Goal: Task Accomplishment & Management: Use online tool/utility

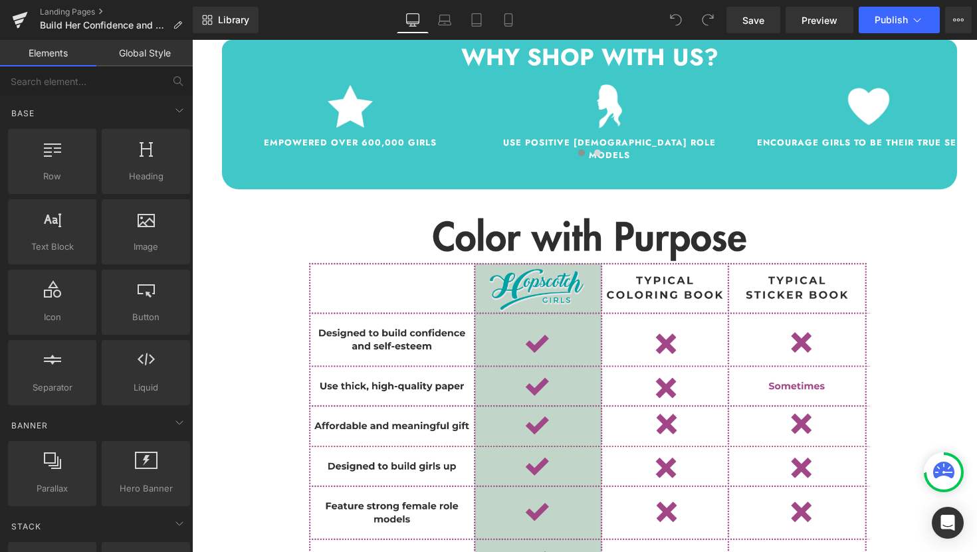
scroll to position [1506, 0]
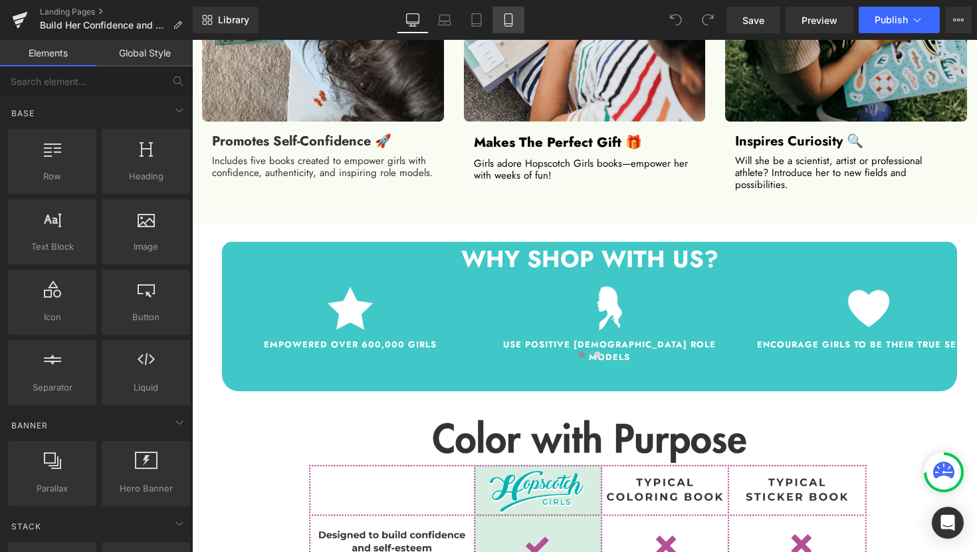
click at [506, 19] on icon at bounding box center [508, 19] width 13 height 13
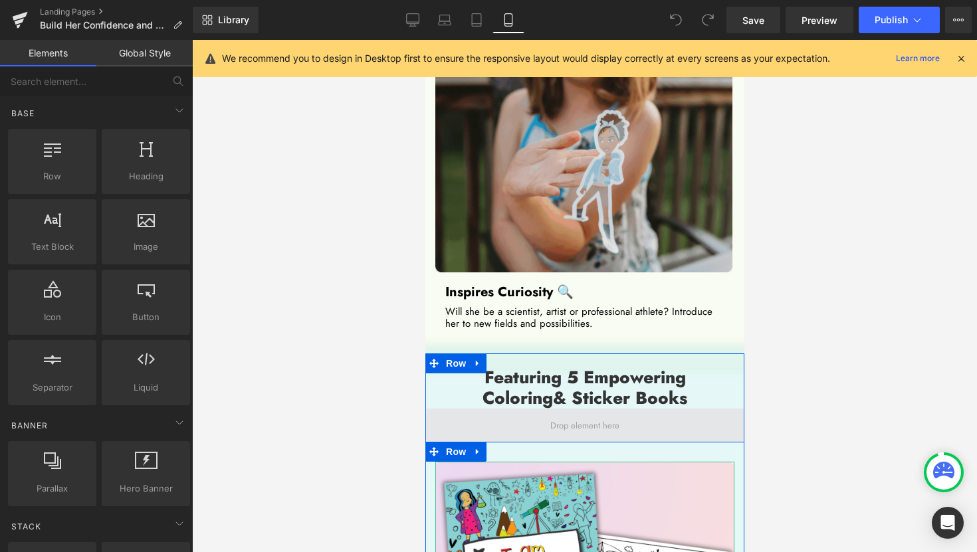
scroll to position [2160, 0]
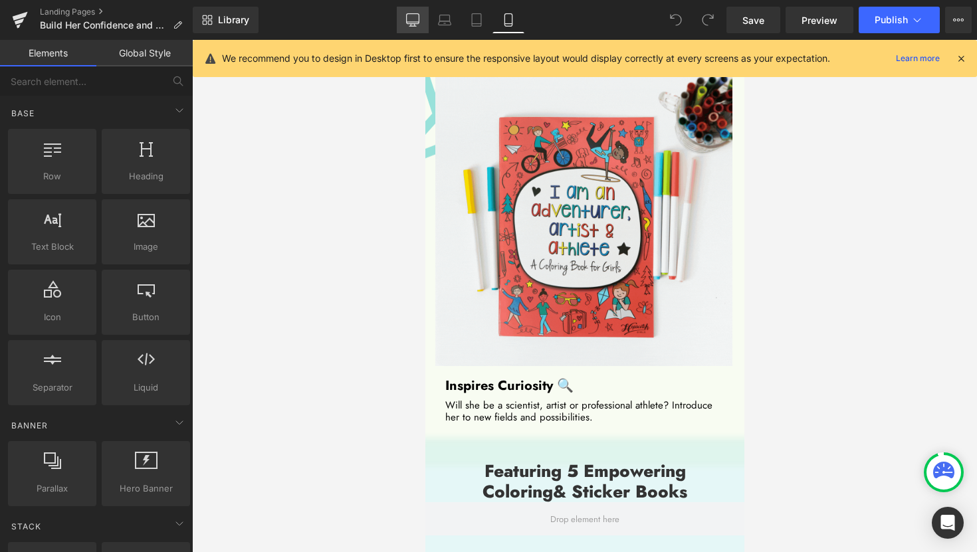
click at [419, 23] on icon at bounding box center [413, 19] width 13 height 10
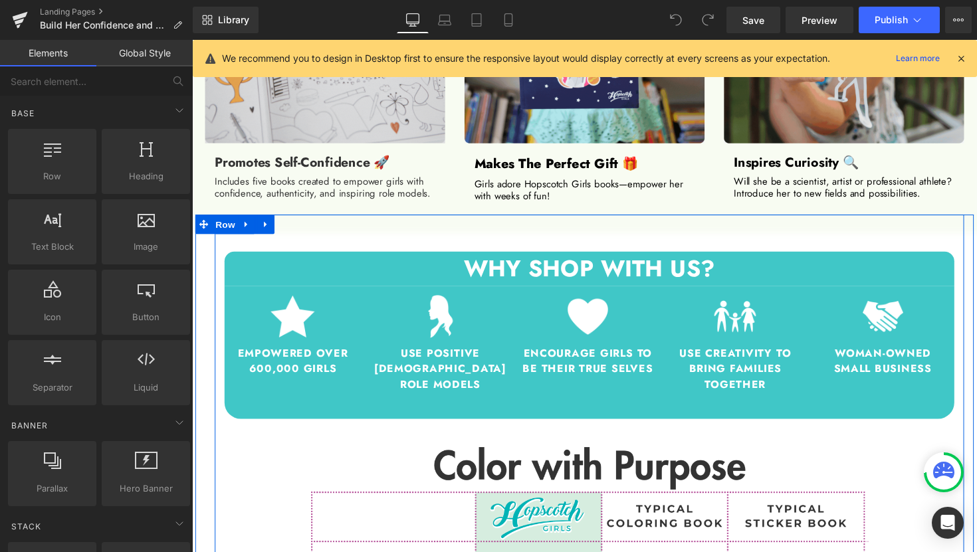
scroll to position [1355, 0]
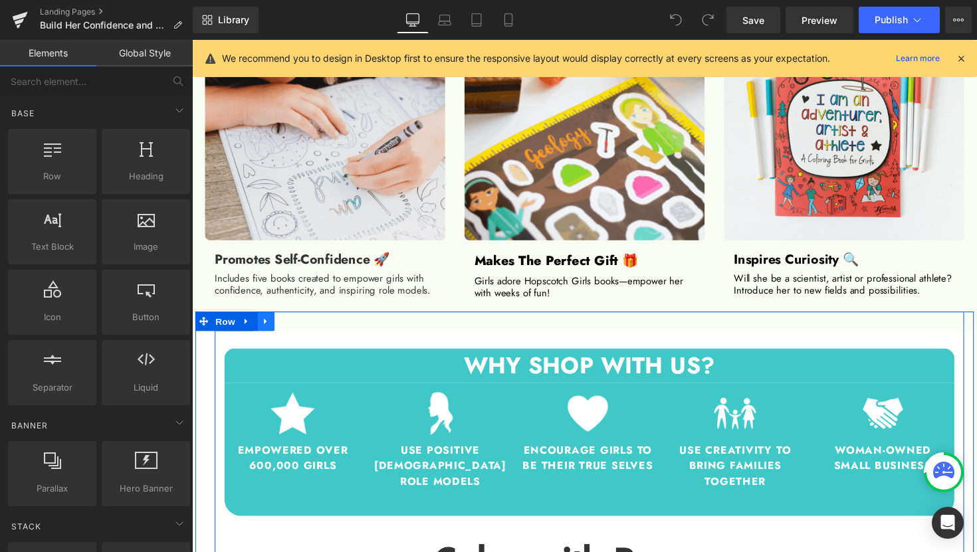
click at [266, 329] on icon at bounding box center [267, 329] width 9 height 10
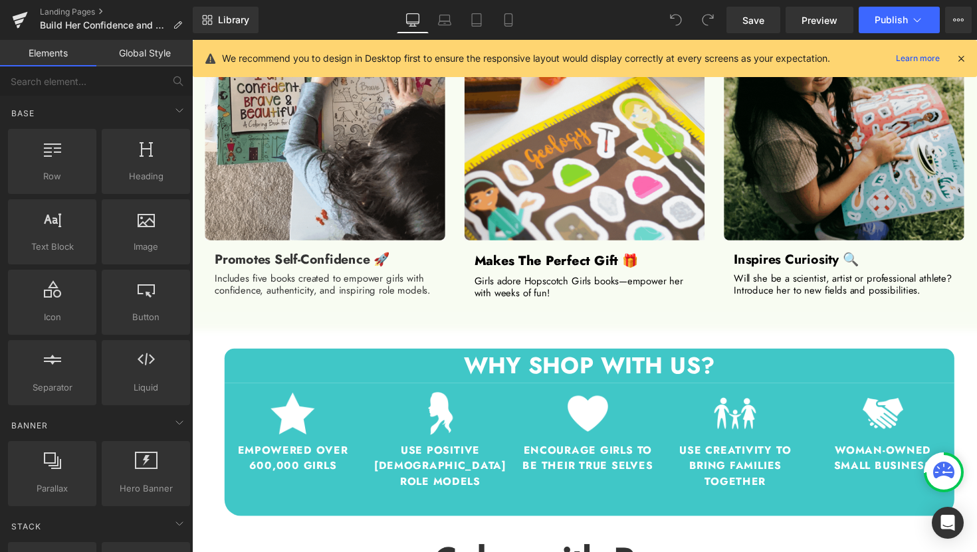
click at [155, 51] on link "Global Style" at bounding box center [144, 53] width 96 height 27
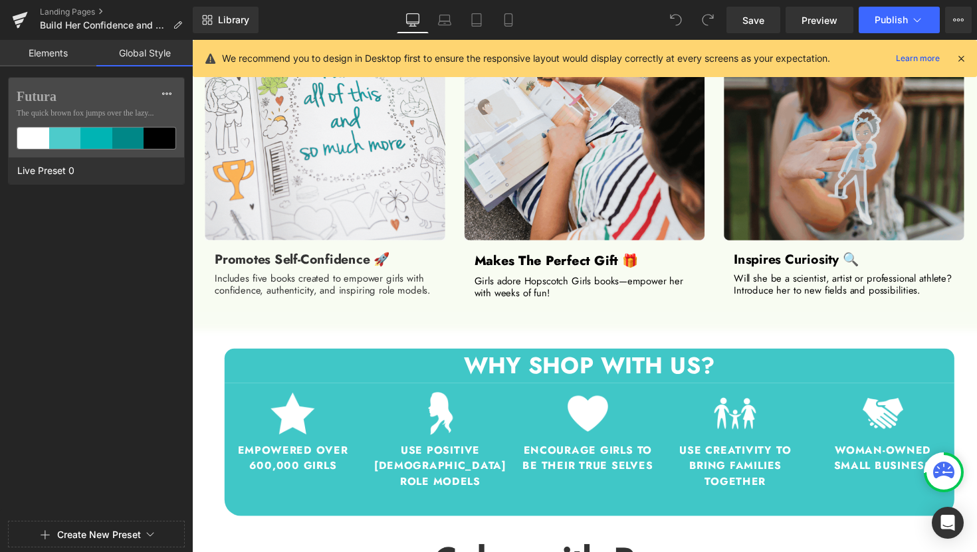
click at [60, 54] on link "Elements" at bounding box center [48, 53] width 96 height 27
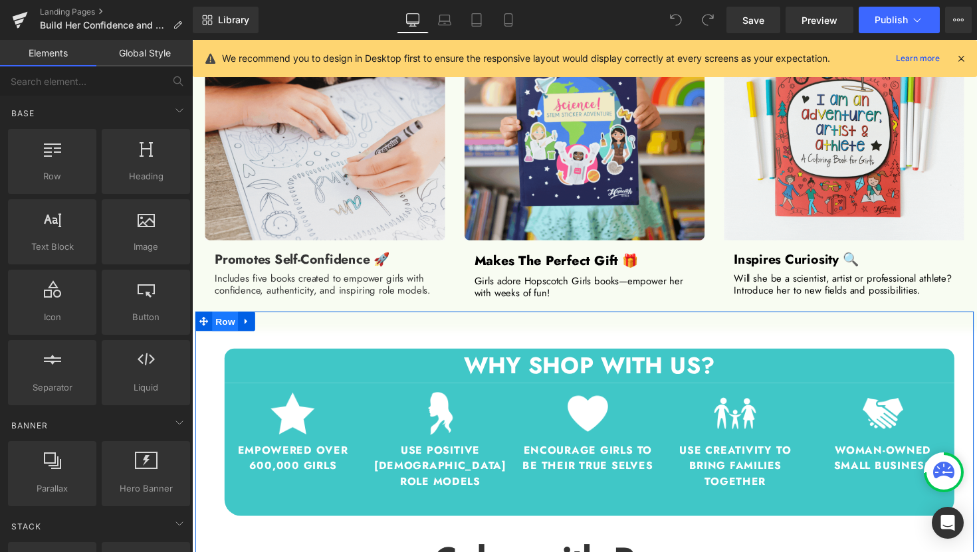
click at [224, 328] on span "Row" at bounding box center [226, 328] width 27 height 20
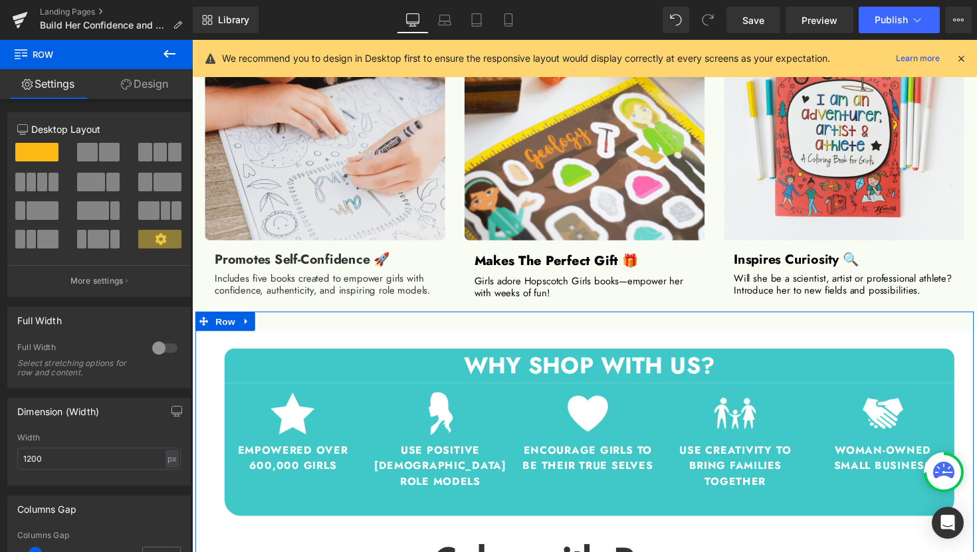
click at [134, 90] on link "Design" at bounding box center [144, 84] width 96 height 30
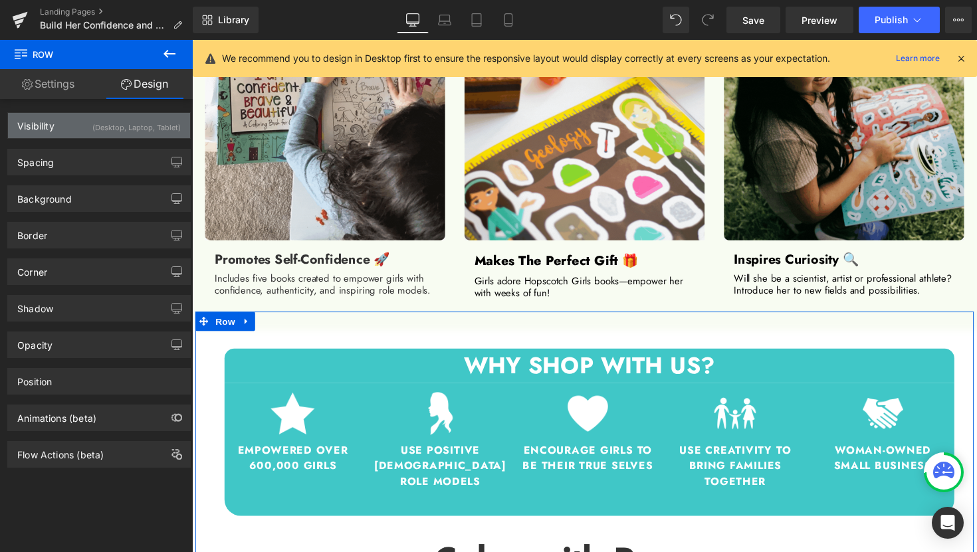
click at [126, 130] on div "(Desktop, Laptop, Tablet)" at bounding box center [136, 124] width 88 height 22
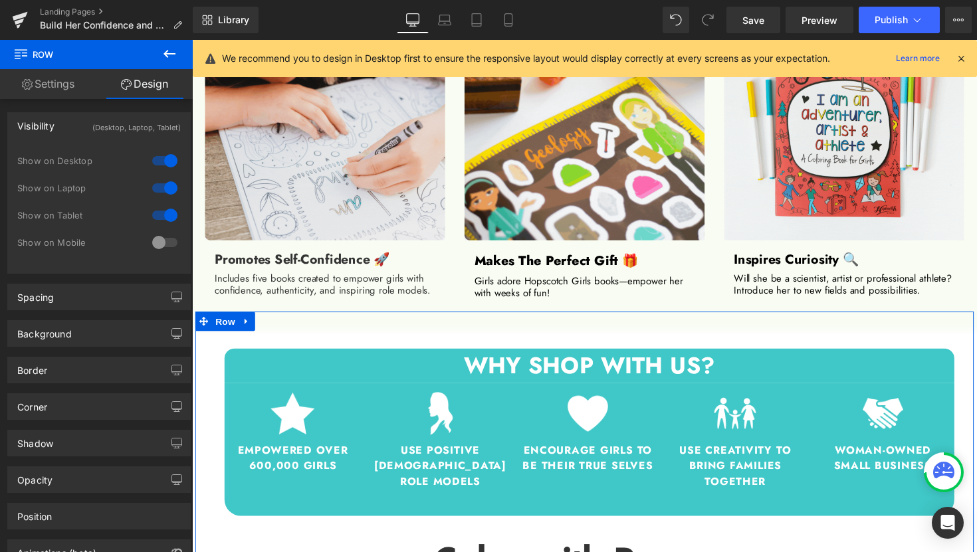
click at [155, 248] on div at bounding box center [165, 242] width 32 height 21
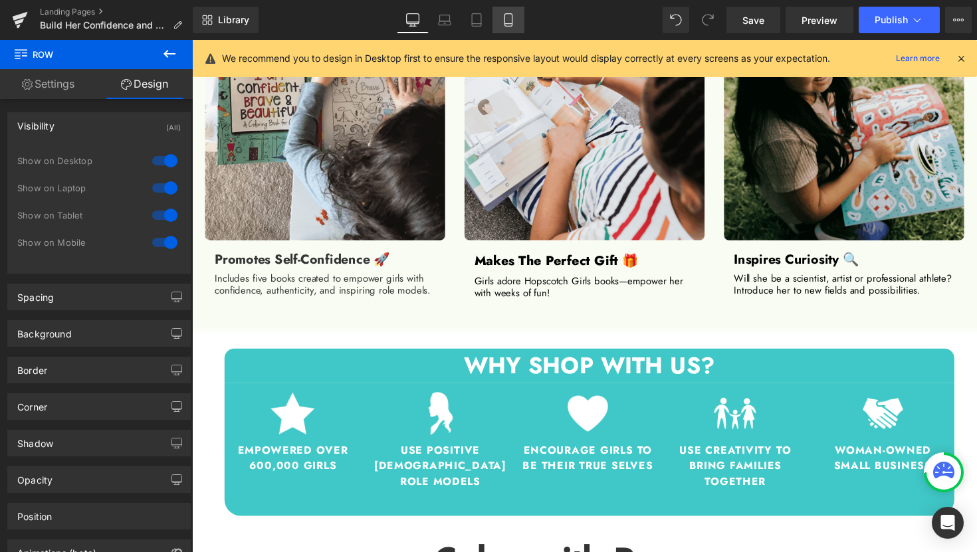
click at [508, 27] on link "Mobile" at bounding box center [508, 20] width 32 height 27
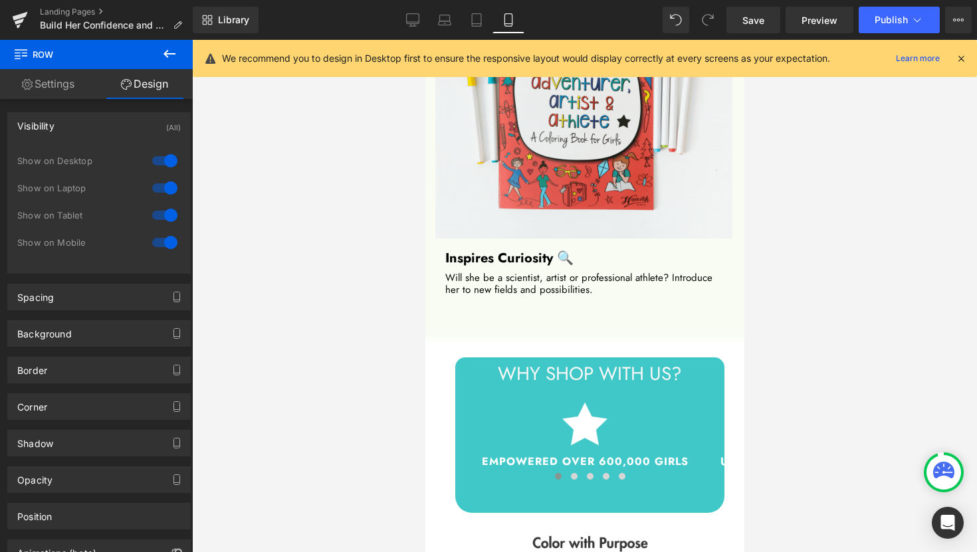
scroll to position [2354, 0]
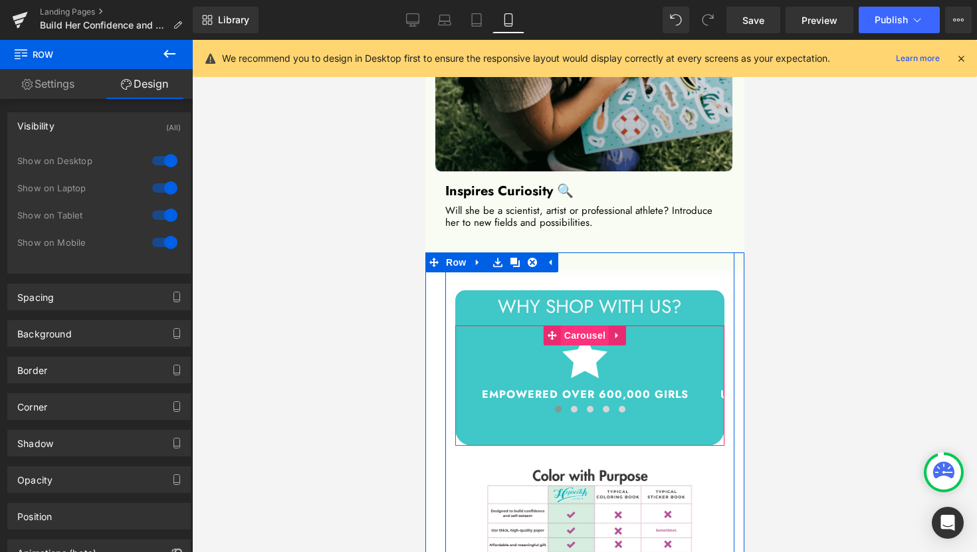
click at [583, 326] on span "Carousel" at bounding box center [584, 336] width 48 height 20
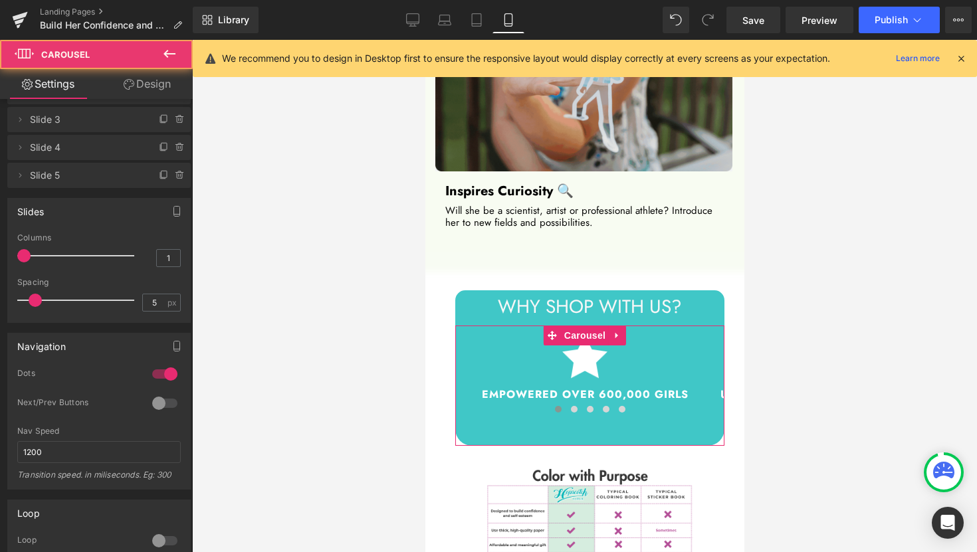
scroll to position [65, 0]
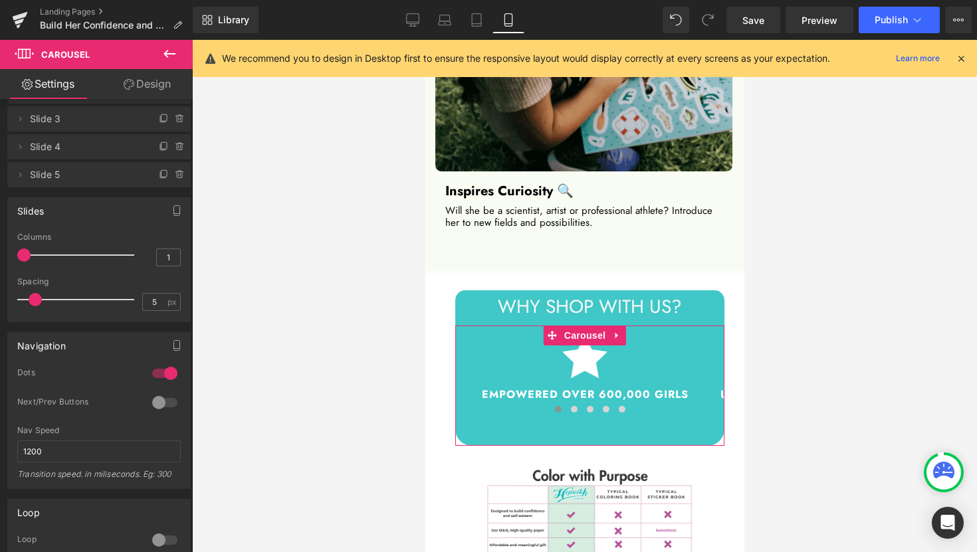
click at [167, 370] on div at bounding box center [165, 373] width 32 height 21
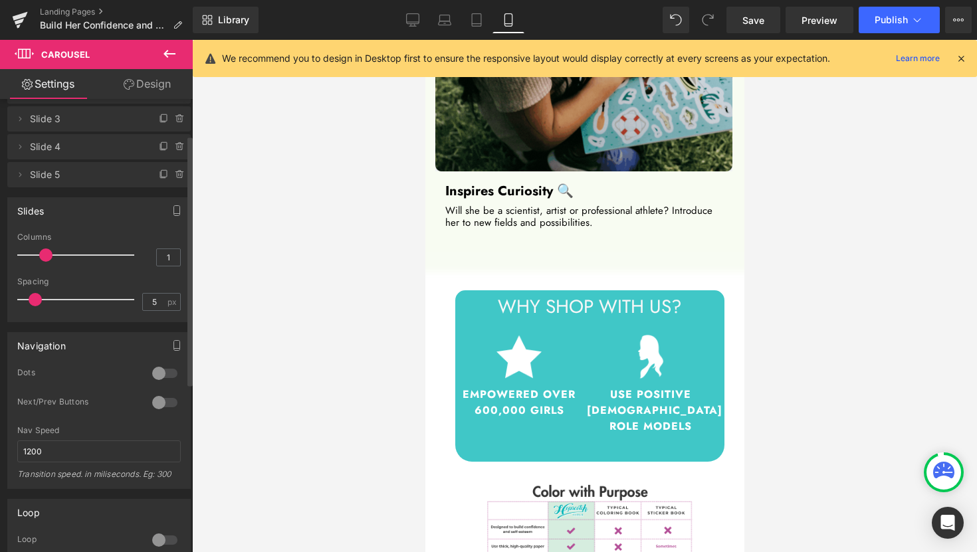
drag, startPoint x: 23, startPoint y: 256, endPoint x: 52, endPoint y: 255, distance: 29.2
click at [52, 255] on div at bounding box center [79, 255] width 110 height 27
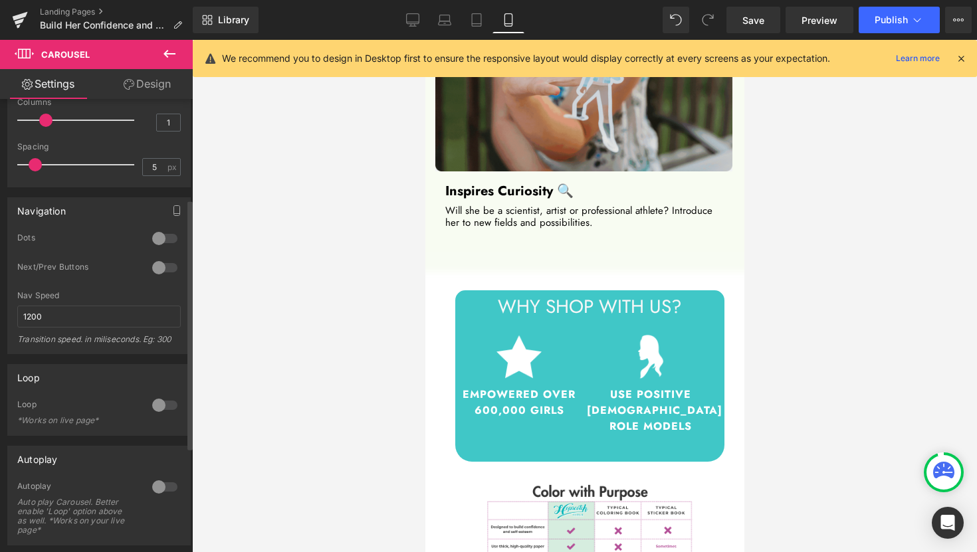
scroll to position [179, 0]
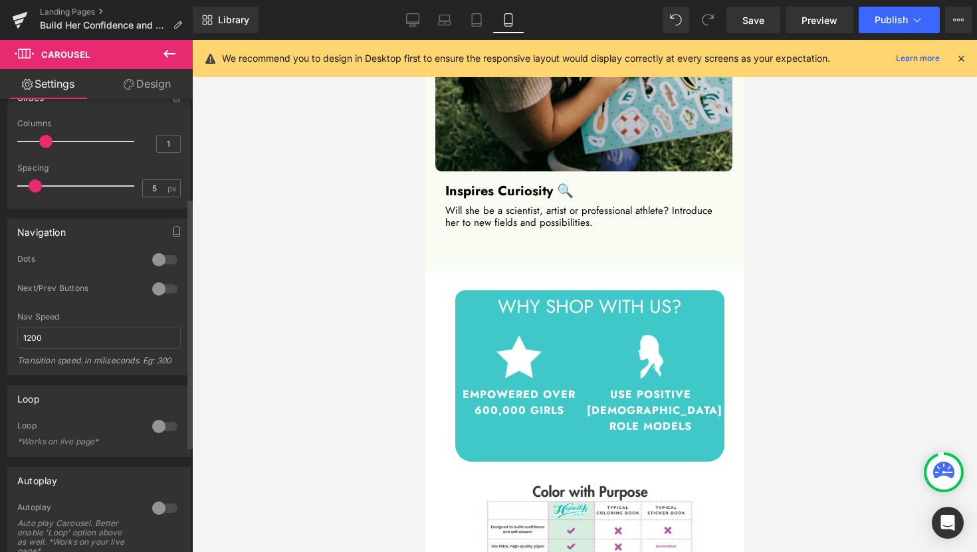
click at [150, 286] on div at bounding box center [165, 288] width 32 height 21
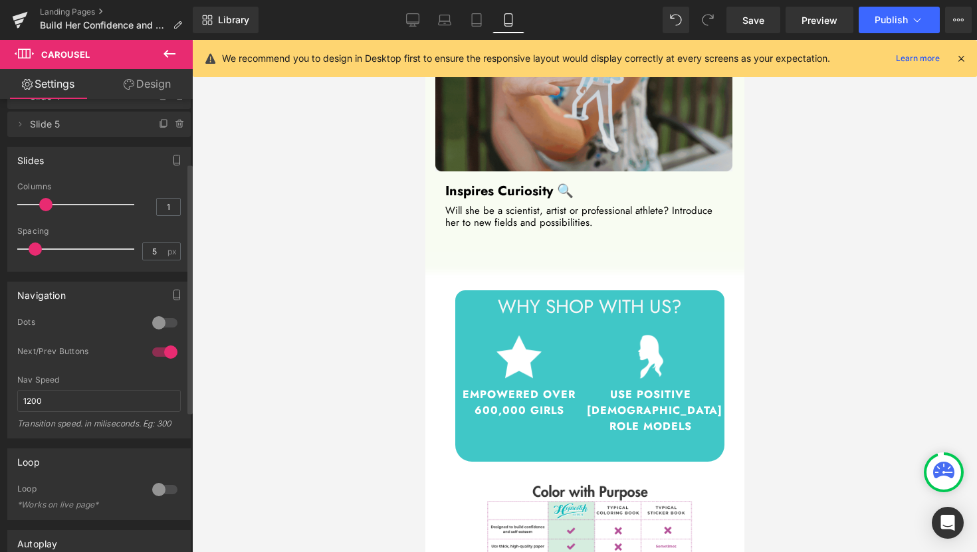
scroll to position [115, 0]
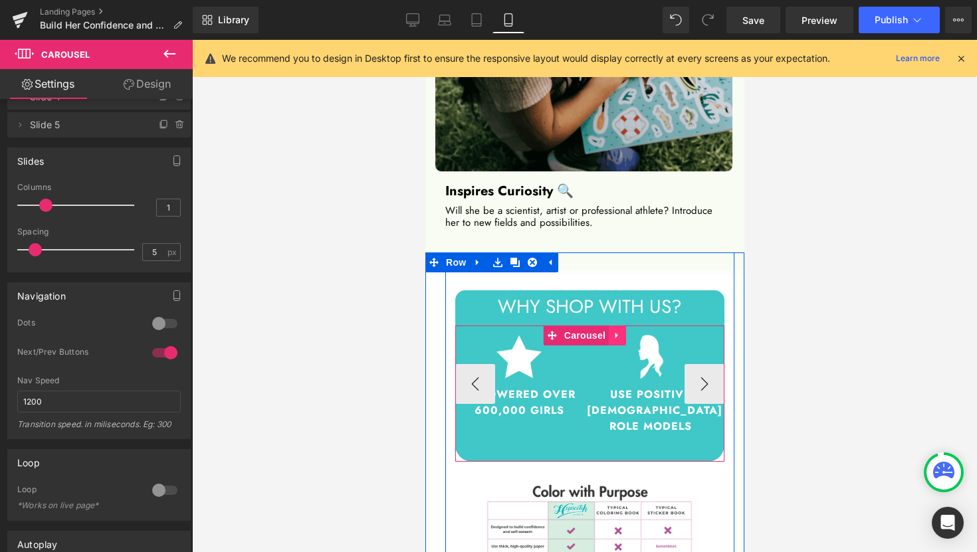
click at [616, 330] on icon at bounding box center [616, 335] width 9 height 10
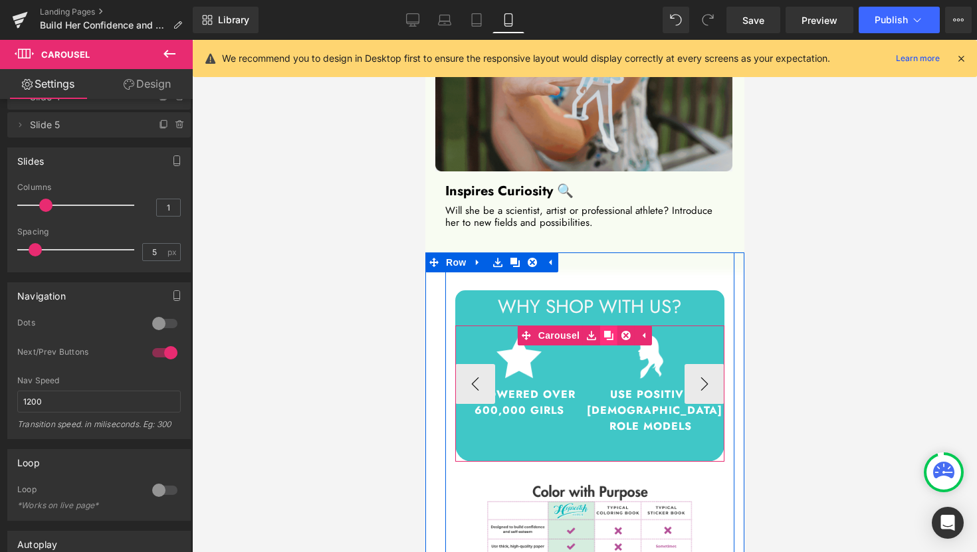
click at [604, 331] on icon at bounding box center [607, 335] width 9 height 9
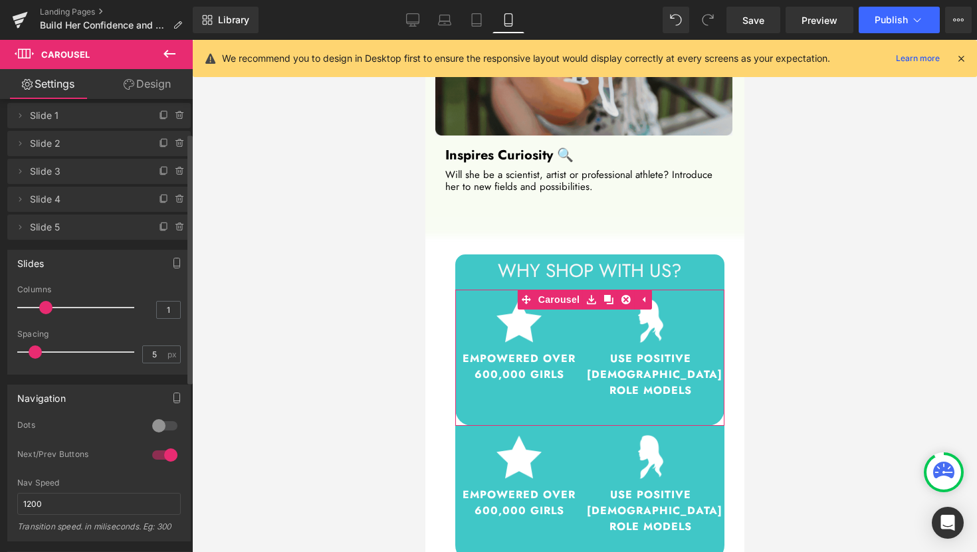
scroll to position [0, 0]
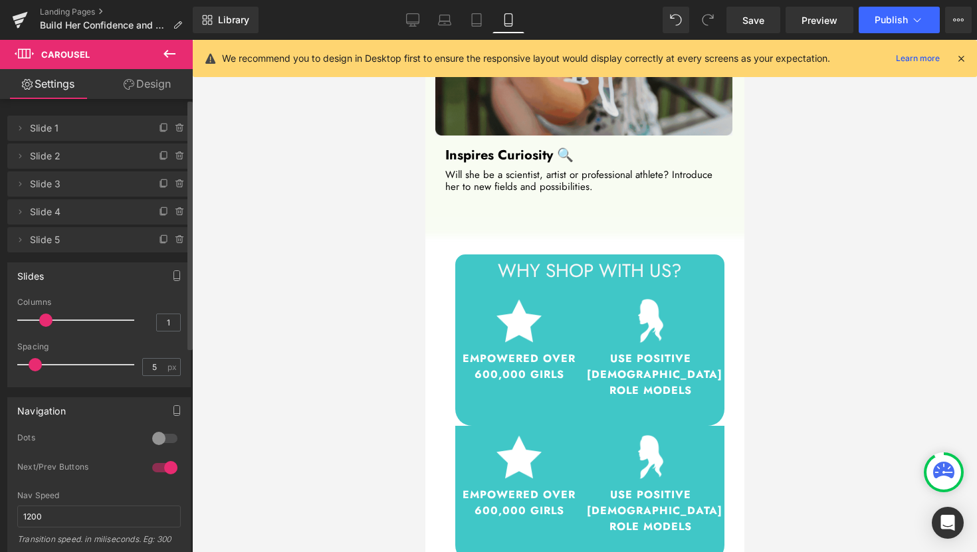
click at [49, 320] on span at bounding box center [45, 320] width 13 height 13
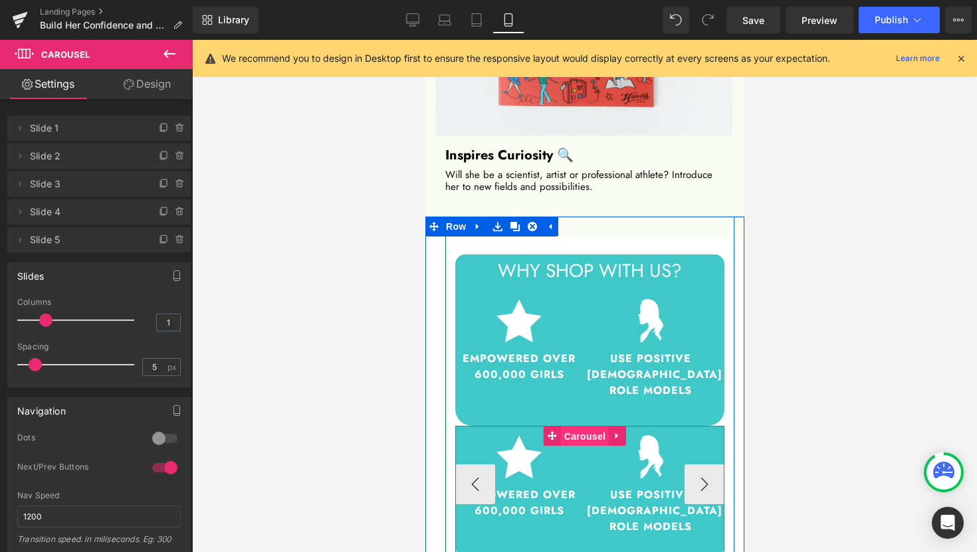
click at [584, 426] on span "Carousel" at bounding box center [584, 436] width 48 height 20
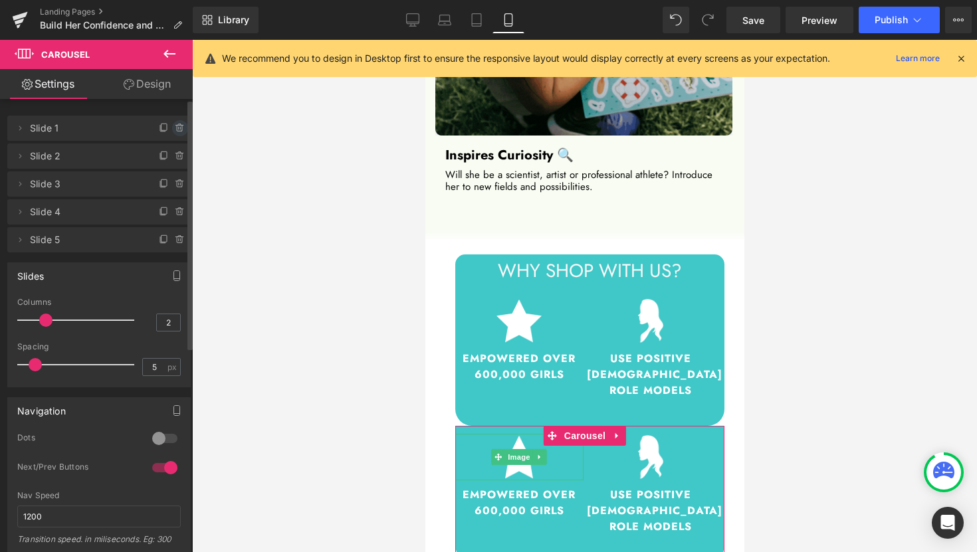
click at [177, 129] on icon at bounding box center [180, 128] width 11 height 11
click at [167, 128] on button "Delete" at bounding box center [166, 128] width 42 height 17
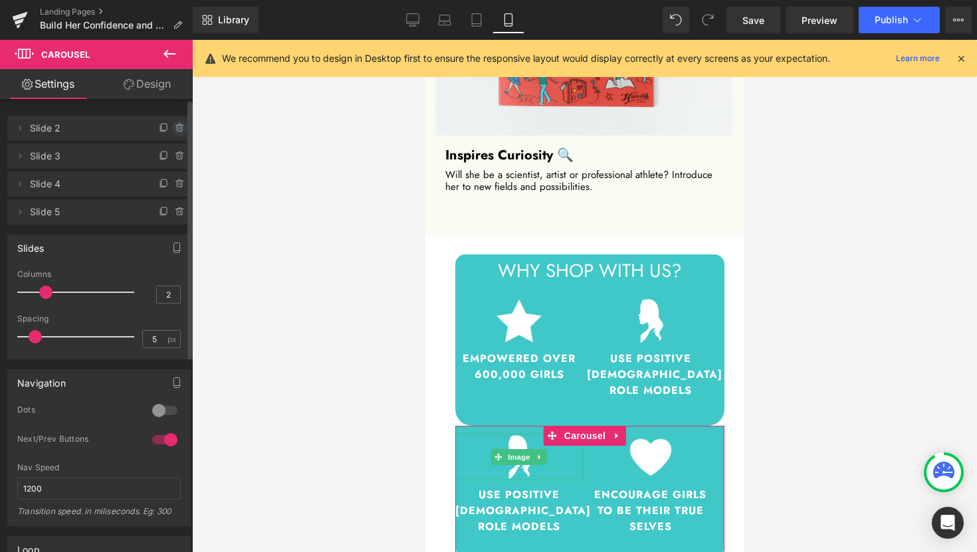
click at [175, 130] on icon at bounding box center [180, 128] width 11 height 11
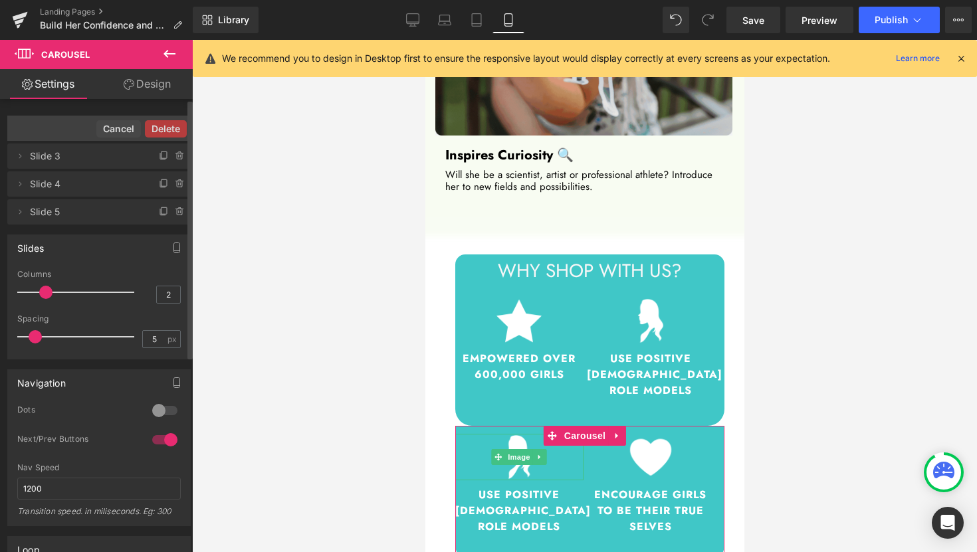
click at [173, 130] on button "Delete" at bounding box center [166, 128] width 42 height 17
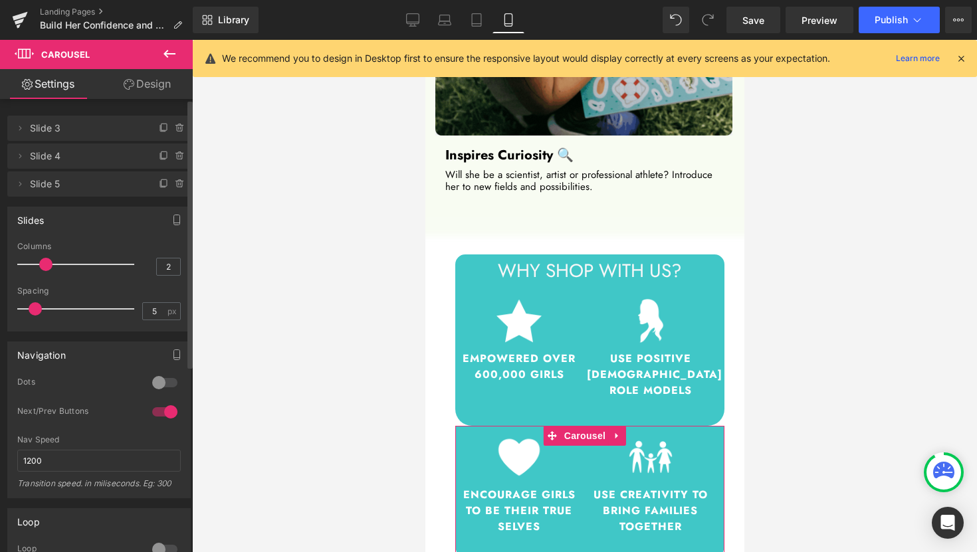
click at [129, 80] on icon at bounding box center [129, 84] width 11 height 11
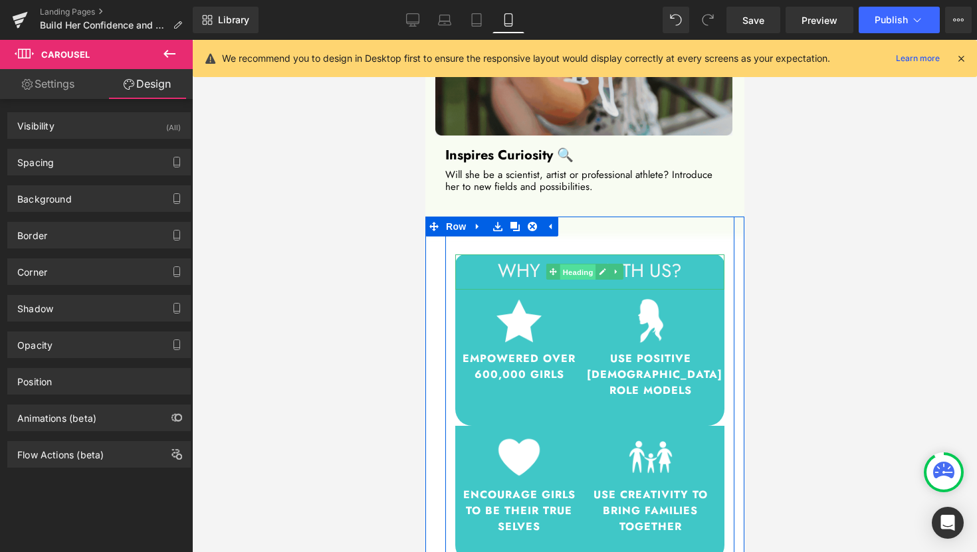
click at [583, 264] on span "Heading" at bounding box center [577, 272] width 36 height 16
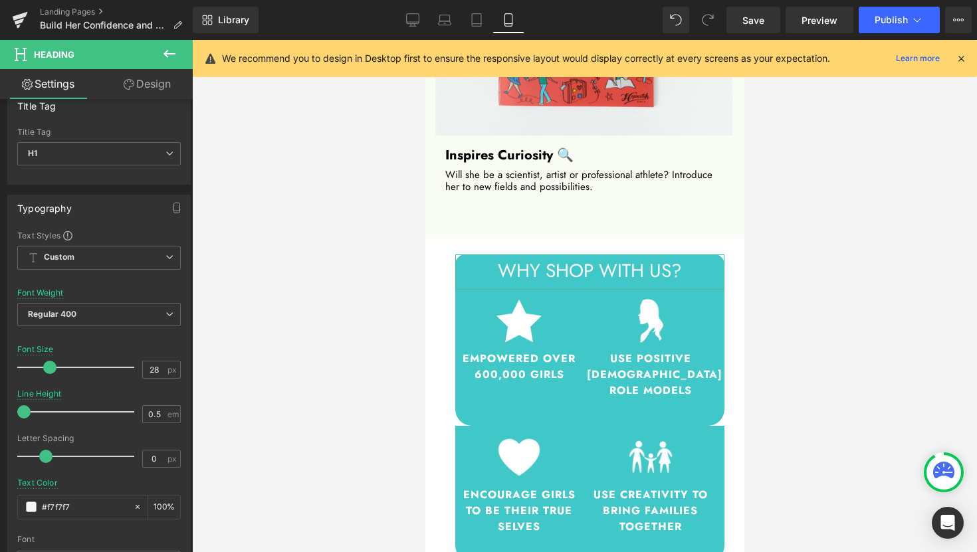
scroll to position [71, 0]
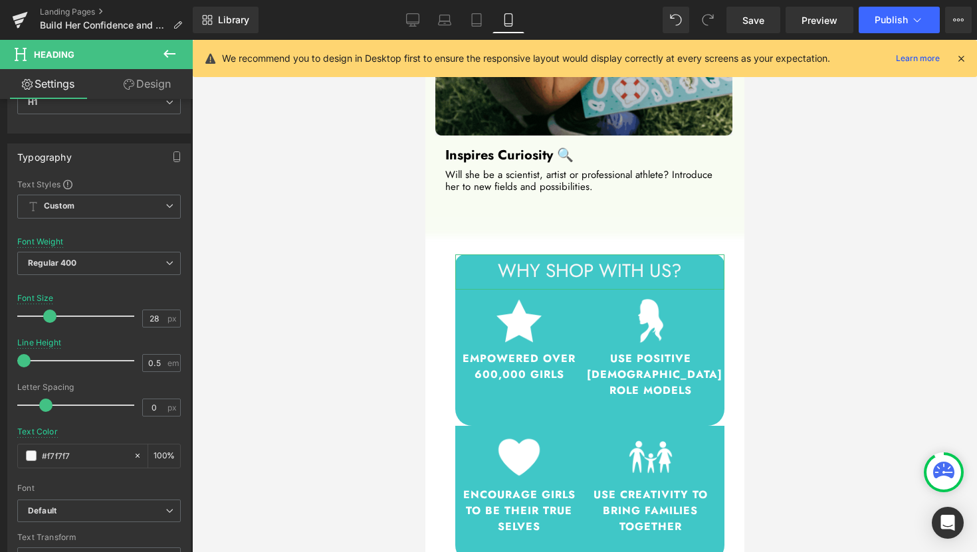
click at [134, 88] on link "Design" at bounding box center [147, 84] width 96 height 30
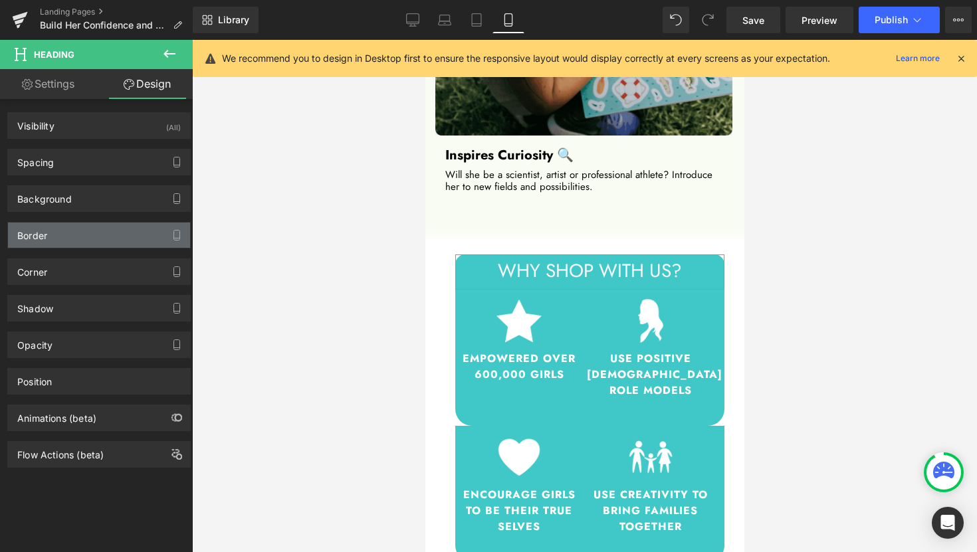
click at [87, 240] on div "Border" at bounding box center [99, 235] width 182 height 25
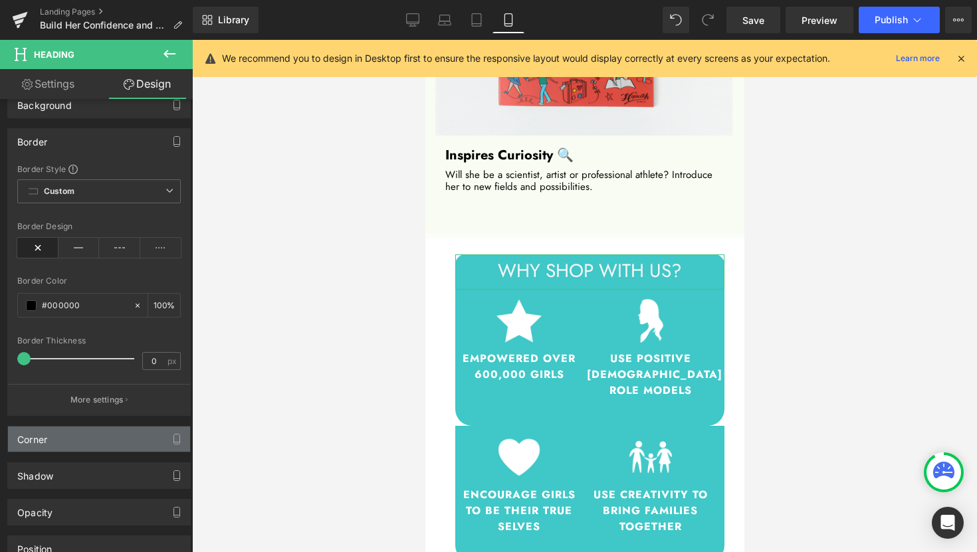
scroll to position [117, 0]
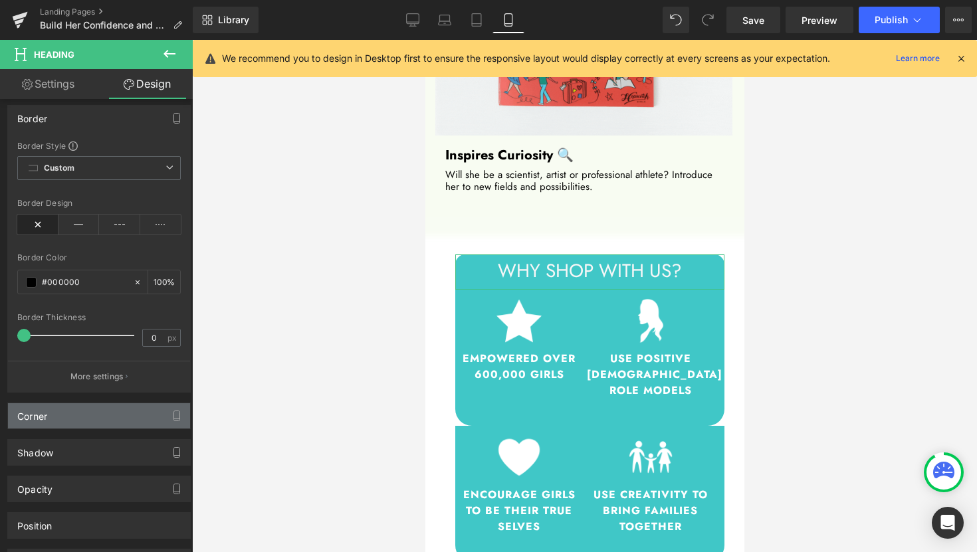
click at [115, 422] on div "Corner" at bounding box center [99, 415] width 182 height 25
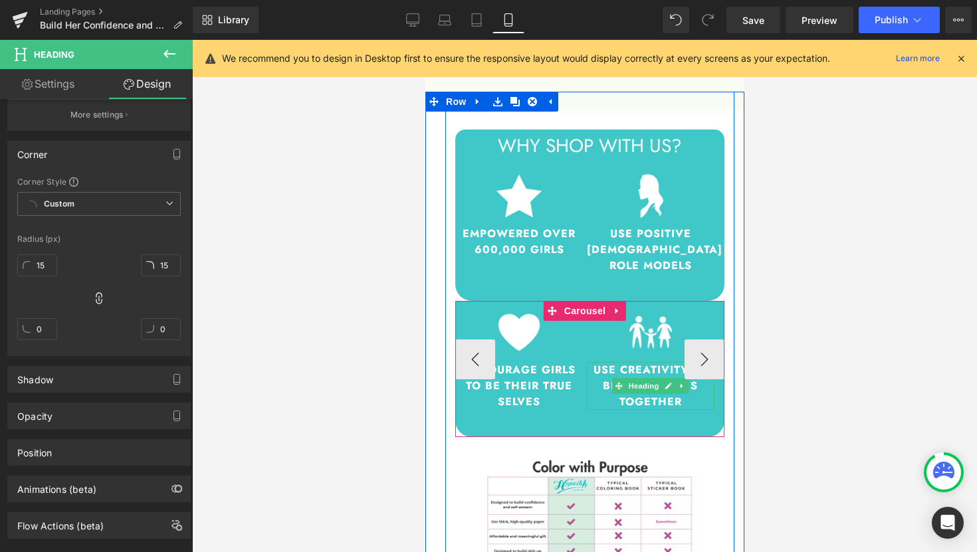
scroll to position [2562, 0]
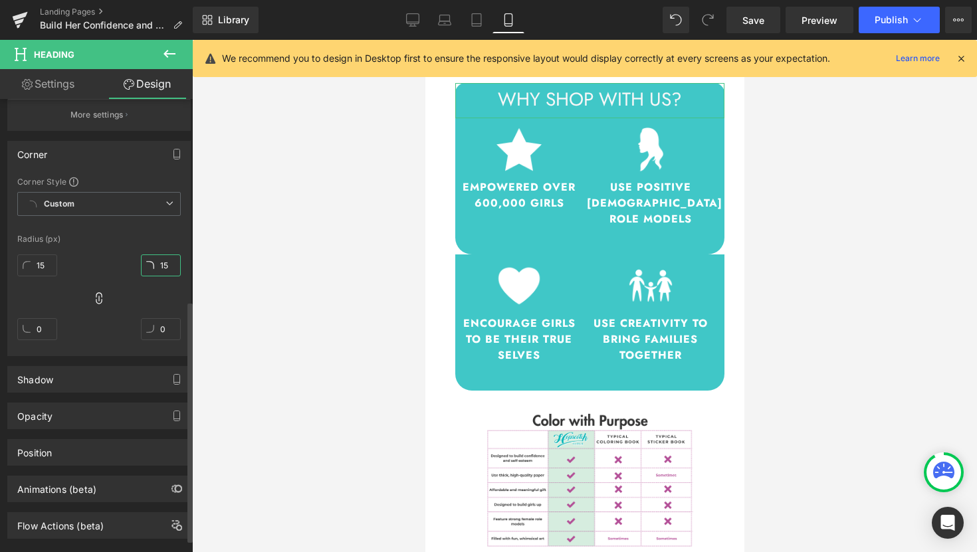
click at [161, 262] on input "15" at bounding box center [161, 265] width 40 height 22
type input "0"
click at [801, 280] on div at bounding box center [584, 296] width 785 height 512
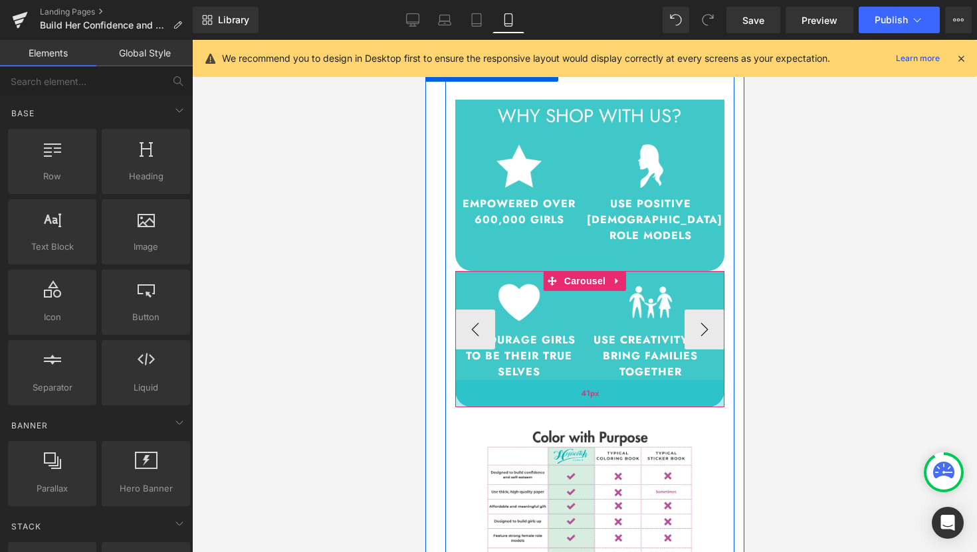
scroll to position [2491, 0]
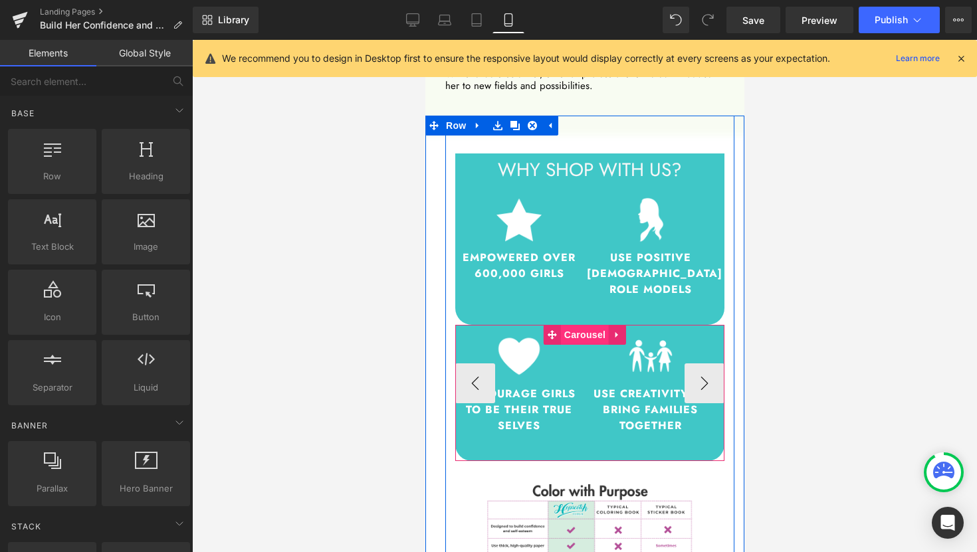
click at [590, 325] on span "Carousel" at bounding box center [584, 335] width 48 height 20
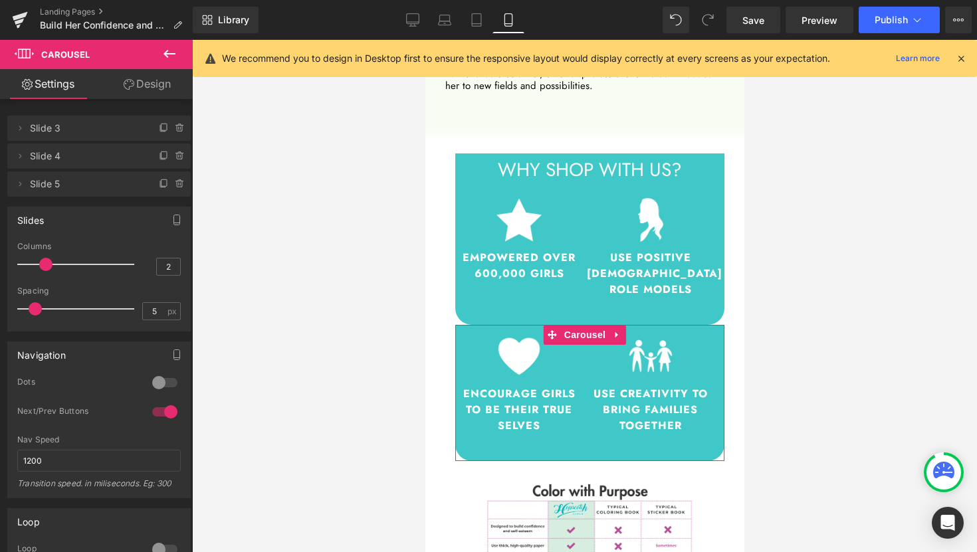
click at [152, 87] on link "Design" at bounding box center [147, 84] width 96 height 30
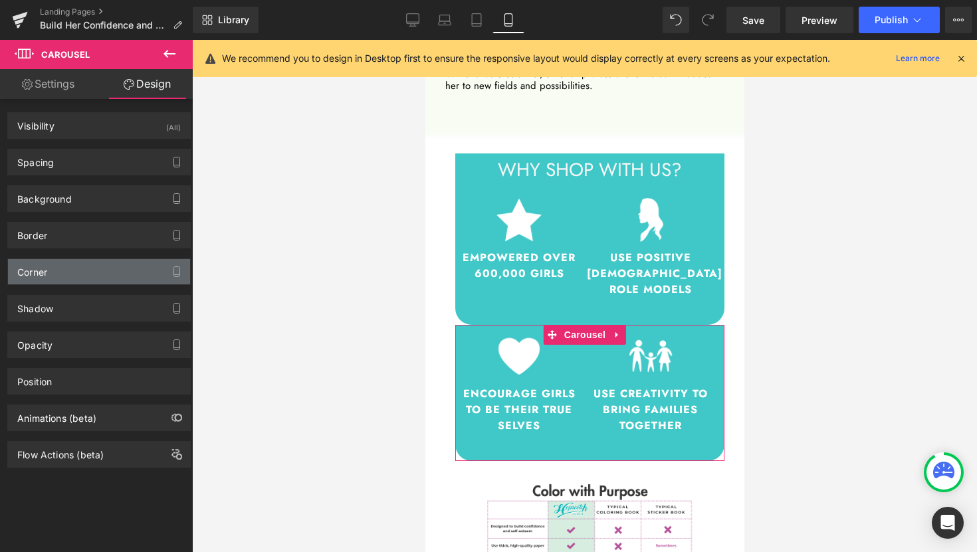
click at [103, 277] on div "Corner" at bounding box center [99, 271] width 182 height 25
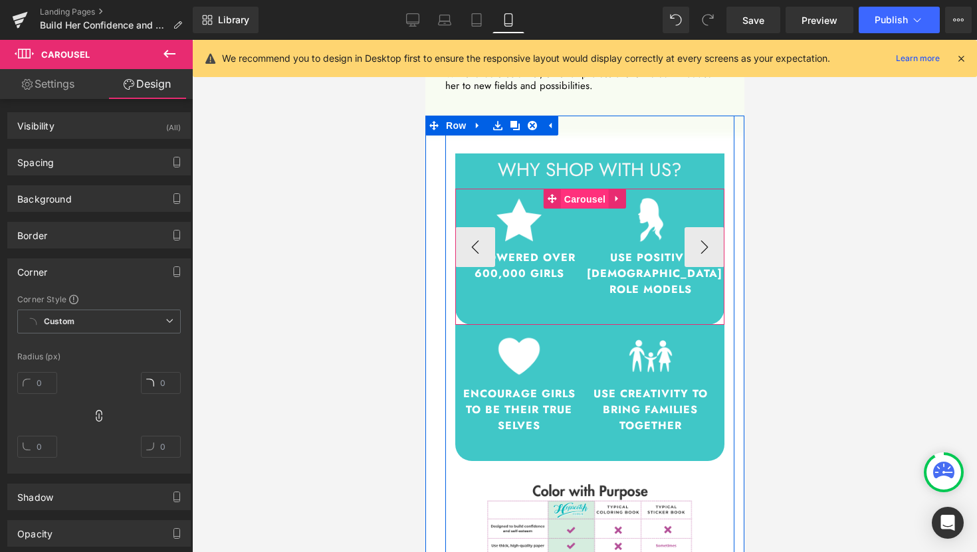
click at [570, 189] on span "Carousel" at bounding box center [584, 199] width 48 height 20
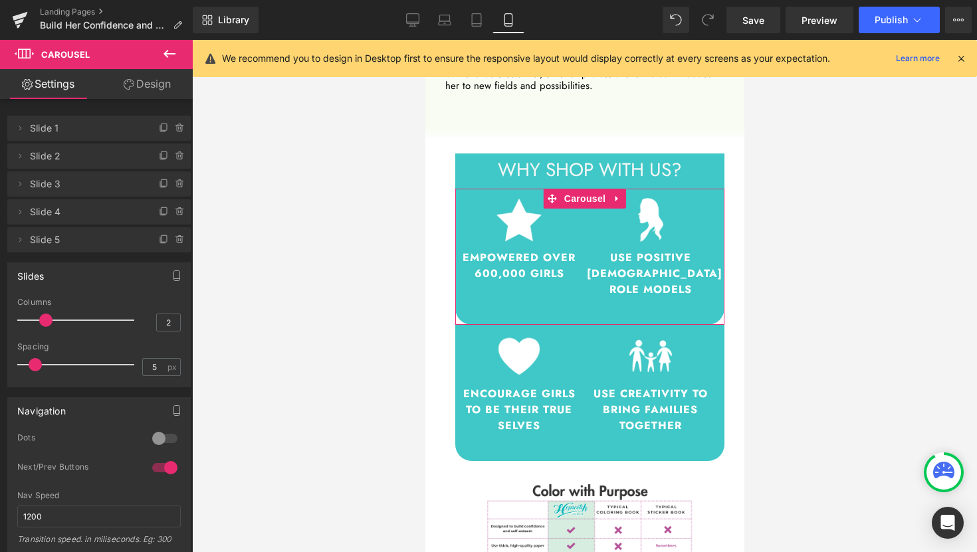
click at [159, 92] on link "Design" at bounding box center [147, 84] width 96 height 30
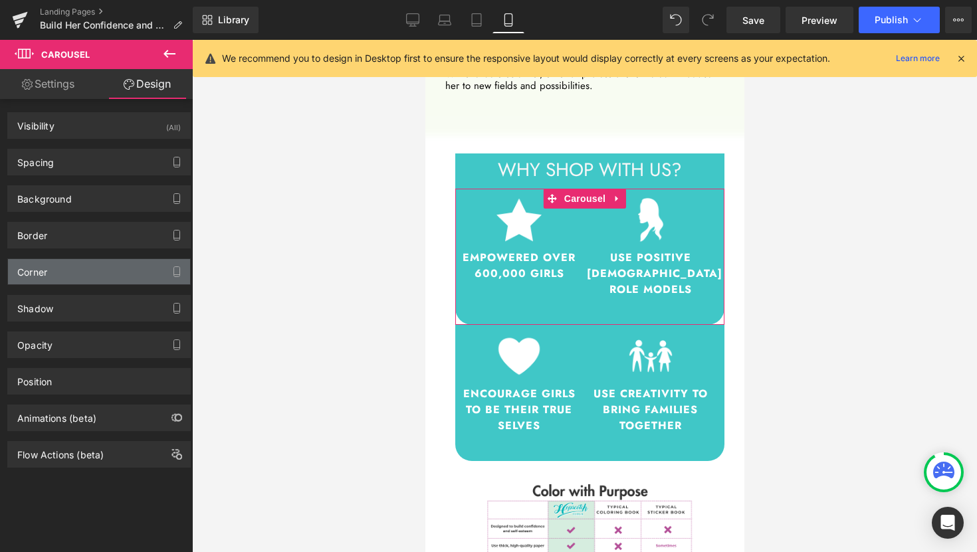
click at [77, 276] on div "Corner" at bounding box center [99, 271] width 182 height 25
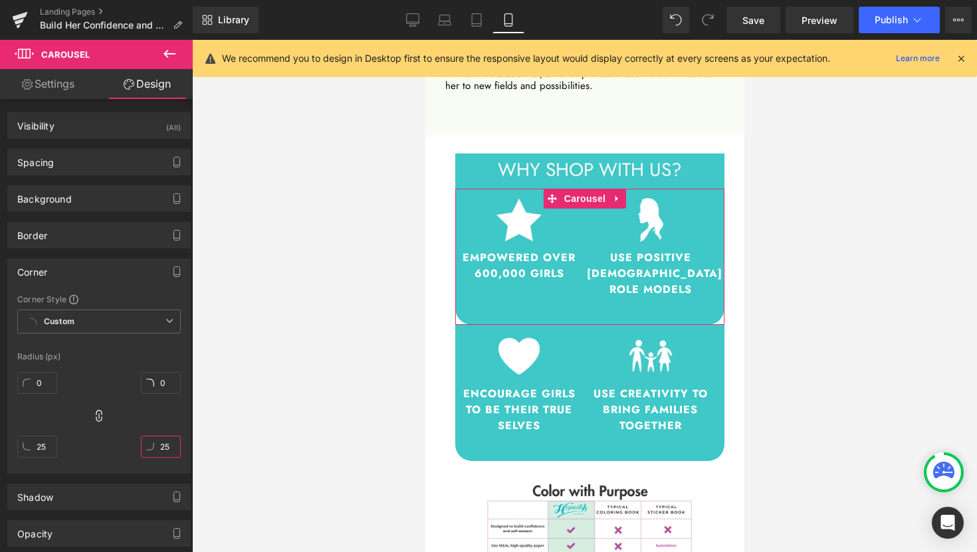
click at [155, 446] on input "25" at bounding box center [161, 447] width 40 height 22
type input "0"
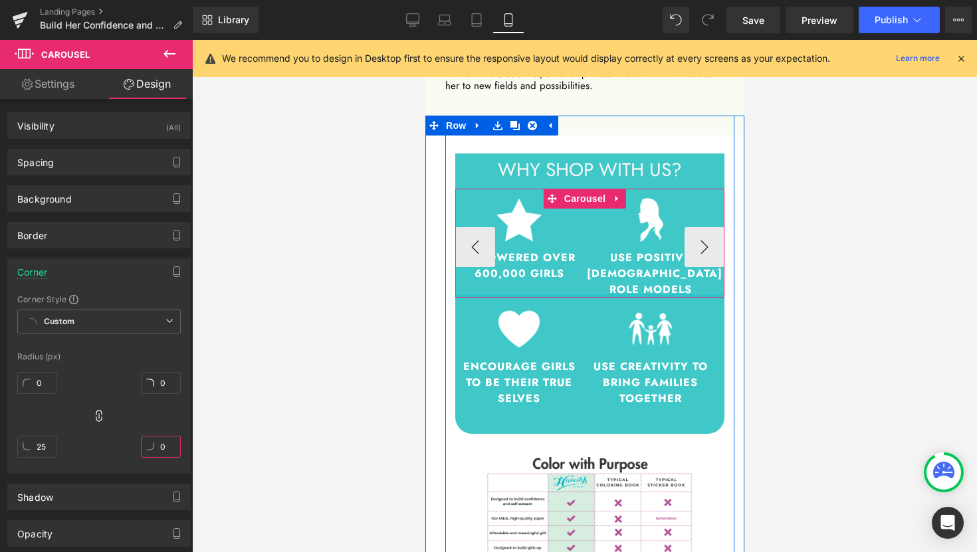
drag, startPoint x: 586, startPoint y: 268, endPoint x: 581, endPoint y: 231, distance: 37.6
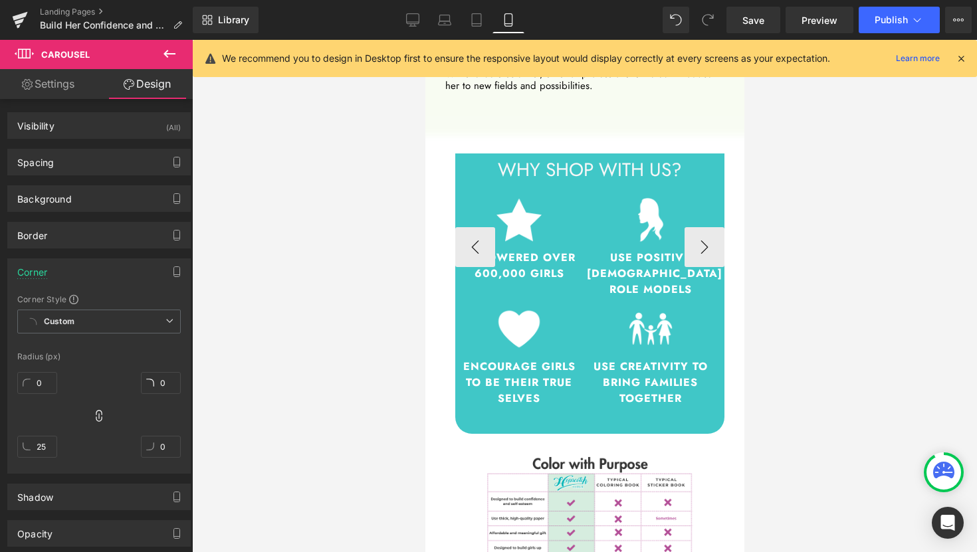
click at [802, 245] on div at bounding box center [584, 296] width 785 height 512
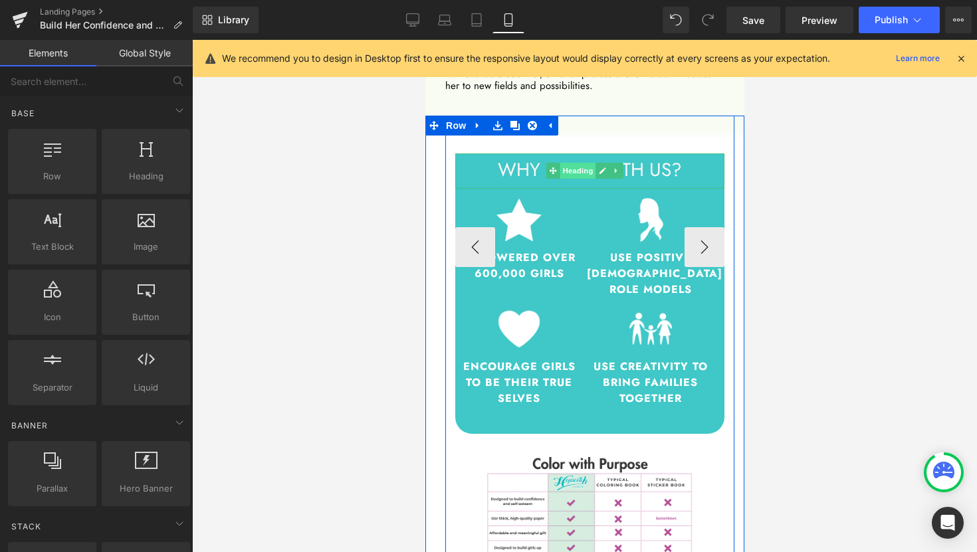
click at [583, 163] on span "Heading" at bounding box center [577, 171] width 36 height 16
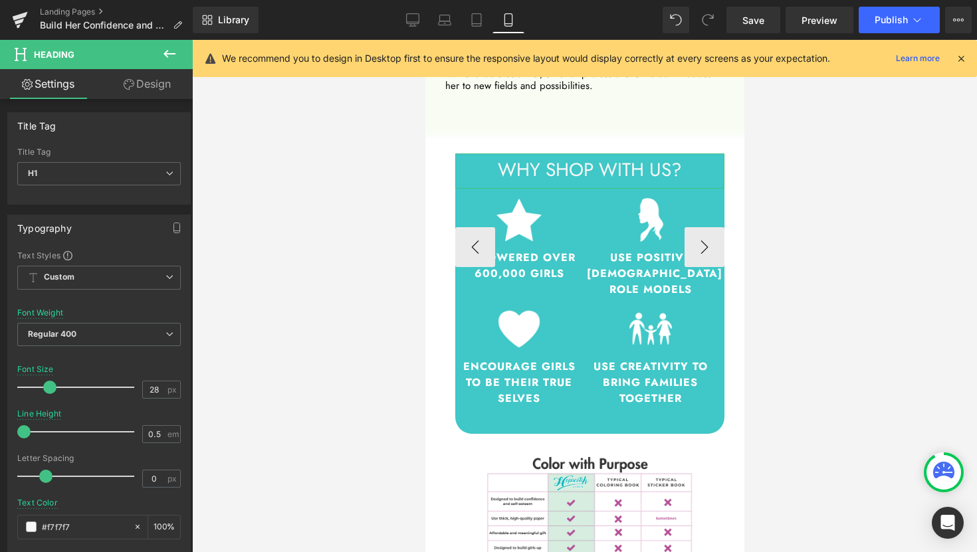
click at [157, 79] on link "Design" at bounding box center [147, 84] width 96 height 30
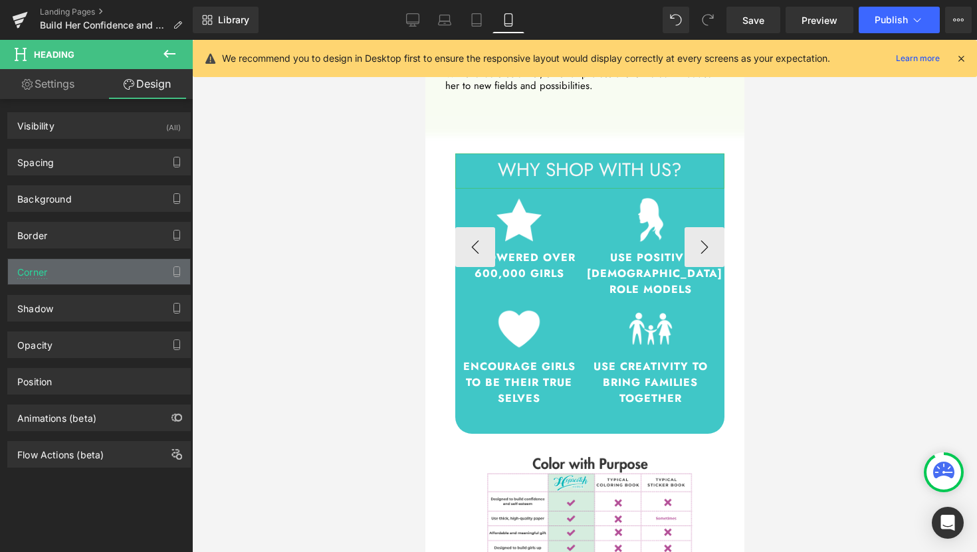
click at [104, 272] on div "Corner" at bounding box center [99, 271] width 182 height 25
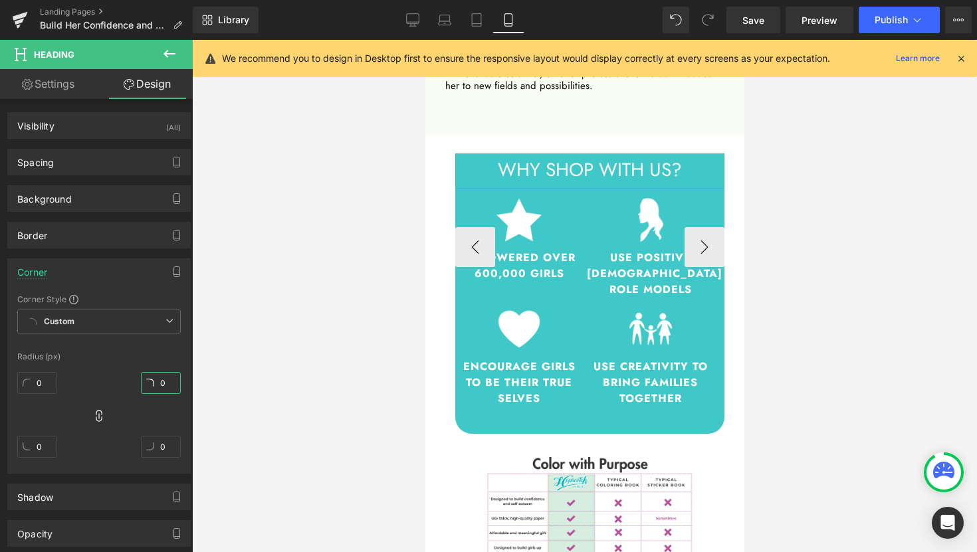
click at [159, 387] on input "0" at bounding box center [161, 383] width 40 height 22
type input "25"
click at [98, 419] on icon at bounding box center [99, 416] width 6 height 12
click at [159, 450] on input "0" at bounding box center [161, 447] width 40 height 22
type input "0"
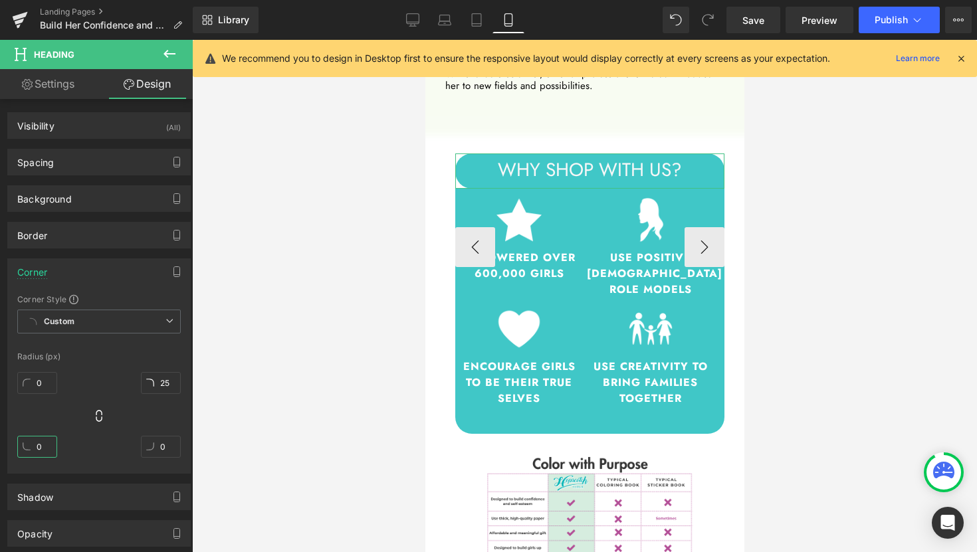
click at [39, 450] on input "0" at bounding box center [37, 447] width 40 height 22
type input "0"
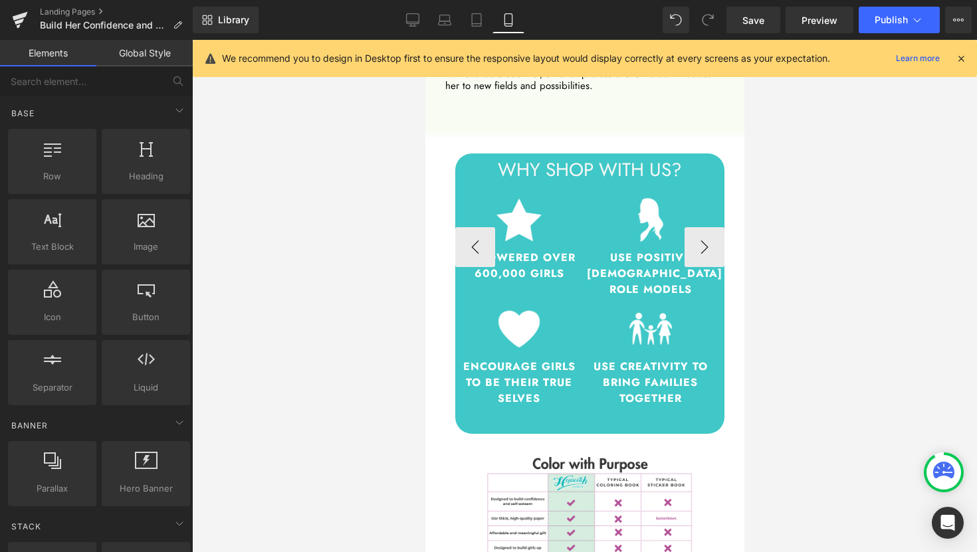
click at [826, 342] on div at bounding box center [584, 296] width 785 height 512
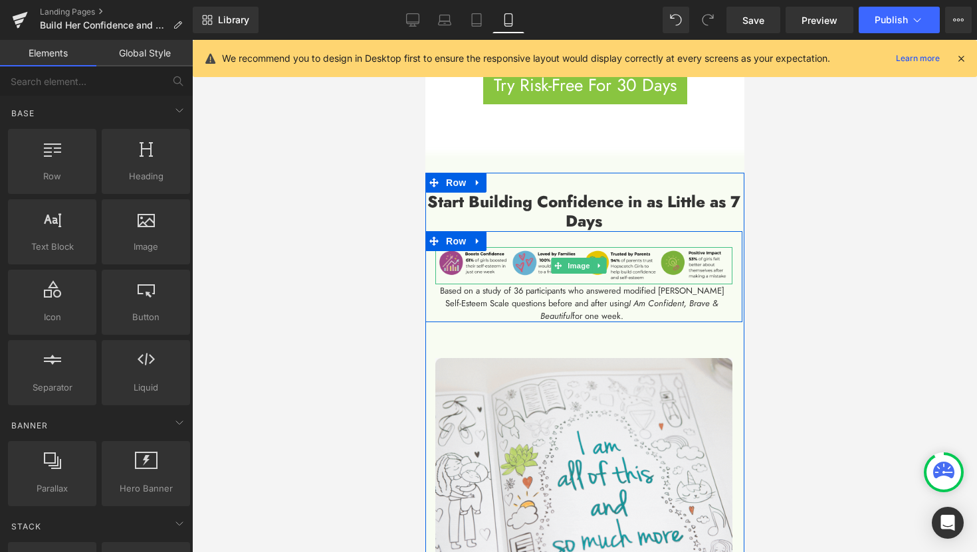
scroll to position [1200, 0]
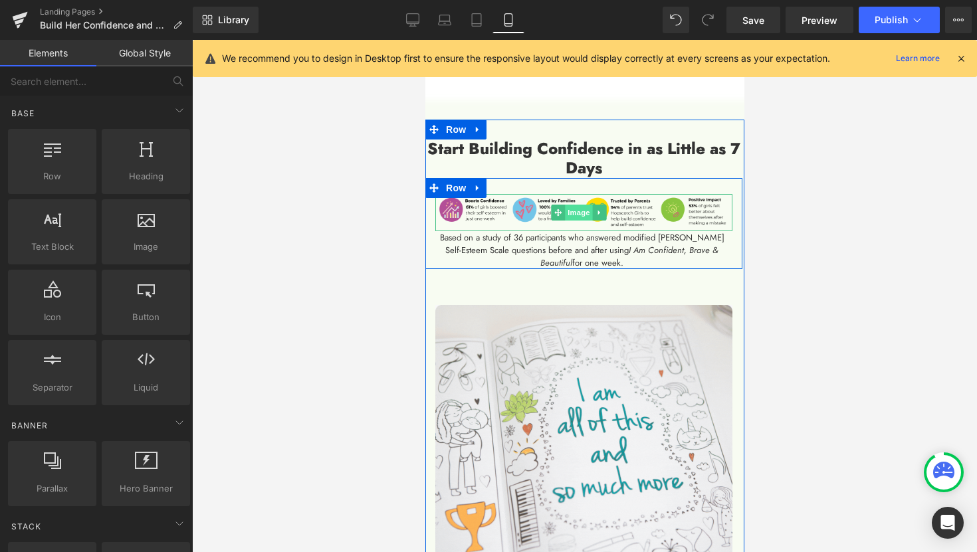
click at [575, 205] on span "Image" at bounding box center [578, 213] width 28 height 16
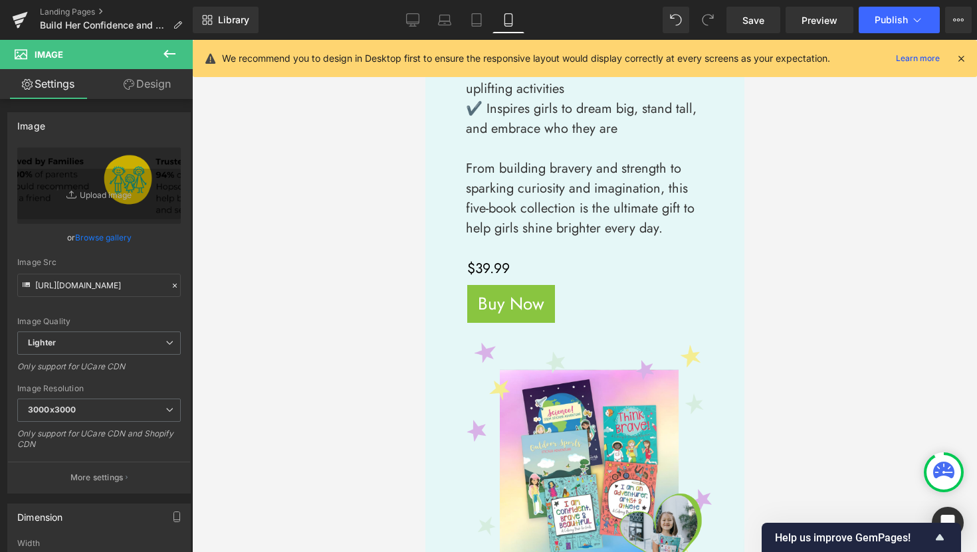
scroll to position [0, 0]
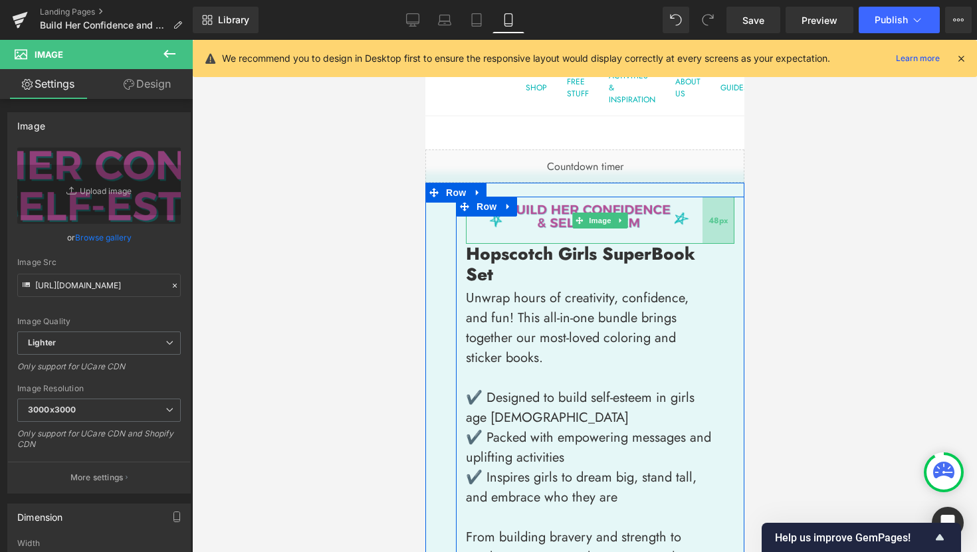
drag, startPoint x: 726, startPoint y: 215, endPoint x: 702, endPoint y: 214, distance: 24.0
click at [702, 214] on div "48px" at bounding box center [718, 220] width 32 height 47
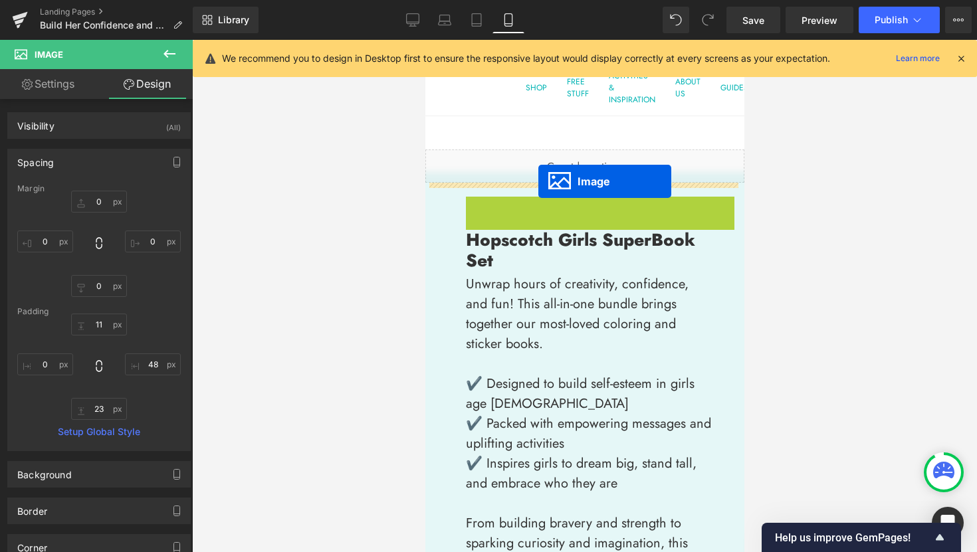
drag, startPoint x: 575, startPoint y: 222, endPoint x: 537, endPoint y: 181, distance: 55.0
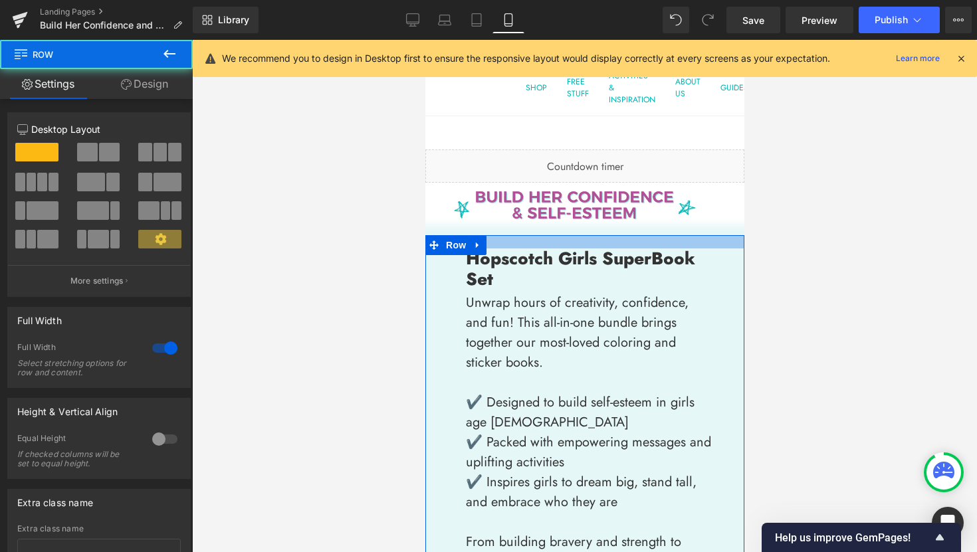
click at [651, 235] on div at bounding box center [583, 241] width 319 height 13
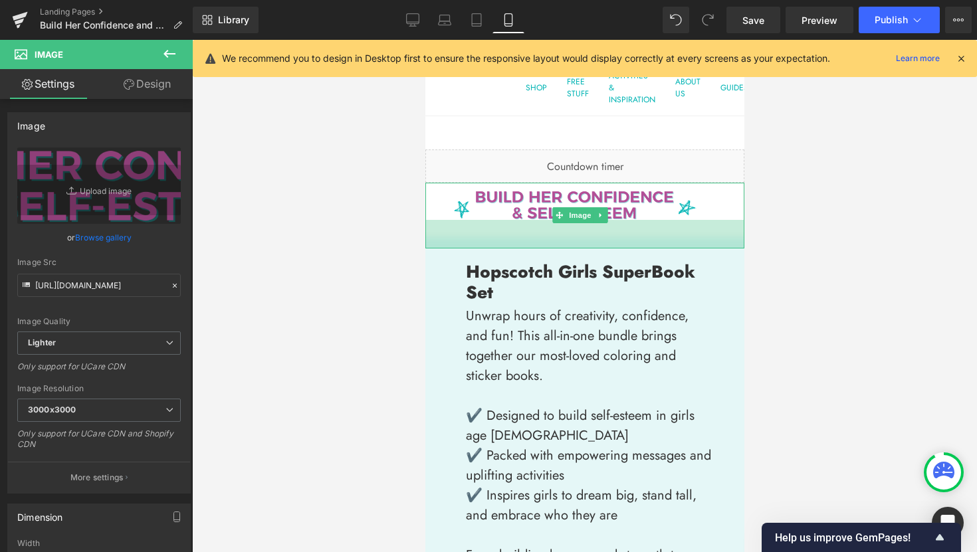
drag, startPoint x: 452, startPoint y: 231, endPoint x: 450, endPoint y: 244, distance: 13.4
click at [450, 244] on div "43px" at bounding box center [583, 234] width 319 height 29
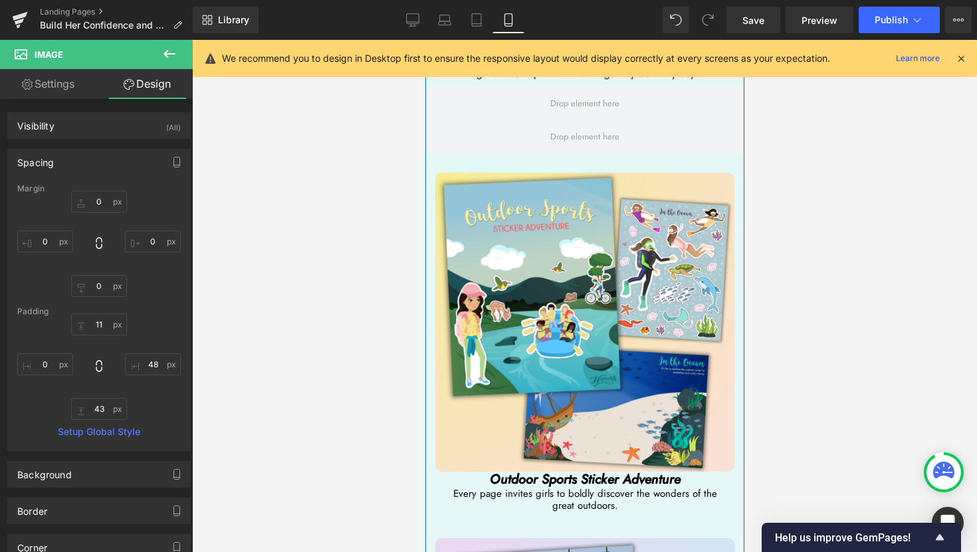
scroll to position [4127, 0]
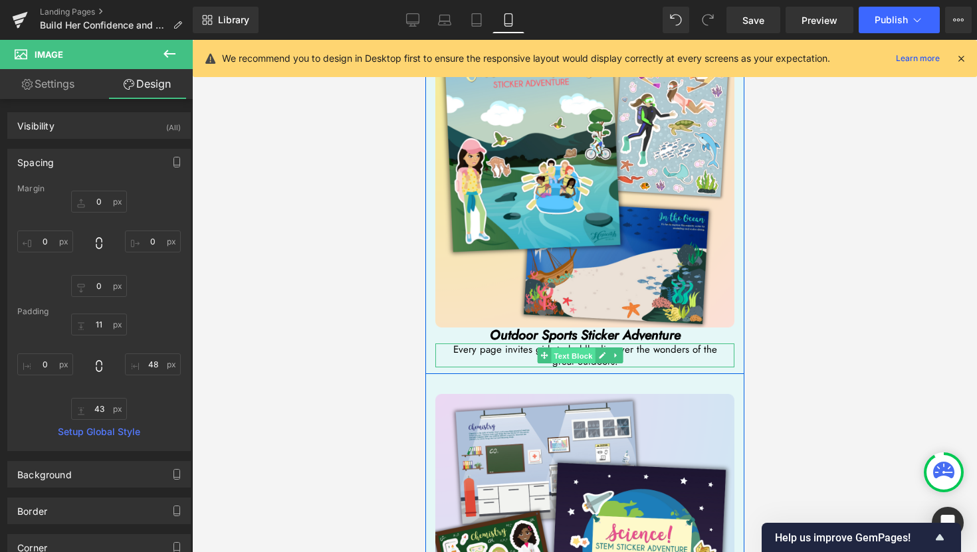
click at [571, 347] on span "Text Block" at bounding box center [572, 355] width 44 height 16
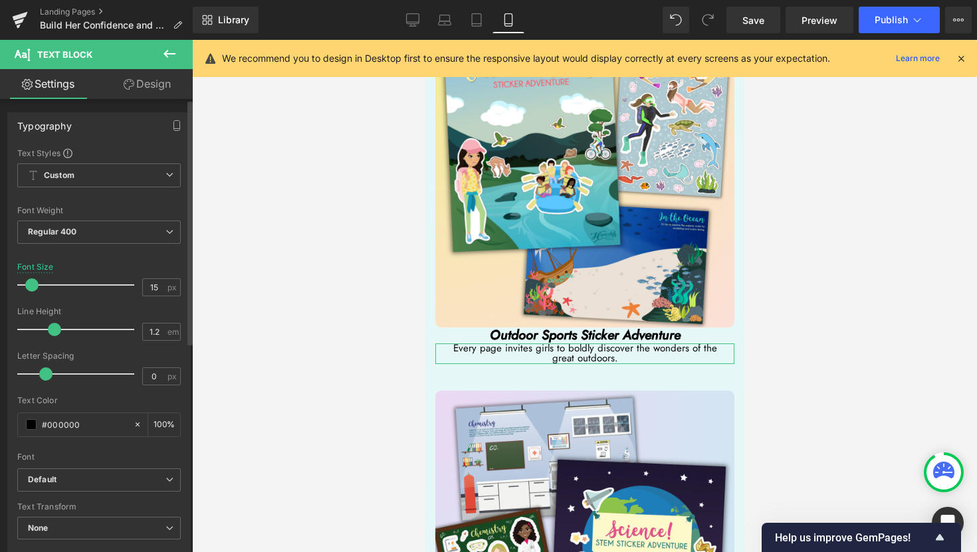
click at [31, 286] on span at bounding box center [31, 284] width 13 height 13
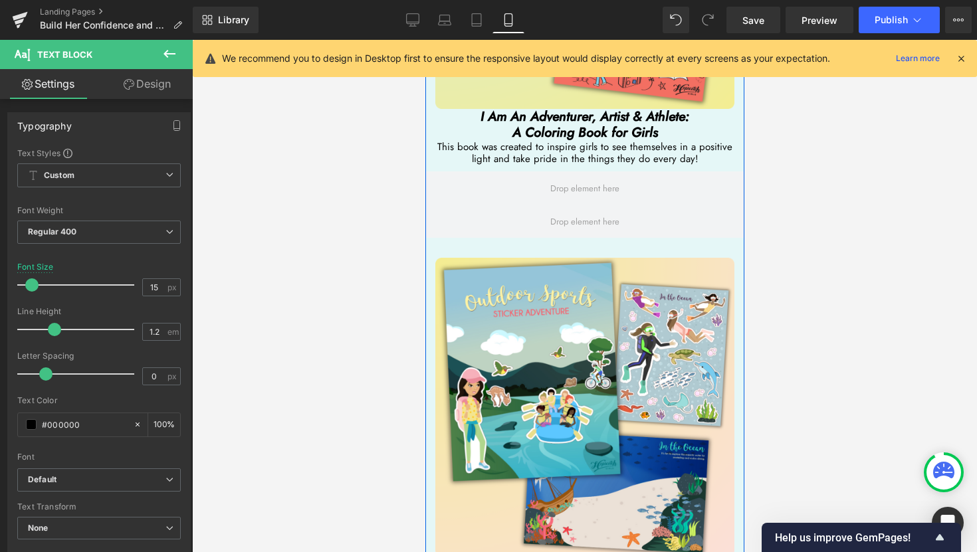
scroll to position [3671, 0]
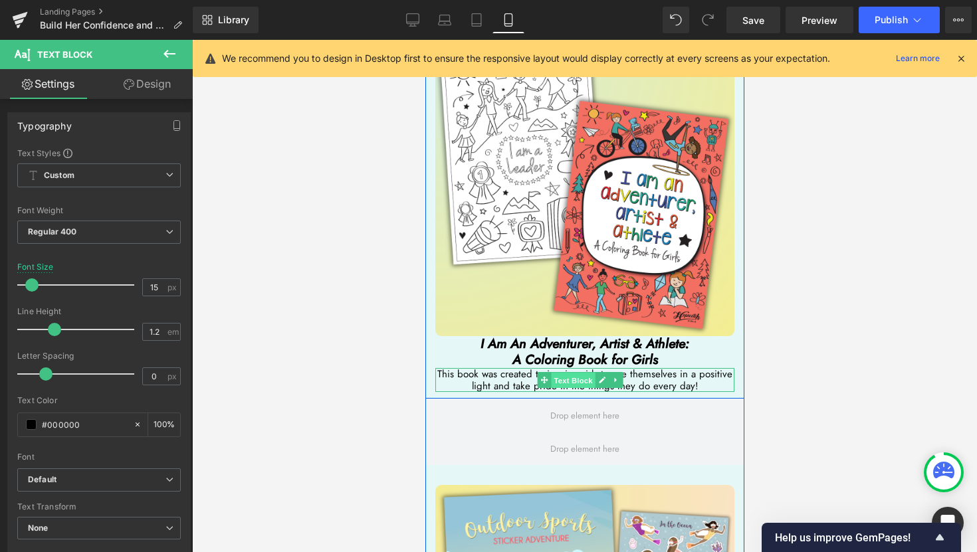
click at [573, 372] on span "Text Block" at bounding box center [572, 380] width 44 height 16
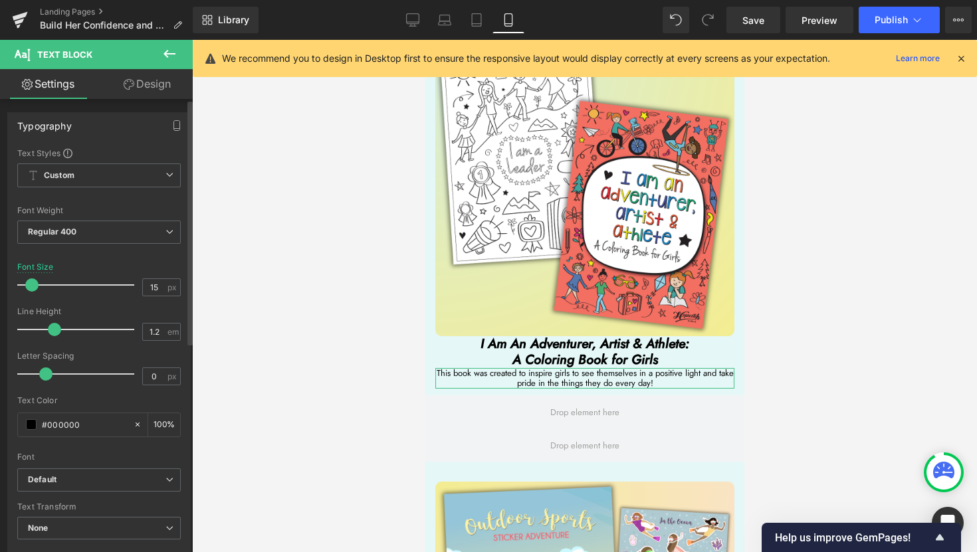
click at [29, 285] on span at bounding box center [31, 284] width 13 height 13
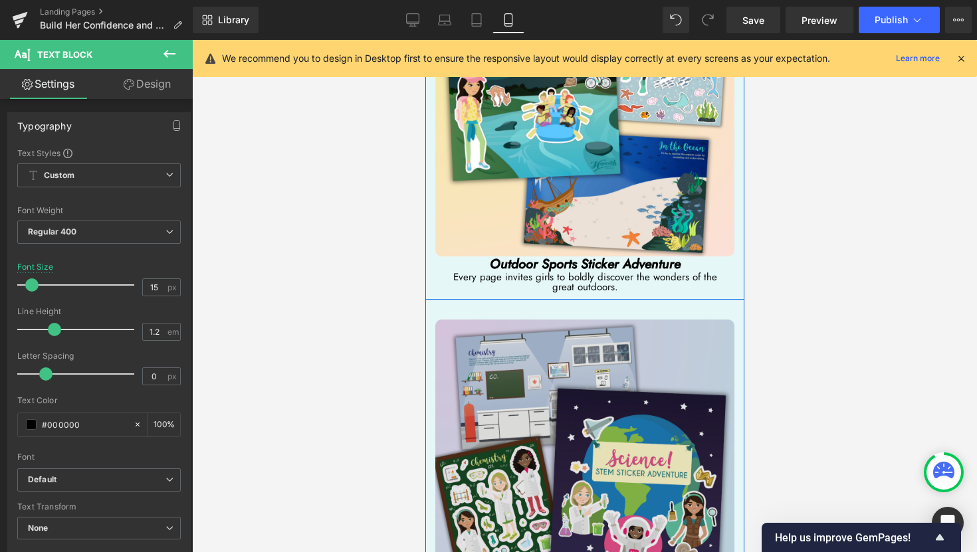
scroll to position [4475, 0]
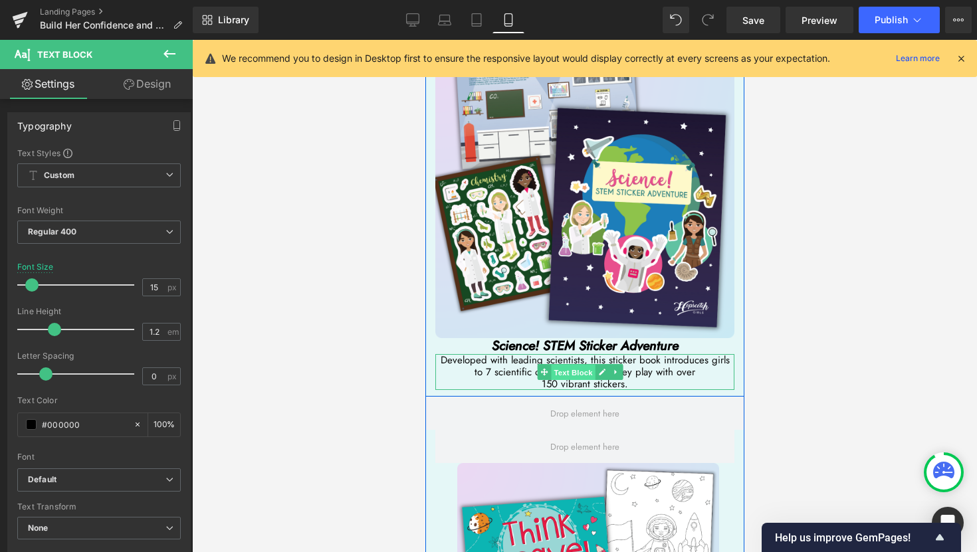
click at [573, 365] on span "Text Block" at bounding box center [572, 373] width 44 height 16
click at [535, 378] on p "150 vibrant stickers." at bounding box center [583, 384] width 299 height 12
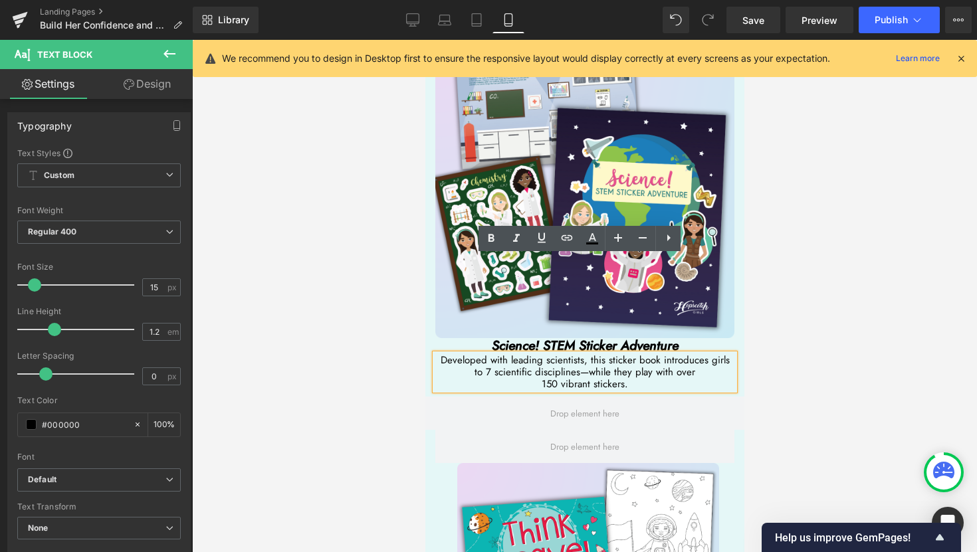
click at [541, 377] on span "150 vibrant stickers." at bounding box center [584, 384] width 86 height 15
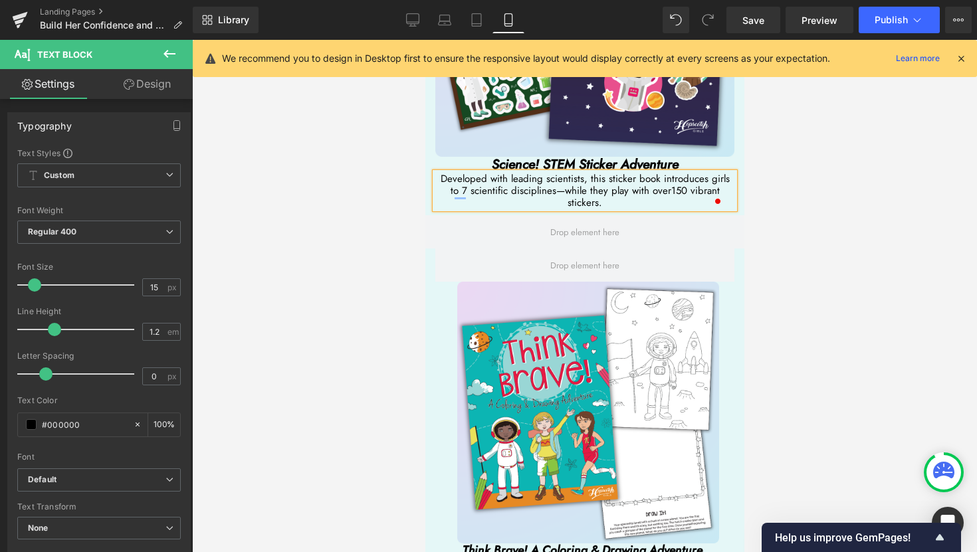
scroll to position [4760, 0]
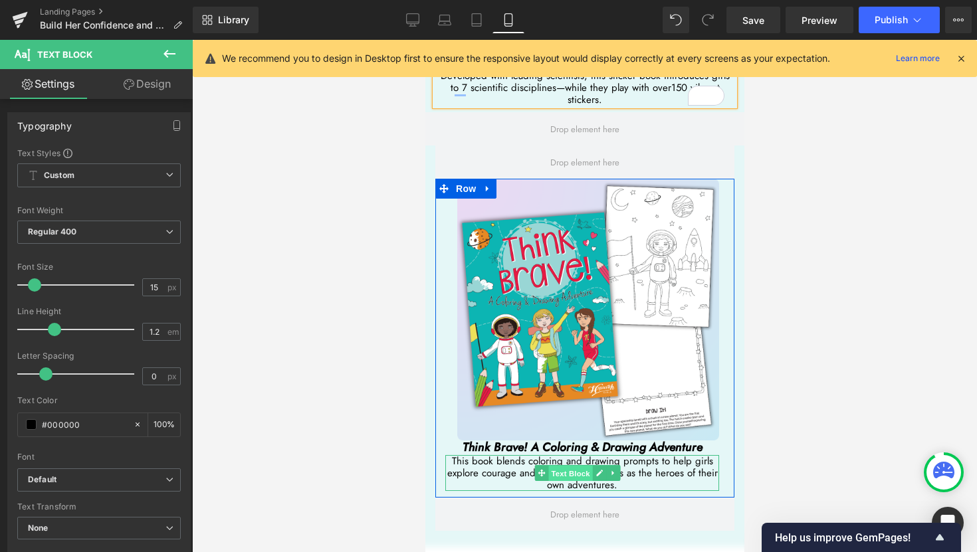
click at [583, 465] on span "Text Block" at bounding box center [569, 473] width 44 height 16
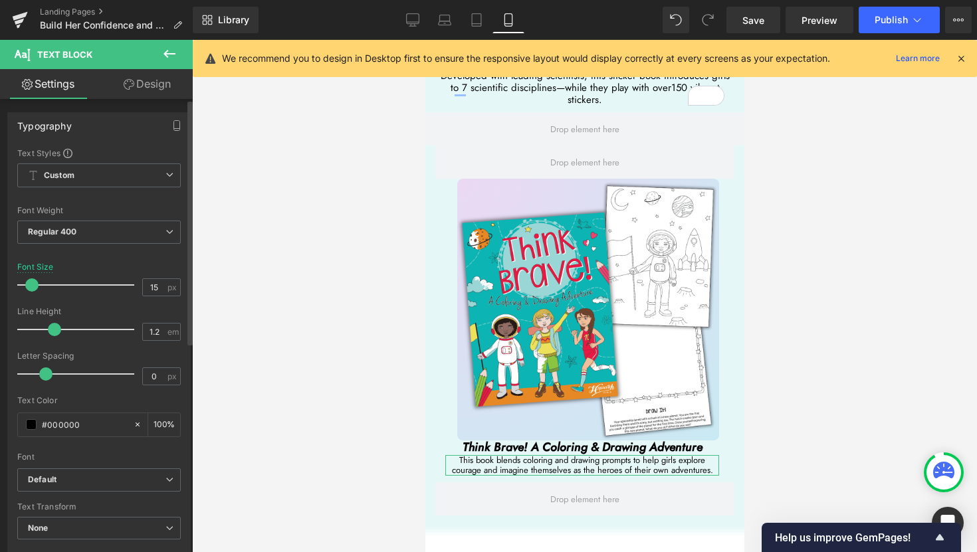
click at [31, 284] on span at bounding box center [31, 284] width 13 height 13
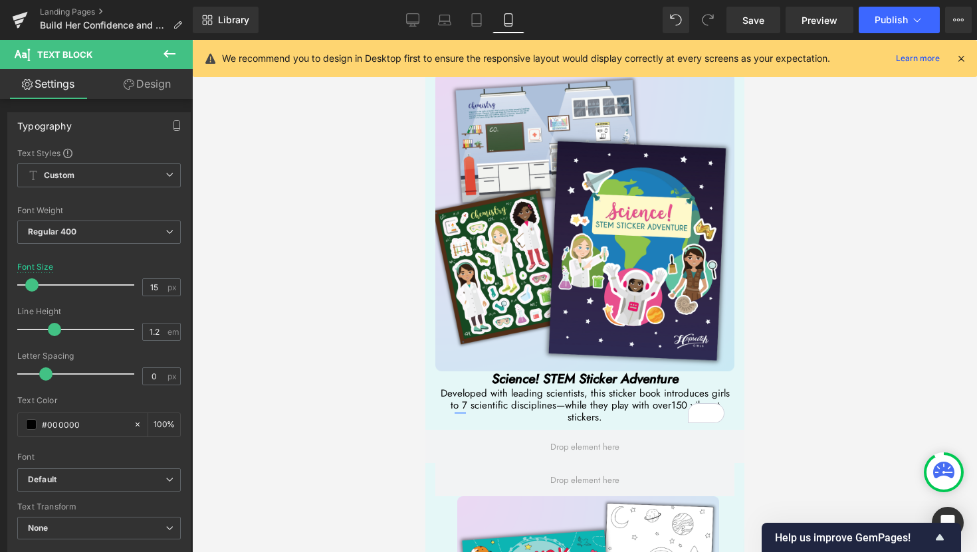
scroll to position [4339, 0]
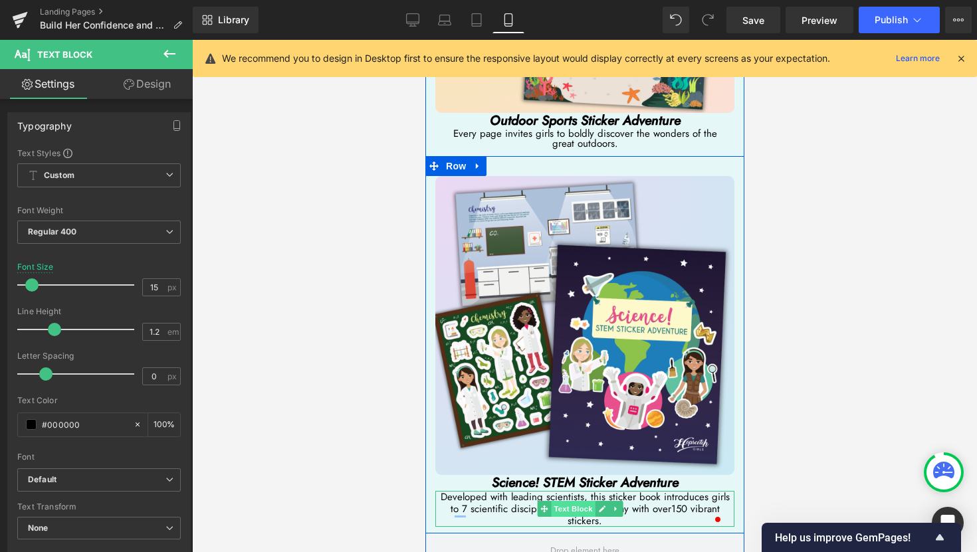
click at [589, 501] on span "Text Block" at bounding box center [572, 509] width 44 height 16
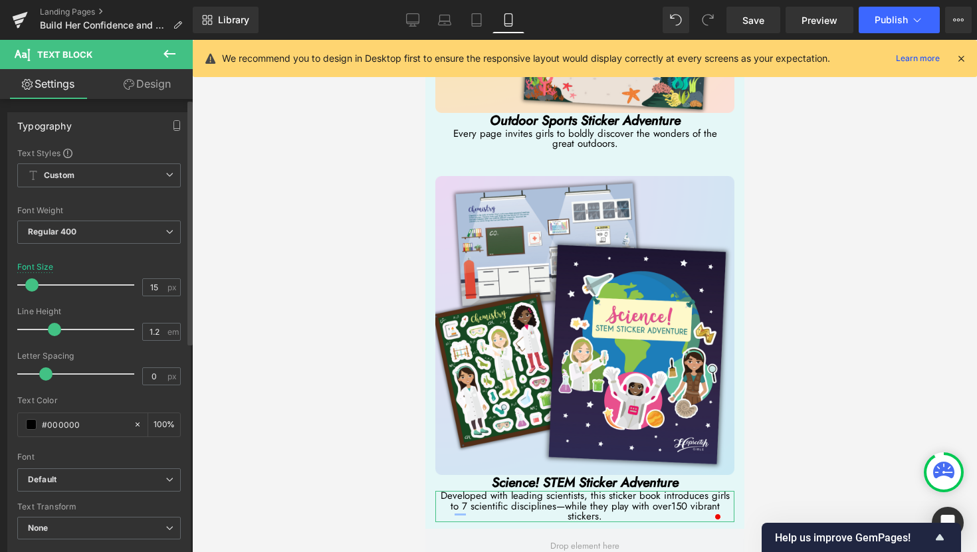
click at [29, 288] on span at bounding box center [31, 284] width 13 height 13
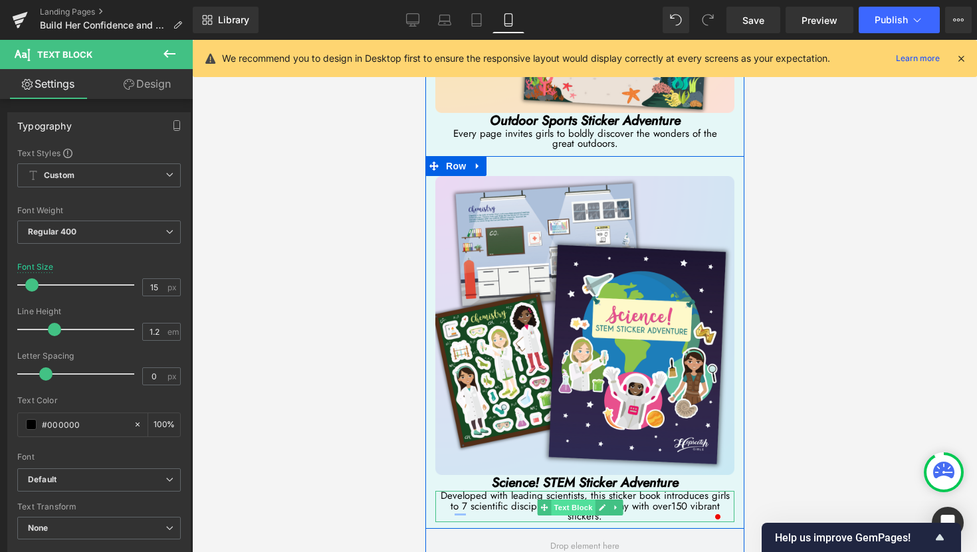
click at [575, 500] on span "Text Block" at bounding box center [572, 508] width 44 height 16
click at [656, 488] on span "Developed with leading scientists, this sticker book introduces girls to 7 scie…" at bounding box center [584, 500] width 289 height 25
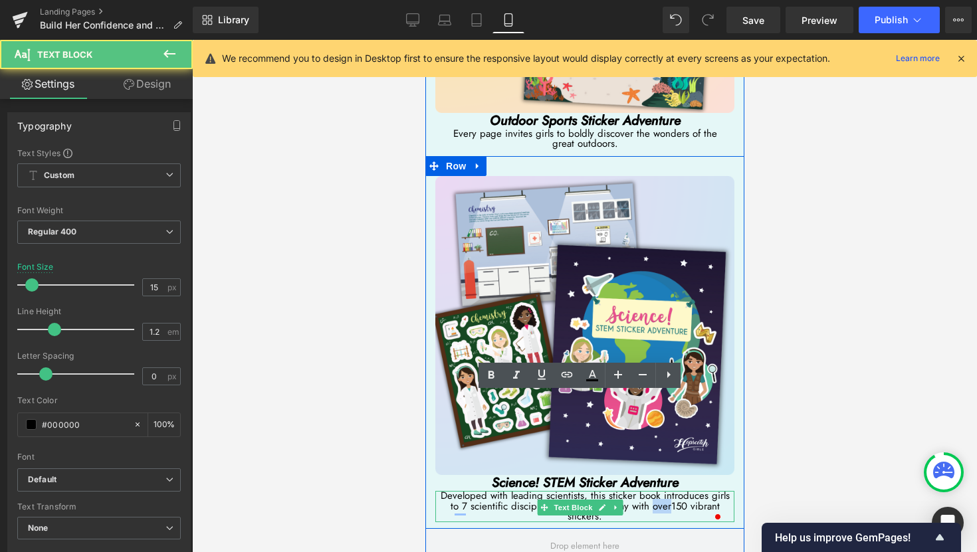
click at [656, 488] on span "Developed with leading scientists, this sticker book introduces girls to 7 scie…" at bounding box center [584, 500] width 289 height 25
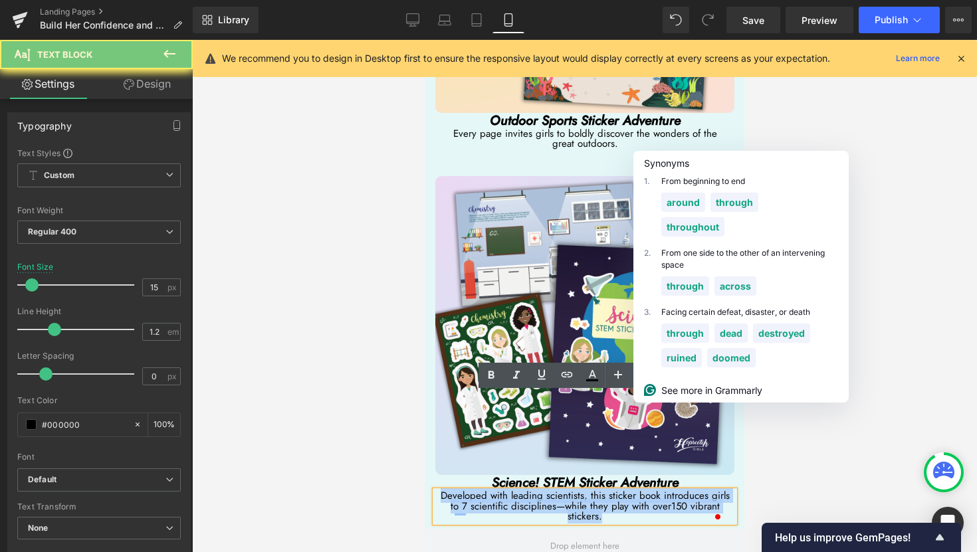
click at [656, 488] on span "Developed with leading scientists, this sticker book introduces girls to 7 scie…" at bounding box center [584, 500] width 289 height 25
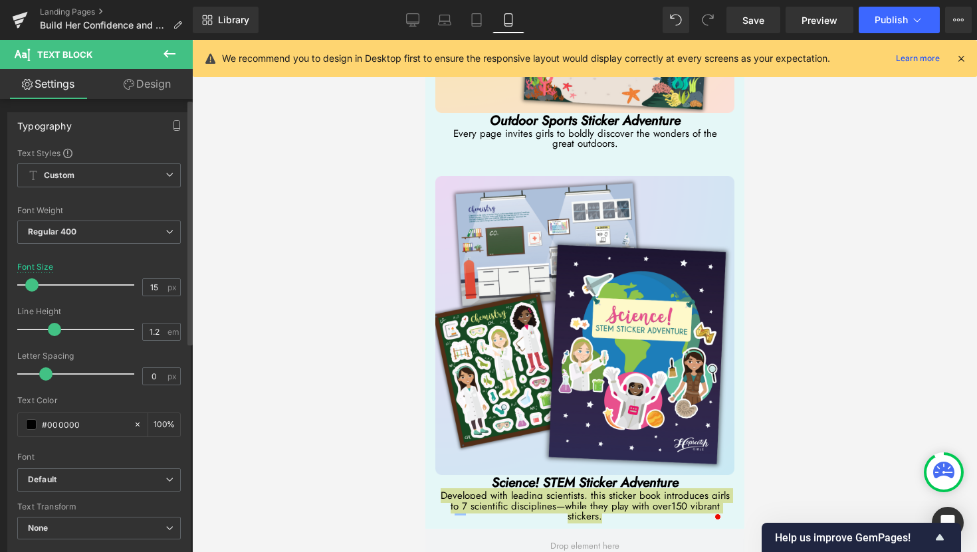
click at [35, 284] on span at bounding box center [31, 284] width 13 height 13
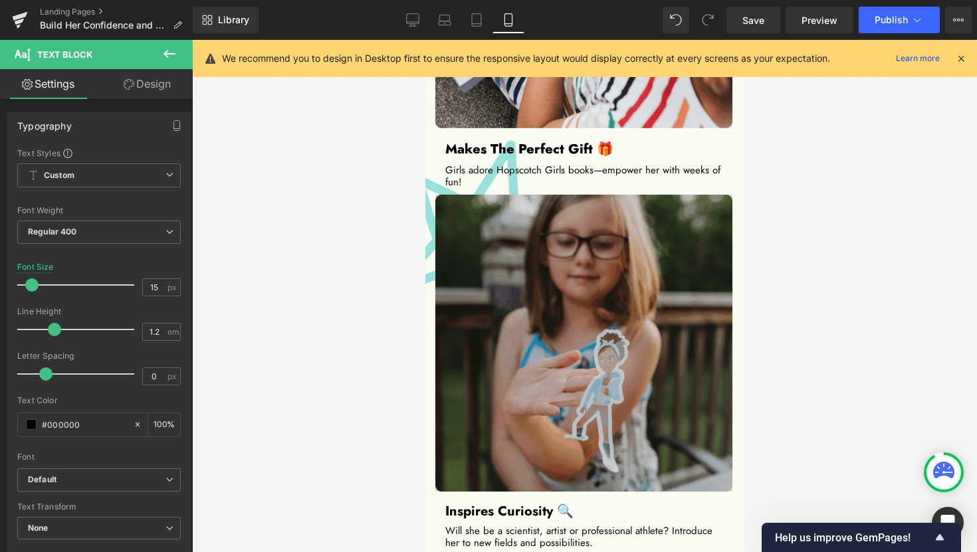
scroll to position [1975, 0]
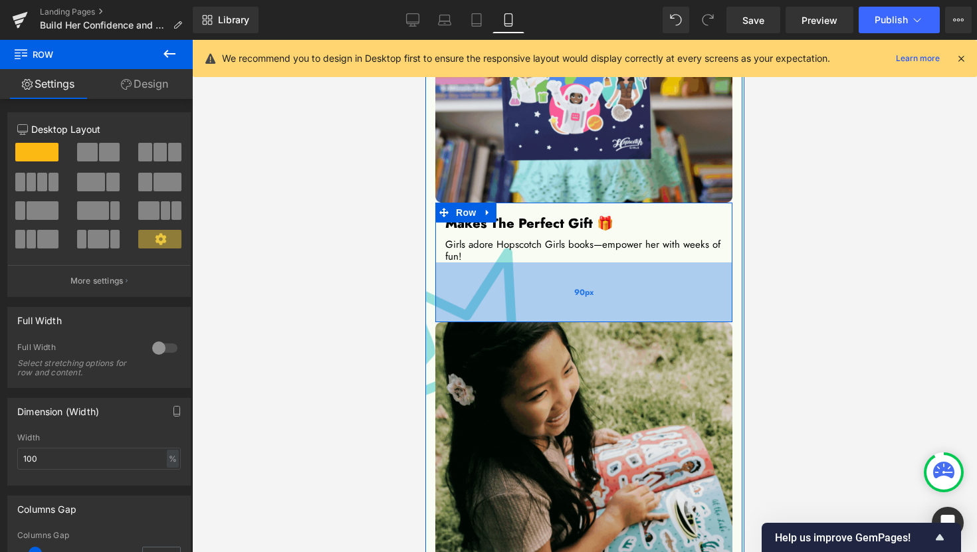
drag, startPoint x: 553, startPoint y: 223, endPoint x: 551, endPoint y: 276, distance: 53.8
click at [551, 276] on div "90px" at bounding box center [582, 292] width 297 height 60
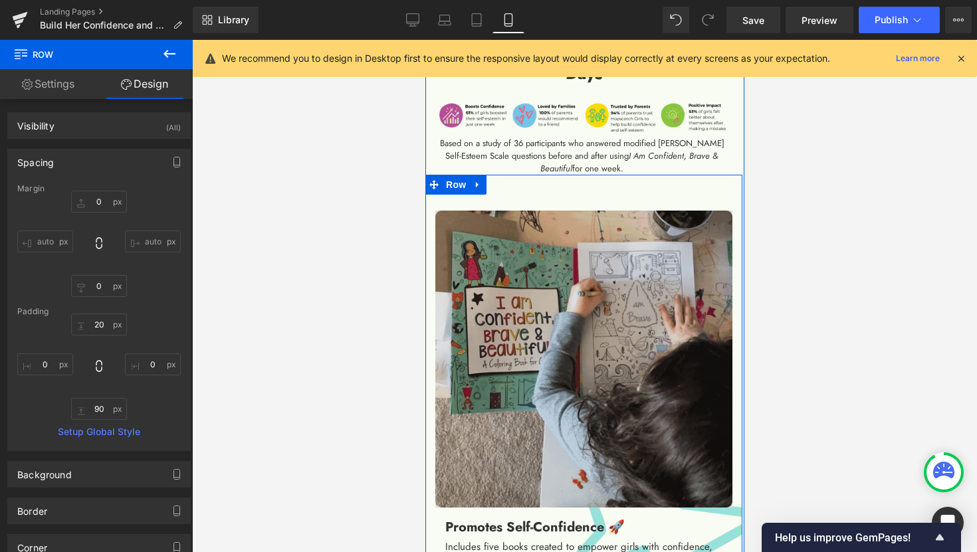
scroll to position [1485, 0]
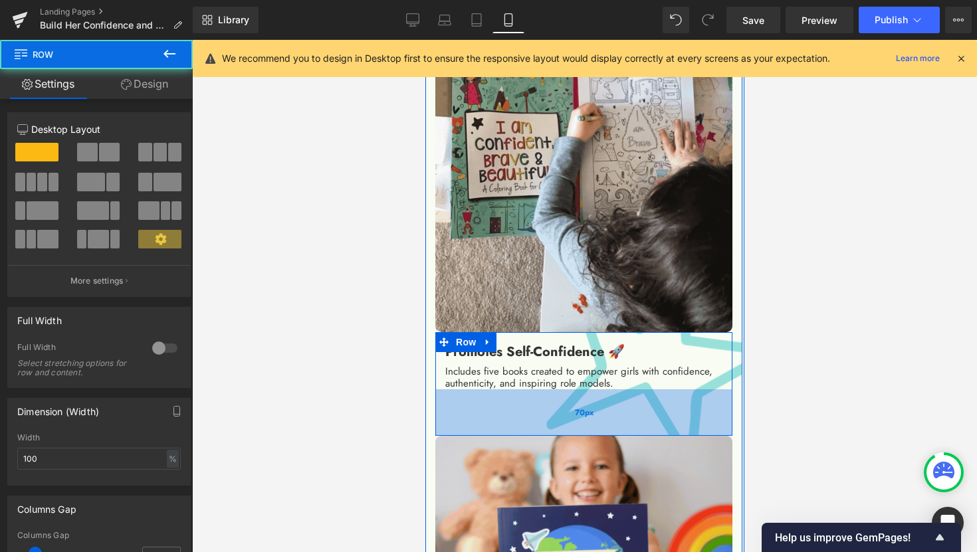
drag, startPoint x: 620, startPoint y: 359, endPoint x: 614, endPoint y: 399, distance: 40.3
click at [614, 399] on div "70px" at bounding box center [582, 412] width 297 height 47
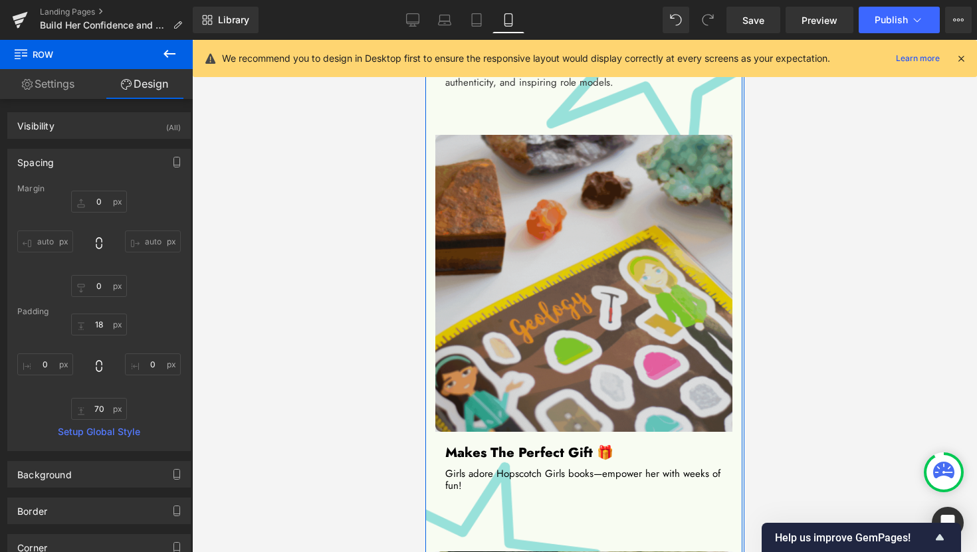
scroll to position [1697, 0]
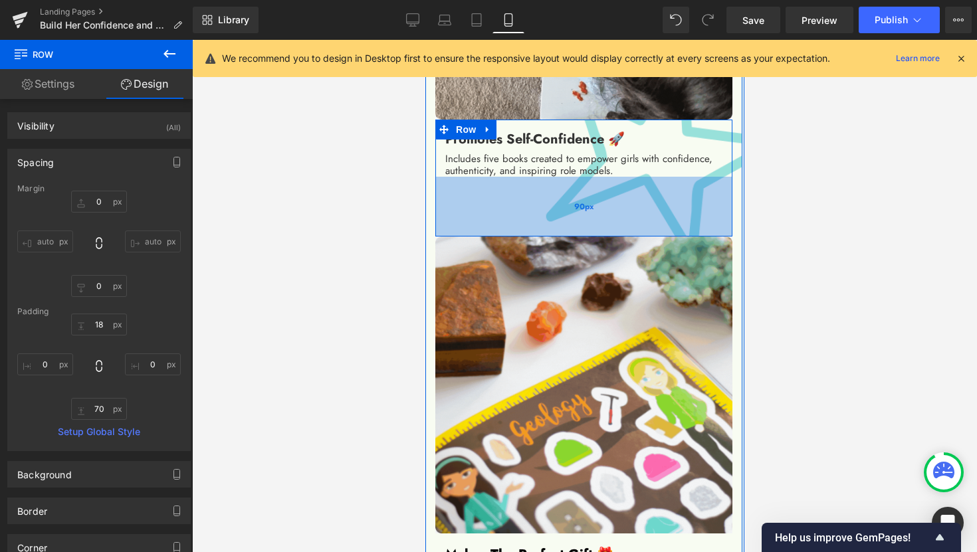
click at [584, 199] on div "90px" at bounding box center [582, 207] width 297 height 60
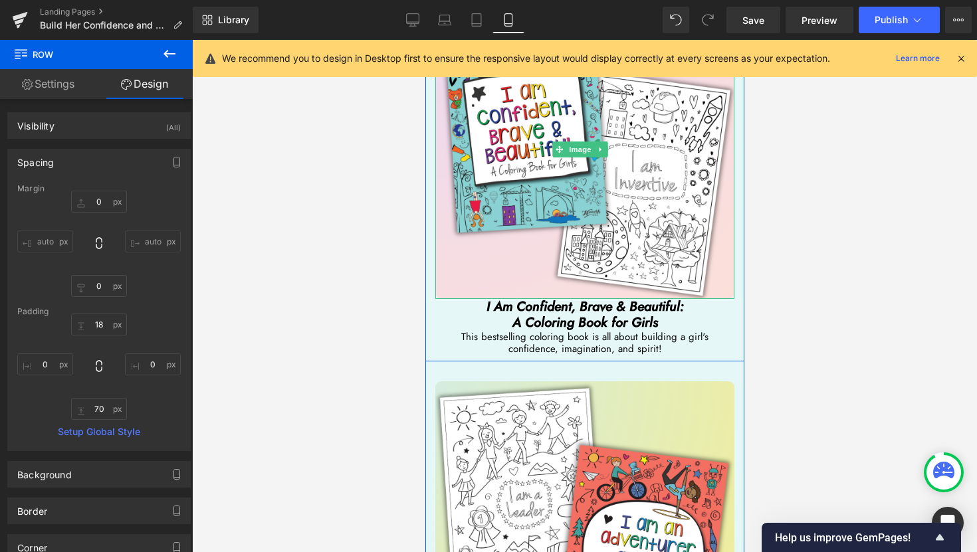
scroll to position [3434, 0]
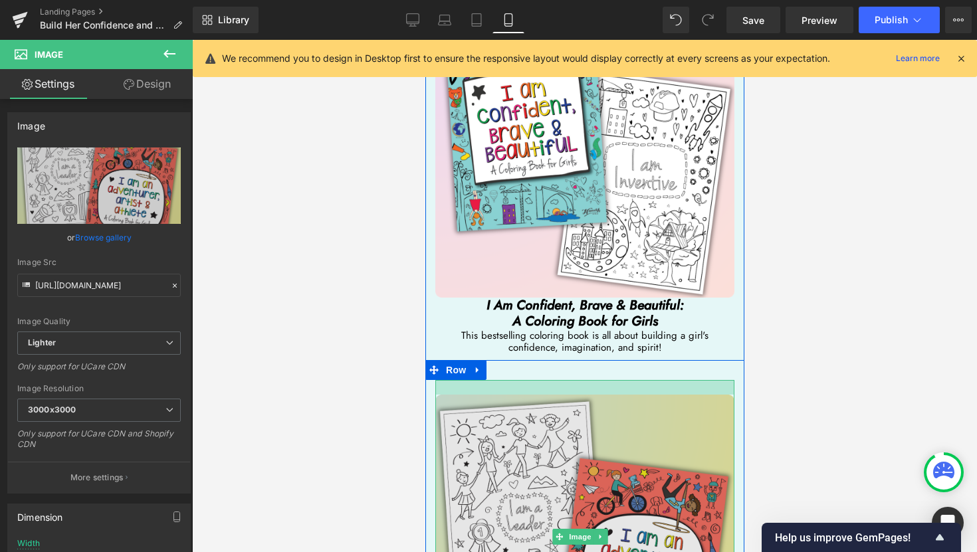
drag, startPoint x: 616, startPoint y: 311, endPoint x: 616, endPoint y: 326, distance: 14.6
click at [616, 380] on div "Image" at bounding box center [583, 537] width 299 height 314
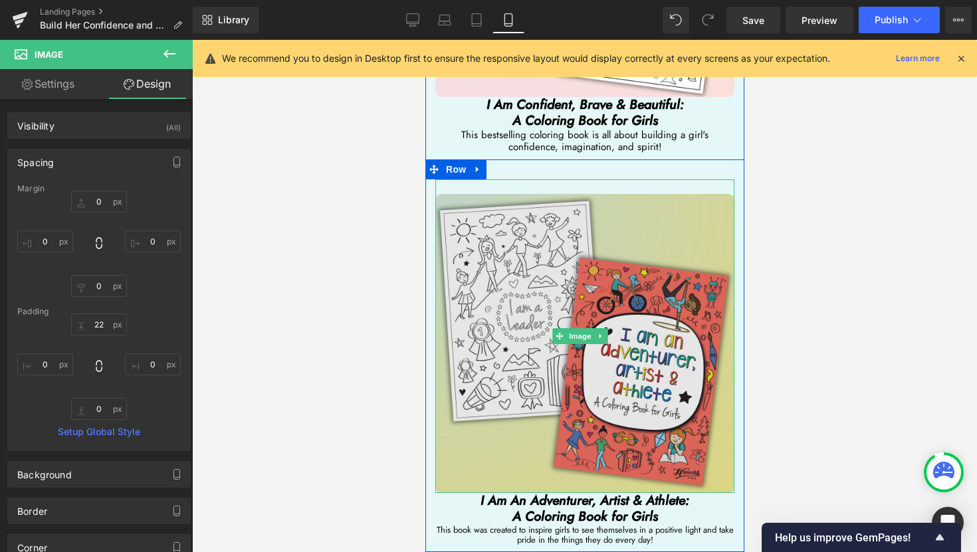
scroll to position [3468, 0]
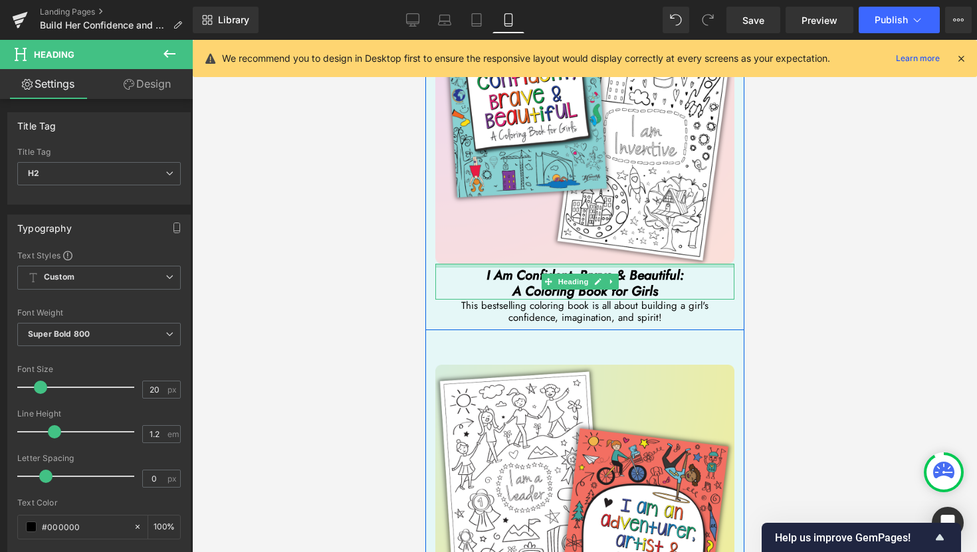
click at [613, 264] on div "I Am Confident, Brave & Beautiful: A Coloring Book for Girls Heading" at bounding box center [583, 282] width 299 height 36
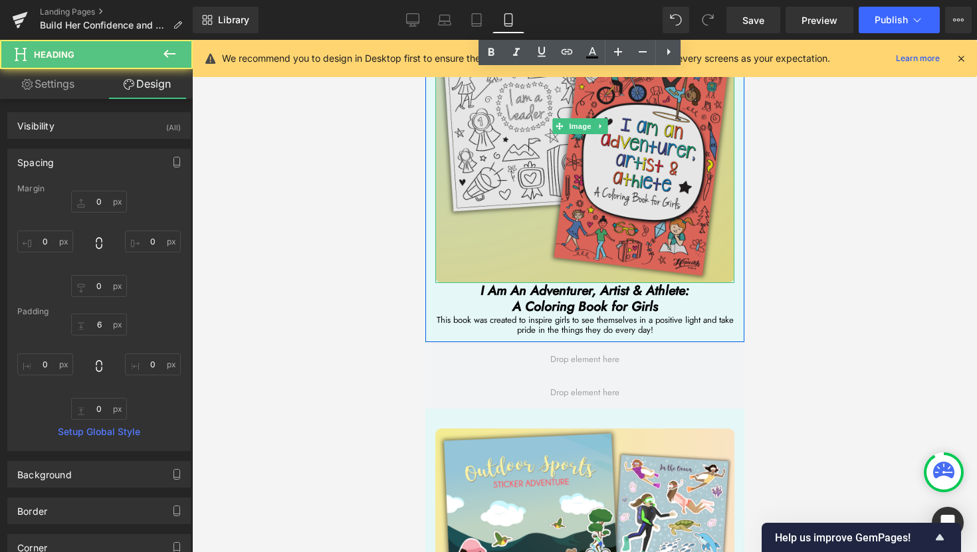
scroll to position [3849, 0]
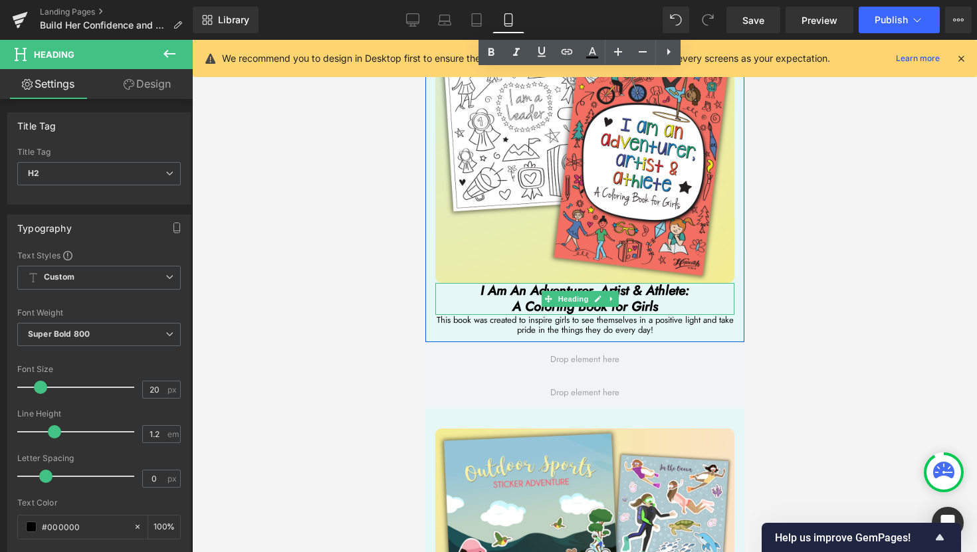
drag, startPoint x: 654, startPoint y: 205, endPoint x: 648, endPoint y: 219, distance: 15.5
click at [648, 283] on div "I Am An Adventurer, Artist & Athlete: A Coloring Book for Girls Heading" at bounding box center [583, 299] width 299 height 32
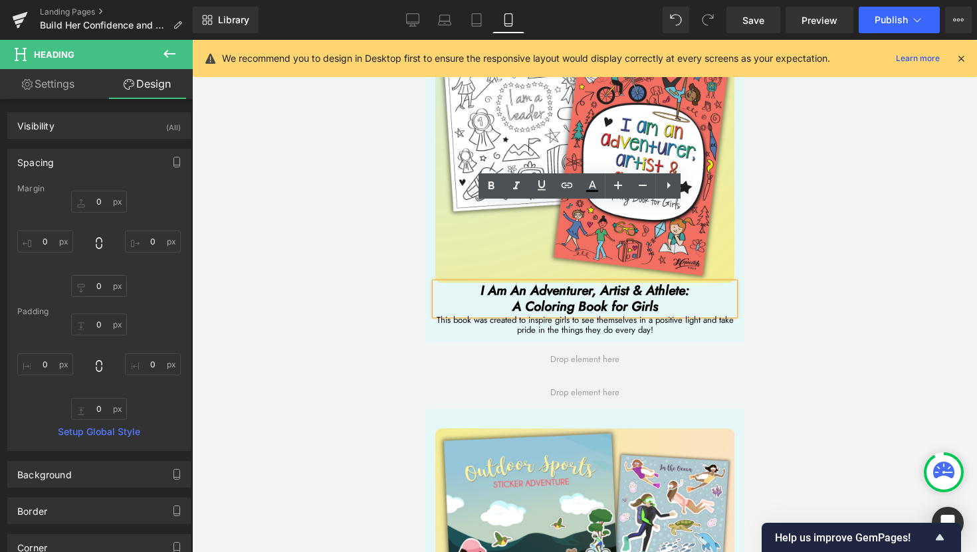
click at [561, 281] on icon "I Am An Adventurer, Artist & Athlete: A Coloring Book for Girls" at bounding box center [584, 298] width 209 height 35
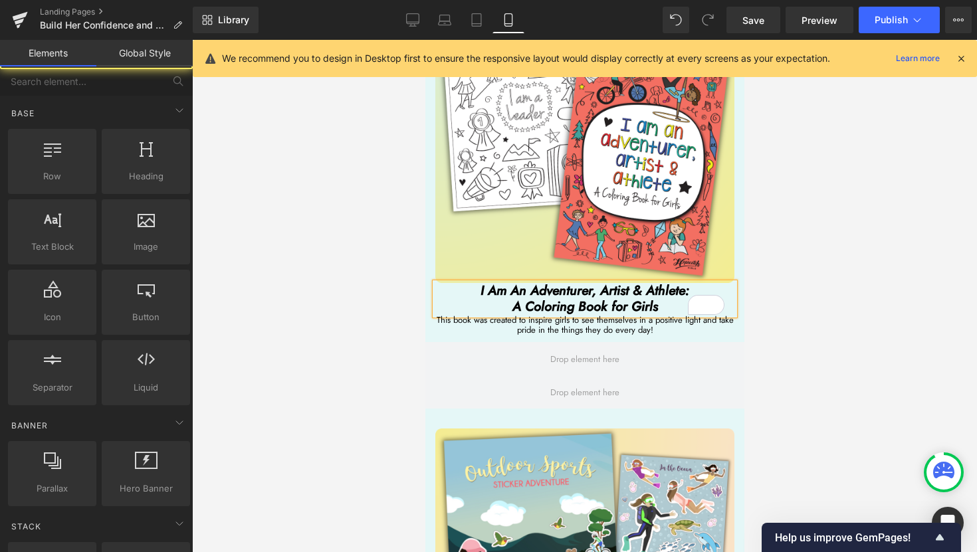
click at [848, 232] on div at bounding box center [584, 296] width 785 height 512
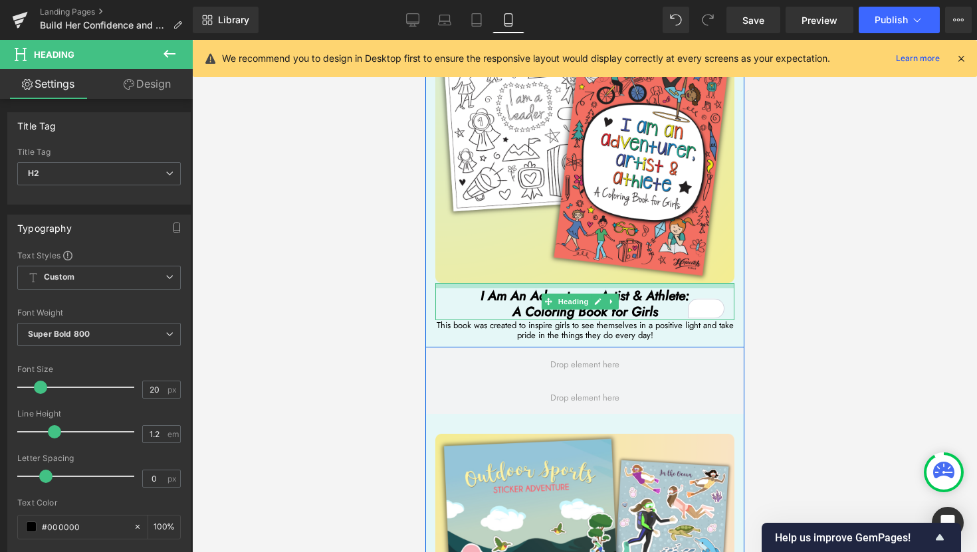
click at [580, 283] on div "I Am An Adventurer, Artist & Athlete: A Coloring Book for Girls Heading" at bounding box center [583, 301] width 299 height 37
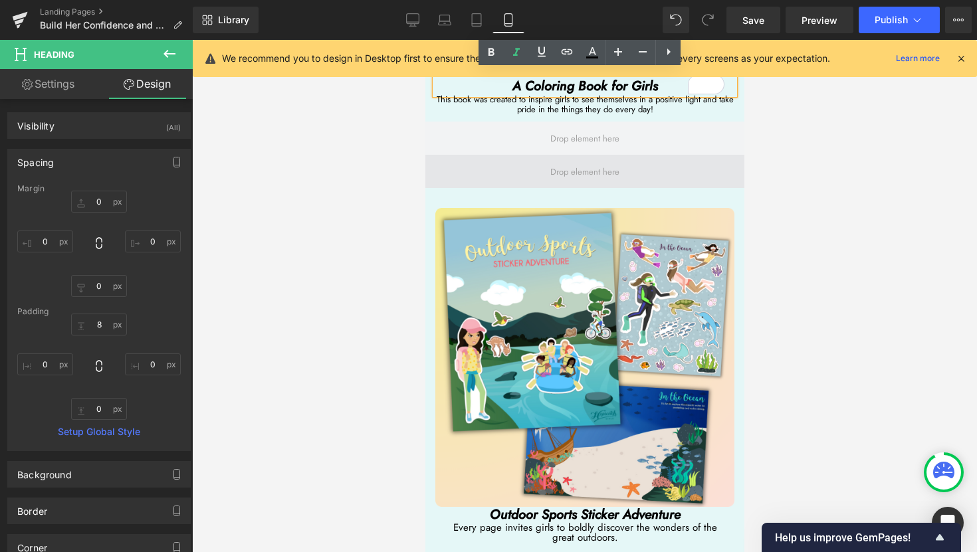
scroll to position [4212, 0]
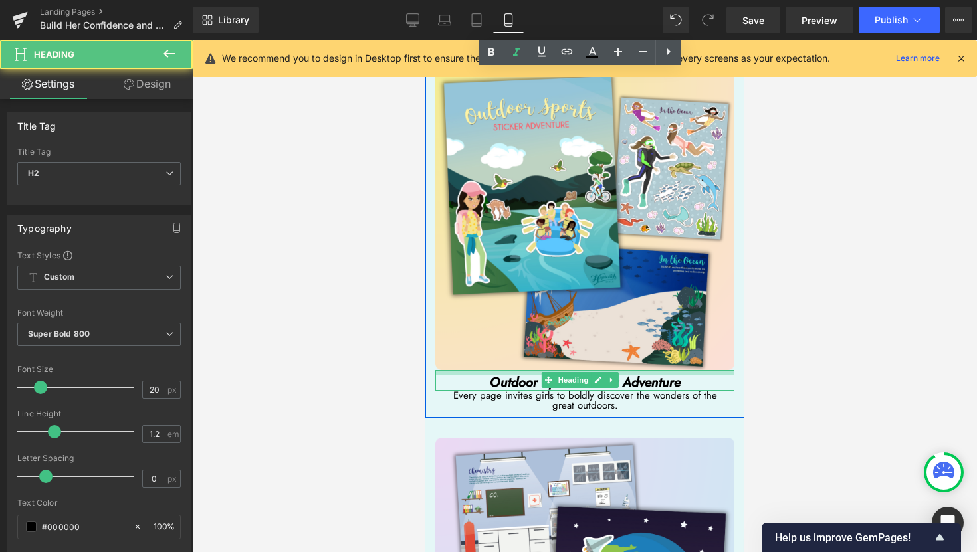
click at [627, 370] on div "Outdoor Sports Sticker Adventure Heading" at bounding box center [583, 380] width 299 height 21
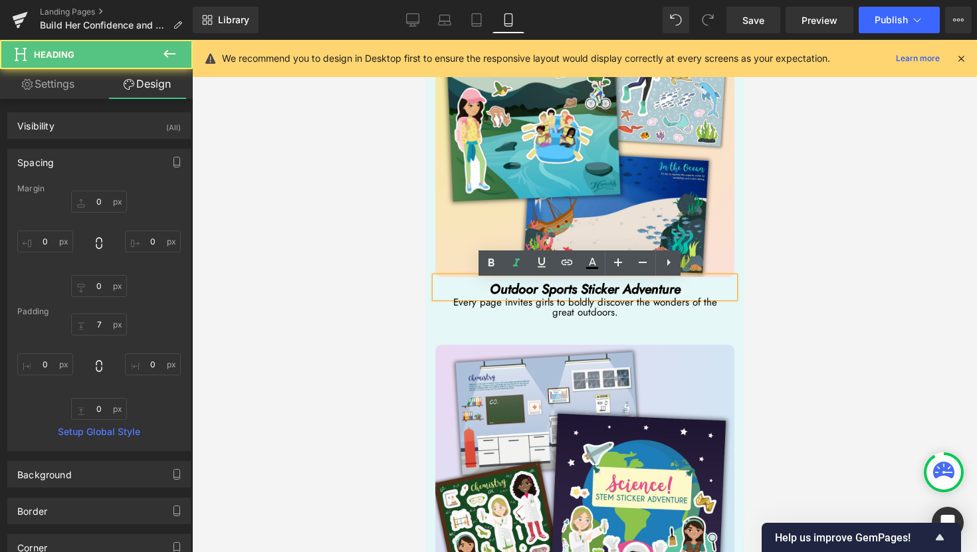
scroll to position [4474, 0]
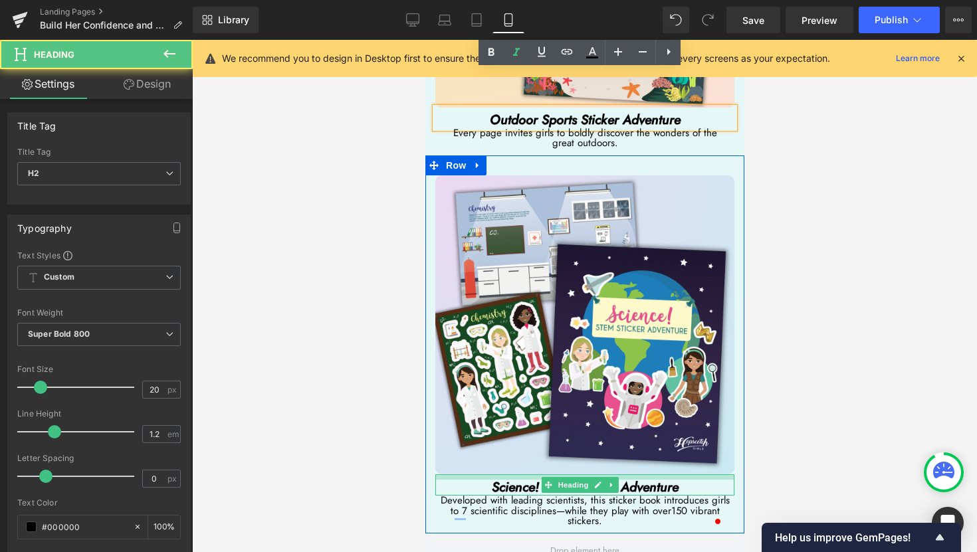
click at [622, 474] on div "Science! STEM Sticker Adventure Heading" at bounding box center [583, 484] width 299 height 21
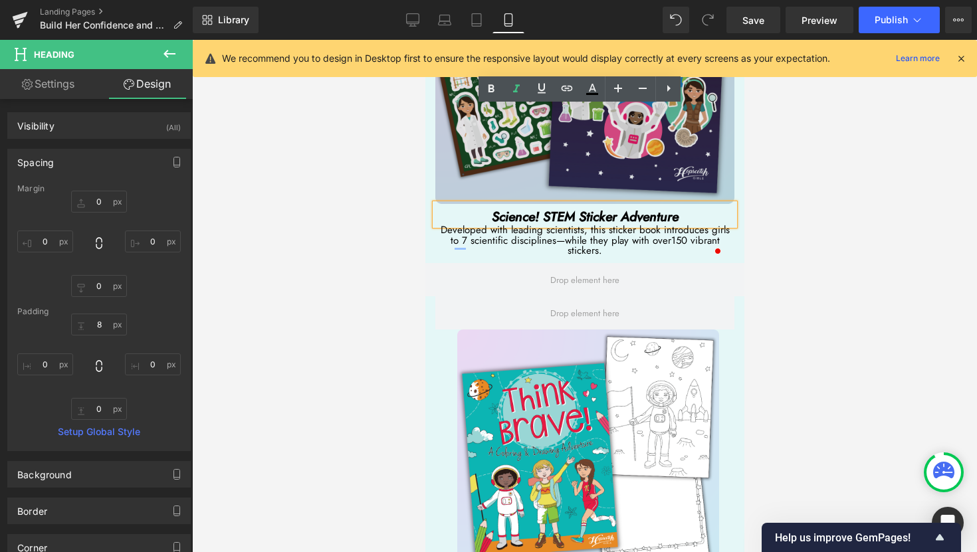
scroll to position [4887, 0]
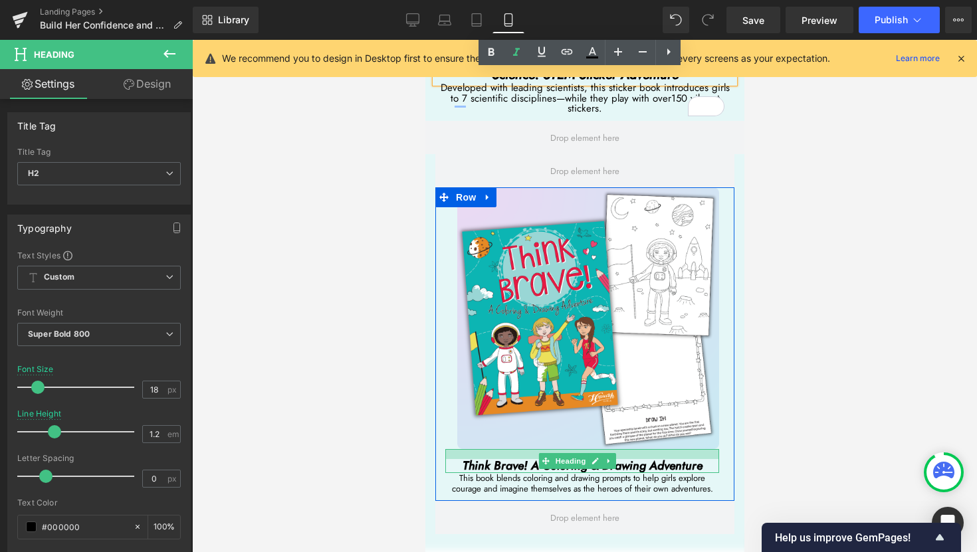
click at [670, 449] on div "Think Brave! A Coloring & Drawing Adventure Heading" at bounding box center [581, 461] width 274 height 25
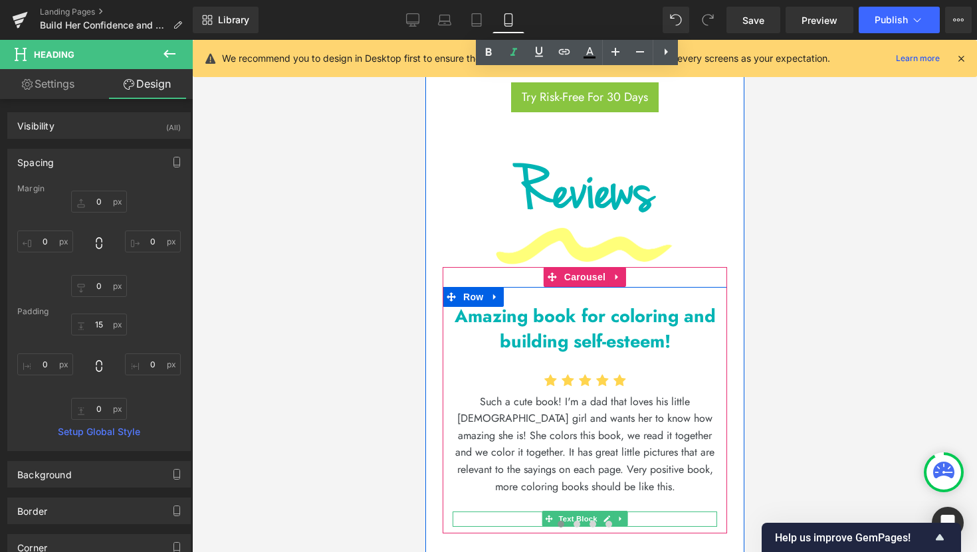
scroll to position [5415, 0]
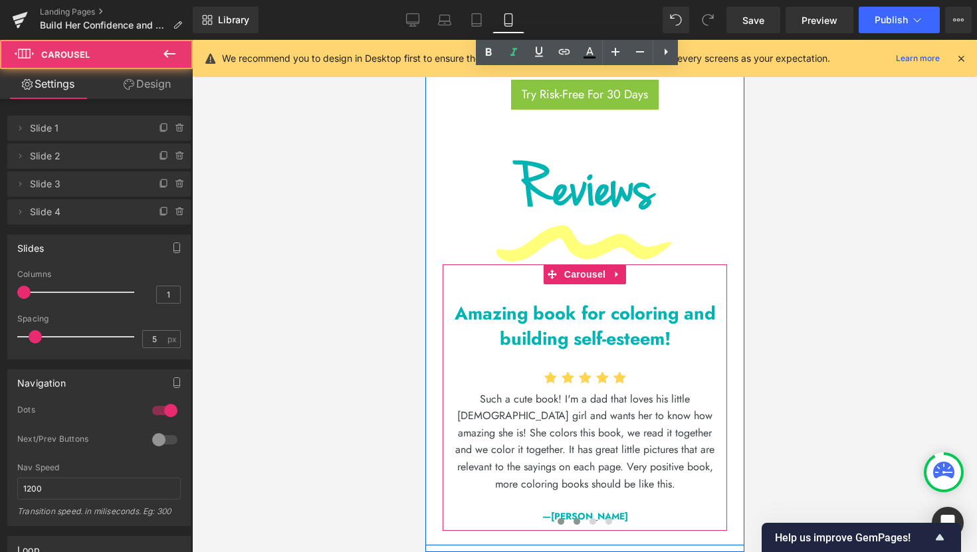
click at [573, 518] on span at bounding box center [576, 521] width 7 height 7
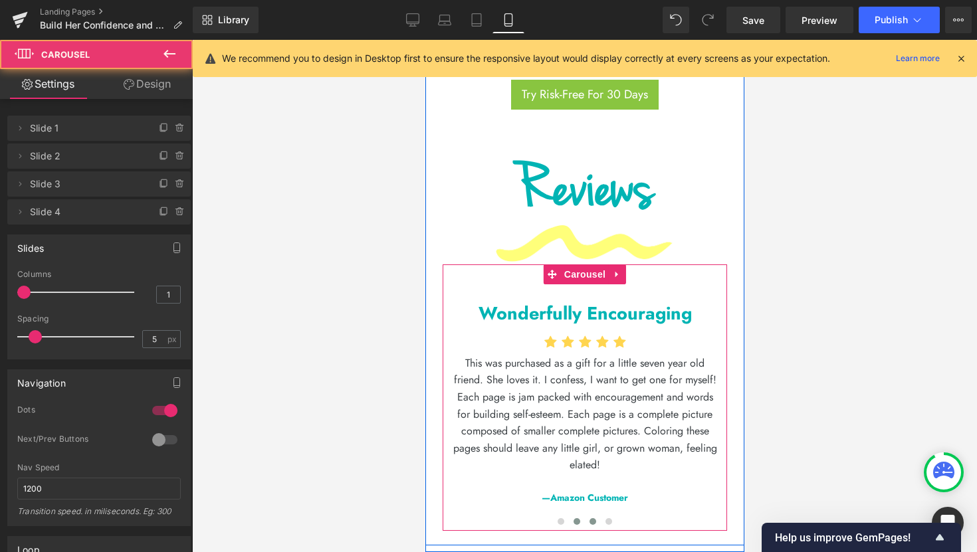
click at [589, 518] on span at bounding box center [592, 521] width 7 height 7
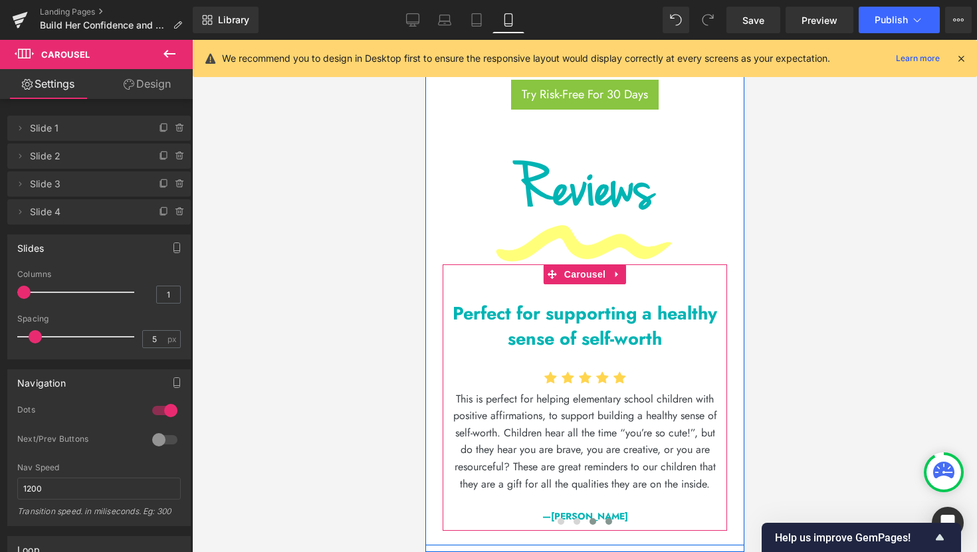
click at [605, 518] on span at bounding box center [608, 521] width 7 height 7
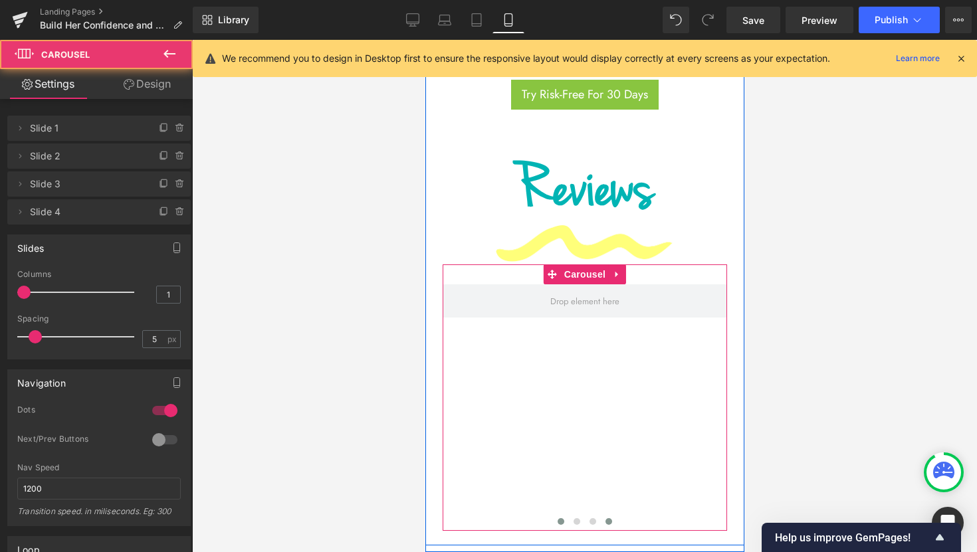
click at [557, 518] on span at bounding box center [560, 521] width 7 height 7
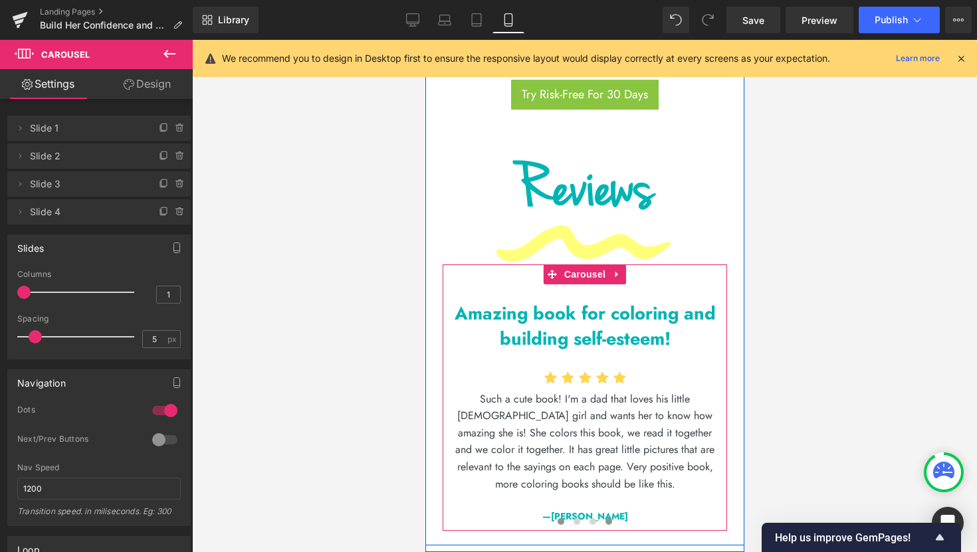
click at [605, 518] on span at bounding box center [608, 521] width 7 height 7
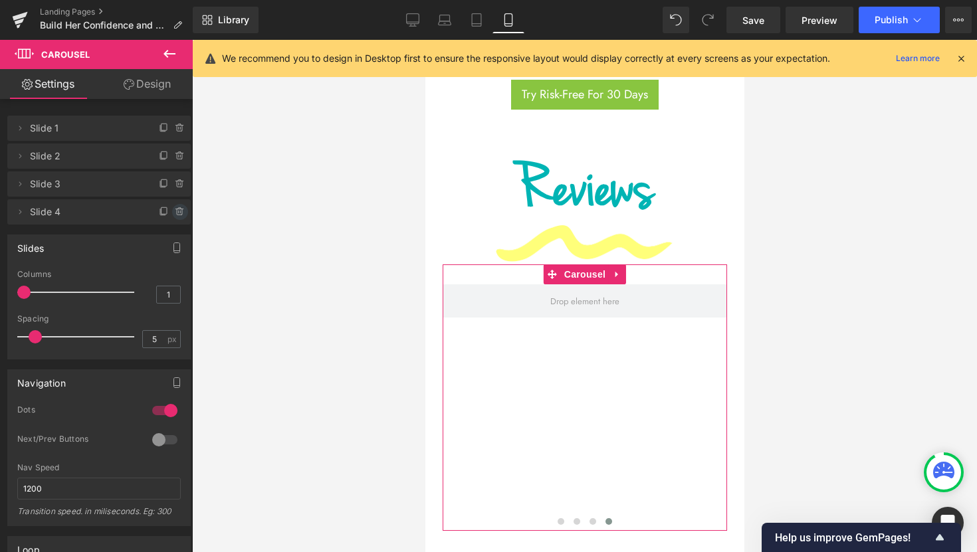
click at [175, 213] on icon at bounding box center [180, 212] width 11 height 11
click at [171, 214] on button "Delete" at bounding box center [166, 212] width 42 height 17
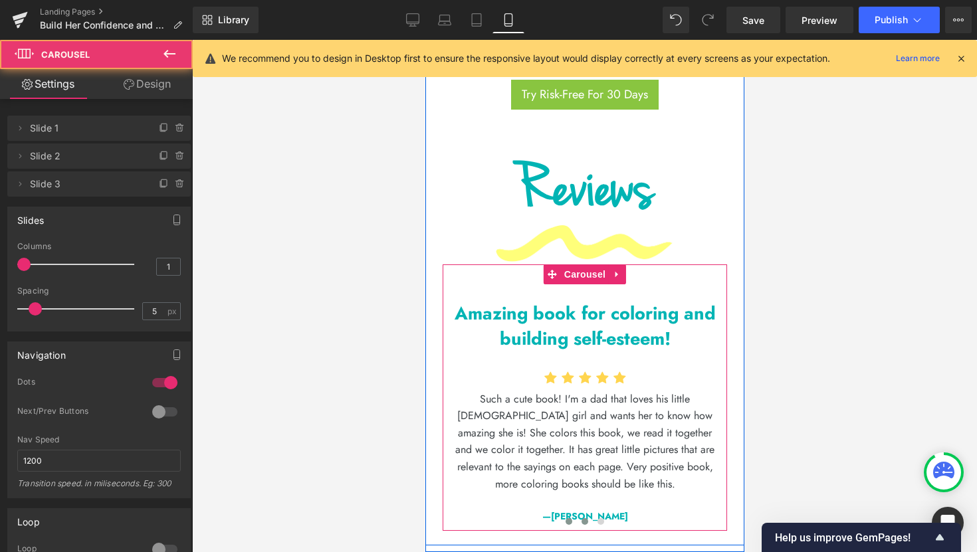
click at [581, 518] on span at bounding box center [584, 521] width 7 height 7
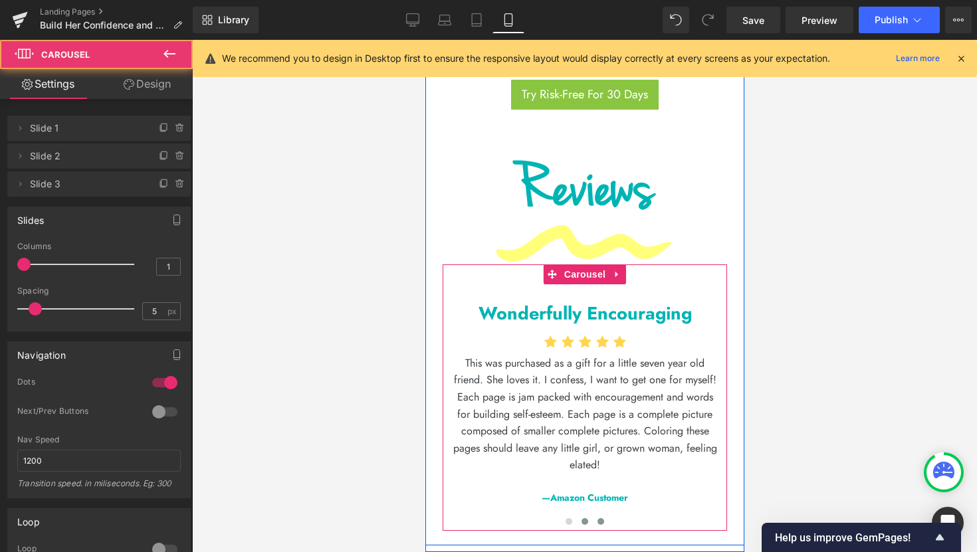
click at [597, 518] on span at bounding box center [600, 521] width 7 height 7
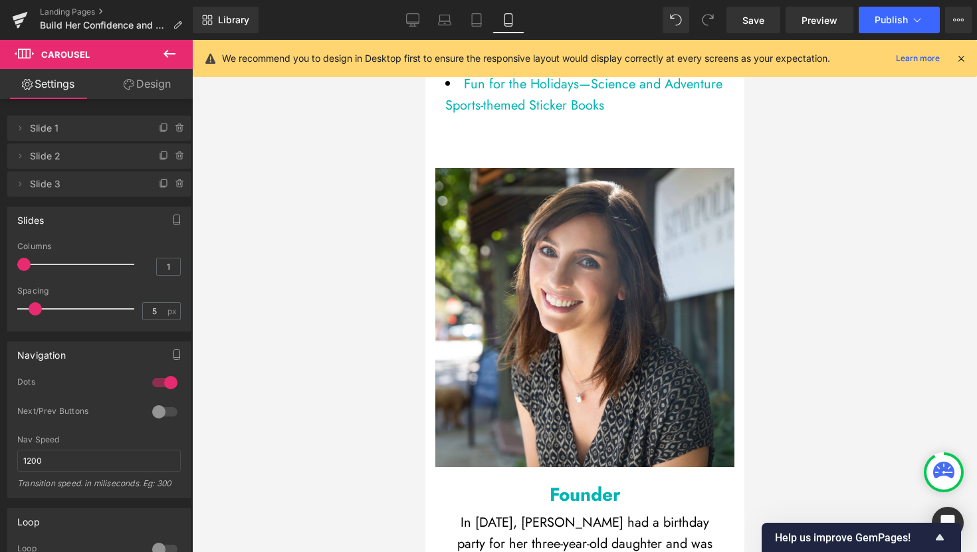
scroll to position [7487, 0]
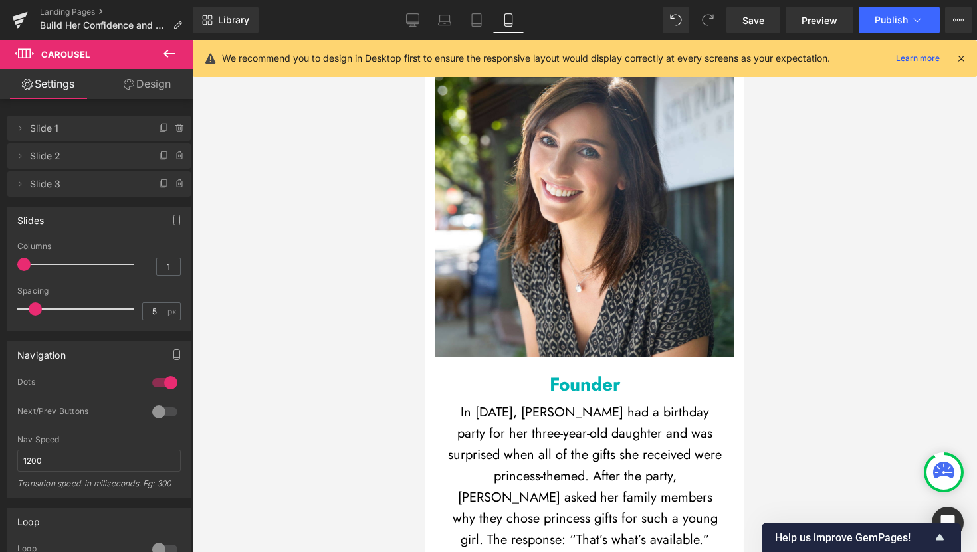
click at [553, 402] on p "In [DATE], [PERSON_NAME] had a birthday party for her three-year-old daughter a…" at bounding box center [583, 476] width 279 height 149
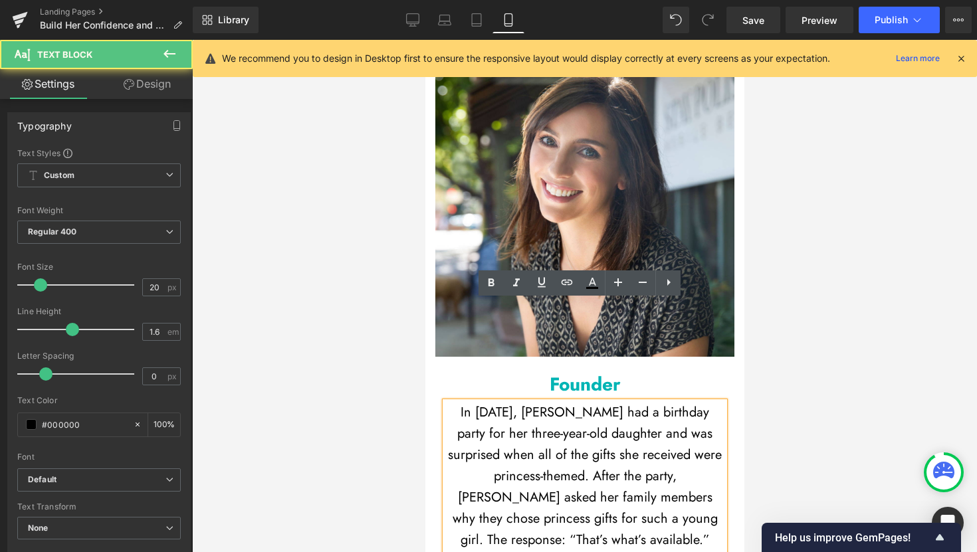
click at [594, 402] on p "In [DATE], [PERSON_NAME] had a birthday party for her three-year-old daughter a…" at bounding box center [583, 476] width 279 height 149
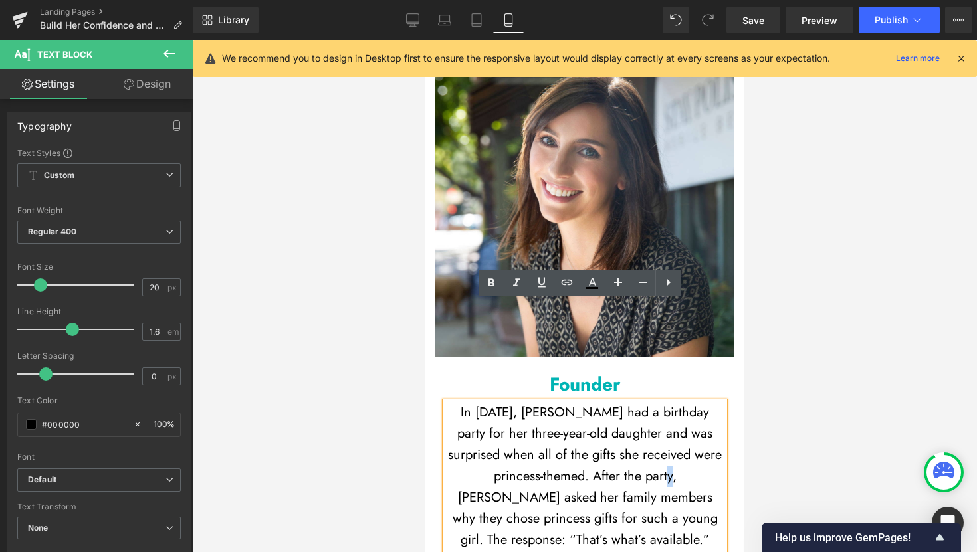
click at [594, 402] on p "In [DATE], [PERSON_NAME] had a birthday party for her three-year-old daughter a…" at bounding box center [583, 476] width 279 height 149
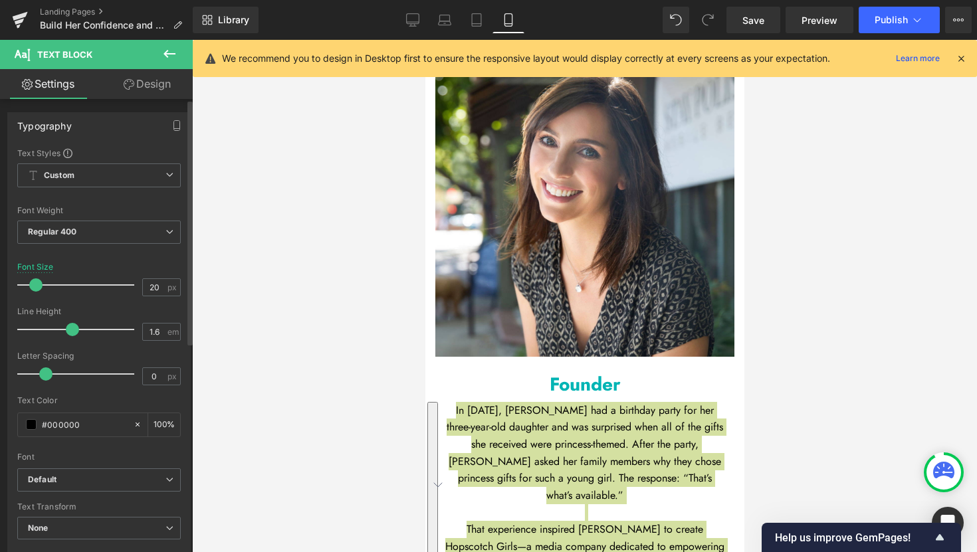
click at [35, 284] on span at bounding box center [35, 284] width 13 height 13
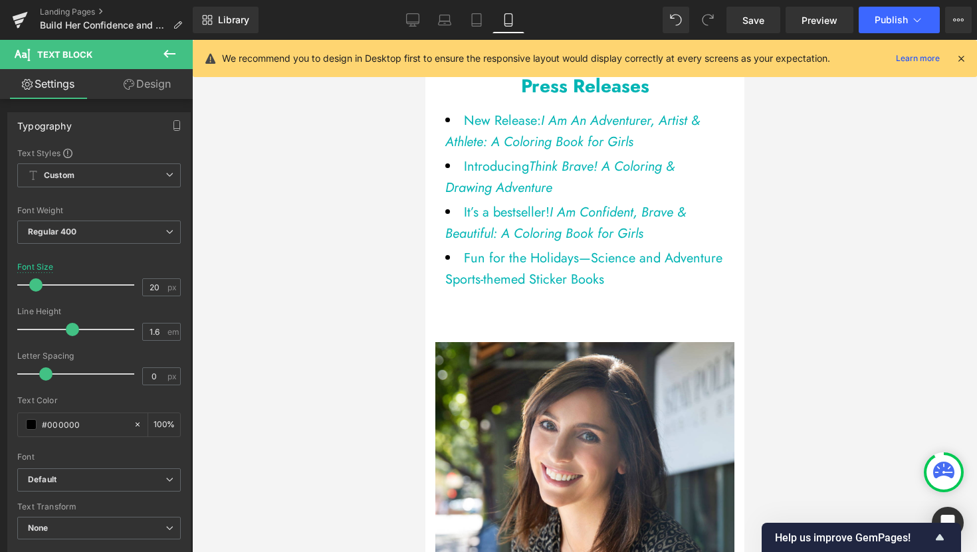
scroll to position [7060, 0]
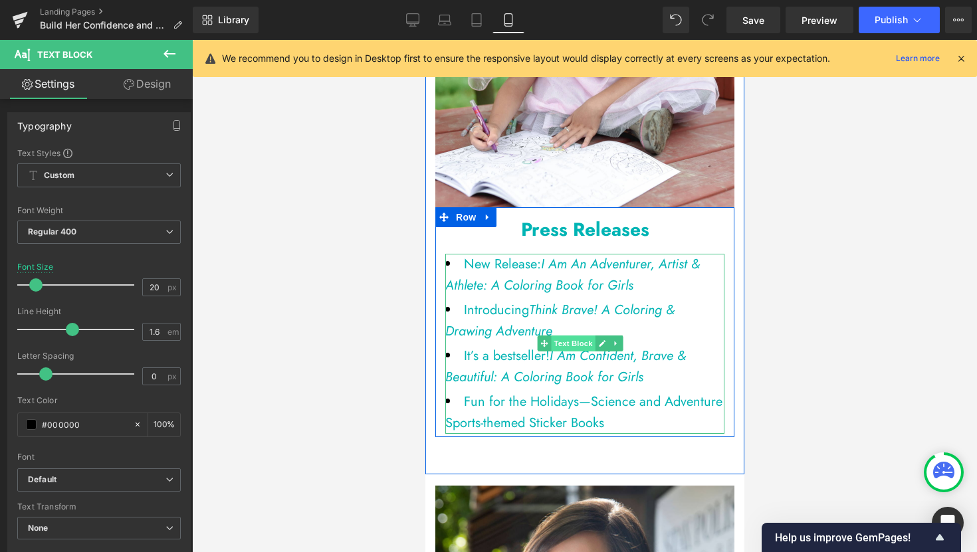
click at [578, 335] on span "Text Block" at bounding box center [572, 343] width 44 height 16
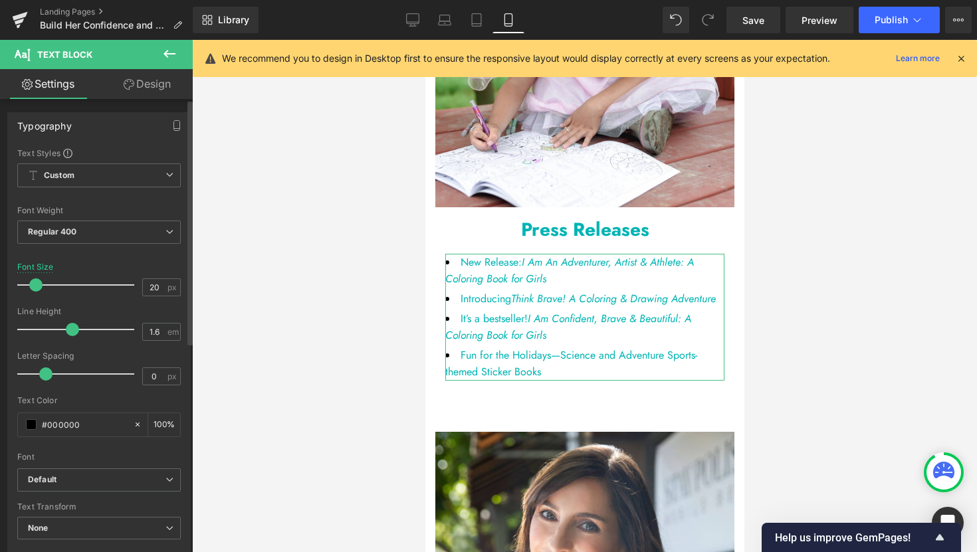
click at [35, 286] on span at bounding box center [35, 284] width 13 height 13
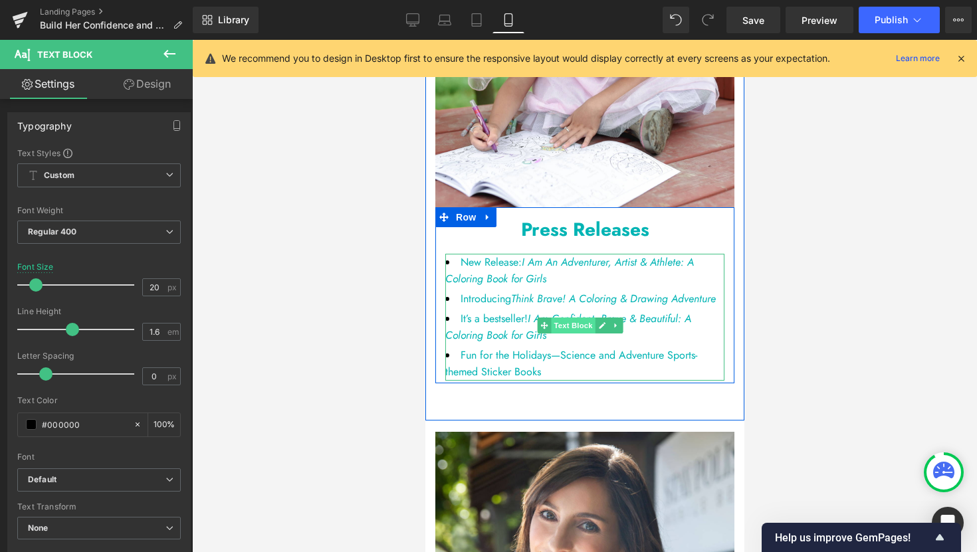
click at [571, 318] on span "Text Block" at bounding box center [572, 326] width 44 height 16
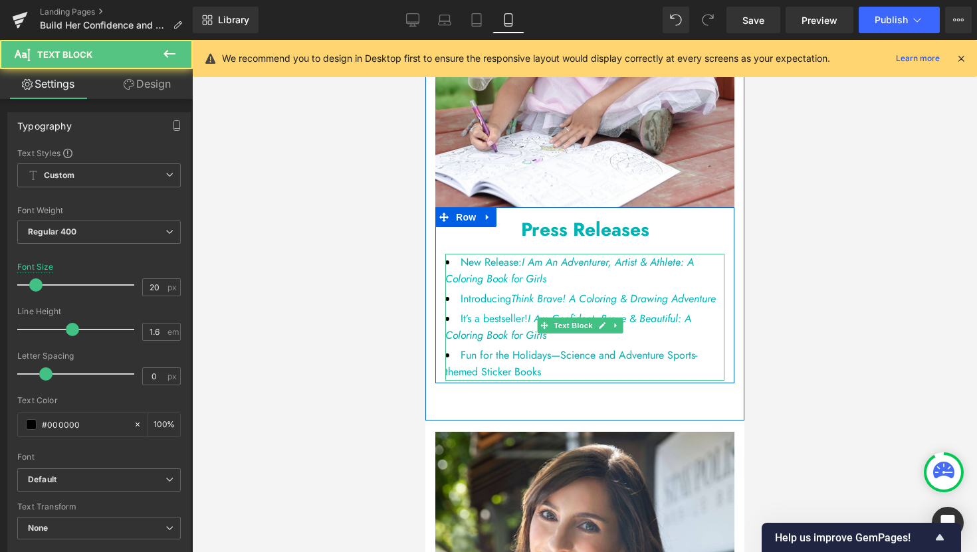
click at [624, 310] on li "It’s a bestseller! I Am Confident, Brave & Beautiful: A Coloring Book for Girls" at bounding box center [583, 327] width 279 height 34
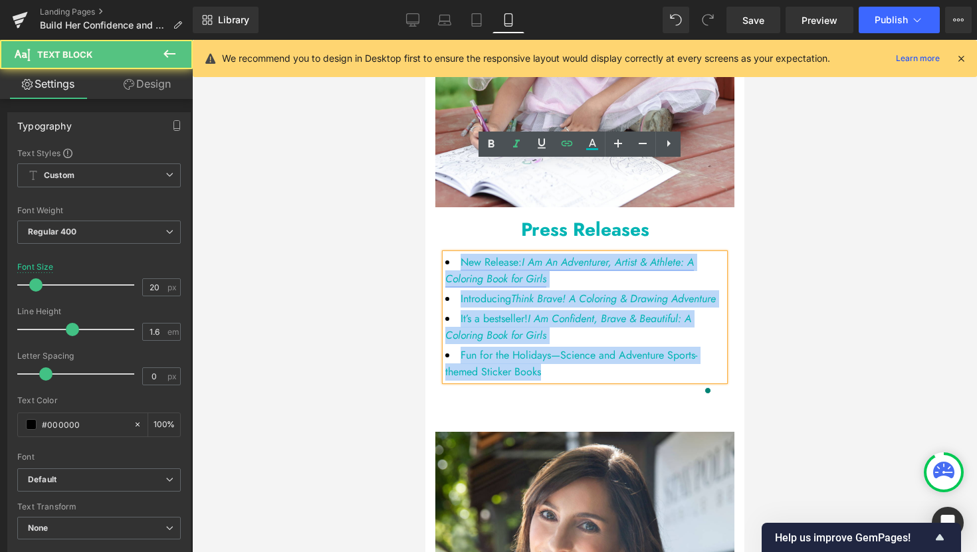
drag, startPoint x: 550, startPoint y: 302, endPoint x: 460, endPoint y: 170, distance: 159.6
click at [460, 254] on ul "New Release: I Am An Adventurer, Artist & Athlete: A Coloring Book for Girls In…" at bounding box center [583, 317] width 279 height 127
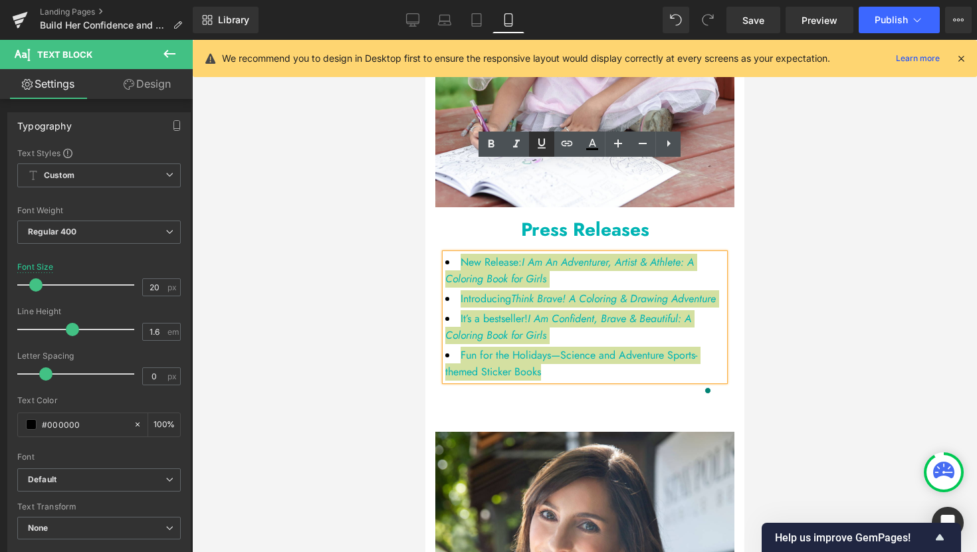
click at [545, 145] on icon at bounding box center [541, 144] width 16 height 16
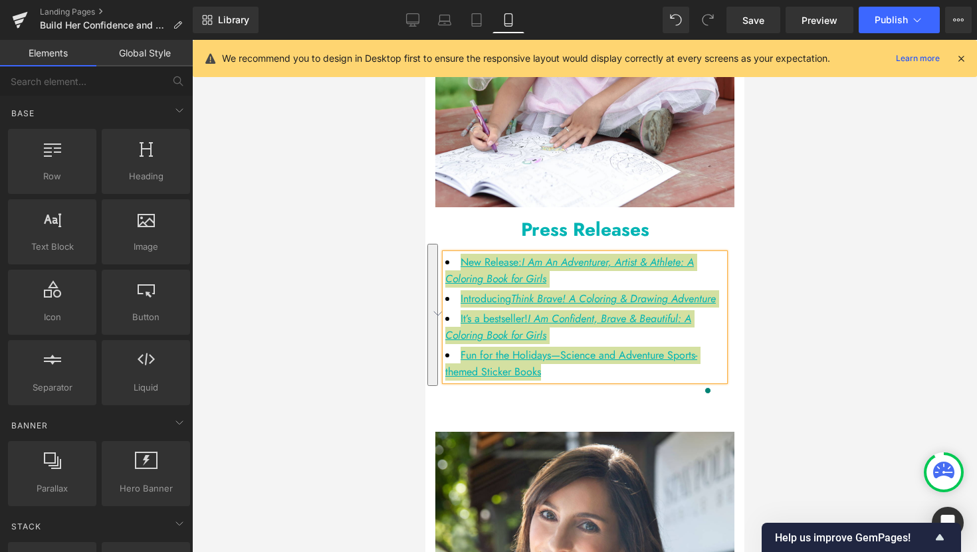
click at [781, 290] on div at bounding box center [584, 296] width 785 height 512
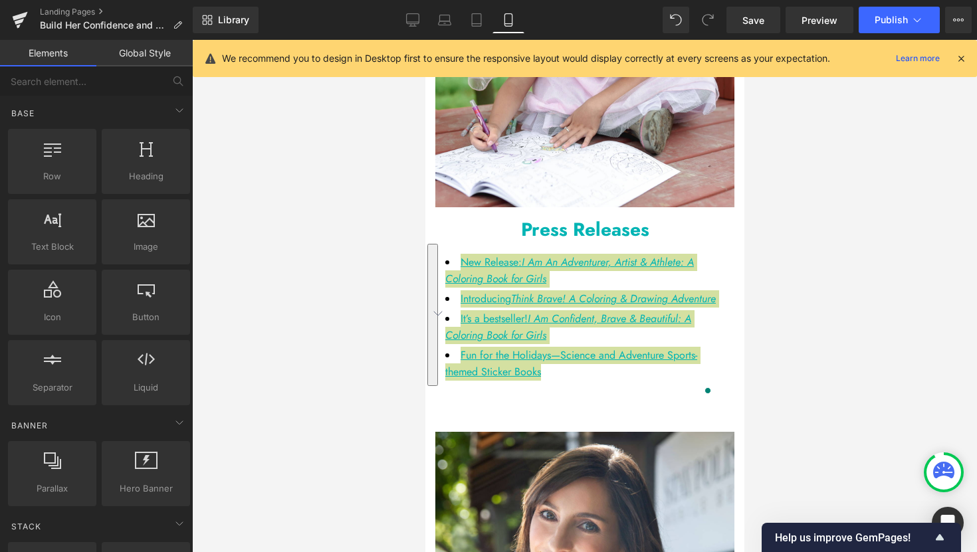
click at [363, 304] on div at bounding box center [584, 296] width 785 height 512
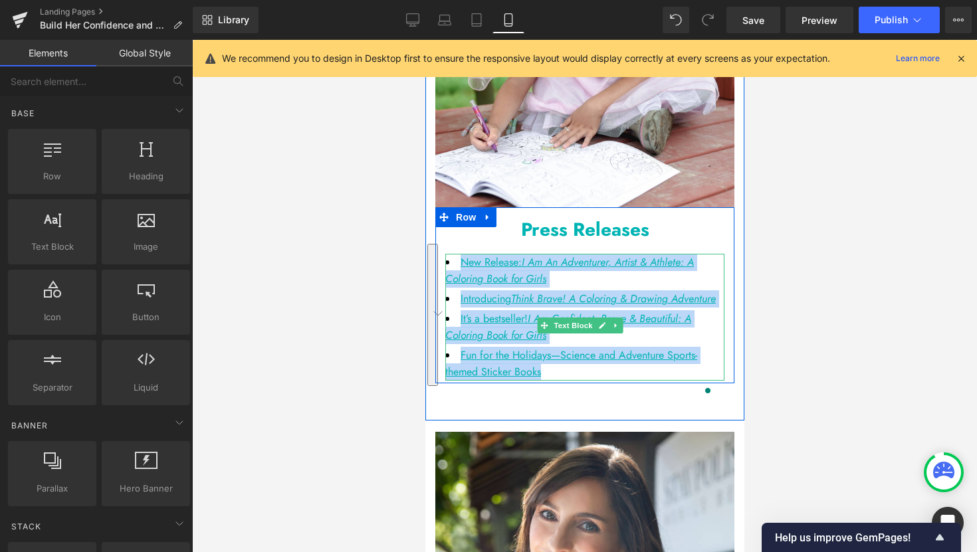
click at [625, 347] on li "Fun for the Holidays—Science and Adventure Sports-themed Sticker Books" at bounding box center [583, 364] width 279 height 34
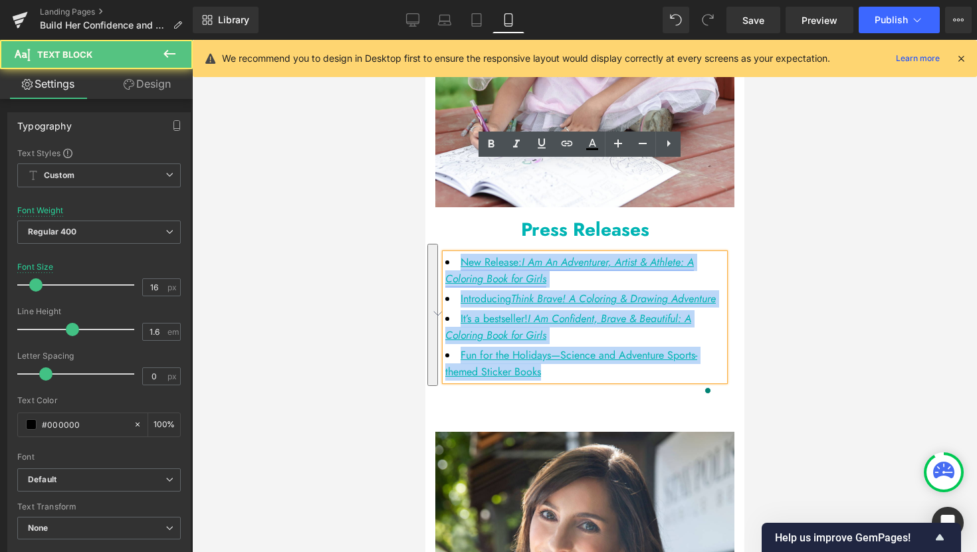
drag, startPoint x: 565, startPoint y: 303, endPoint x: 459, endPoint y: 169, distance: 170.7
click at [459, 254] on ul "New Release: I Am An Adventurer, Artist & Athlete: A Coloring Book for Girls In…" at bounding box center [583, 317] width 279 height 127
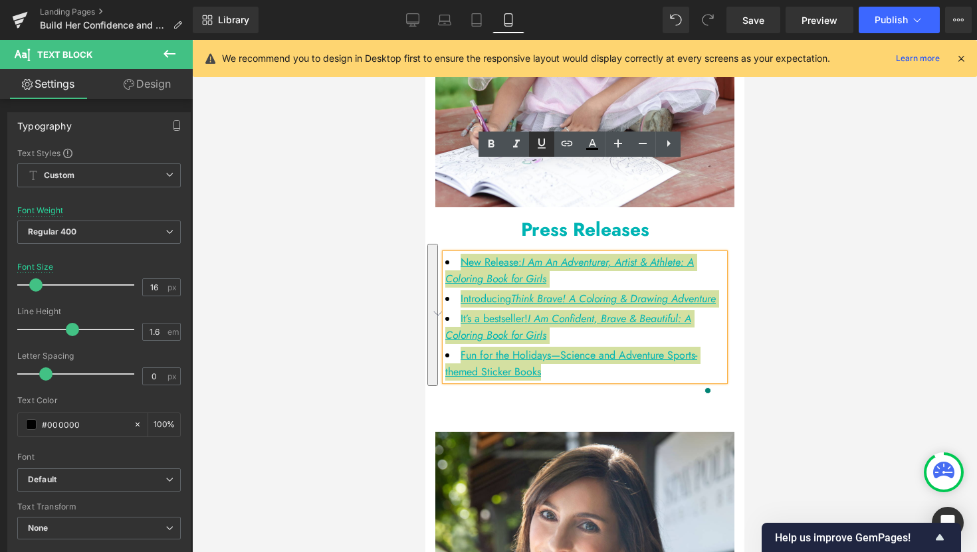
click at [545, 145] on icon at bounding box center [541, 144] width 16 height 16
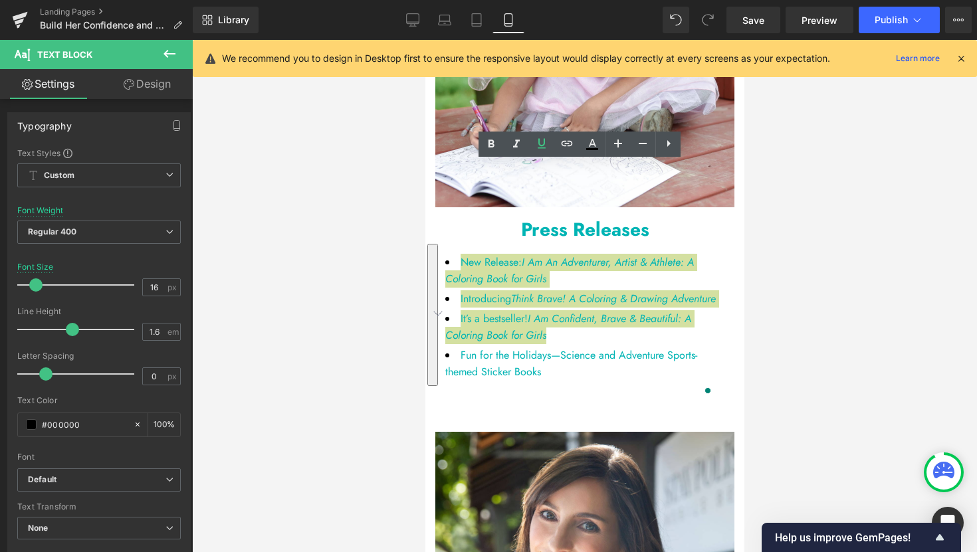
click at [825, 282] on div at bounding box center [584, 296] width 785 height 512
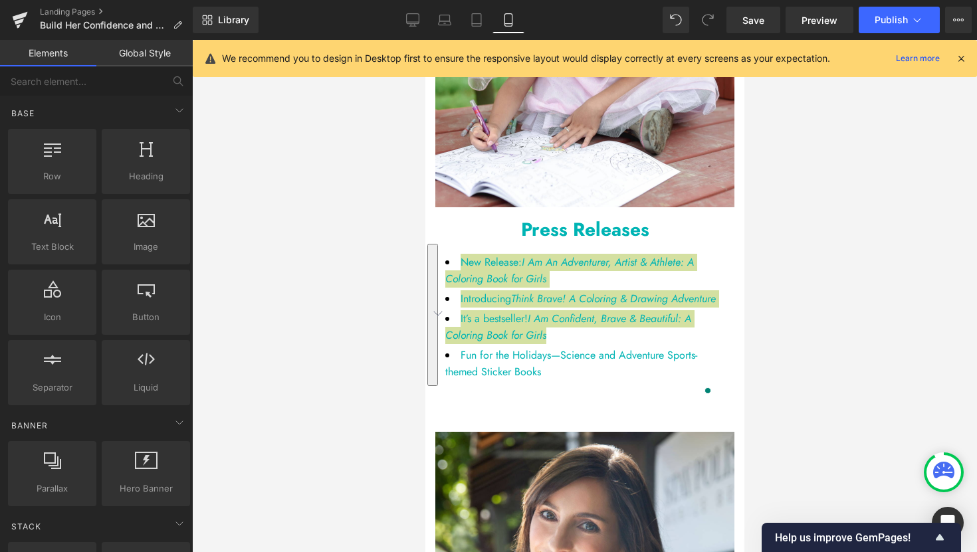
click at [820, 291] on div at bounding box center [584, 296] width 785 height 512
click at [377, 274] on div at bounding box center [584, 296] width 785 height 512
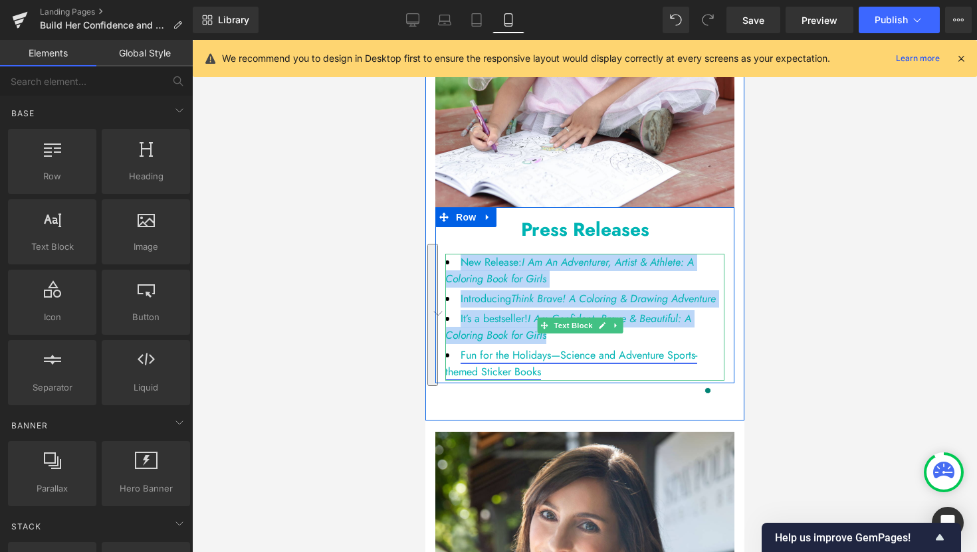
click at [516, 347] on link "Fun for the Holidays—Science and Adventure Sports-themed Sticker Books" at bounding box center [570, 363] width 252 height 33
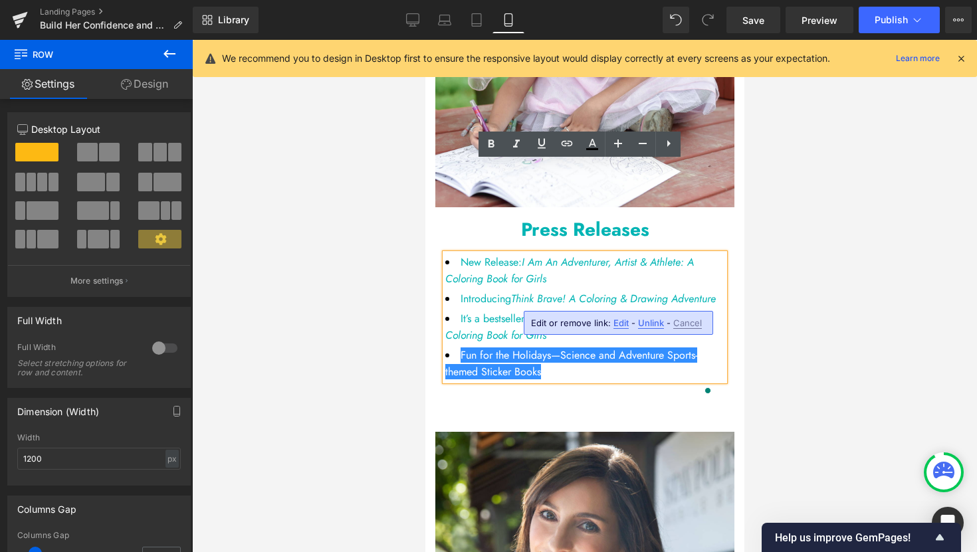
click at [482, 333] on div "Image Press Releases Heading New Release: I Am An Adventurer, Artist & Athlete:…" at bounding box center [583, 155] width 319 height 531
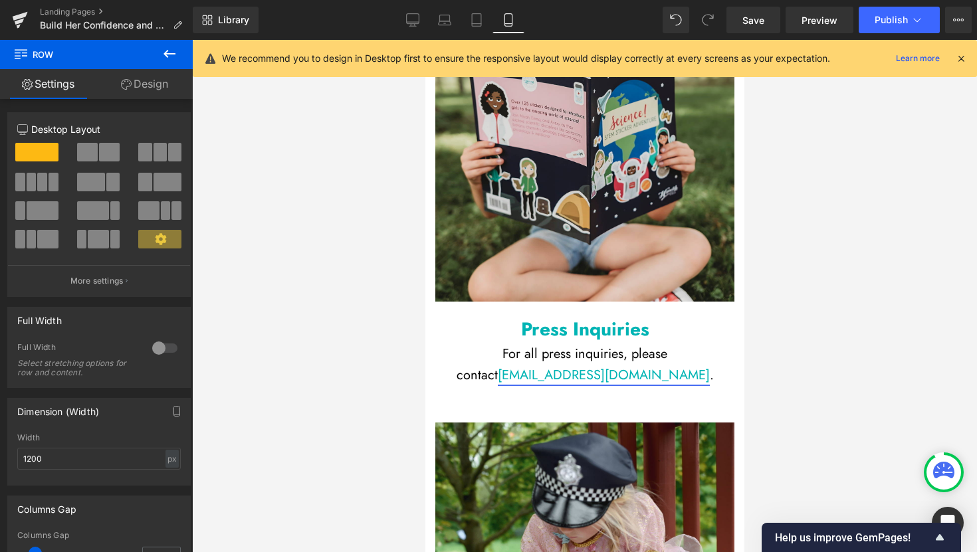
scroll to position [6525, 0]
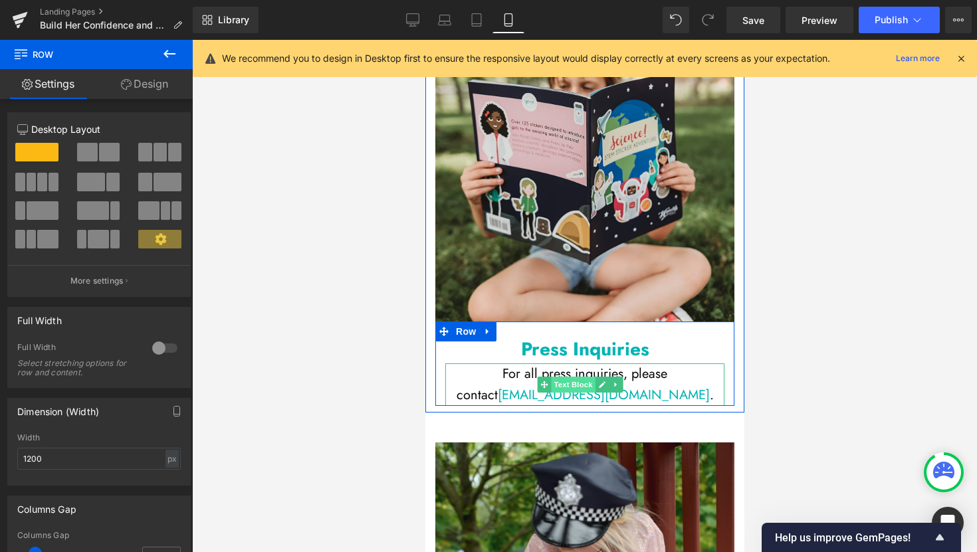
click at [567, 377] on span "Text Block" at bounding box center [572, 385] width 44 height 16
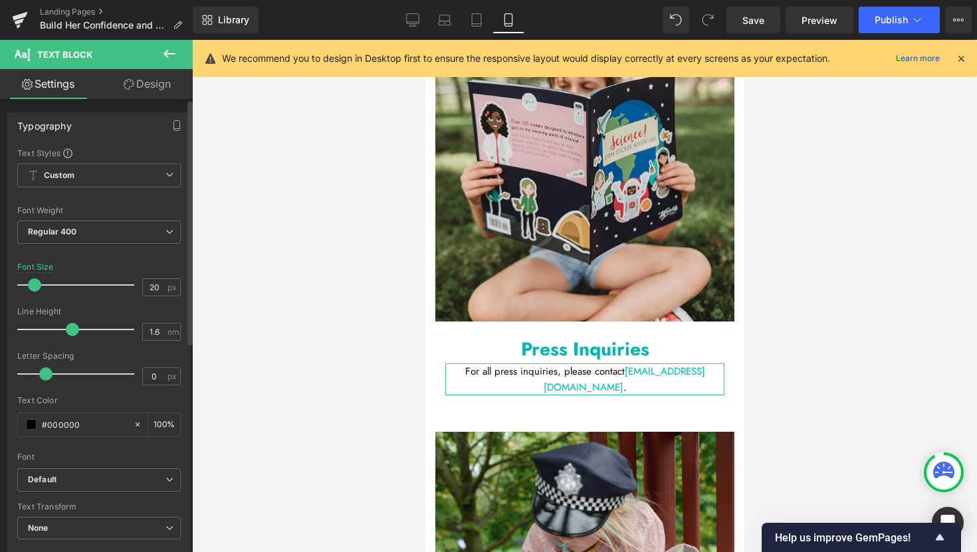
click at [35, 286] on span at bounding box center [34, 284] width 13 height 13
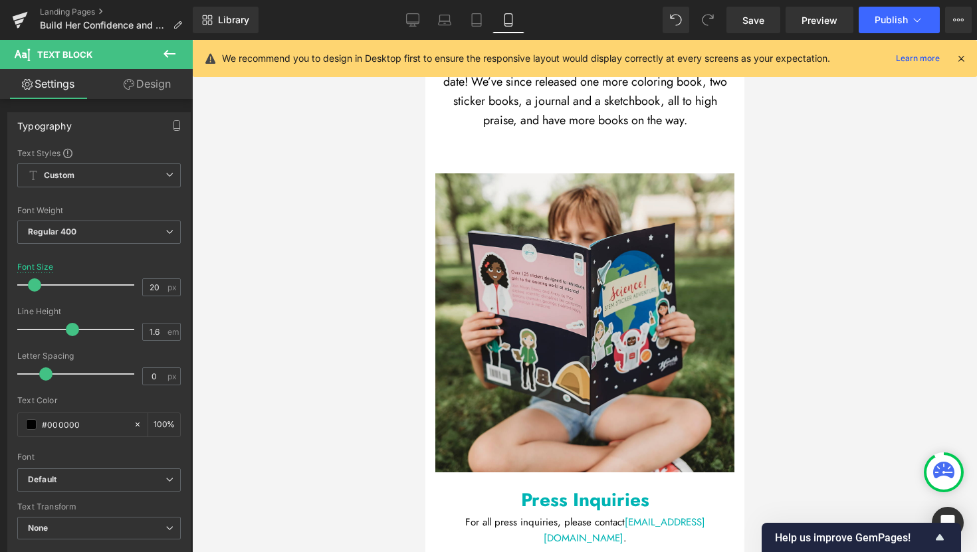
scroll to position [6096, 0]
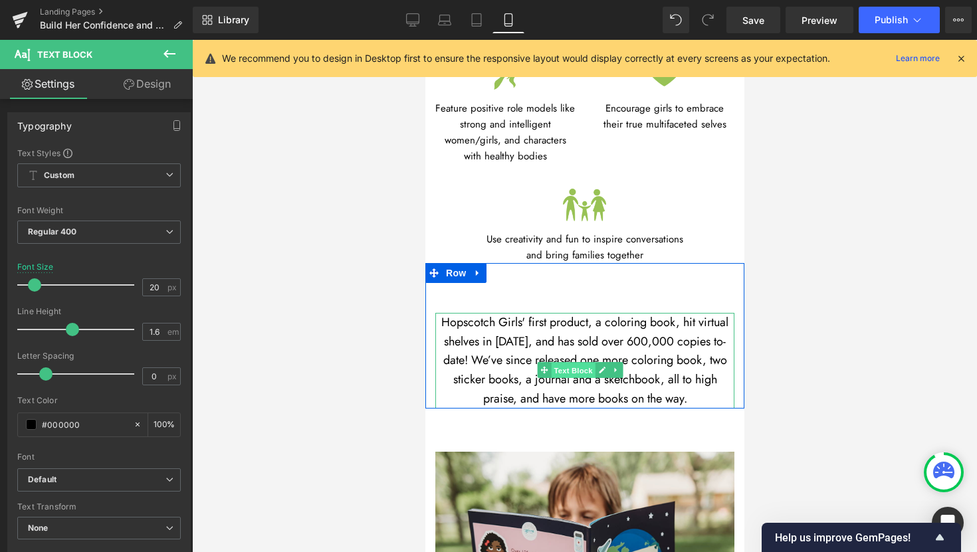
click at [571, 363] on span "Text Block" at bounding box center [572, 371] width 44 height 16
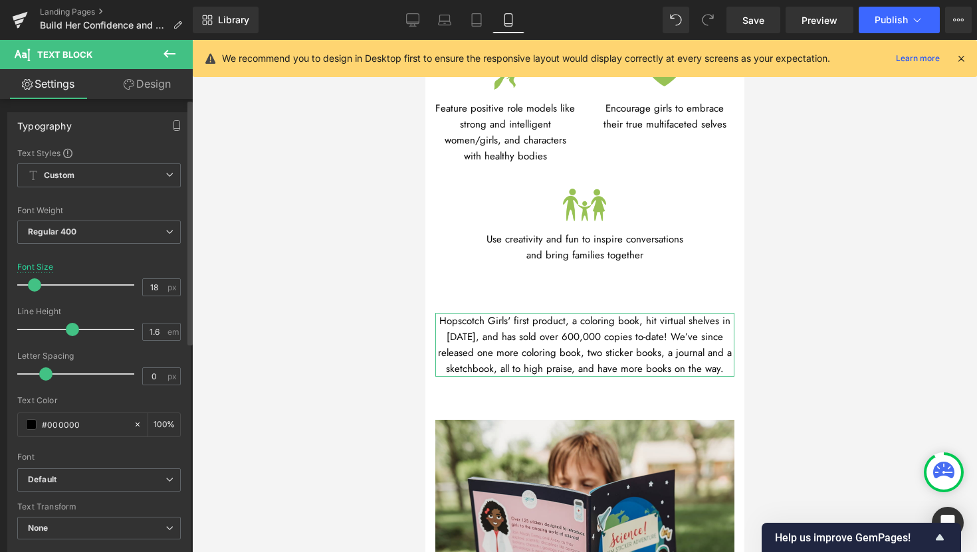
click at [35, 289] on span at bounding box center [34, 284] width 13 height 13
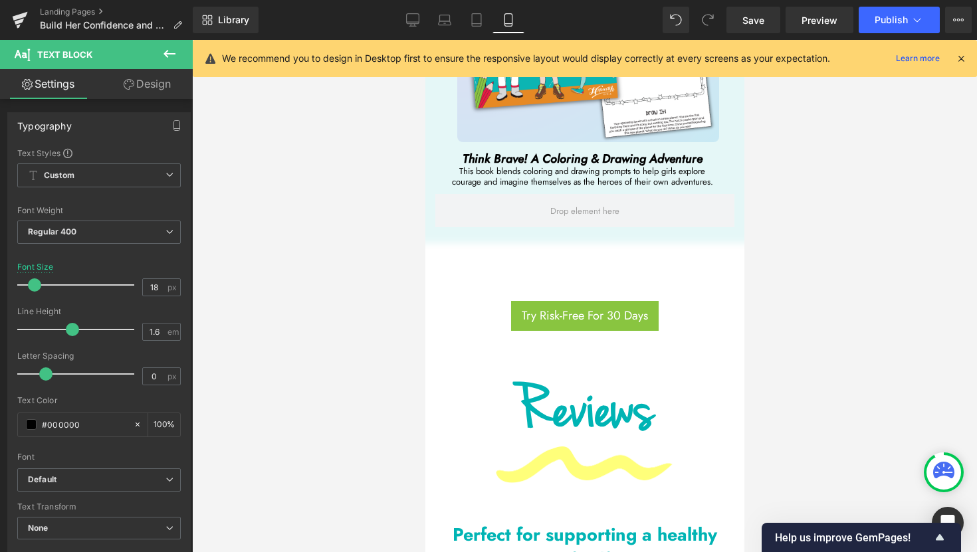
scroll to position [4811, 0]
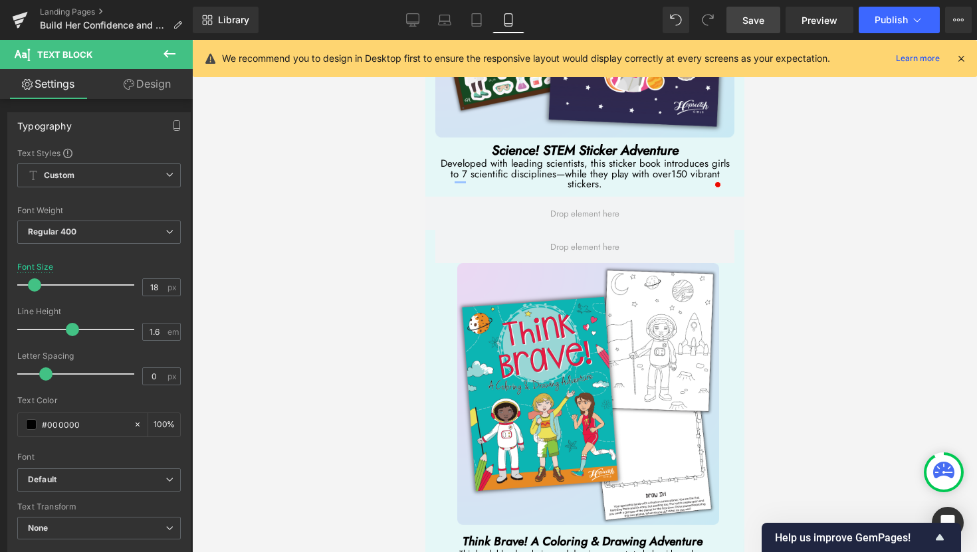
click at [763, 32] on link "Save" at bounding box center [753, 20] width 54 height 27
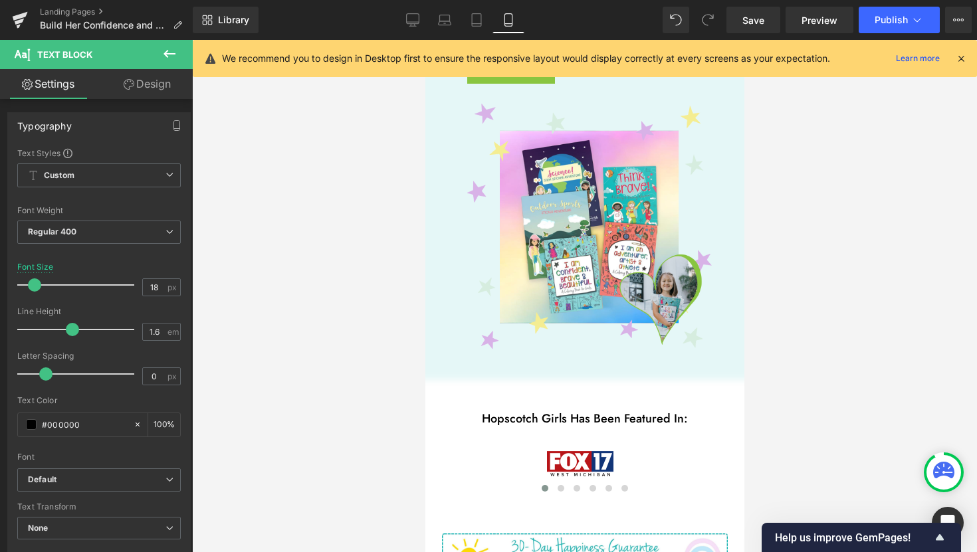
scroll to position [911, 0]
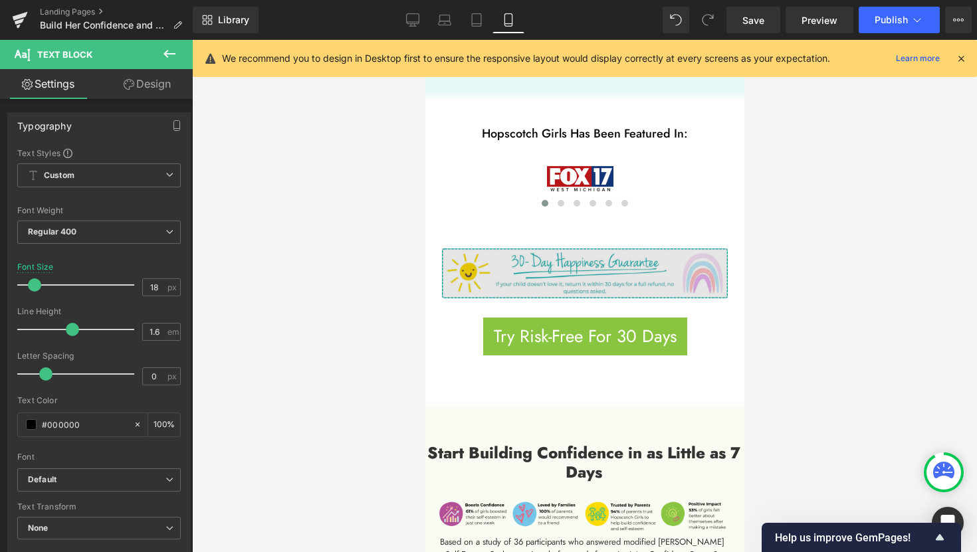
click at [585, 259] on div "Image" at bounding box center [584, 273] width 286 height 50
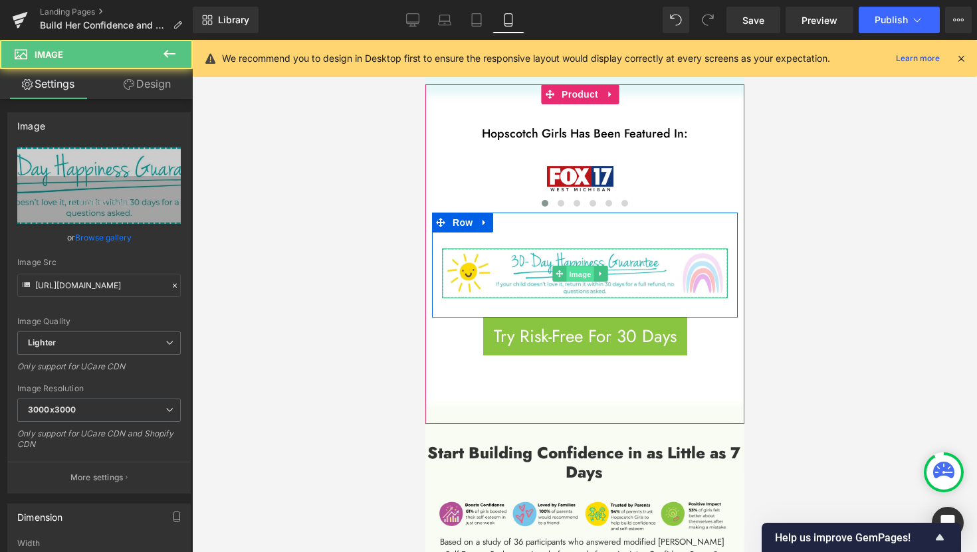
click at [577, 266] on span "Image" at bounding box center [579, 274] width 28 height 16
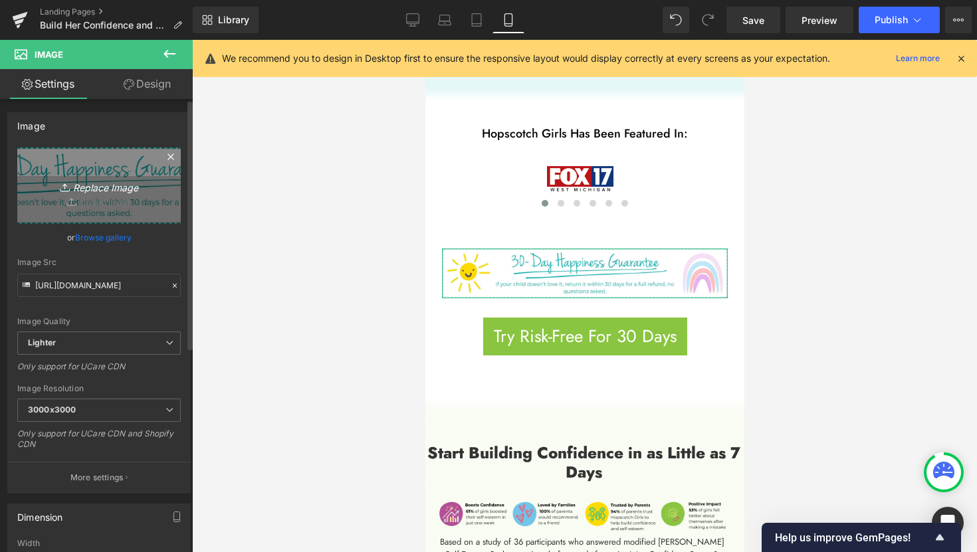
click at [102, 185] on icon "Replace Image" at bounding box center [99, 185] width 106 height 17
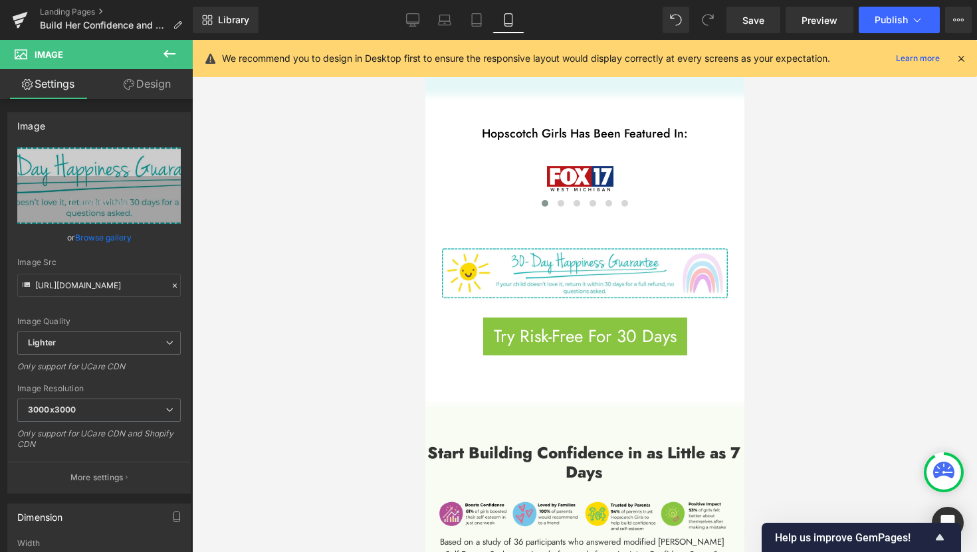
type input "C:\fakepath\4.png"
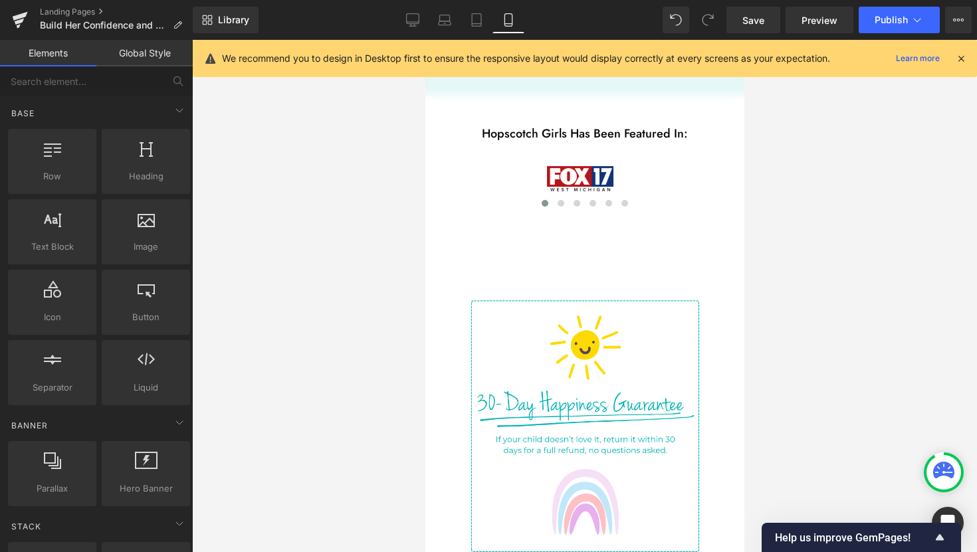
click at [800, 357] on div at bounding box center [584, 296] width 785 height 512
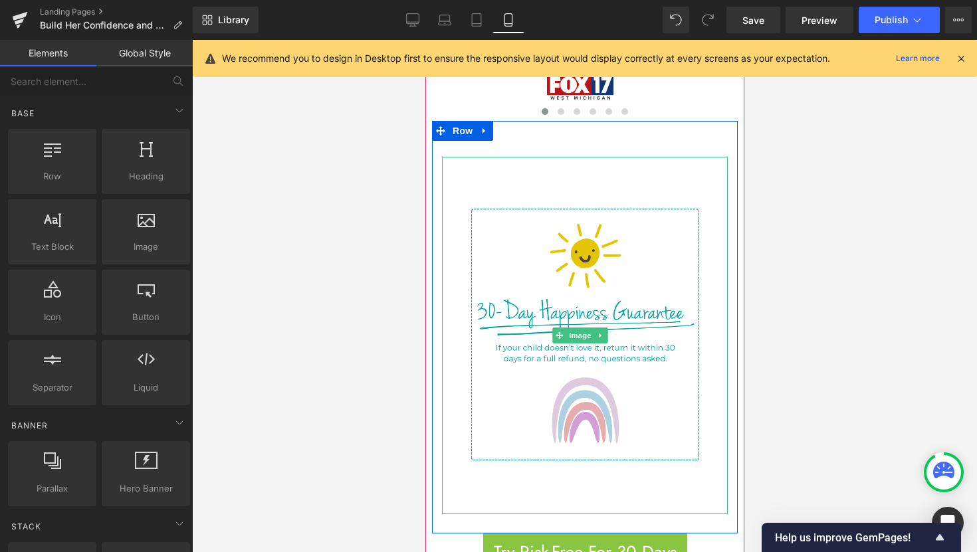
scroll to position [1074, 0]
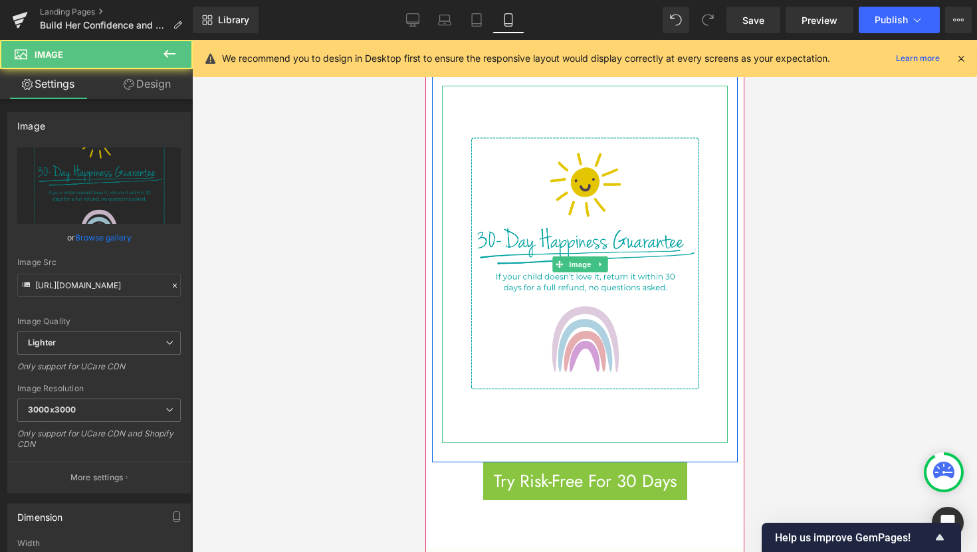
drag, startPoint x: 618, startPoint y: 408, endPoint x: 618, endPoint y: 387, distance: 21.3
click at [618, 385] on div "Image" at bounding box center [584, 264] width 286 height 357
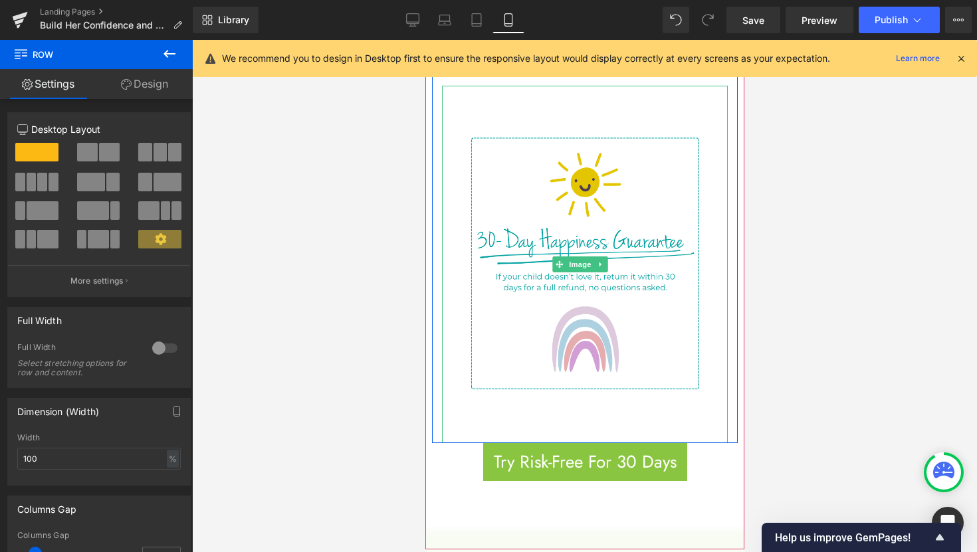
drag, startPoint x: 696, startPoint y: 426, endPoint x: 688, endPoint y: 389, distance: 37.3
click at [688, 389] on div "Image Row" at bounding box center [584, 246] width 306 height 393
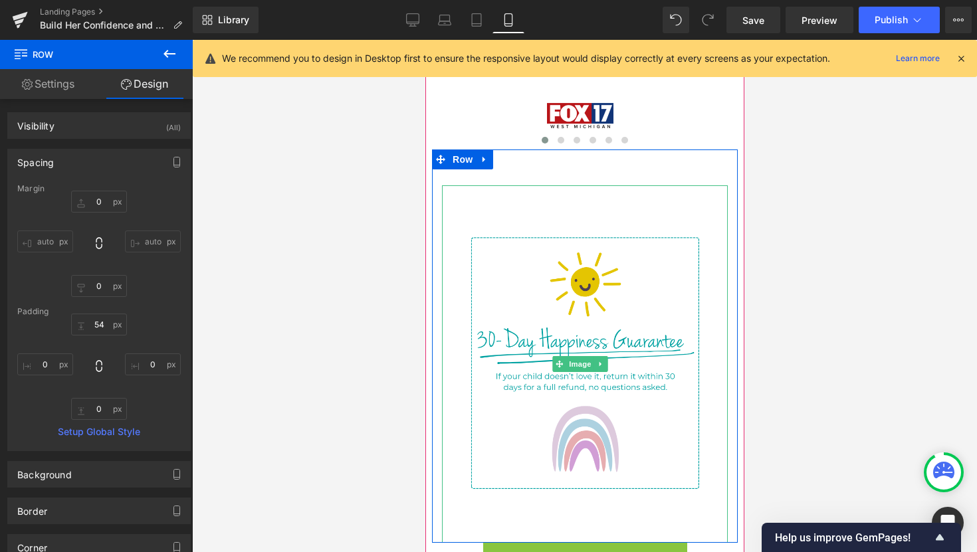
scroll to position [919, 0]
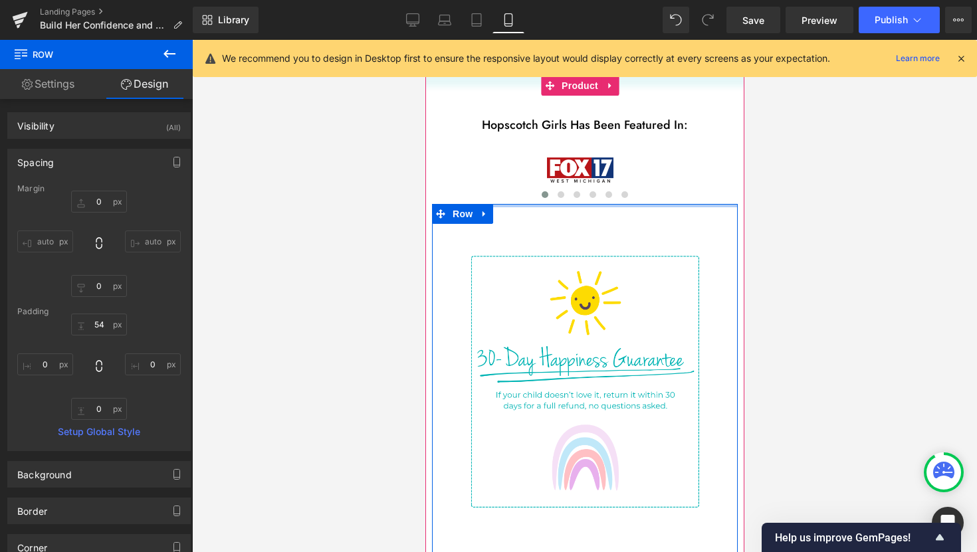
drag, startPoint x: 694, startPoint y: 184, endPoint x: 693, endPoint y: 131, distance: 53.1
click at [688, 136] on div "Hopscotch Girls Has Been Featured In: Text Block Image Image Image Image Image …" at bounding box center [584, 337] width 306 height 523
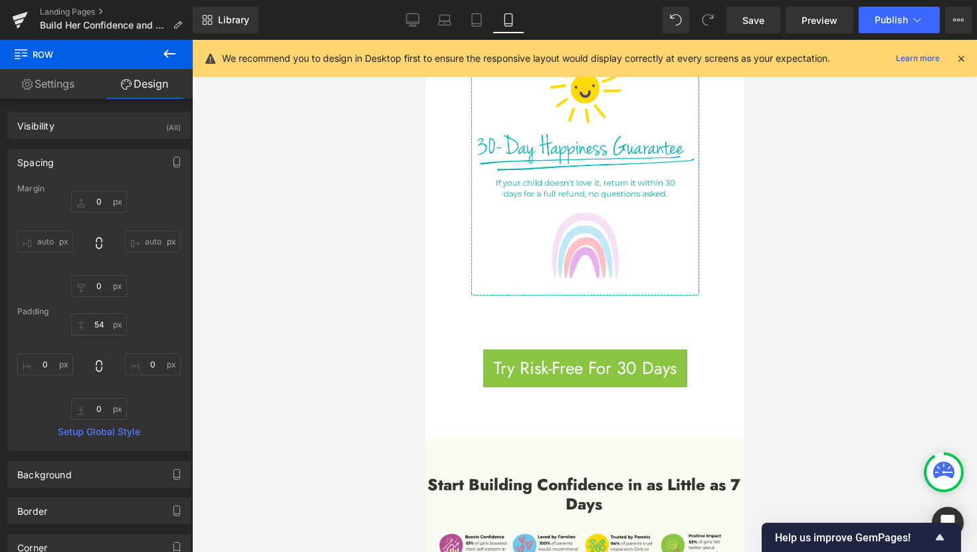
scroll to position [1336, 0]
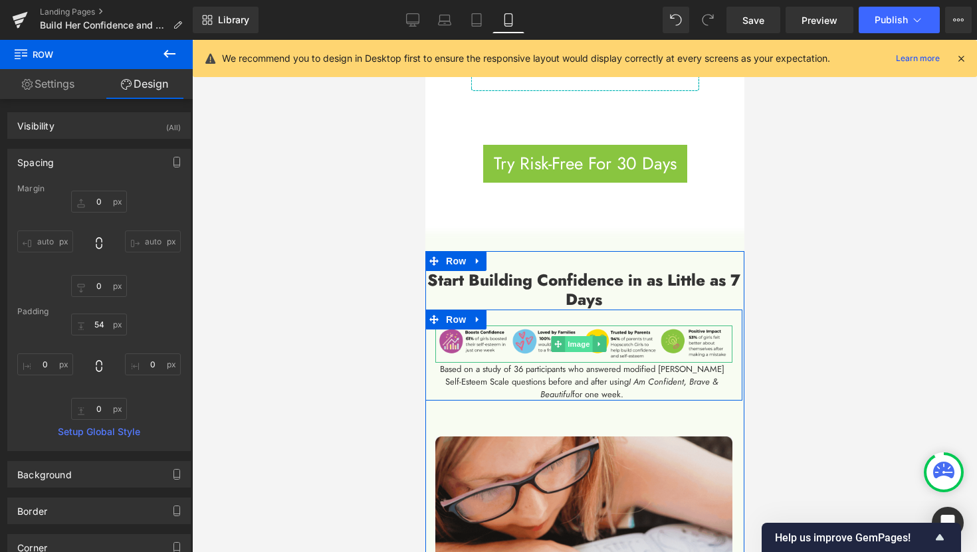
click at [580, 336] on span "Image" at bounding box center [578, 344] width 28 height 16
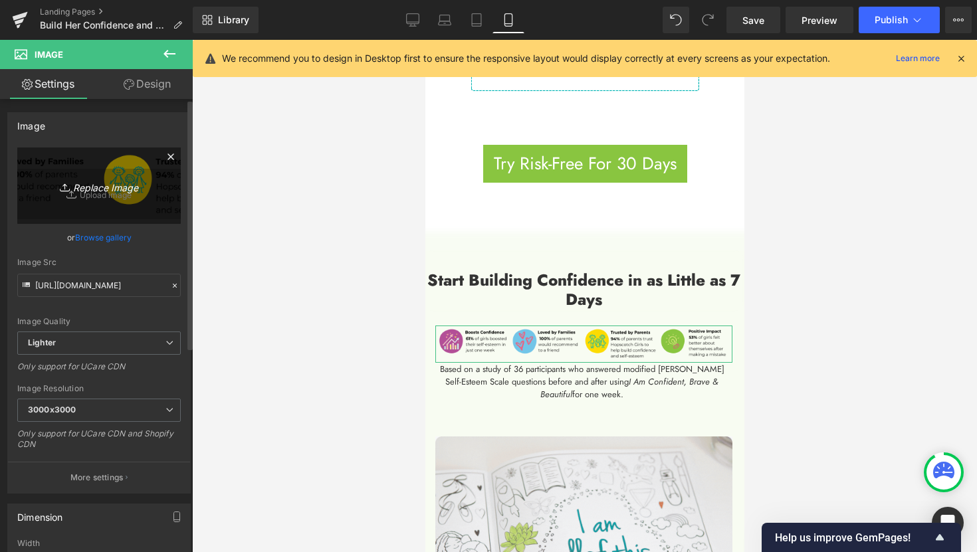
click at [88, 189] on icon "Replace Image" at bounding box center [99, 185] width 106 height 17
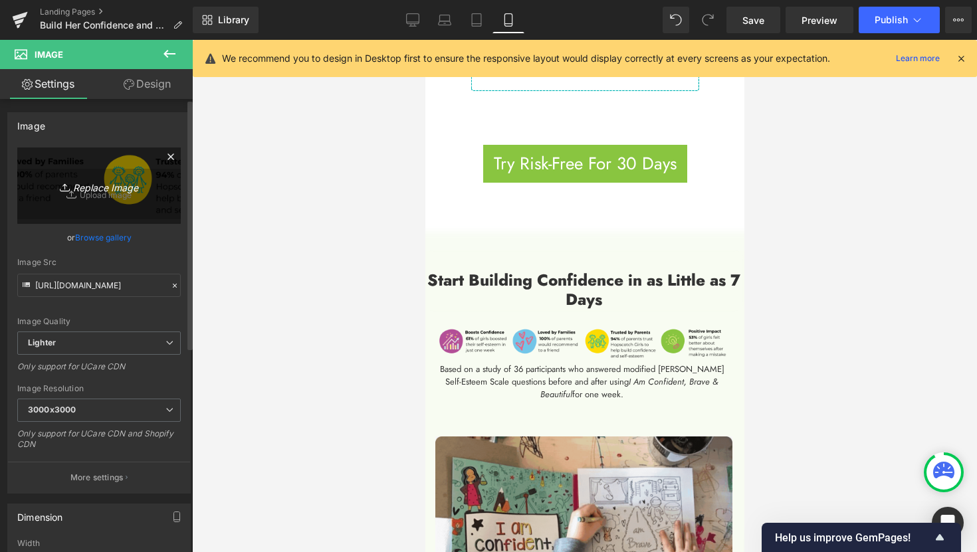
type input "C:\fakepath\3.png"
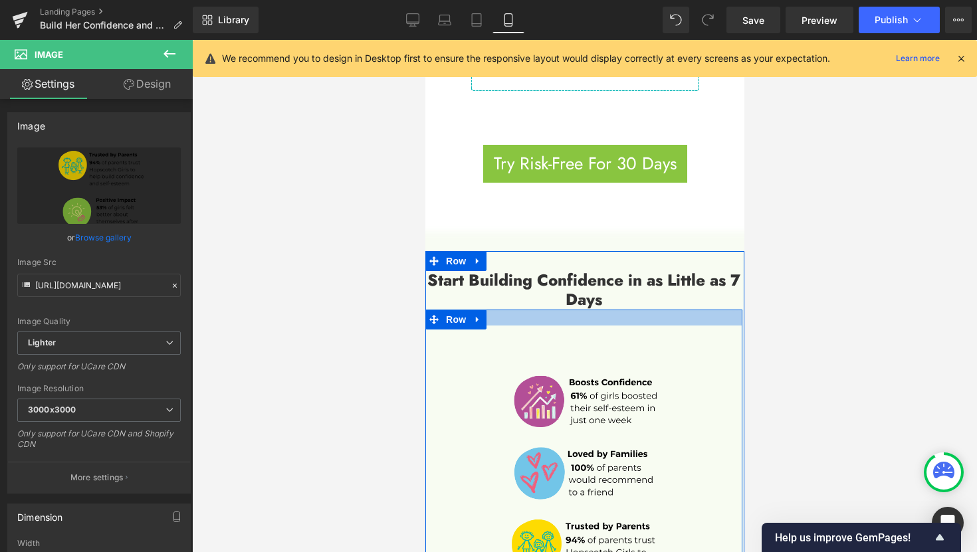
drag, startPoint x: 632, startPoint y: 294, endPoint x: 629, endPoint y: 276, distance: 18.2
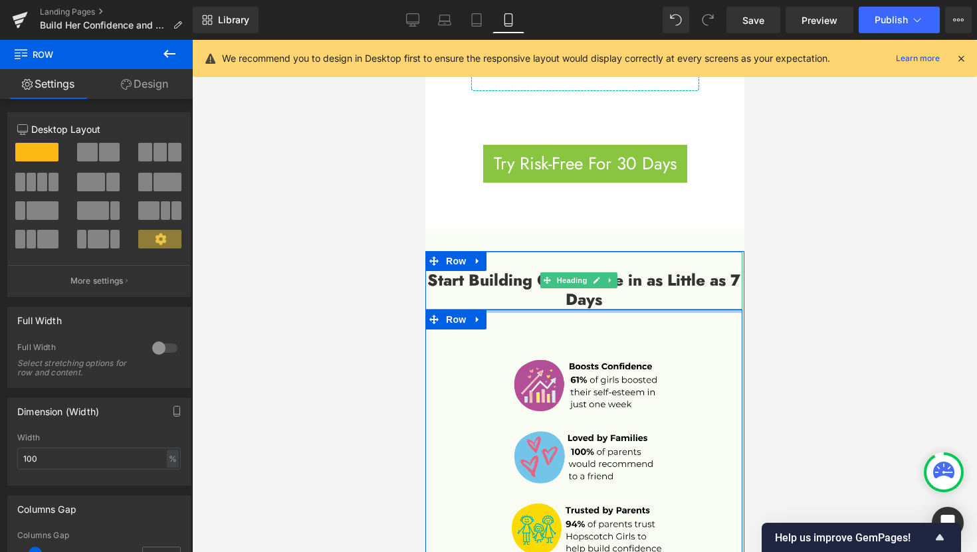
drag, startPoint x: 636, startPoint y: 284, endPoint x: 624, endPoint y: 255, distance: 31.3
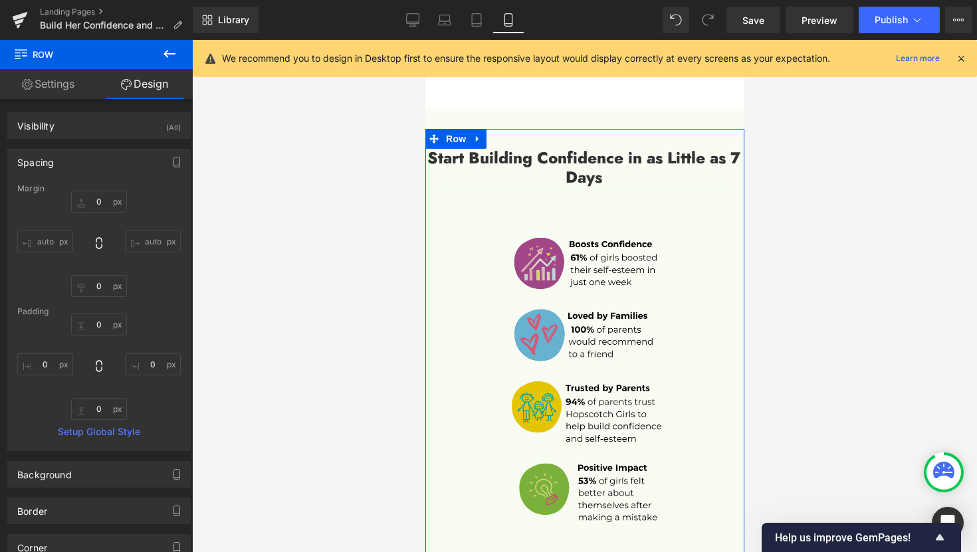
scroll to position [1600, 0]
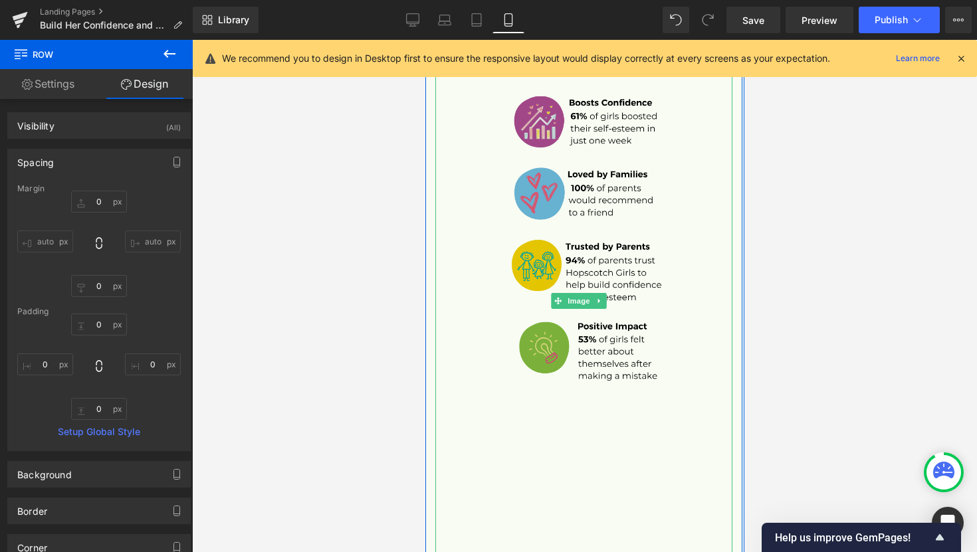
click at [605, 484] on img at bounding box center [582, 301] width 297 height 510
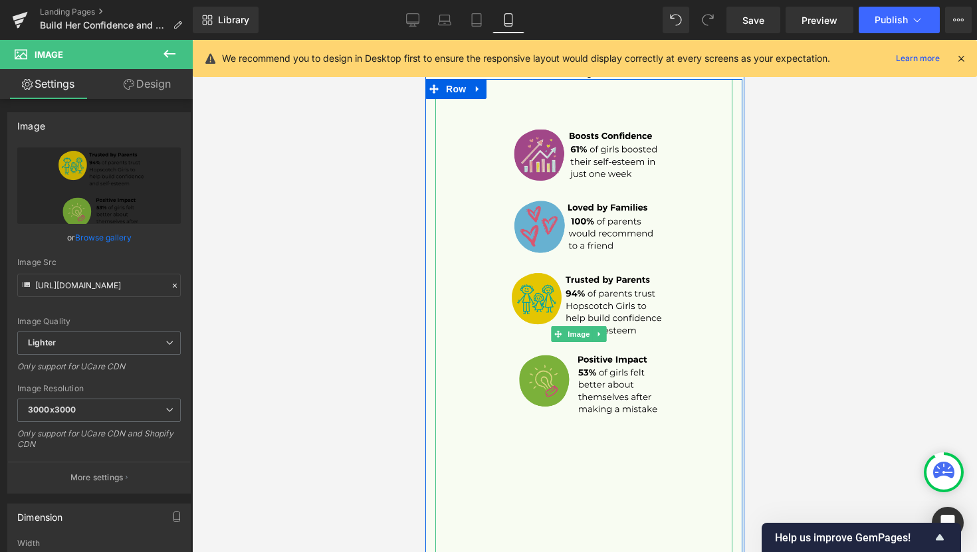
scroll to position [1448, 0]
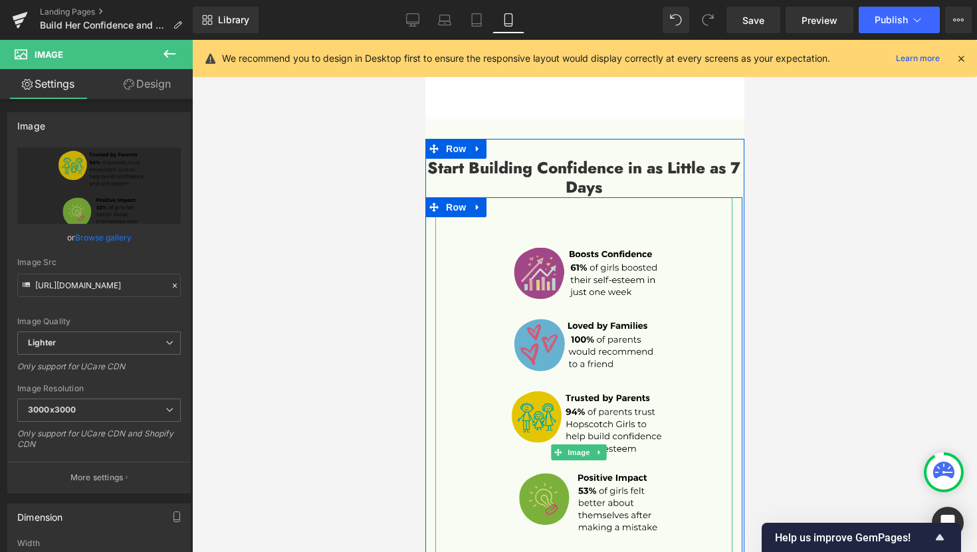
click at [568, 244] on img at bounding box center [582, 452] width 297 height 510
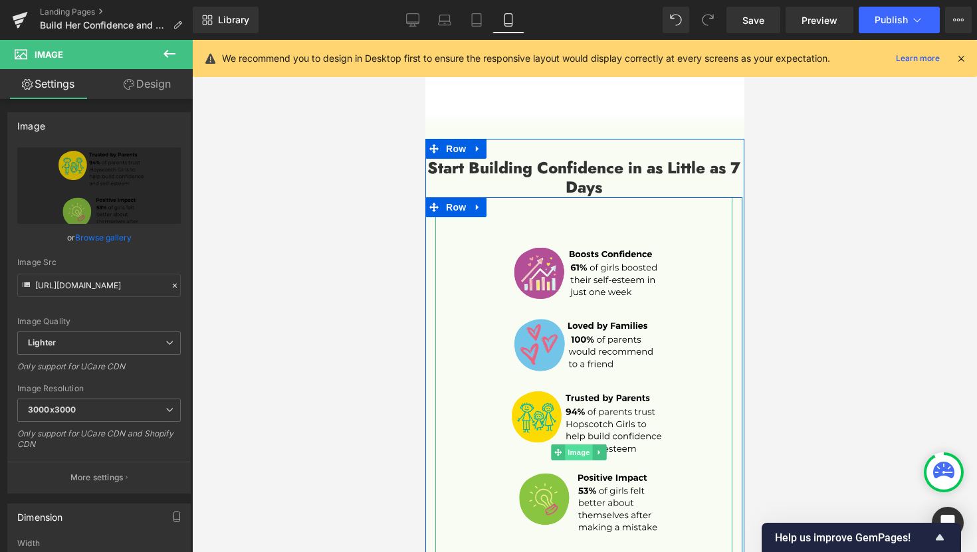
click at [583, 444] on span "Image" at bounding box center [578, 452] width 28 height 16
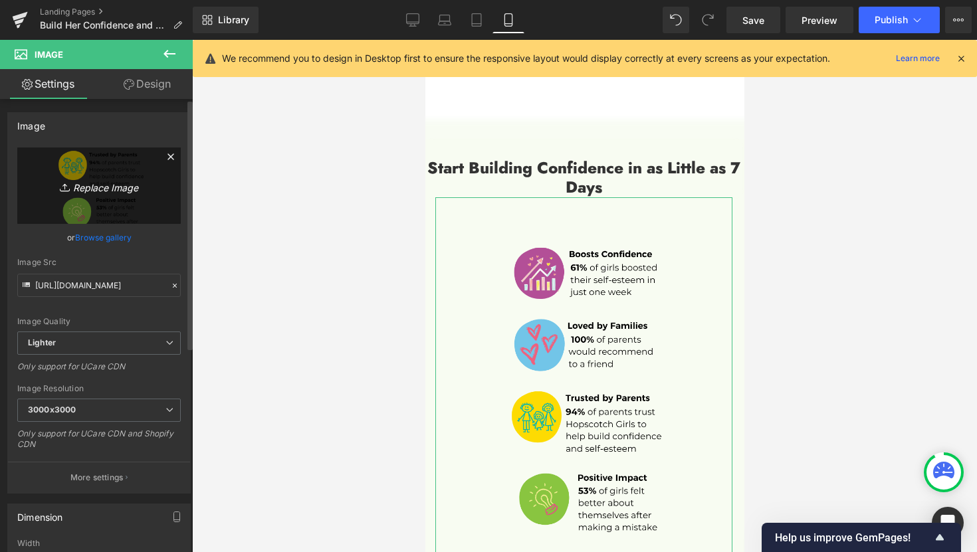
click at [88, 190] on icon "Replace Image" at bounding box center [99, 185] width 106 height 17
type input "C:\fakepath\3.png"
click at [102, 190] on icon "Replace Image" at bounding box center [99, 185] width 106 height 17
type input "C:\fakepath\4.png"
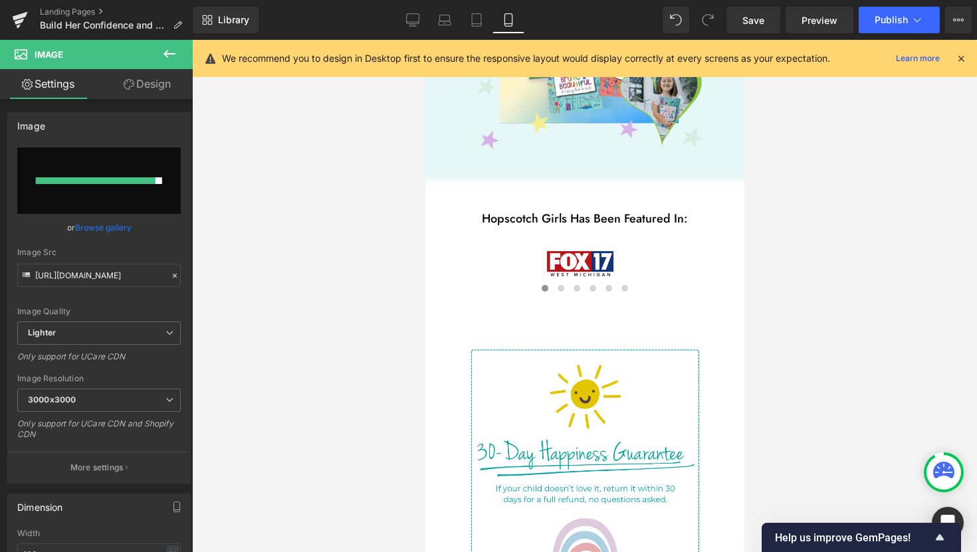
scroll to position [874, 0]
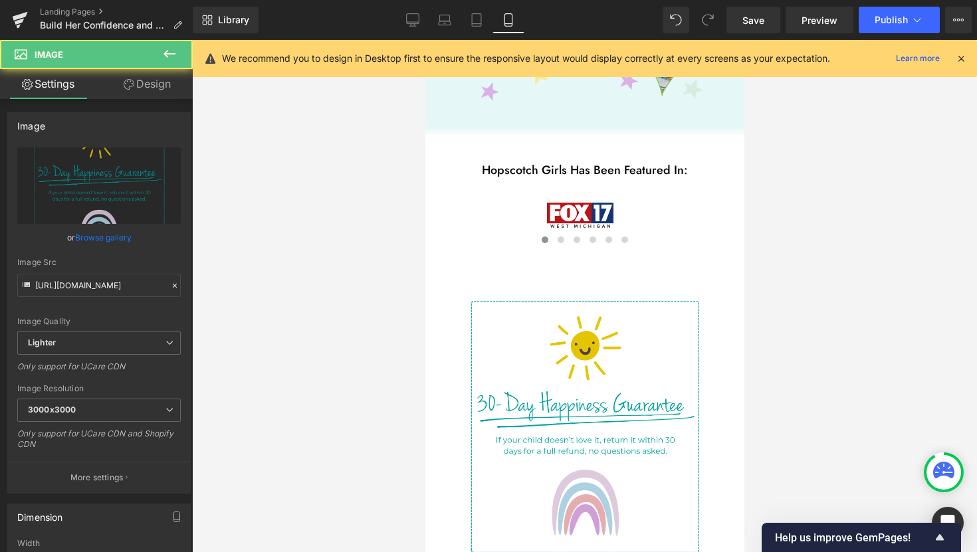
click at [576, 392] on img at bounding box center [584, 427] width 286 height 357
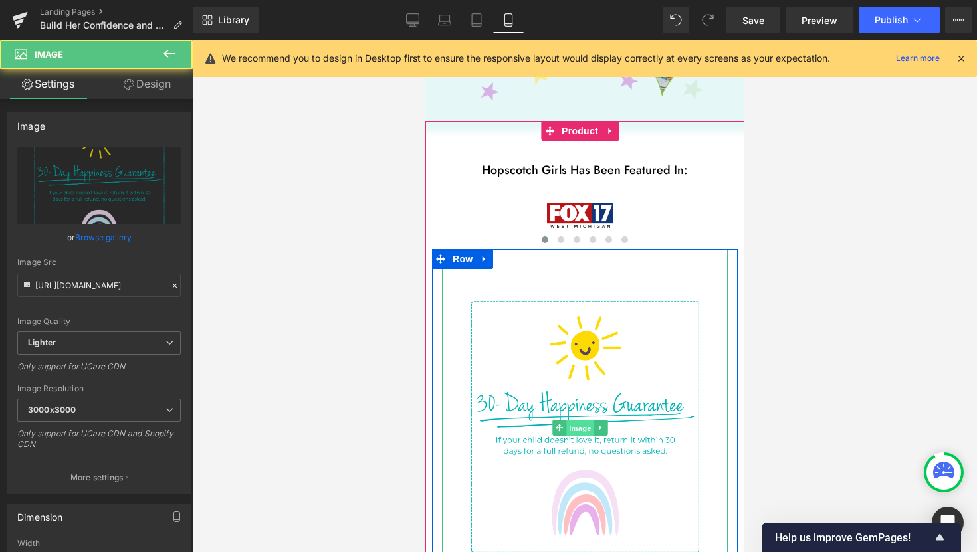
click at [576, 421] on span "Image" at bounding box center [579, 429] width 28 height 16
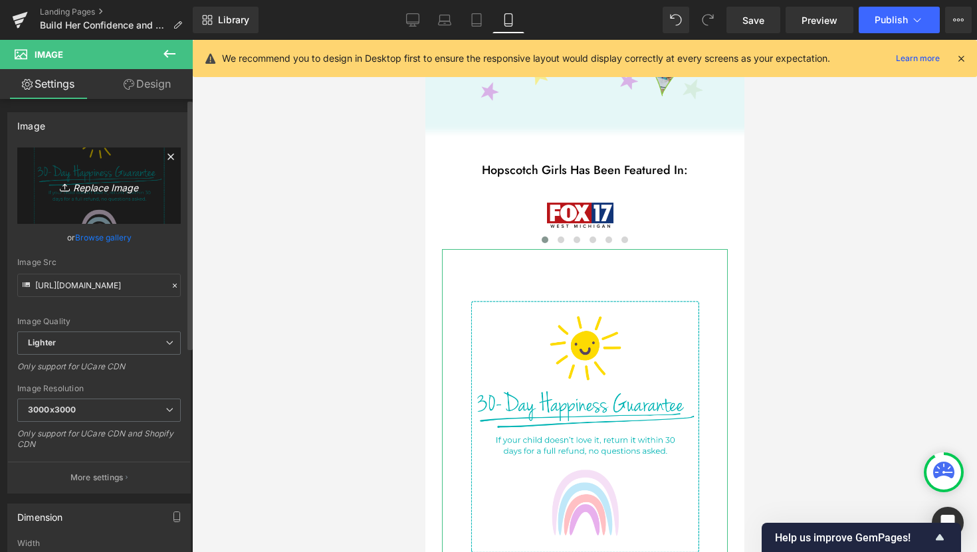
click at [80, 181] on icon "Replace Image" at bounding box center [99, 185] width 106 height 17
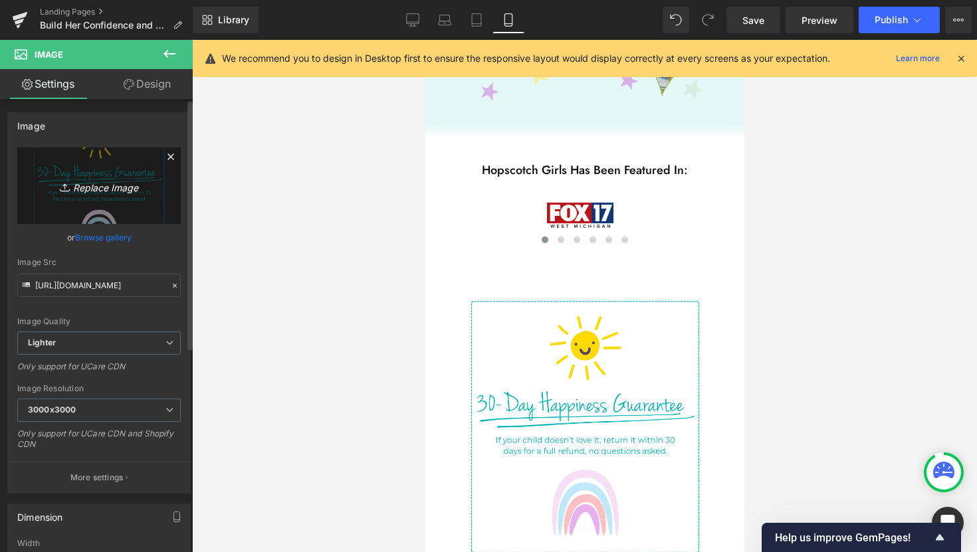
type input "C:\fakepath\5.png"
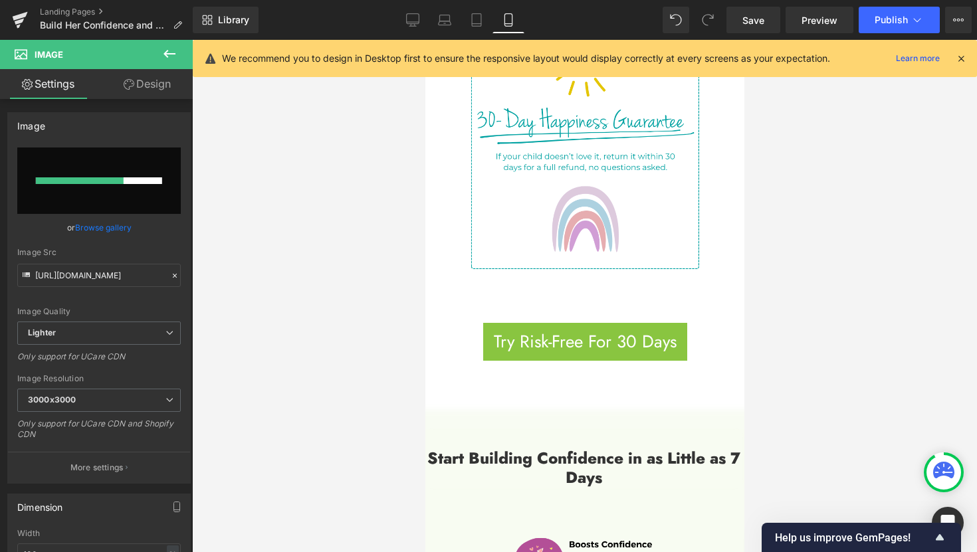
scroll to position [935, 0]
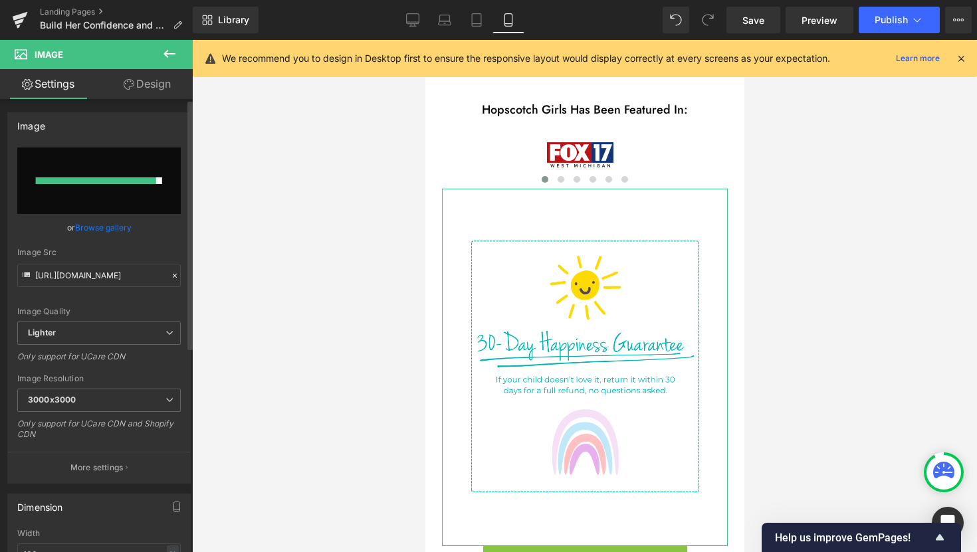
click at [125, 229] on link "Browse gallery" at bounding box center [103, 227] width 56 height 23
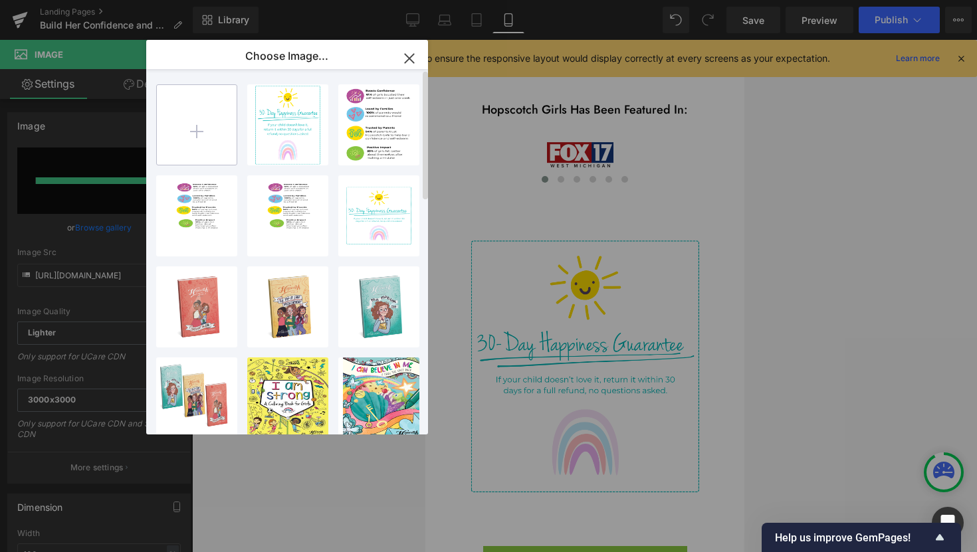
click at [203, 137] on input "file" at bounding box center [197, 125] width 80 height 80
type input "C:\fakepath\5.png"
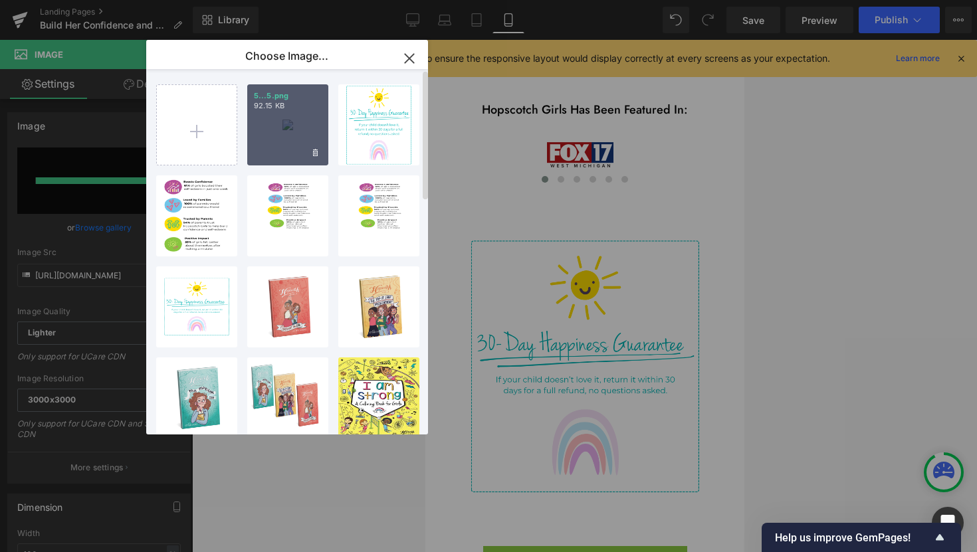
click at [286, 147] on div "5...5.png 92.15 KB" at bounding box center [287, 124] width 81 height 81
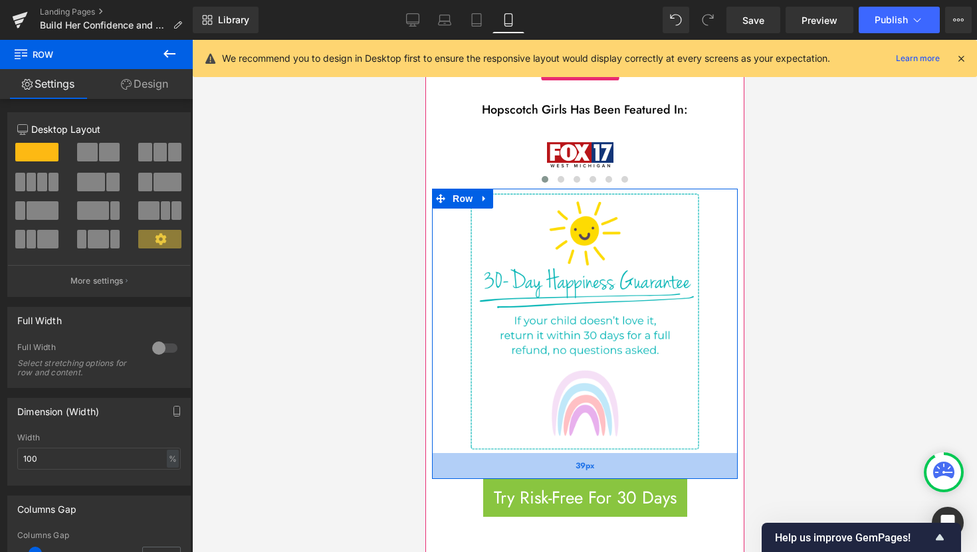
drag, startPoint x: 620, startPoint y: 421, endPoint x: 626, endPoint y: 447, distance: 26.6
click at [626, 453] on div "39px" at bounding box center [584, 466] width 306 height 26
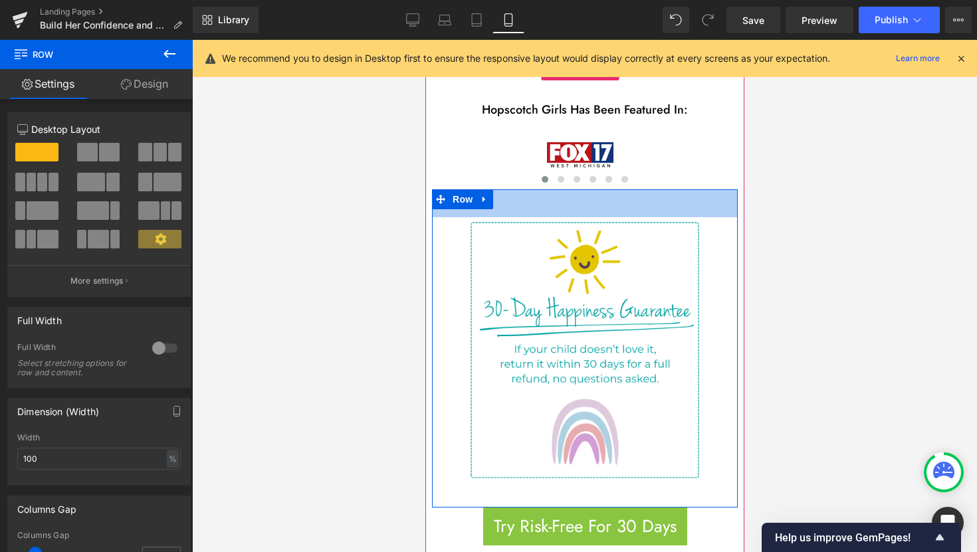
drag, startPoint x: 608, startPoint y: 170, endPoint x: 612, endPoint y: 198, distance: 28.2
click at [612, 198] on div "Image Row 42px 39px" at bounding box center [584, 348] width 306 height 318
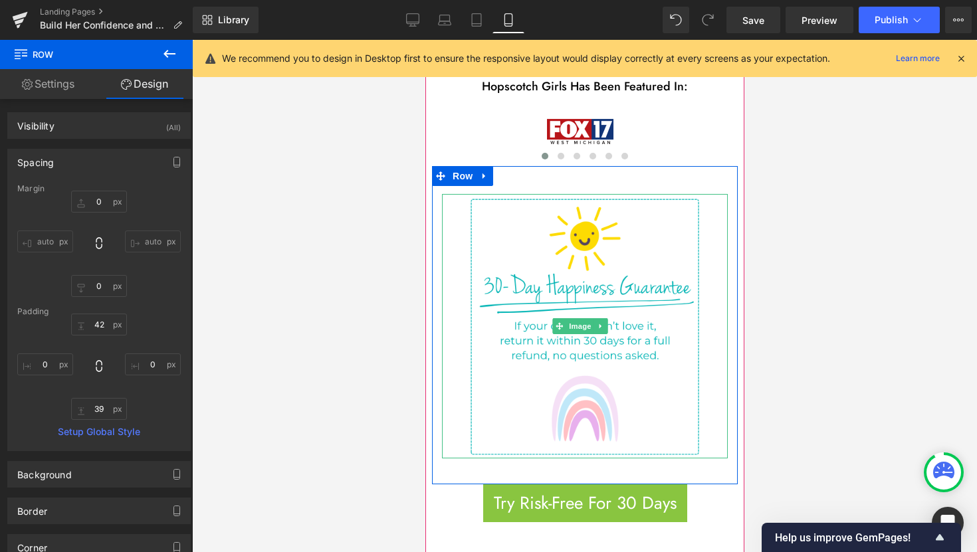
scroll to position [1109, 0]
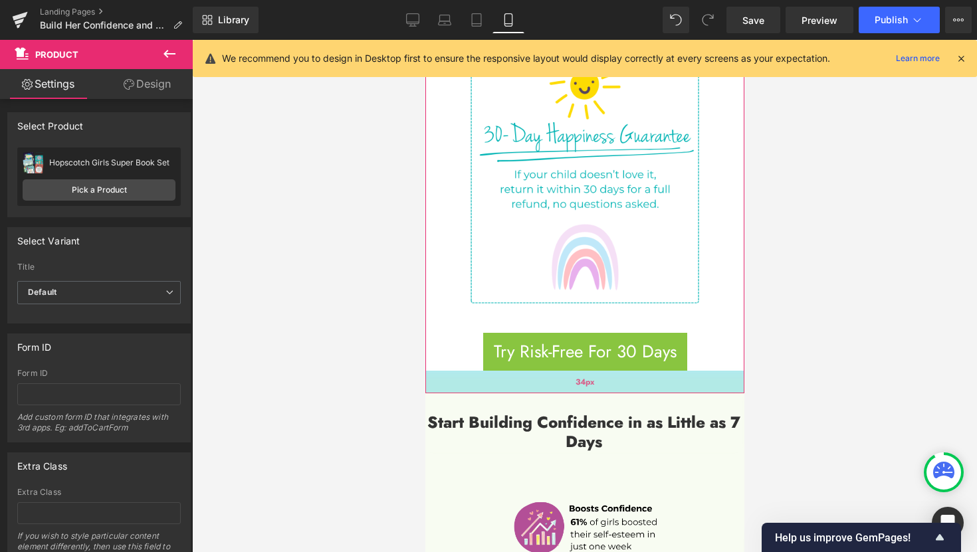
drag, startPoint x: 594, startPoint y: 405, endPoint x: 593, endPoint y: 359, distance: 45.8
click at [593, 371] on div "34px" at bounding box center [583, 382] width 319 height 23
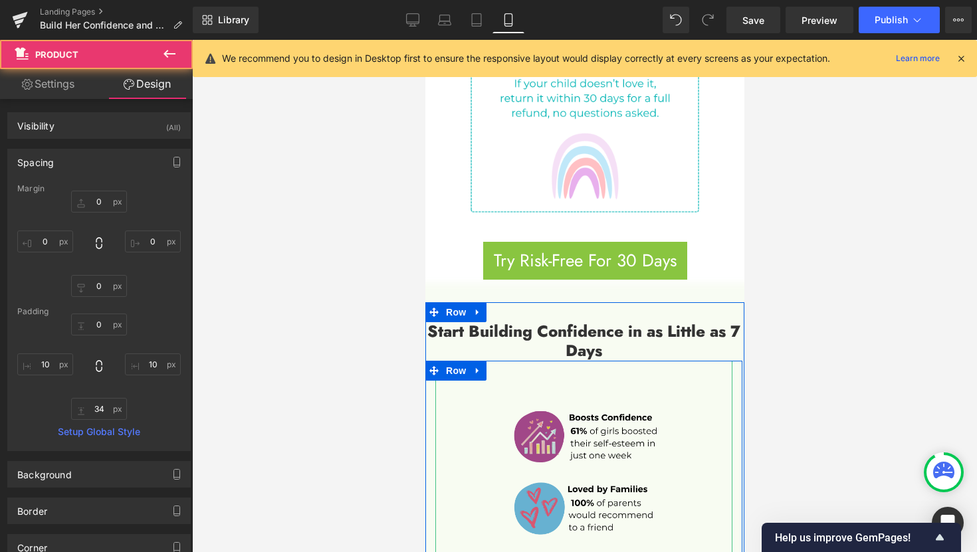
scroll to position [1374, 0]
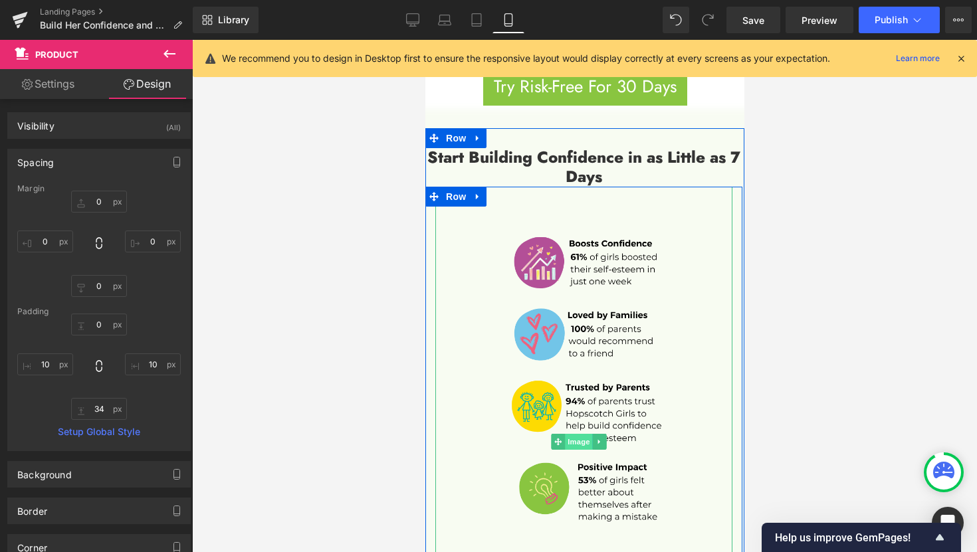
click at [580, 434] on span "Image" at bounding box center [578, 442] width 28 height 16
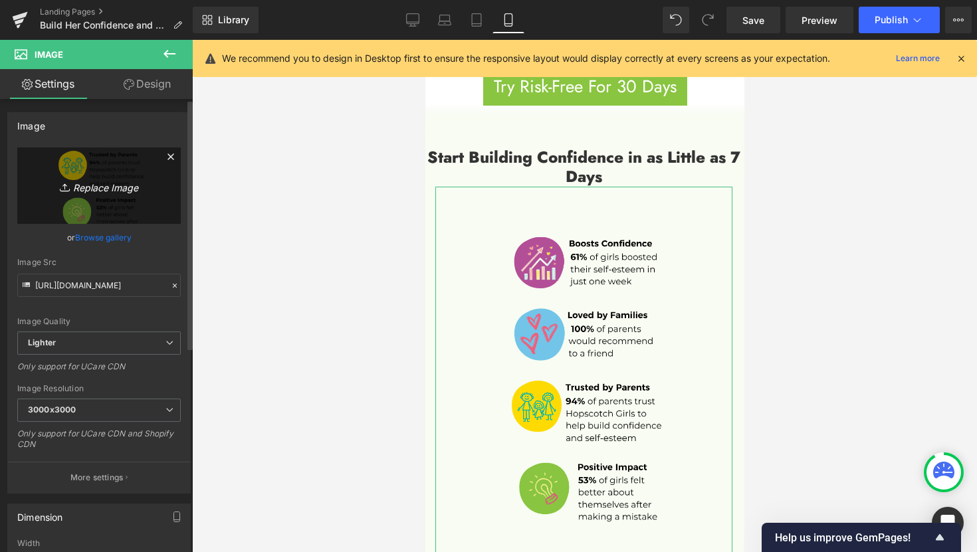
click at [108, 192] on icon "Replace Image" at bounding box center [99, 185] width 106 height 17
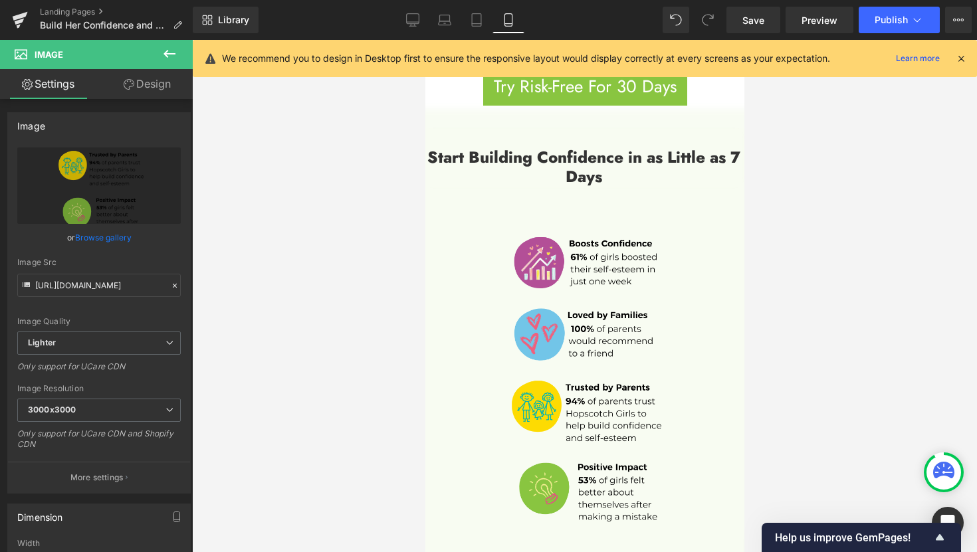
type input "C:\fakepath\4.png"
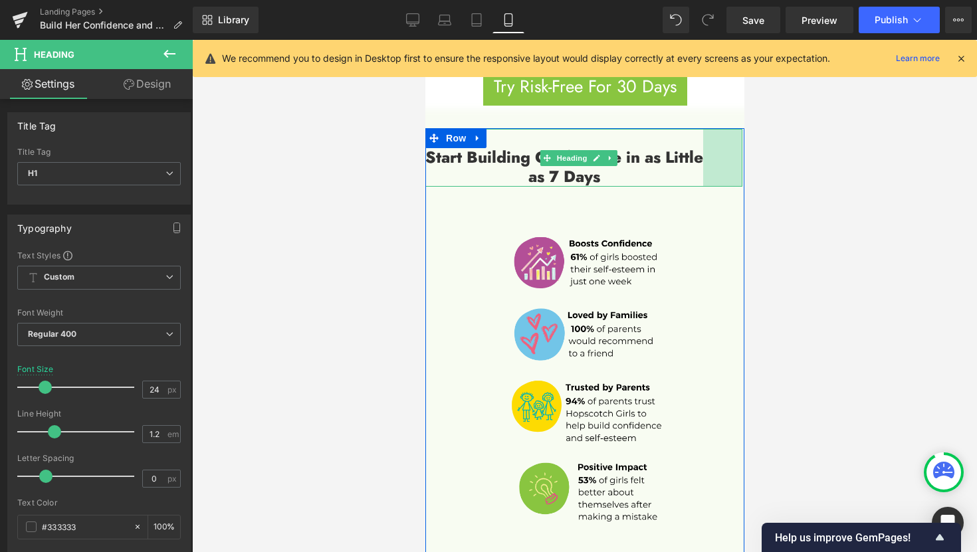
drag, startPoint x: 730, startPoint y: 151, endPoint x: 691, endPoint y: 149, distance: 39.2
click at [691, 149] on div "Start Building Confidence in as Little as 7 Days Heading 59px" at bounding box center [582, 158] width 317 height 58
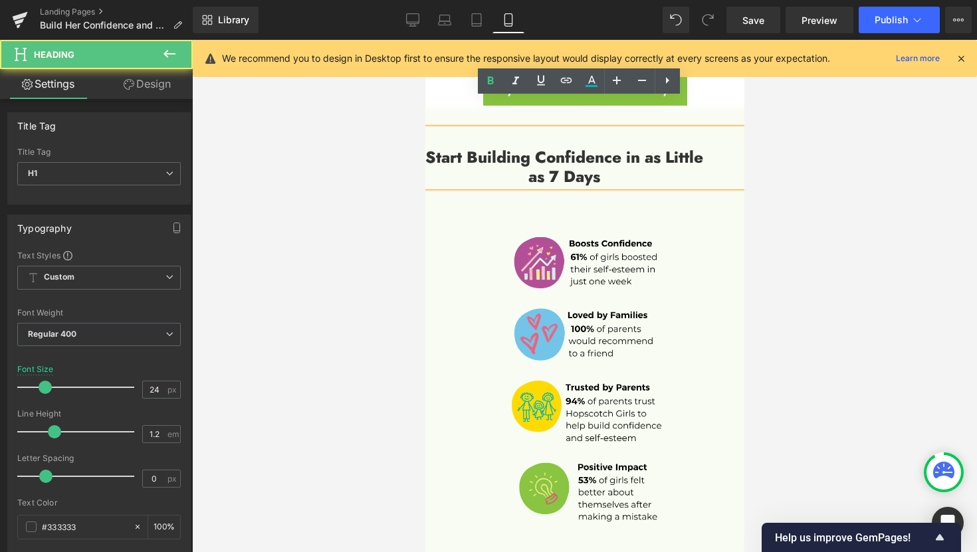
click at [433, 148] on h1 "Start Building Confidence in as Little as 7 Days" at bounding box center [563, 167] width 278 height 39
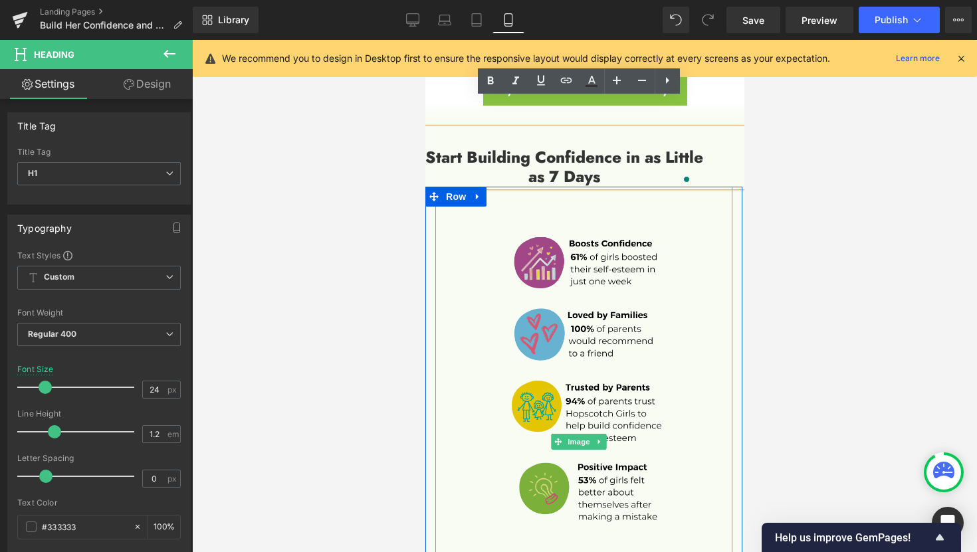
click at [492, 203] on img at bounding box center [582, 442] width 297 height 510
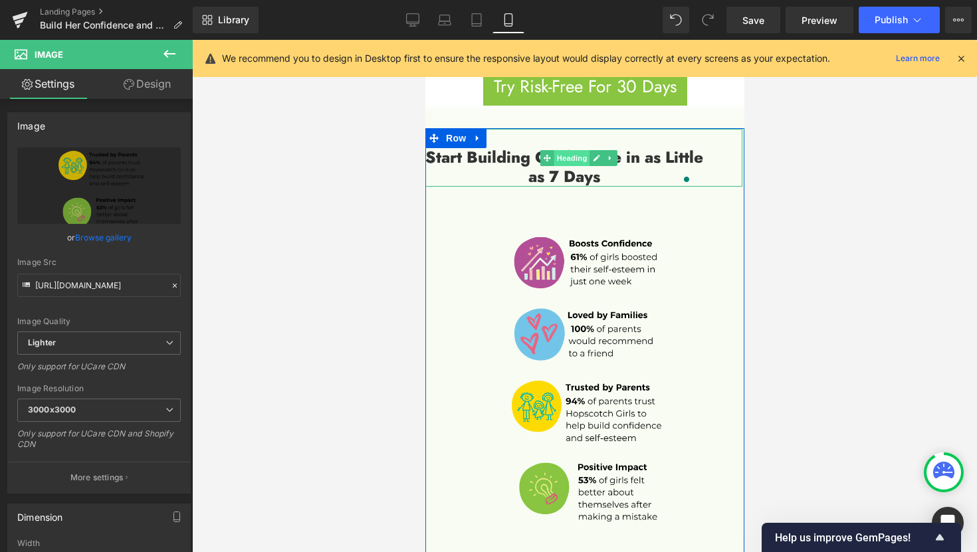
click at [569, 150] on span "Heading" at bounding box center [571, 158] width 36 height 16
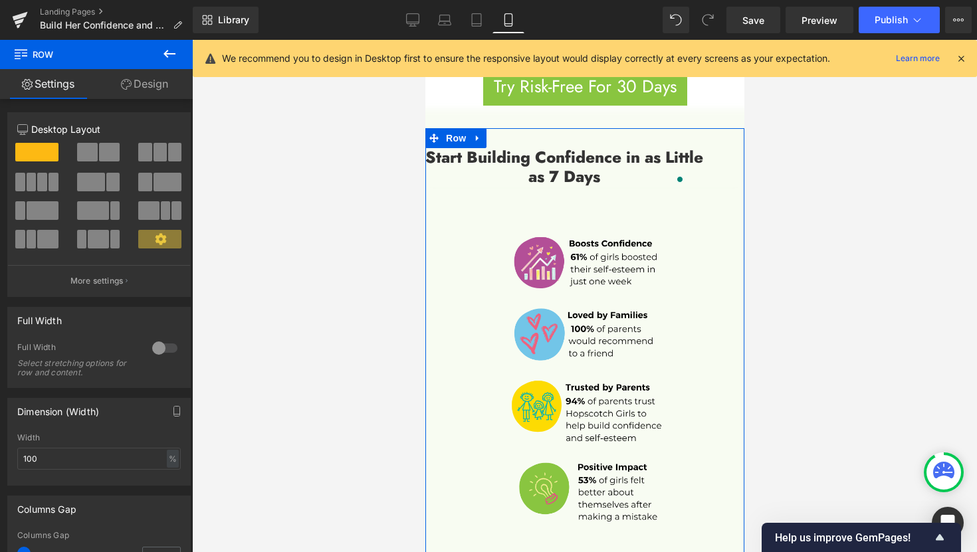
drag, startPoint x: 424, startPoint y: 135, endPoint x: 403, endPoint y: 134, distance: 21.3
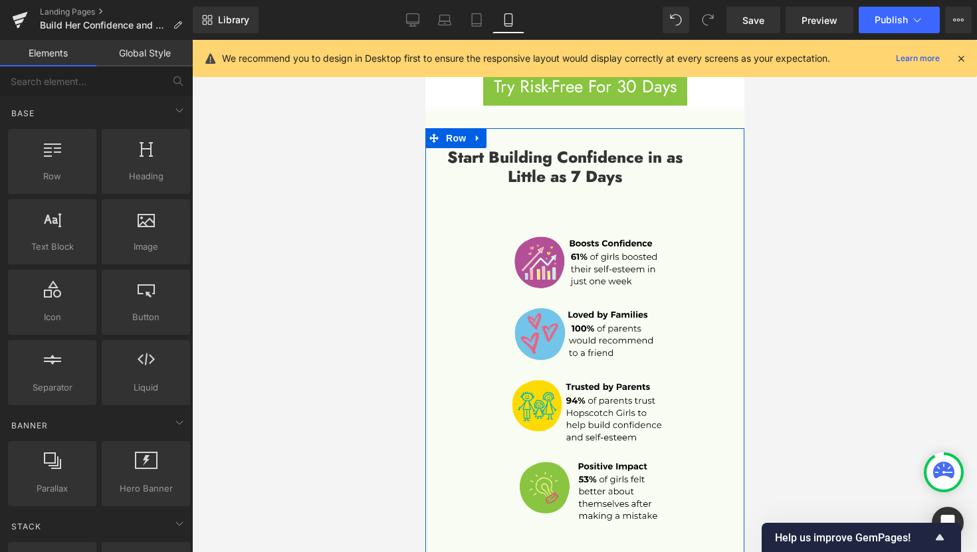
drag, startPoint x: 409, startPoint y: 137, endPoint x: 357, endPoint y: 129, distance: 53.1
click at [401, 135] on div at bounding box center [584, 296] width 785 height 512
click at [352, 129] on div at bounding box center [584, 296] width 785 height 512
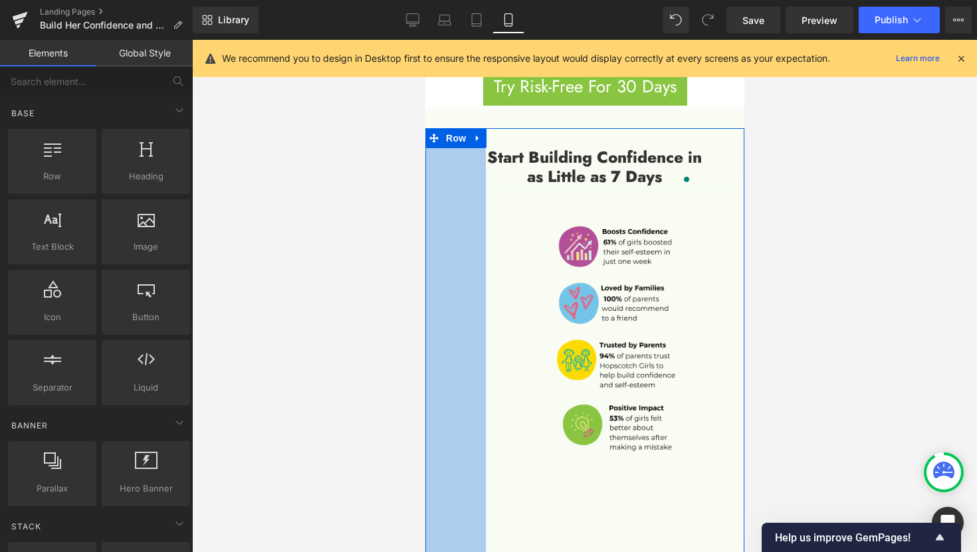
click at [320, 292] on div at bounding box center [584, 296] width 785 height 512
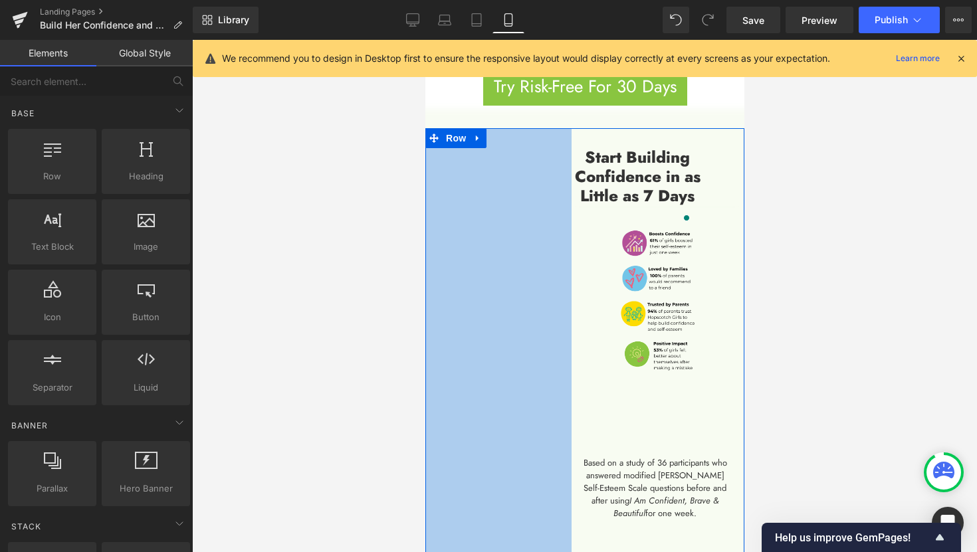
click at [571, 302] on div "Image Based on a study of 36 participants who answered modified [PERSON_NAME] S…" at bounding box center [656, 363] width 171 height 314
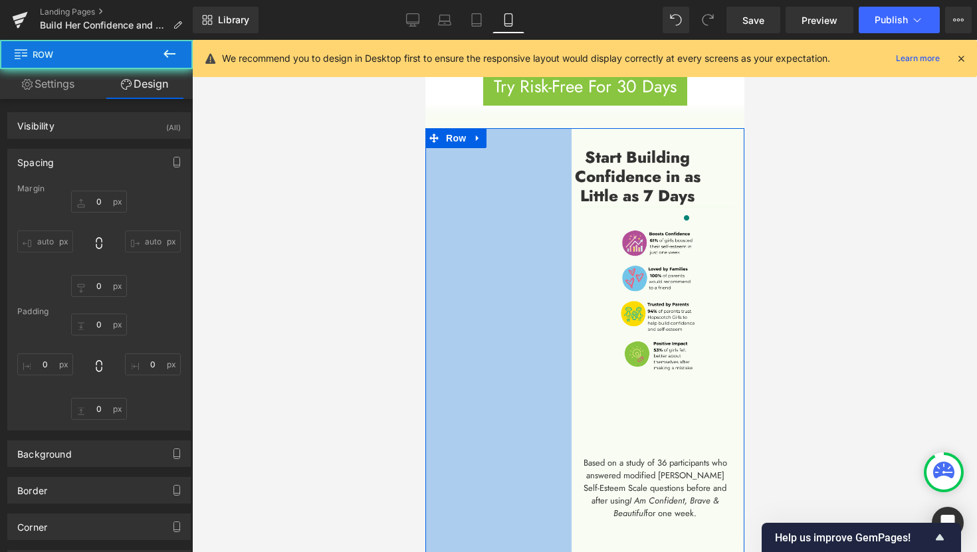
type input "0"
type input "1"
type input "3"
type input "16"
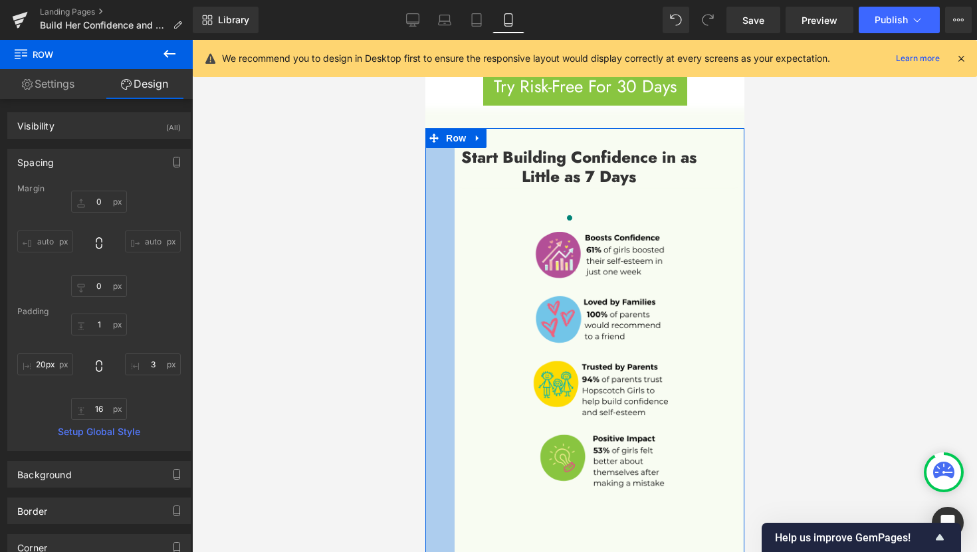
type input "14px"
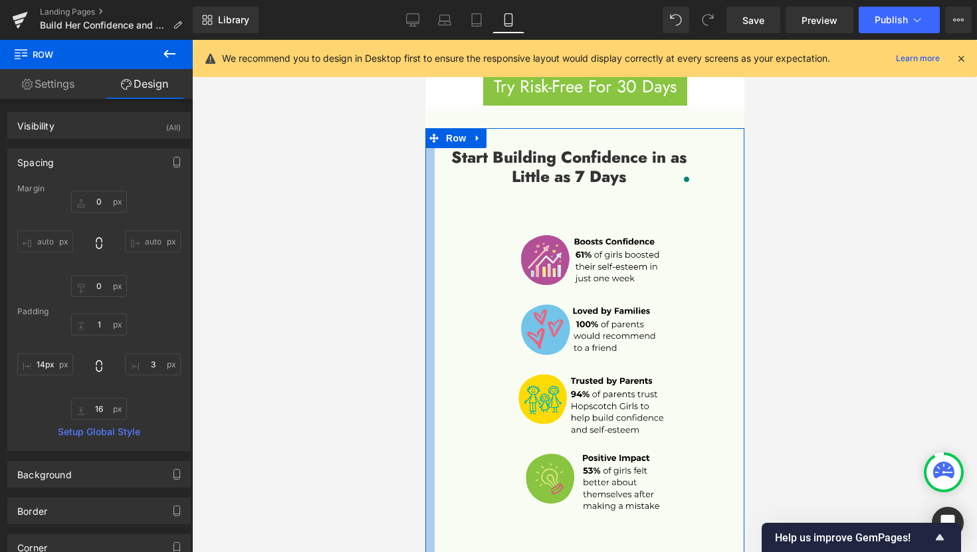
drag, startPoint x: 561, startPoint y: 234, endPoint x: 343, endPoint y: 248, distance: 218.3
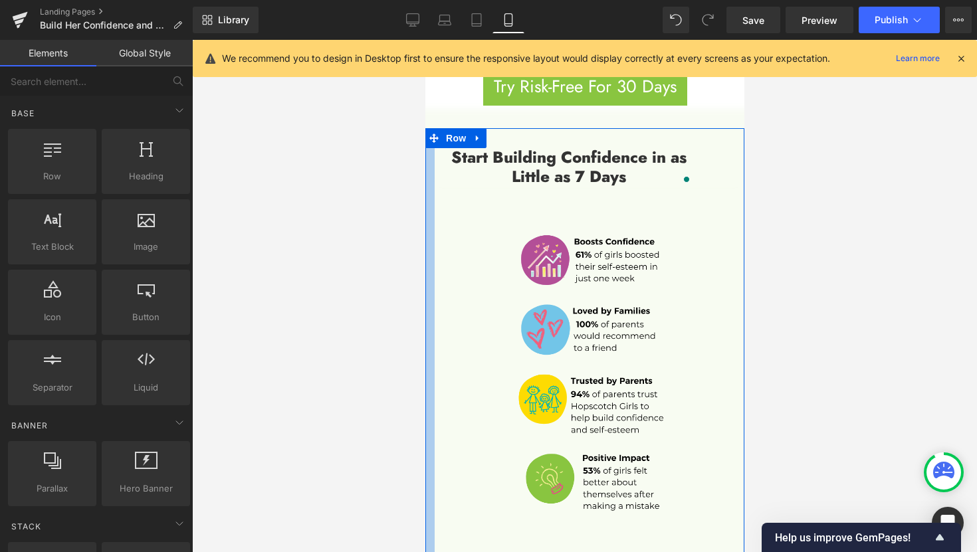
click at [323, 248] on div at bounding box center [584, 296] width 785 height 512
click at [424, 128] on span at bounding box center [432, 138] width 17 height 20
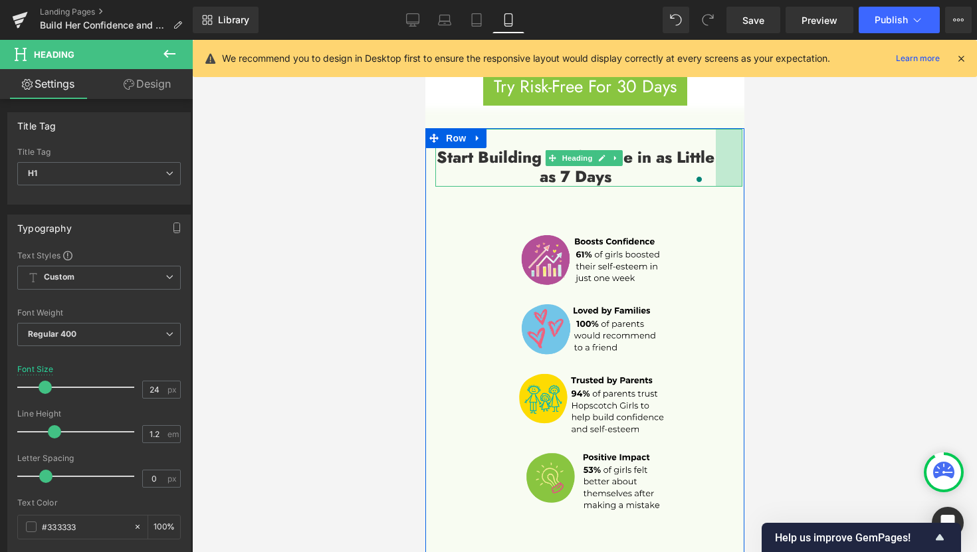
drag, startPoint x: 720, startPoint y: 140, endPoint x: 748, endPoint y: 139, distance: 27.9
click at [778, 136] on div at bounding box center [584, 296] width 785 height 512
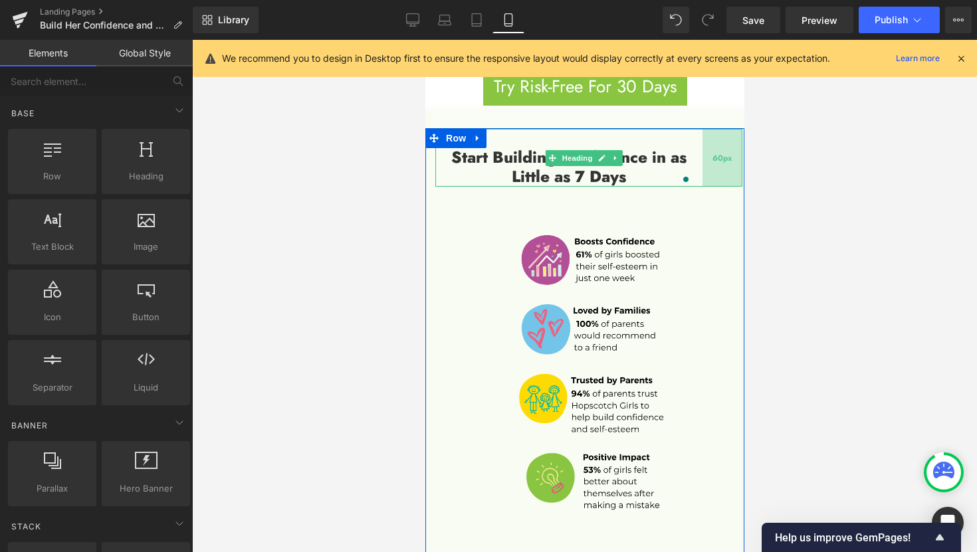
click at [719, 138] on div "60px" at bounding box center [722, 158] width 40 height 58
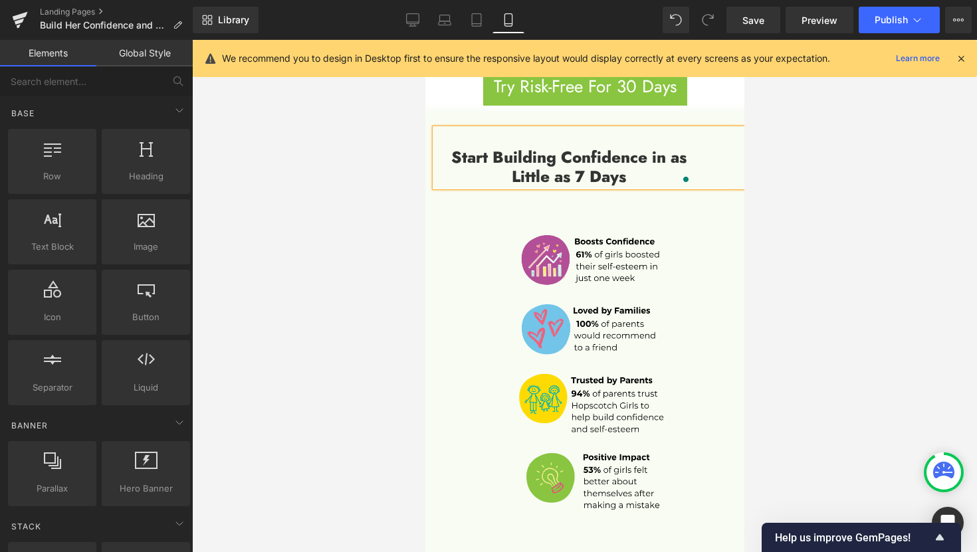
click at [859, 196] on div at bounding box center [584, 296] width 785 height 512
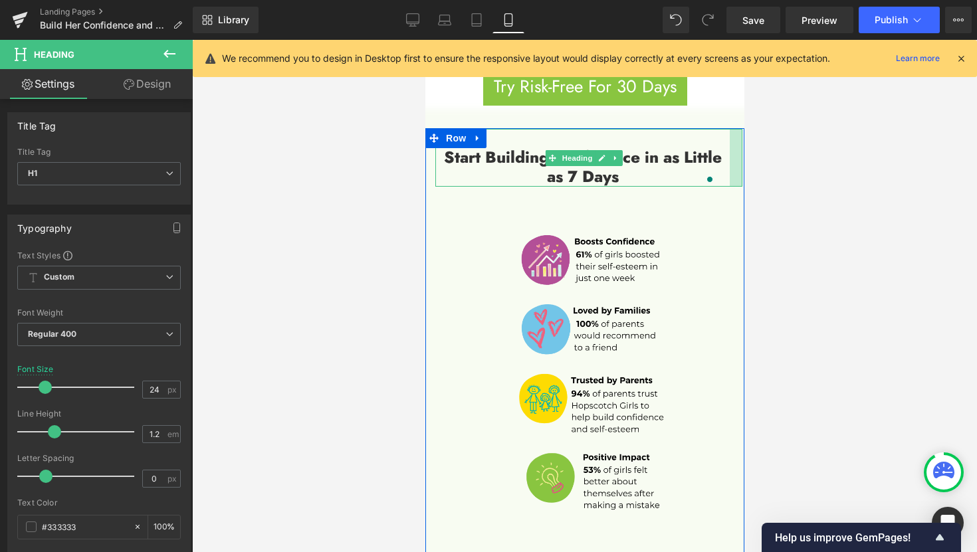
drag, startPoint x: 702, startPoint y: 129, endPoint x: 729, endPoint y: 129, distance: 27.2
click at [729, 129] on div at bounding box center [735, 158] width 13 height 58
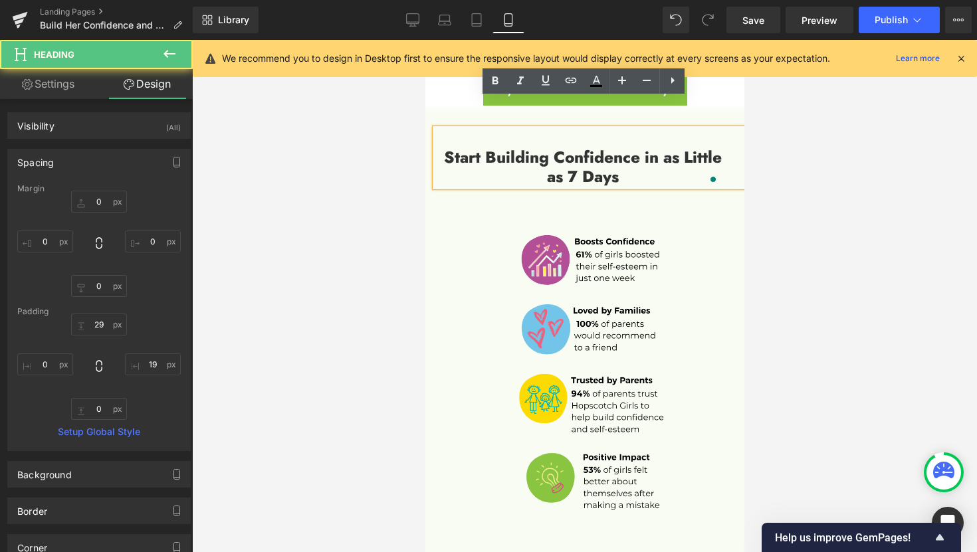
click at [729, 130] on div "Start Building Confidence in as Little as 7 Days" at bounding box center [587, 158] width 307 height 58
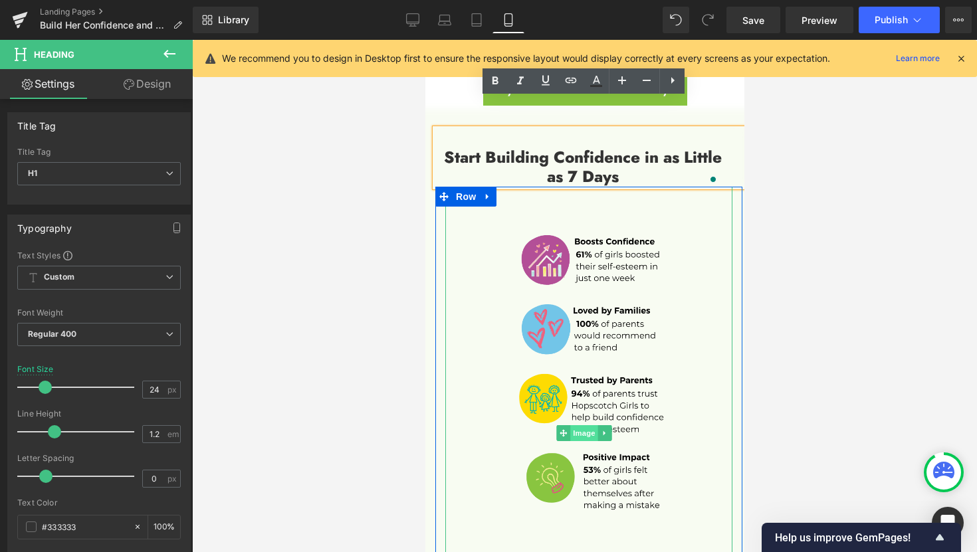
click at [581, 425] on span "Image" at bounding box center [583, 433] width 28 height 16
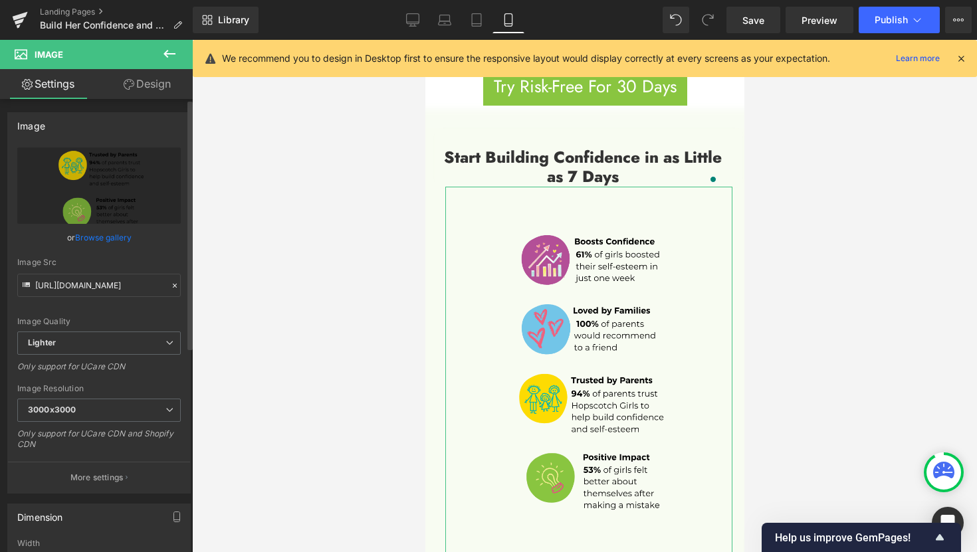
click at [86, 242] on link "Browse gallery" at bounding box center [103, 237] width 56 height 23
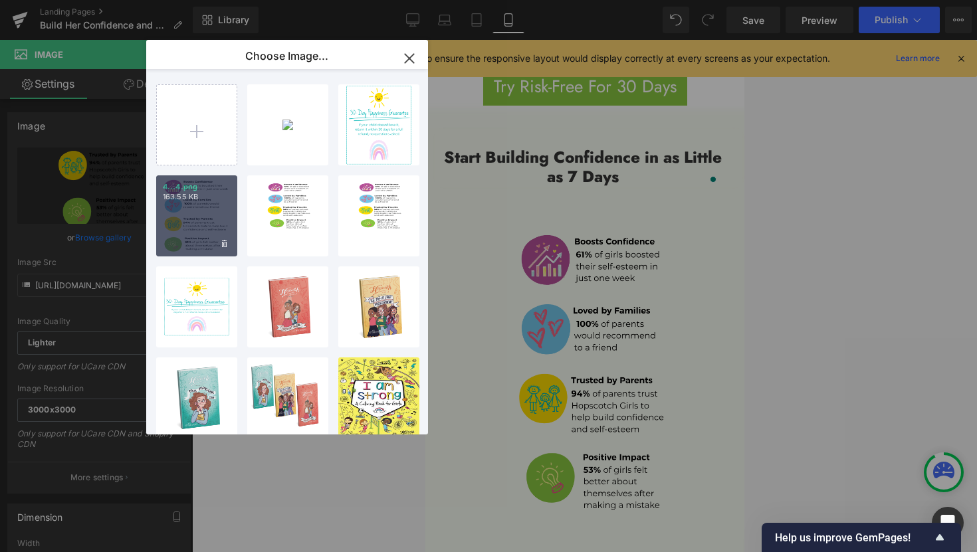
click at [194, 226] on div "4...4.png 163.55 KB" at bounding box center [196, 215] width 81 height 81
type input "[URL][DOMAIN_NAME]"
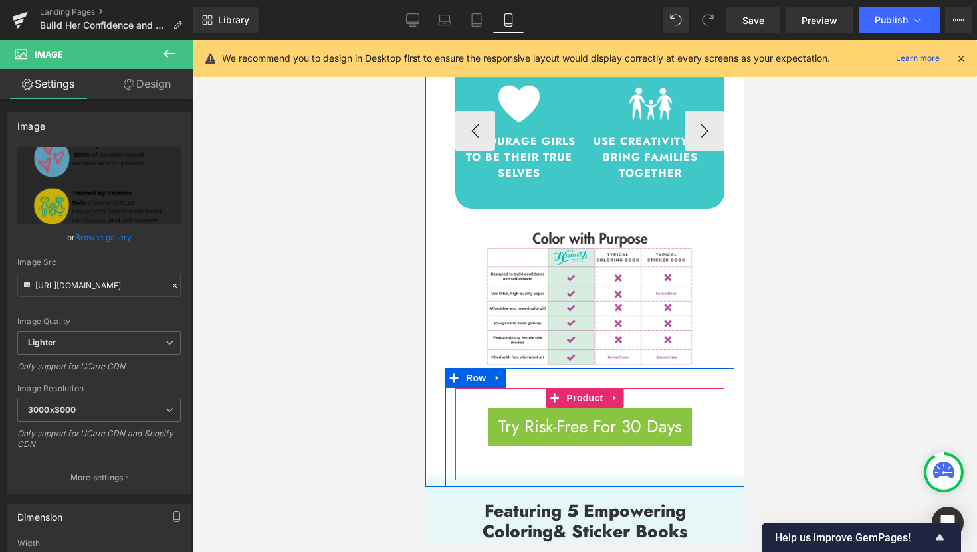
scroll to position [3415, 0]
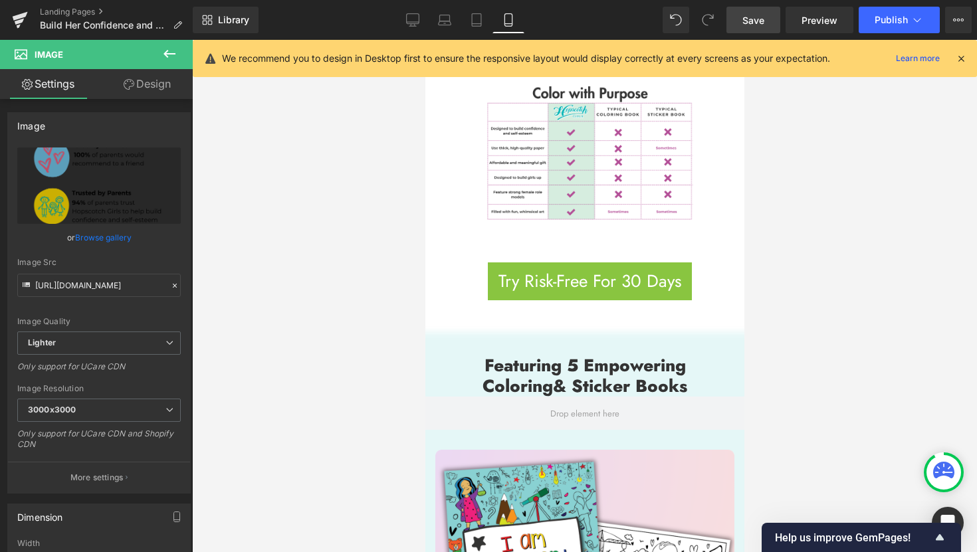
click at [766, 29] on link "Save" at bounding box center [753, 20] width 54 height 27
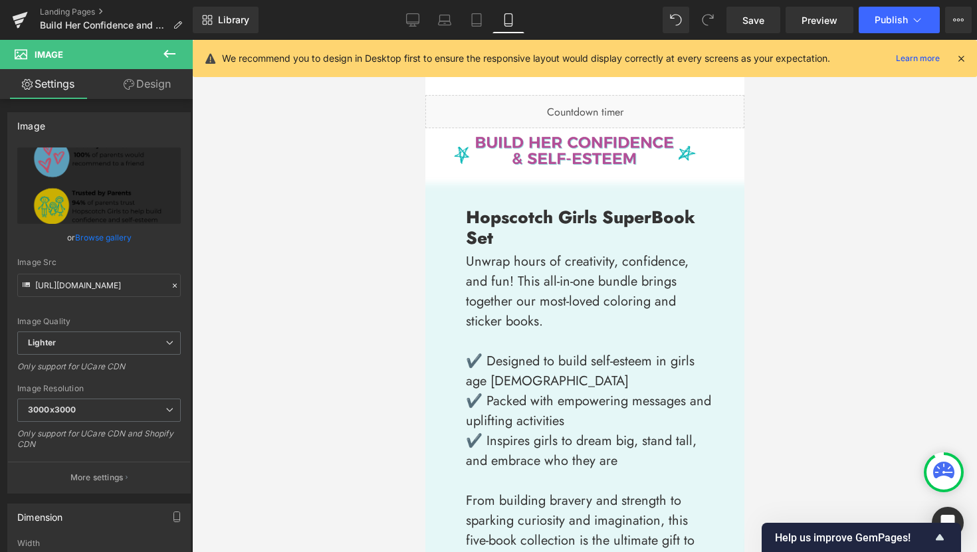
scroll to position [0, 0]
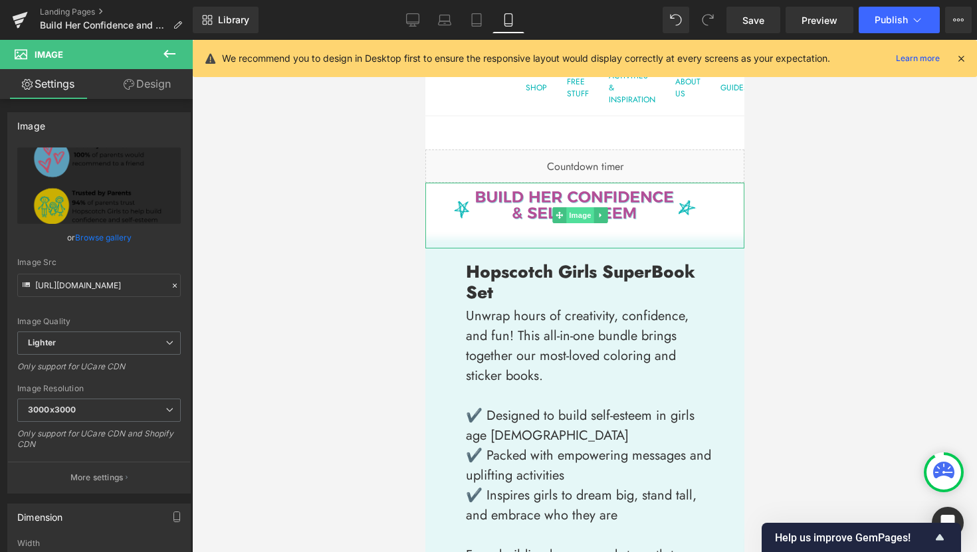
click at [577, 215] on span "Image" at bounding box center [579, 215] width 28 height 16
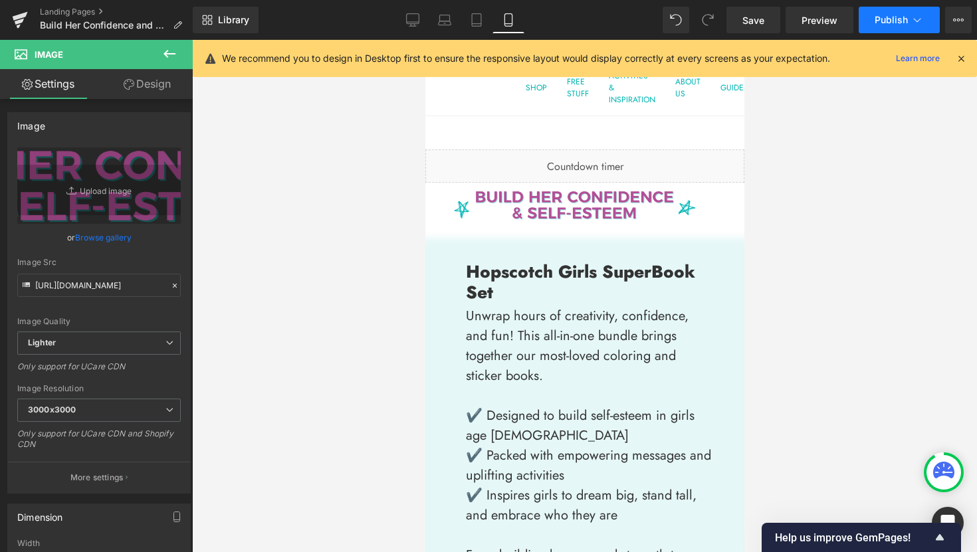
click at [894, 27] on button "Publish" at bounding box center [898, 20] width 81 height 27
click at [410, 24] on icon at bounding box center [412, 19] width 13 height 13
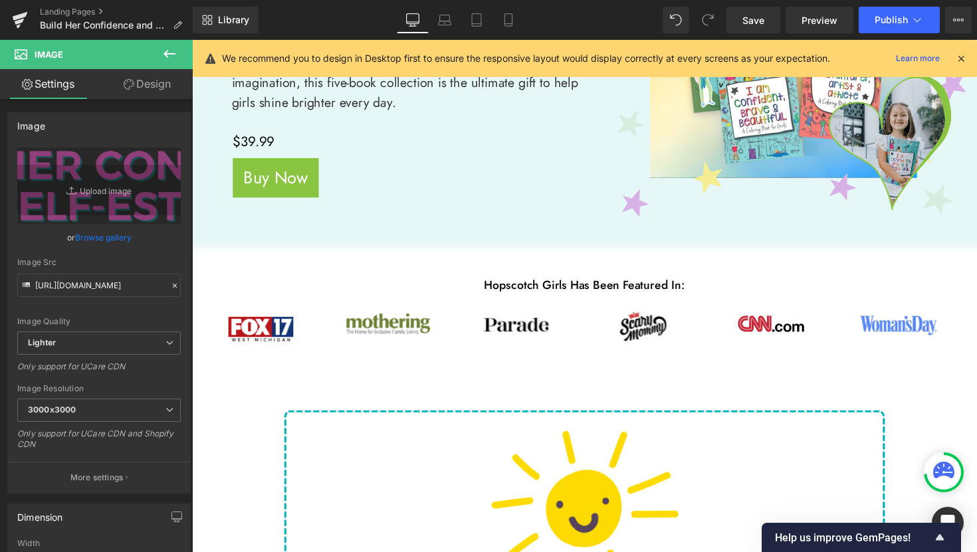
scroll to position [400, 0]
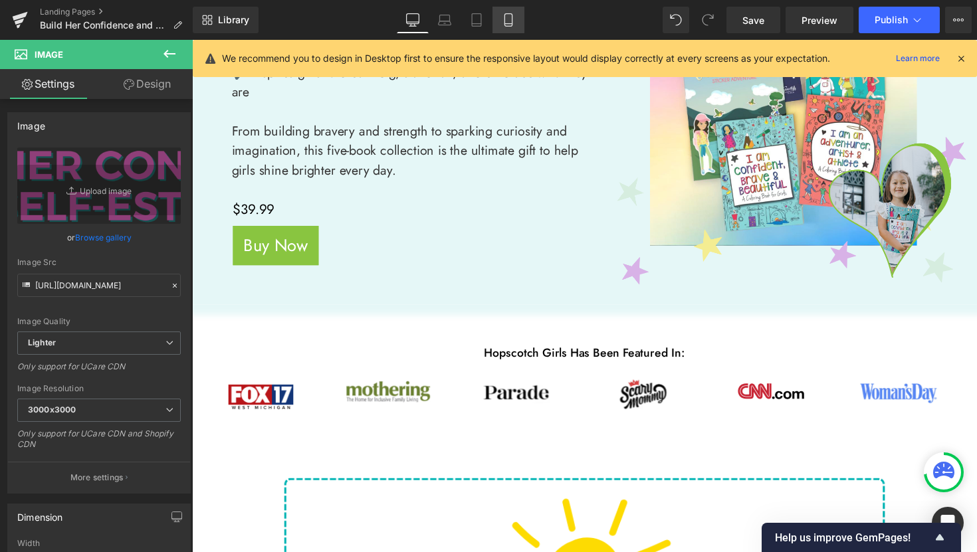
click at [505, 19] on icon at bounding box center [507, 20] width 7 height 13
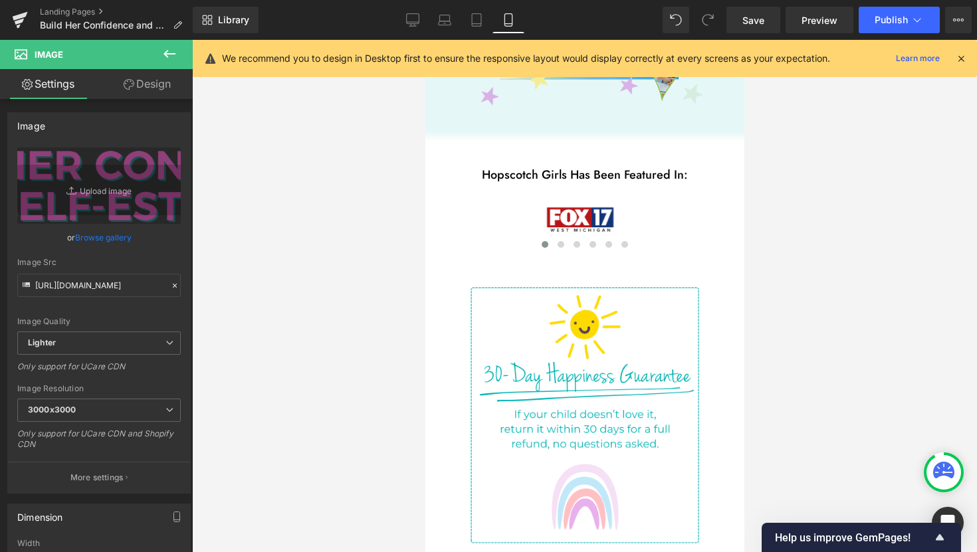
scroll to position [1076, 0]
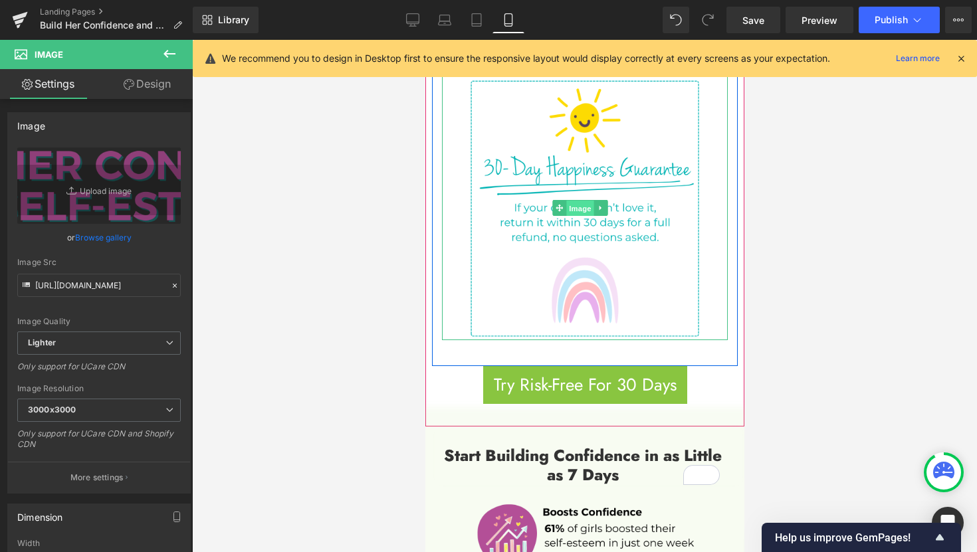
click at [575, 201] on span "Image" at bounding box center [579, 209] width 28 height 16
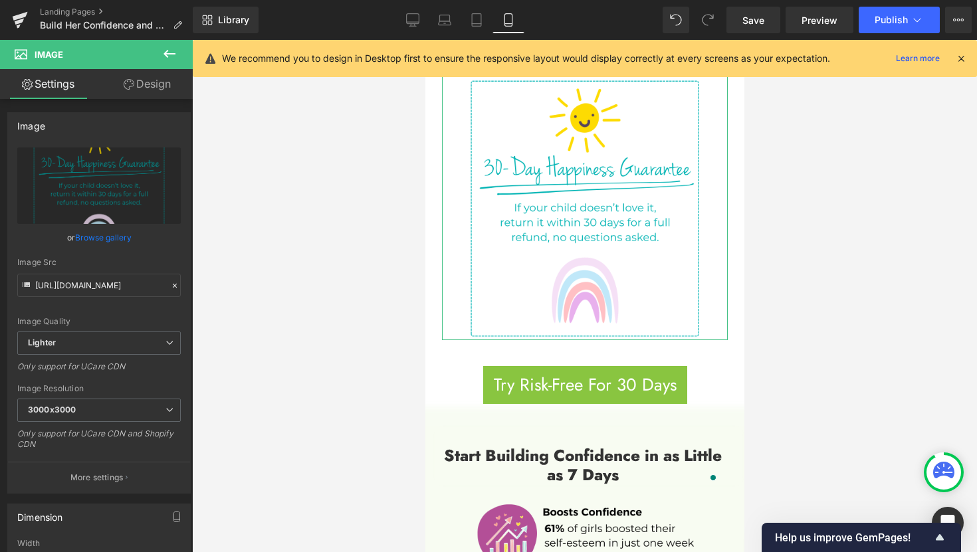
click at [130, 85] on icon at bounding box center [129, 84] width 11 height 11
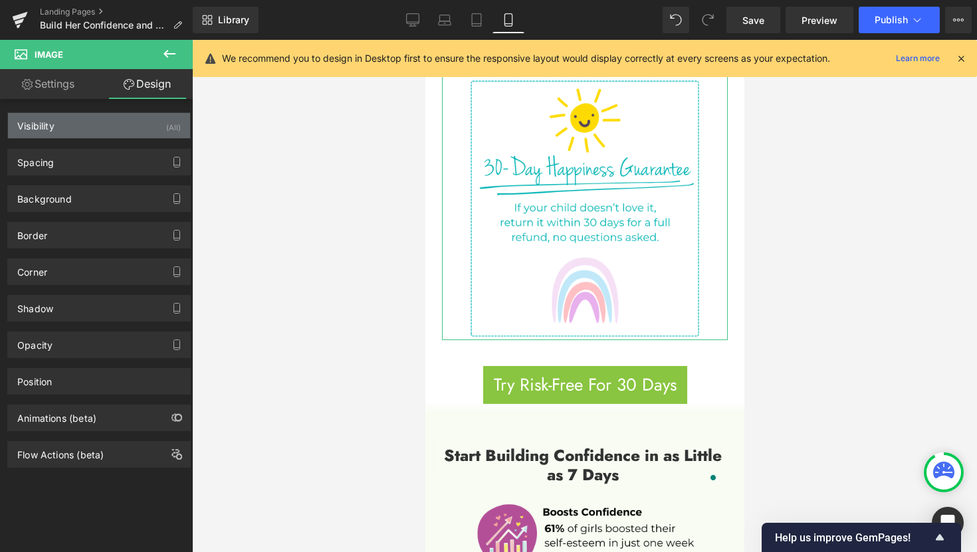
click at [129, 124] on div "Visibility (All)" at bounding box center [99, 125] width 182 height 25
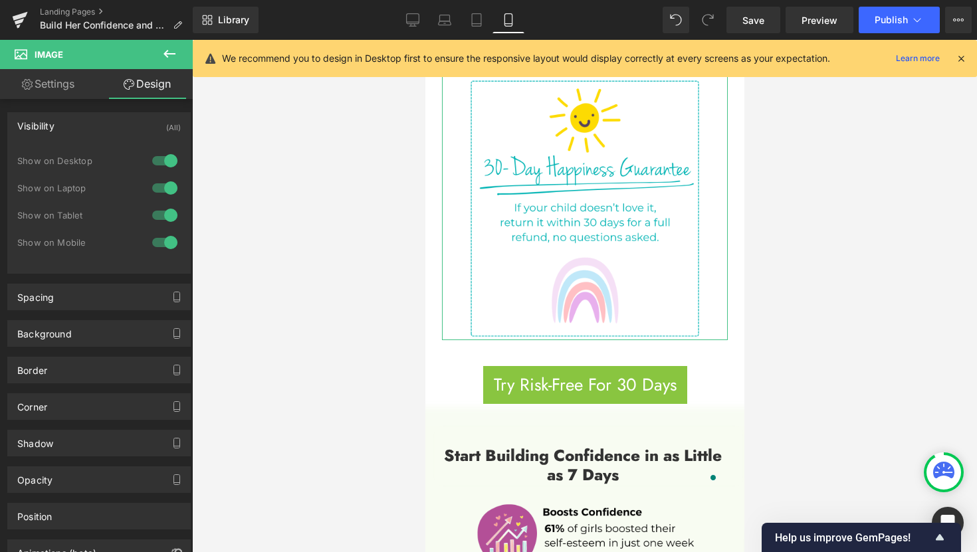
click at [159, 159] on div at bounding box center [165, 160] width 32 height 21
click at [158, 181] on div at bounding box center [165, 187] width 32 height 21
click at [167, 201] on div "Show on Laptop" at bounding box center [98, 194] width 163 height 27
click at [162, 217] on div at bounding box center [165, 215] width 32 height 21
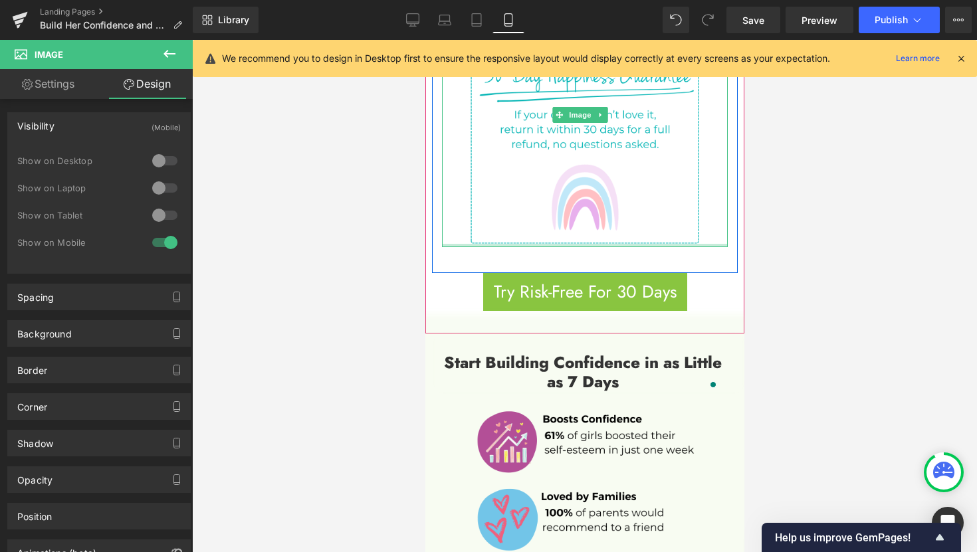
scroll to position [1350, 0]
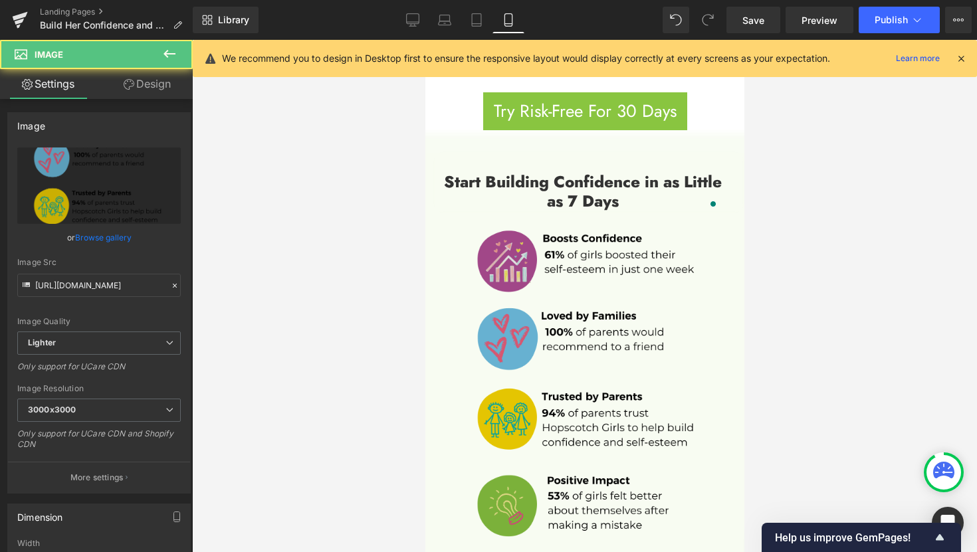
click at [597, 338] on img at bounding box center [587, 384] width 287 height 346
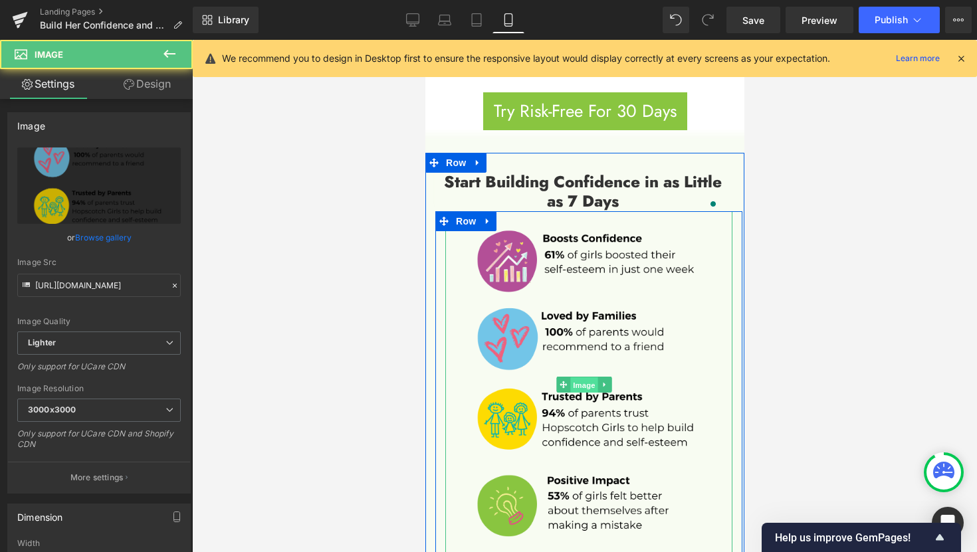
click at [586, 377] on span "Image" at bounding box center [583, 385] width 28 height 16
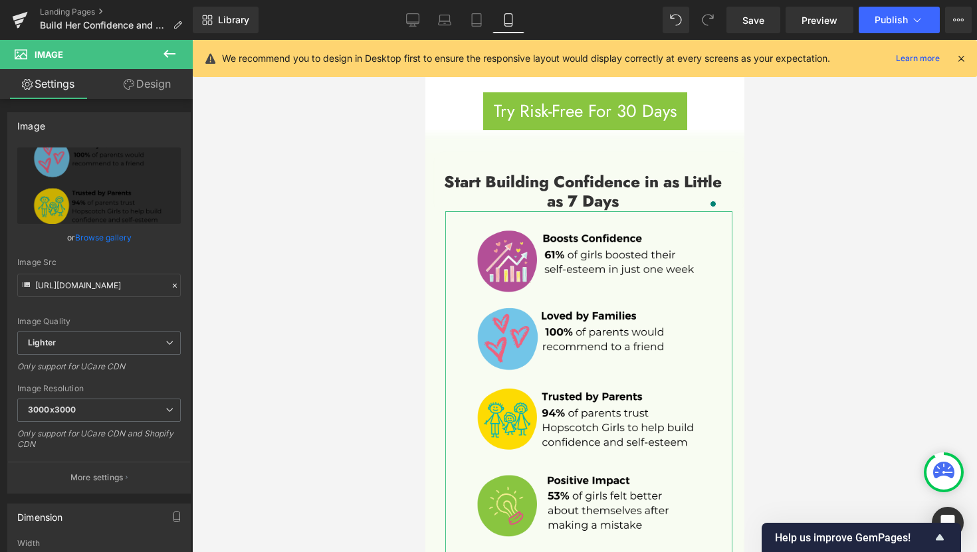
click at [150, 96] on link "Design" at bounding box center [147, 84] width 96 height 30
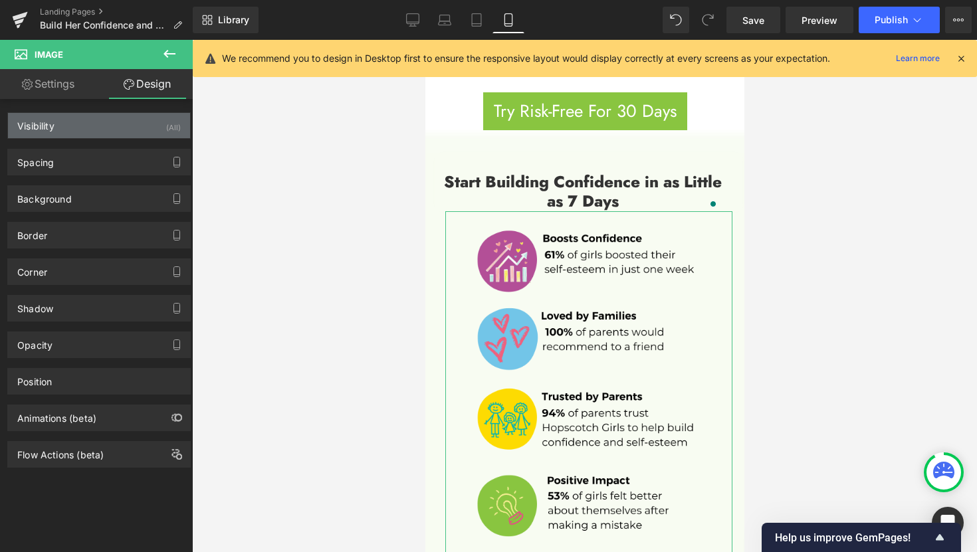
click at [166, 132] on div "(All)" at bounding box center [173, 124] width 15 height 22
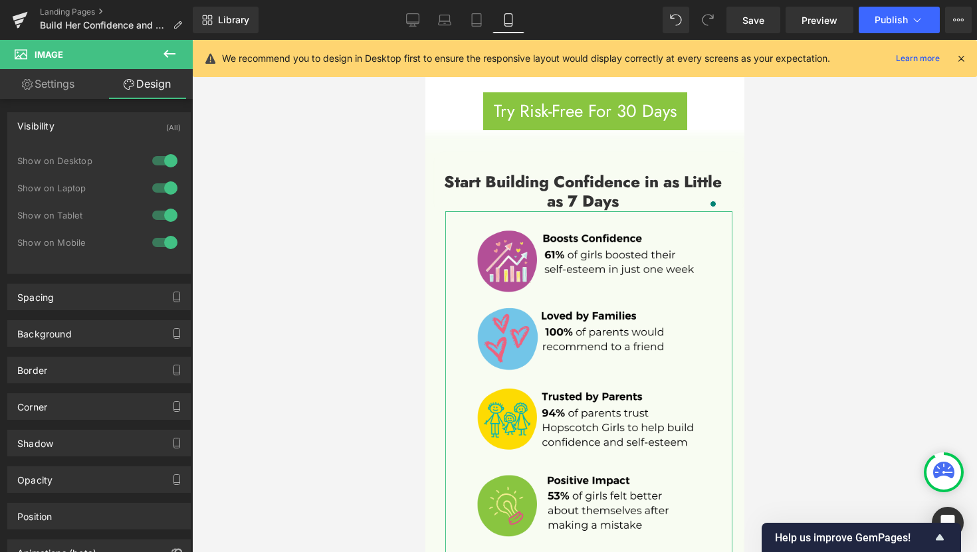
click at [167, 161] on div at bounding box center [165, 160] width 32 height 21
click at [164, 185] on div at bounding box center [165, 187] width 32 height 21
click at [161, 219] on div at bounding box center [165, 215] width 32 height 21
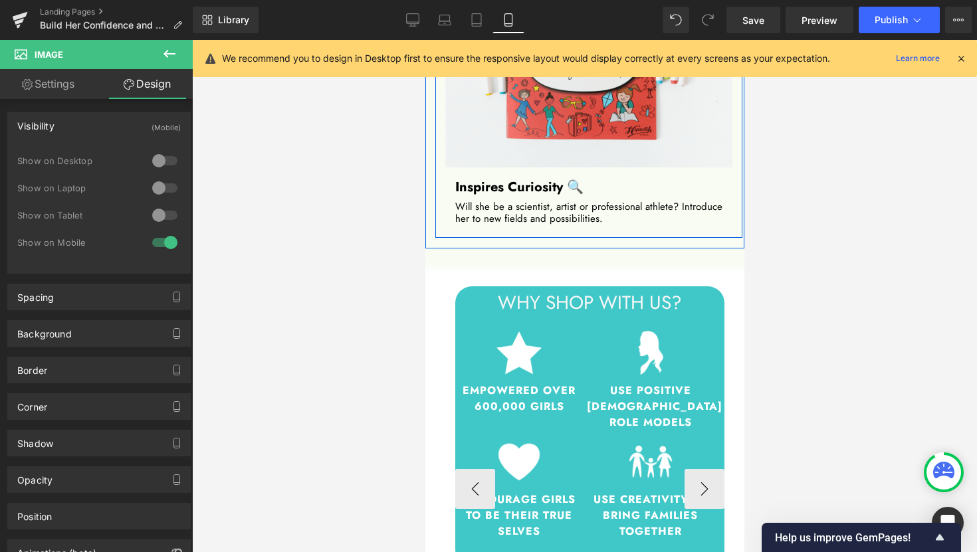
scroll to position [2984, 0]
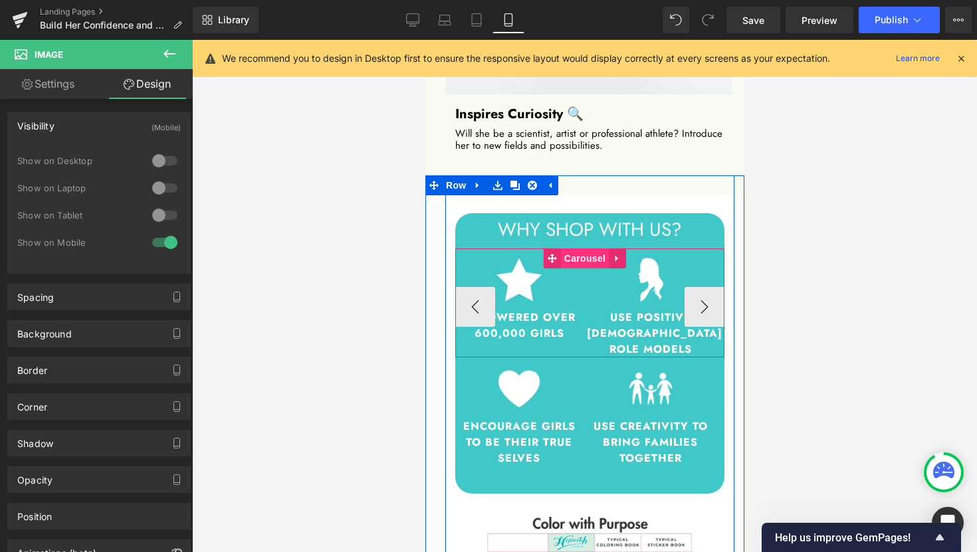
click at [581, 248] on span "Carousel" at bounding box center [584, 258] width 48 height 20
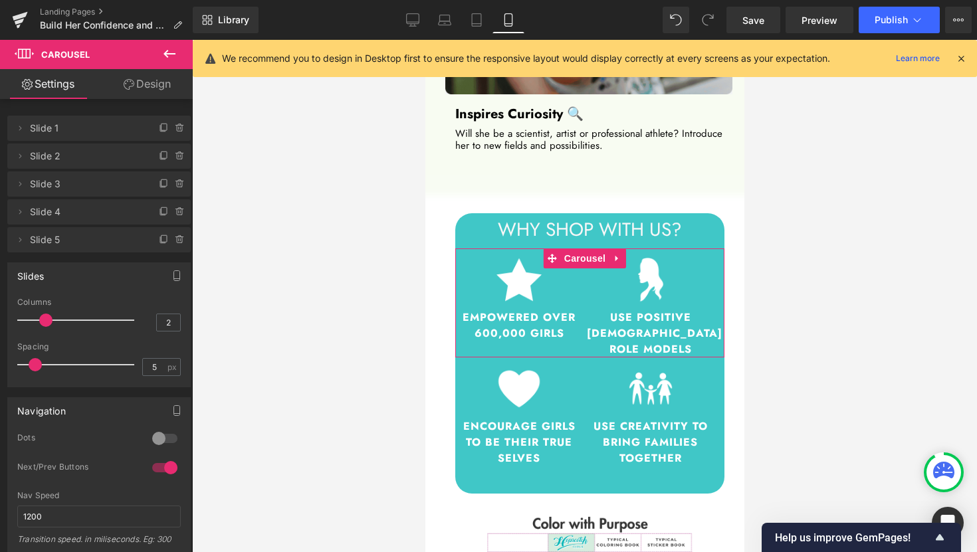
click at [160, 88] on link "Design" at bounding box center [147, 84] width 96 height 30
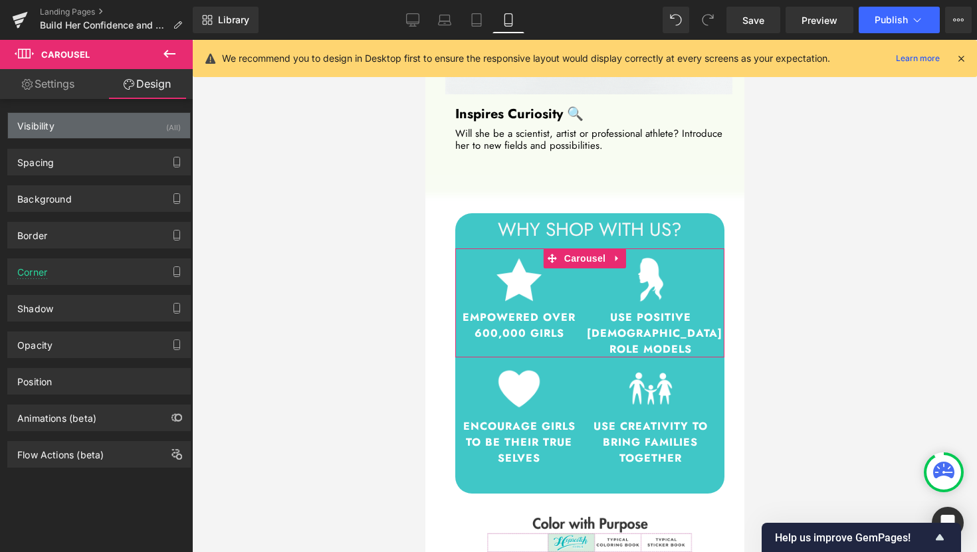
click at [152, 127] on div "Visibility (All)" at bounding box center [99, 125] width 182 height 25
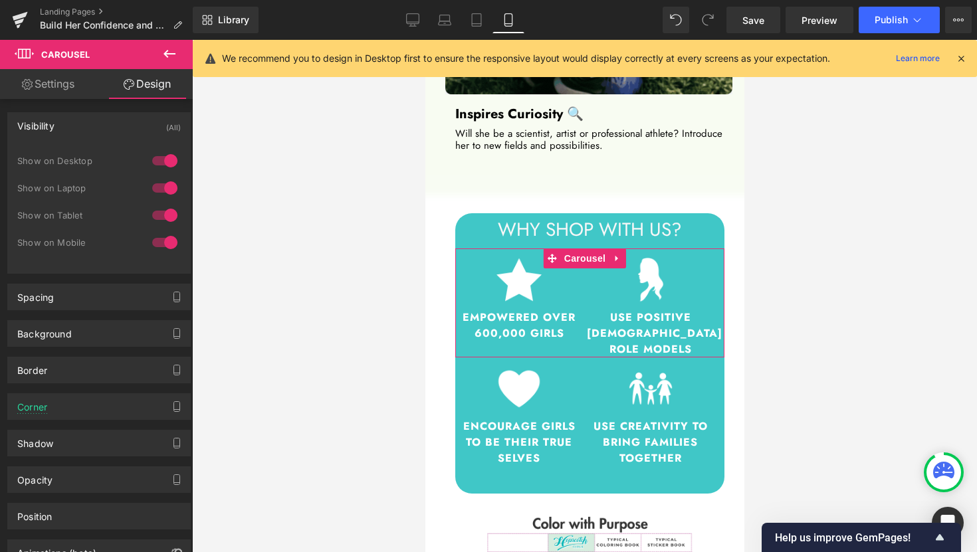
click at [160, 159] on div at bounding box center [165, 160] width 32 height 21
click at [169, 183] on div at bounding box center [165, 187] width 32 height 21
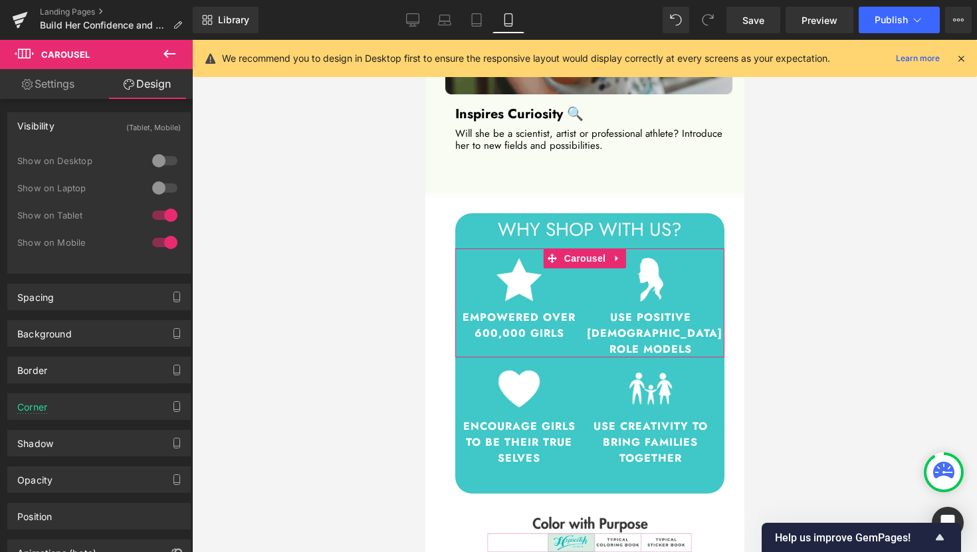
click at [165, 214] on div at bounding box center [165, 215] width 32 height 21
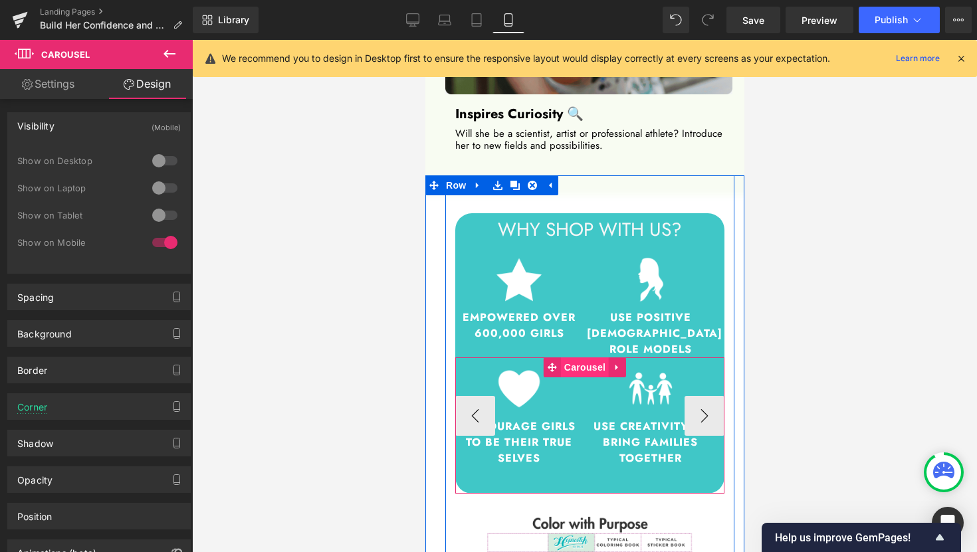
click at [586, 357] on span "Carousel" at bounding box center [584, 367] width 48 height 20
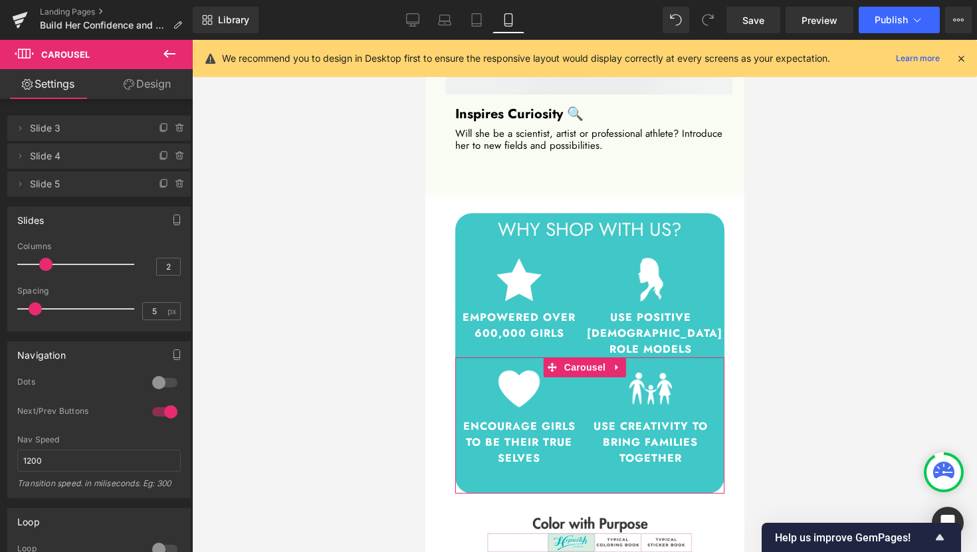
click at [158, 89] on link "Design" at bounding box center [147, 84] width 96 height 30
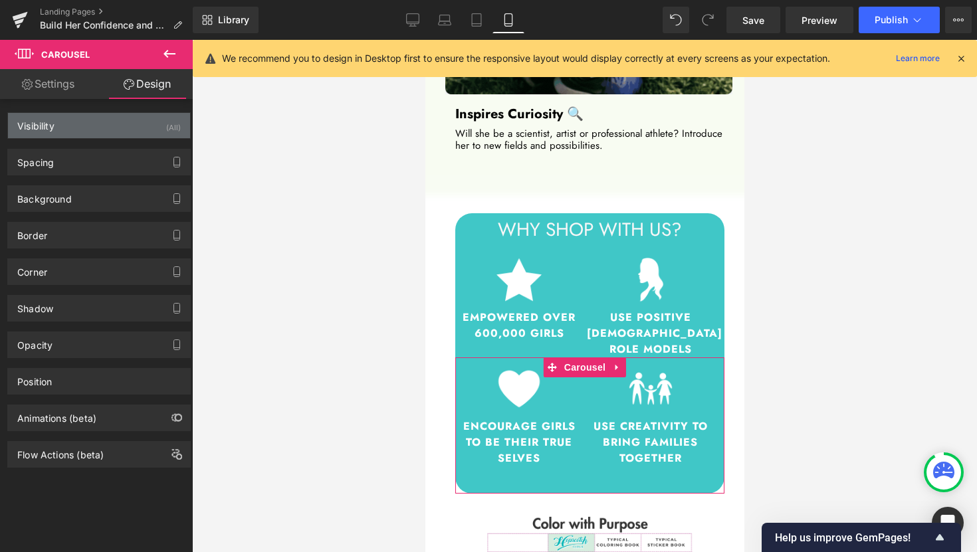
click at [151, 128] on div "Visibility (All)" at bounding box center [99, 125] width 182 height 25
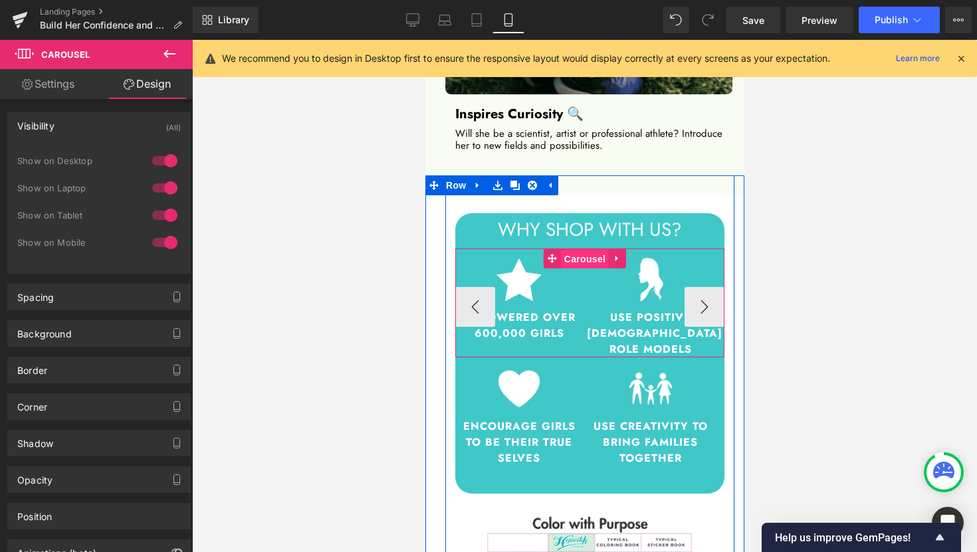
click at [587, 249] on span "Carousel" at bounding box center [584, 259] width 48 height 20
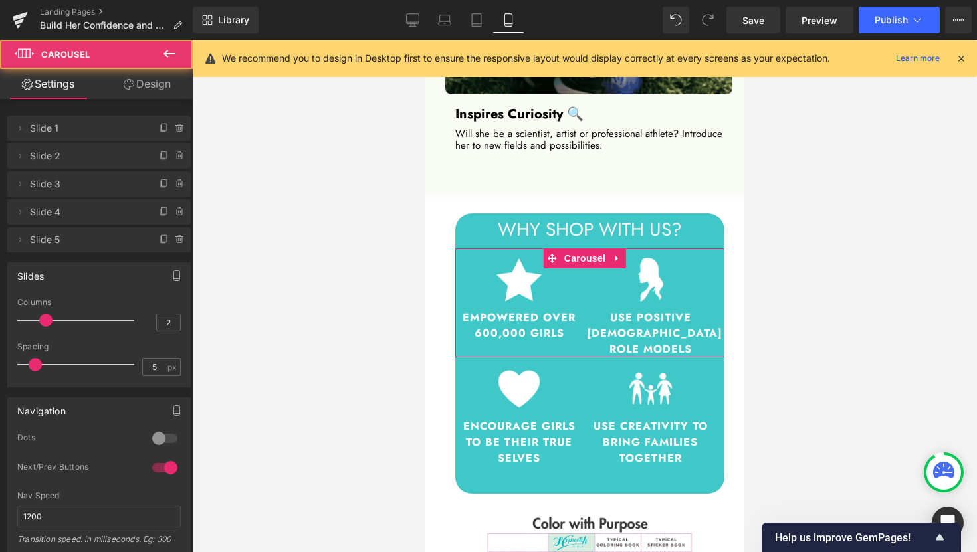
click at [155, 92] on link "Design" at bounding box center [147, 84] width 96 height 30
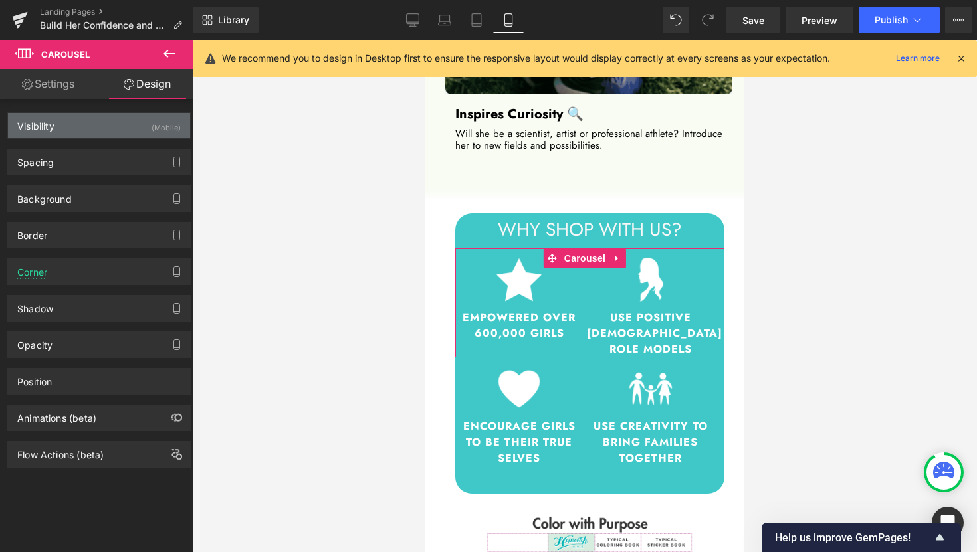
click at [155, 128] on div "(Mobile)" at bounding box center [165, 124] width 29 height 22
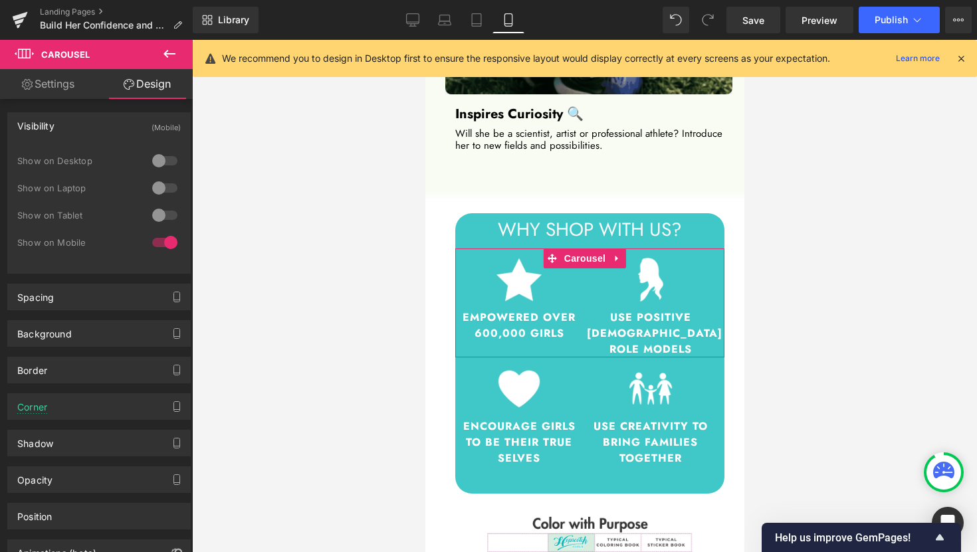
click at [155, 155] on div at bounding box center [165, 160] width 32 height 21
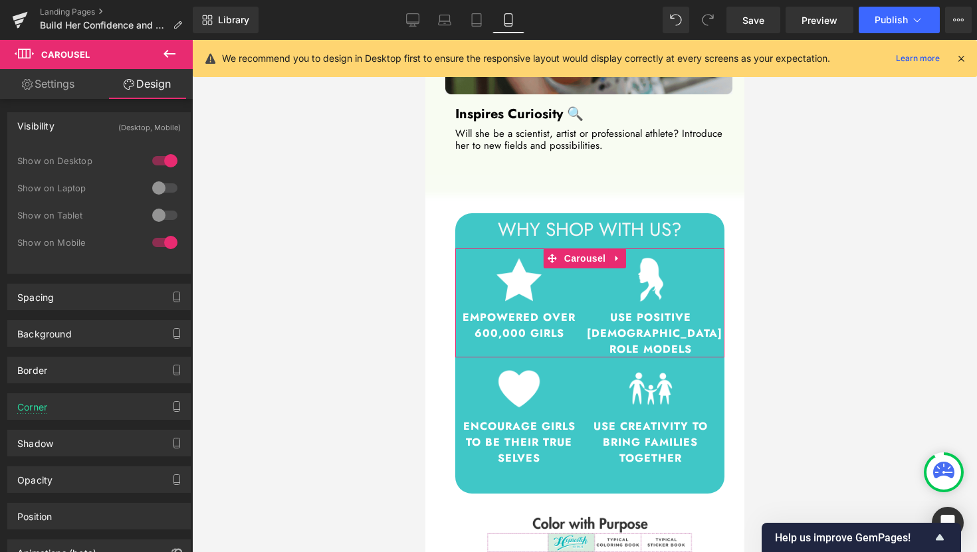
click at [155, 191] on div at bounding box center [165, 187] width 32 height 21
click at [157, 211] on div at bounding box center [165, 215] width 32 height 21
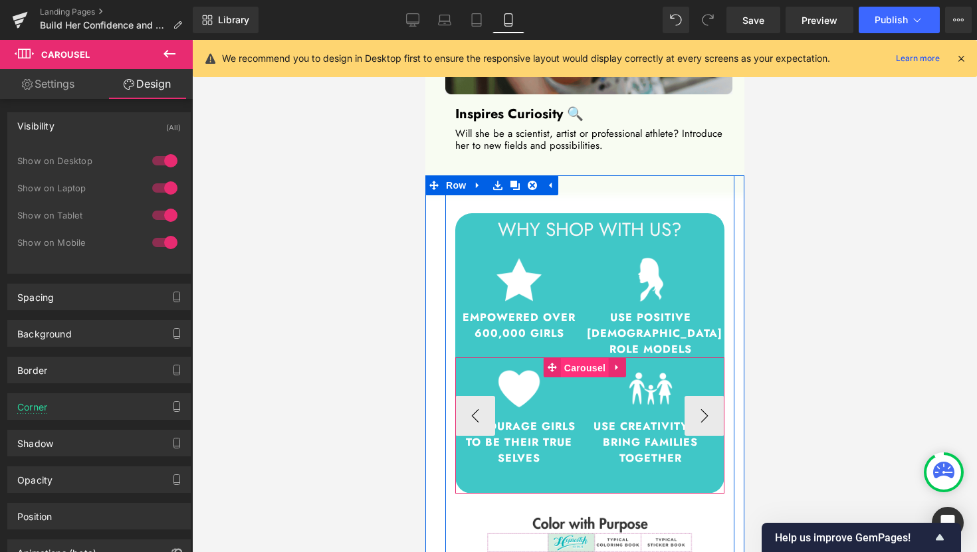
click at [585, 358] on span "Carousel" at bounding box center [584, 368] width 48 height 20
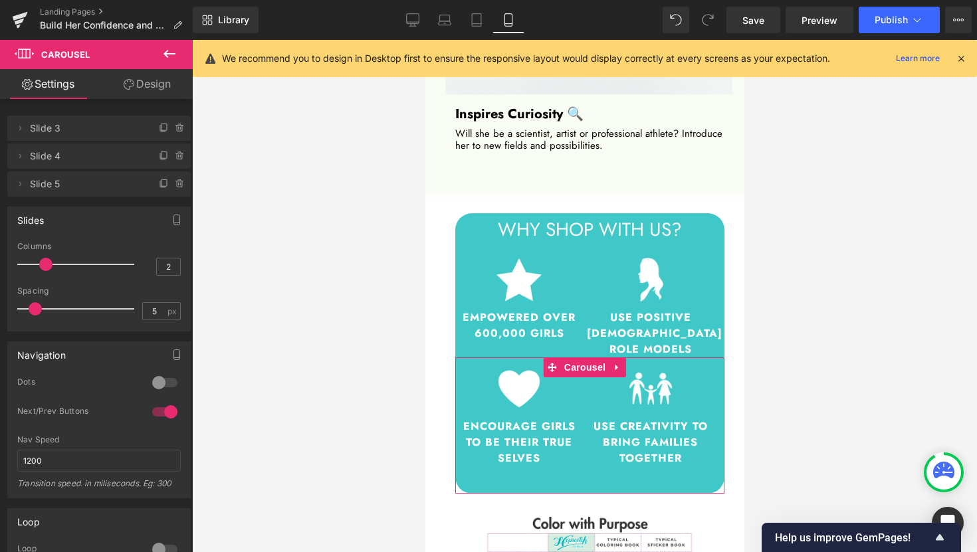
click at [160, 92] on link "Design" at bounding box center [147, 84] width 96 height 30
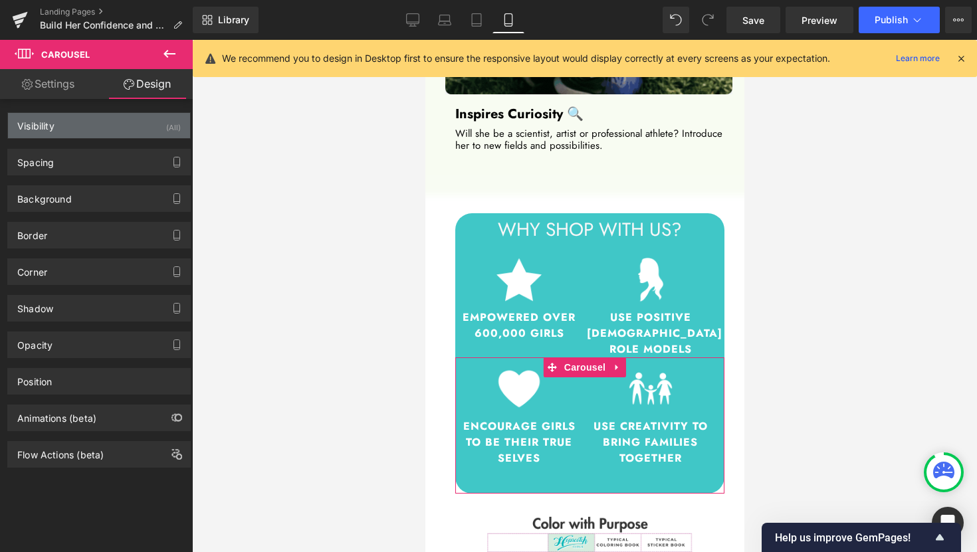
click at [124, 128] on div "Visibility (All)" at bounding box center [99, 125] width 182 height 25
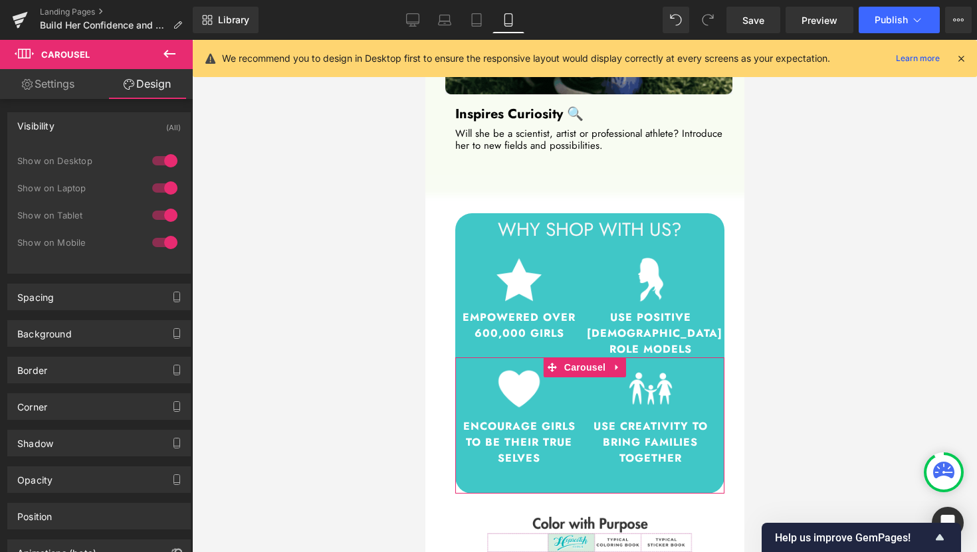
click at [163, 165] on div at bounding box center [165, 160] width 32 height 21
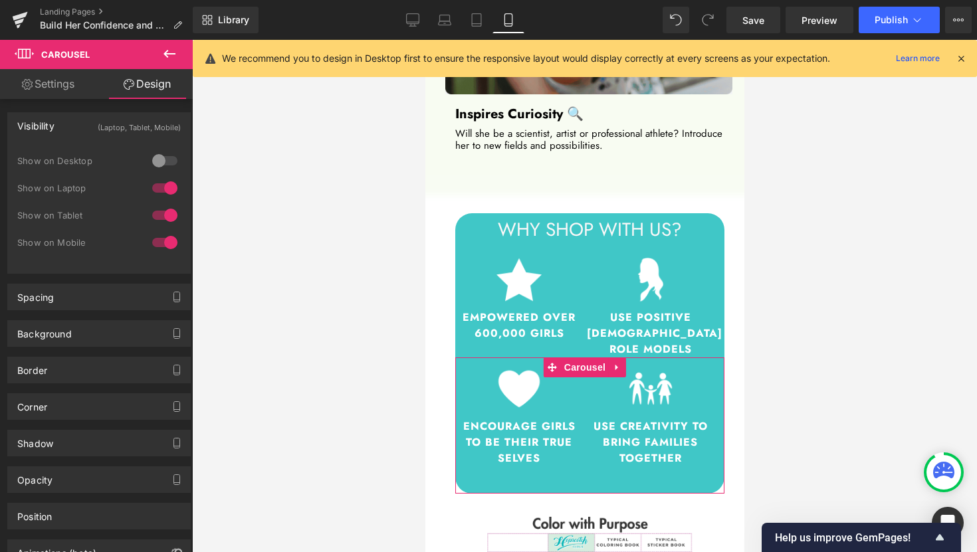
click at [163, 183] on div at bounding box center [165, 187] width 32 height 21
click at [161, 213] on div at bounding box center [165, 215] width 32 height 21
click at [62, 94] on link "Settings" at bounding box center [48, 84] width 96 height 30
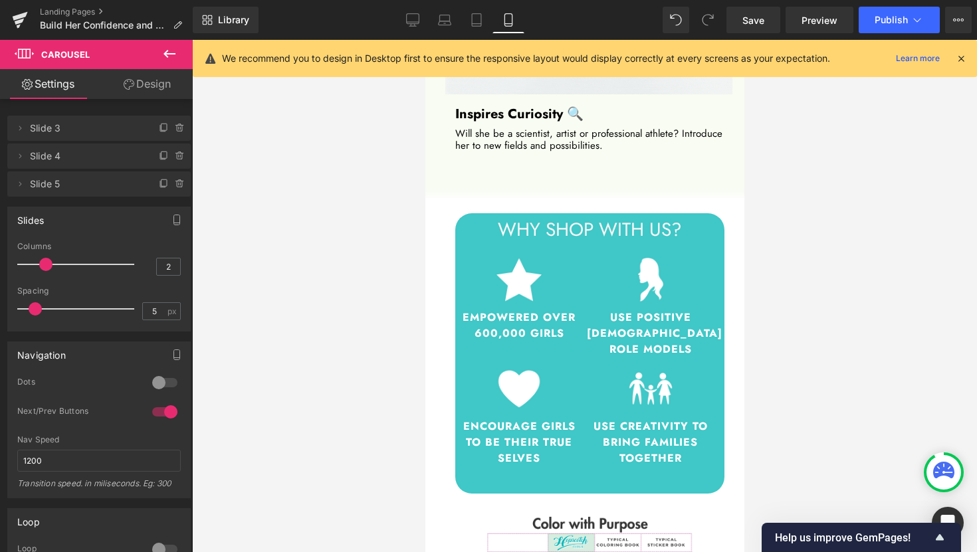
click at [171, 59] on icon at bounding box center [169, 54] width 16 height 16
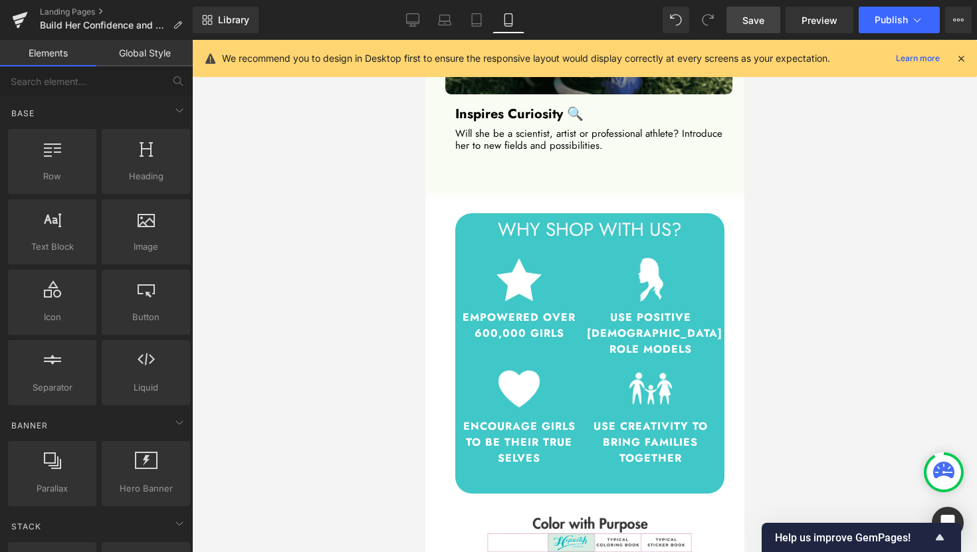
click at [757, 27] on link "Save" at bounding box center [753, 20] width 54 height 27
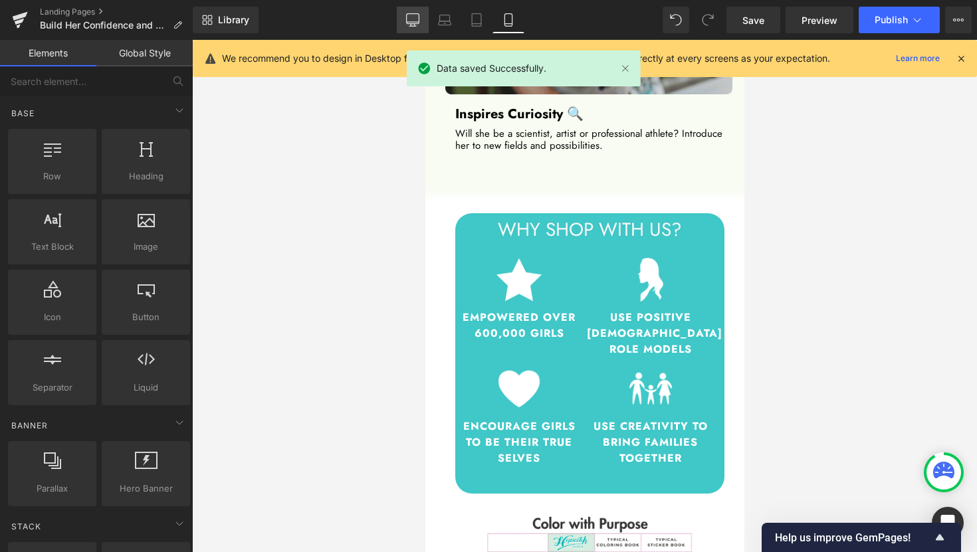
click at [400, 17] on link "Desktop" at bounding box center [413, 20] width 32 height 27
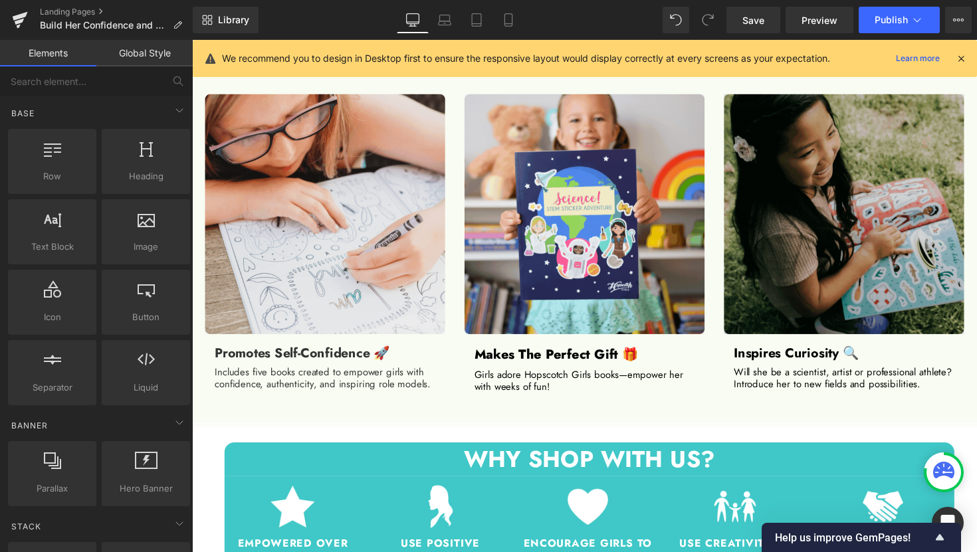
scroll to position [869, 0]
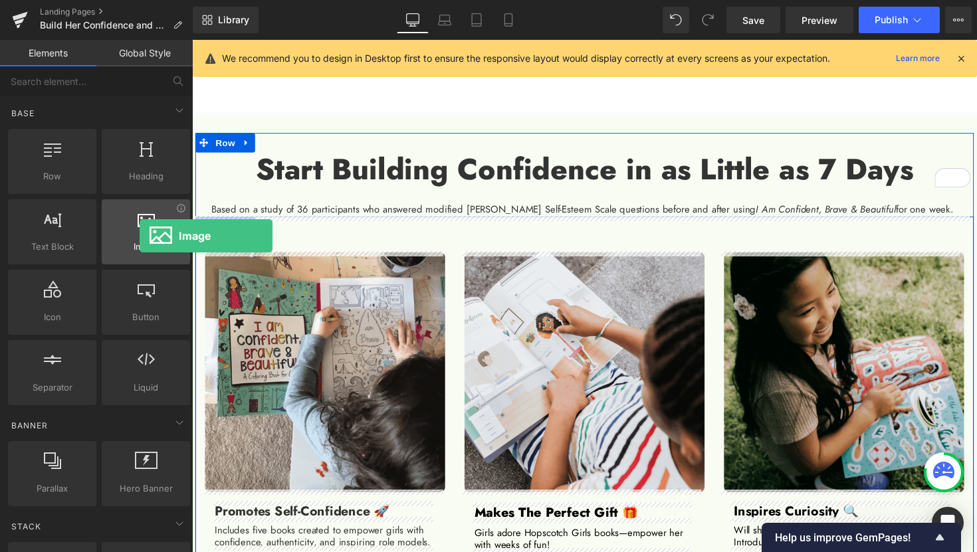
drag, startPoint x: 143, startPoint y: 234, endPoint x: 140, endPoint y: 215, distance: 18.9
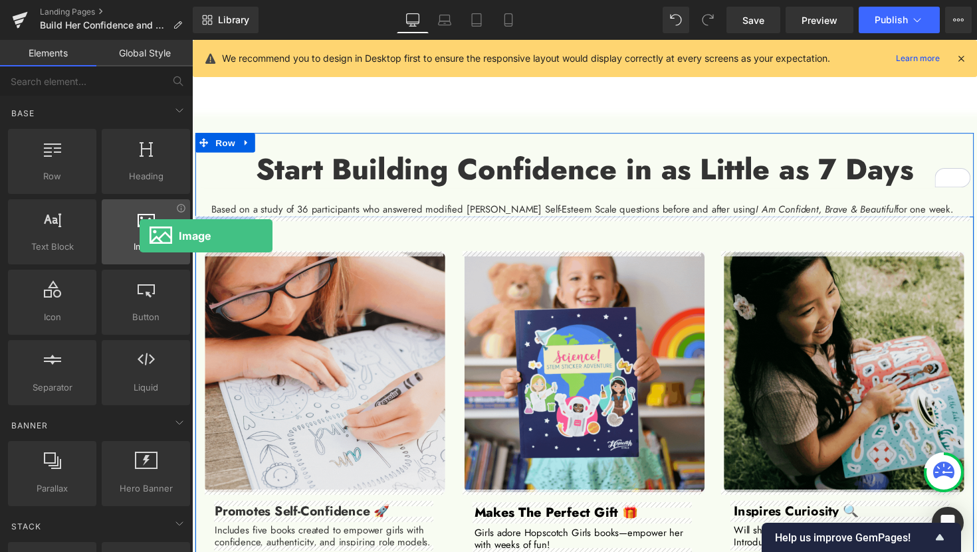
click at [140, 215] on div at bounding box center [146, 225] width 80 height 30
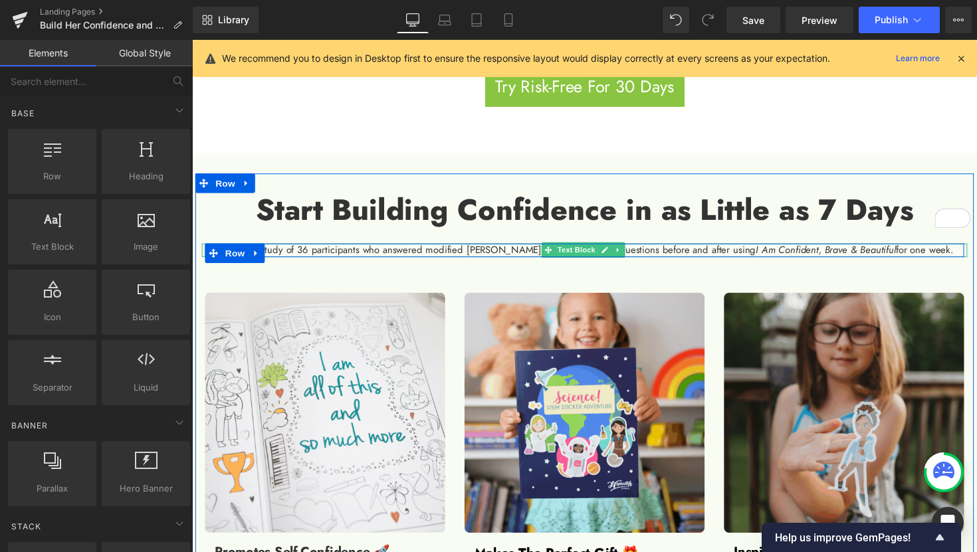
scroll to position [741, 0]
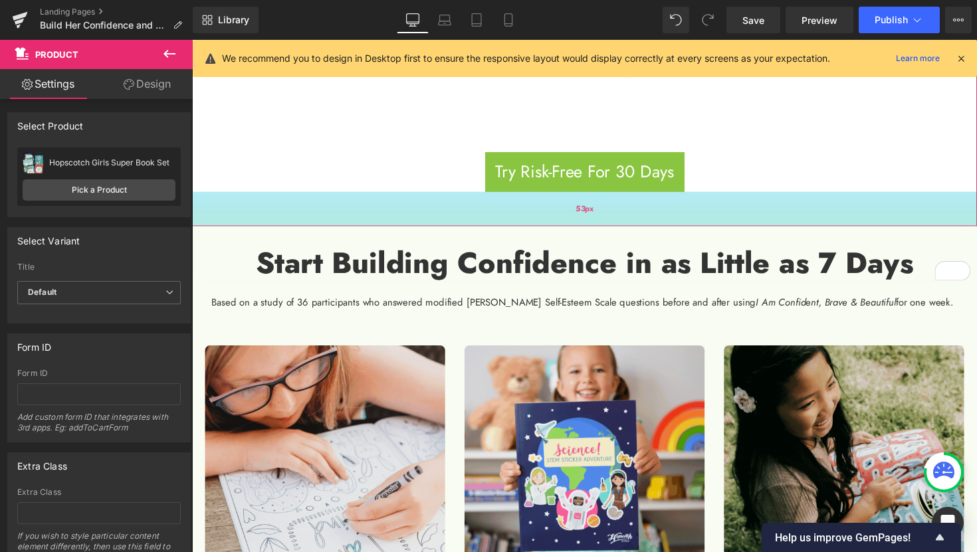
drag, startPoint x: 705, startPoint y: 229, endPoint x: 704, endPoint y: 195, distance: 33.2
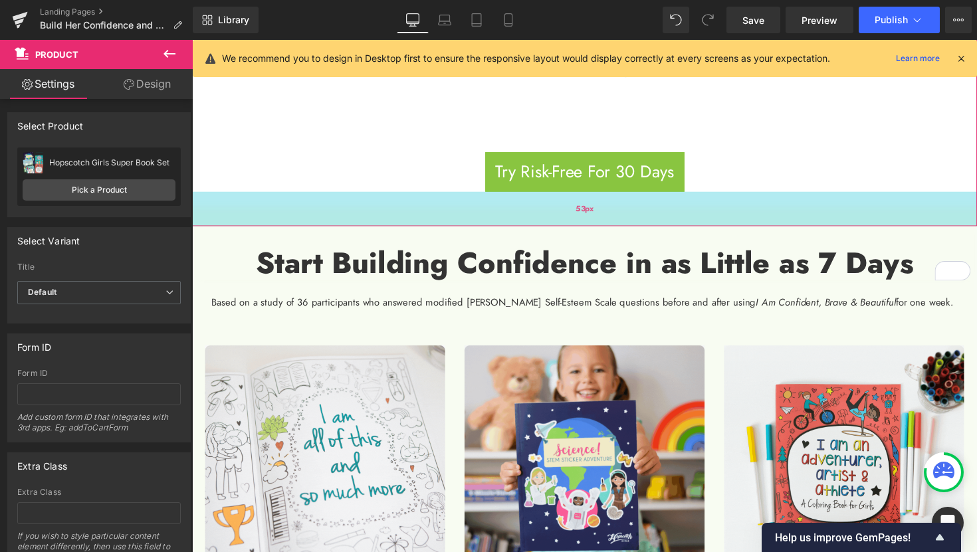
click at [704, 195] on div "53px" at bounding box center [594, 212] width 804 height 35
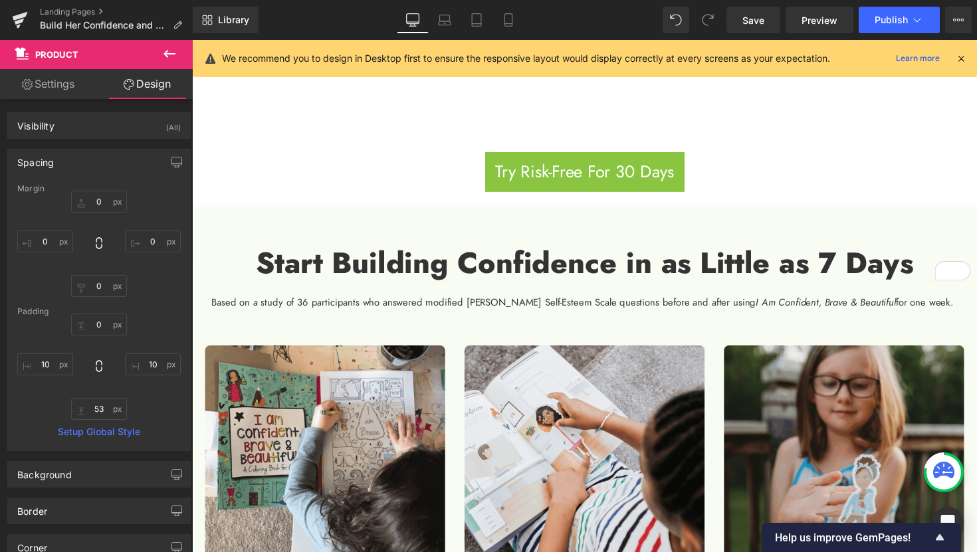
click at [170, 55] on icon at bounding box center [169, 54] width 16 height 16
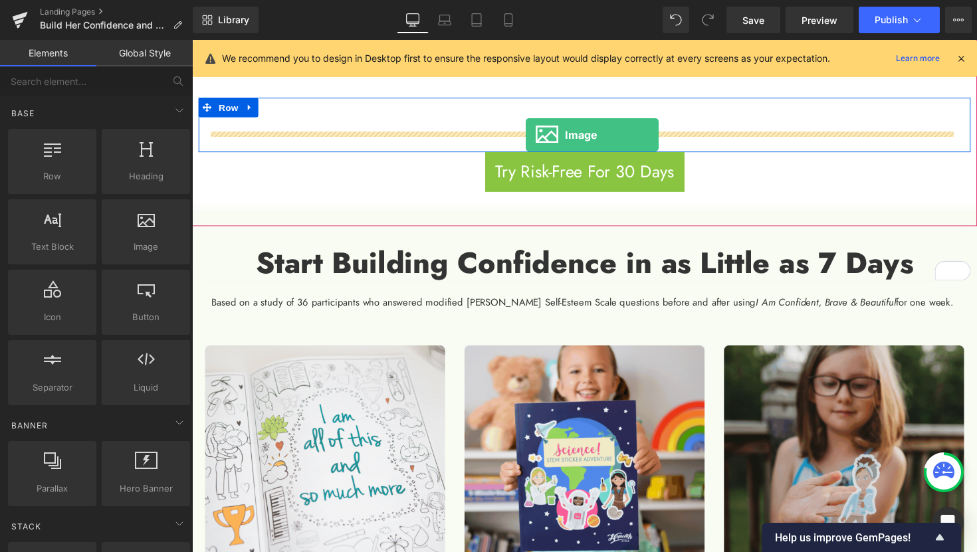
drag, startPoint x: 340, startPoint y: 286, endPoint x: 533, endPoint y: 138, distance: 244.0
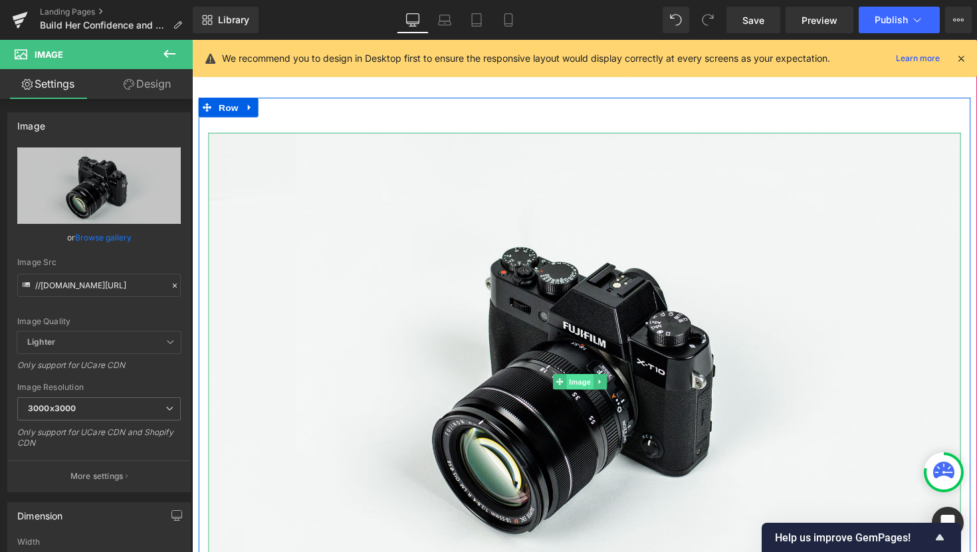
click at [586, 385] on span "Image" at bounding box center [589, 390] width 28 height 16
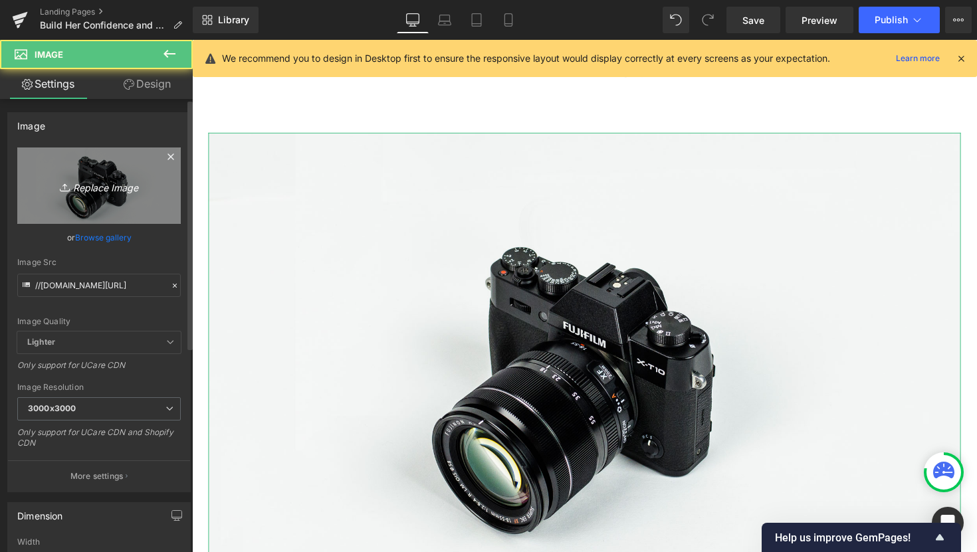
click at [96, 185] on icon "Replace Image" at bounding box center [99, 185] width 106 height 17
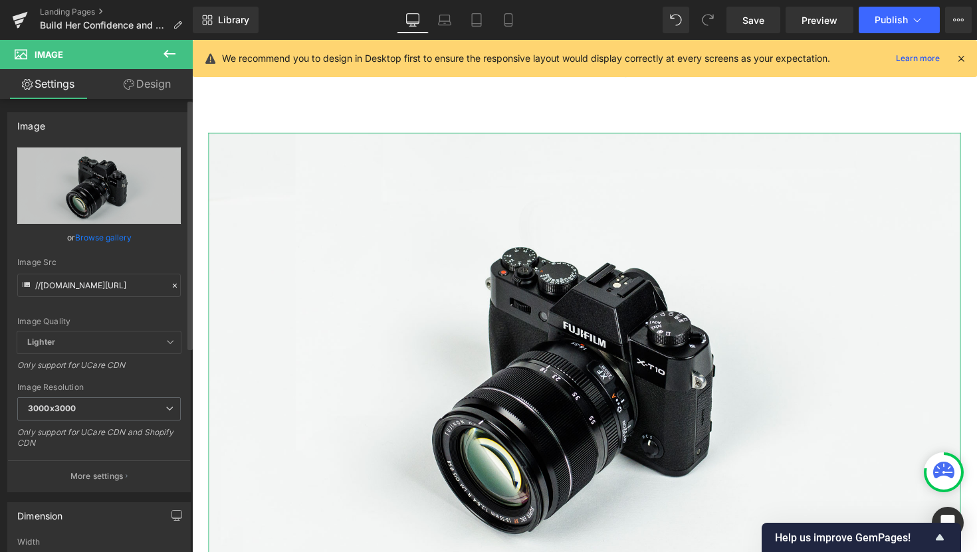
click at [115, 238] on link "Browse gallery" at bounding box center [103, 237] width 56 height 23
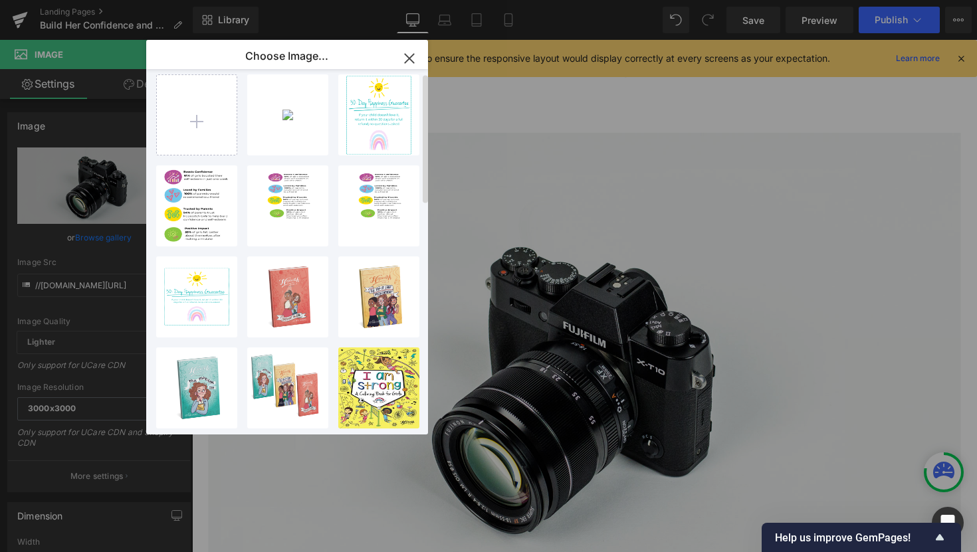
scroll to position [0, 0]
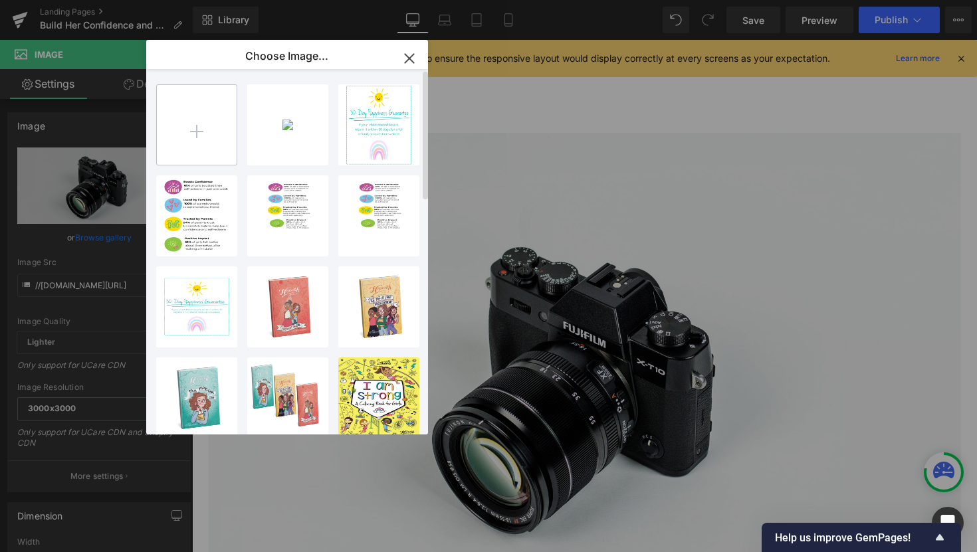
click at [203, 136] on input "file" at bounding box center [197, 125] width 80 height 80
type input "C:\fakepath\1.png"
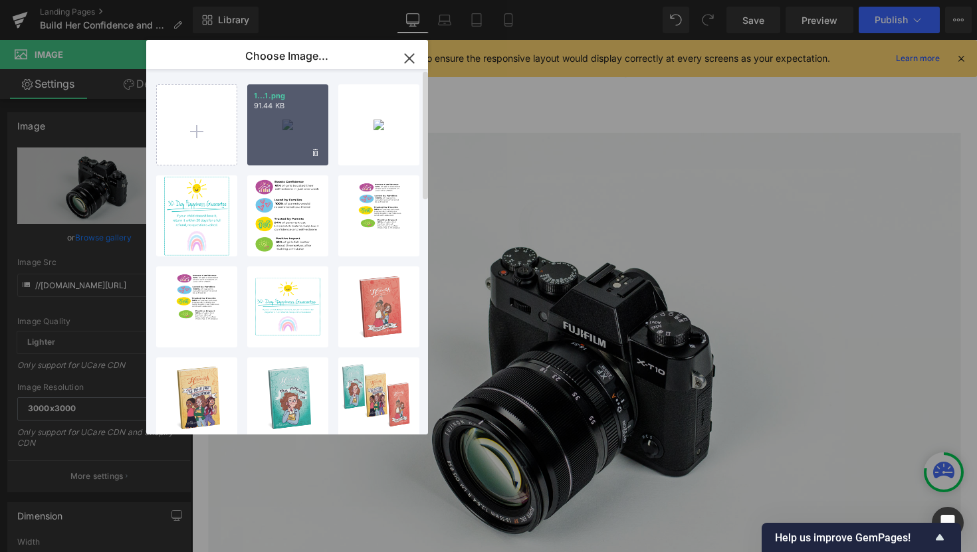
click at [292, 134] on div "1...1.png 91.44 KB" at bounding box center [287, 124] width 81 height 81
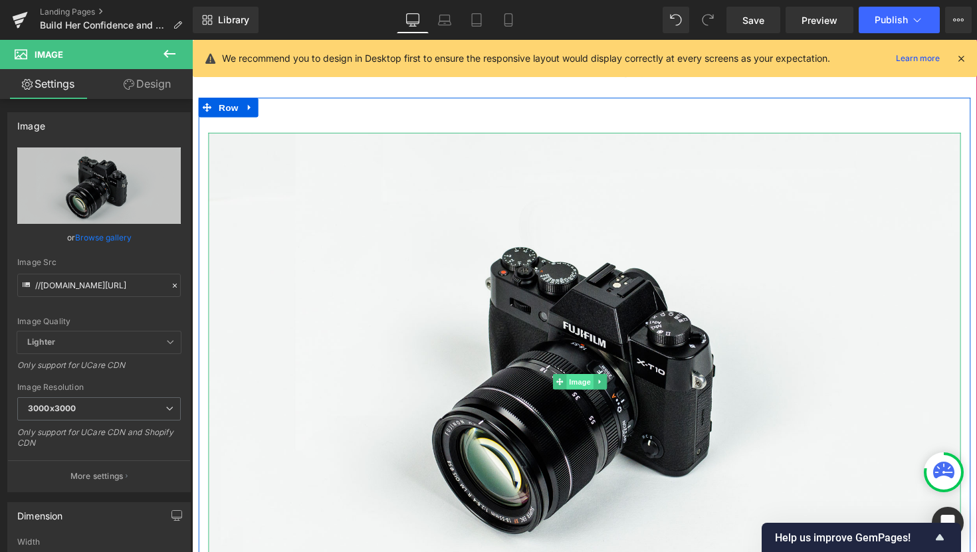
click at [591, 382] on span "Image" at bounding box center [589, 390] width 28 height 16
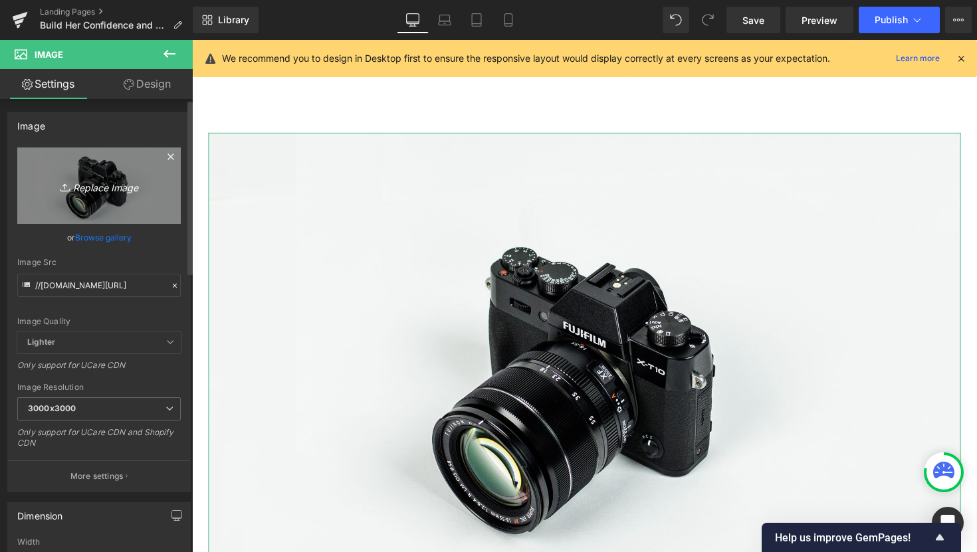
click at [84, 183] on icon "Replace Image" at bounding box center [99, 185] width 106 height 17
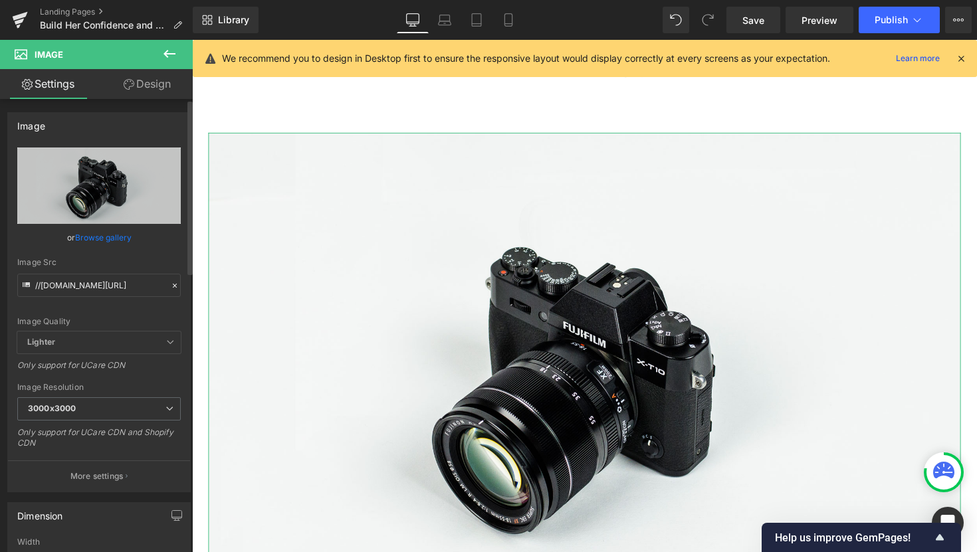
click at [98, 233] on link "Browse gallery" at bounding box center [103, 237] width 56 height 23
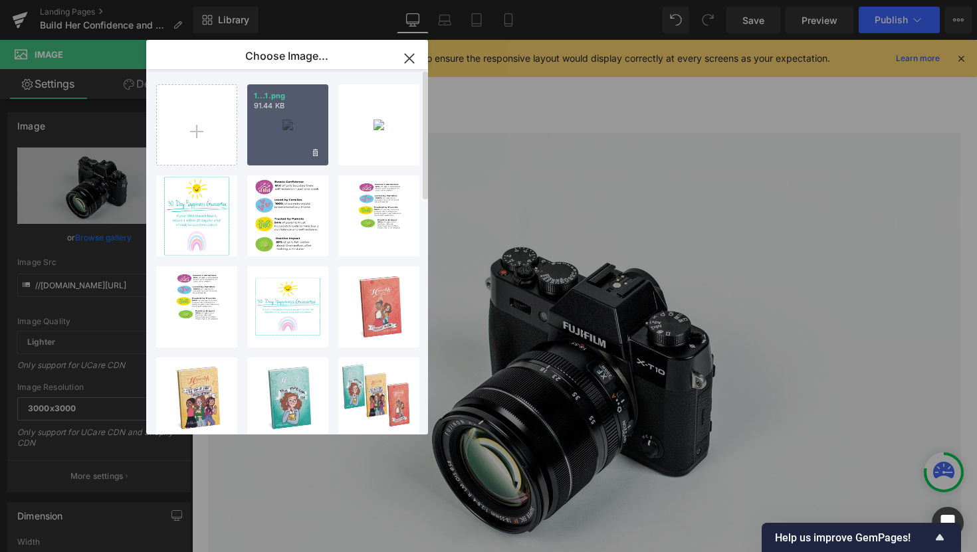
click at [292, 130] on div "1...1.png 91.44 KB" at bounding box center [287, 124] width 81 height 81
type input "[URL][DOMAIN_NAME]"
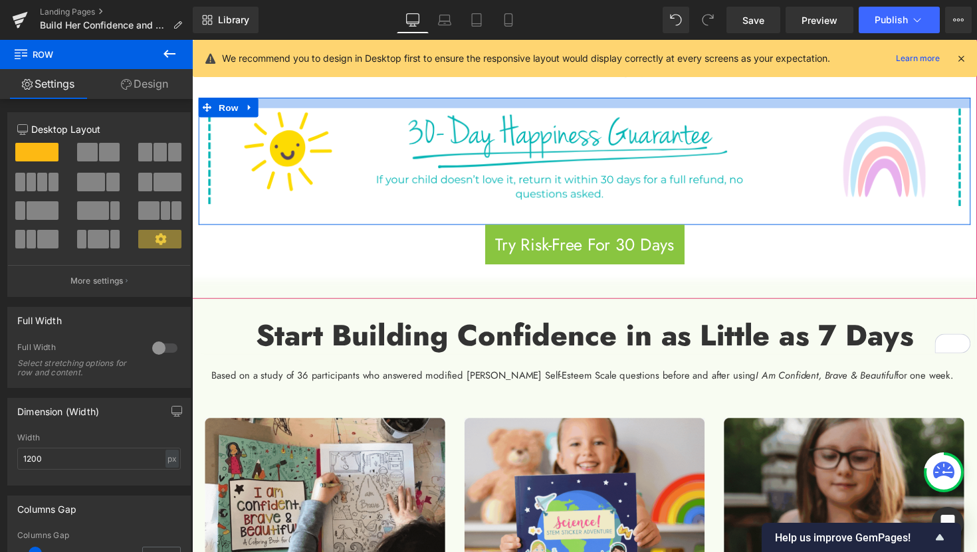
drag, startPoint x: 570, startPoint y: 116, endPoint x: 567, endPoint y: 90, distance: 25.5
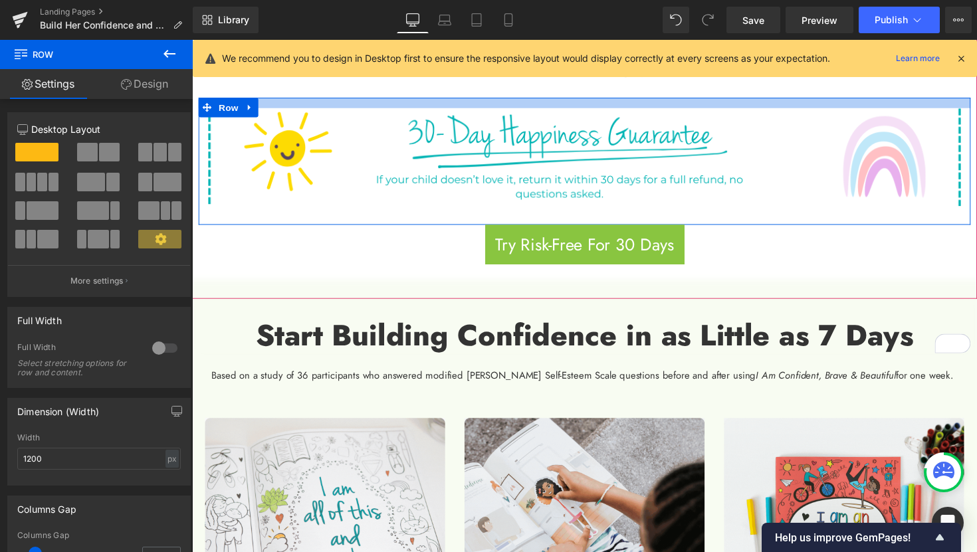
click at [567, 90] on div "Hopscotch Girls Has Been Featured In: Text Block Image Image Image Image Image …" at bounding box center [594, 120] width 791 height 299
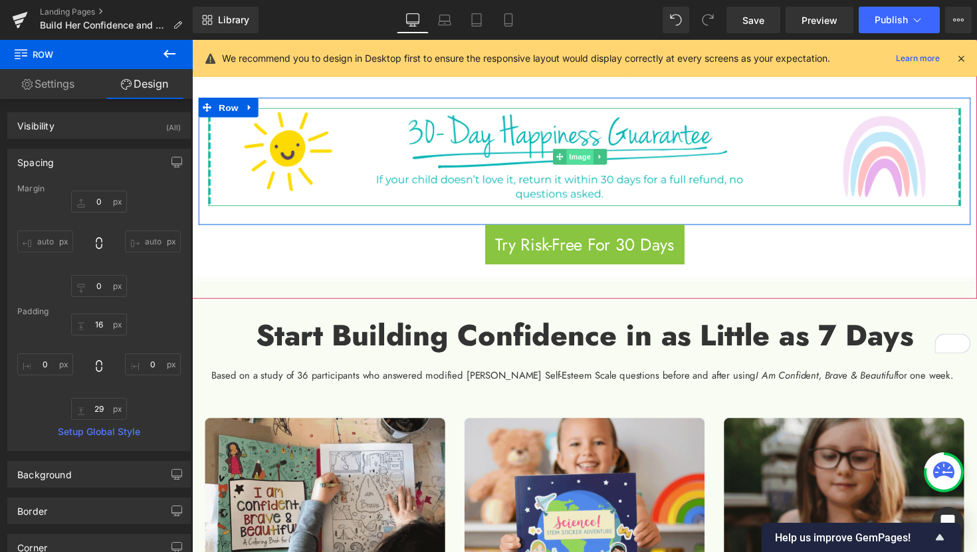
click at [587, 155] on span "Image" at bounding box center [589, 159] width 28 height 16
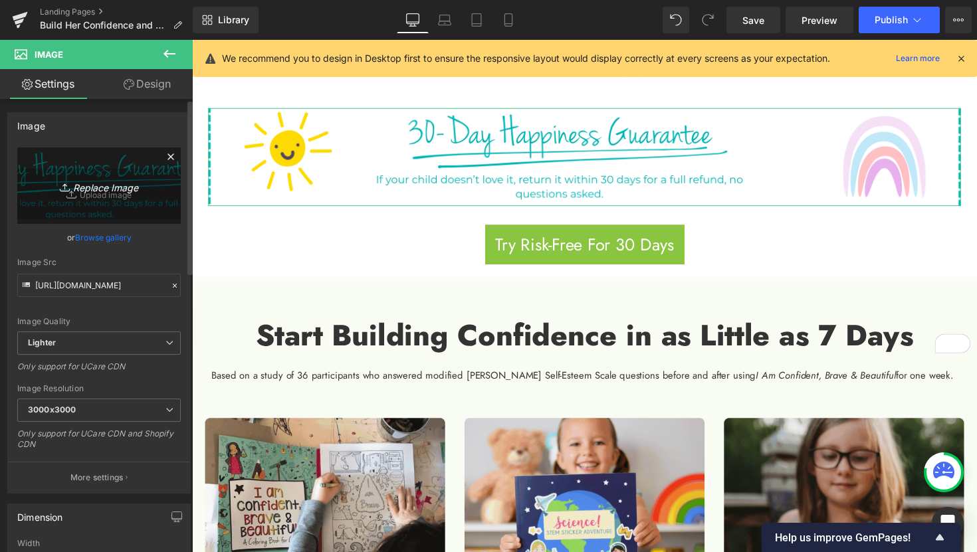
click at [92, 185] on icon "Replace Image" at bounding box center [99, 185] width 106 height 17
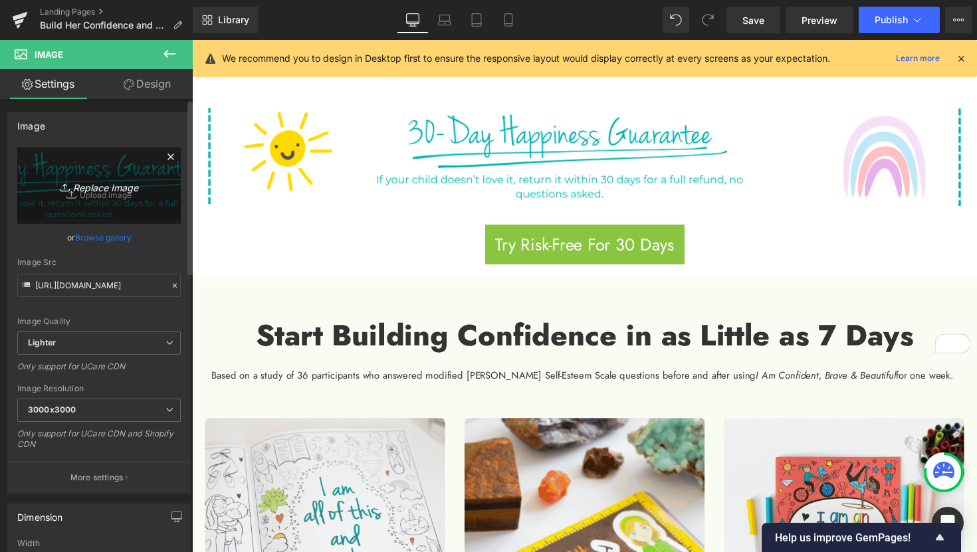
type input "C:\fakepath\30-Day Happiness Guarantee and Confidence Study Percentages for Hom…"
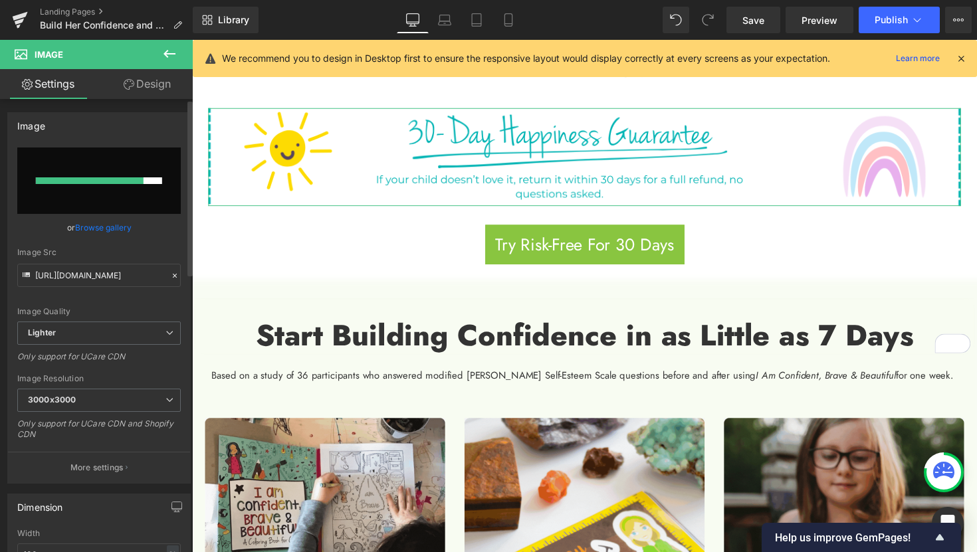
click at [113, 230] on link "Browse gallery" at bounding box center [103, 227] width 56 height 23
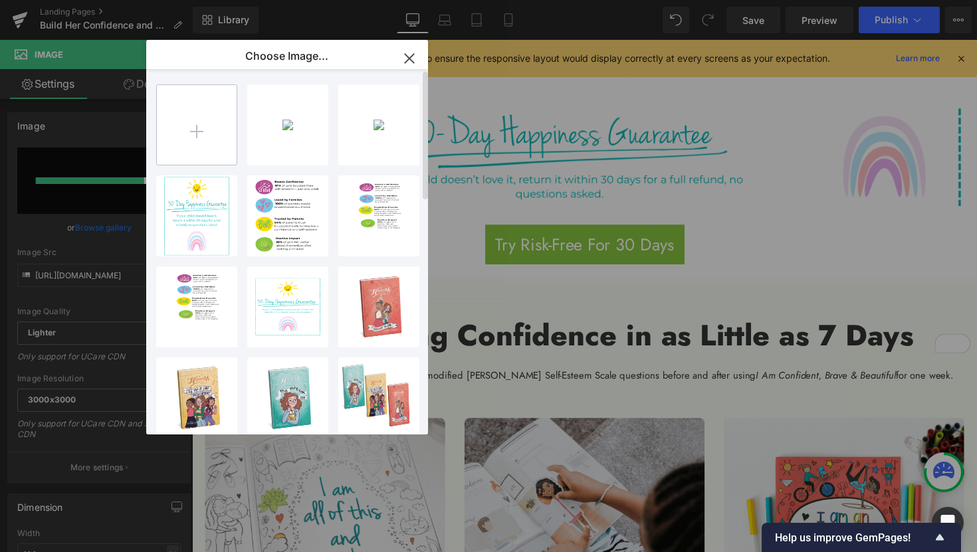
click at [193, 134] on input "file" at bounding box center [197, 125] width 80 height 80
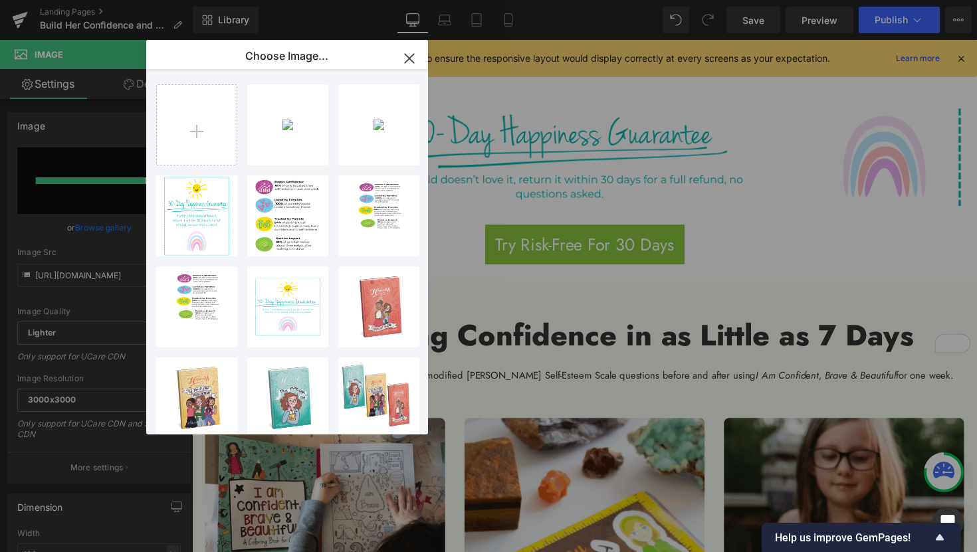
type input "C:\fakepath\30-Day Happiness Guarantee and Confidence Study Percentages for Hom…"
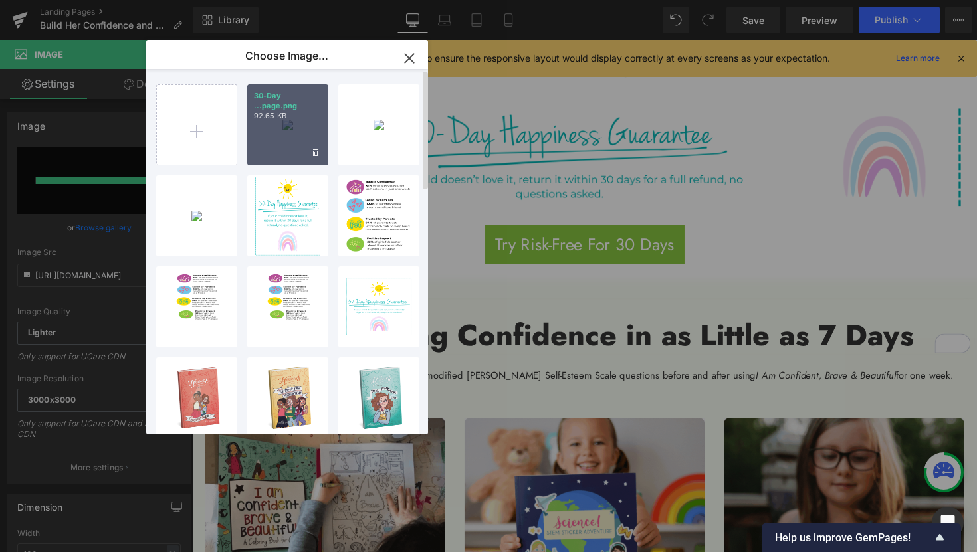
click at [294, 134] on div "30-Day ...page.png 92.65 KB" at bounding box center [287, 124] width 81 height 81
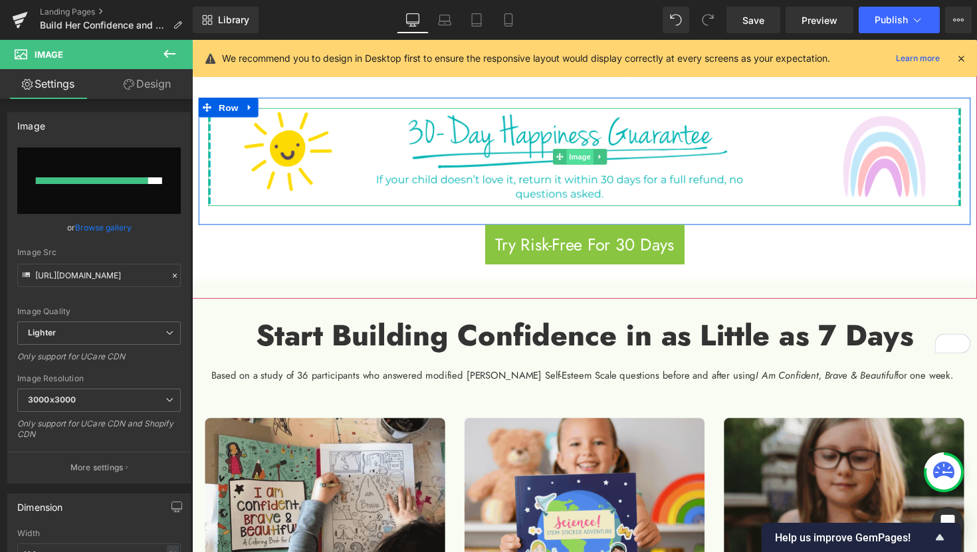
click at [590, 163] on span "Image" at bounding box center [589, 159] width 28 height 16
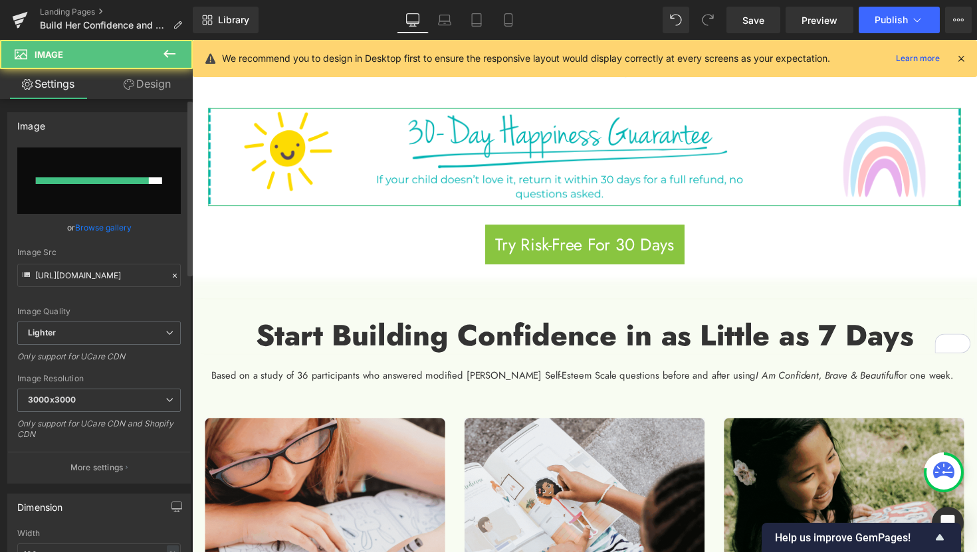
click at [106, 229] on link "Browse gallery" at bounding box center [103, 227] width 56 height 23
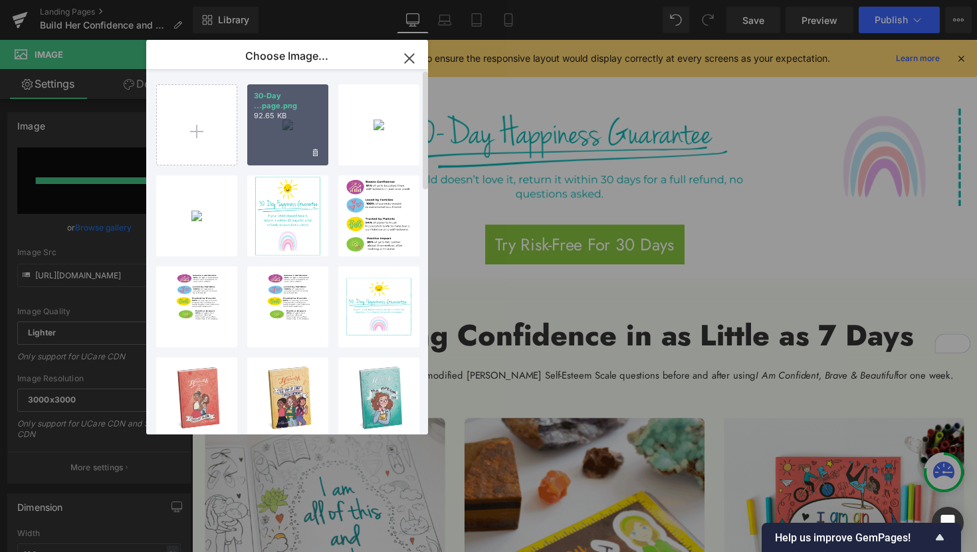
click at [287, 132] on div "30-Day ...page.png 92.65 KB" at bounding box center [287, 124] width 81 height 81
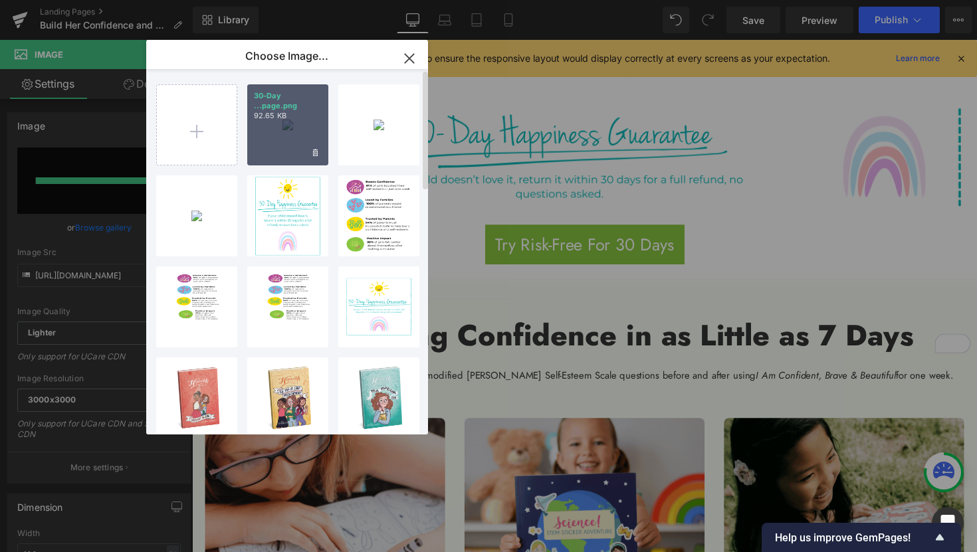
type input "[URL][DOMAIN_NAME]"
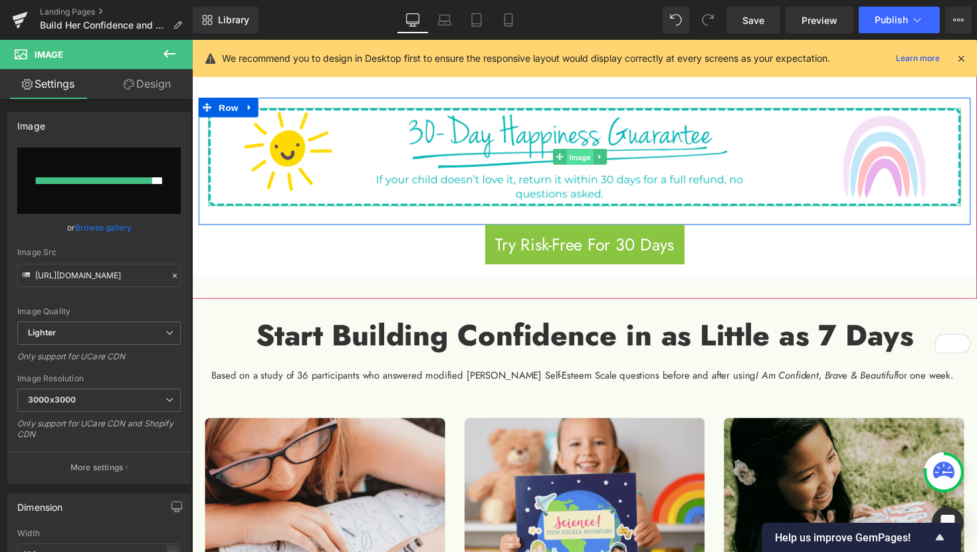
click at [585, 161] on span "Image" at bounding box center [589, 160] width 28 height 16
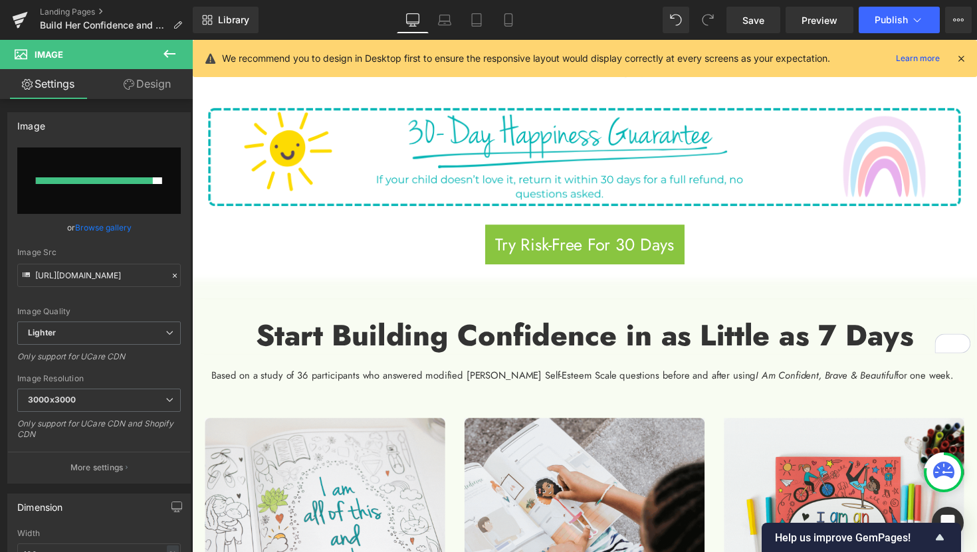
click at [171, 50] on icon at bounding box center [169, 54] width 16 height 16
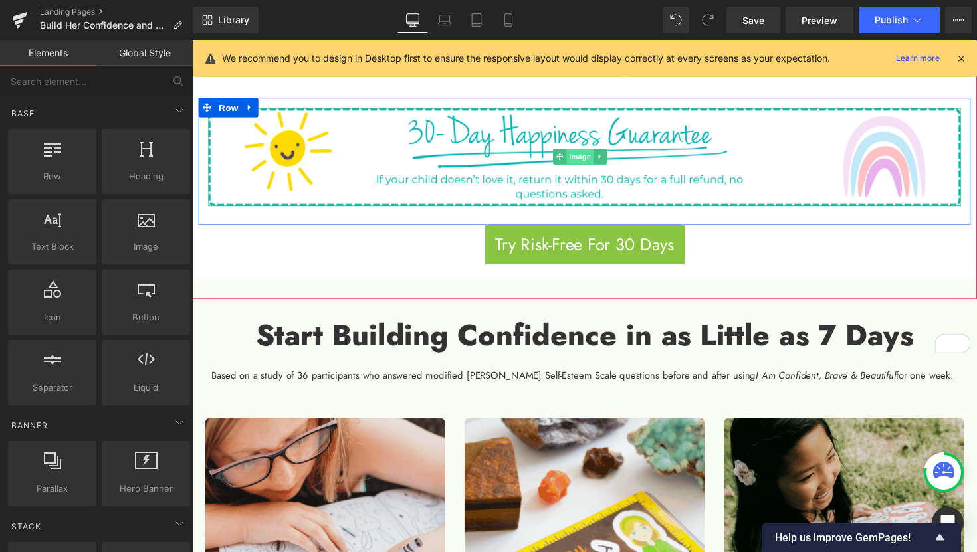
click at [590, 161] on span "Image" at bounding box center [589, 159] width 28 height 16
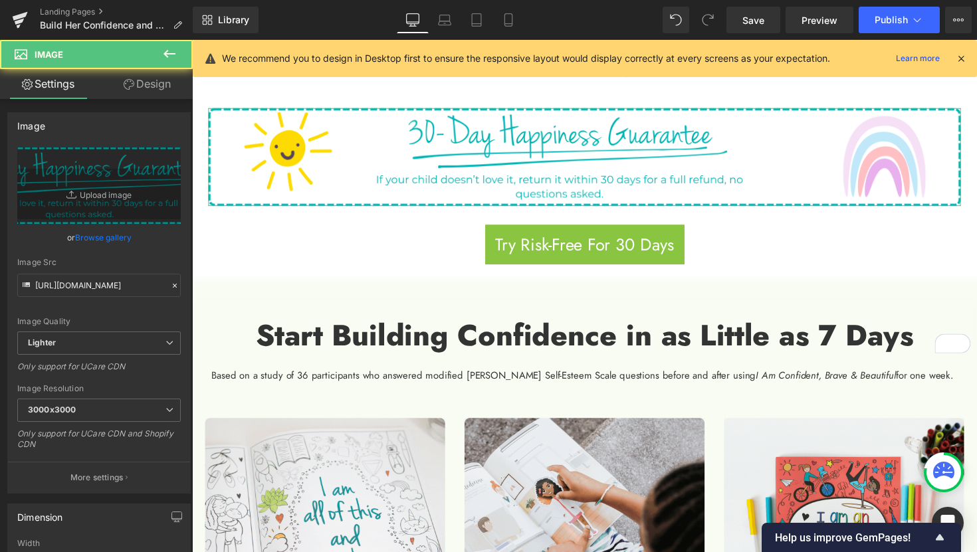
click at [137, 87] on link "Design" at bounding box center [147, 84] width 96 height 30
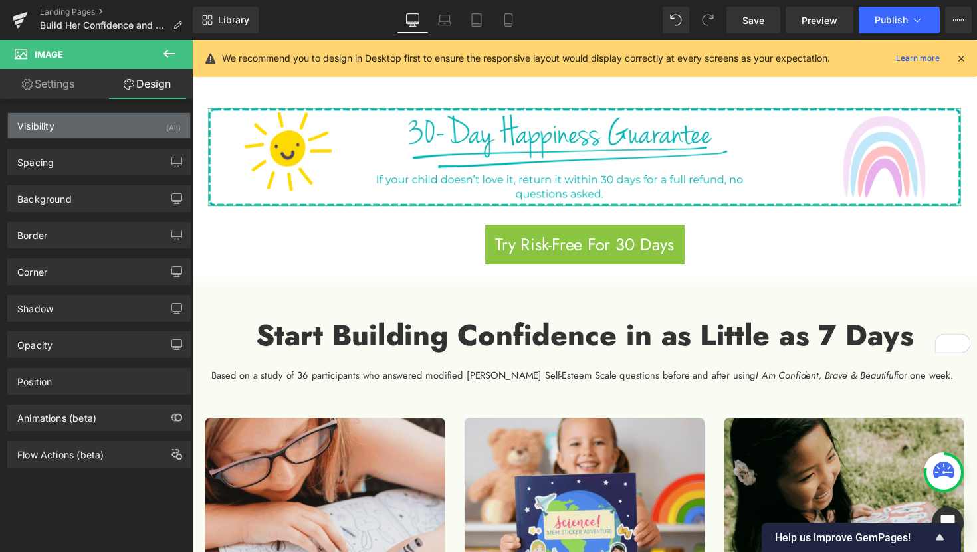
click at [155, 133] on div "Visibility (All)" at bounding box center [99, 125] width 182 height 25
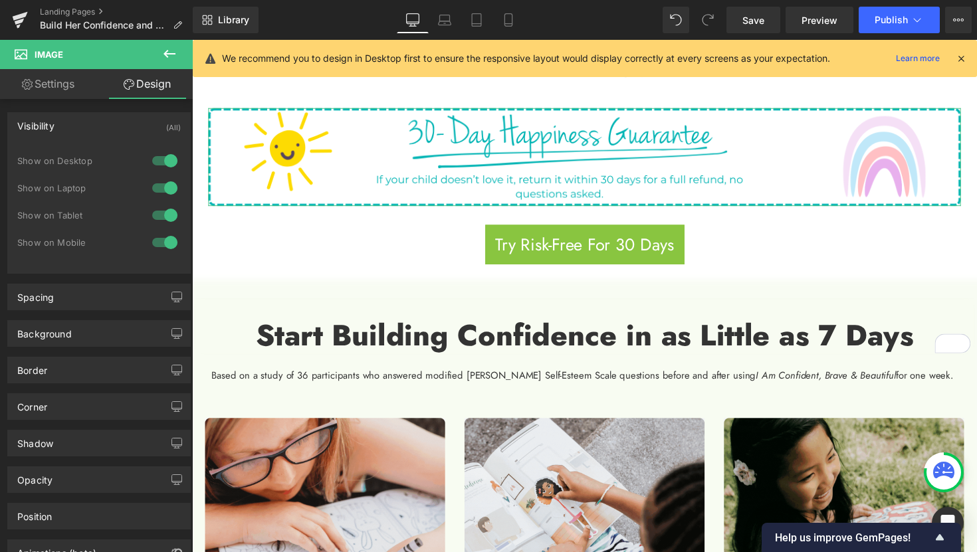
click at [159, 240] on div at bounding box center [165, 242] width 32 height 21
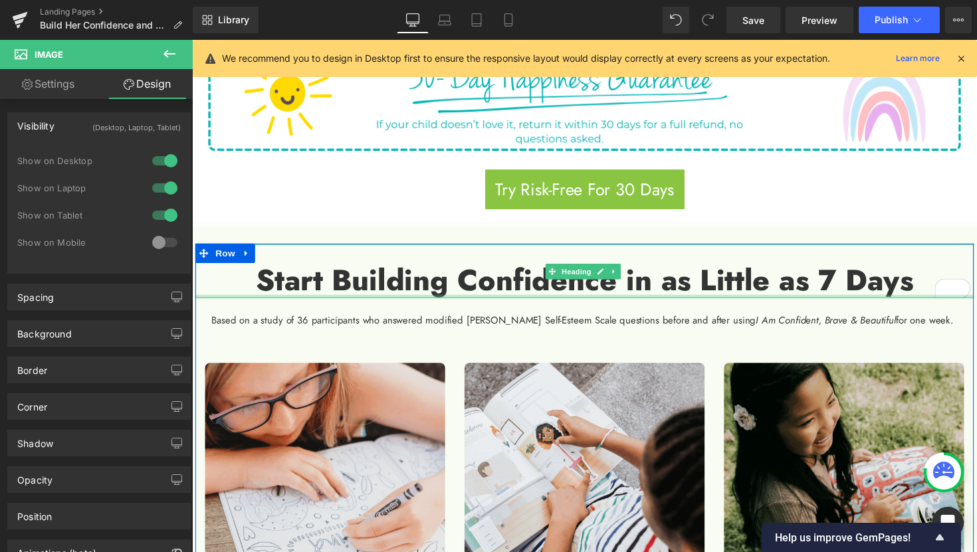
scroll to position [802, 0]
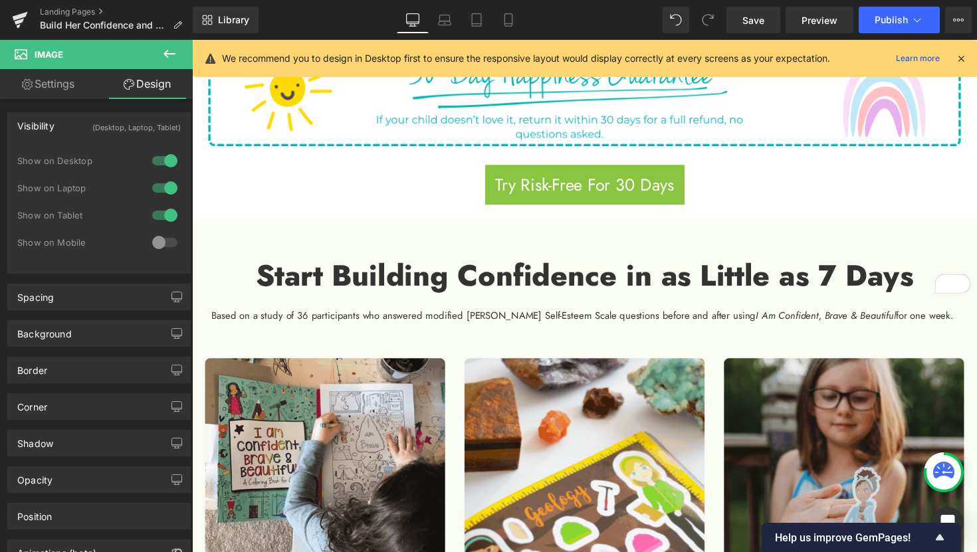
click at [169, 57] on icon at bounding box center [169, 54] width 16 height 16
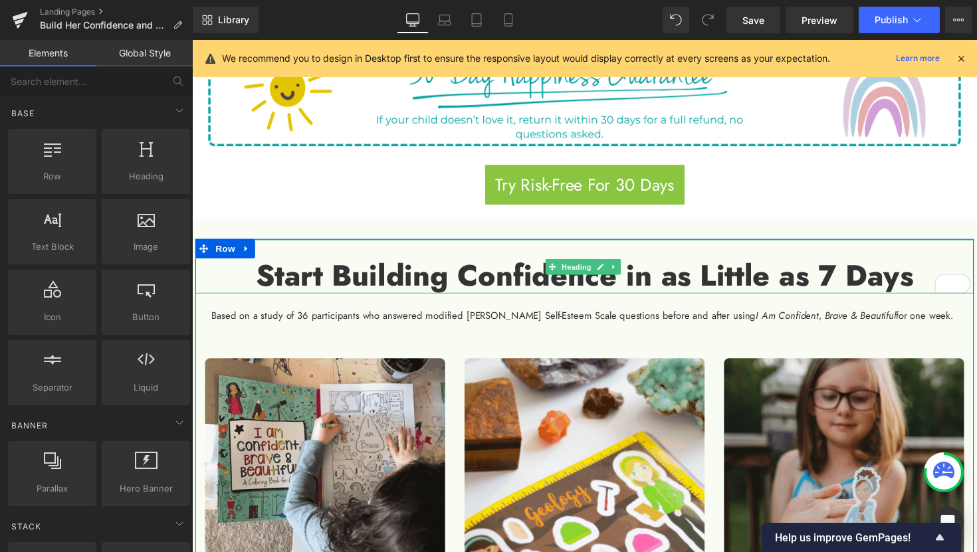
scroll to position [656, 0]
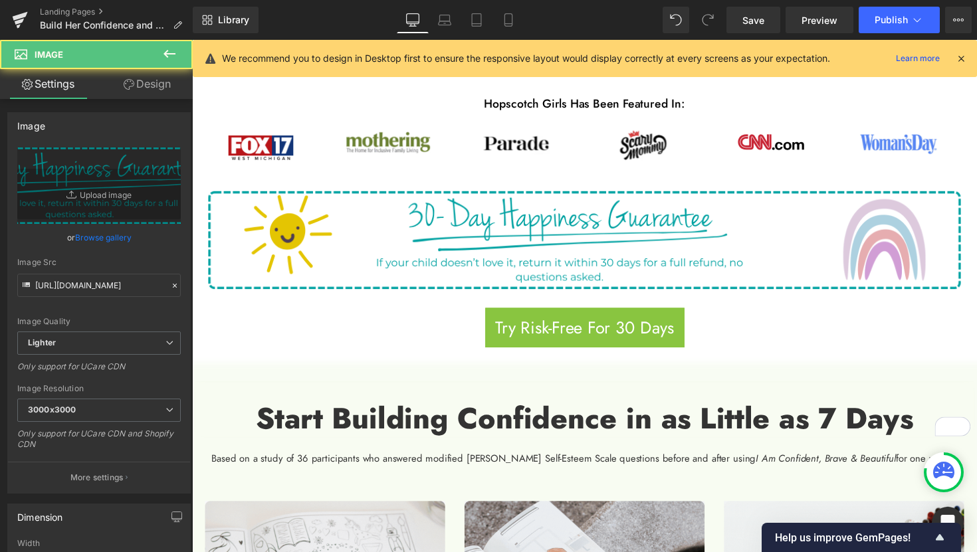
click at [598, 253] on img at bounding box center [594, 245] width 771 height 100
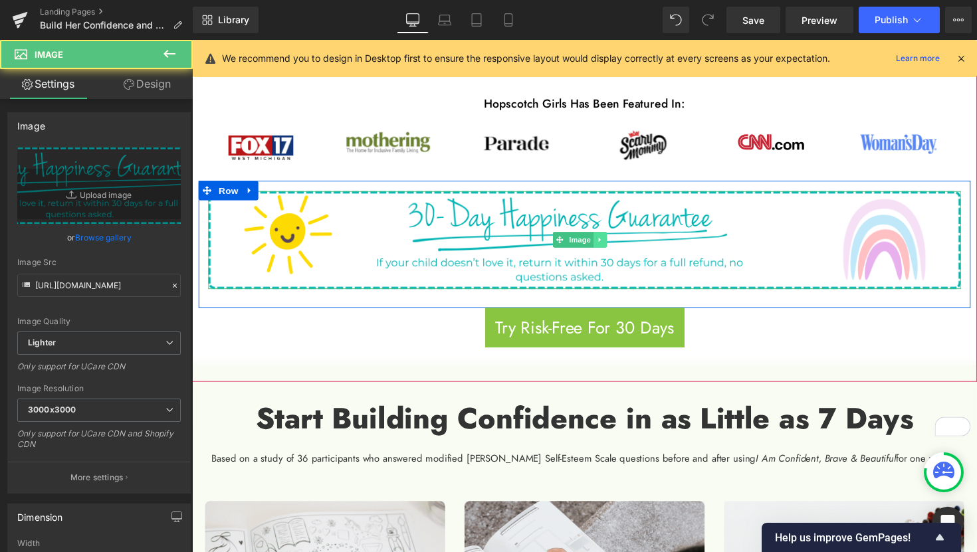
click at [614, 249] on link at bounding box center [610, 244] width 14 height 16
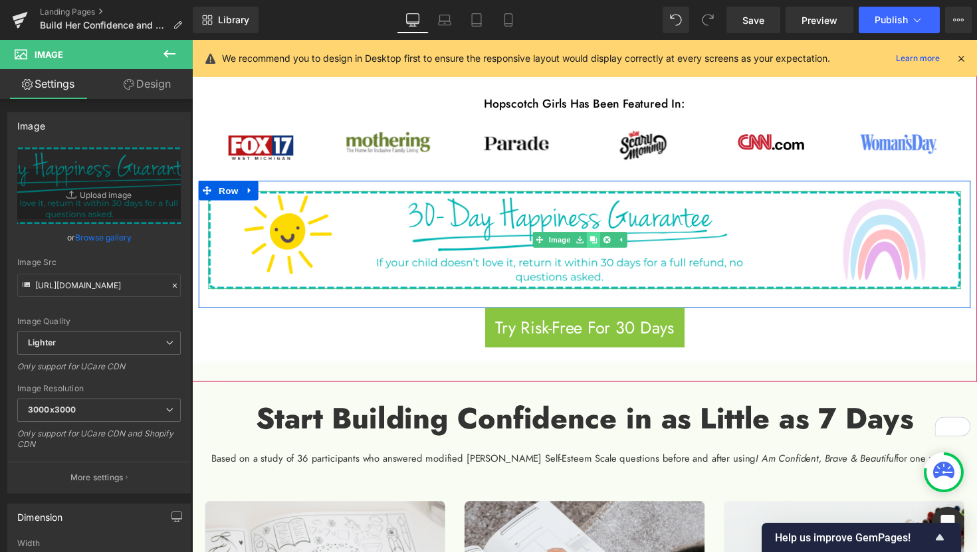
click at [604, 244] on icon at bounding box center [602, 244] width 7 height 8
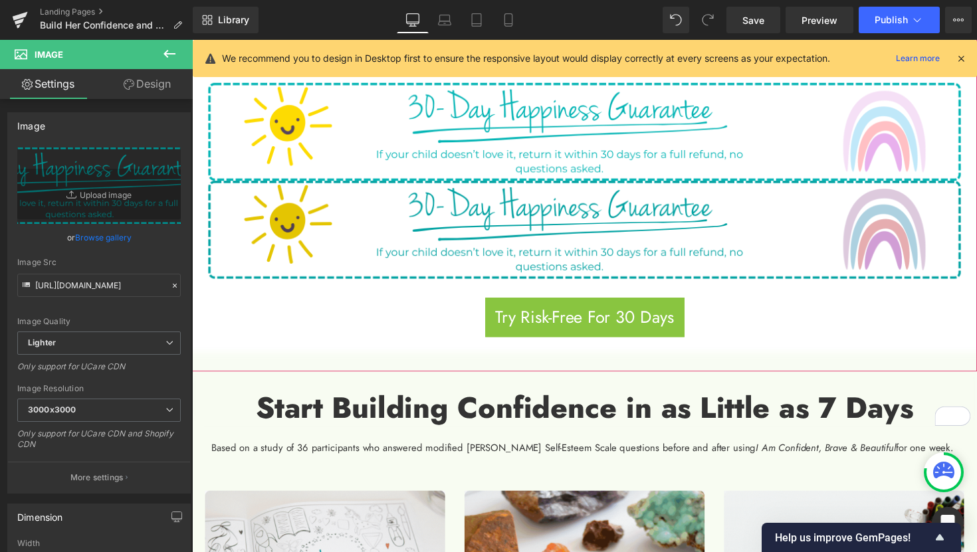
scroll to position [775, 0]
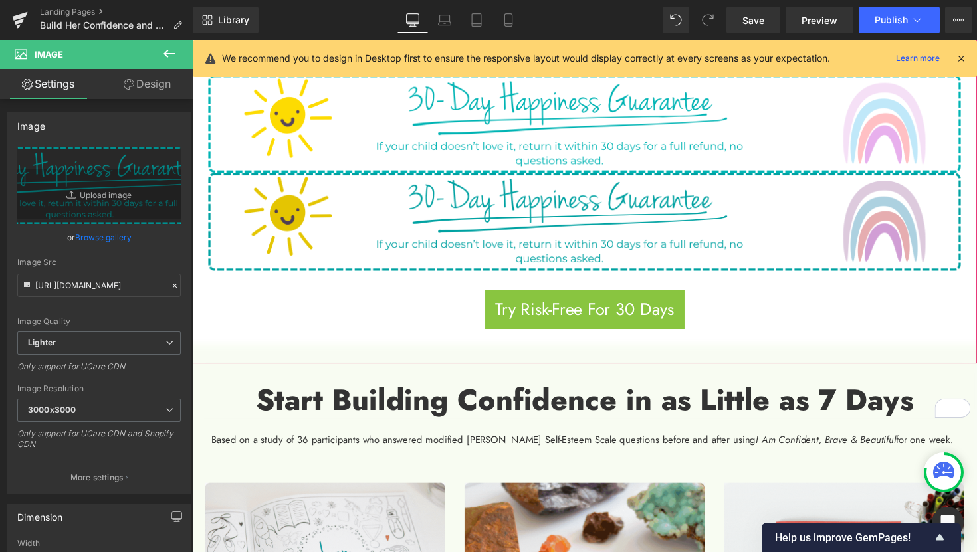
click at [602, 223] on div "Image" at bounding box center [594, 226] width 771 height 100
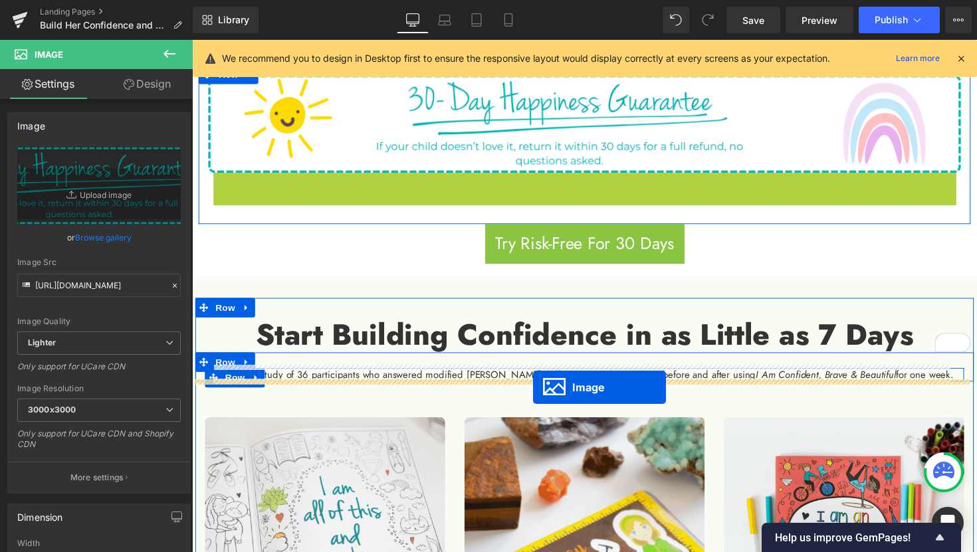
drag, startPoint x: 567, startPoint y: 223, endPoint x: 541, endPoint y: 396, distance: 174.7
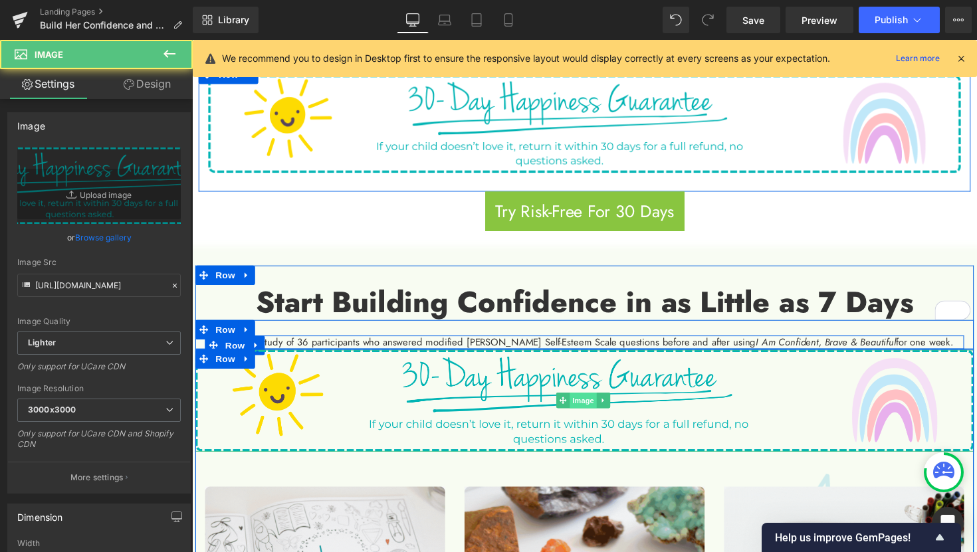
click at [601, 413] on span "Image" at bounding box center [593, 409] width 28 height 16
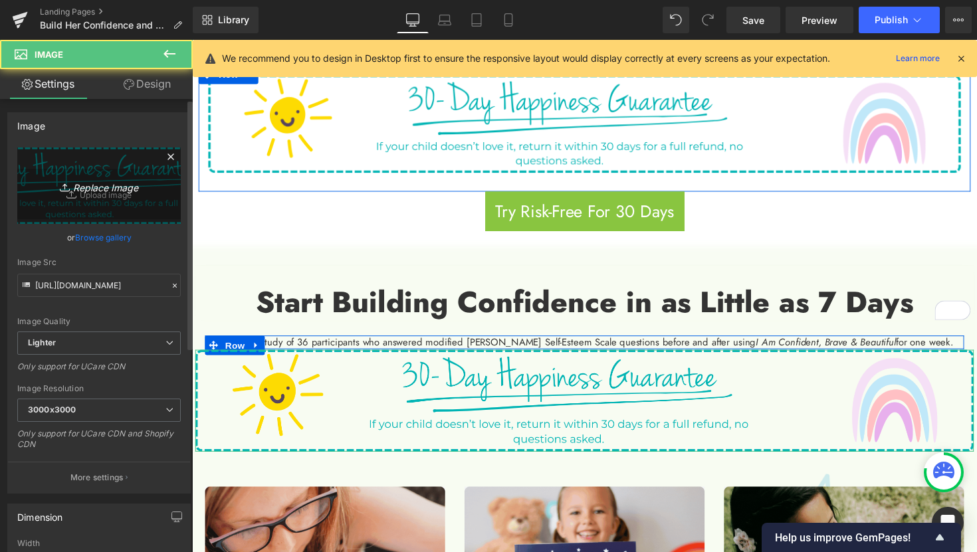
click at [99, 184] on icon "Replace Image" at bounding box center [99, 185] width 106 height 17
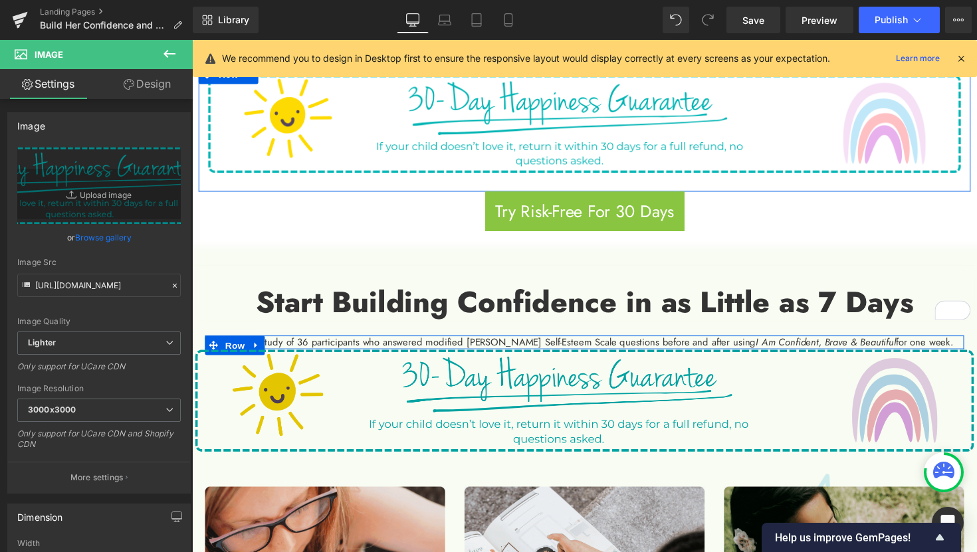
type input "C:\fakepath\2.png"
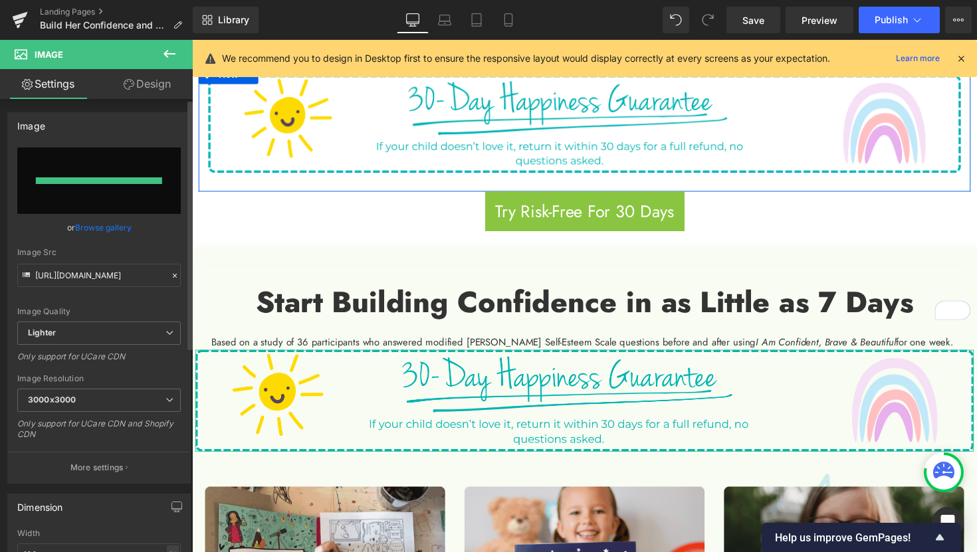
type input "[URL][DOMAIN_NAME]"
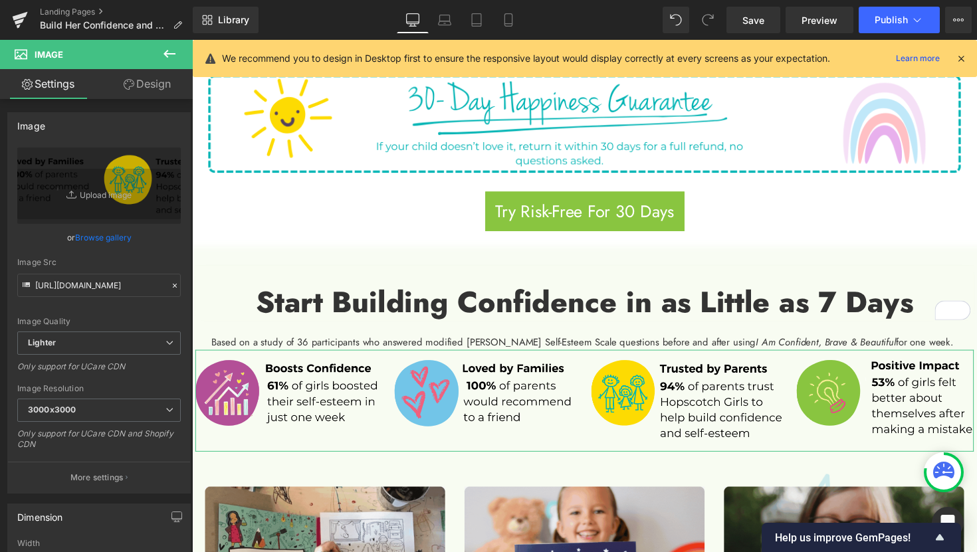
click at [161, 88] on link "Design" at bounding box center [147, 84] width 96 height 30
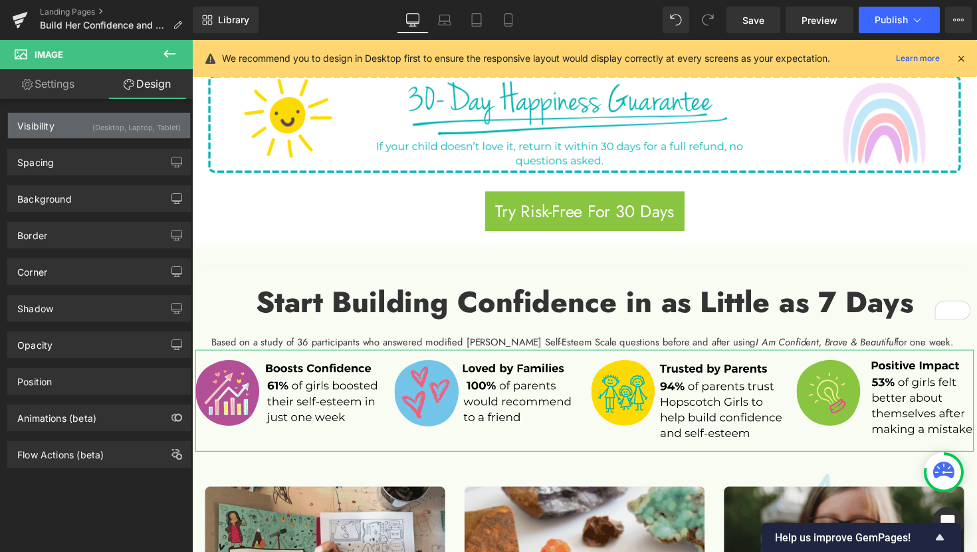
click at [133, 131] on div "(Desktop, Laptop, Tablet)" at bounding box center [136, 124] width 88 height 22
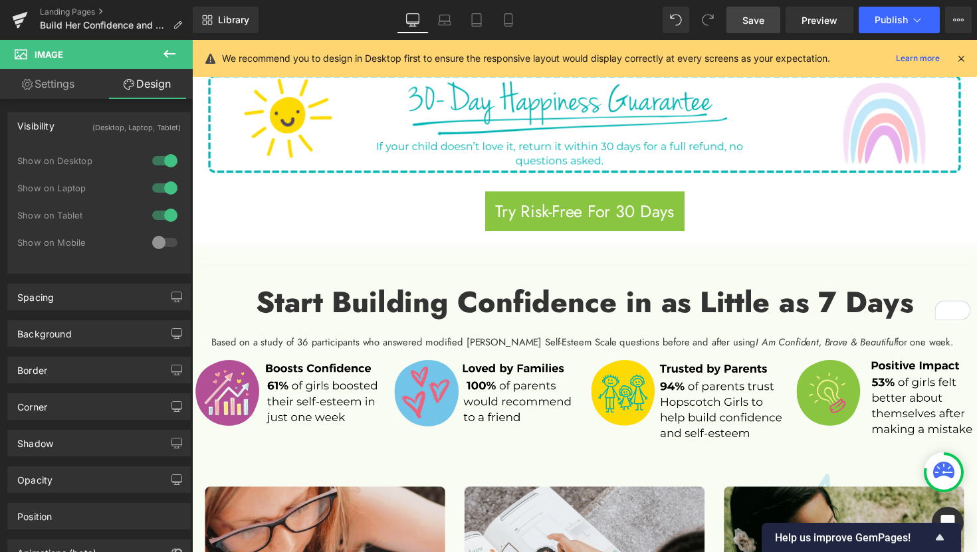
click at [749, 21] on span "Save" at bounding box center [753, 20] width 22 height 14
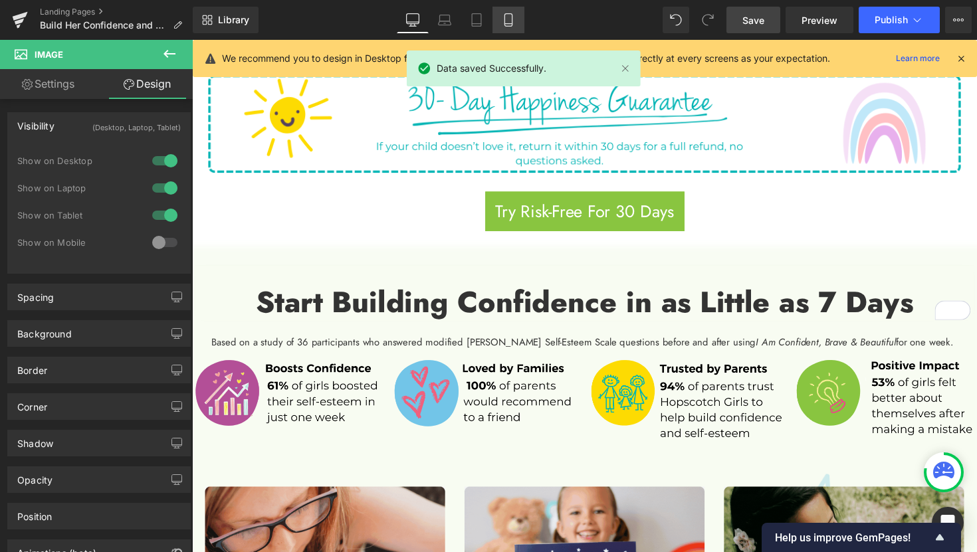
click at [508, 27] on link "Mobile" at bounding box center [508, 20] width 32 height 27
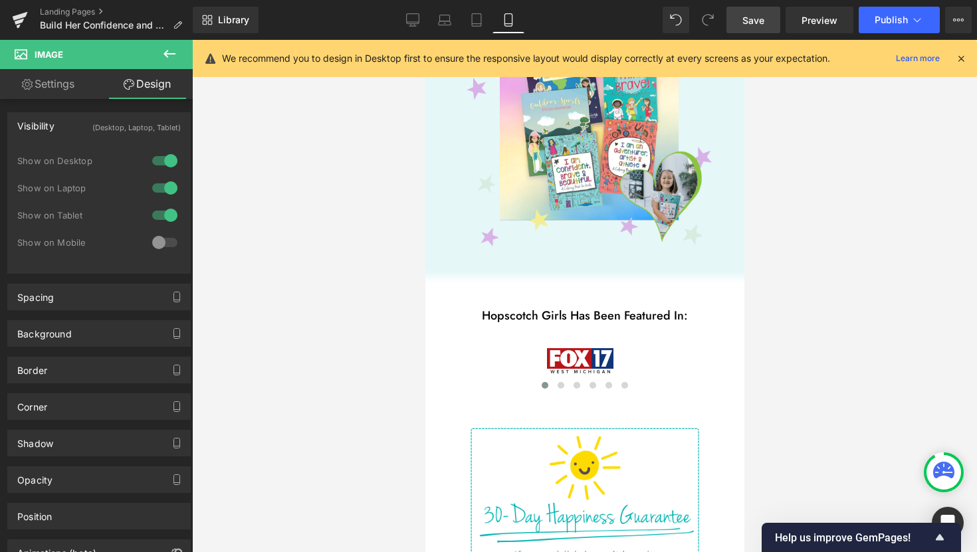
scroll to position [561, 0]
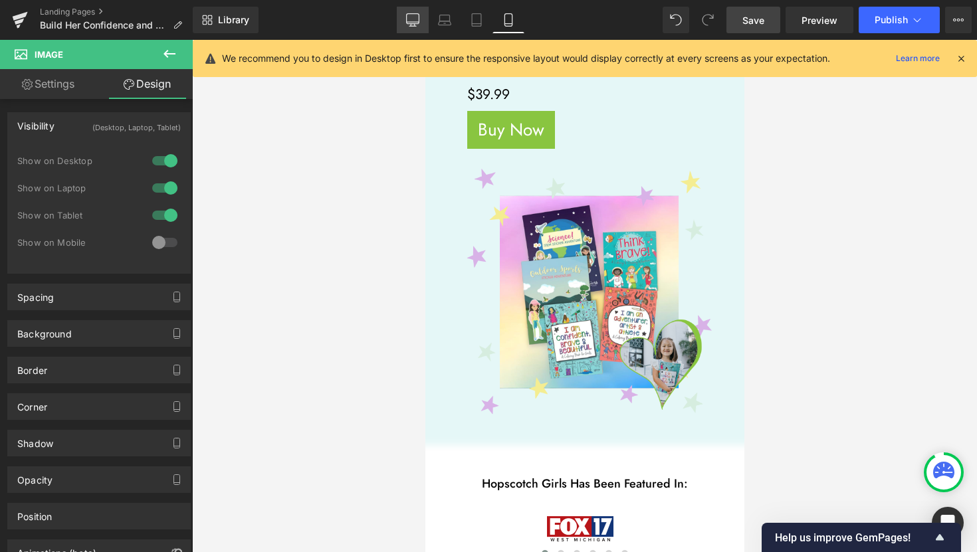
click at [411, 26] on icon at bounding box center [412, 26] width 7 height 0
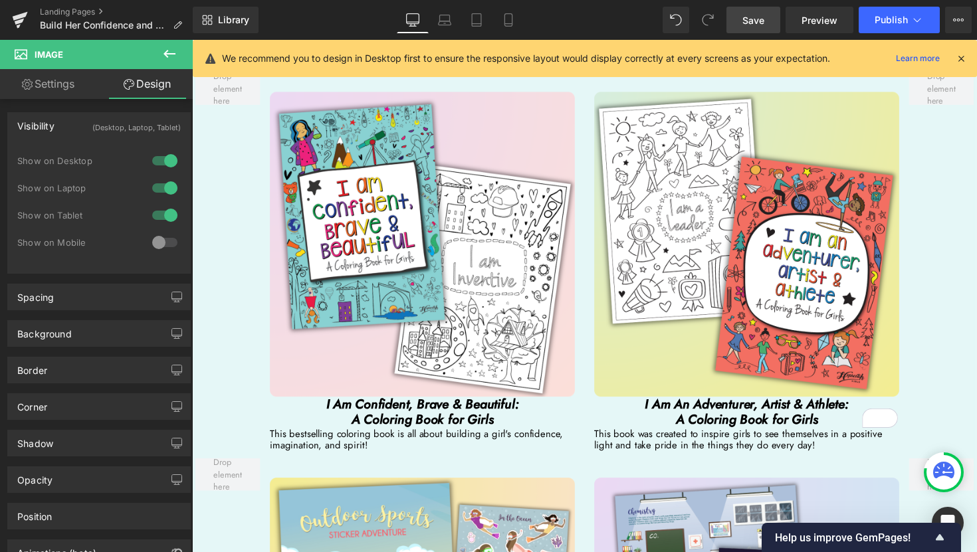
scroll to position [2235, 0]
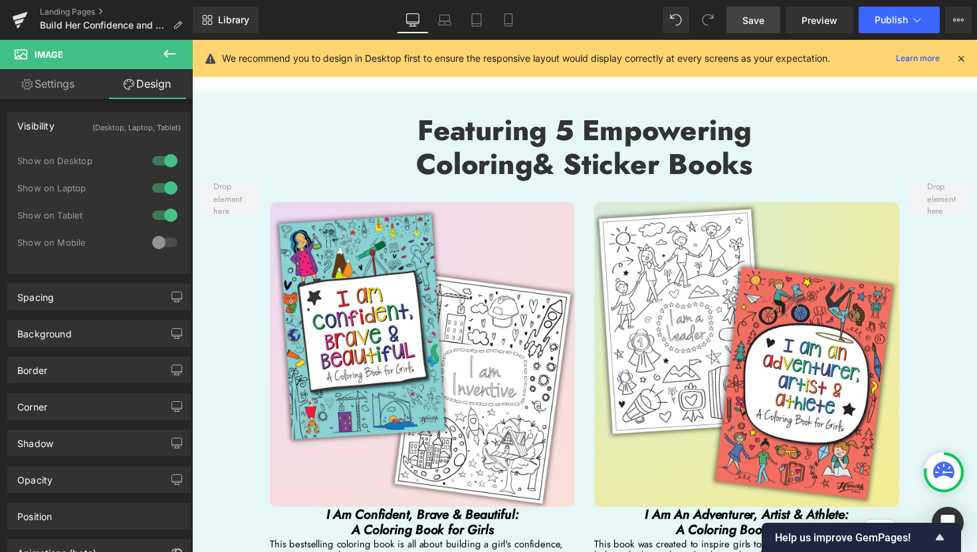
click at [761, 34] on div "Library Desktop Desktop Laptop Tablet Mobile Save Preview Publish Scheduled Vie…" at bounding box center [585, 20] width 784 height 40
click at [749, 25] on span "Save" at bounding box center [753, 20] width 22 height 14
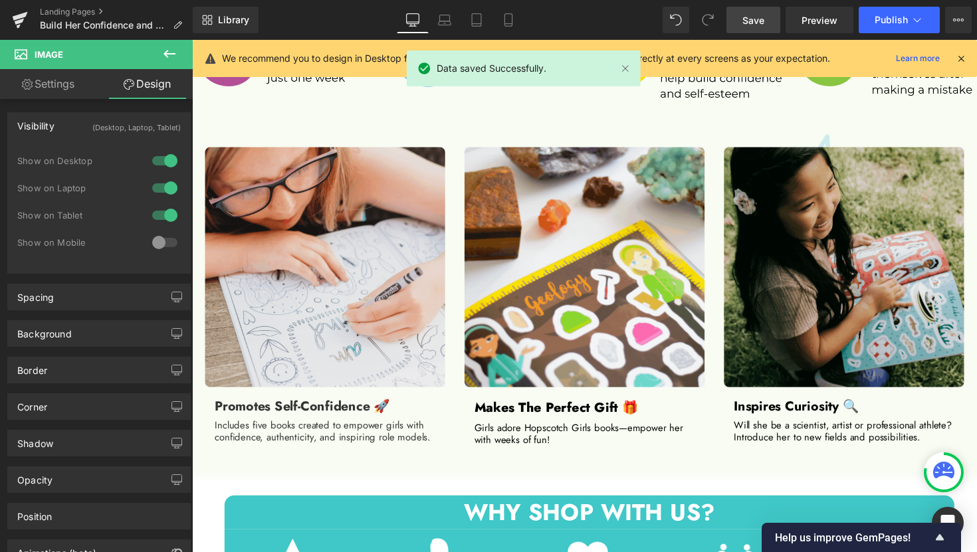
scroll to position [741, 0]
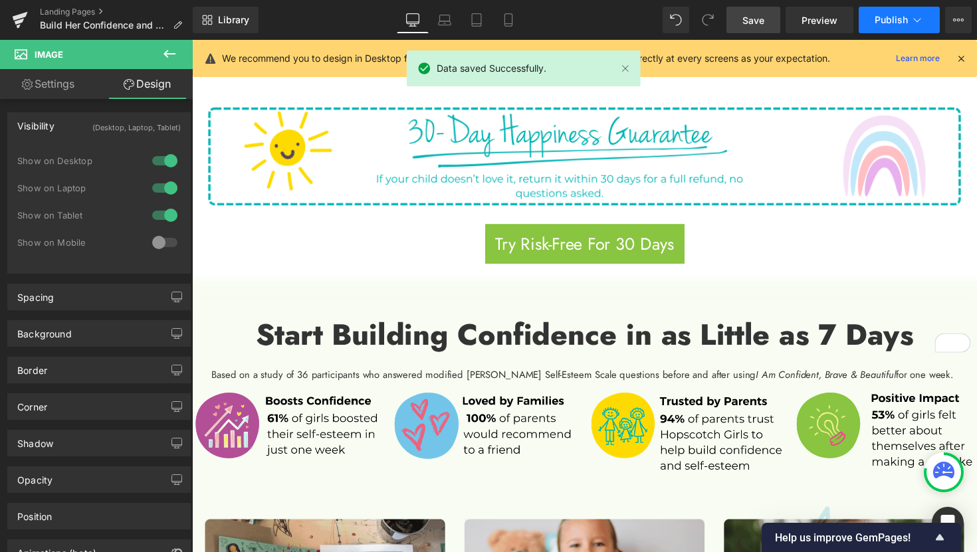
click at [889, 25] on span "Publish" at bounding box center [890, 20] width 33 height 11
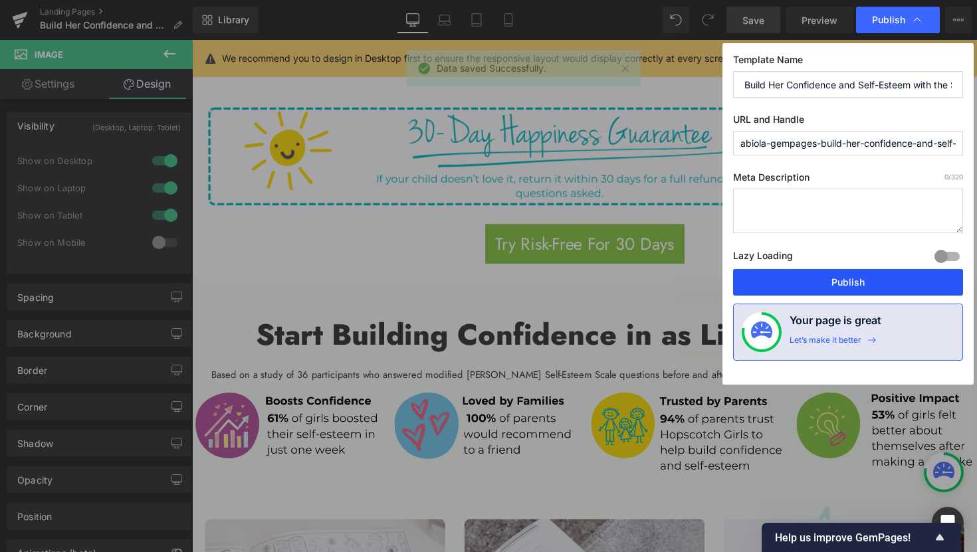
click at [888, 287] on button "Publish" at bounding box center [848, 282] width 230 height 27
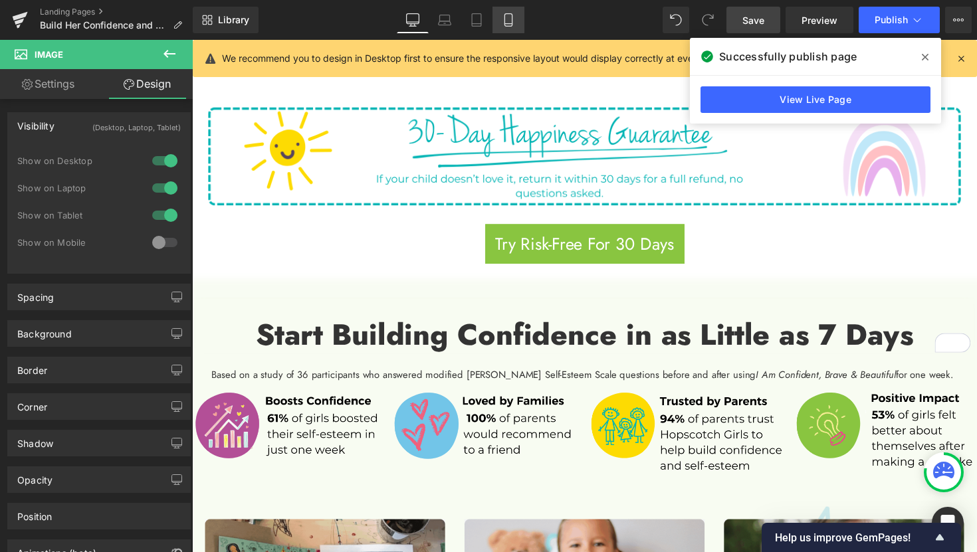
click at [516, 23] on link "Mobile" at bounding box center [508, 20] width 32 height 27
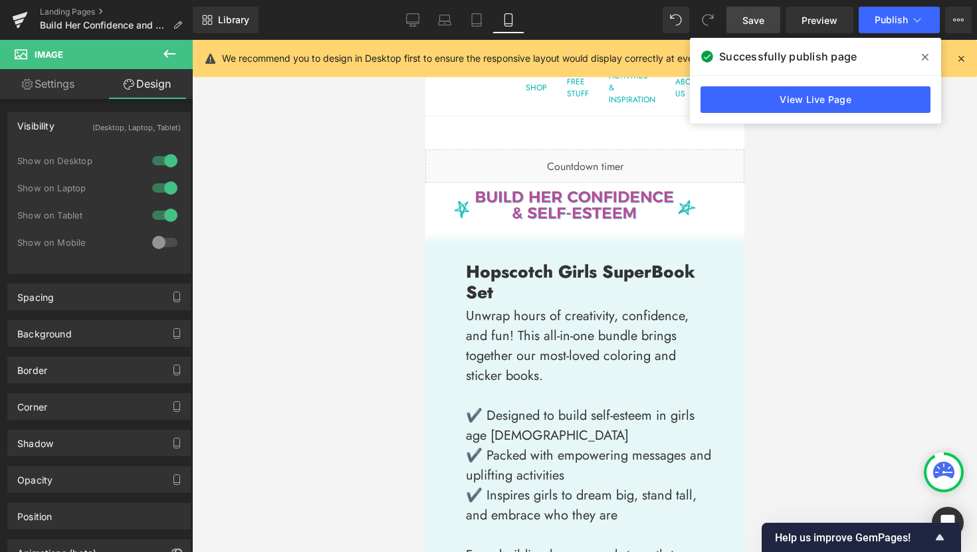
click at [833, 383] on div at bounding box center [584, 296] width 785 height 512
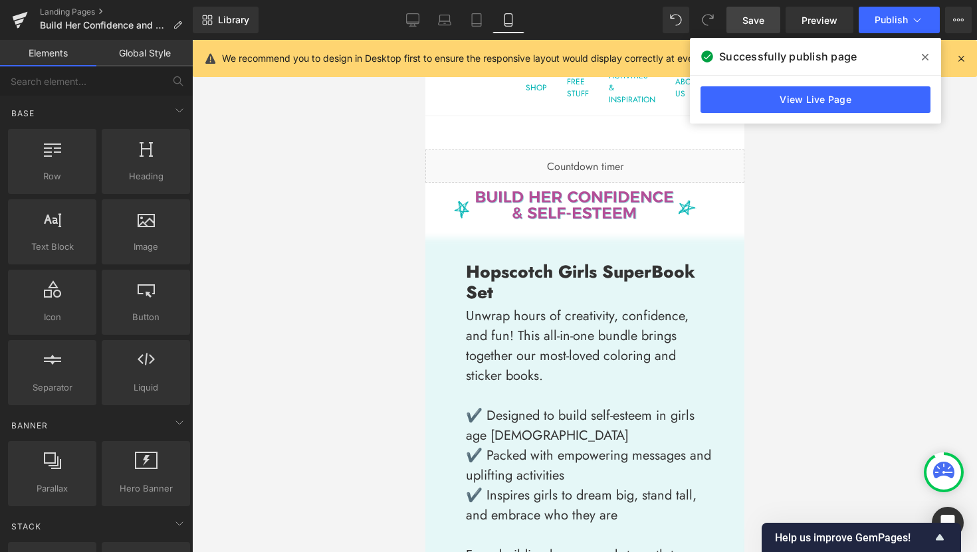
click at [923, 53] on icon at bounding box center [924, 57] width 7 height 11
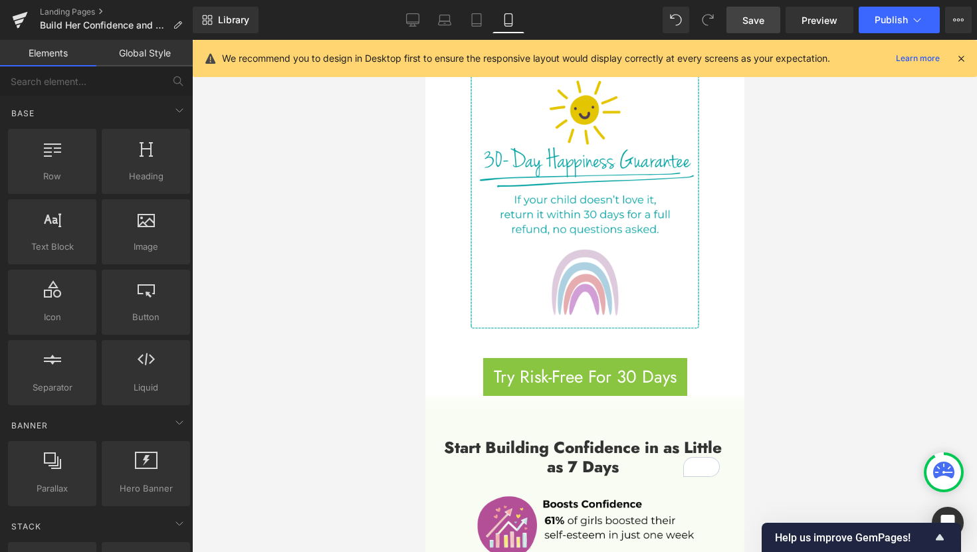
scroll to position [1004, 0]
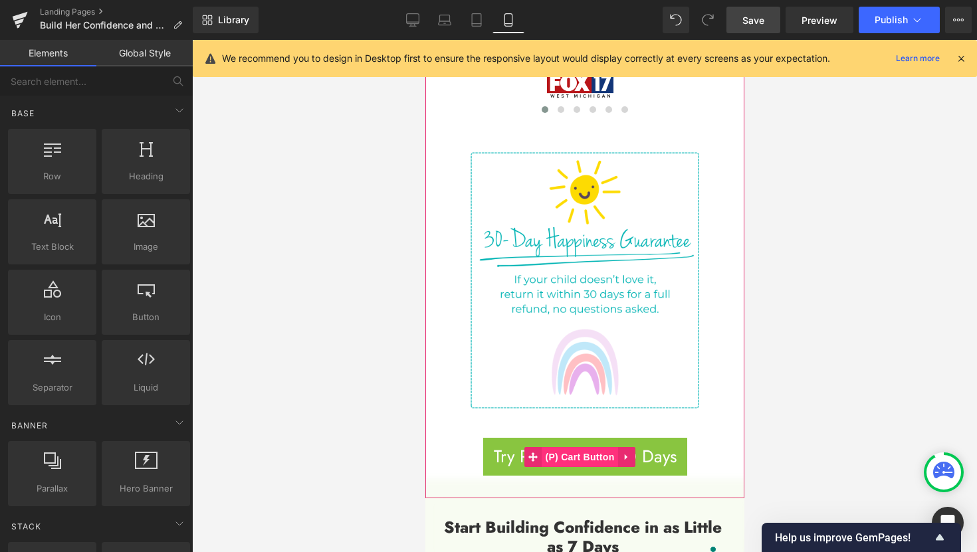
click at [585, 447] on span "(P) Cart Button" at bounding box center [579, 457] width 76 height 20
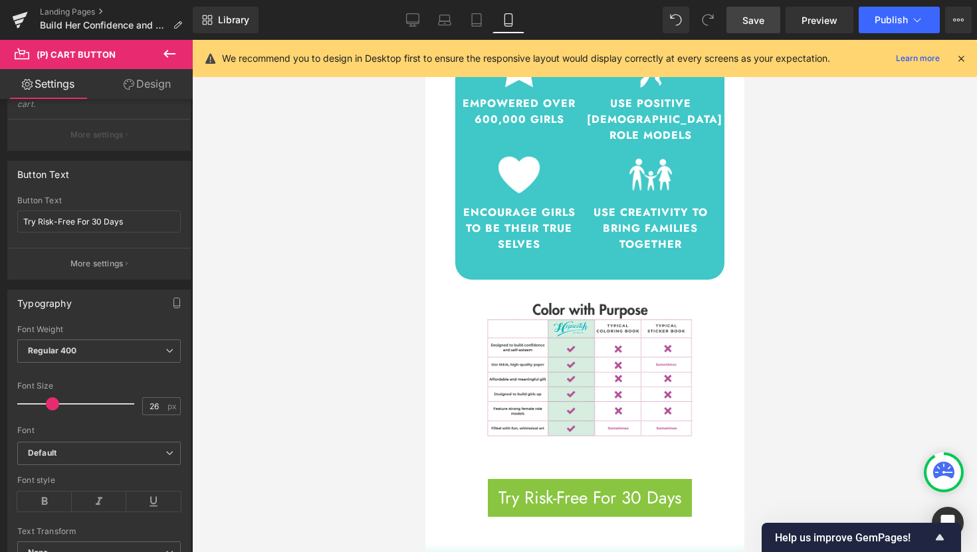
scroll to position [3205, 0]
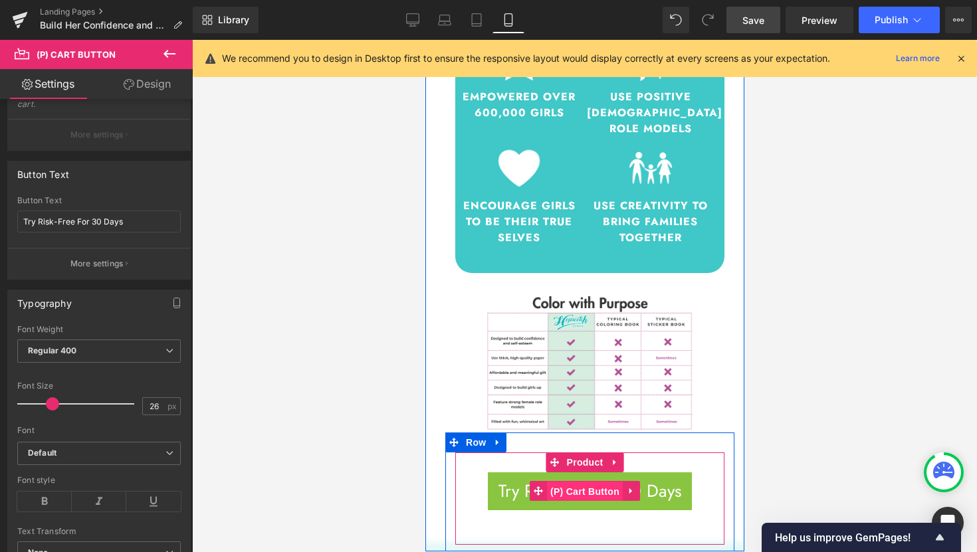
click at [585, 482] on span "(P) Cart Button" at bounding box center [584, 492] width 76 height 20
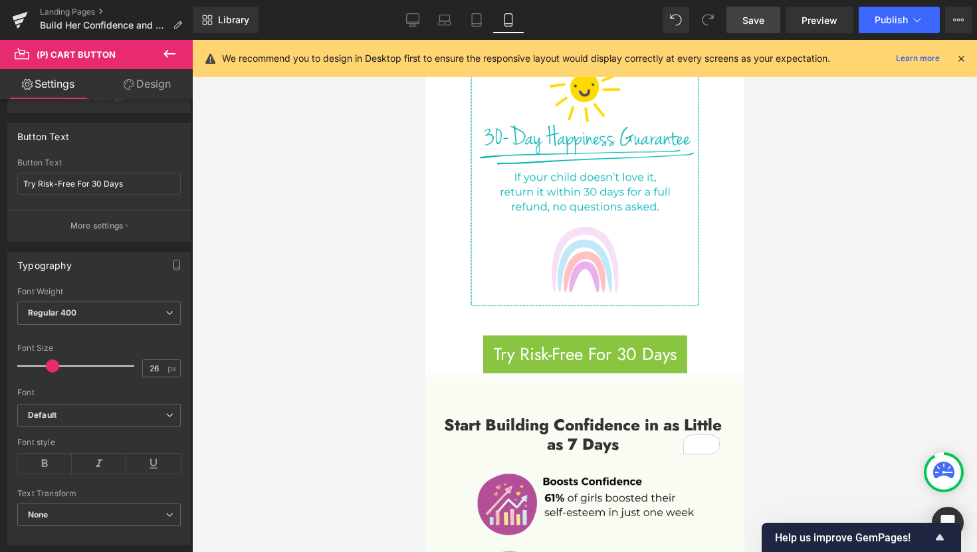
scroll to position [1105, 0]
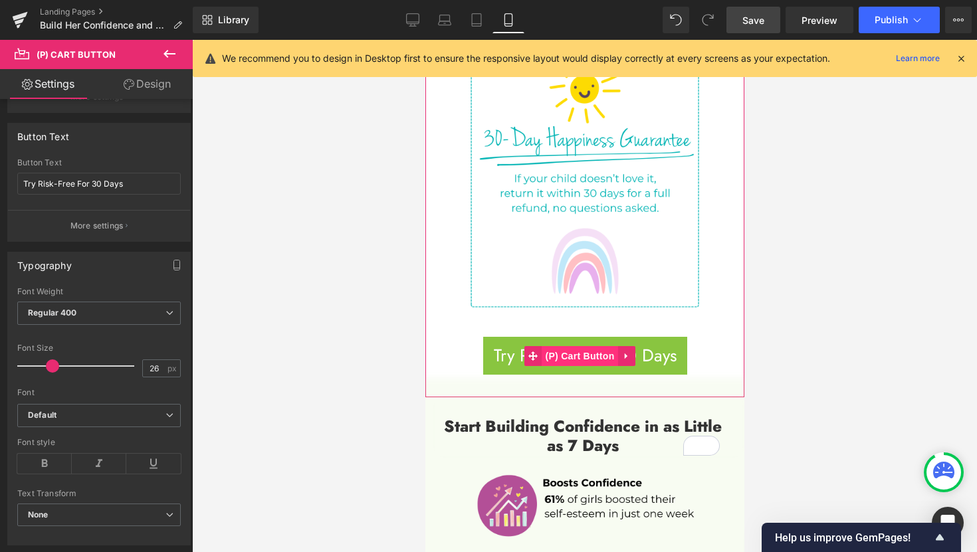
click at [588, 346] on span "(P) Cart Button" at bounding box center [579, 356] width 76 height 20
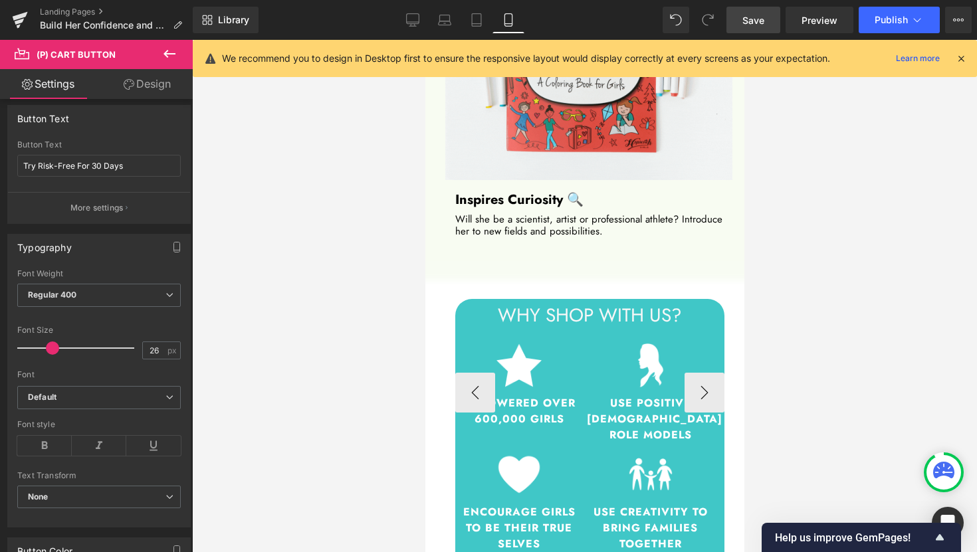
scroll to position [3154, 0]
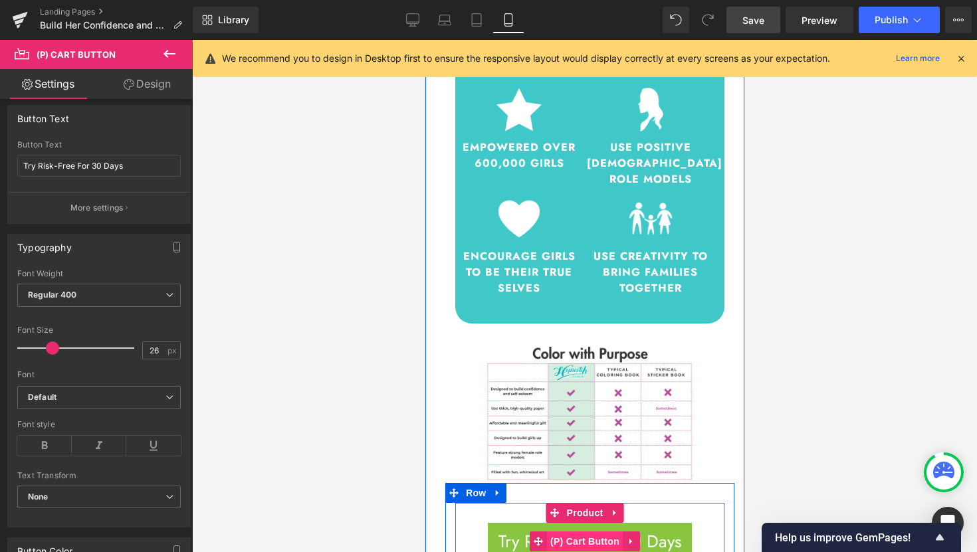
click at [594, 531] on span "(P) Cart Button" at bounding box center [584, 541] width 76 height 20
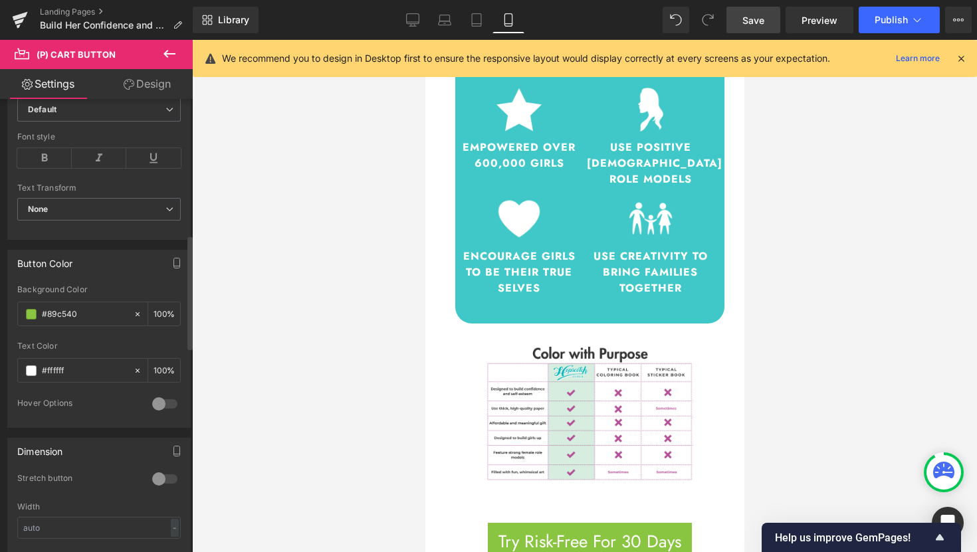
scroll to position [534, 0]
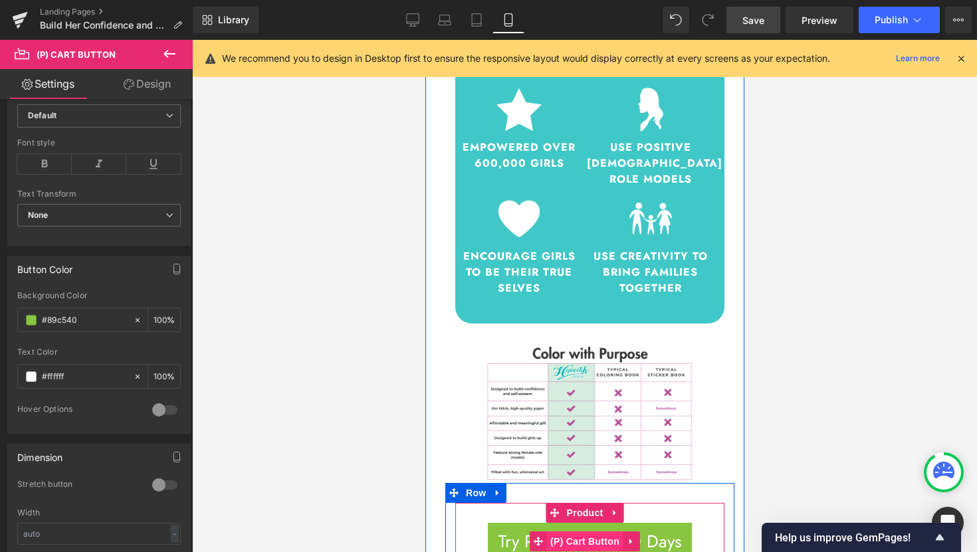
click at [593, 531] on span "(P) Cart Button" at bounding box center [584, 541] width 76 height 20
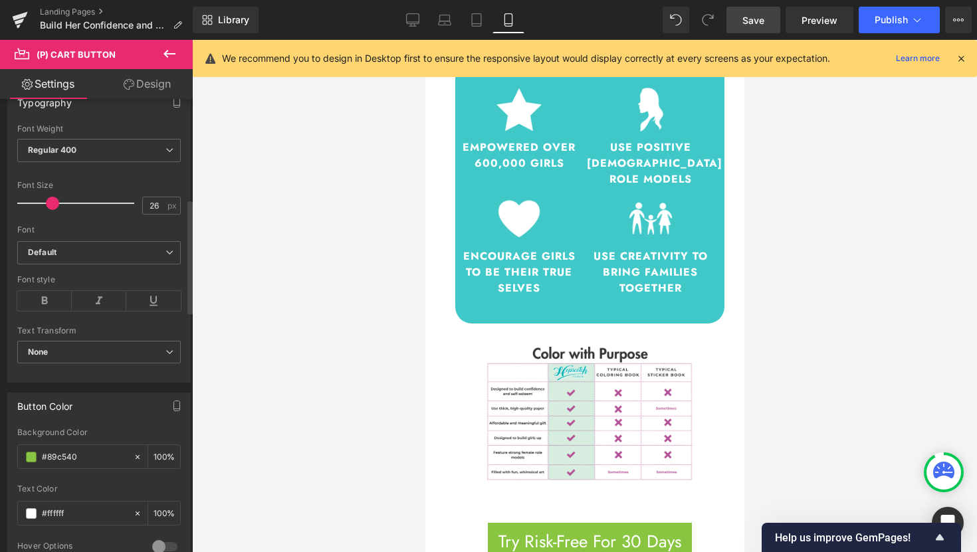
scroll to position [379, 0]
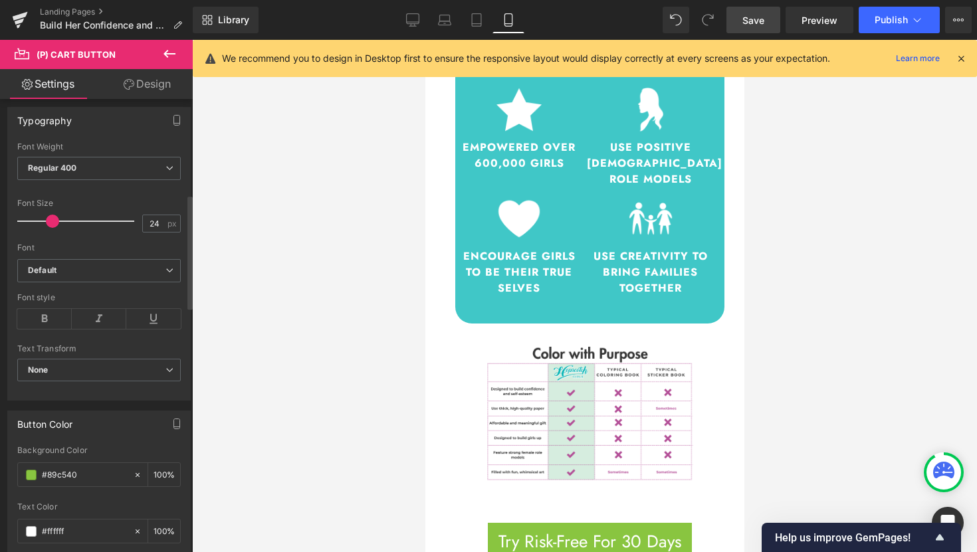
type input "23"
click at [48, 220] on span at bounding box center [49, 221] width 13 height 13
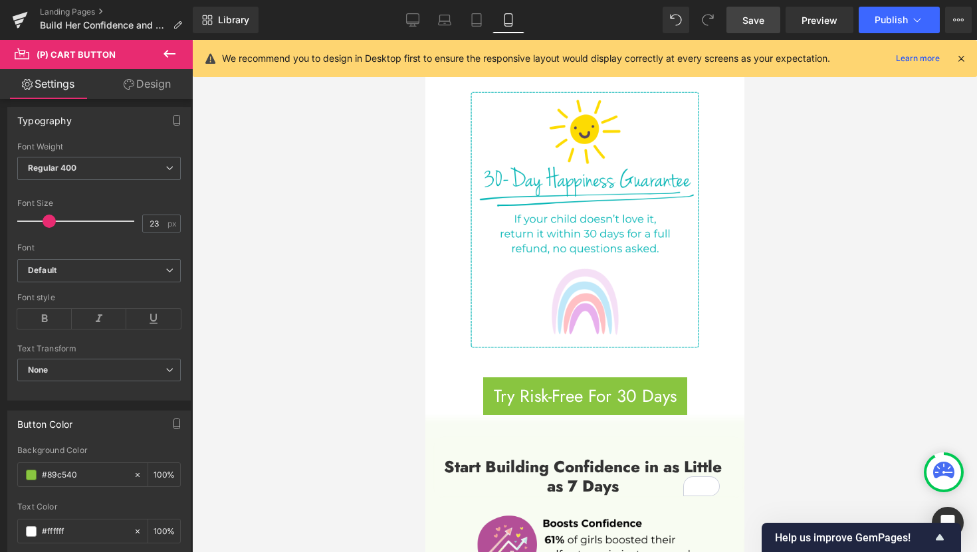
scroll to position [1064, 0]
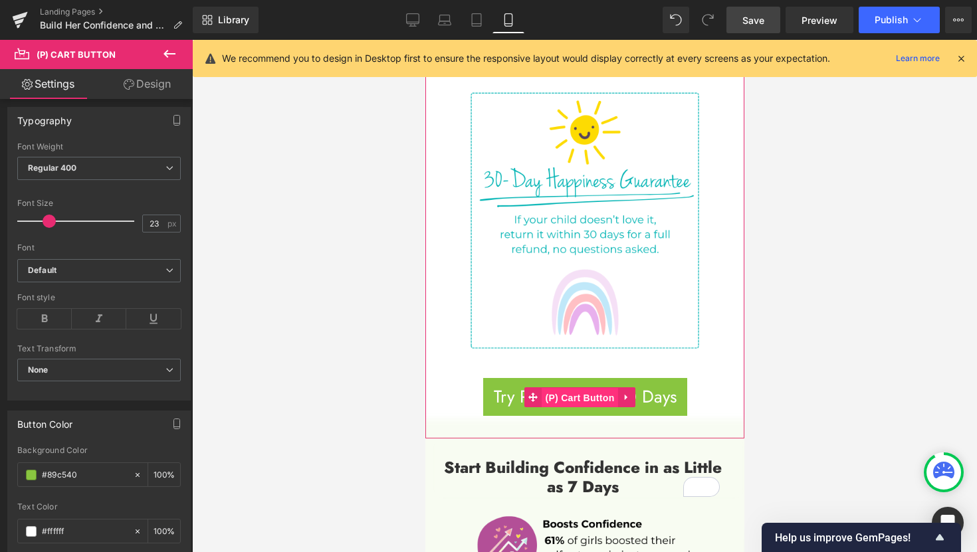
click at [582, 388] on span "(P) Cart Button" at bounding box center [579, 398] width 76 height 20
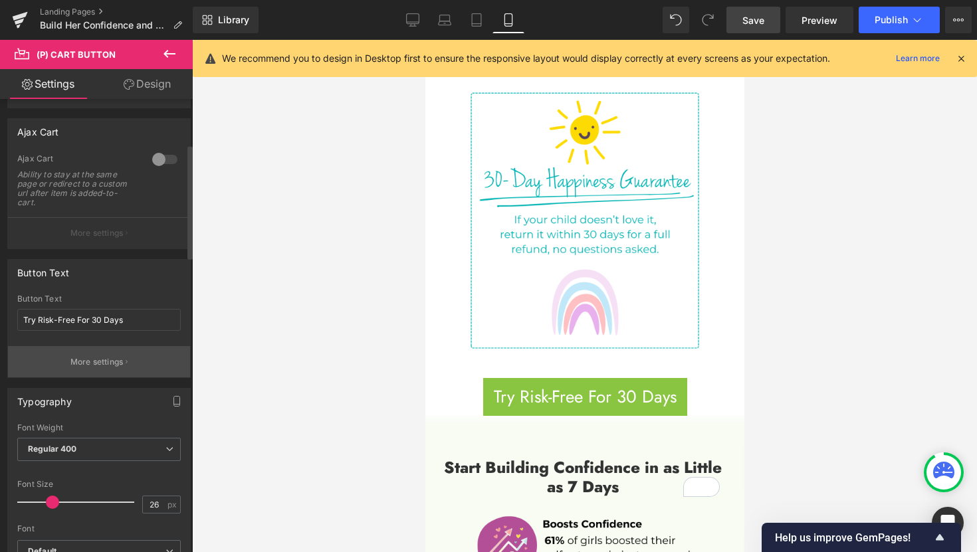
scroll to position [179, 0]
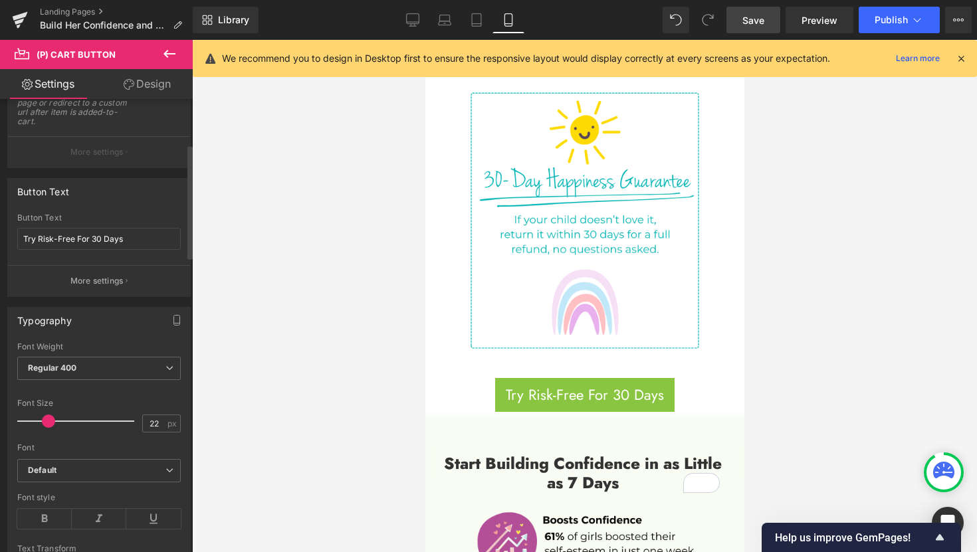
type input "23"
click at [48, 422] on span at bounding box center [49, 421] width 13 height 13
click at [757, 20] on span "Save" at bounding box center [753, 20] width 22 height 14
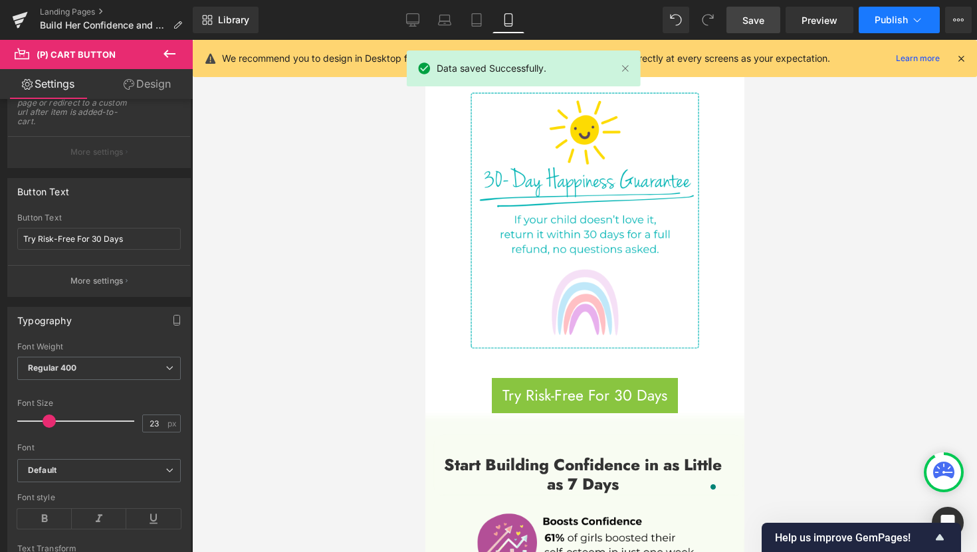
click at [884, 20] on span "Publish" at bounding box center [890, 20] width 33 height 11
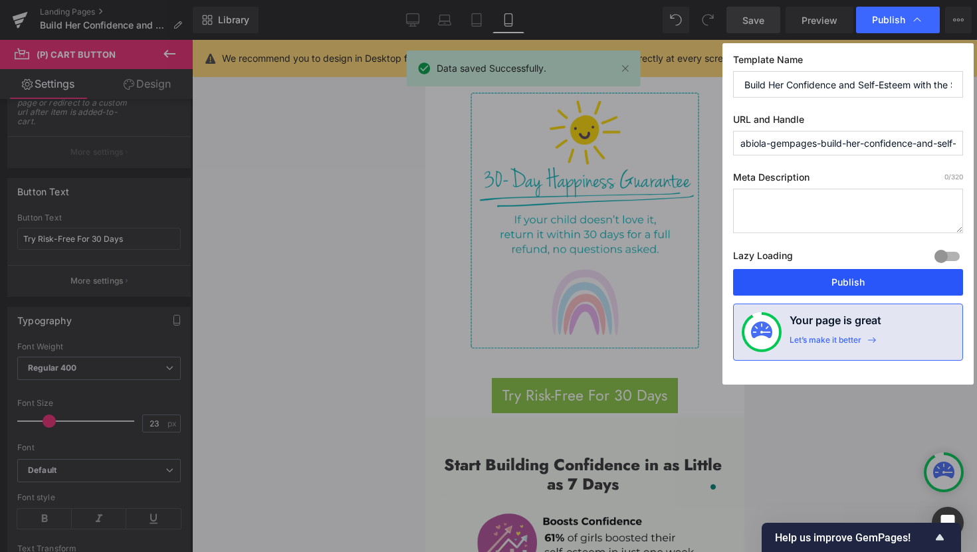
click at [848, 288] on button "Publish" at bounding box center [848, 282] width 230 height 27
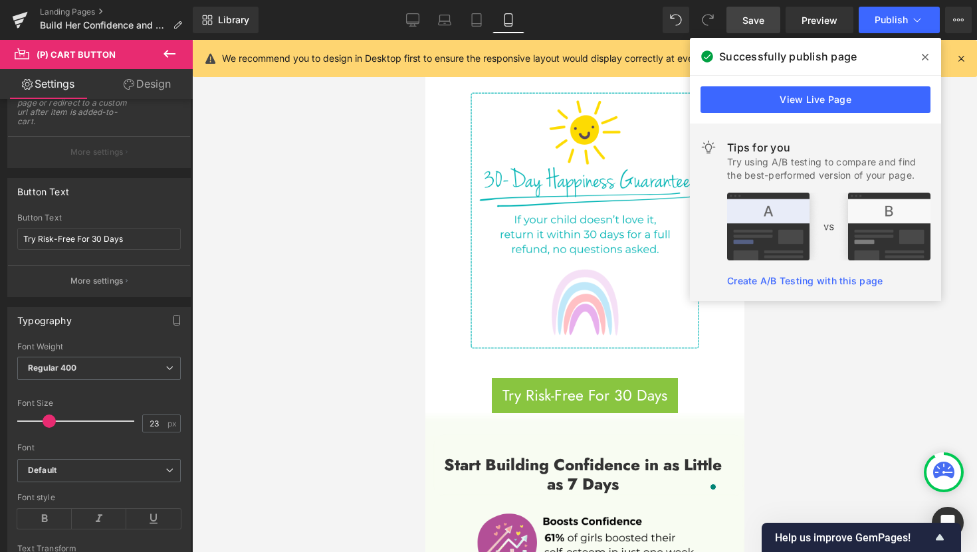
click at [927, 58] on icon at bounding box center [924, 57] width 7 height 7
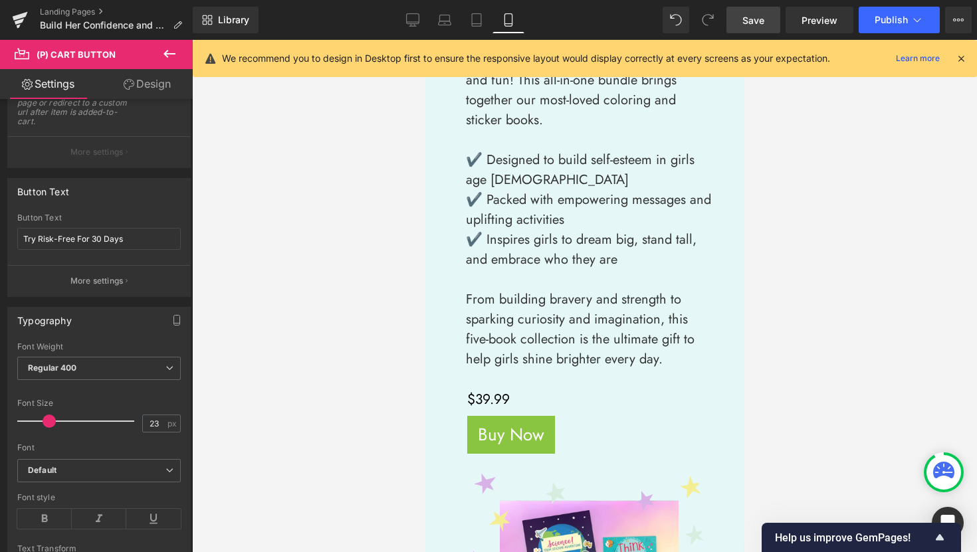
scroll to position [0, 0]
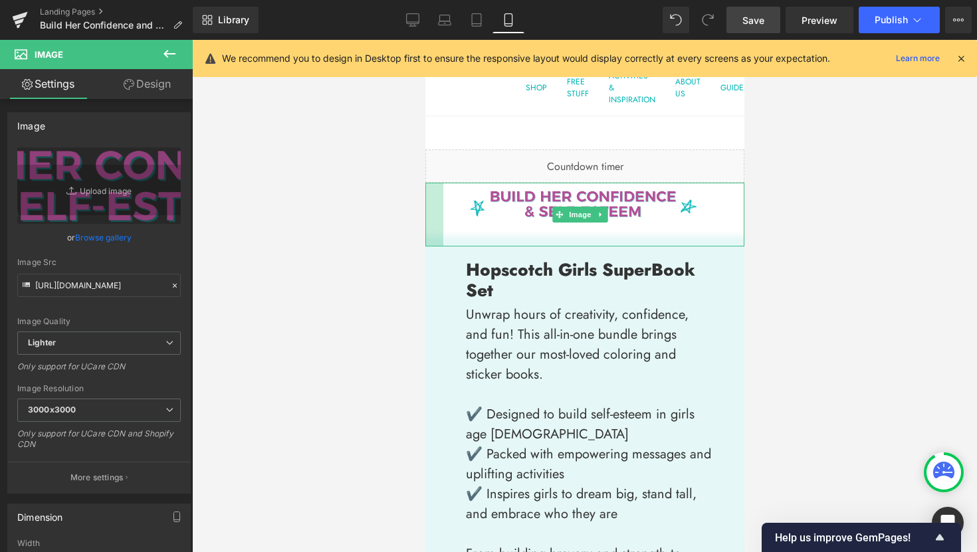
drag, startPoint x: 424, startPoint y: 206, endPoint x: 442, endPoint y: 207, distance: 17.9
click at [442, 207] on div "Image 43px 48px" at bounding box center [583, 215] width 319 height 64
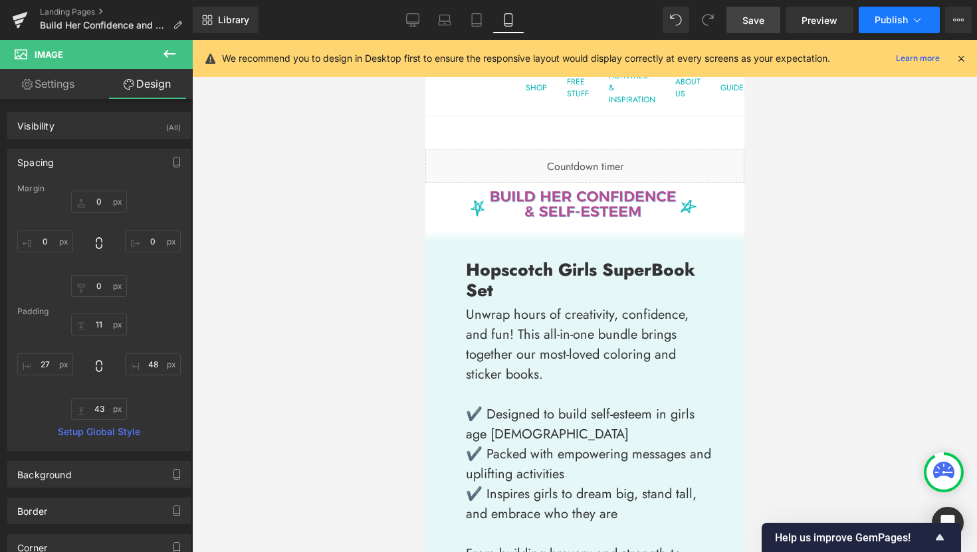
click at [884, 29] on button "Publish" at bounding box center [898, 20] width 81 height 27
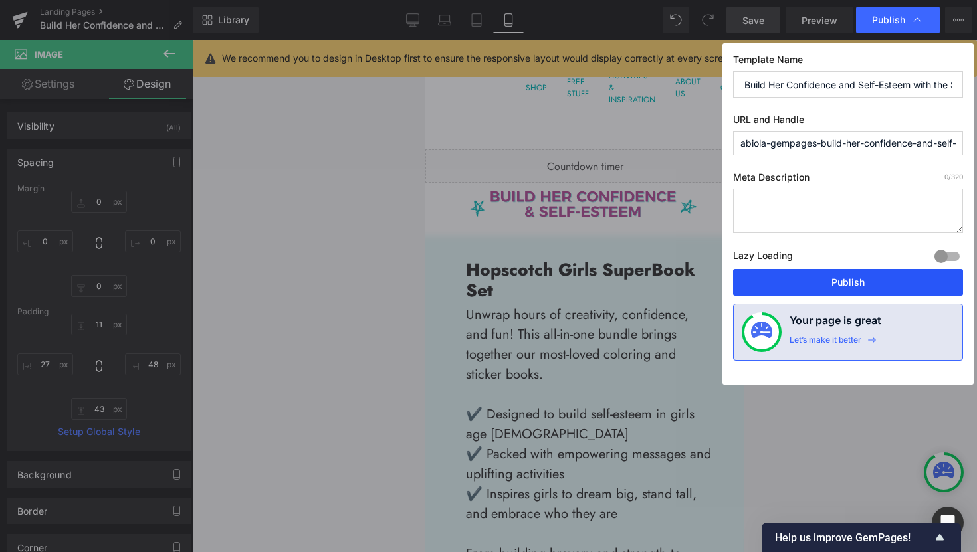
click at [879, 287] on button "Publish" at bounding box center [848, 282] width 230 height 27
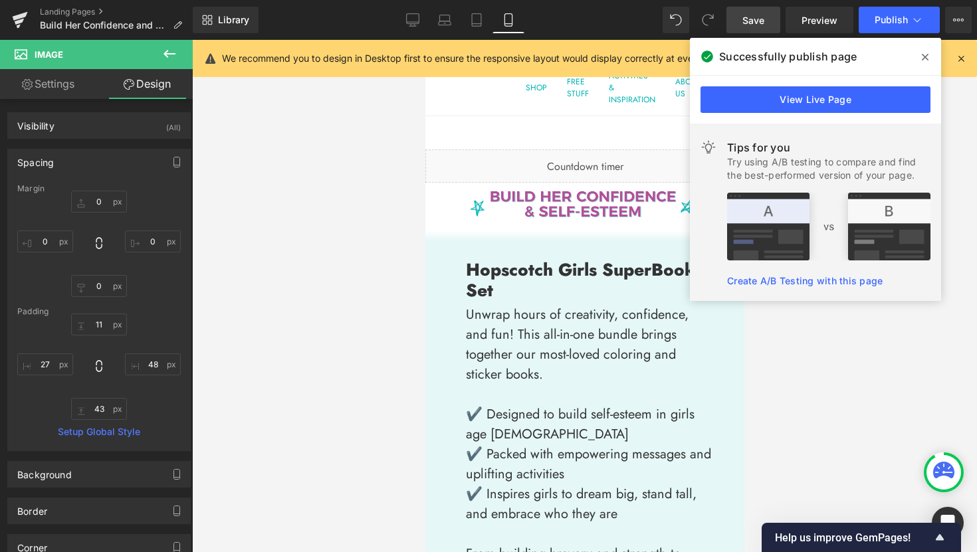
click at [776, 351] on div at bounding box center [584, 296] width 785 height 512
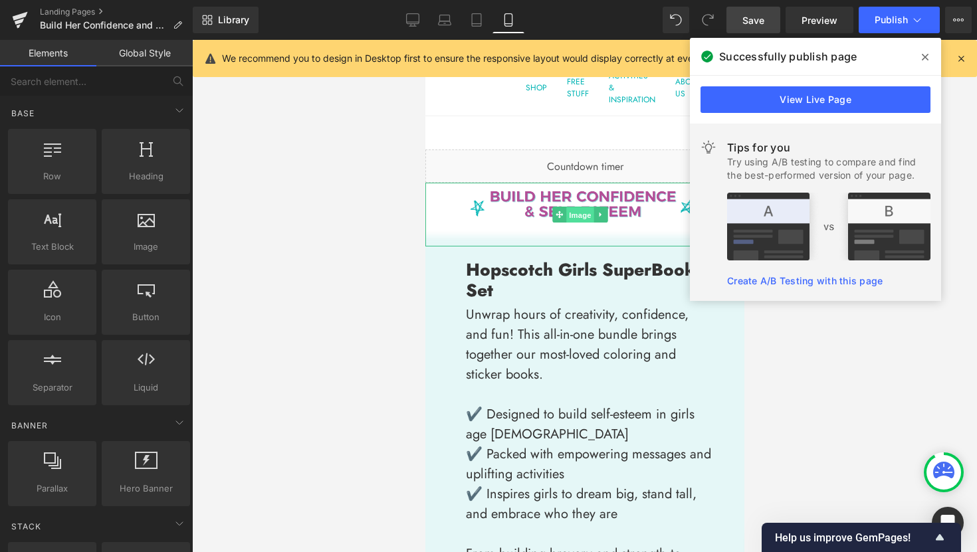
click at [577, 211] on span "Image" at bounding box center [579, 215] width 28 height 16
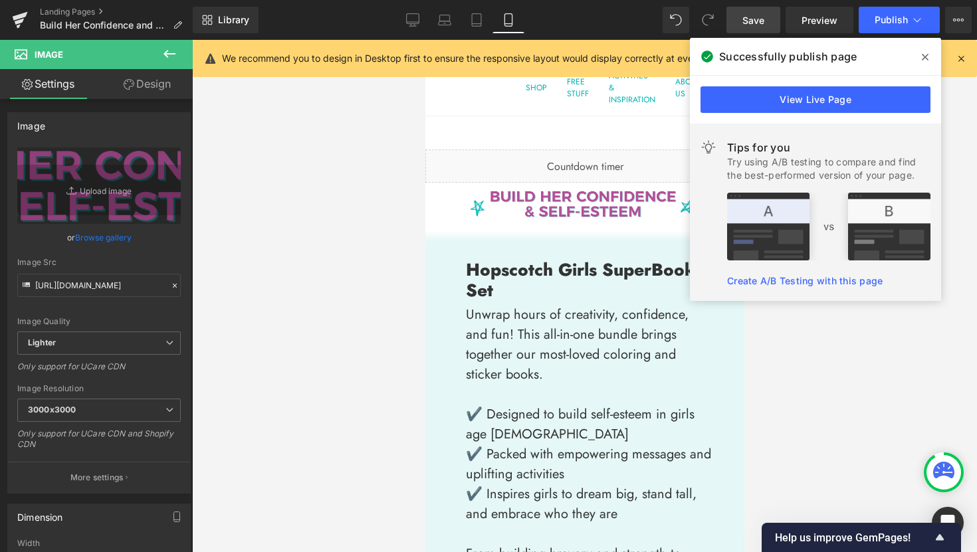
click at [924, 58] on icon at bounding box center [924, 57] width 7 height 7
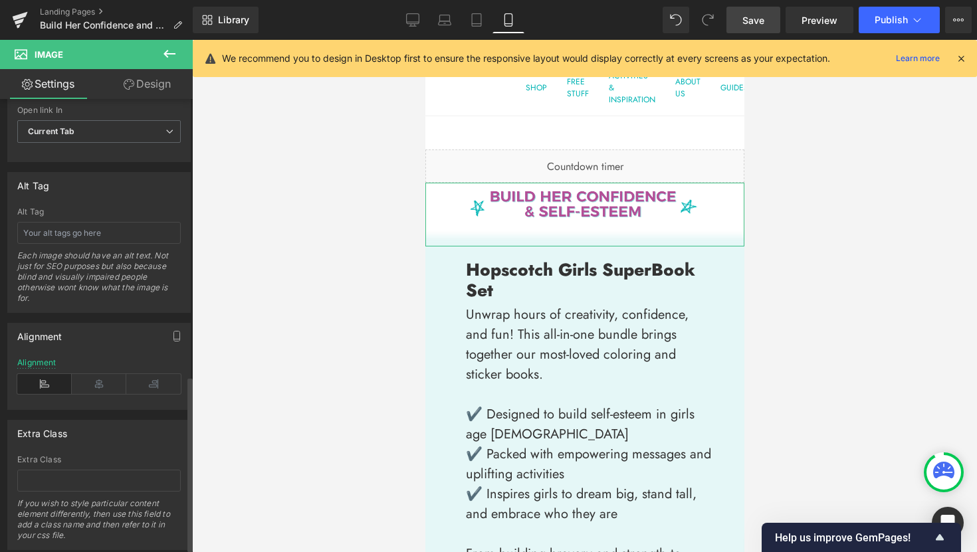
scroll to position [725, 0]
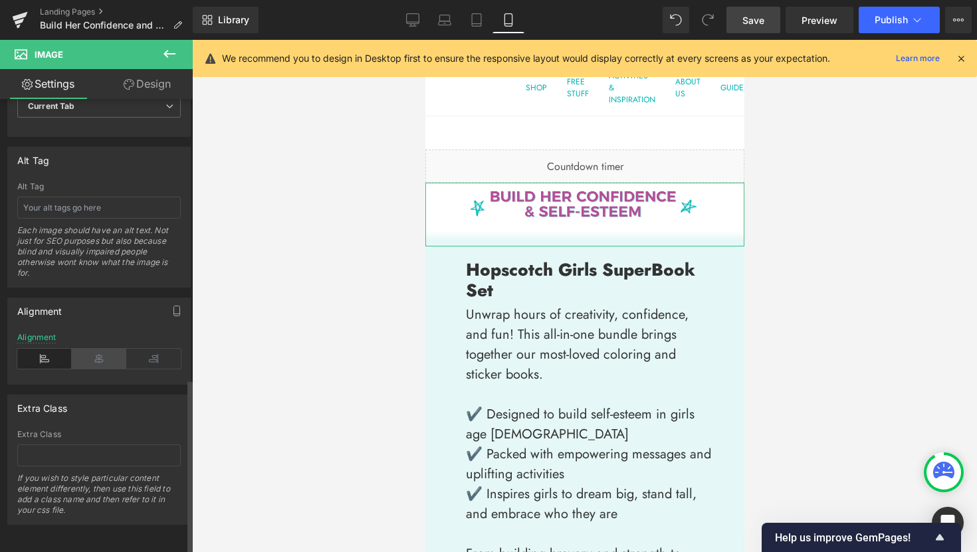
click at [102, 353] on icon at bounding box center [99, 359] width 54 height 20
click at [573, 220] on span "Image" at bounding box center [579, 215] width 28 height 16
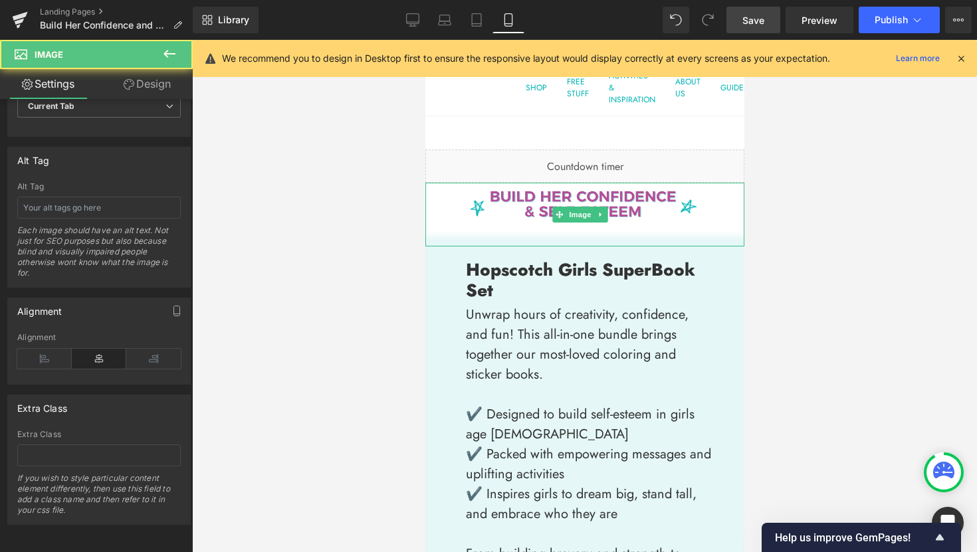
click at [434, 205] on div at bounding box center [433, 215] width 18 height 64
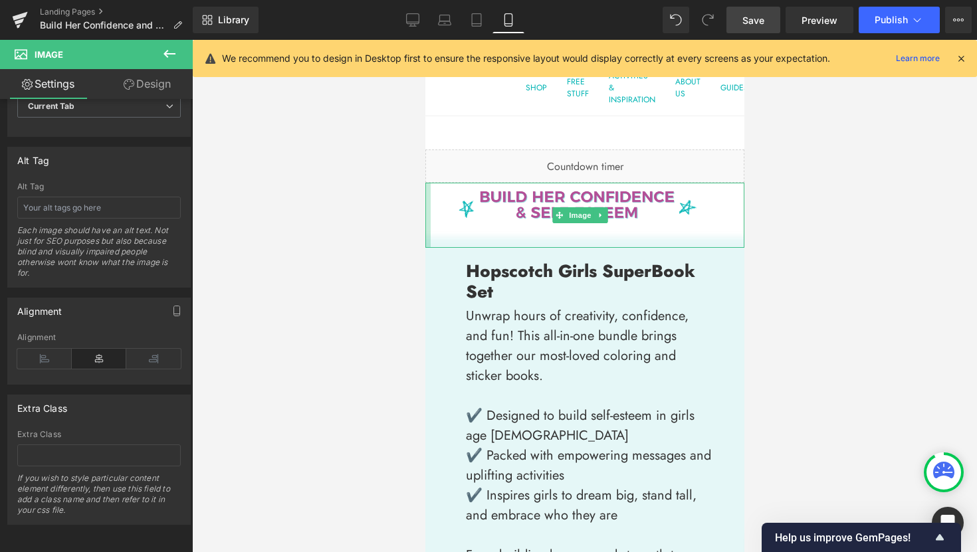
drag, startPoint x: 437, startPoint y: 205, endPoint x: 401, endPoint y: 205, distance: 36.5
click at [424, 205] on html "Skip to content This site has limited support for your browser. We recommend sw…" at bounding box center [583, 296] width 319 height 512
click at [394, 208] on div at bounding box center [584, 296] width 785 height 512
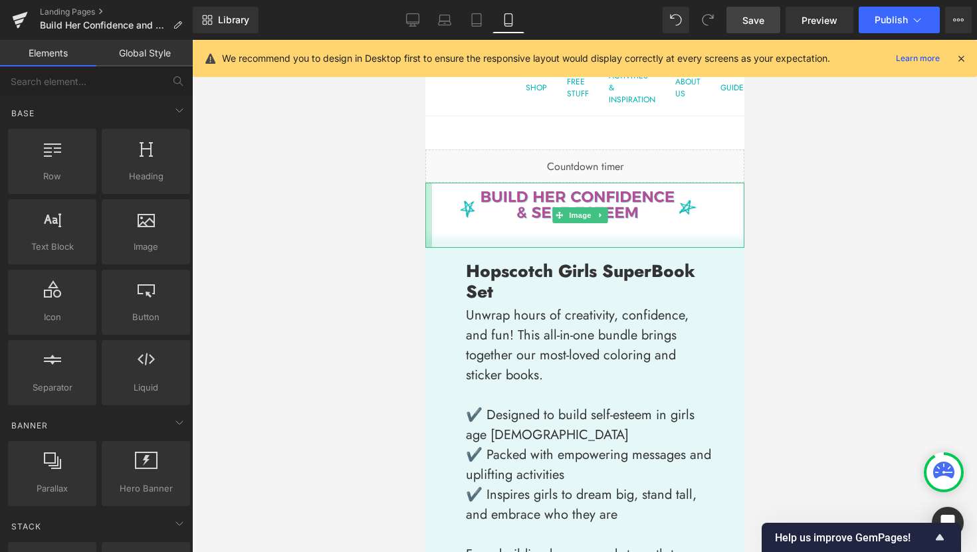
click at [426, 205] on div at bounding box center [427, 215] width 7 height 65
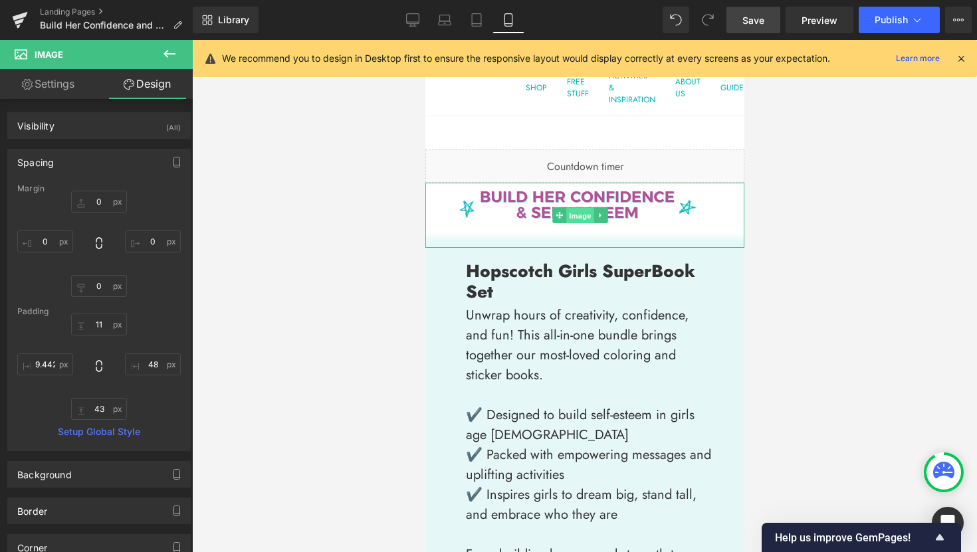
click at [571, 215] on span "Image" at bounding box center [579, 216] width 28 height 16
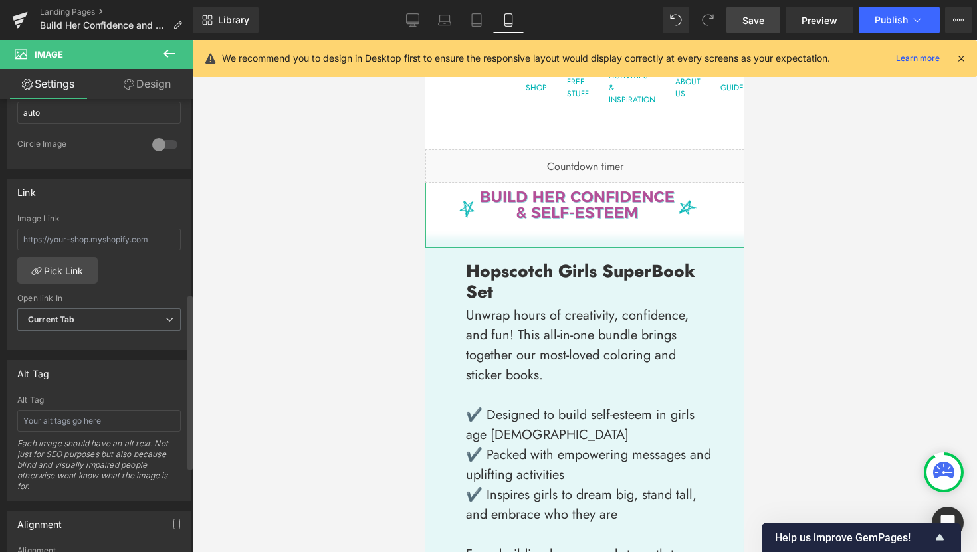
scroll to position [676, 0]
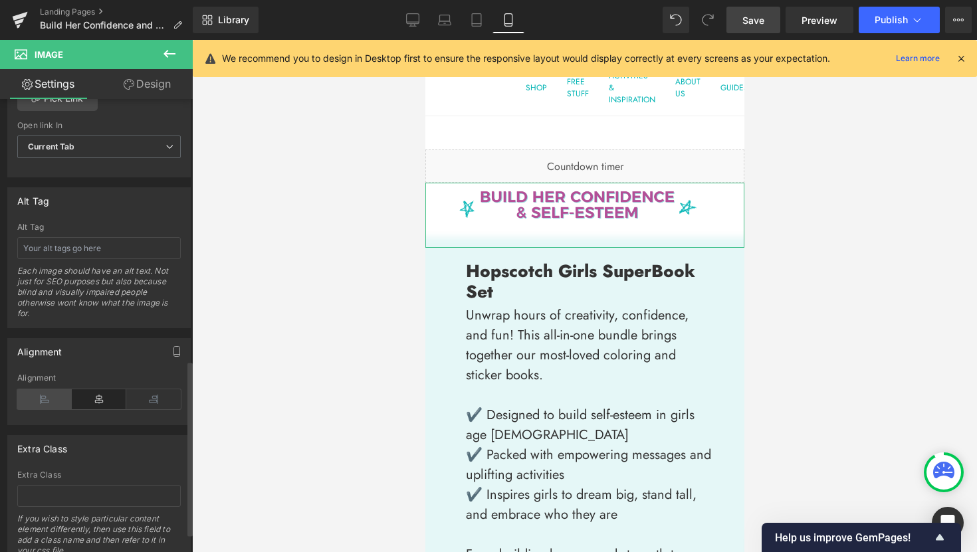
click at [56, 400] on icon at bounding box center [44, 399] width 54 height 20
click at [134, 401] on icon at bounding box center [153, 399] width 54 height 20
click at [104, 402] on icon at bounding box center [99, 399] width 54 height 20
click at [577, 213] on span "Image" at bounding box center [579, 216] width 28 height 16
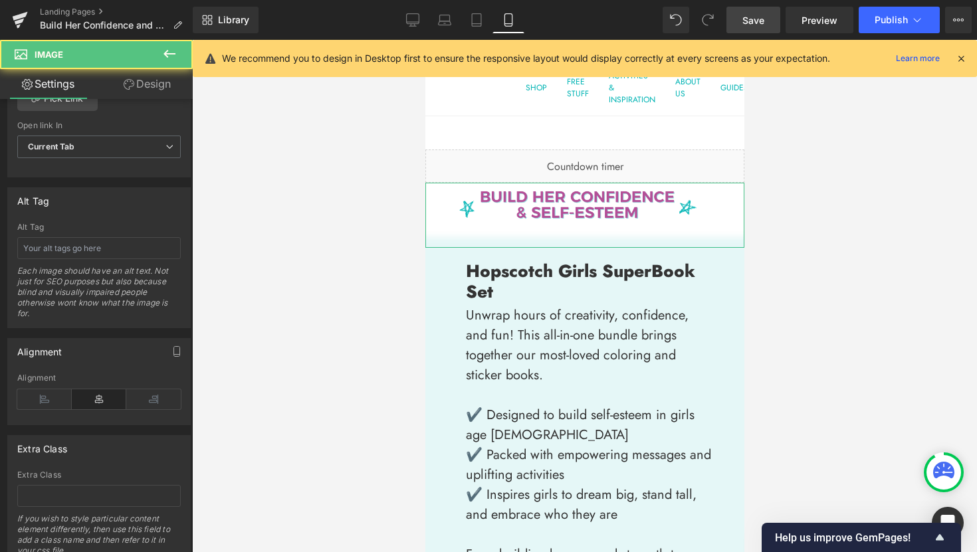
click at [168, 84] on link "Design" at bounding box center [147, 84] width 96 height 30
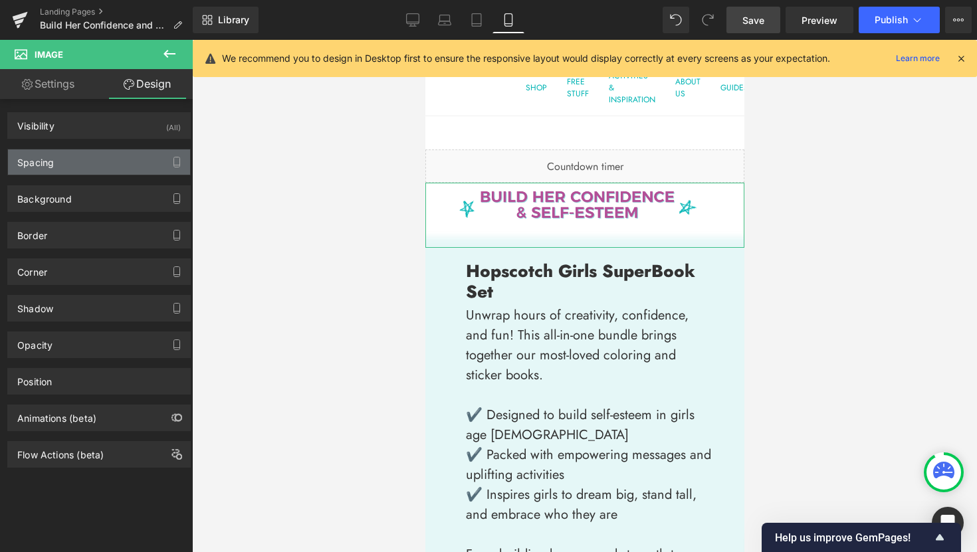
click at [111, 162] on div "Spacing" at bounding box center [99, 161] width 182 height 25
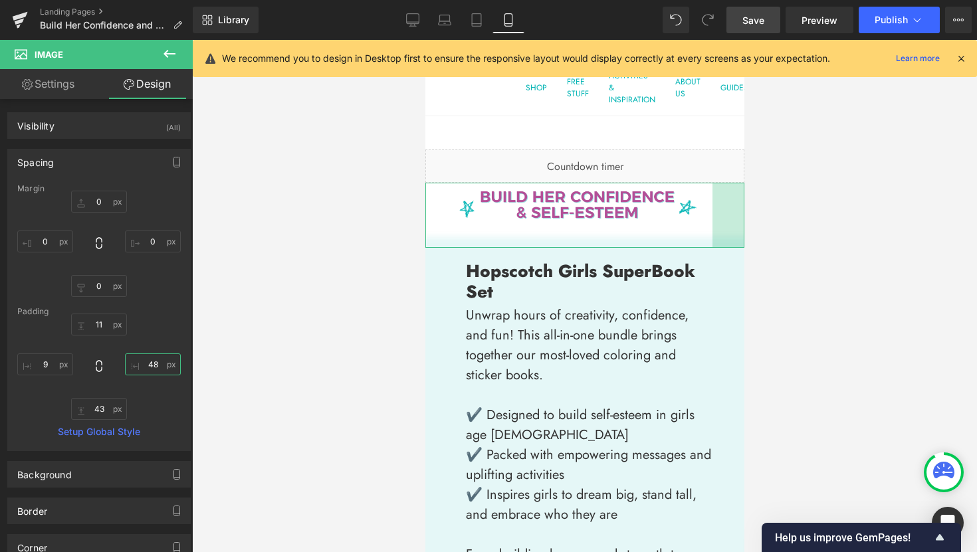
click at [157, 363] on input "48" at bounding box center [153, 364] width 56 height 22
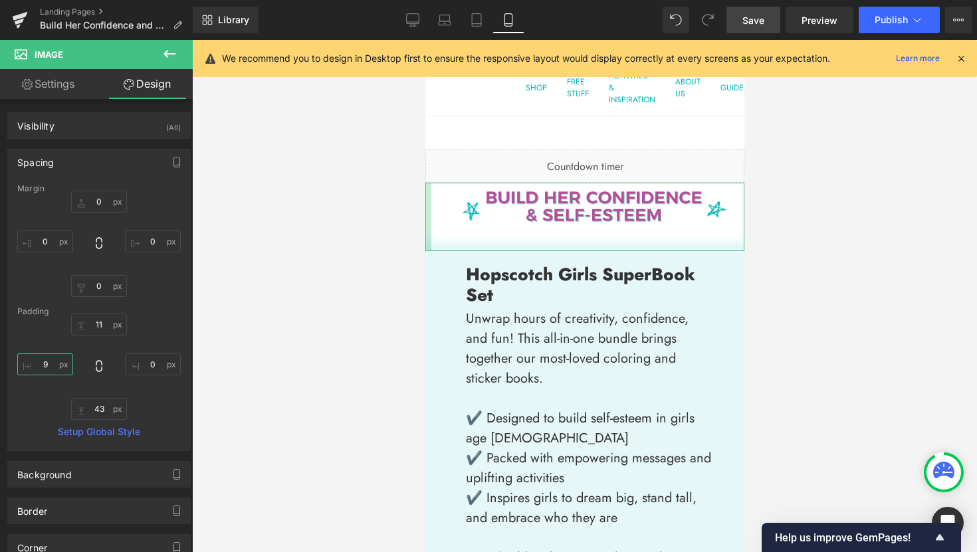
click at [42, 365] on input "9" at bounding box center [45, 364] width 56 height 22
click at [769, 19] on link "Save" at bounding box center [753, 20] width 54 height 27
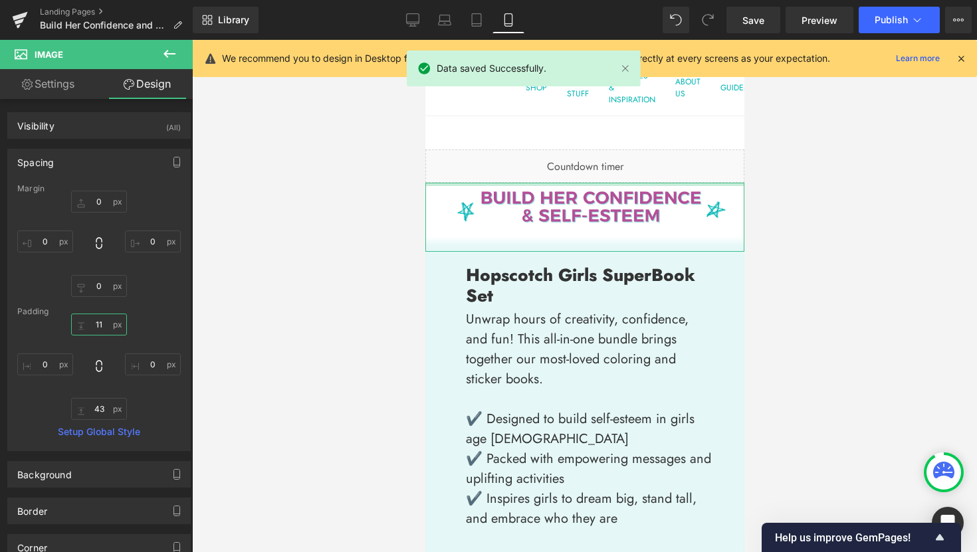
click at [102, 327] on input "11" at bounding box center [99, 325] width 56 height 22
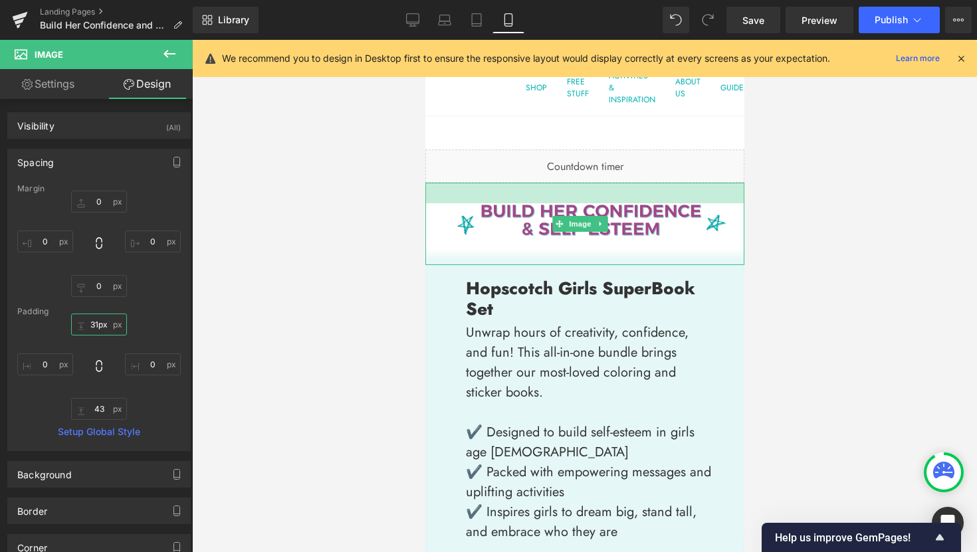
drag, startPoint x: 595, startPoint y: 185, endPoint x: 597, endPoint y: 205, distance: 20.7
click at [597, 205] on div "Image 31px NaNpx NaNpx" at bounding box center [583, 224] width 319 height 82
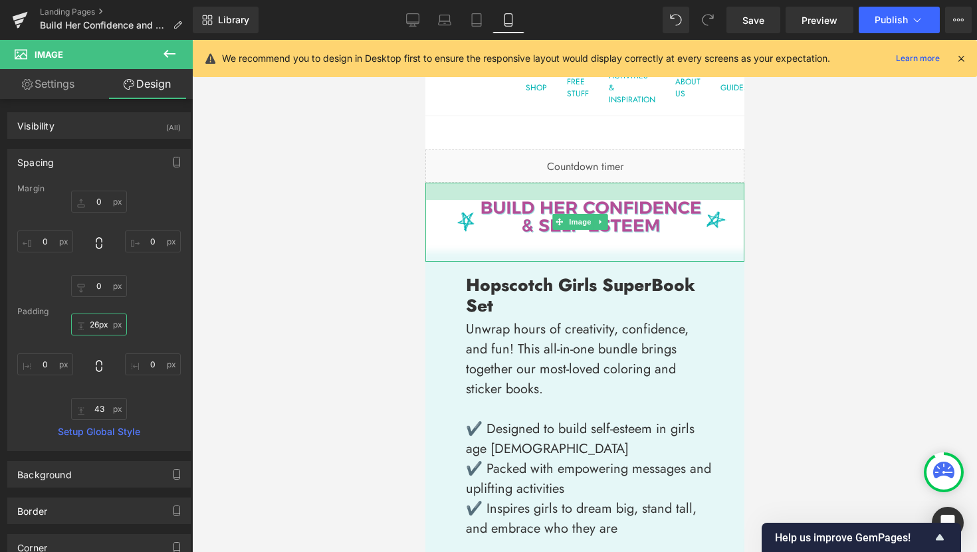
click at [616, 194] on div at bounding box center [583, 191] width 319 height 17
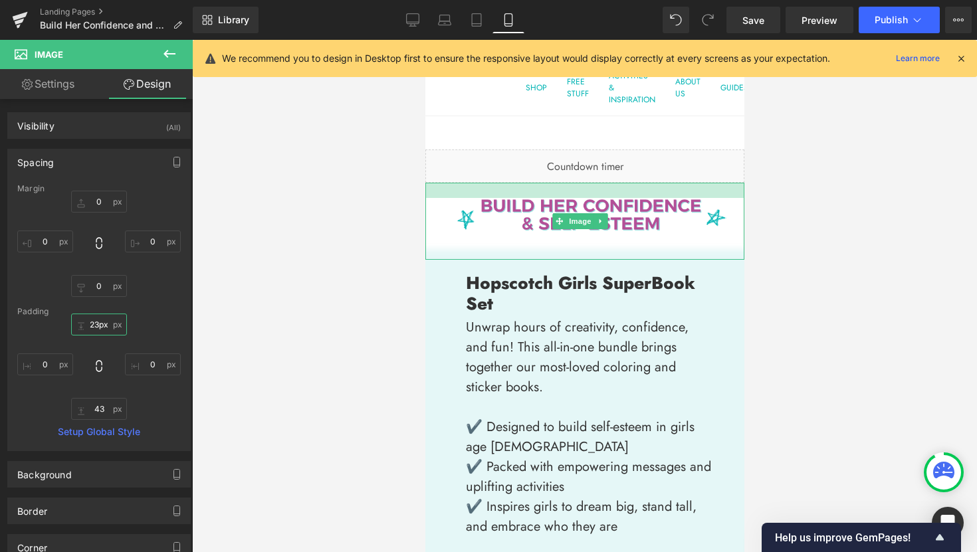
click at [616, 192] on div at bounding box center [583, 190] width 319 height 15
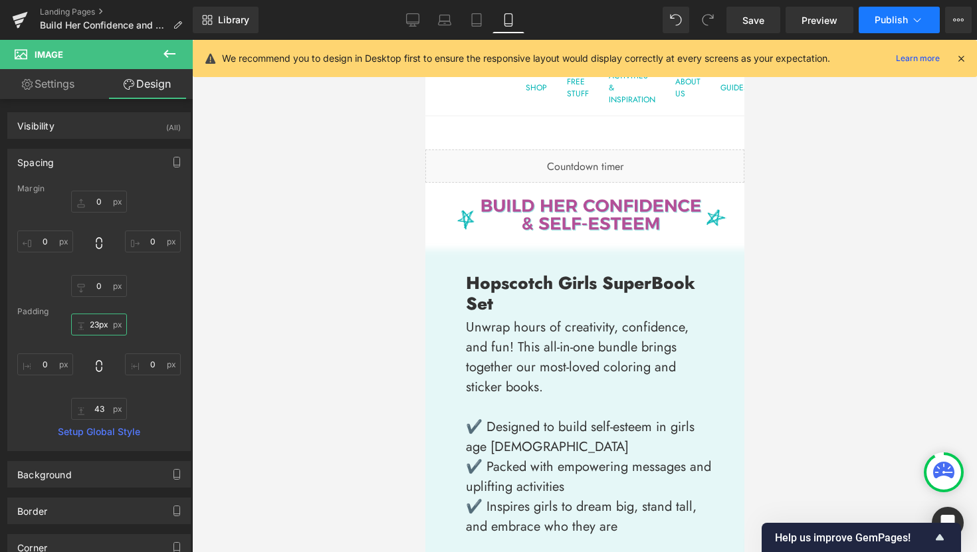
type input "23px"
click at [902, 23] on span "Publish" at bounding box center [890, 20] width 33 height 11
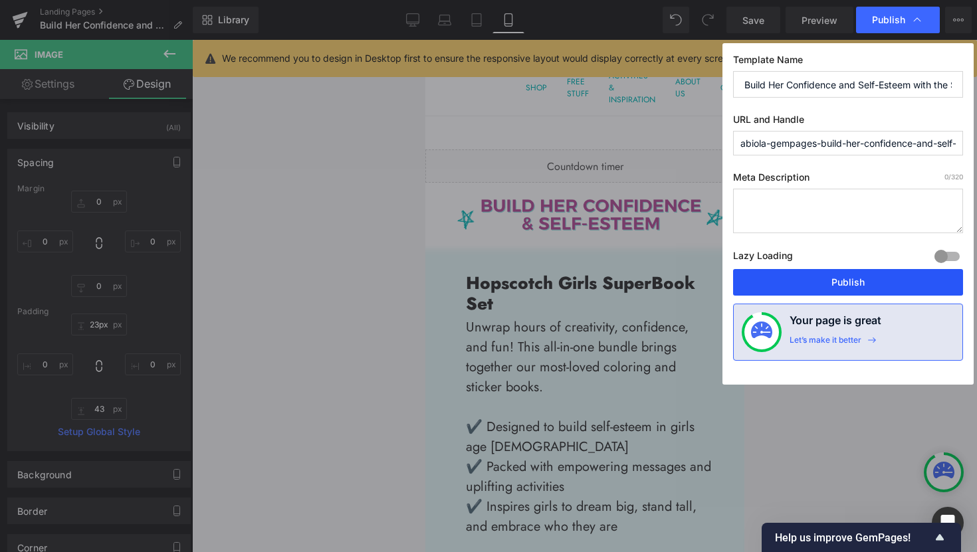
click at [897, 286] on button "Publish" at bounding box center [848, 282] width 230 height 27
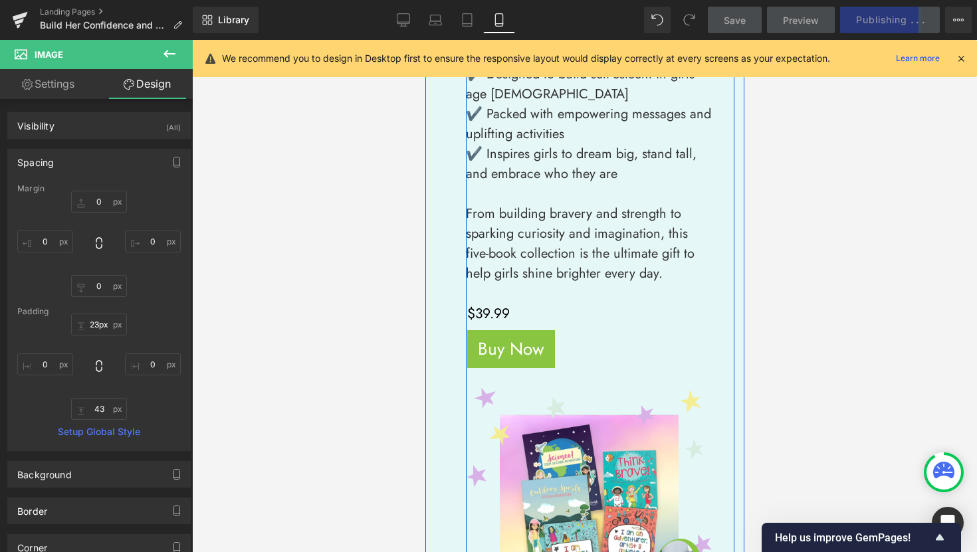
scroll to position [545, 0]
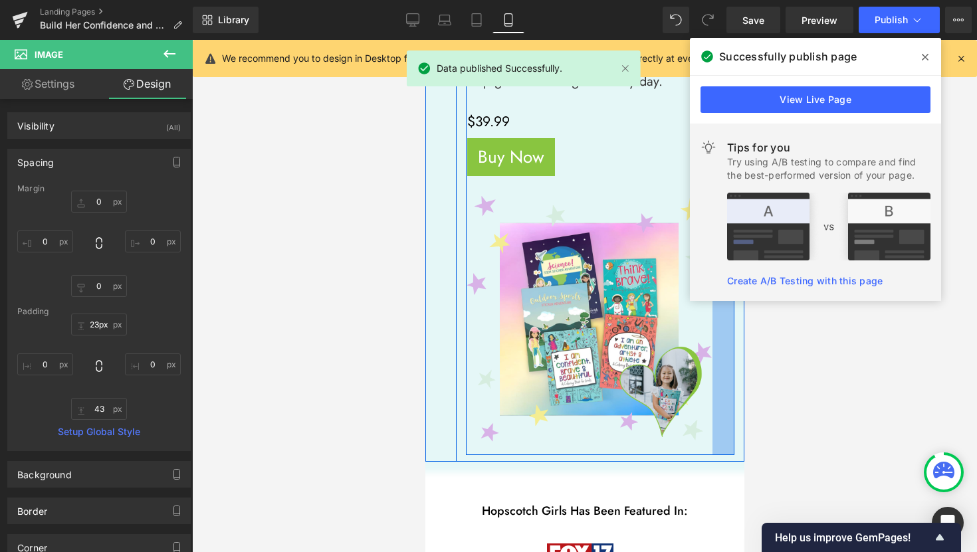
drag, startPoint x: 726, startPoint y: 306, endPoint x: 1151, endPoint y: 345, distance: 427.0
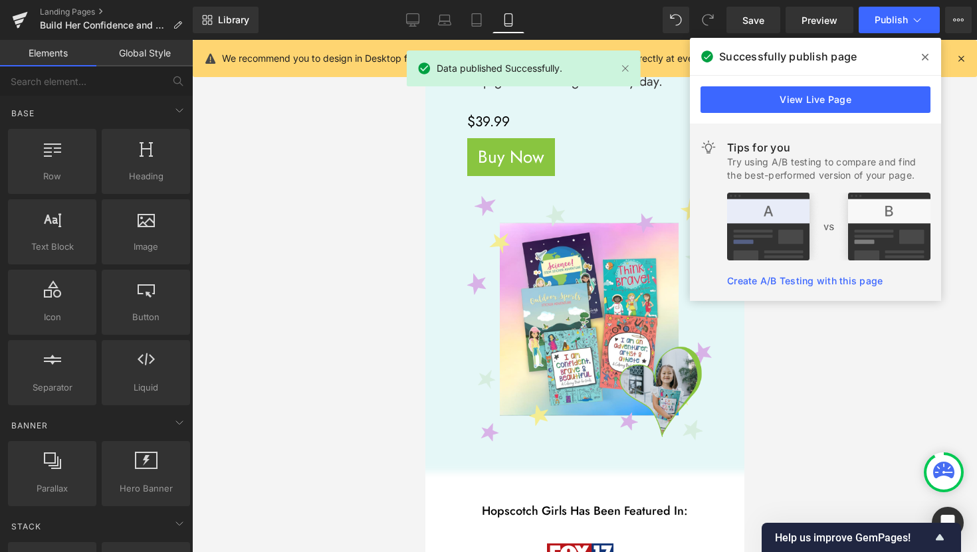
click at [802, 312] on div at bounding box center [584, 296] width 785 height 512
click at [925, 60] on icon at bounding box center [924, 57] width 7 height 11
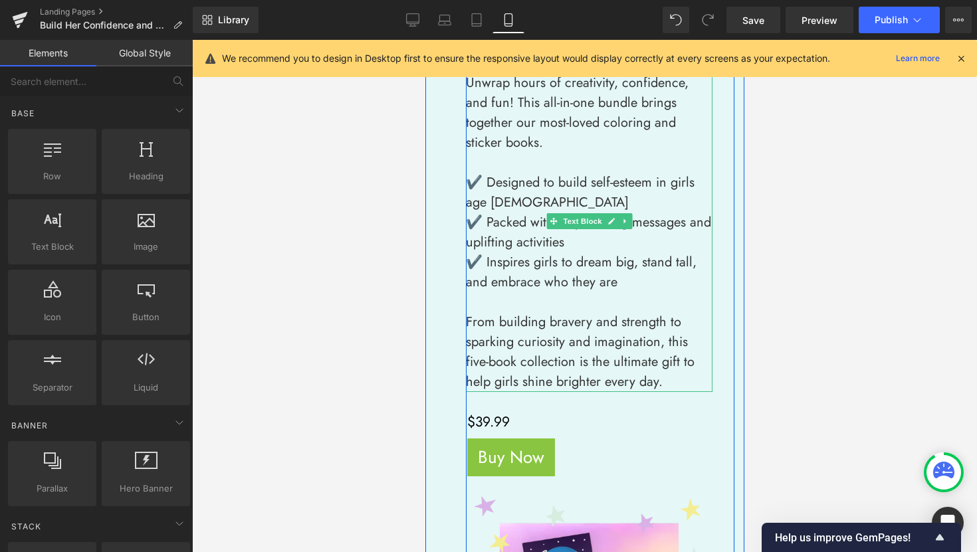
scroll to position [0, 0]
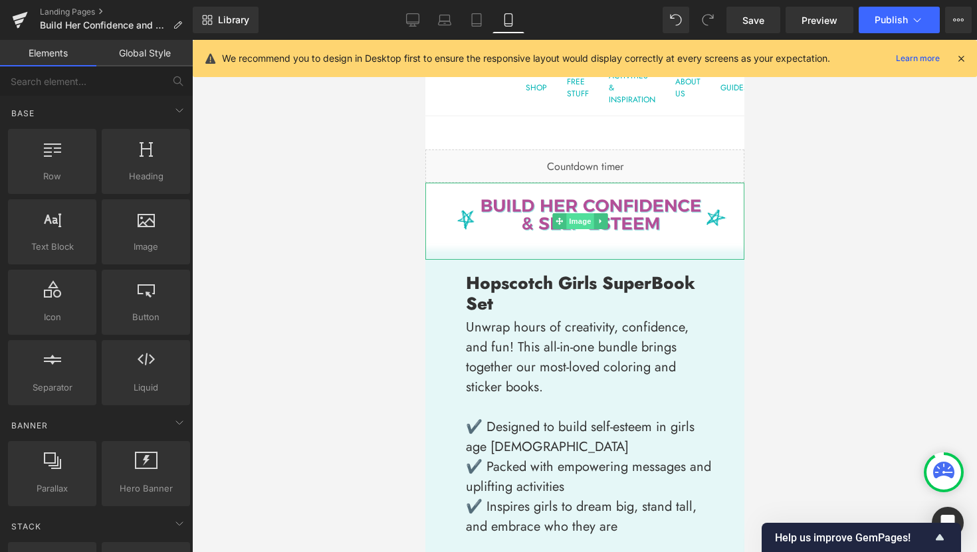
click at [578, 221] on span "Image" at bounding box center [579, 221] width 28 height 16
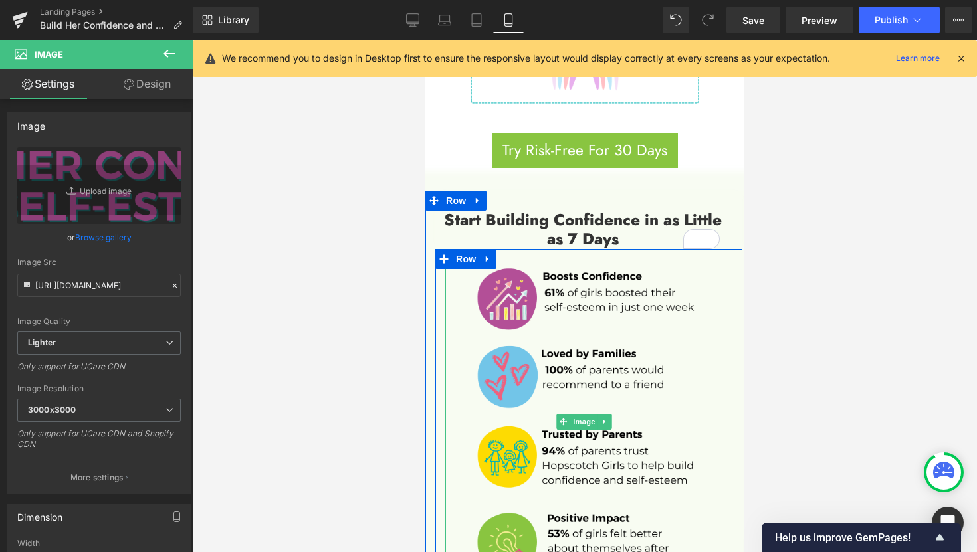
scroll to position [1276, 0]
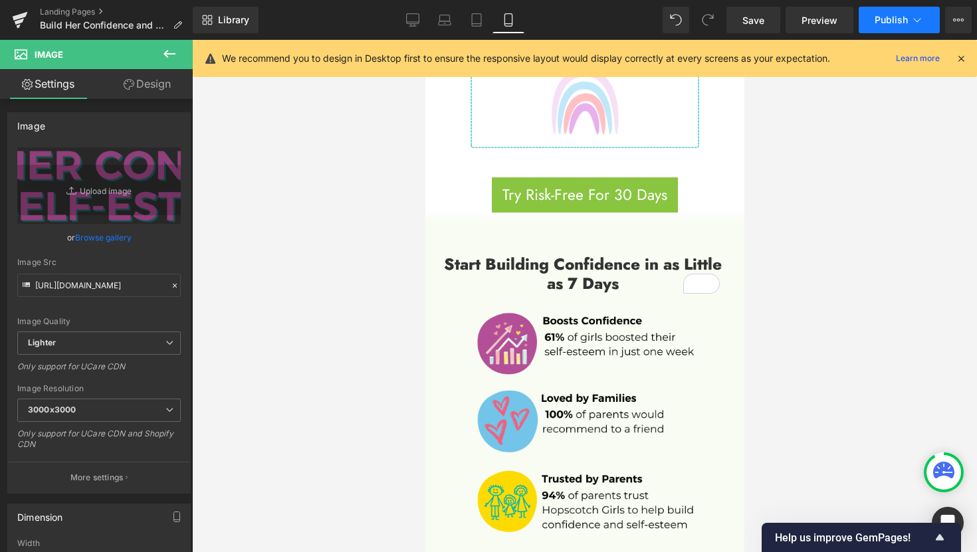
click at [898, 27] on button "Publish" at bounding box center [898, 20] width 81 height 27
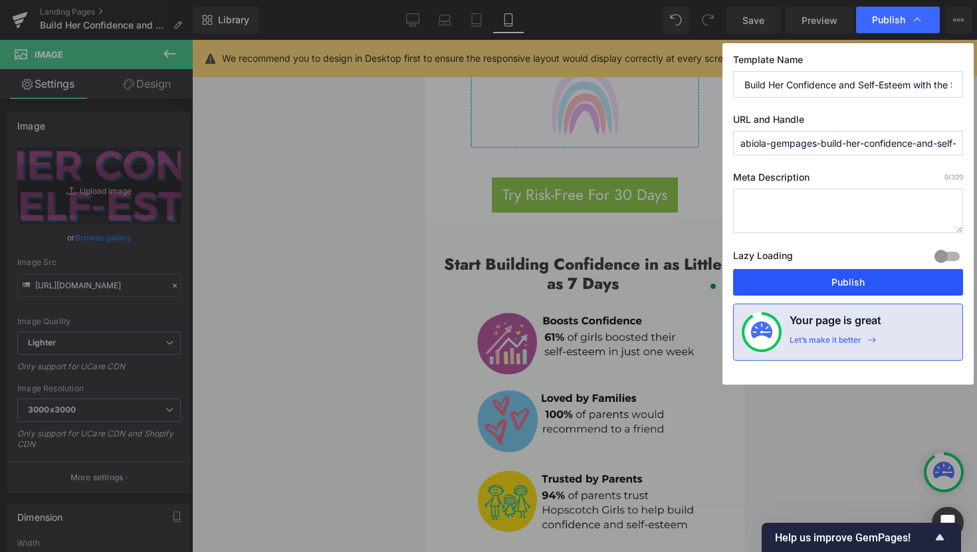
click at [859, 276] on button "Publish" at bounding box center [848, 282] width 230 height 27
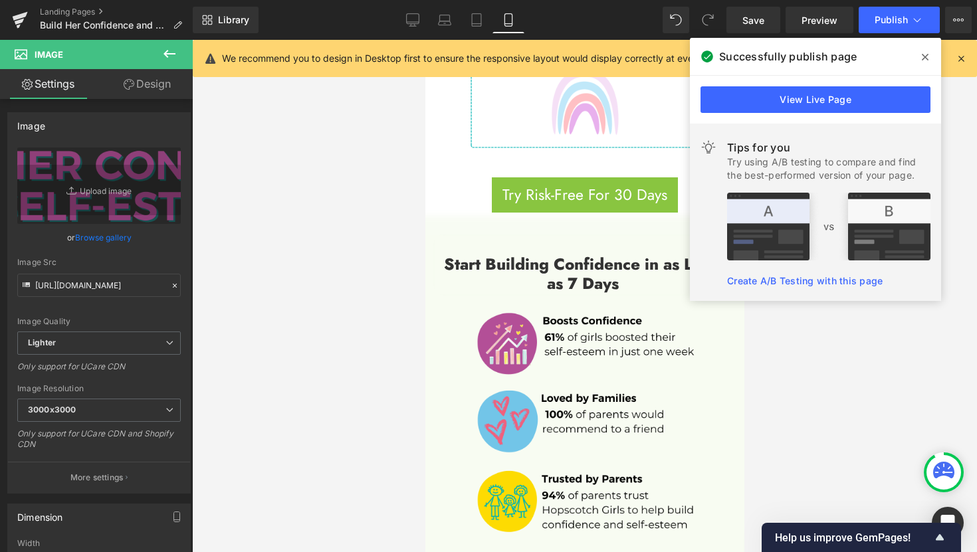
click at [352, 199] on div at bounding box center [584, 296] width 785 height 512
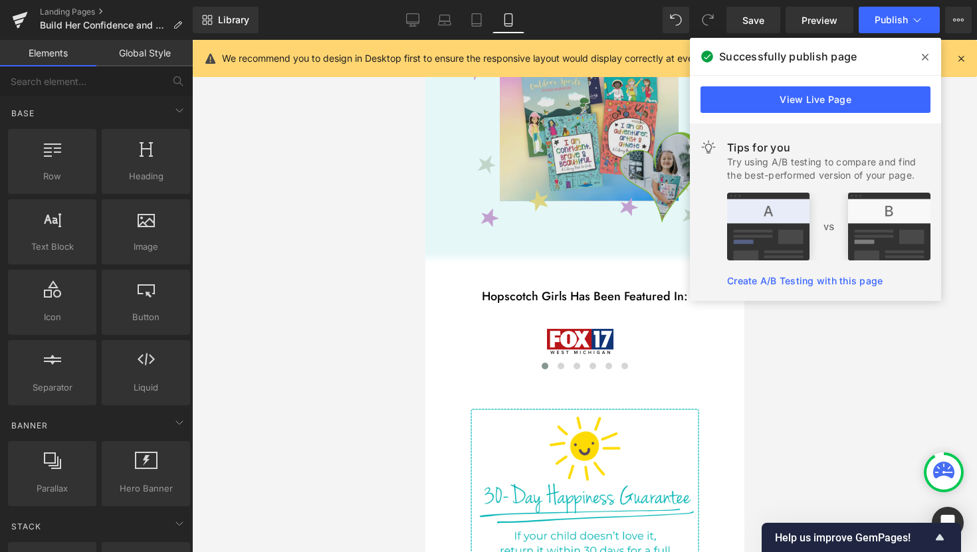
scroll to position [479, 0]
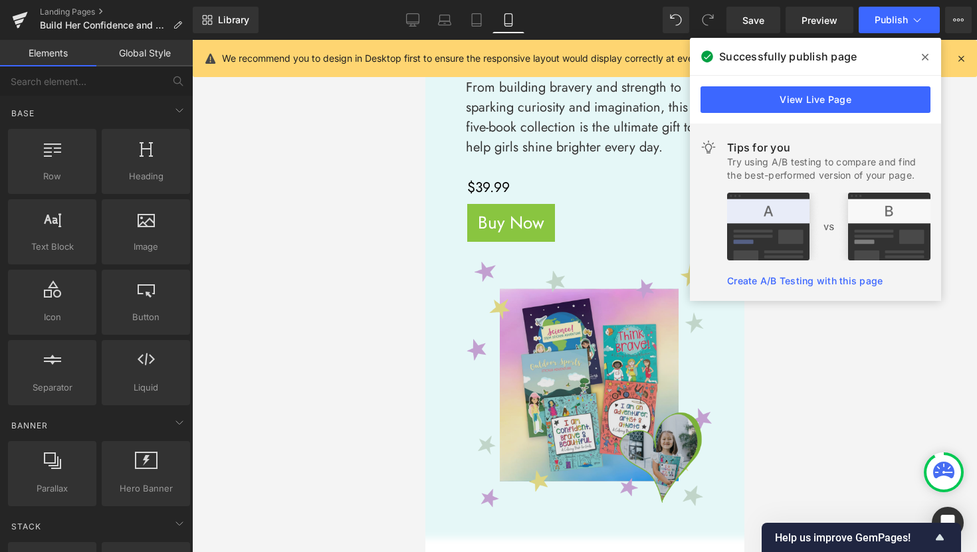
click at [583, 377] on img at bounding box center [588, 385] width 246 height 246
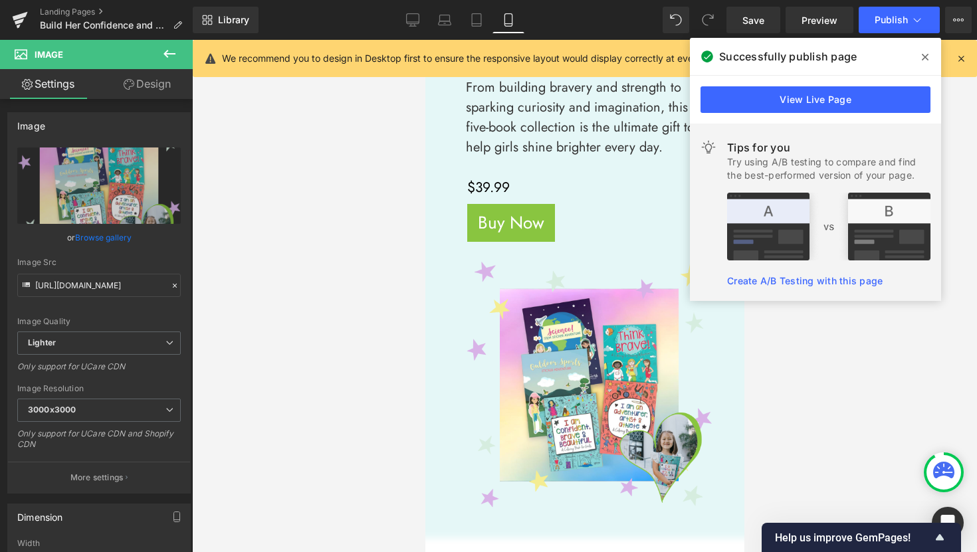
click at [931, 54] on span at bounding box center [924, 57] width 21 height 21
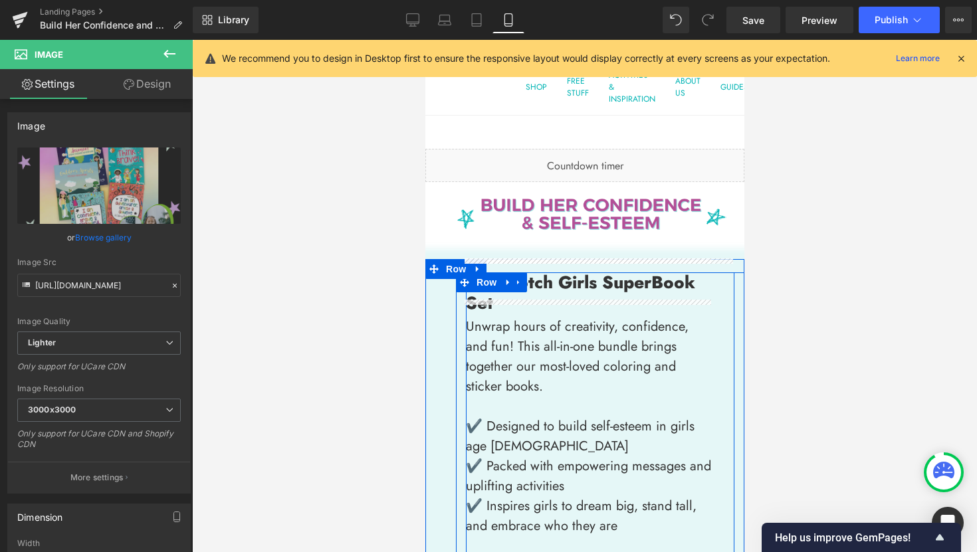
scroll to position [0, 0]
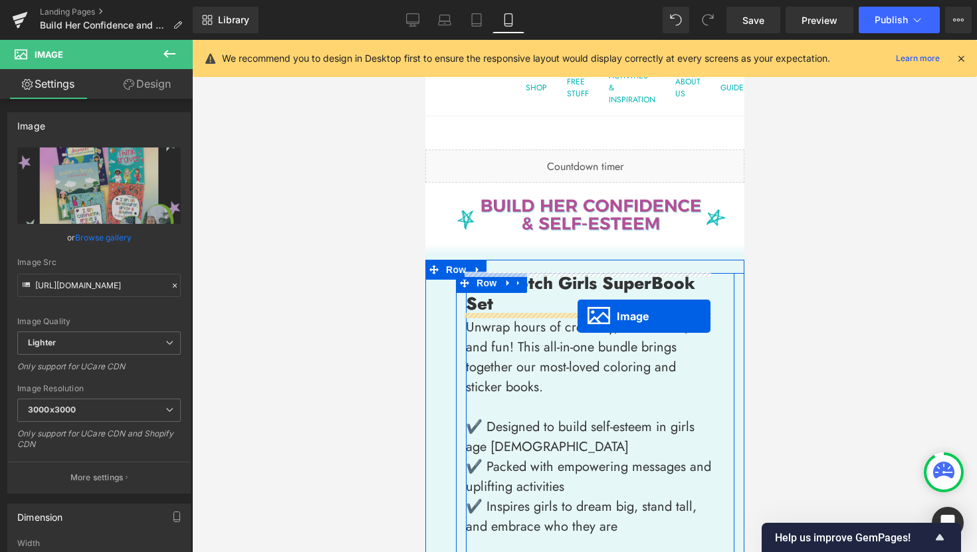
drag, startPoint x: 563, startPoint y: 367, endPoint x: 577, endPoint y: 316, distance: 52.2
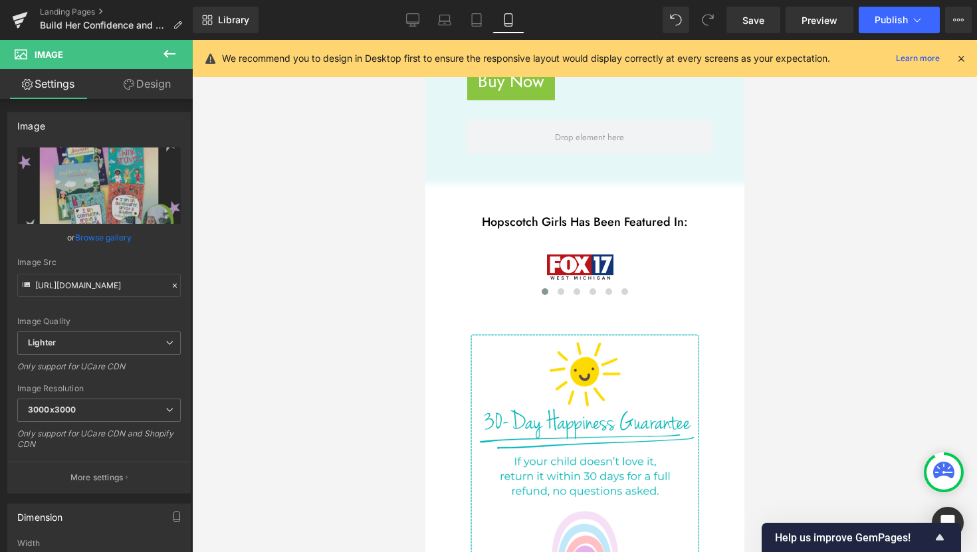
scroll to position [830, 0]
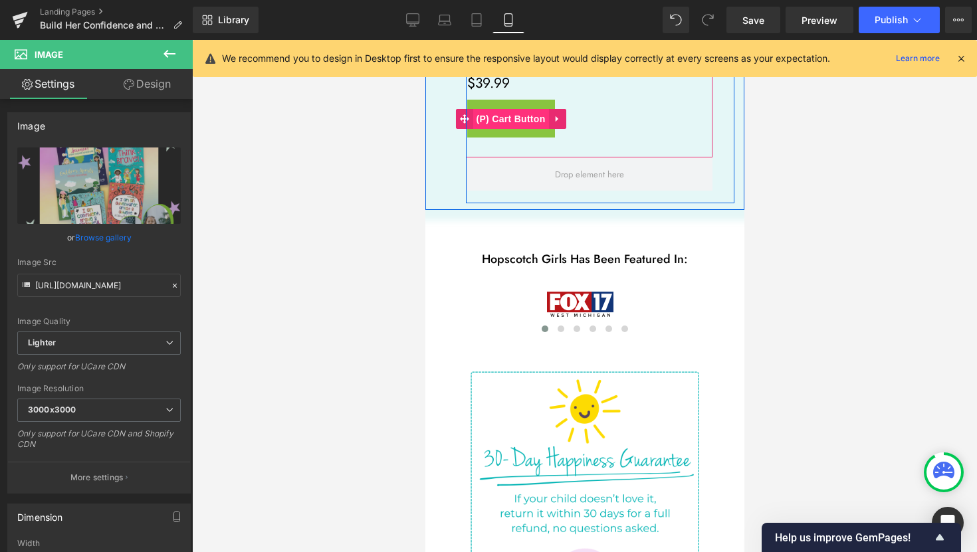
click at [505, 109] on span "(P) Cart Button" at bounding box center [510, 119] width 76 height 20
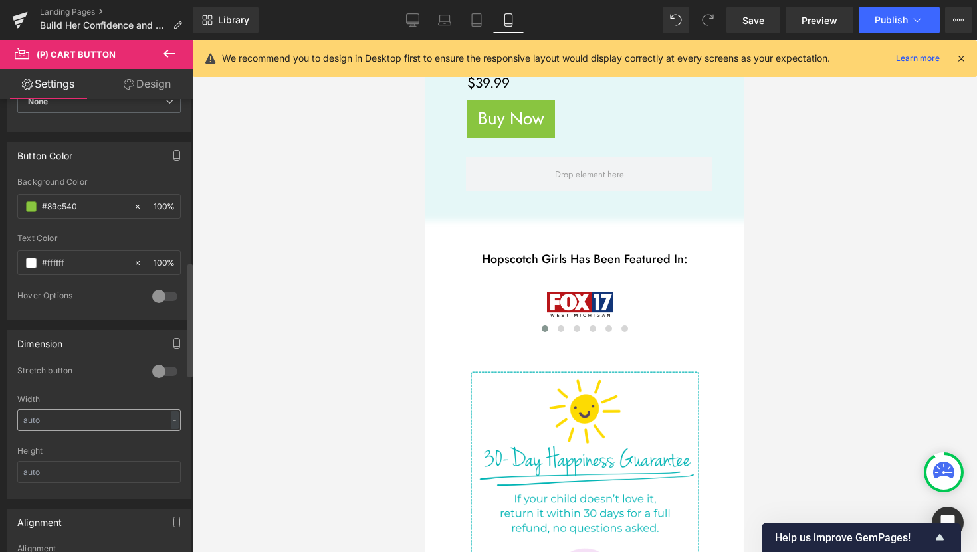
scroll to position [803, 0]
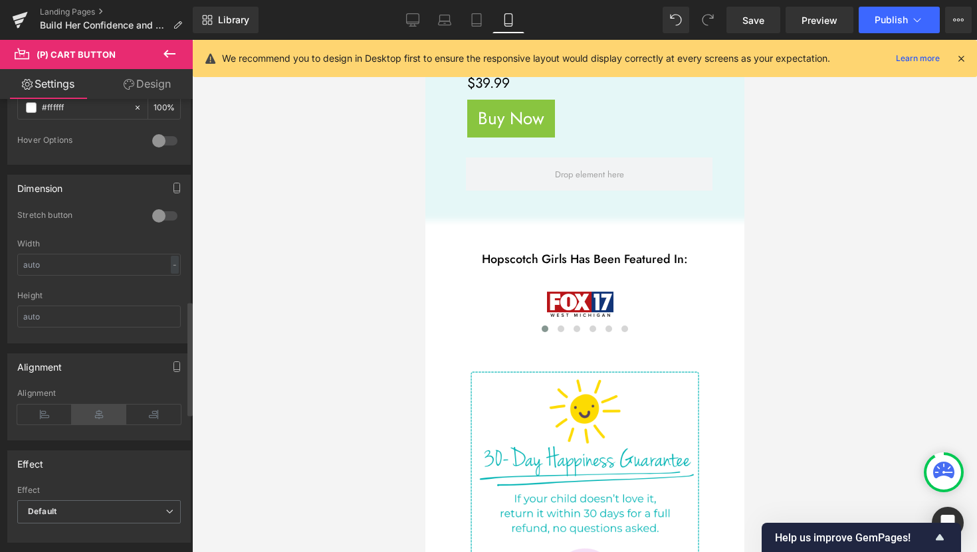
click at [99, 415] on icon at bounding box center [99, 415] width 54 height 20
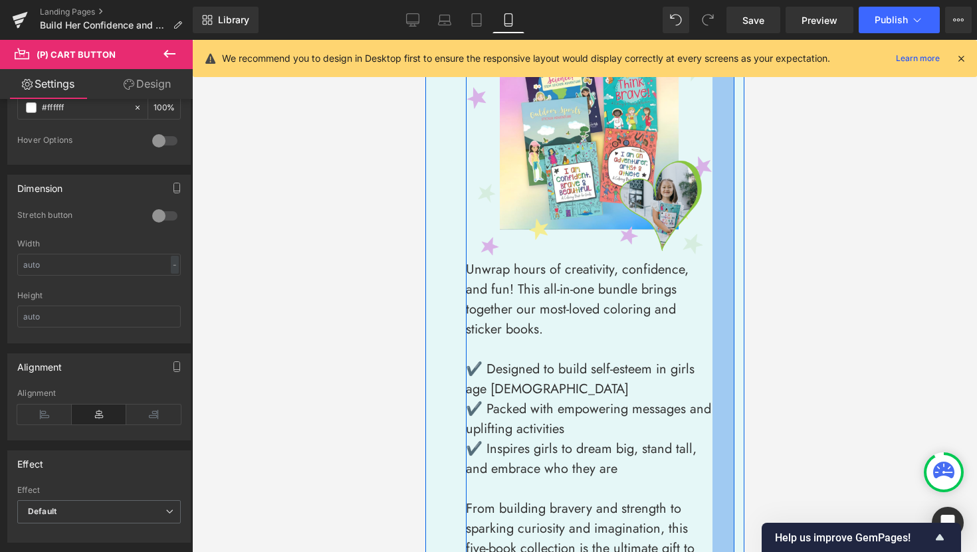
scroll to position [215, 0]
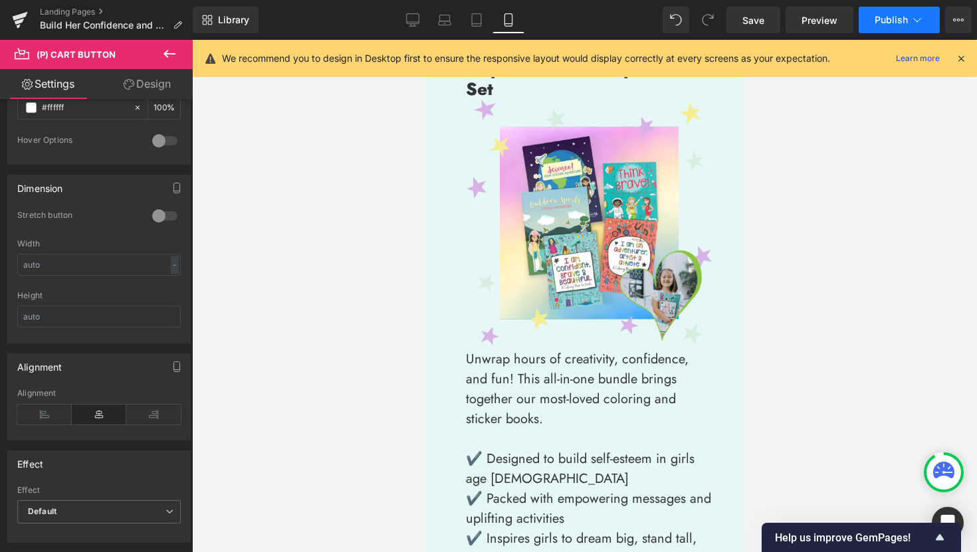
click at [891, 25] on span "Publish" at bounding box center [890, 20] width 33 height 11
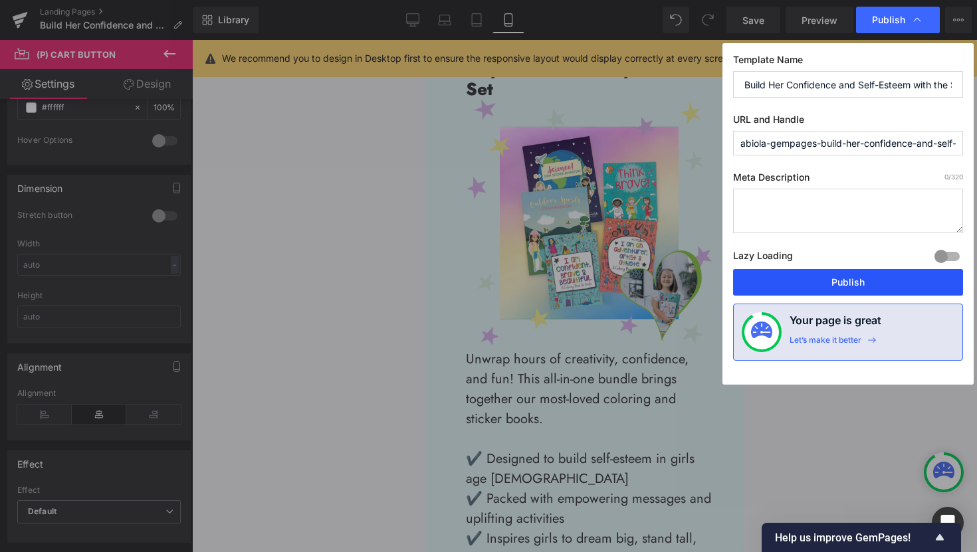
click at [876, 286] on button "Publish" at bounding box center [848, 282] width 230 height 27
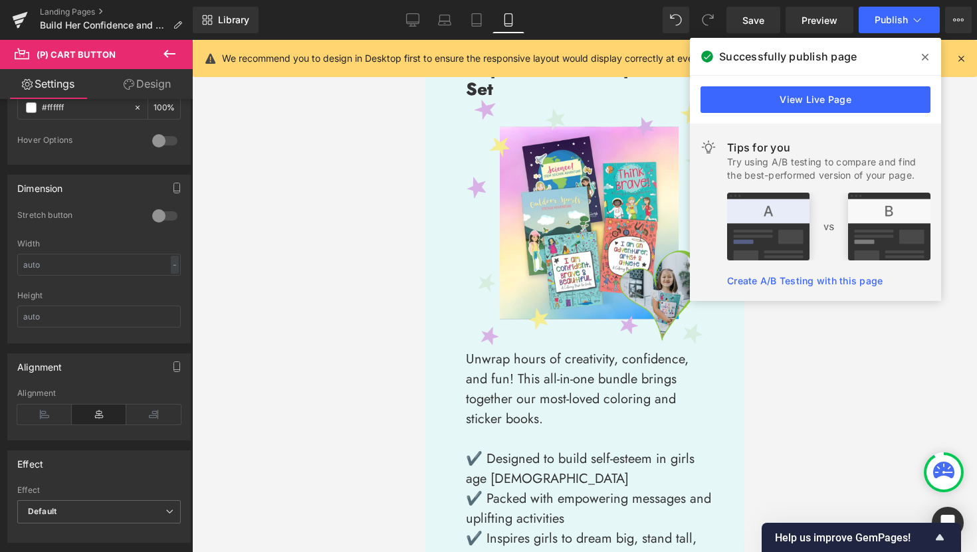
click at [927, 58] on icon at bounding box center [924, 57] width 7 height 11
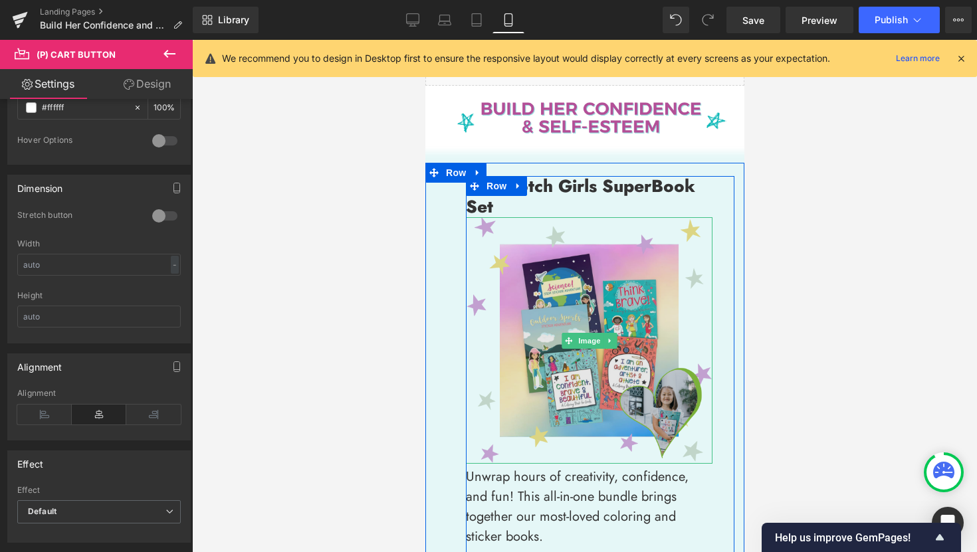
scroll to position [43, 0]
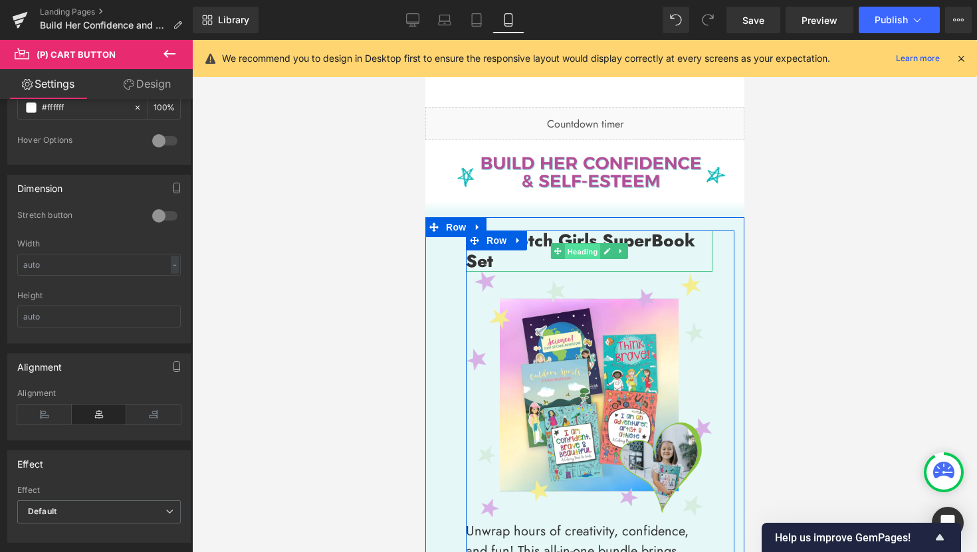
click at [575, 250] on span "Heading" at bounding box center [581, 252] width 36 height 16
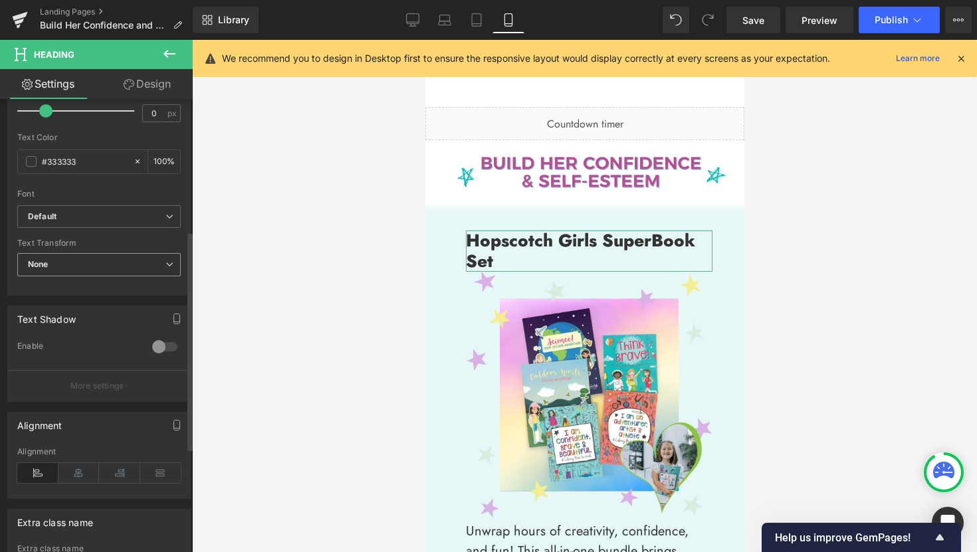
scroll to position [489, 0]
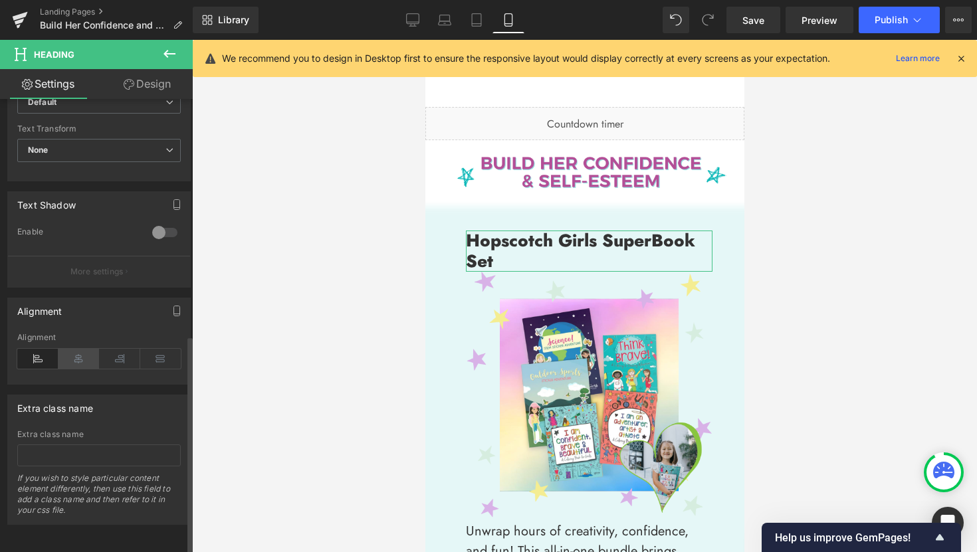
click at [78, 354] on icon at bounding box center [78, 359] width 41 height 20
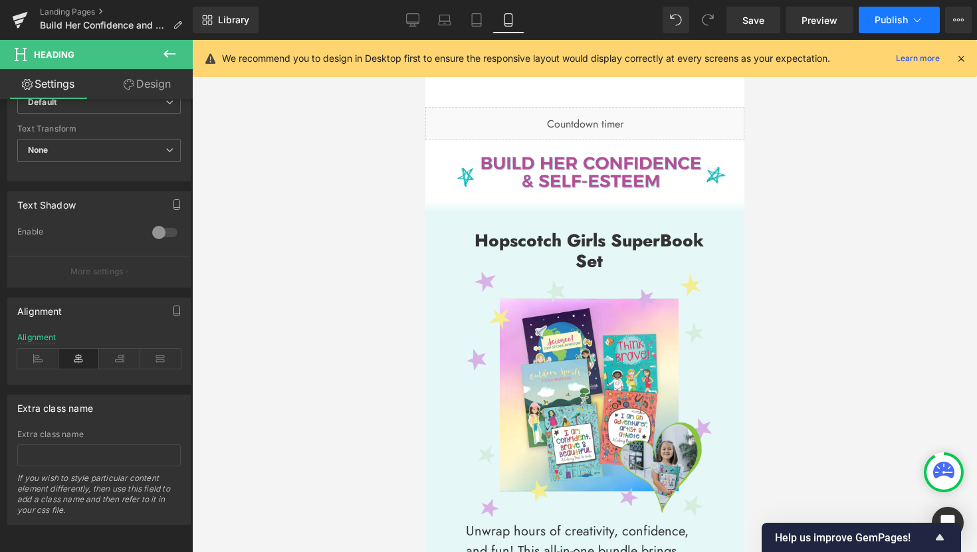
click at [891, 31] on button "Publish" at bounding box center [898, 20] width 81 height 27
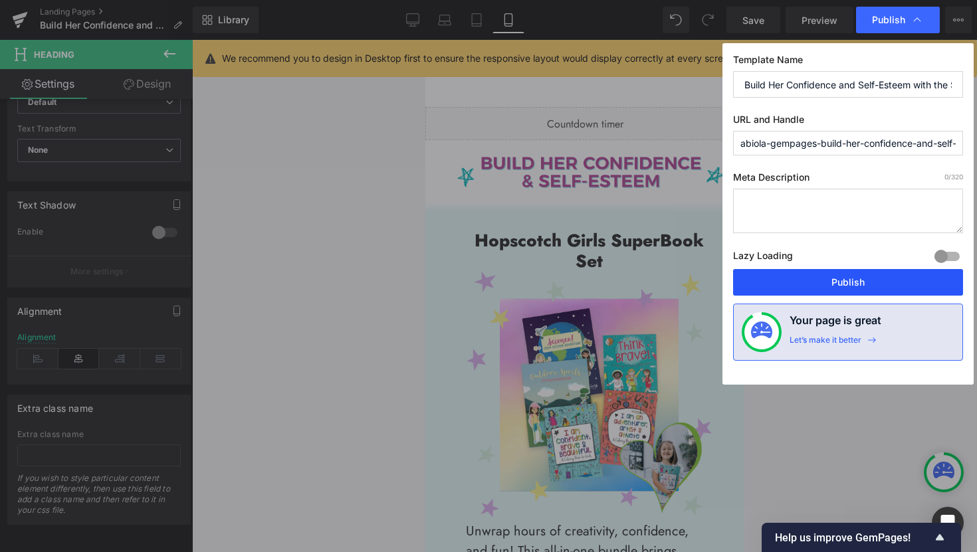
click at [864, 286] on button "Publish" at bounding box center [848, 282] width 230 height 27
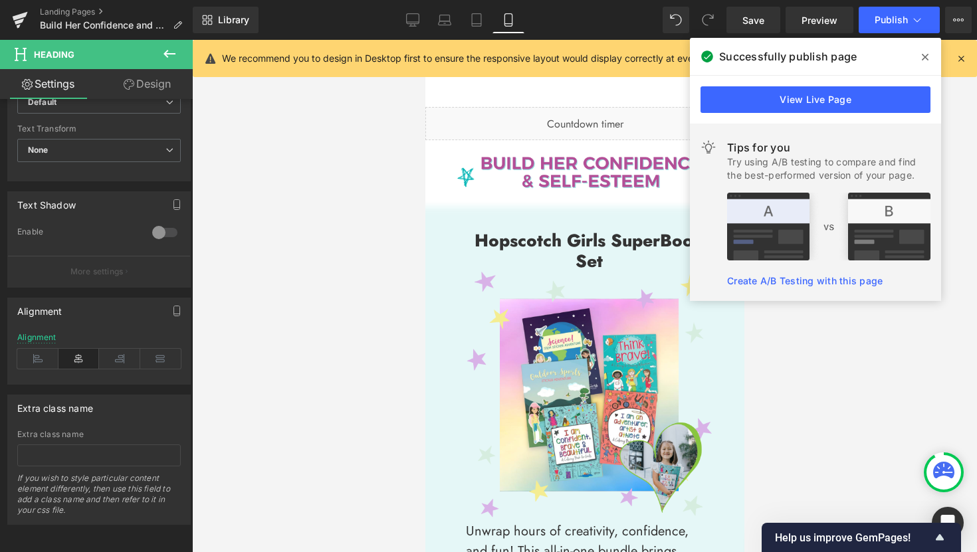
click at [921, 59] on icon at bounding box center [924, 57] width 7 height 7
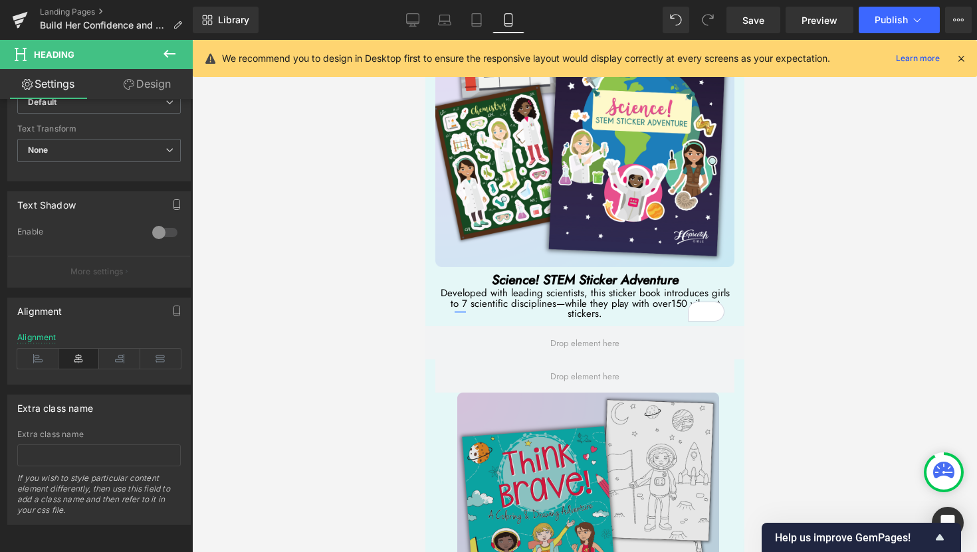
scroll to position [5152, 0]
click at [584, 392] on img at bounding box center [581, 523] width 274 height 262
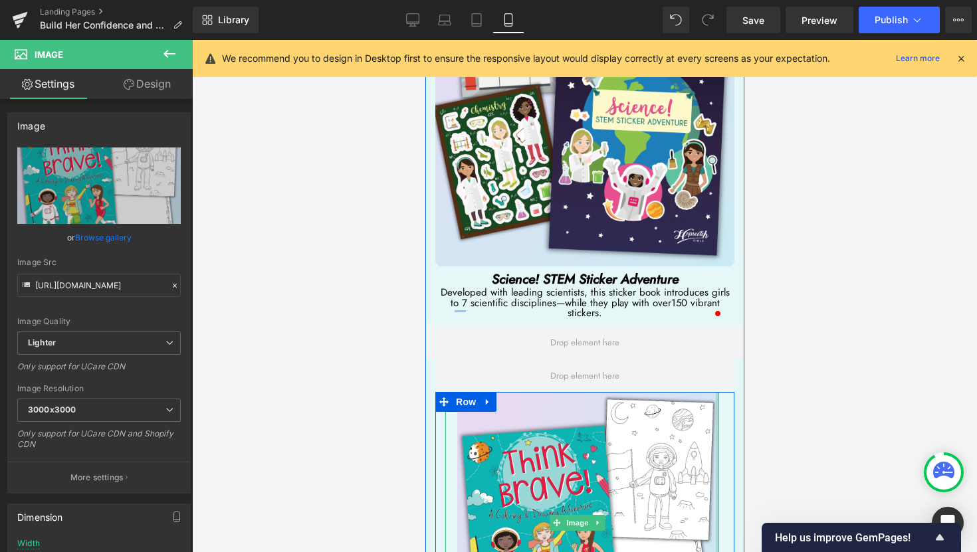
drag, startPoint x: 705, startPoint y: 409, endPoint x: 715, endPoint y: 410, distance: 10.7
click at [715, 410] on div "Image Think Brave! A Coloring & Drawing Adventure Heading This book blends colo…" at bounding box center [581, 545] width 294 height 307
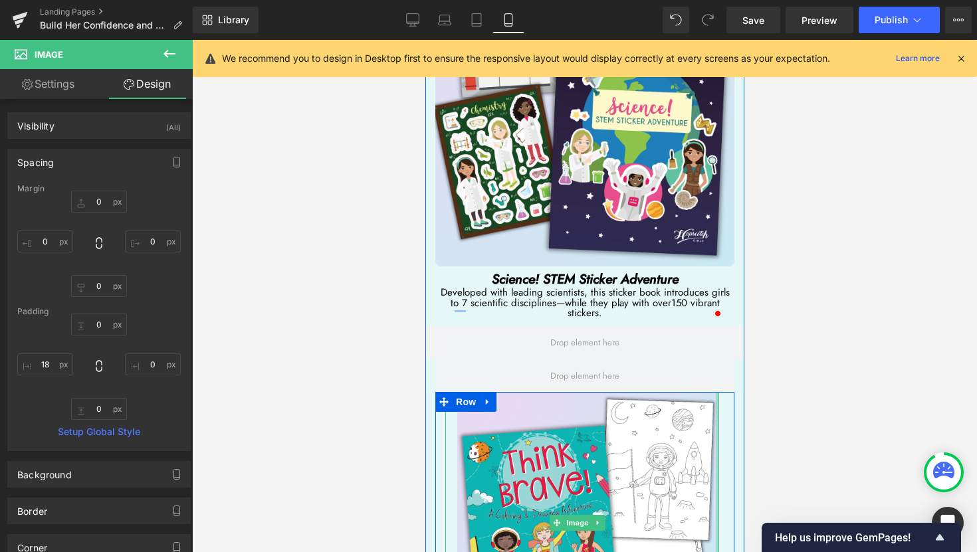
type input "0px"
drag, startPoint x: 707, startPoint y: 529, endPoint x: 720, endPoint y: 529, distance: 13.3
click at [720, 529] on div "Image Think Brave! A Coloring & Drawing Adventure Heading This book blends colo…" at bounding box center [583, 549] width 299 height 314
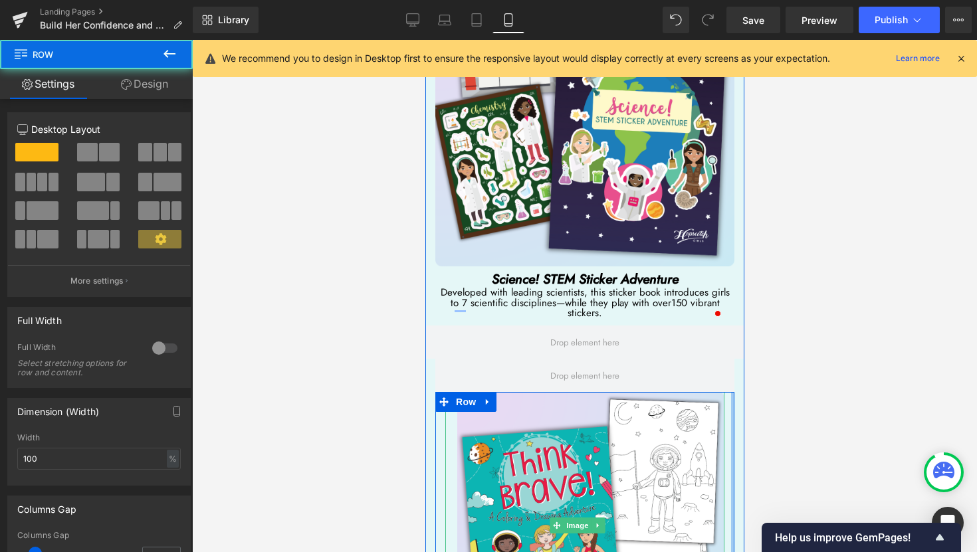
drag, startPoint x: 723, startPoint y: 528, endPoint x: 763, endPoint y: 527, distance: 39.9
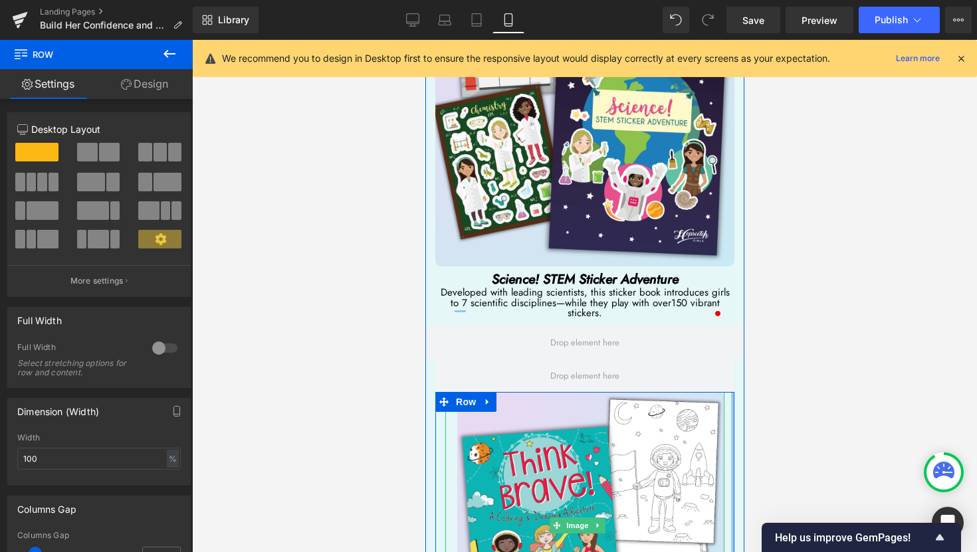
click at [752, 406] on div at bounding box center [584, 296] width 785 height 512
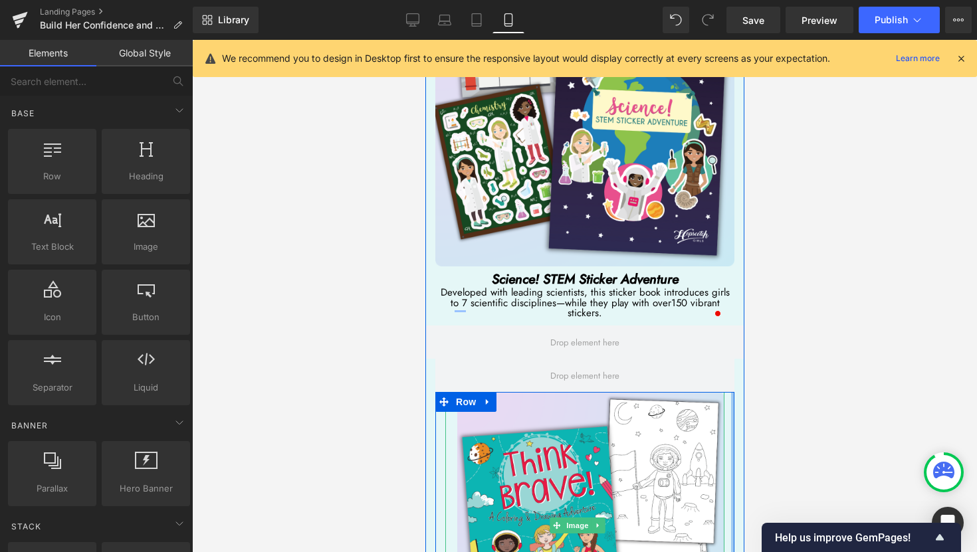
click at [870, 391] on div at bounding box center [584, 296] width 785 height 512
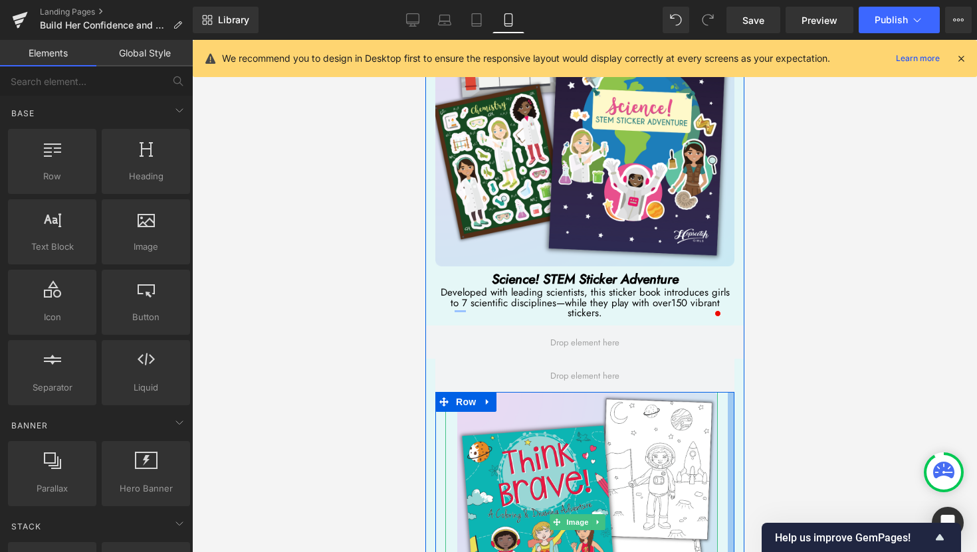
click at [727, 393] on div at bounding box center [730, 548] width 7 height 312
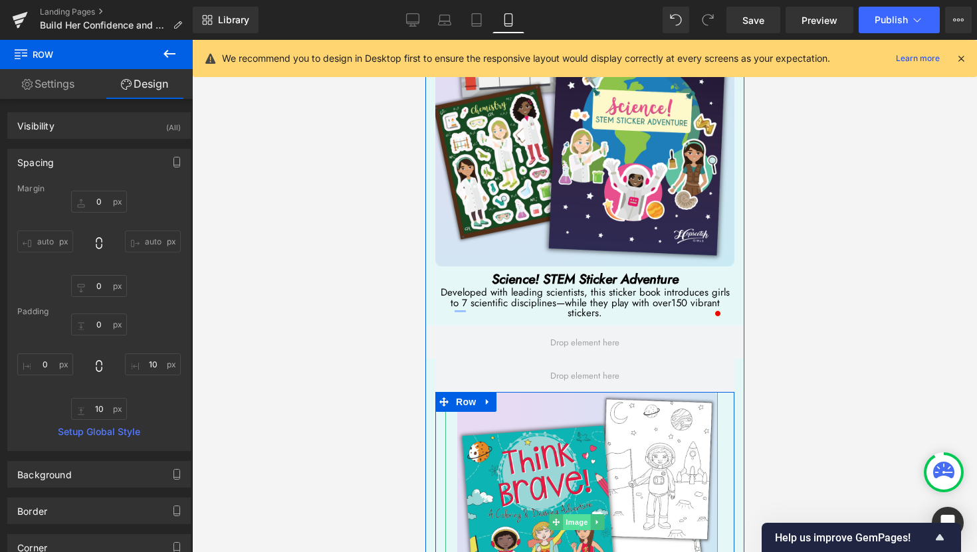
click at [579, 514] on span "Image" at bounding box center [576, 522] width 28 height 16
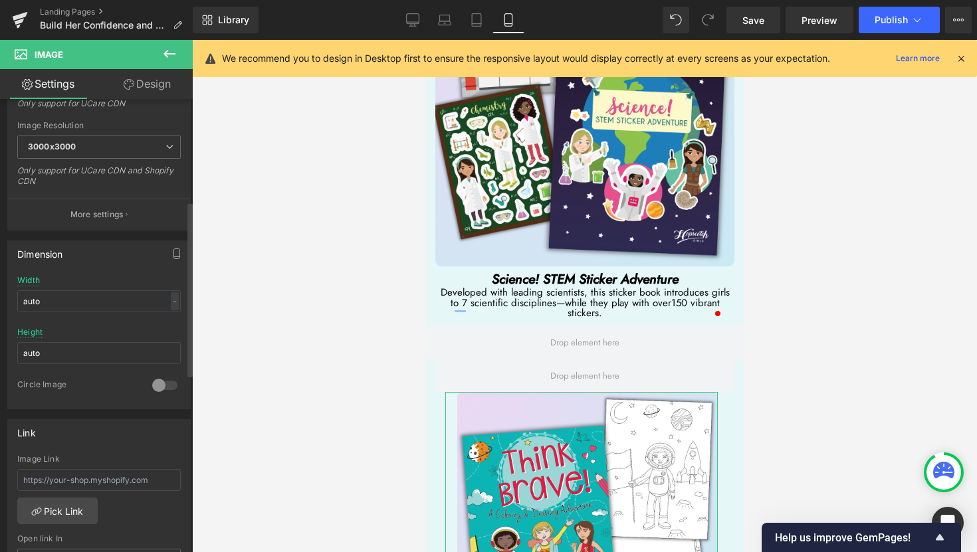
scroll to position [264, 0]
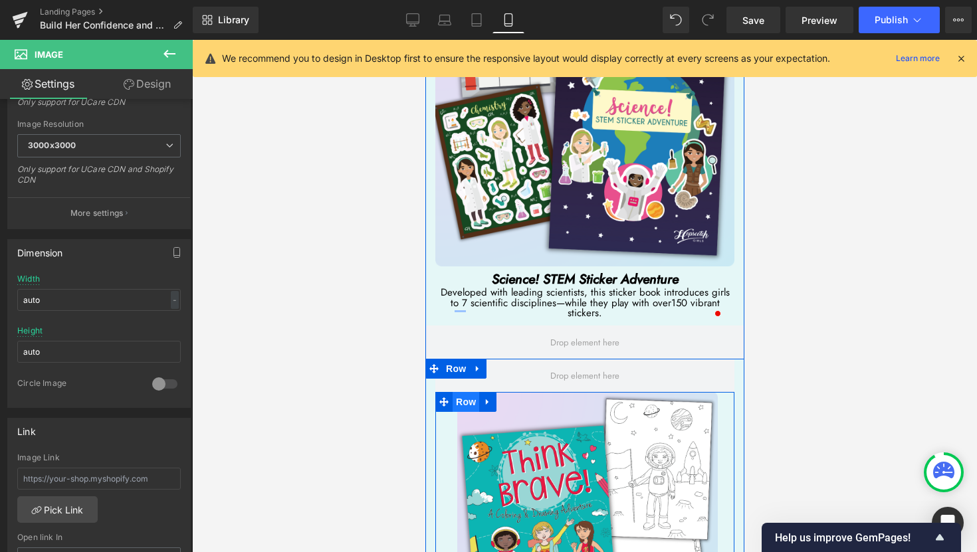
click at [466, 392] on span "Row" at bounding box center [465, 402] width 27 height 20
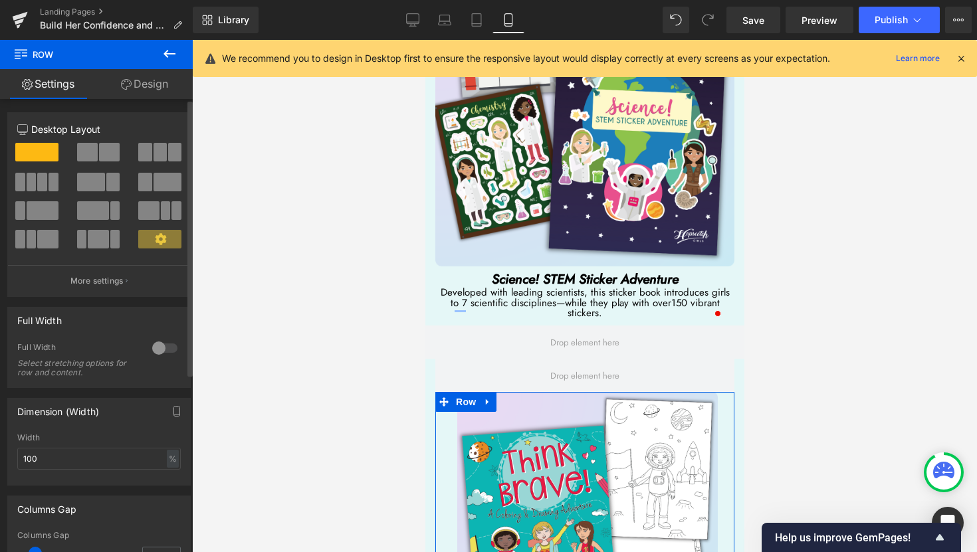
click at [152, 349] on div at bounding box center [165, 347] width 32 height 21
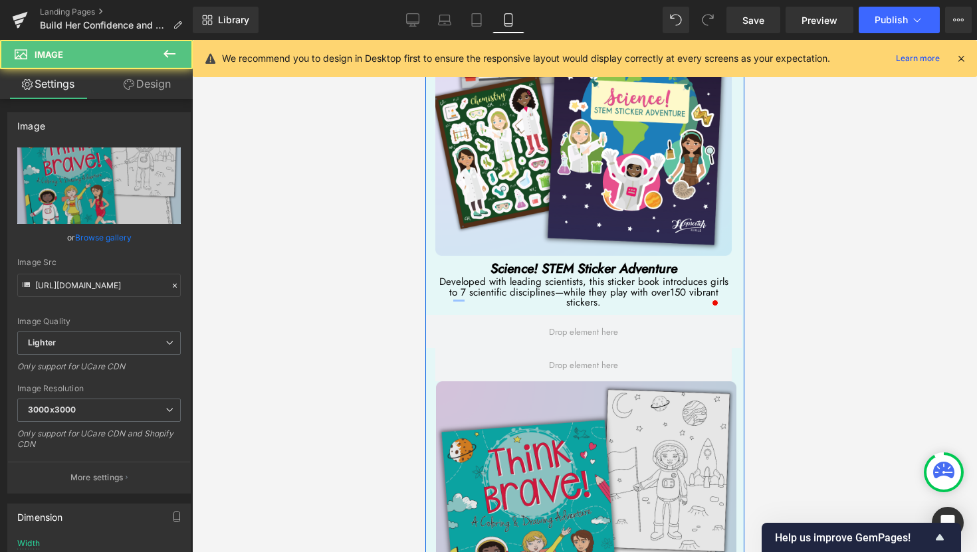
click at [585, 403] on img at bounding box center [579, 531] width 312 height 300
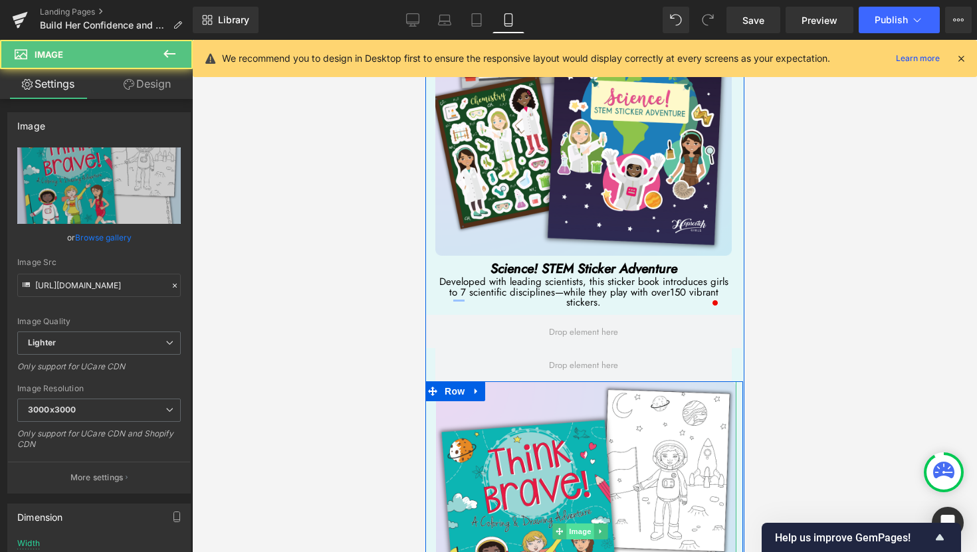
click at [577, 523] on span "Image" at bounding box center [579, 531] width 28 height 16
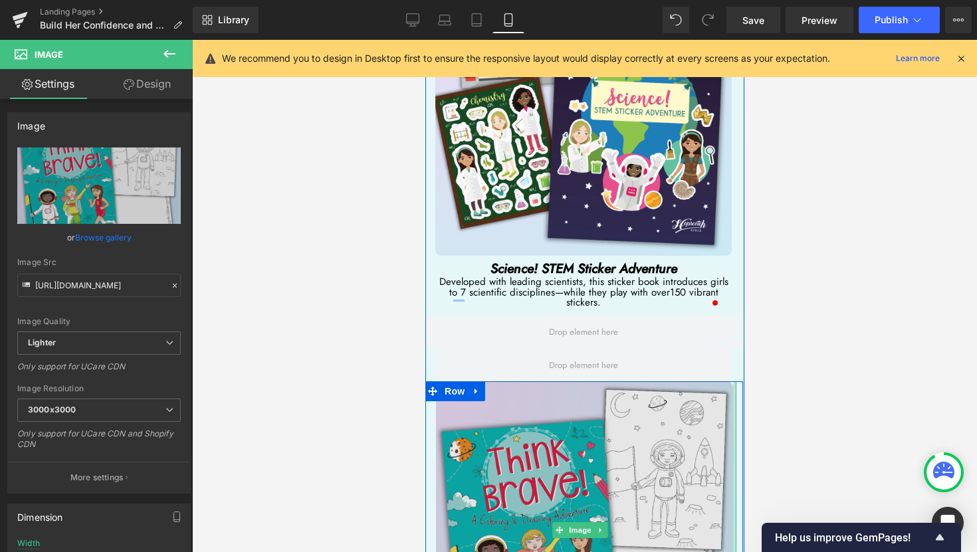
click at [724, 447] on div "Image" at bounding box center [579, 529] width 312 height 297
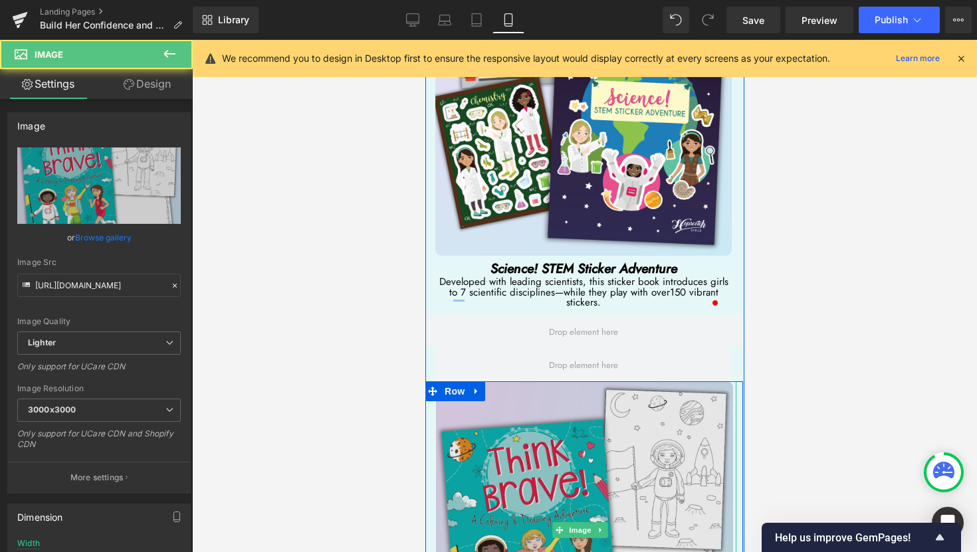
click at [428, 430] on img at bounding box center [579, 529] width 312 height 297
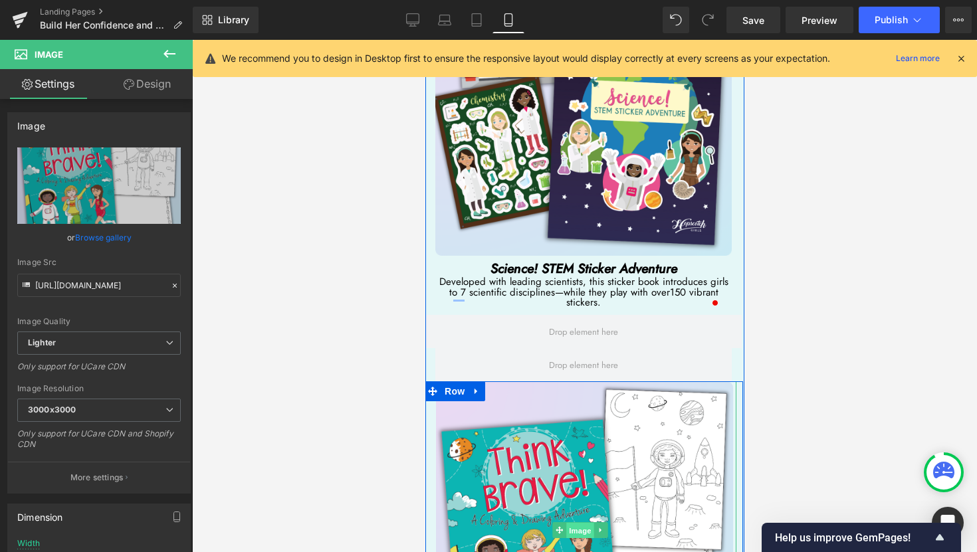
click at [575, 522] on span "Image" at bounding box center [579, 530] width 28 height 16
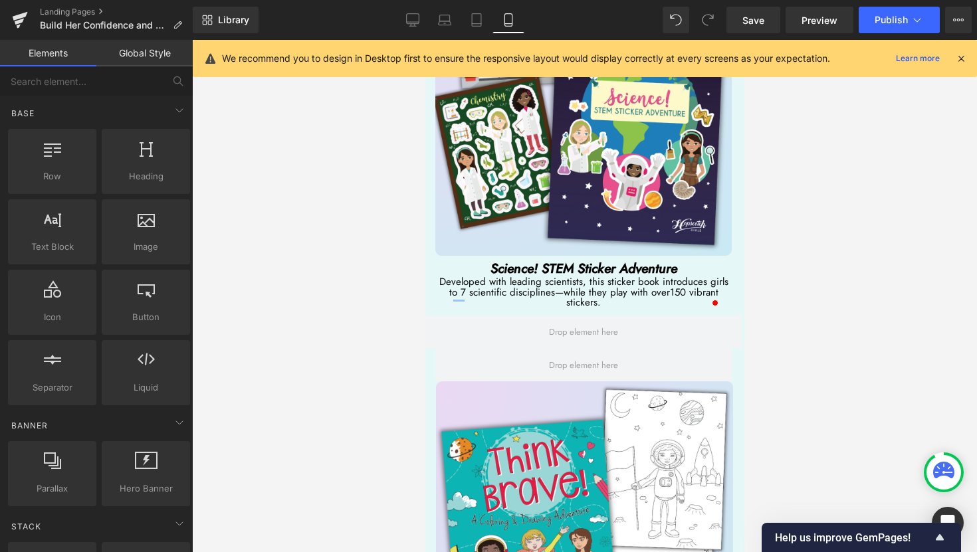
click at [825, 398] on div at bounding box center [584, 296] width 785 height 512
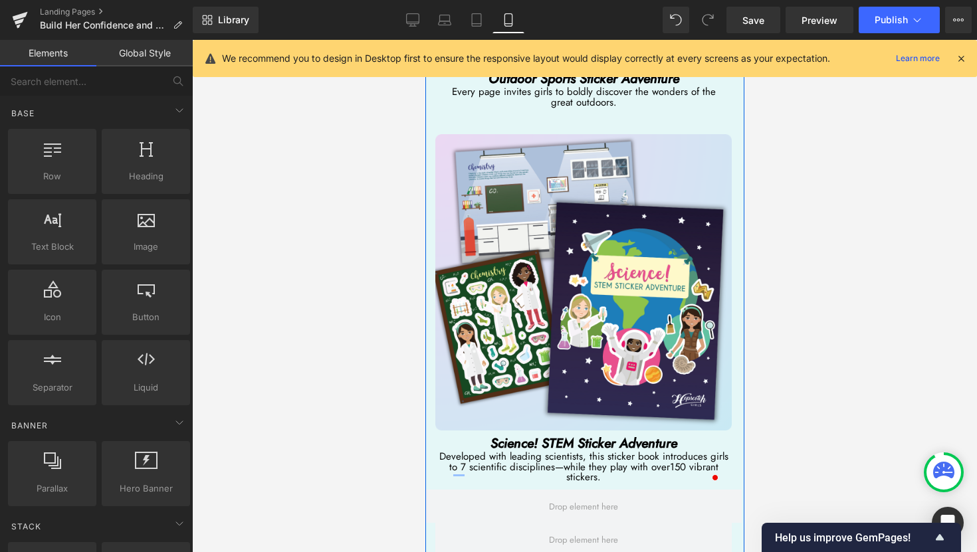
scroll to position [5085, 0]
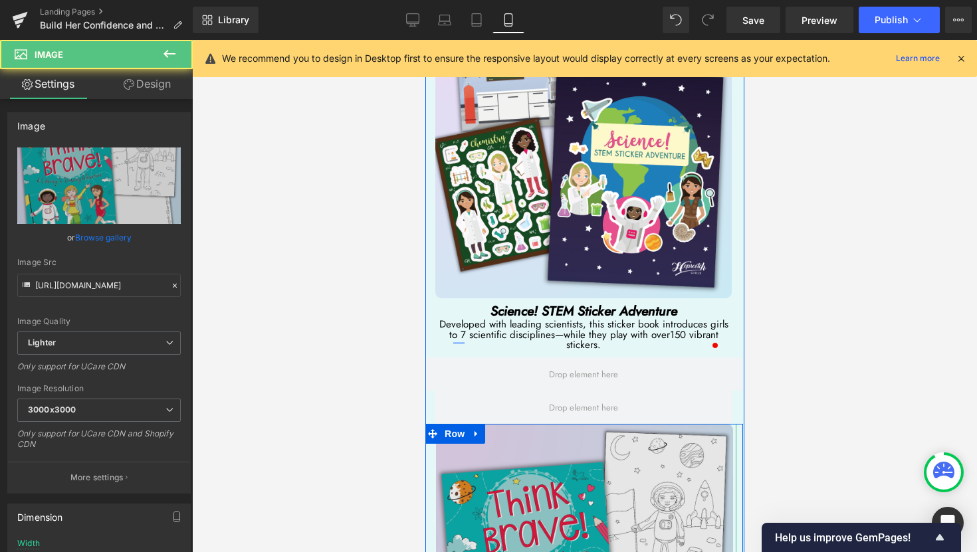
scroll to position [5162, 0]
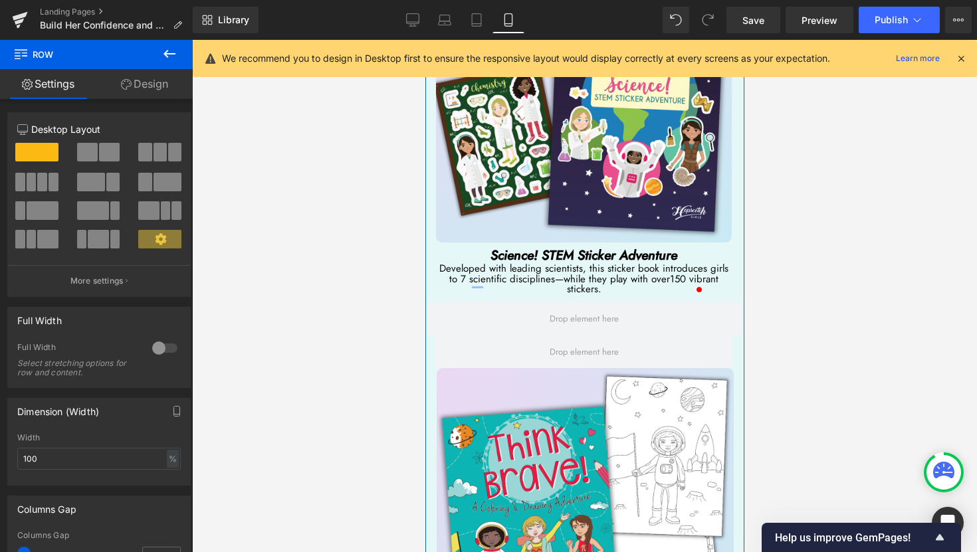
click at [415, 357] on div at bounding box center [584, 296] width 785 height 512
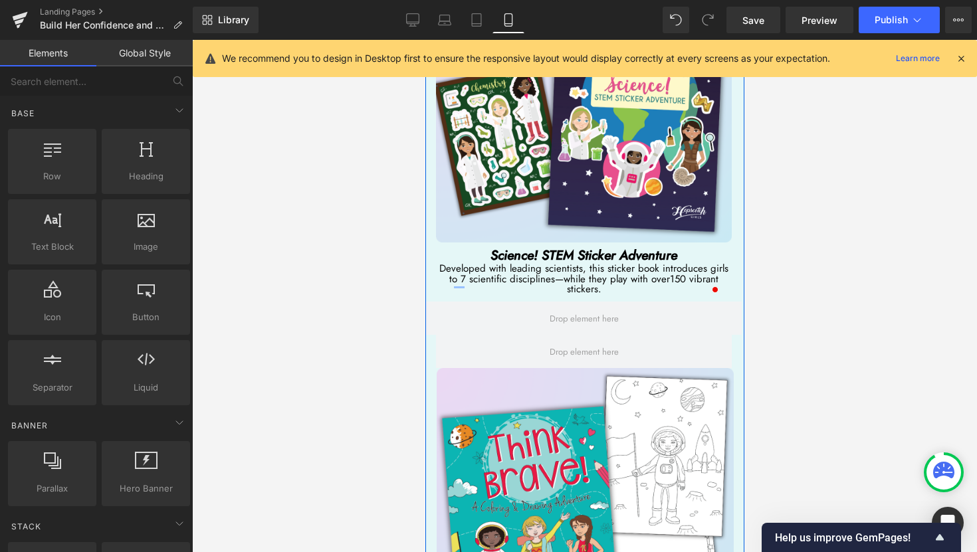
click at [418, 357] on div at bounding box center [584, 296] width 785 height 512
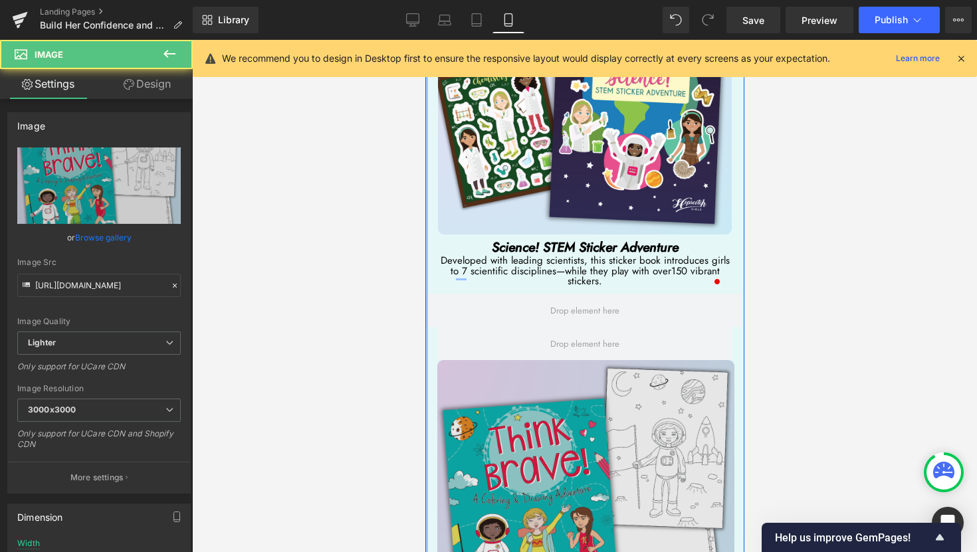
click at [427, 360] on img at bounding box center [580, 508] width 312 height 297
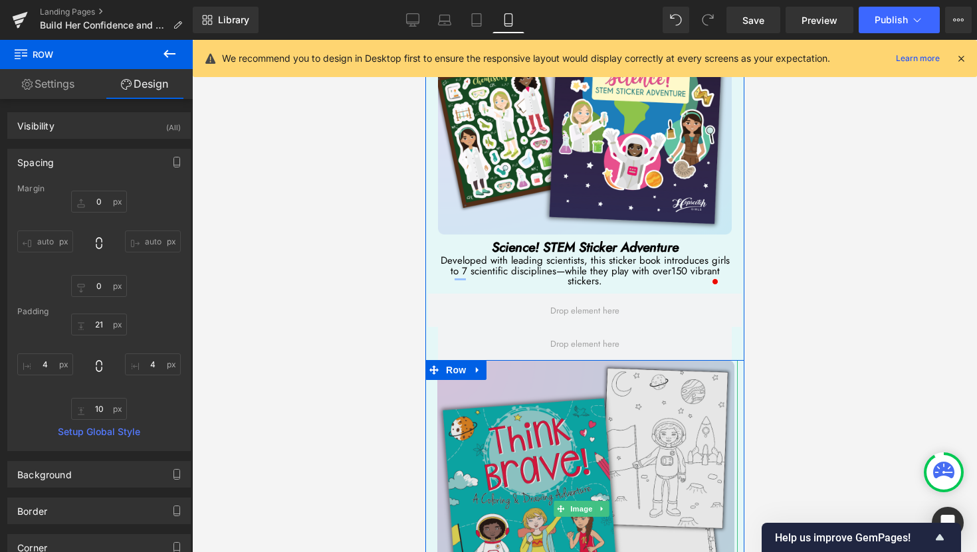
click at [443, 360] on img at bounding box center [580, 508] width 312 height 297
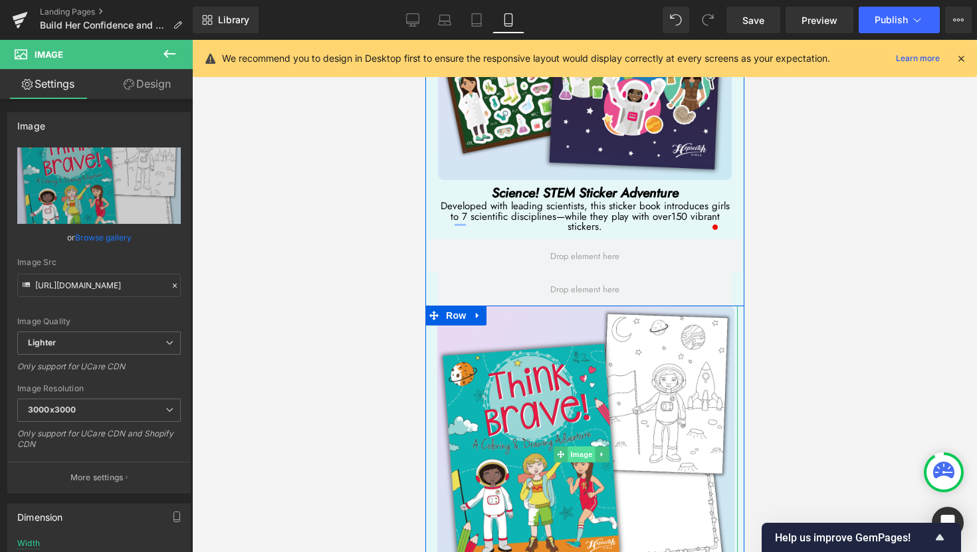
click at [576, 446] on span "Image" at bounding box center [581, 454] width 28 height 16
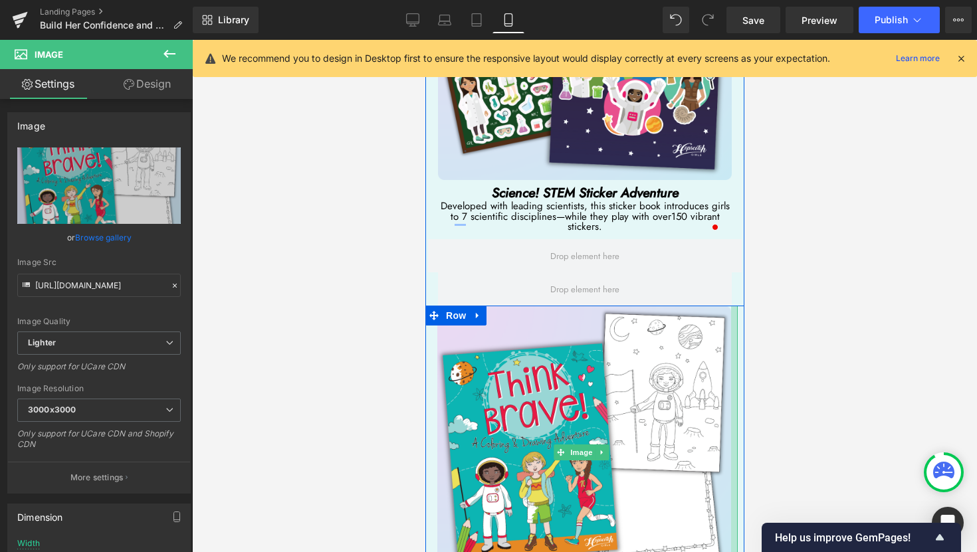
click at [730, 481] on div at bounding box center [733, 453] width 7 height 294
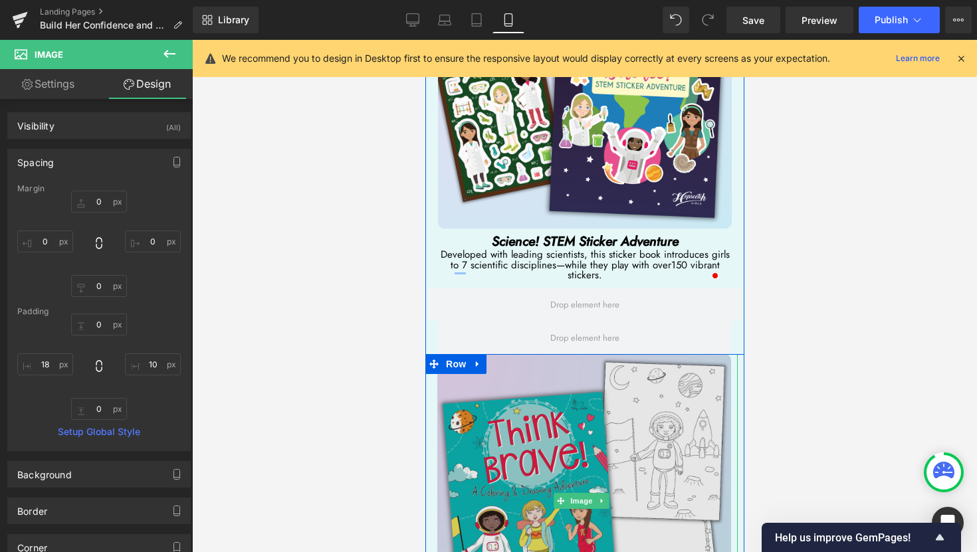
scroll to position [5327, 0]
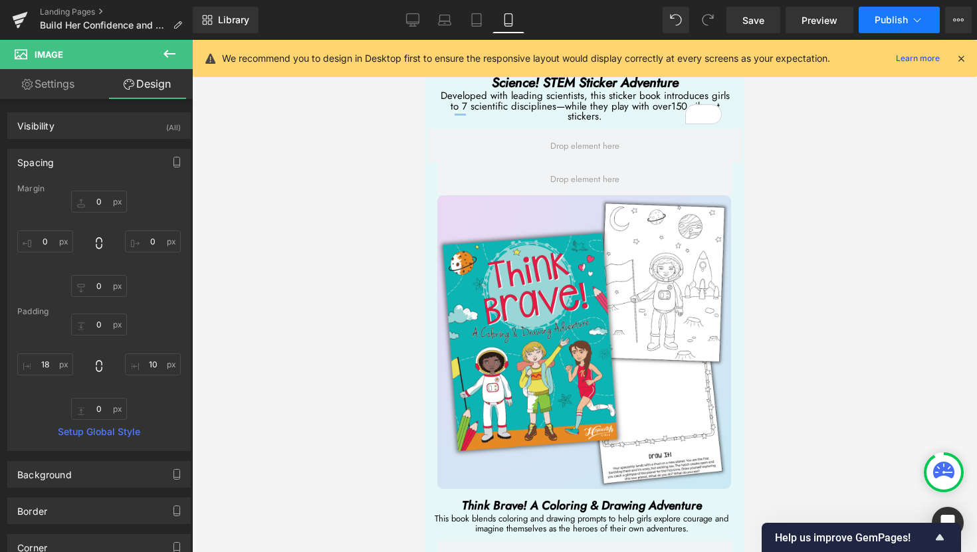
click at [893, 22] on span "Publish" at bounding box center [890, 20] width 33 height 11
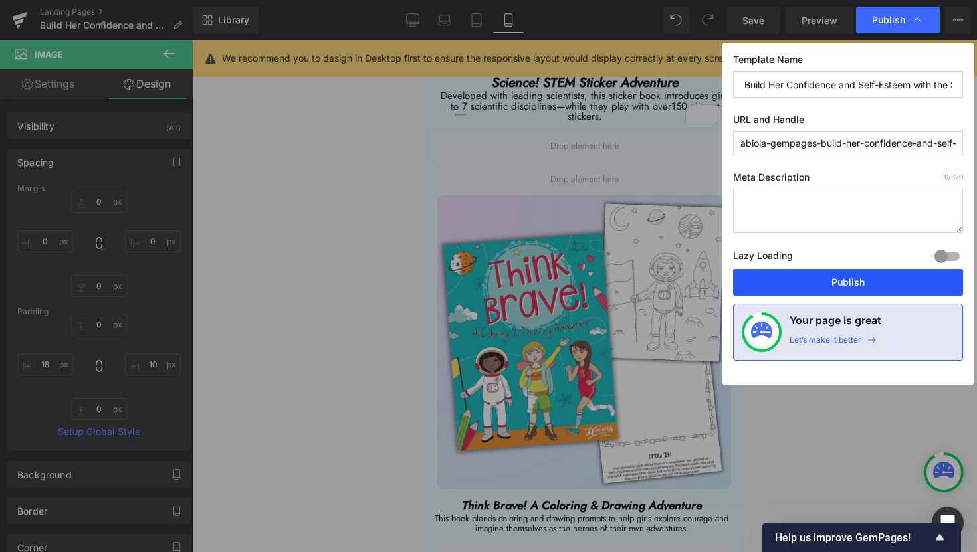
click at [862, 287] on button "Publish" at bounding box center [848, 282] width 230 height 27
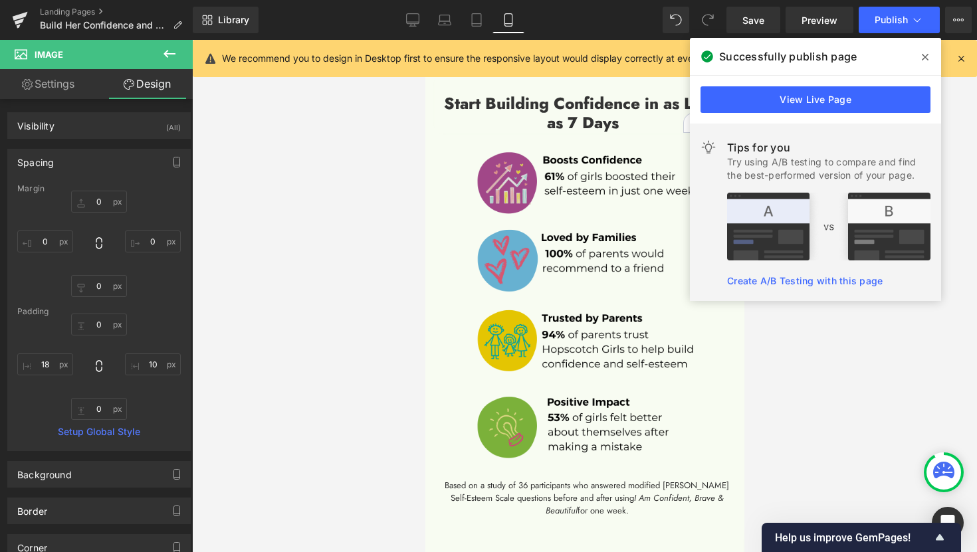
scroll to position [1452, 0]
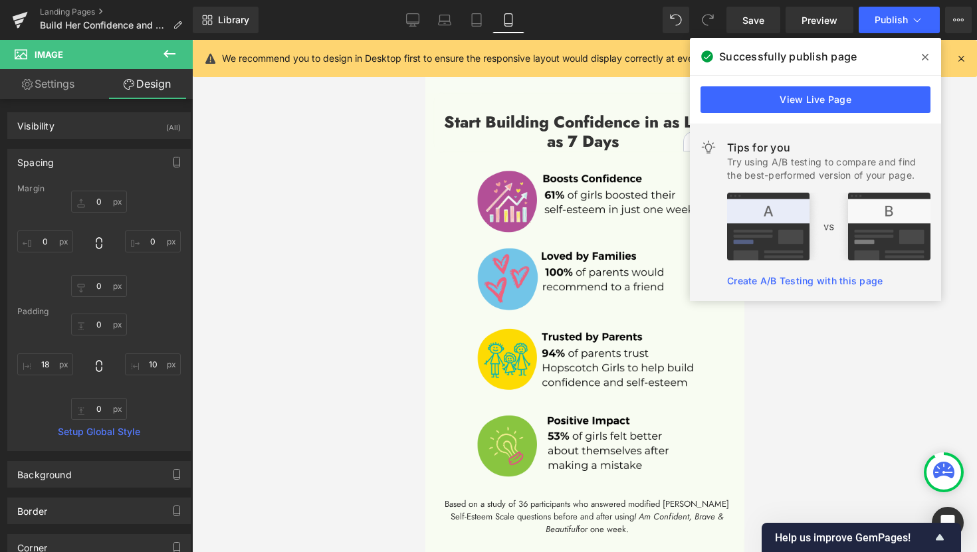
click at [928, 56] on span at bounding box center [924, 57] width 21 height 21
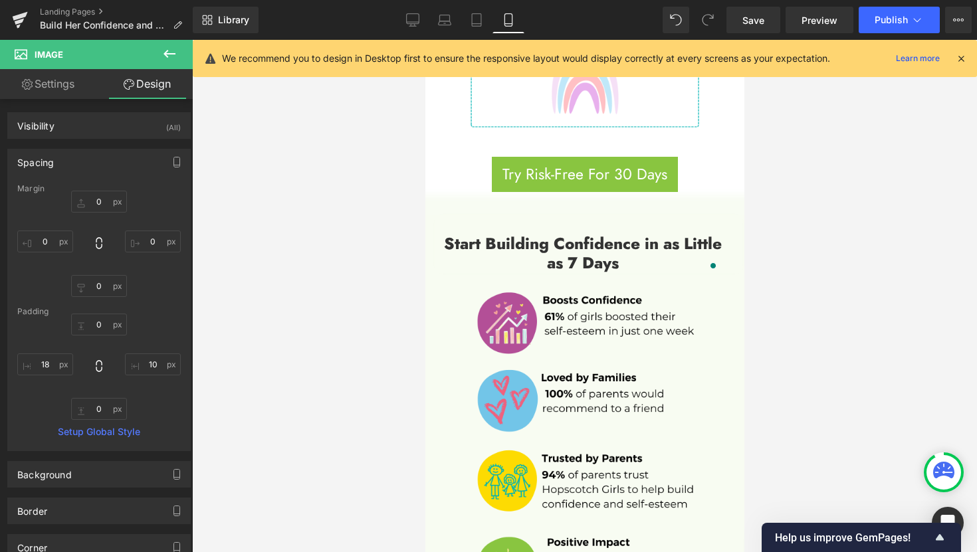
scroll to position [1323, 0]
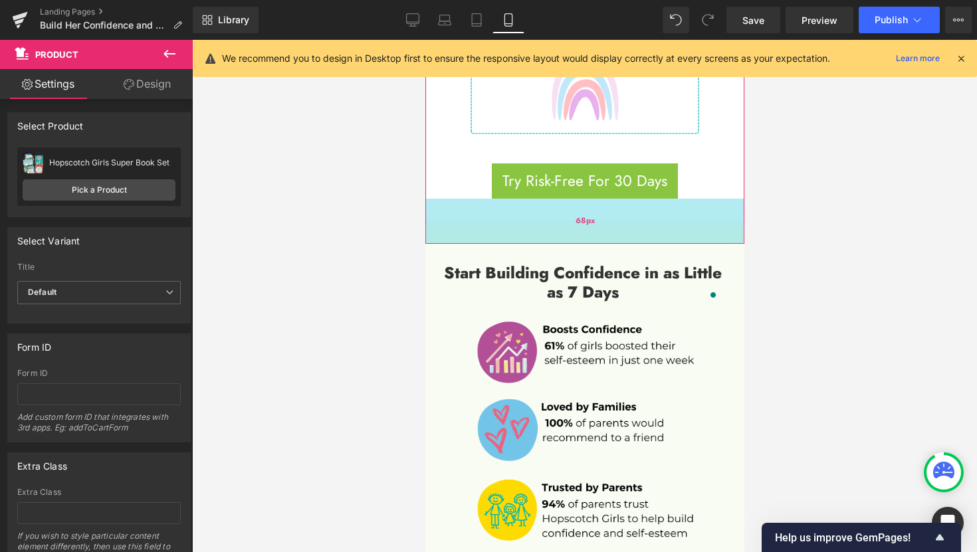
drag, startPoint x: 618, startPoint y: 173, endPoint x: 612, endPoint y: 195, distance: 22.7
click at [612, 199] on div "68px" at bounding box center [583, 221] width 319 height 45
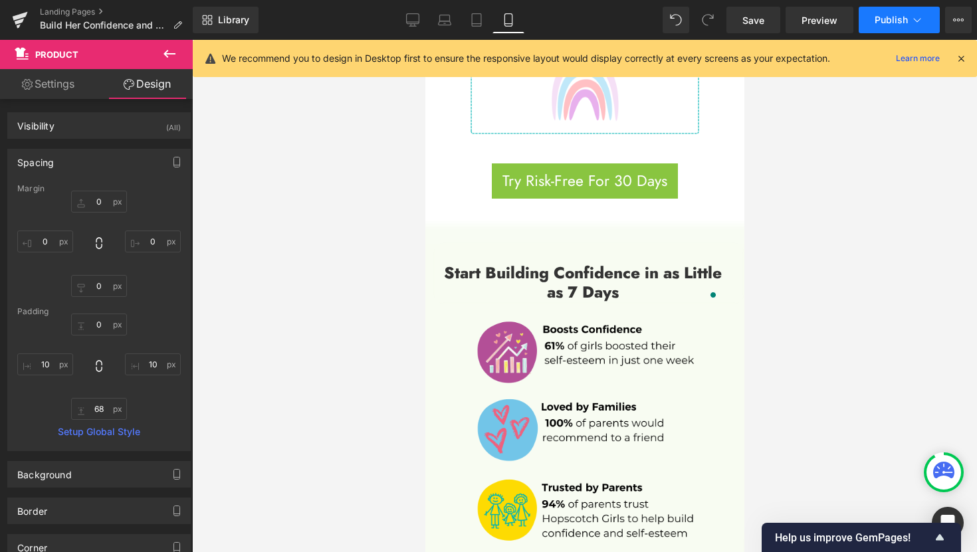
click at [902, 26] on button "Publish" at bounding box center [898, 20] width 81 height 27
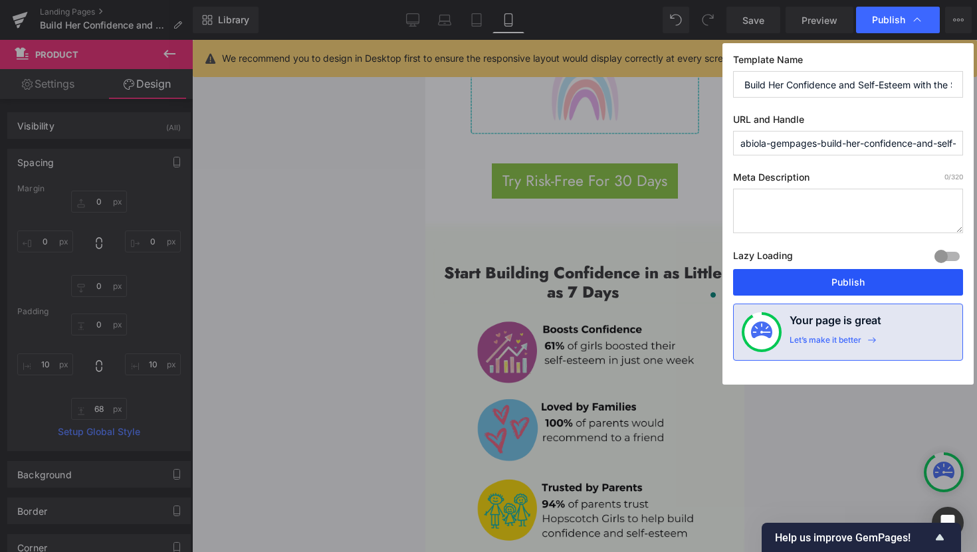
click at [876, 277] on button "Publish" at bounding box center [848, 282] width 230 height 27
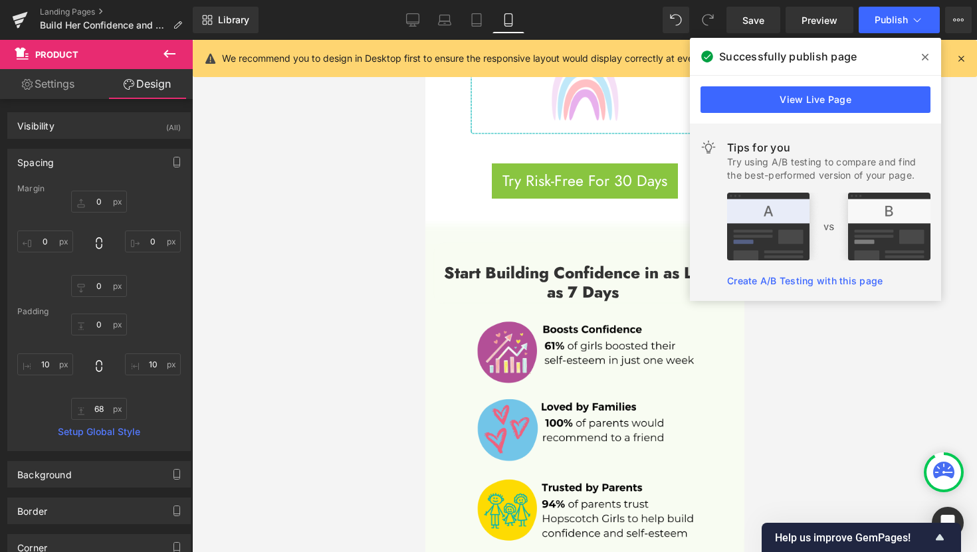
click at [929, 55] on span at bounding box center [924, 57] width 21 height 21
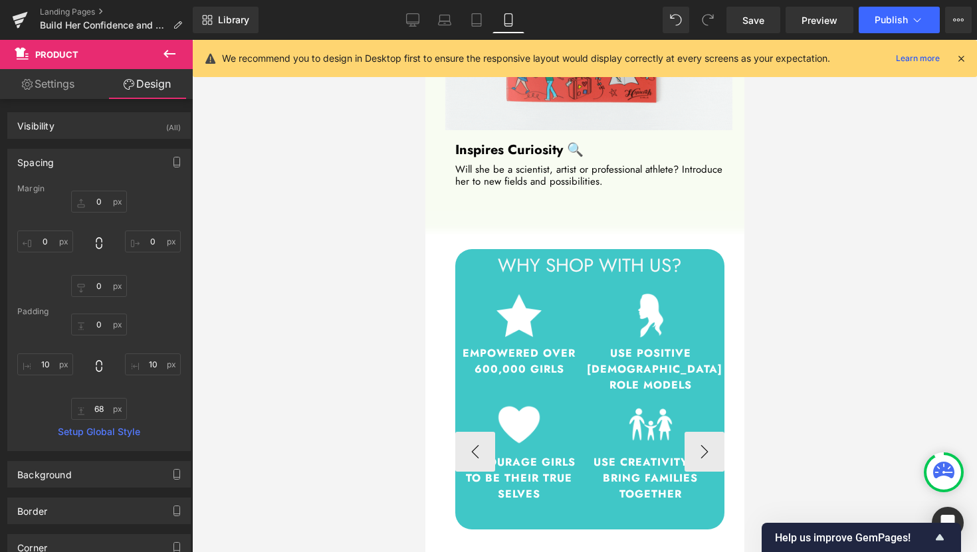
scroll to position [2948, 0]
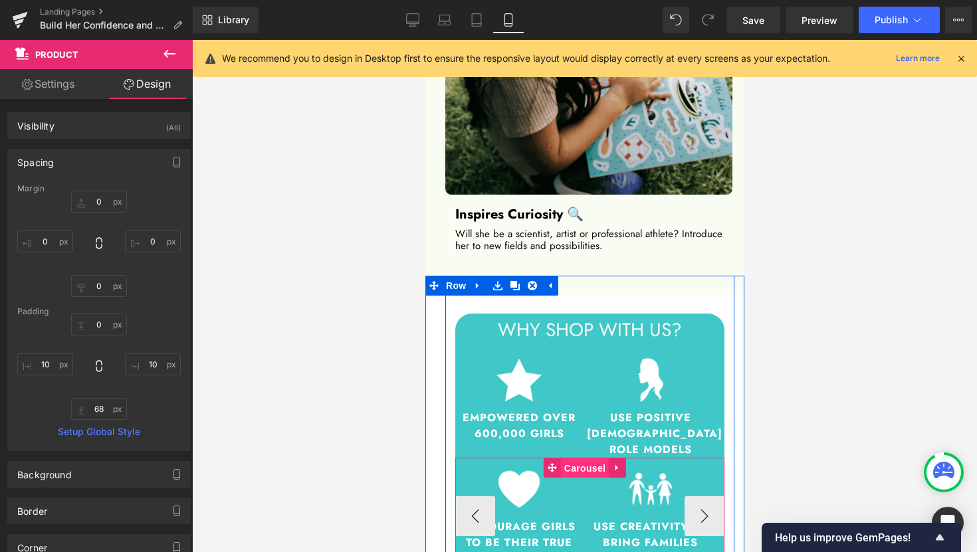
click at [584, 458] on span "Carousel" at bounding box center [584, 468] width 48 height 20
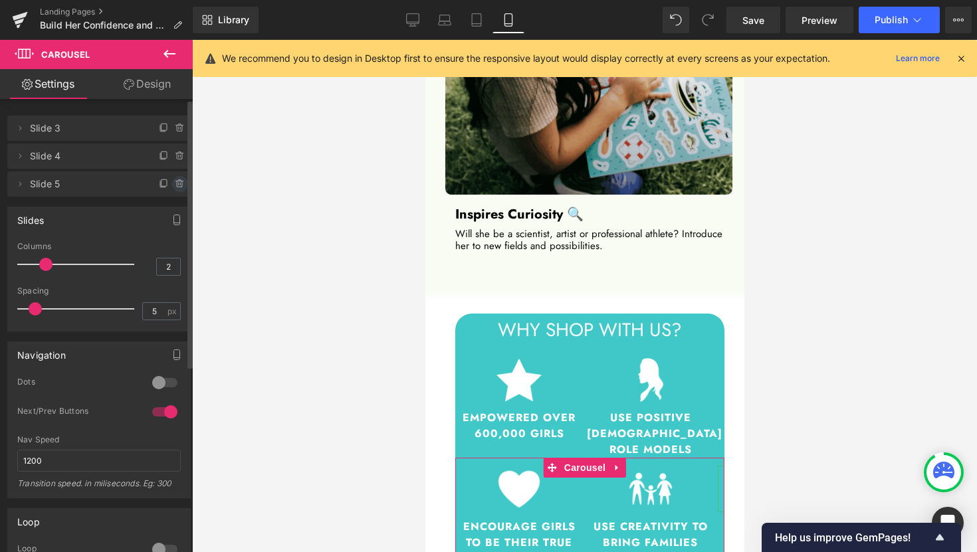
click at [177, 187] on icon at bounding box center [179, 184] width 5 height 6
click at [175, 187] on button "Delete" at bounding box center [166, 184] width 42 height 17
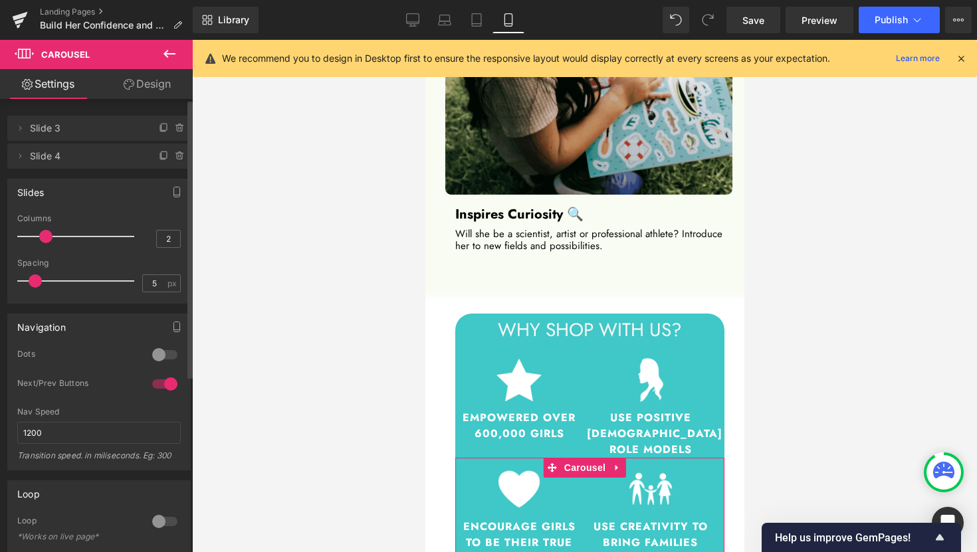
click at [167, 390] on div at bounding box center [165, 383] width 32 height 21
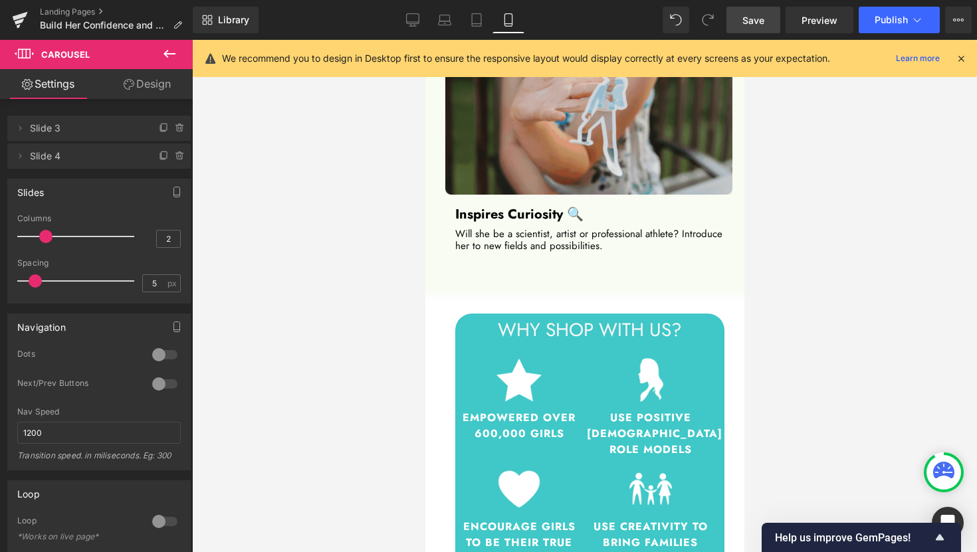
click at [753, 26] on span "Save" at bounding box center [753, 20] width 22 height 14
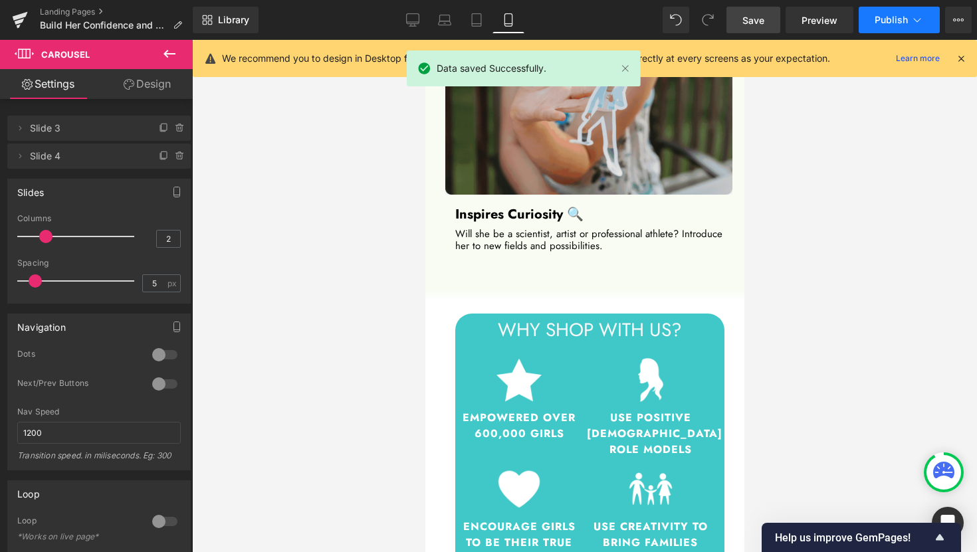
click at [896, 21] on span "Publish" at bounding box center [890, 20] width 33 height 11
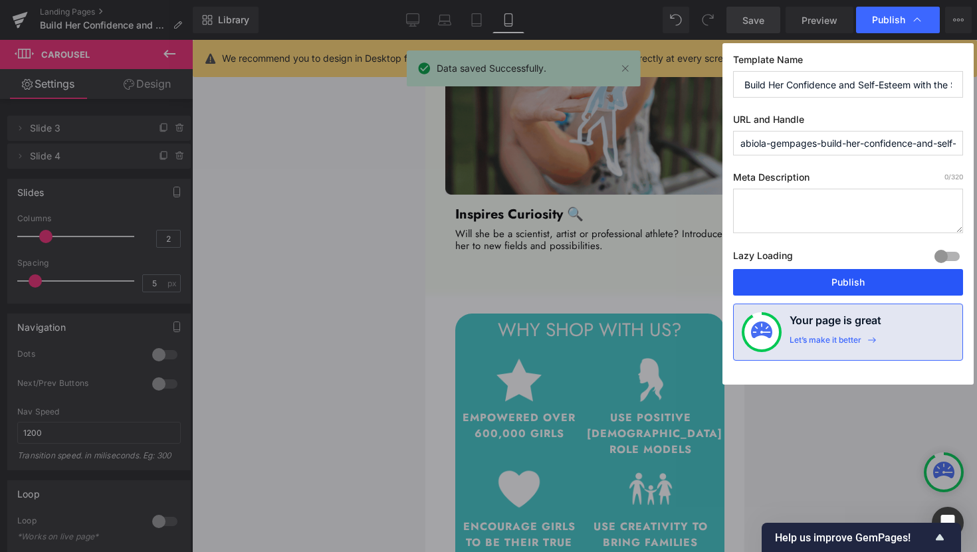
click at [863, 287] on button "Publish" at bounding box center [848, 282] width 230 height 27
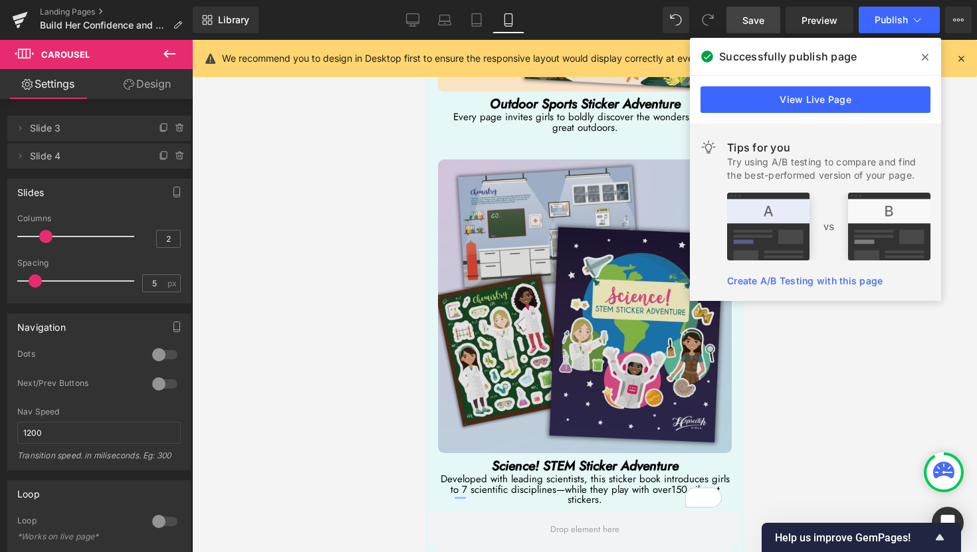
scroll to position [5092, 0]
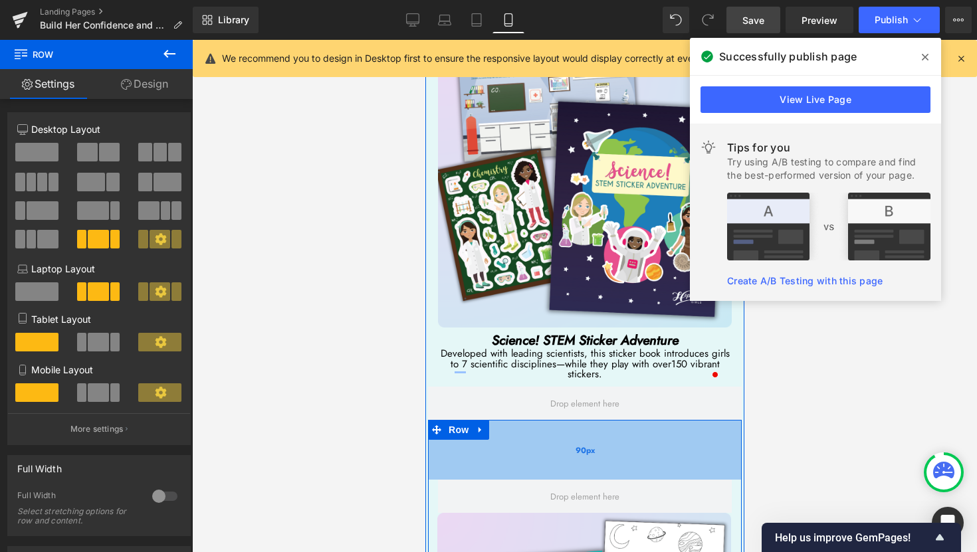
drag, startPoint x: 581, startPoint y: 306, endPoint x: 576, endPoint y: 365, distance: 60.0
click at [576, 420] on div "90px" at bounding box center [584, 450] width 314 height 60
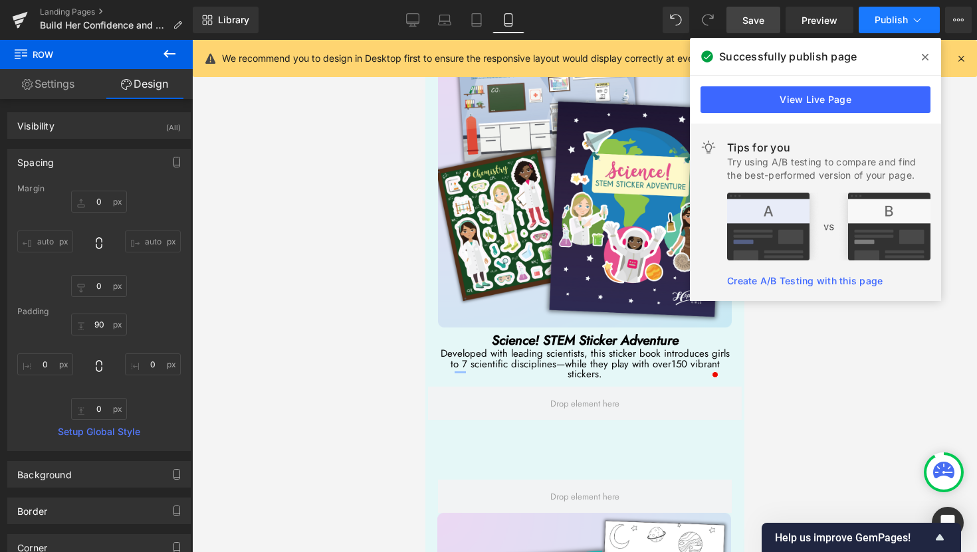
click at [886, 29] on button "Publish" at bounding box center [898, 20] width 81 height 27
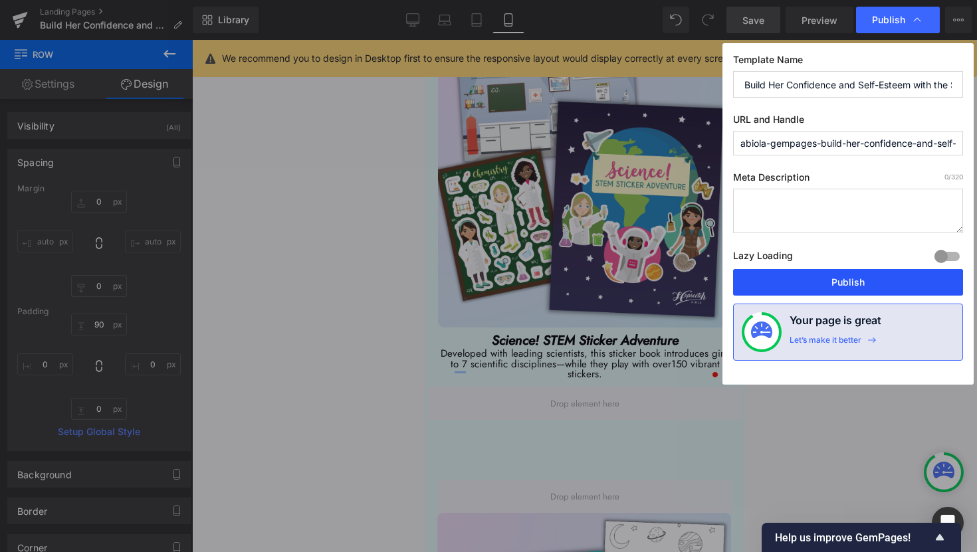
click at [869, 288] on button "Publish" at bounding box center [848, 282] width 230 height 27
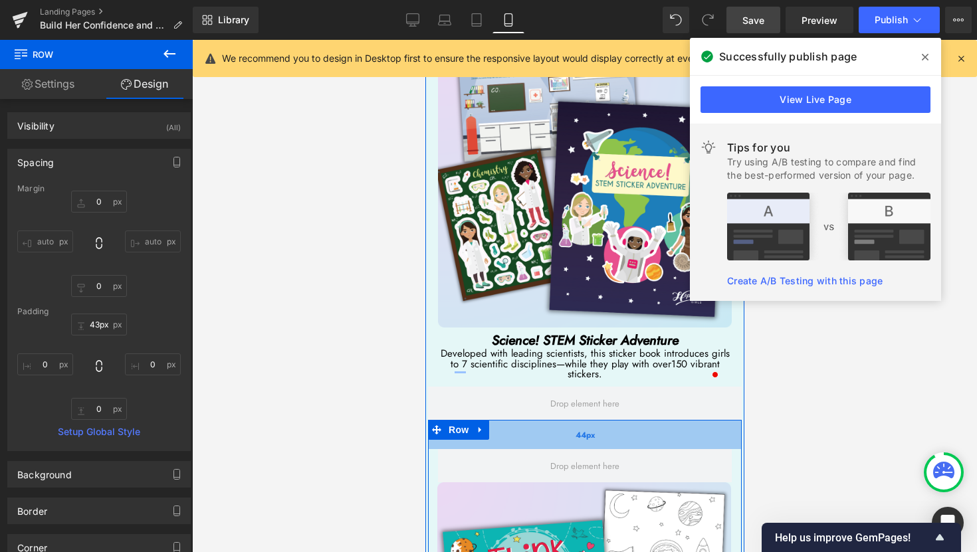
type input "42px"
drag, startPoint x: 601, startPoint y: 350, endPoint x: 603, endPoint y: 318, distance: 31.9
click at [603, 420] on div "42px" at bounding box center [584, 434] width 314 height 28
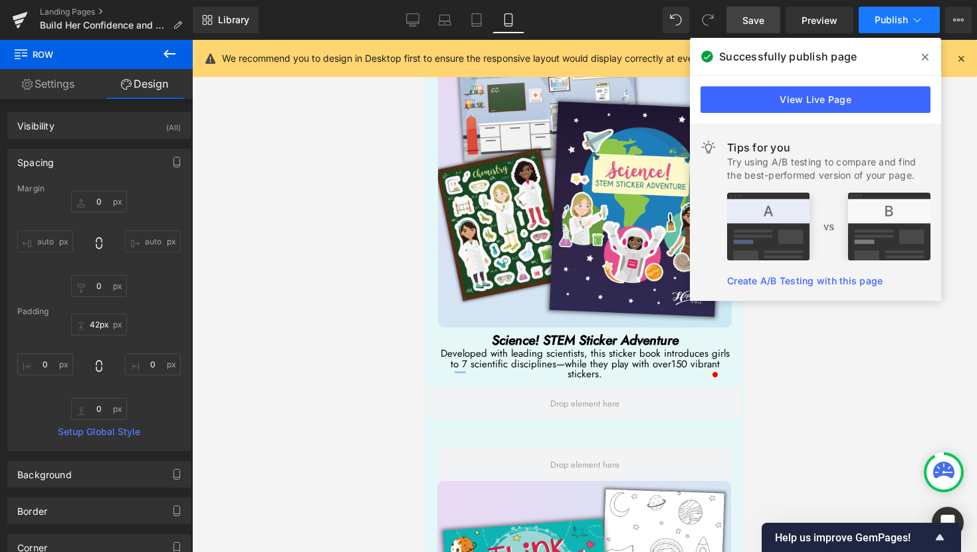
click at [893, 20] on span "Publish" at bounding box center [890, 20] width 33 height 11
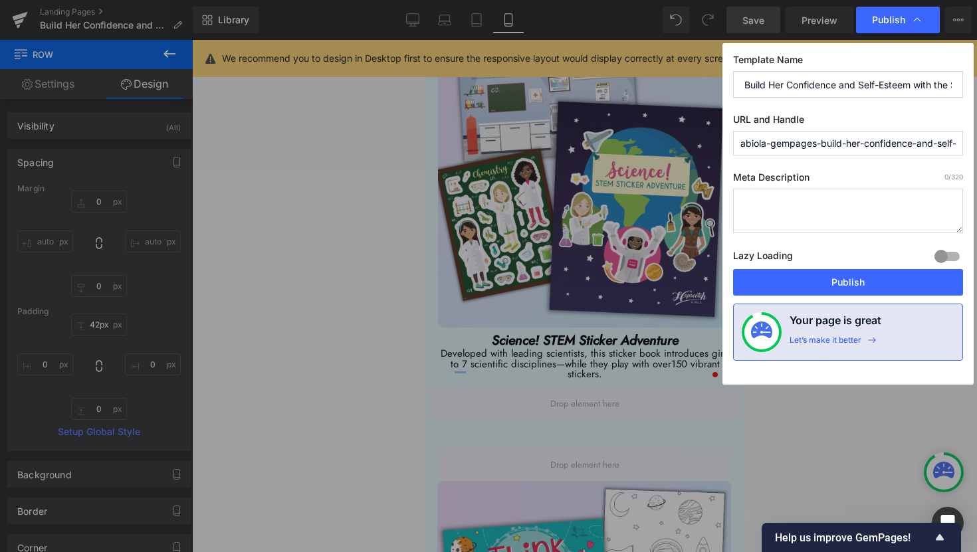
click at [868, 286] on button "Publish" at bounding box center [848, 282] width 230 height 27
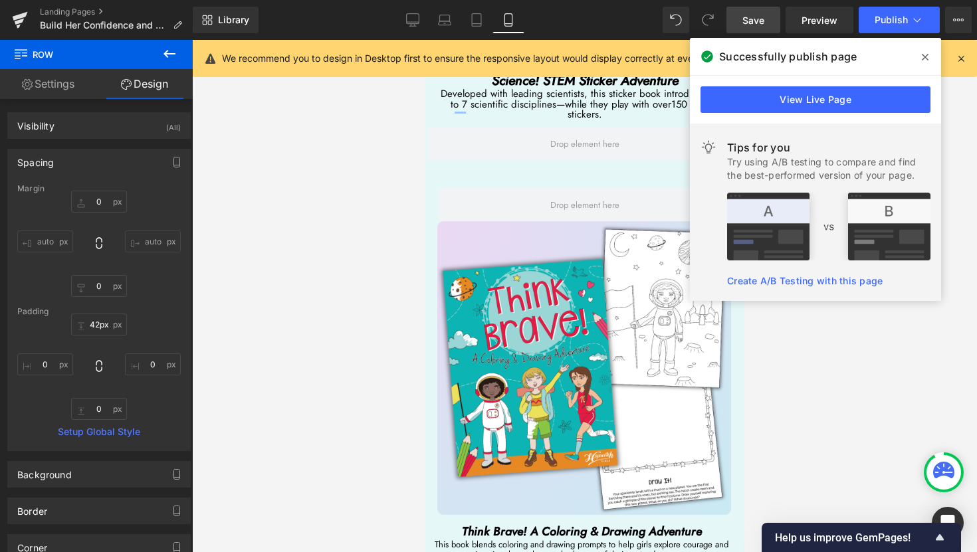
scroll to position [5356, 0]
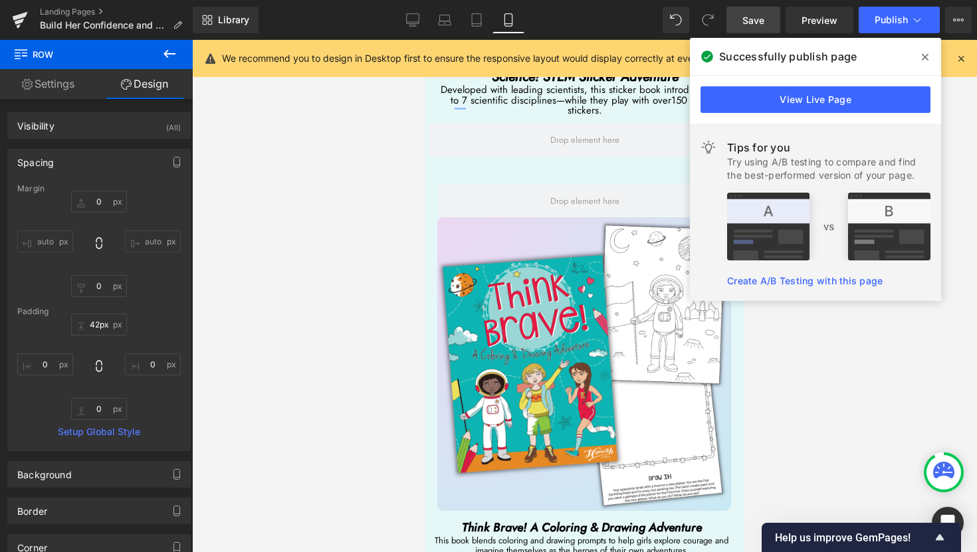
click at [593, 535] on div "This book blends coloring and drawing prompts to help girls explore courage and…" at bounding box center [580, 545] width 312 height 21
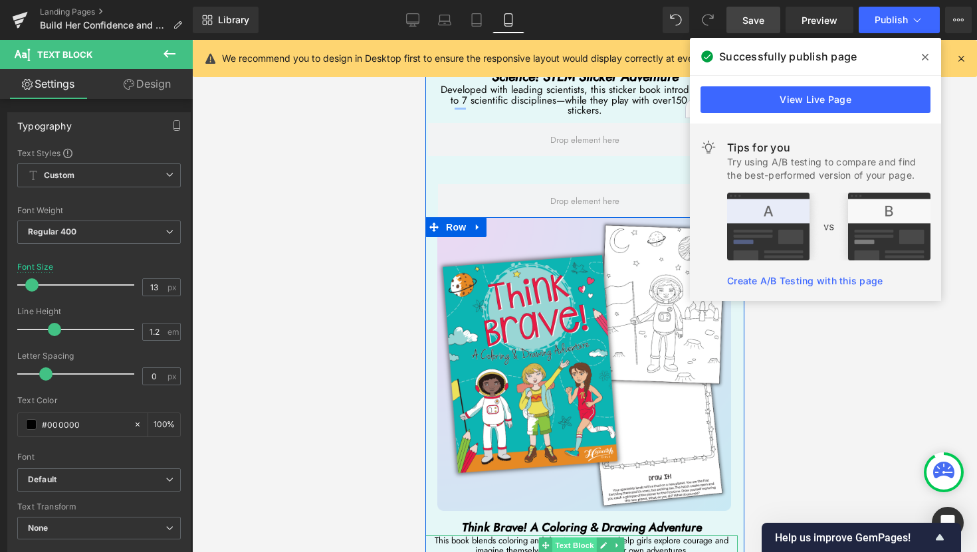
click at [575, 537] on span "Text Block" at bounding box center [573, 545] width 44 height 16
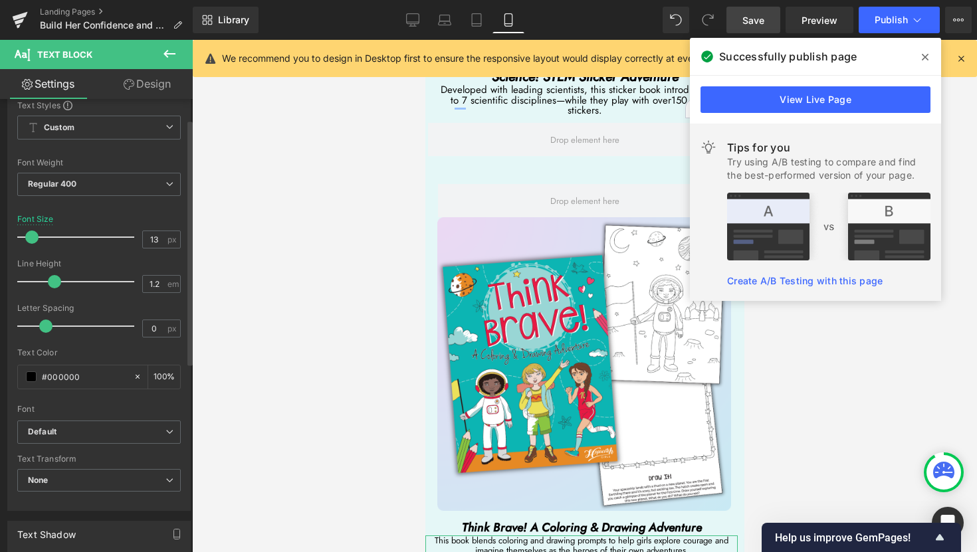
scroll to position [0, 0]
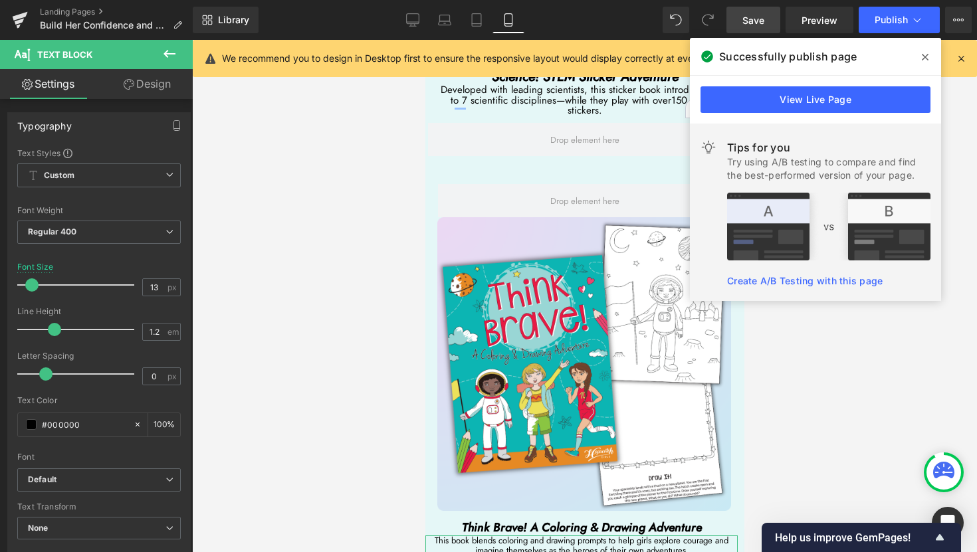
click at [162, 92] on link "Design" at bounding box center [147, 84] width 96 height 30
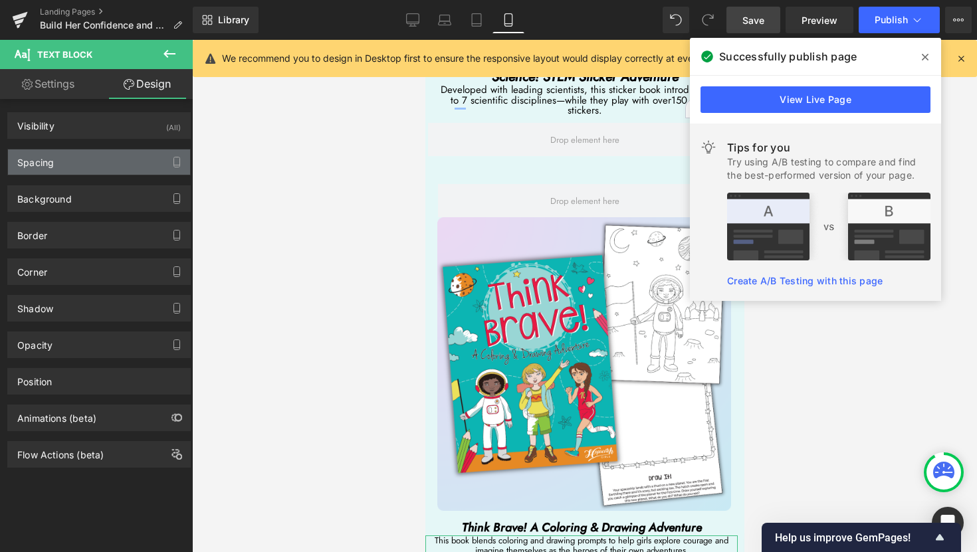
click at [88, 169] on div "Spacing" at bounding box center [99, 161] width 182 height 25
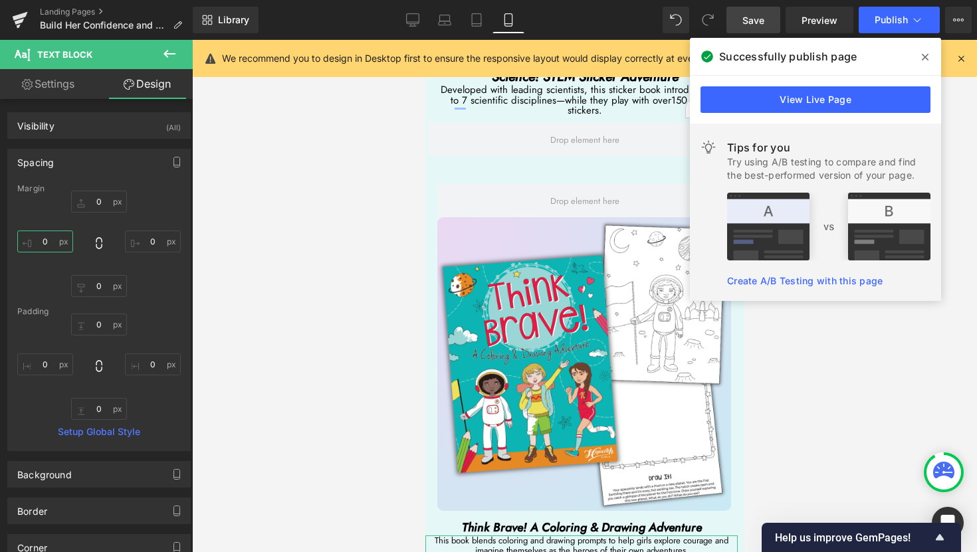
click at [48, 244] on input "0" at bounding box center [45, 242] width 56 height 22
type input "10"
click at [157, 244] on input "0" at bounding box center [153, 242] width 56 height 22
type input "10"
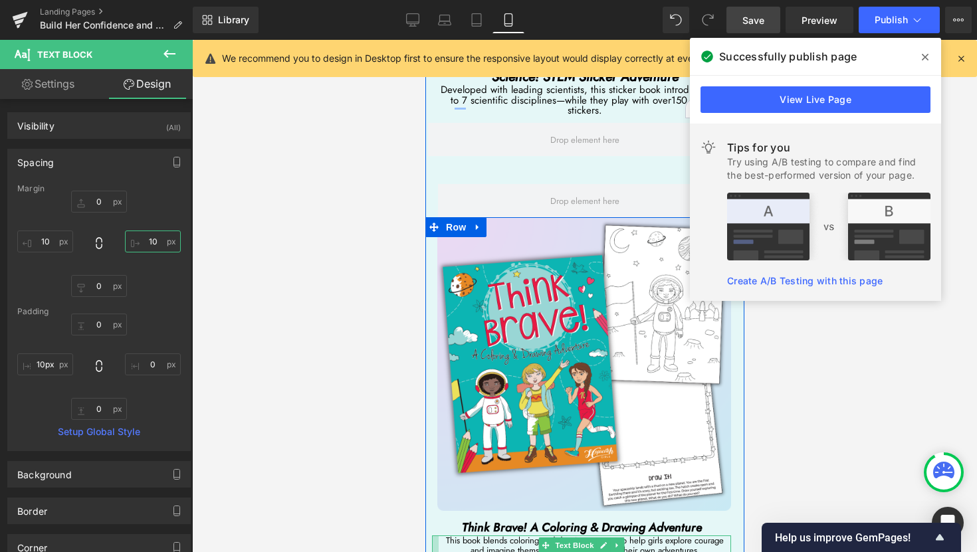
type input "11px"
drag, startPoint x: 428, startPoint y: 428, endPoint x: 435, endPoint y: 429, distance: 7.3
click at [435, 535] on div "This book blends coloring and drawing prompts to help girls explore courage and…" at bounding box center [580, 545] width 299 height 21
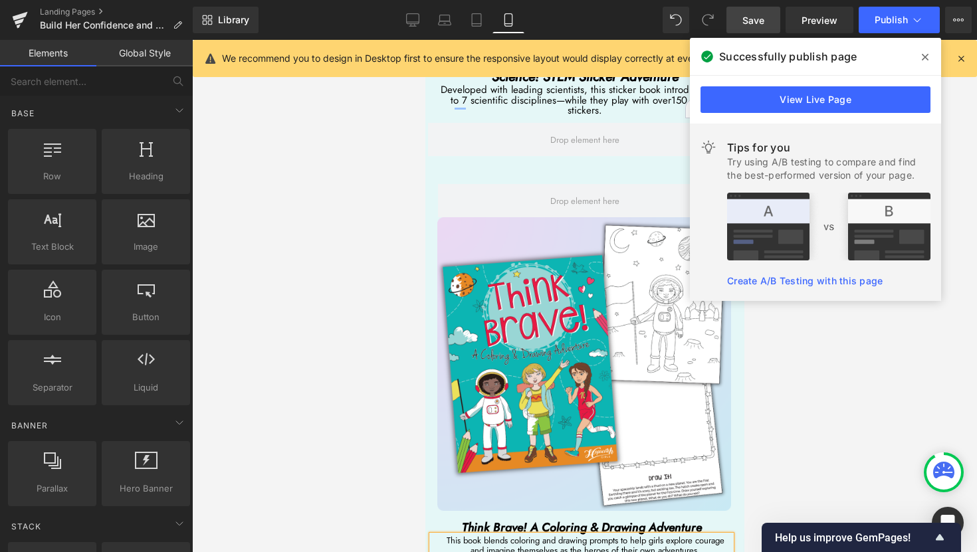
click at [824, 430] on div at bounding box center [584, 296] width 785 height 512
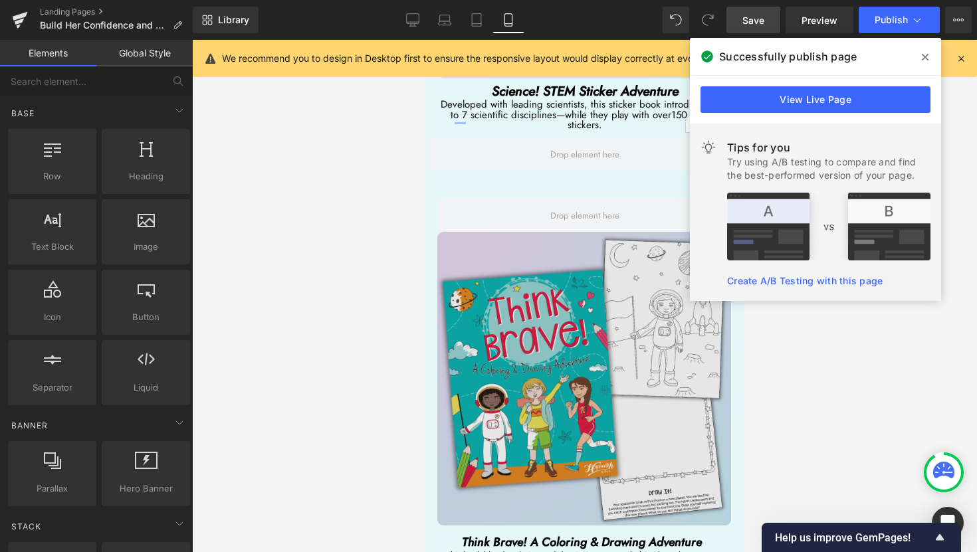
scroll to position [5347, 0]
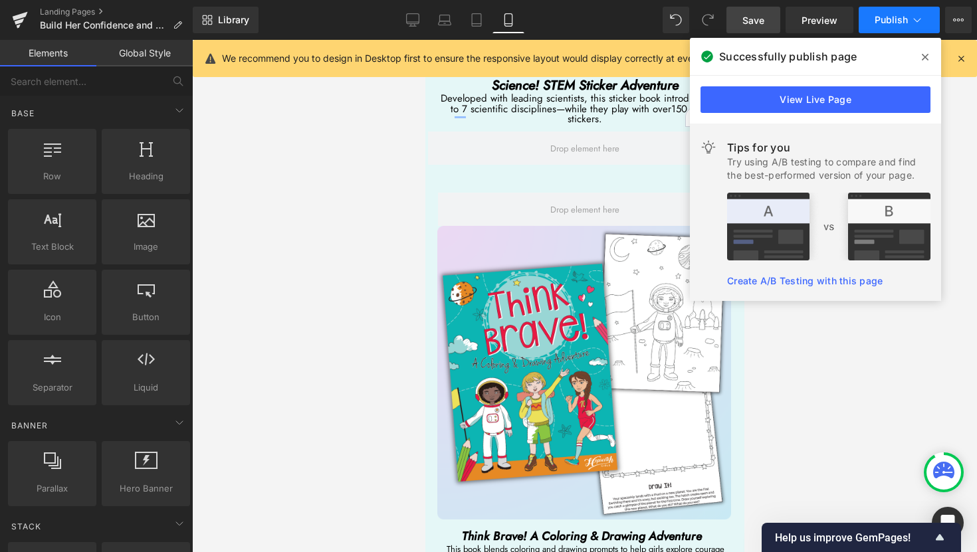
click at [895, 28] on button "Publish" at bounding box center [898, 20] width 81 height 27
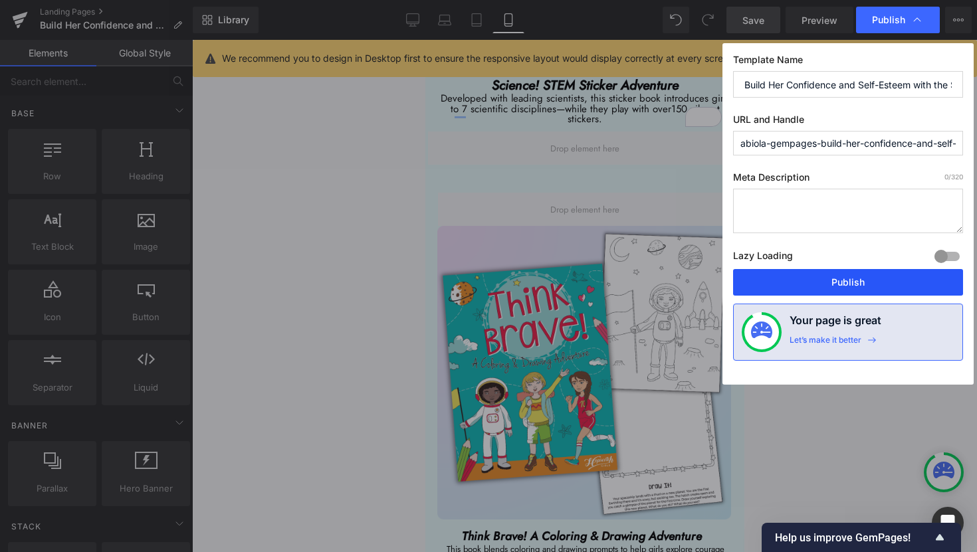
click at [850, 288] on button "Publish" at bounding box center [848, 282] width 230 height 27
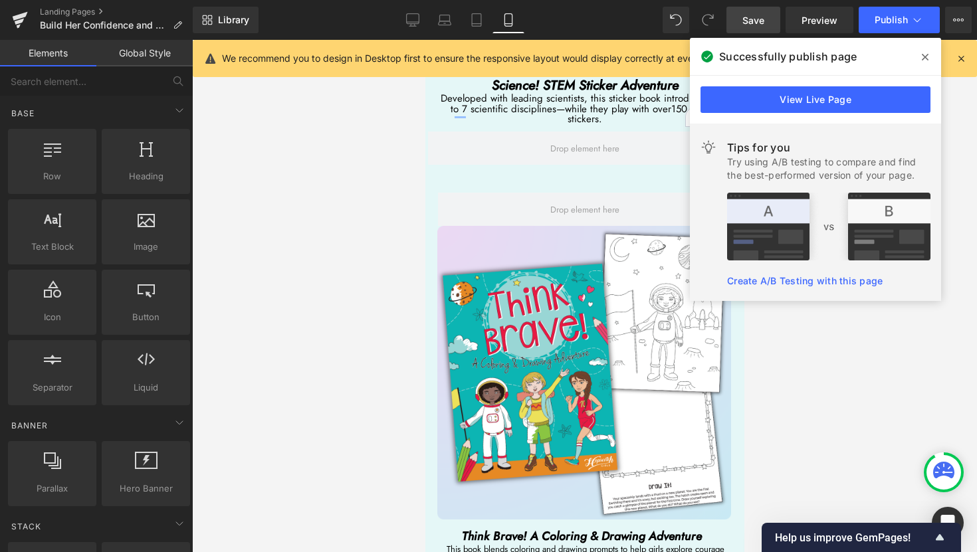
click at [923, 61] on icon at bounding box center [924, 57] width 7 height 11
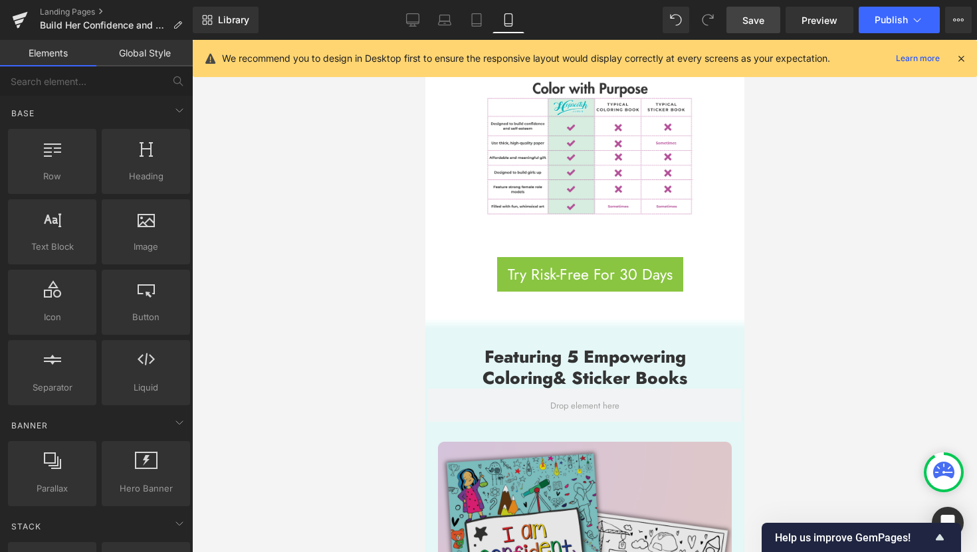
scroll to position [3426, 0]
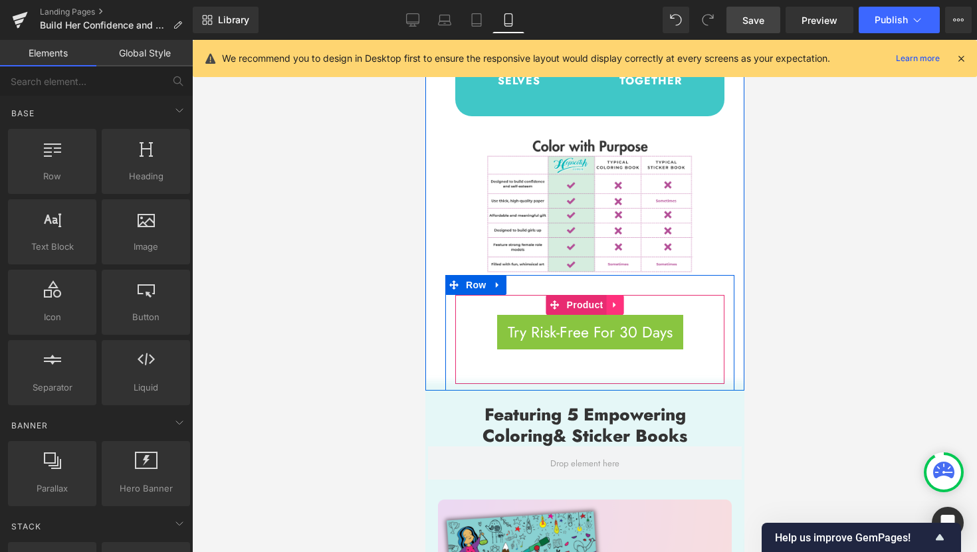
click at [616, 300] on icon at bounding box center [614, 305] width 9 height 10
click at [609, 300] on icon at bounding box center [605, 305] width 9 height 10
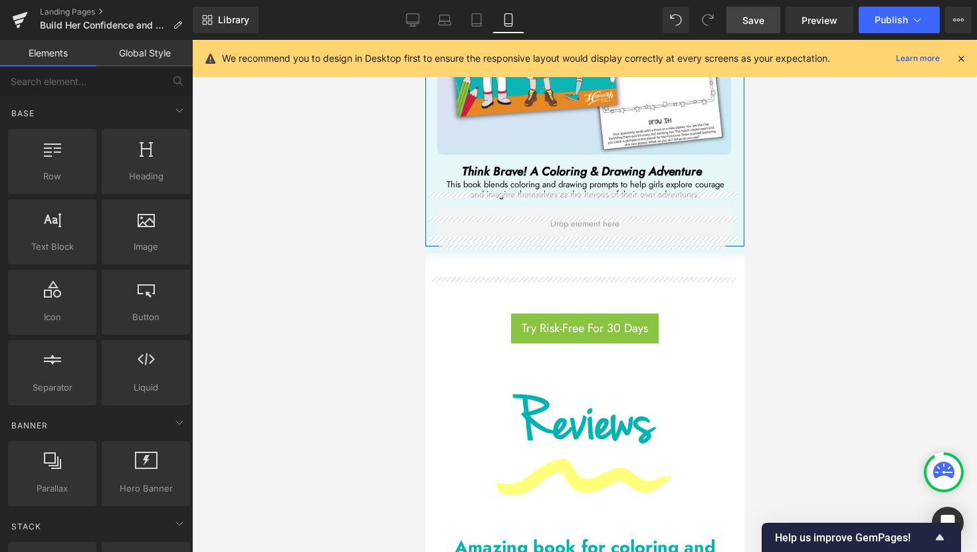
scroll to position [5823, 0]
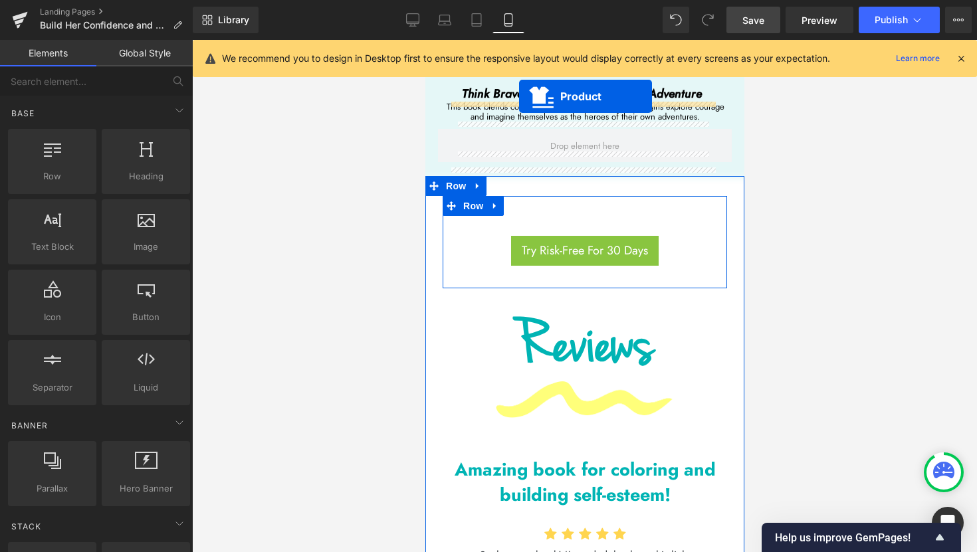
drag, startPoint x: 551, startPoint y: 319, endPoint x: 518, endPoint y: 96, distance: 225.0
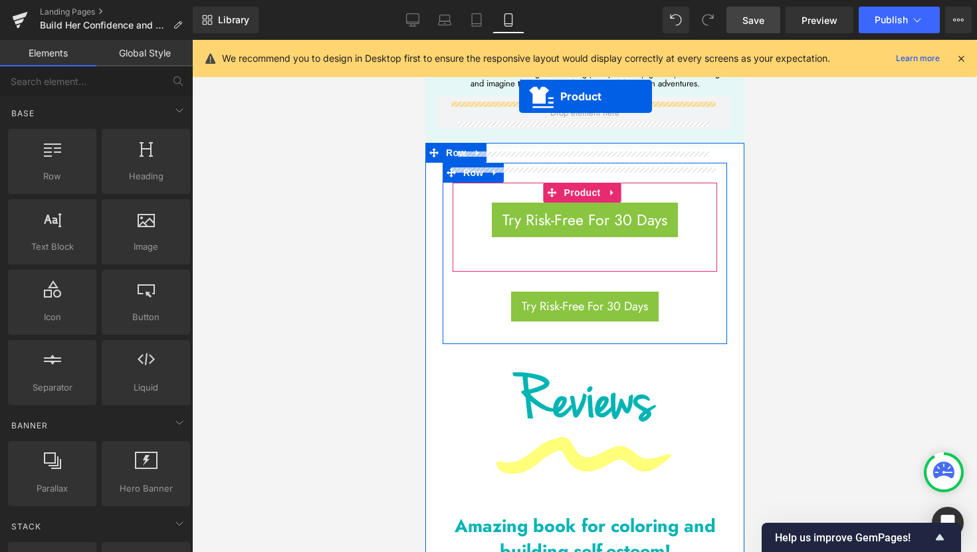
scroll to position [5789, 0]
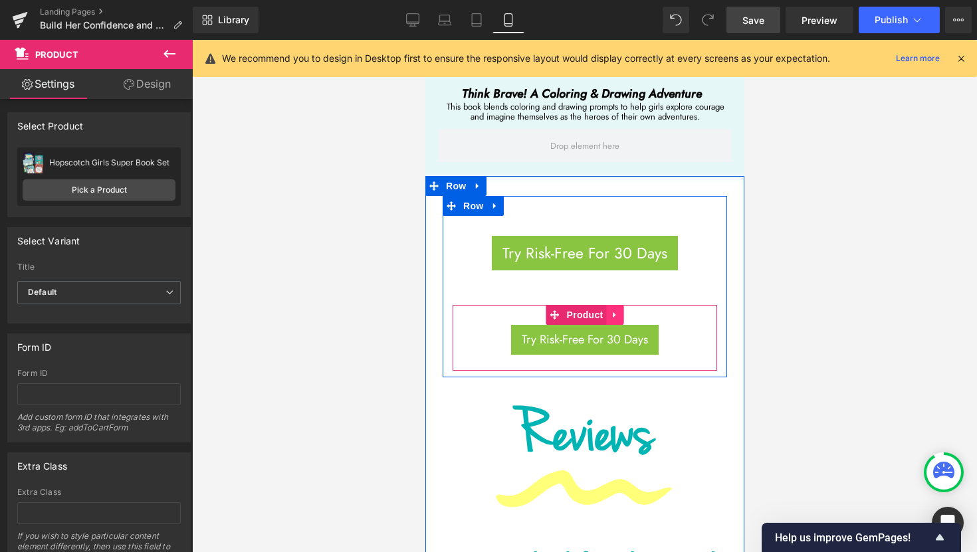
click at [611, 310] on icon at bounding box center [614, 315] width 9 height 10
click at [622, 310] on icon at bounding box center [622, 314] width 9 height 9
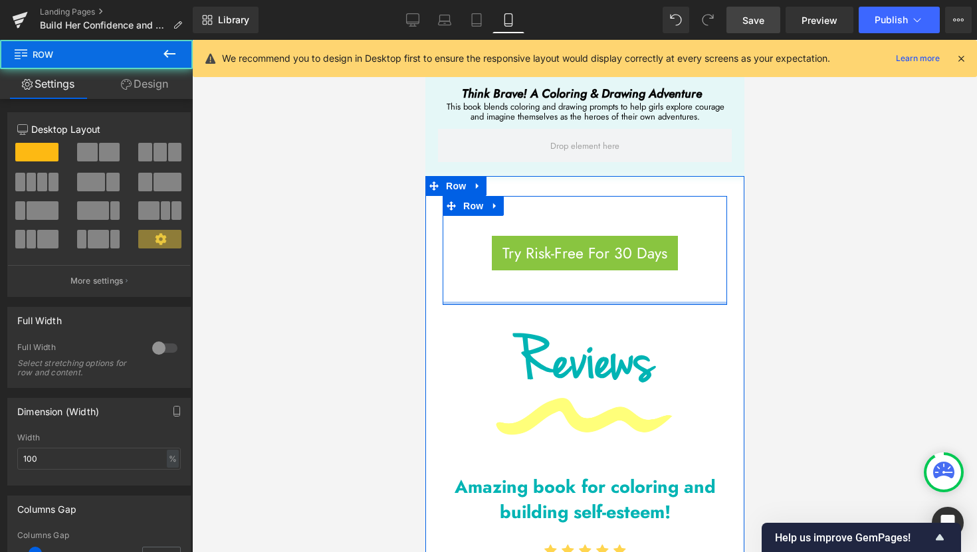
drag, startPoint x: 620, startPoint y: 195, endPoint x: 621, endPoint y: 164, distance: 30.6
click at [620, 196] on div "Try Risk-Free For 30 Days (P) Cart Button Product Row" at bounding box center [584, 251] width 284 height 110
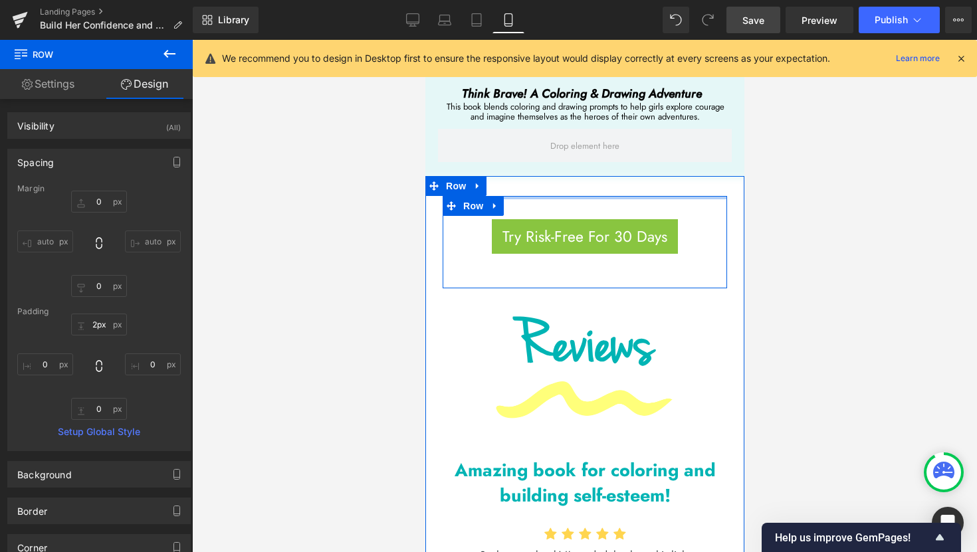
type input "0px"
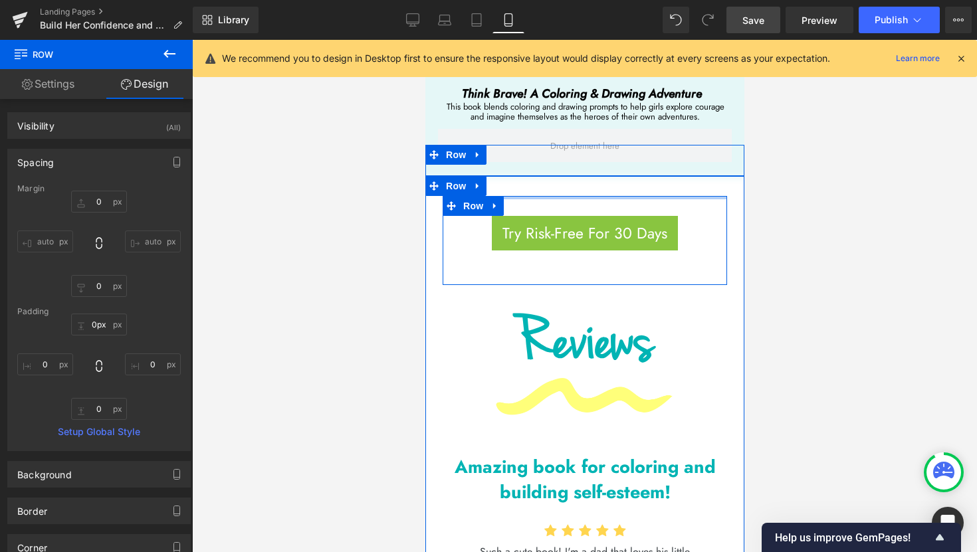
drag, startPoint x: 629, startPoint y: 84, endPoint x: 621, endPoint y: 57, distance: 27.7
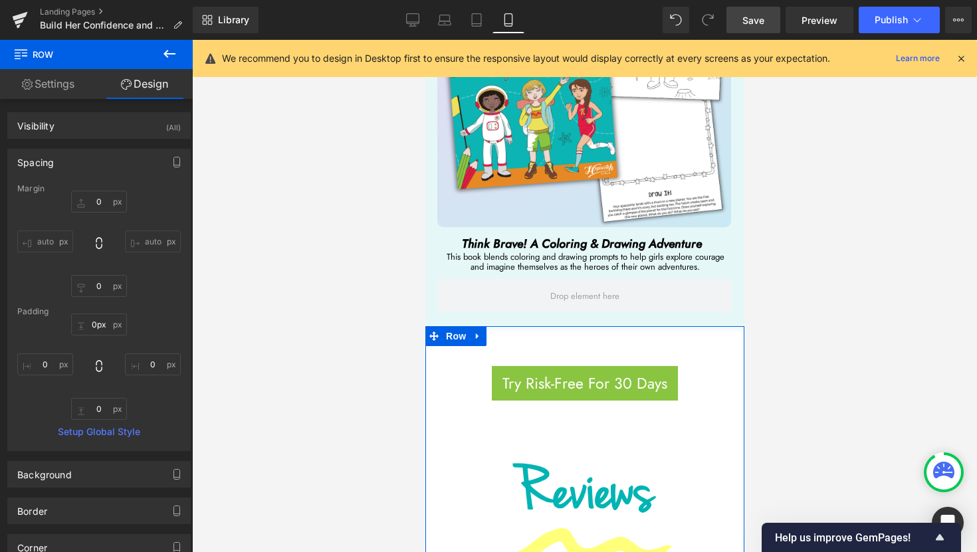
scroll to position [5637, 0]
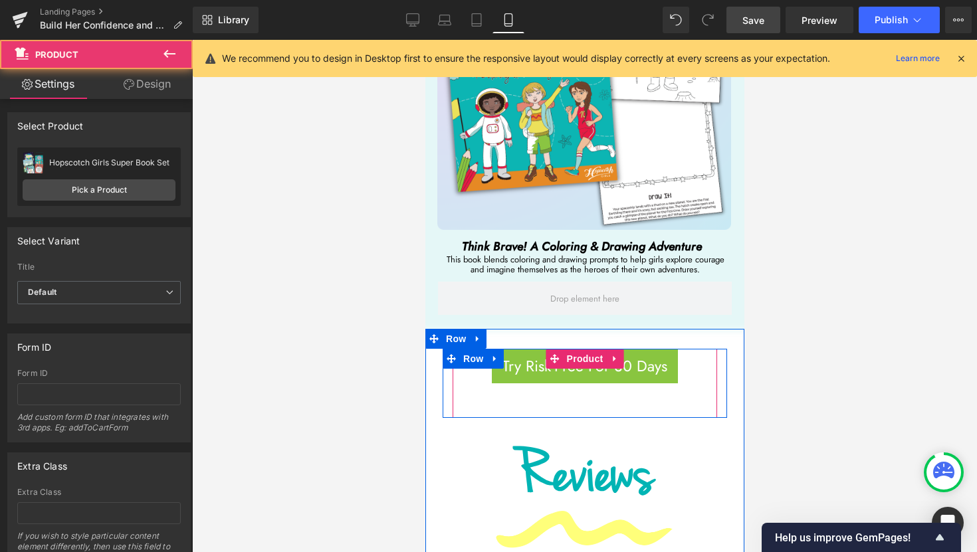
drag, startPoint x: 629, startPoint y: 248, endPoint x: 628, endPoint y: 229, distance: 19.3
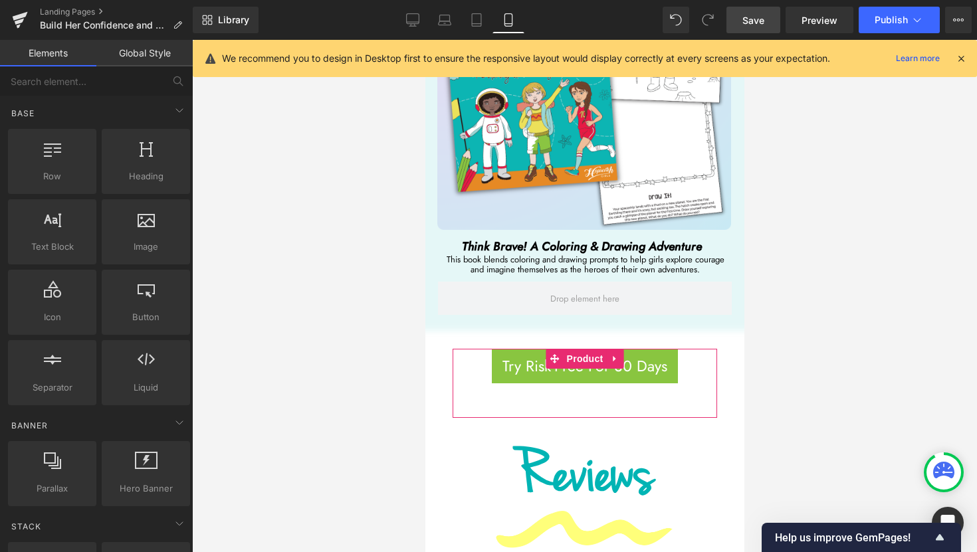
click at [850, 281] on div at bounding box center [584, 296] width 785 height 512
click at [882, 23] on span "Publish" at bounding box center [890, 20] width 33 height 11
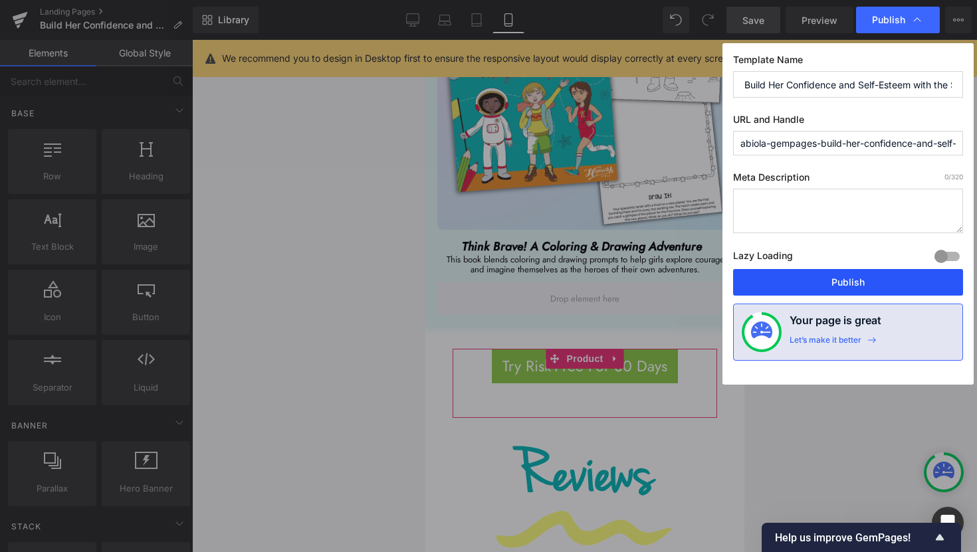
click at [868, 288] on button "Publish" at bounding box center [848, 282] width 230 height 27
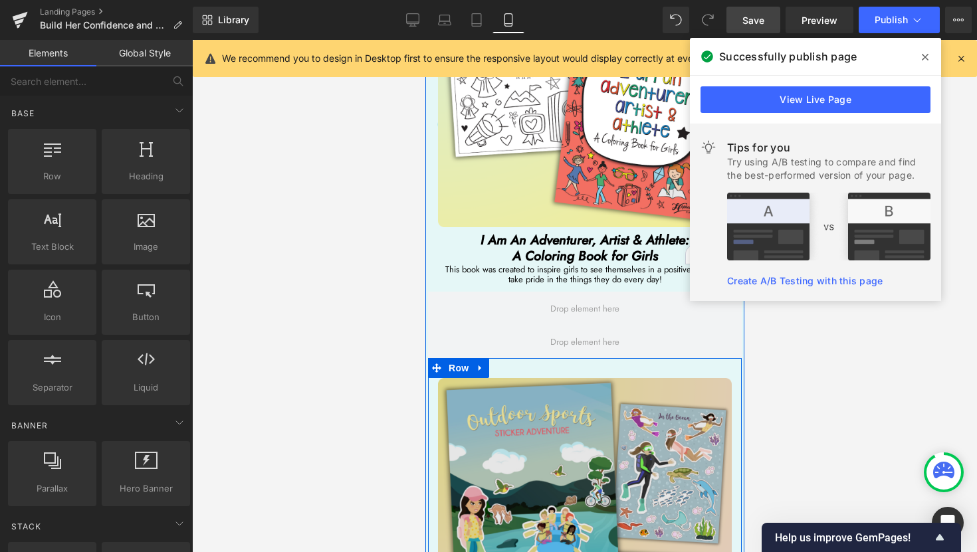
scroll to position [4309, 0]
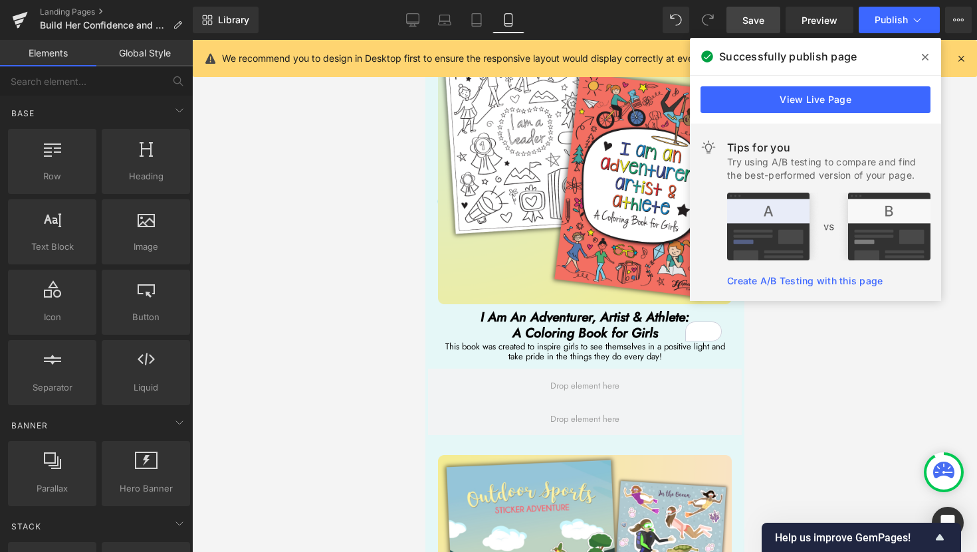
click at [924, 53] on icon at bounding box center [924, 57] width 7 height 11
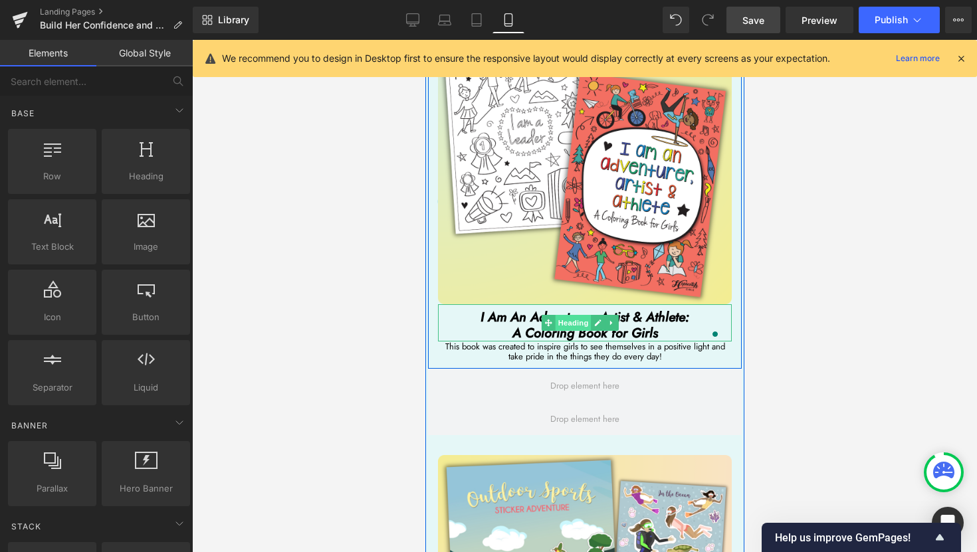
click at [571, 315] on span "Heading" at bounding box center [572, 323] width 36 height 16
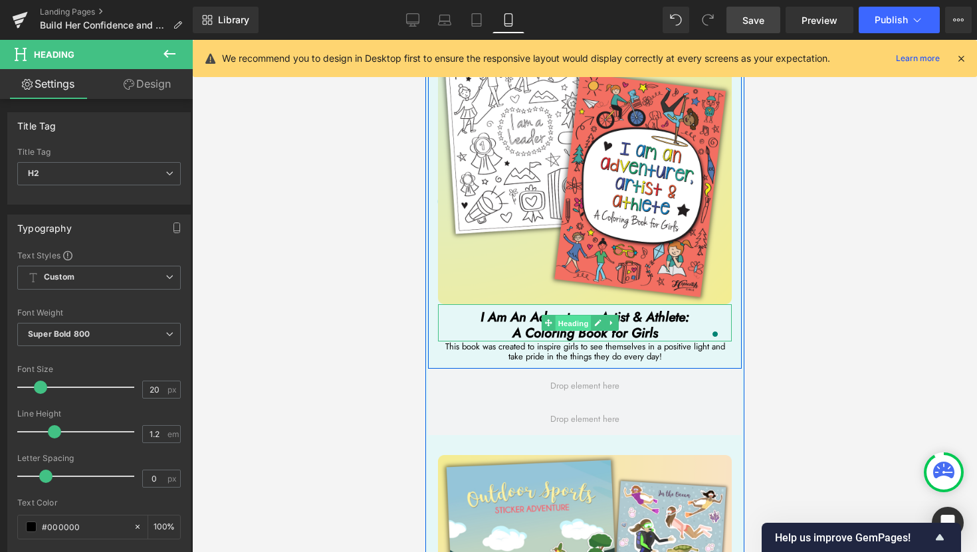
click at [579, 316] on span "Heading" at bounding box center [572, 324] width 36 height 16
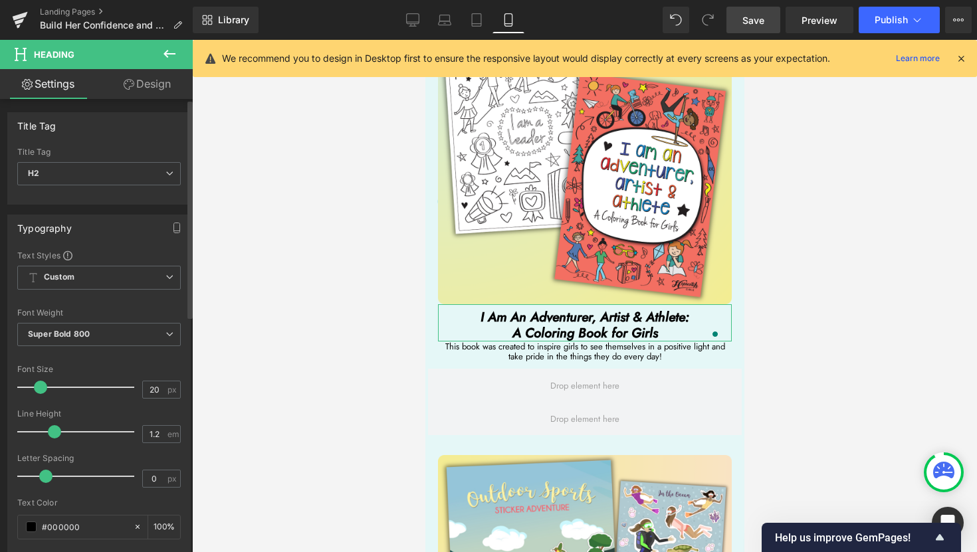
type input "19"
click at [38, 389] on span at bounding box center [39, 387] width 13 height 13
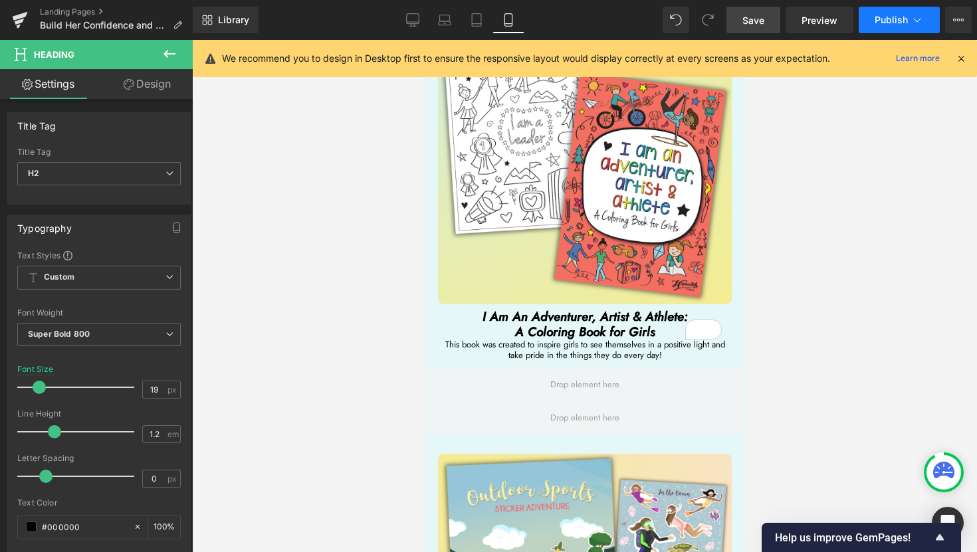
click at [901, 25] on span "Publish" at bounding box center [890, 20] width 33 height 11
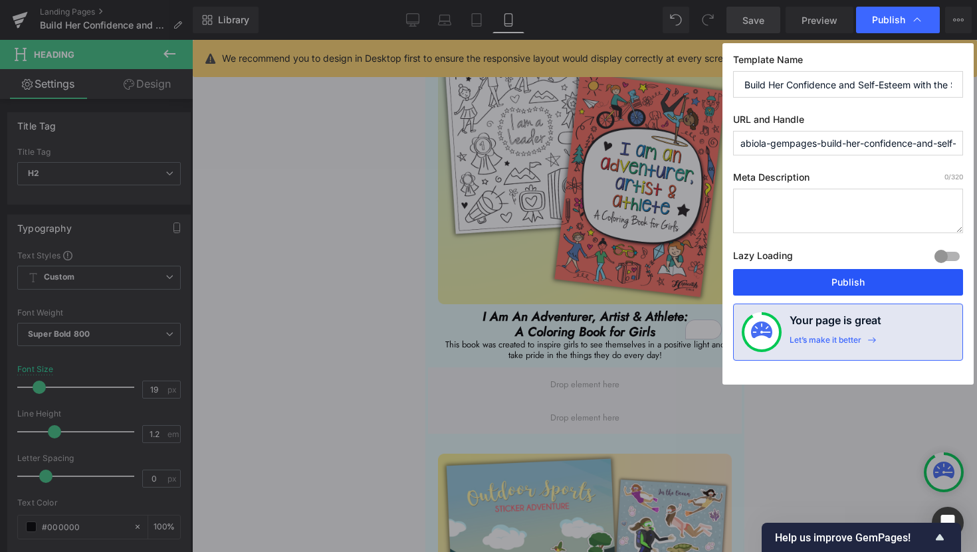
click at [857, 280] on button "Publish" at bounding box center [848, 282] width 230 height 27
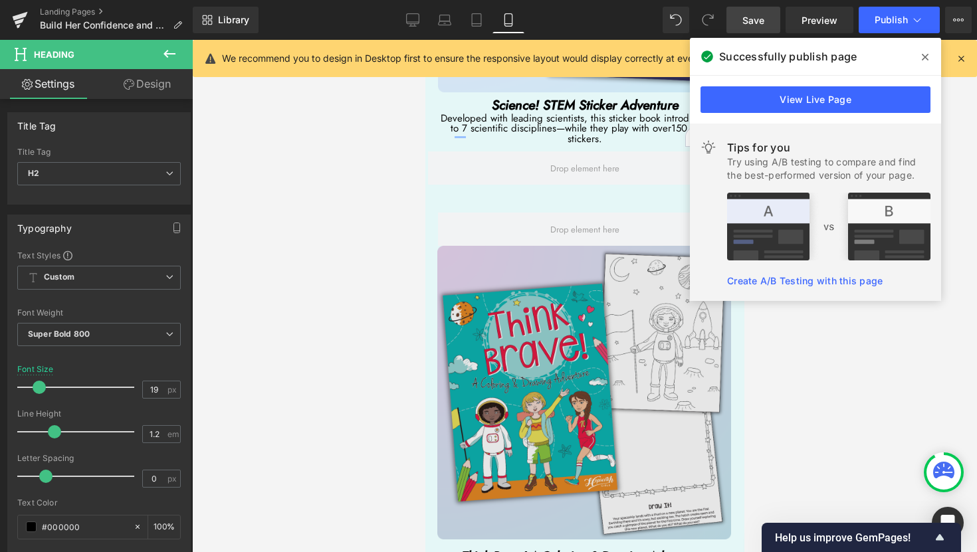
scroll to position [5393, 0]
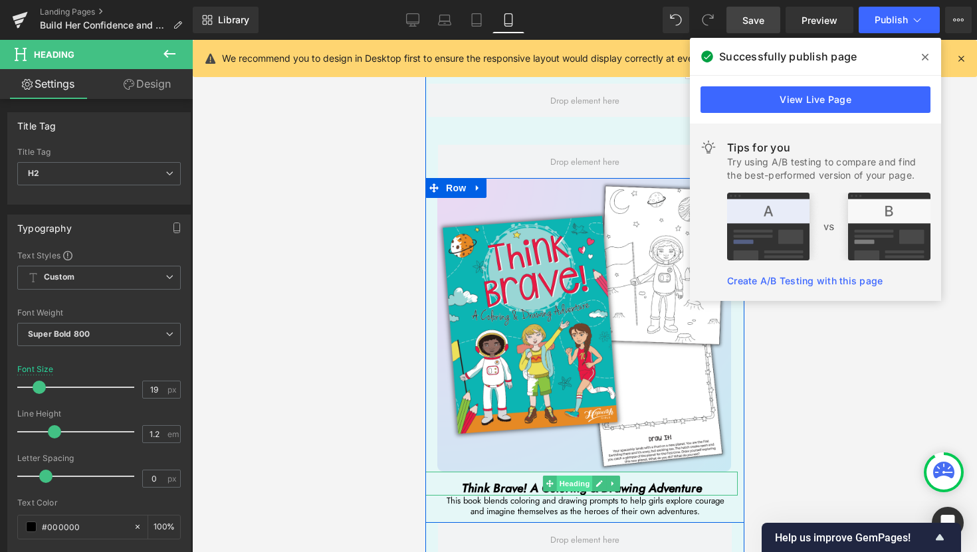
click at [579, 476] on span "Heading" at bounding box center [574, 484] width 36 height 16
click at [574, 476] on span "Heading" at bounding box center [574, 484] width 36 height 16
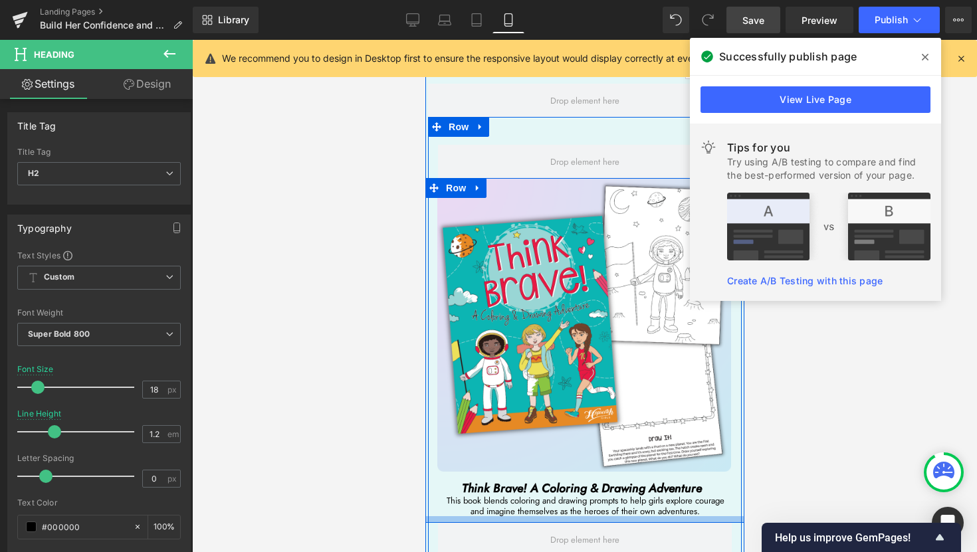
scroll to position [5175, 0]
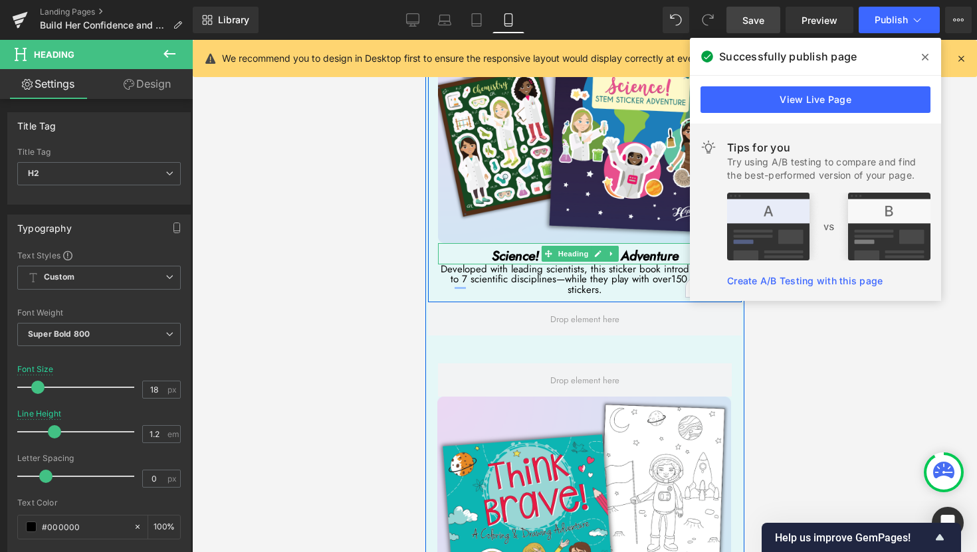
click at [568, 246] on span "Heading" at bounding box center [572, 254] width 36 height 16
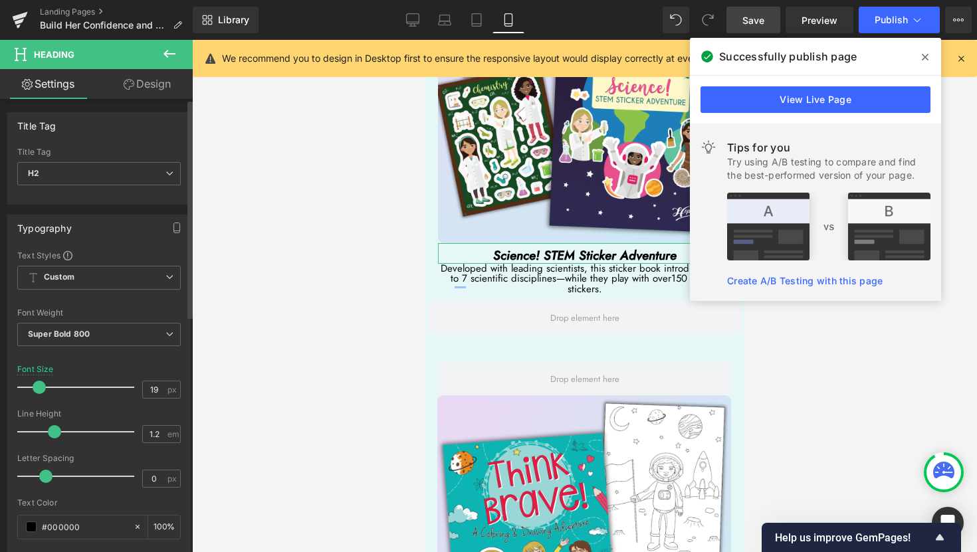
type input "18"
click at [39, 387] on span at bounding box center [37, 387] width 13 height 13
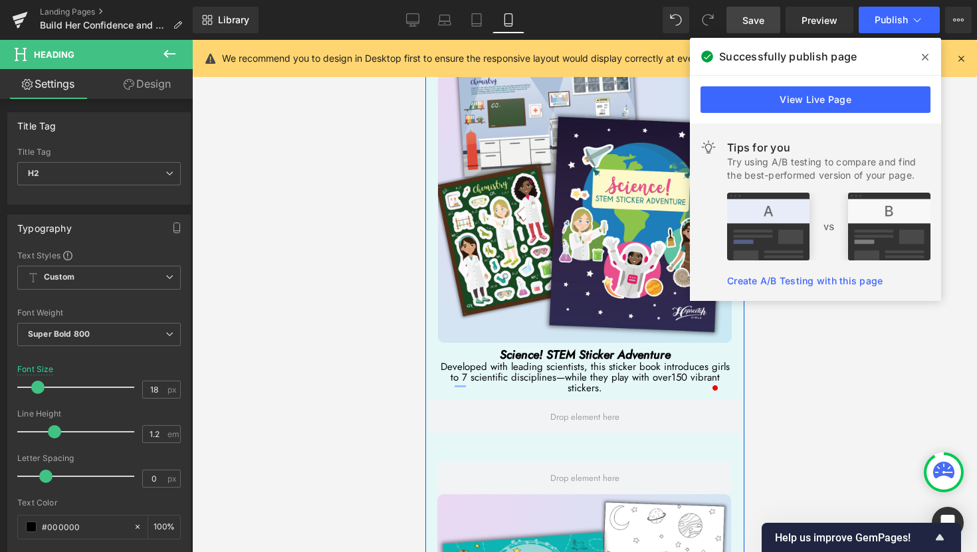
scroll to position [4934, 0]
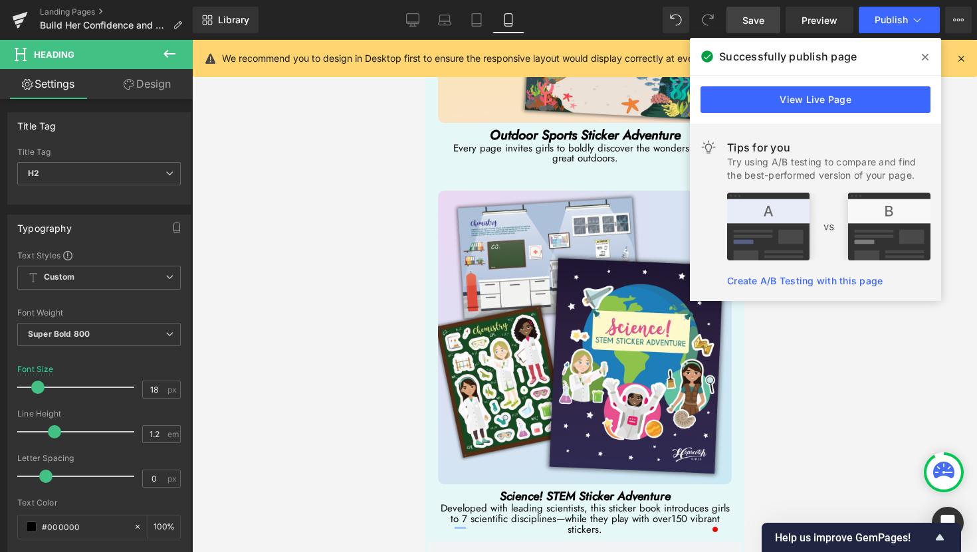
click at [927, 55] on icon at bounding box center [924, 57] width 7 height 7
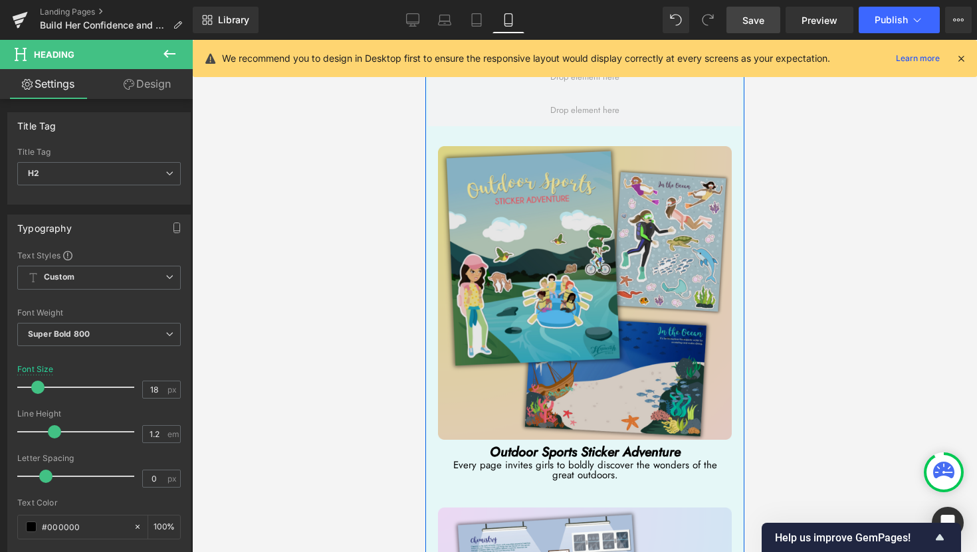
scroll to position [4593, 0]
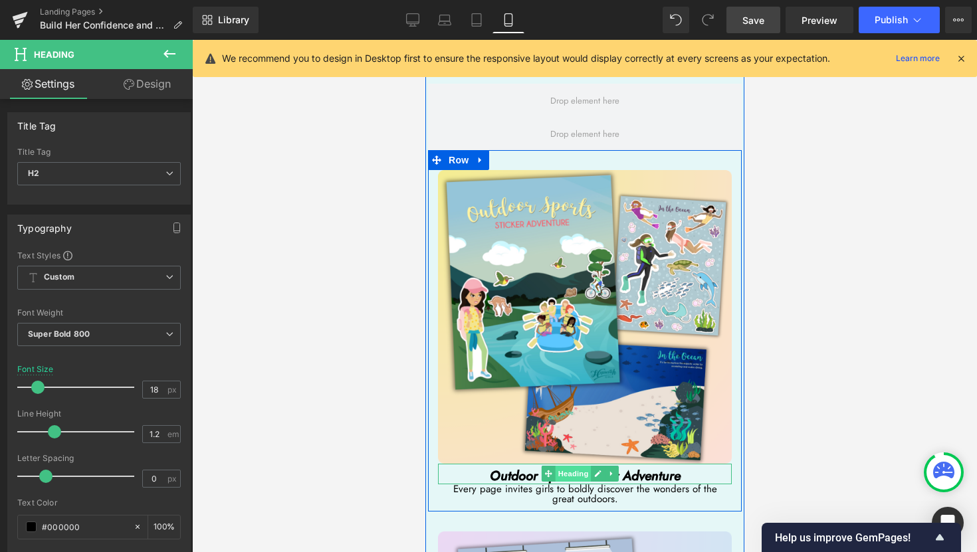
click at [577, 466] on span "Heading" at bounding box center [572, 474] width 36 height 16
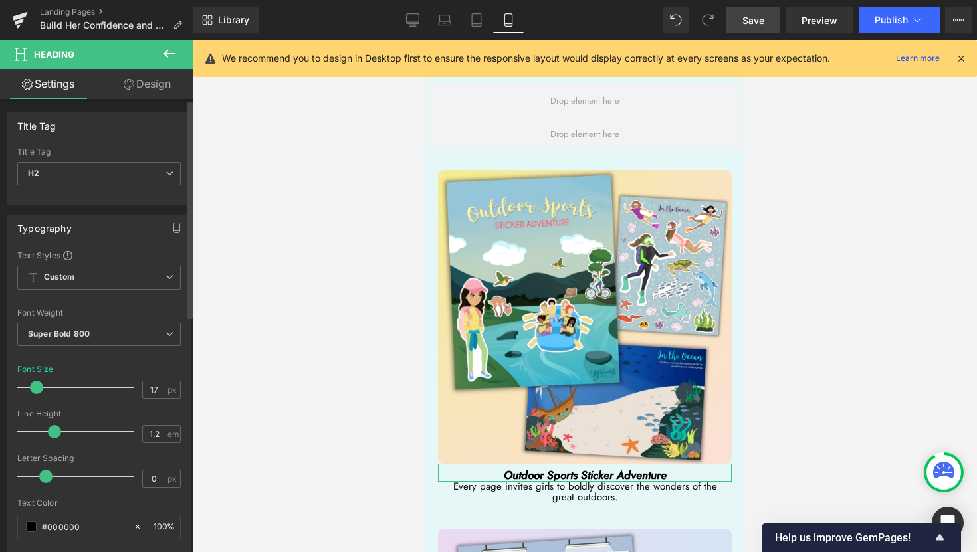
type input "18"
click at [35, 385] on span at bounding box center [37, 387] width 13 height 13
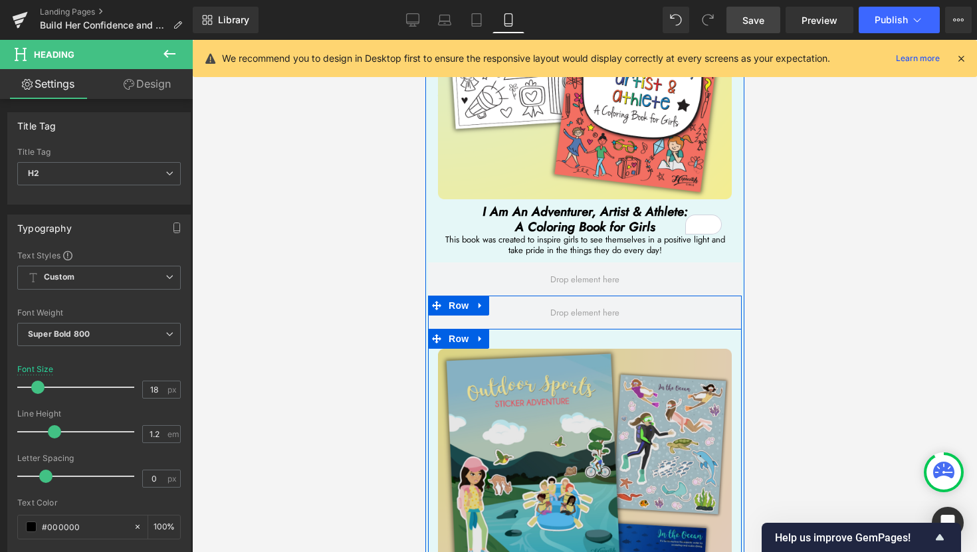
scroll to position [4397, 0]
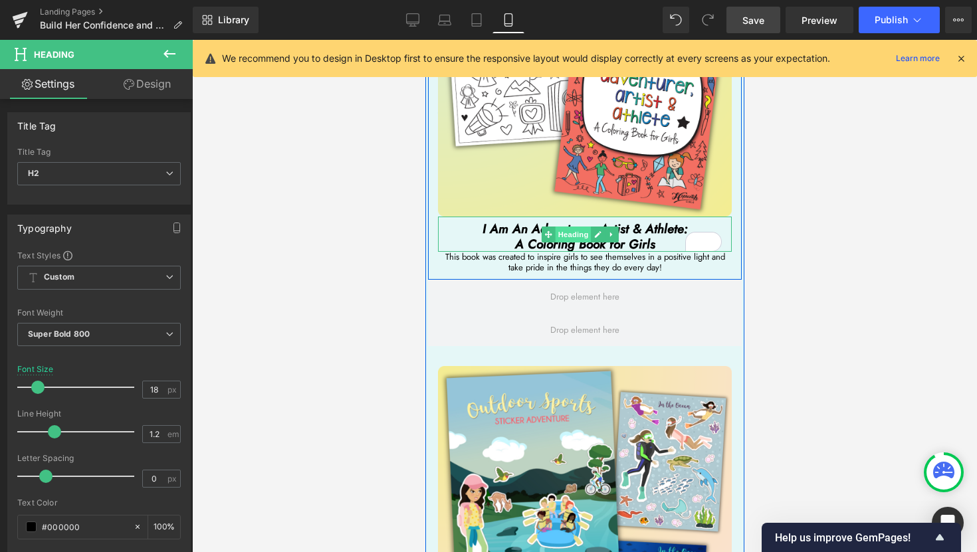
click at [571, 227] on span "Heading" at bounding box center [572, 235] width 36 height 16
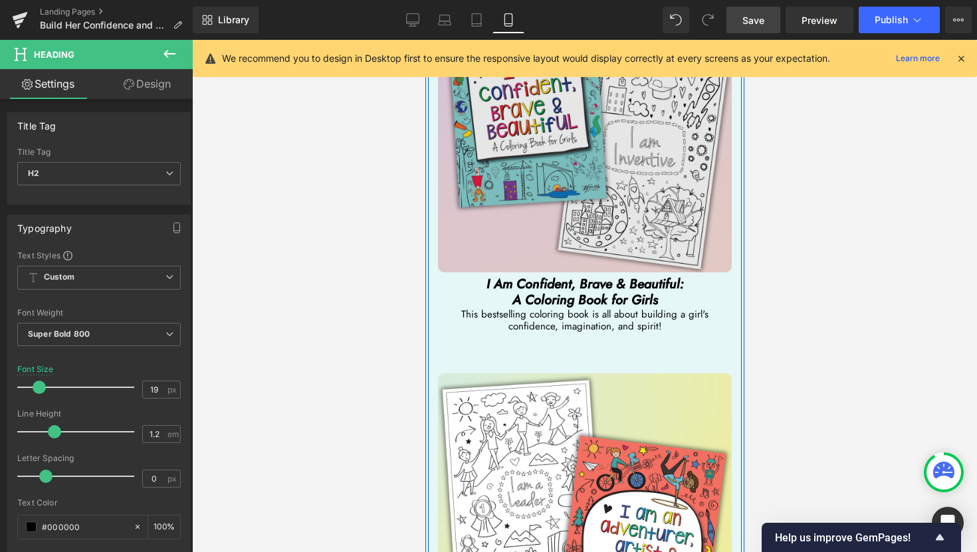
scroll to position [3856, 0]
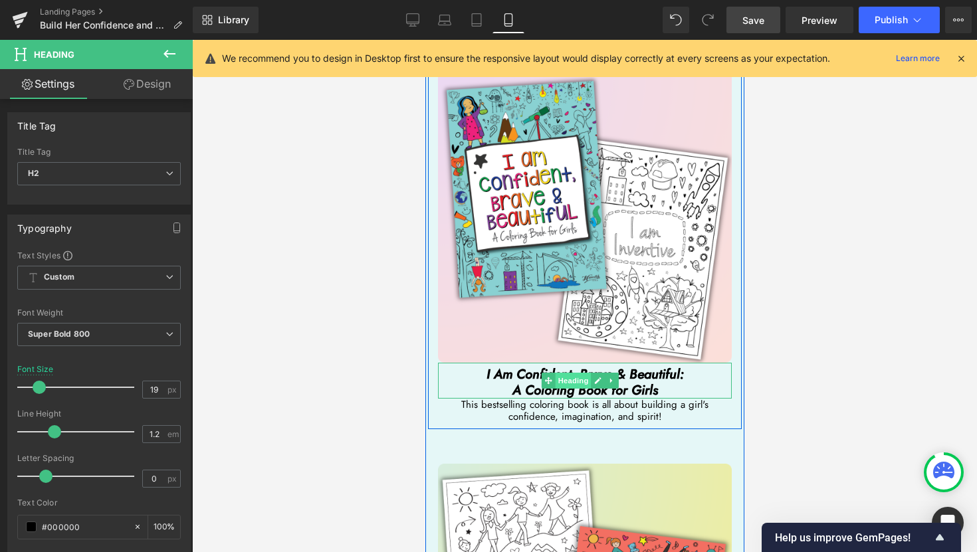
click at [577, 373] on span "Heading" at bounding box center [572, 381] width 36 height 16
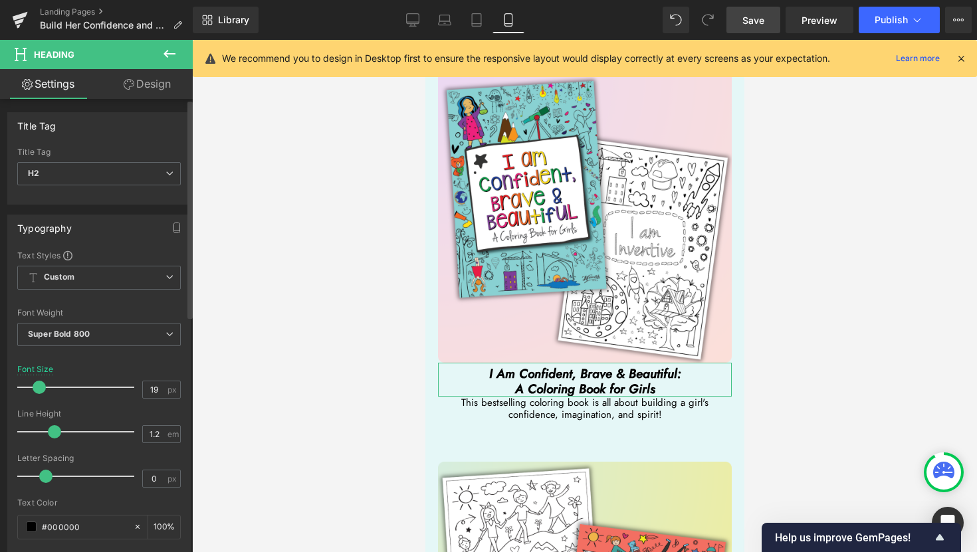
type input "18"
click at [37, 387] on span at bounding box center [37, 387] width 13 height 13
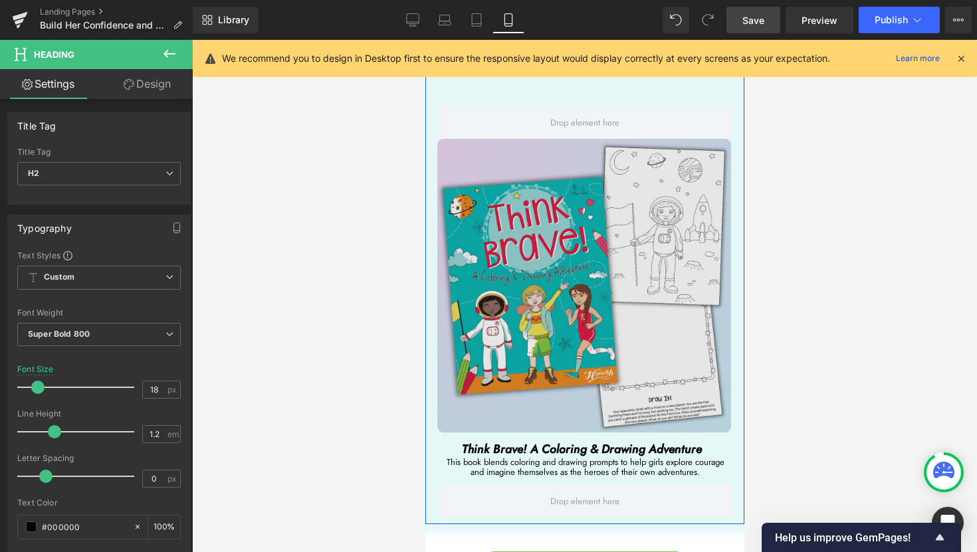
scroll to position [5436, 0]
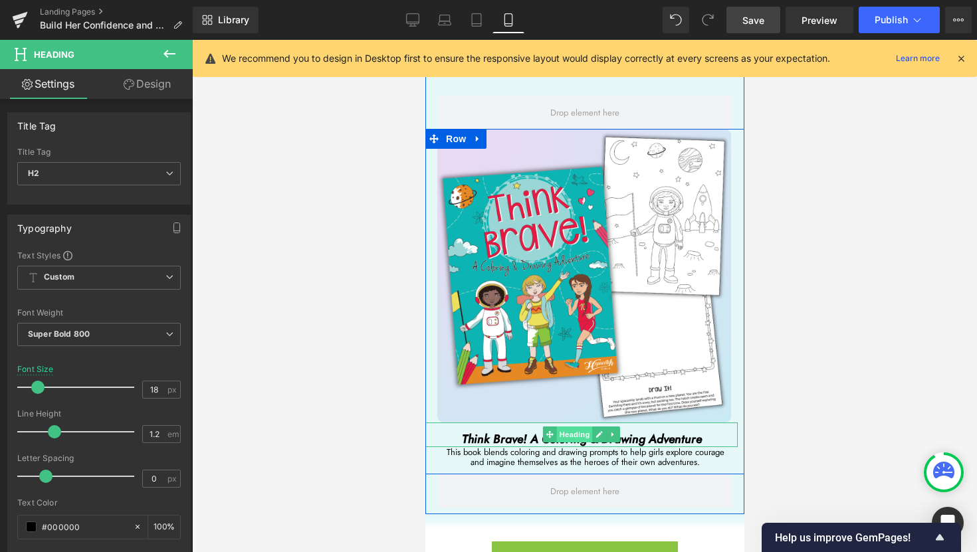
click at [576, 426] on span "Heading" at bounding box center [574, 434] width 36 height 16
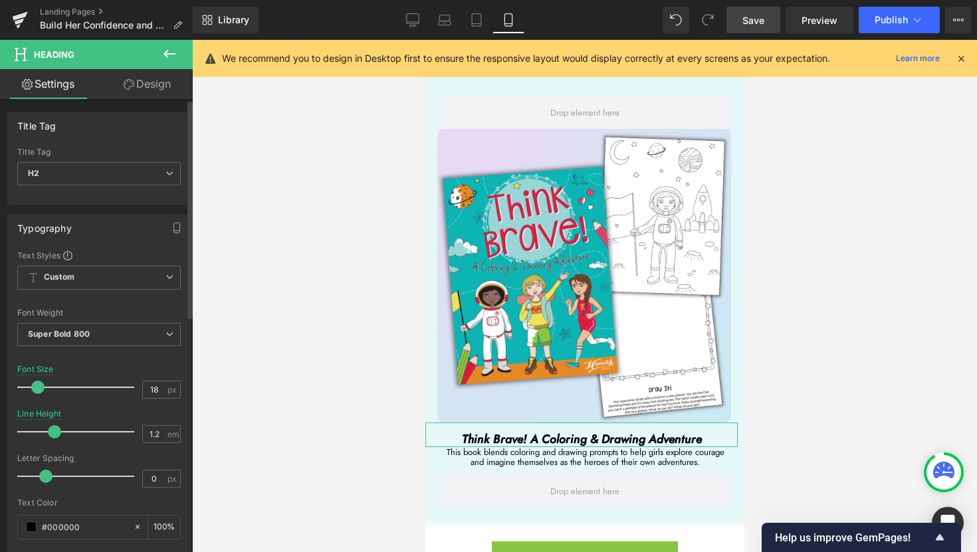
type input "17"
click at [37, 387] on span at bounding box center [36, 387] width 13 height 13
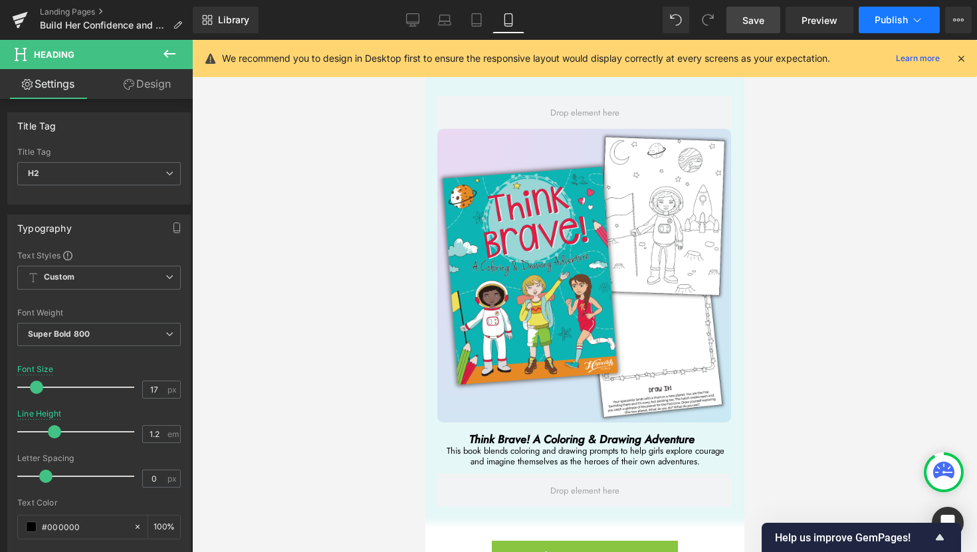
click at [891, 19] on span "Publish" at bounding box center [890, 20] width 33 height 11
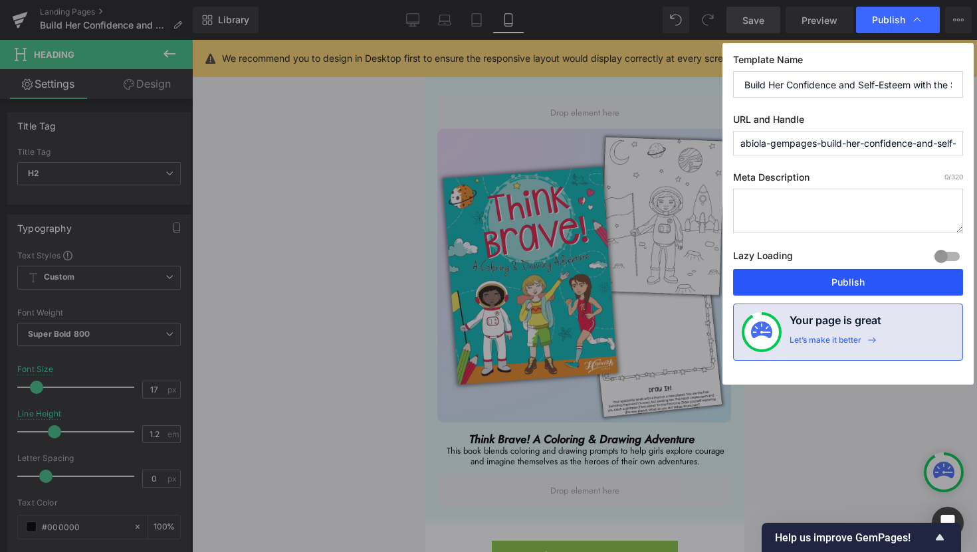
click at [878, 284] on button "Publish" at bounding box center [848, 282] width 230 height 27
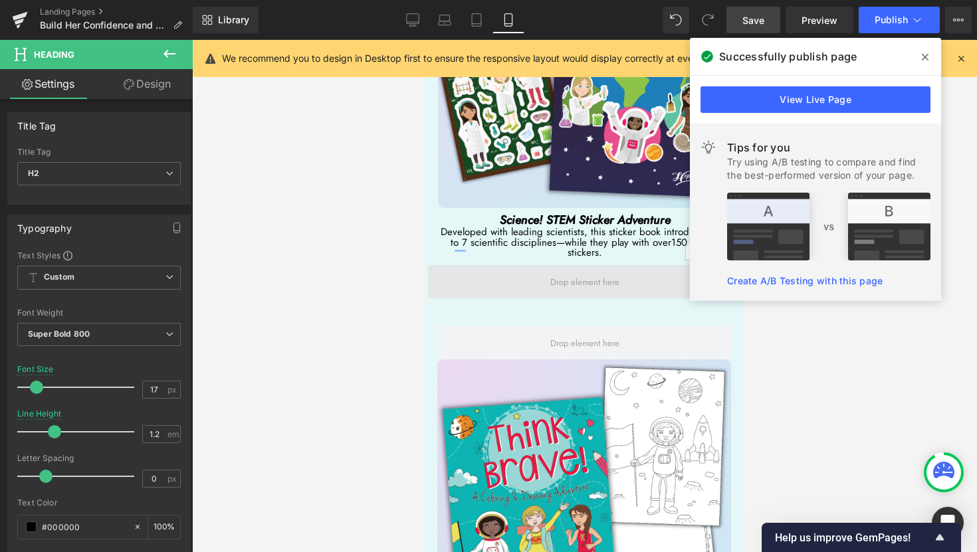
scroll to position [5044, 0]
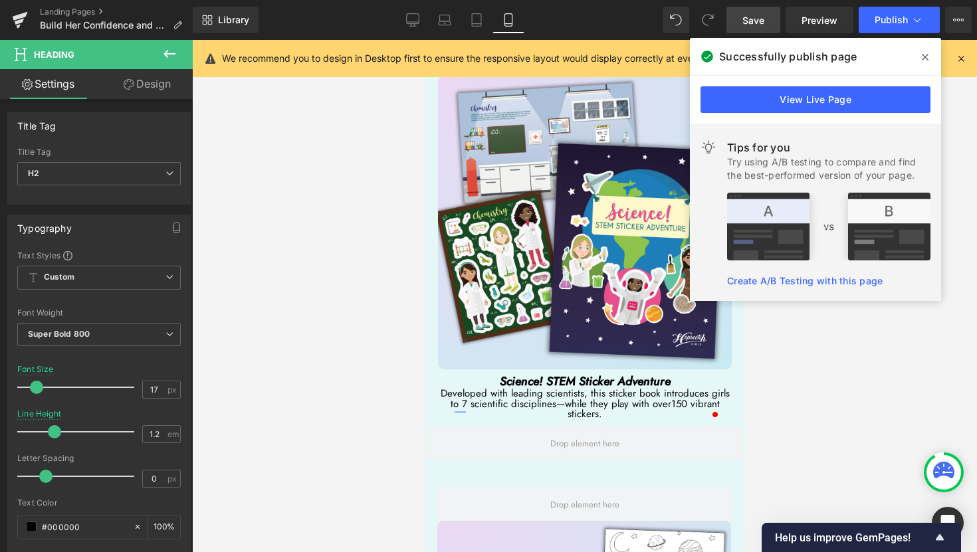
click at [925, 61] on icon at bounding box center [924, 57] width 7 height 11
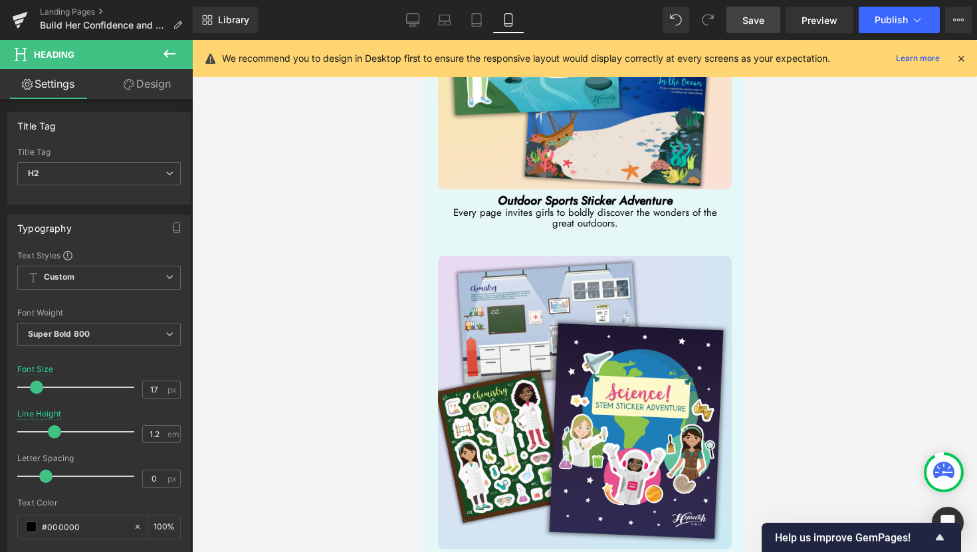
scroll to position [4658, 0]
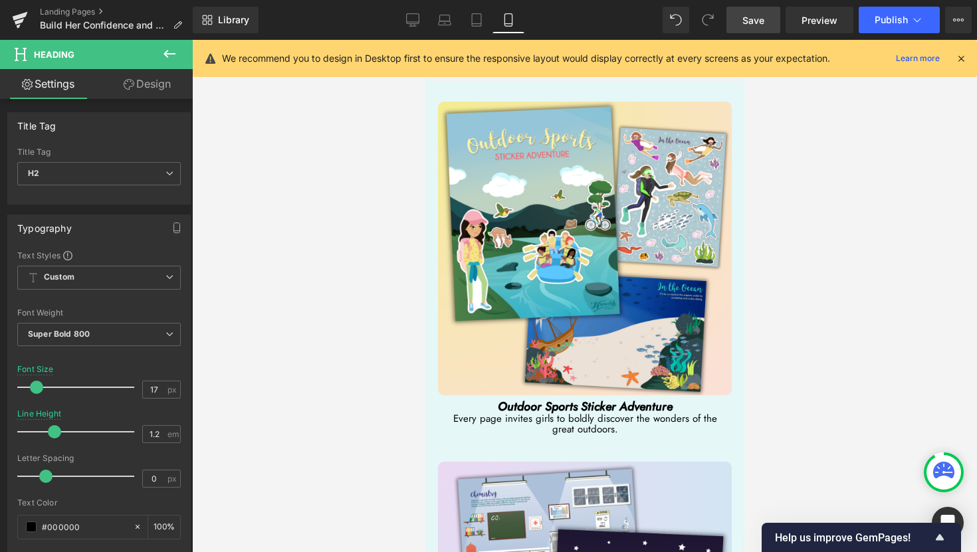
click at [547, 414] on div "Every page invites girls to boldly discover the wonders of the great outdoors. …" at bounding box center [584, 424] width 294 height 21
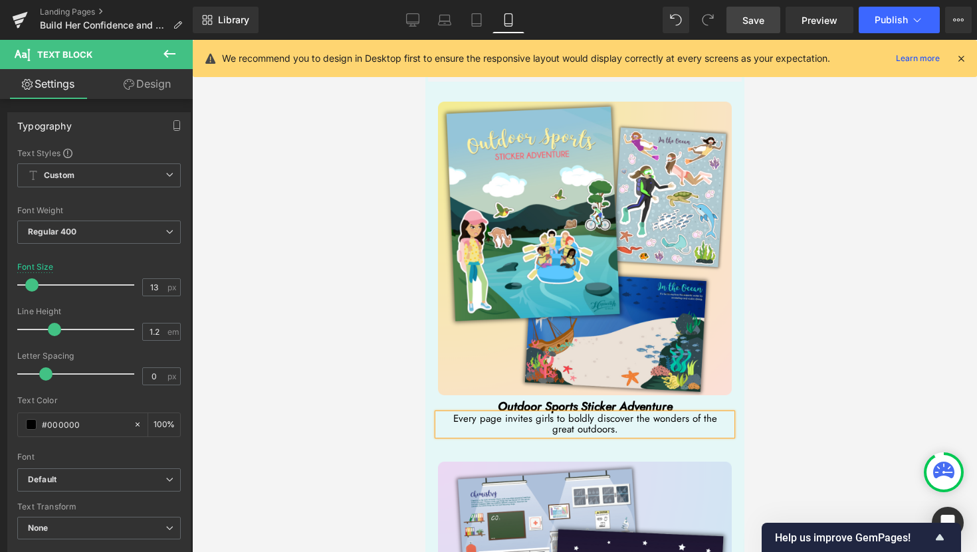
click at [570, 422] on span "great outdoors." at bounding box center [584, 429] width 66 height 15
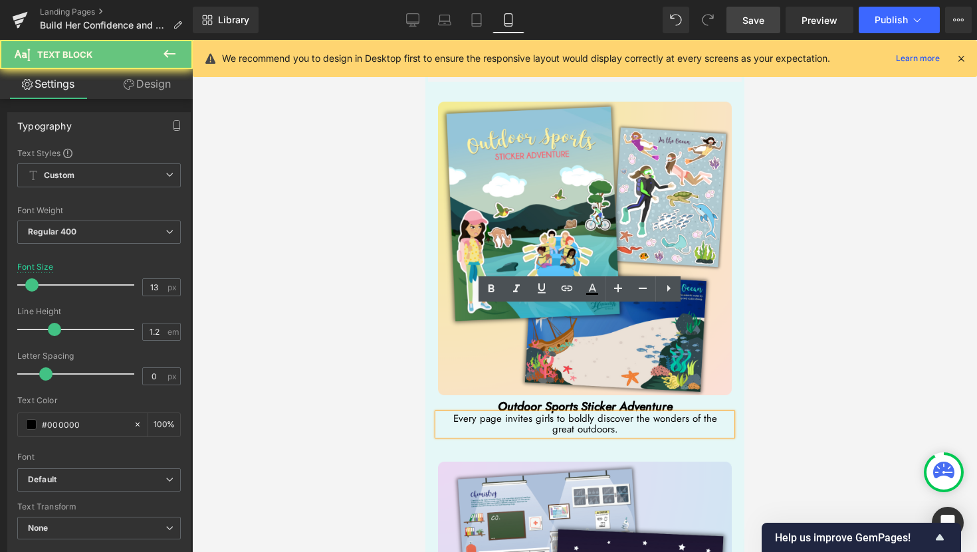
click at [545, 424] on p "great outdoors." at bounding box center [584, 429] width 294 height 11
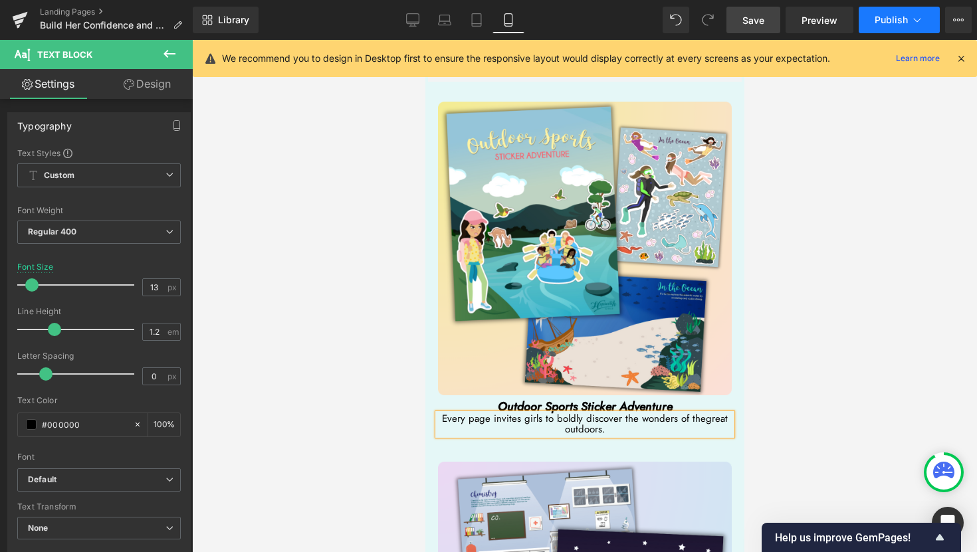
click at [895, 25] on span "Publish" at bounding box center [890, 20] width 33 height 11
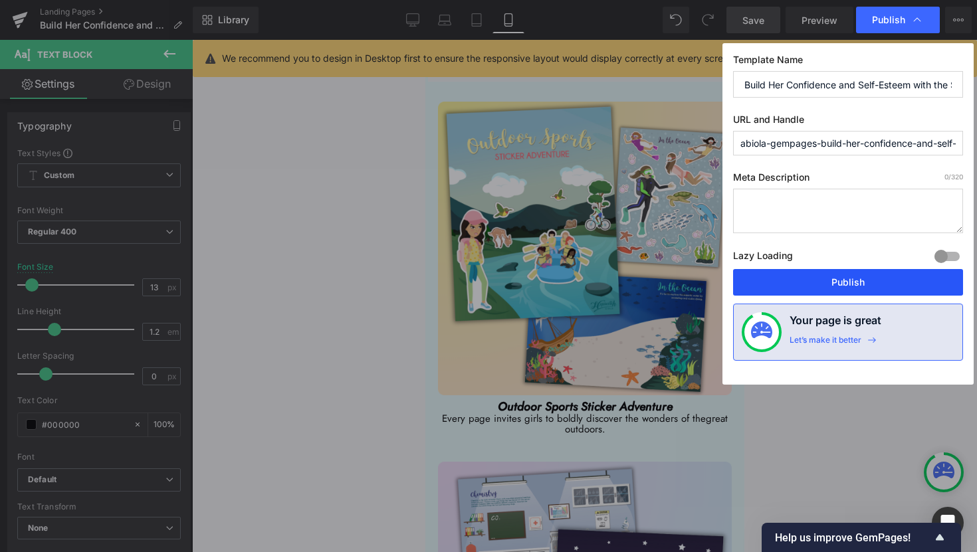
click at [854, 282] on button "Publish" at bounding box center [848, 282] width 230 height 27
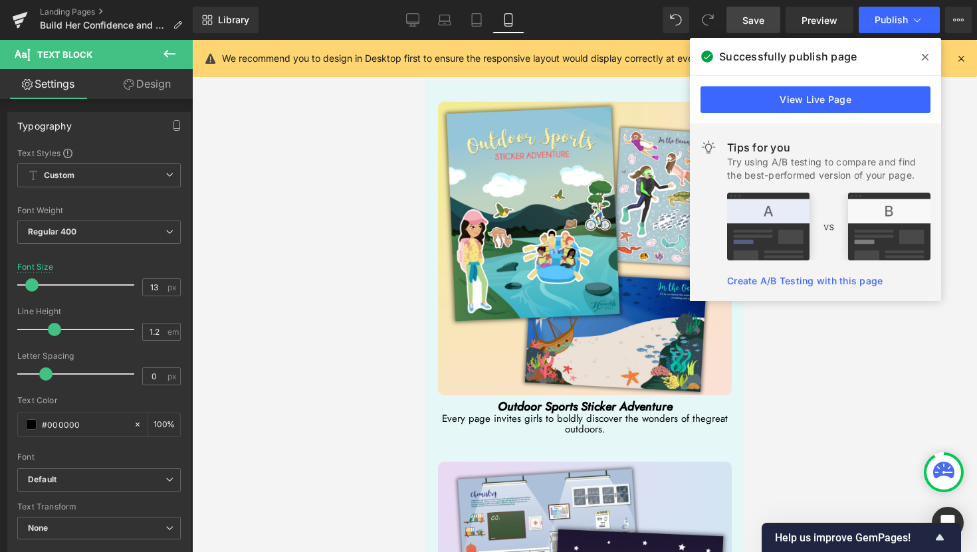
click at [929, 61] on span at bounding box center [924, 57] width 21 height 21
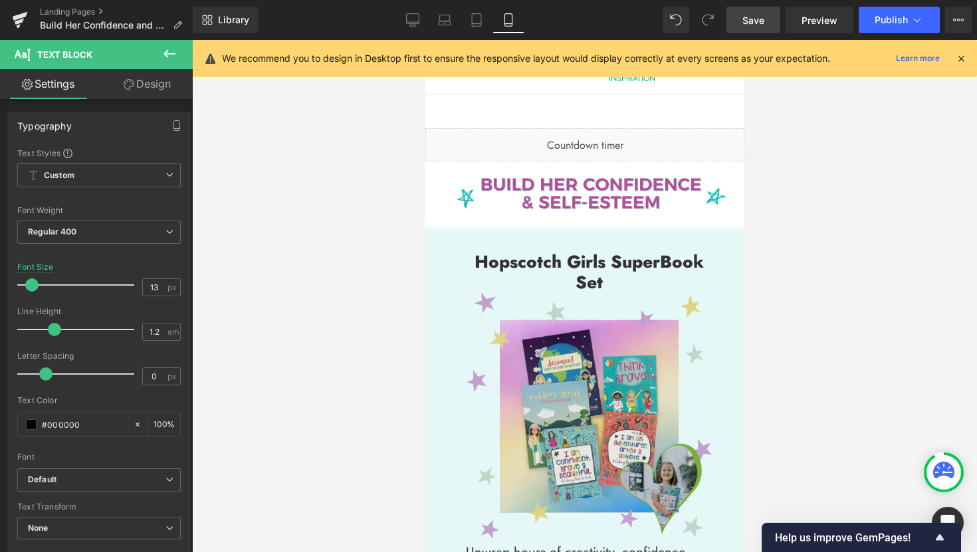
scroll to position [0, 0]
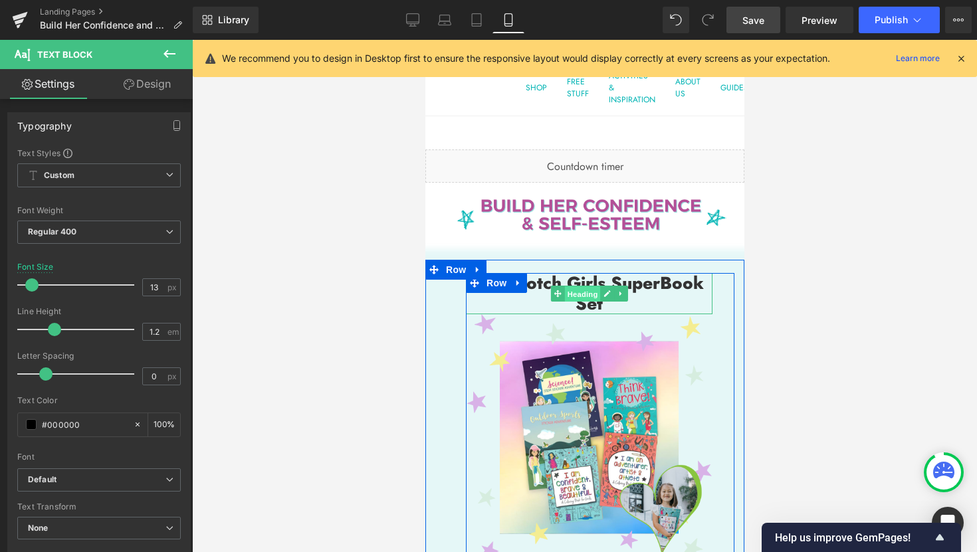
click at [575, 293] on span "Heading" at bounding box center [581, 294] width 36 height 16
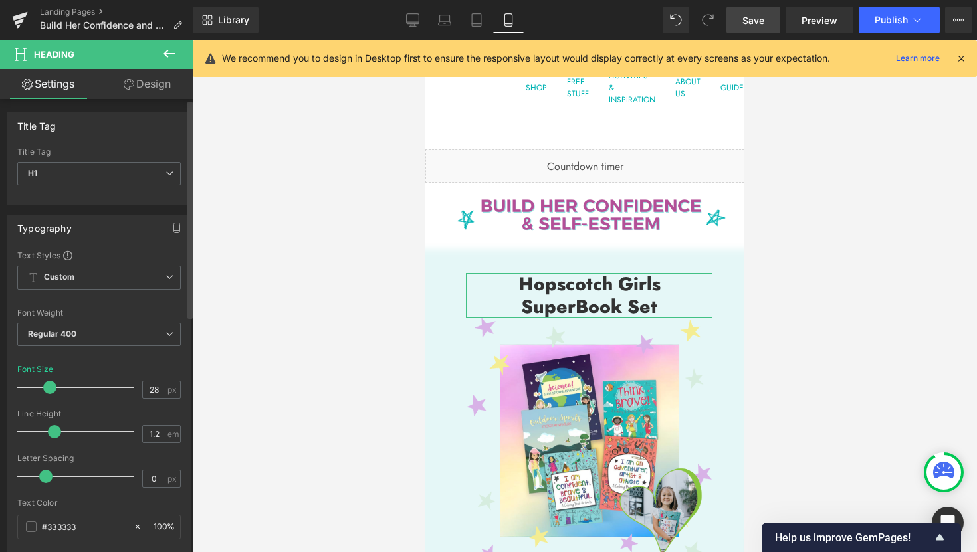
click at [47, 389] on span at bounding box center [49, 387] width 13 height 13
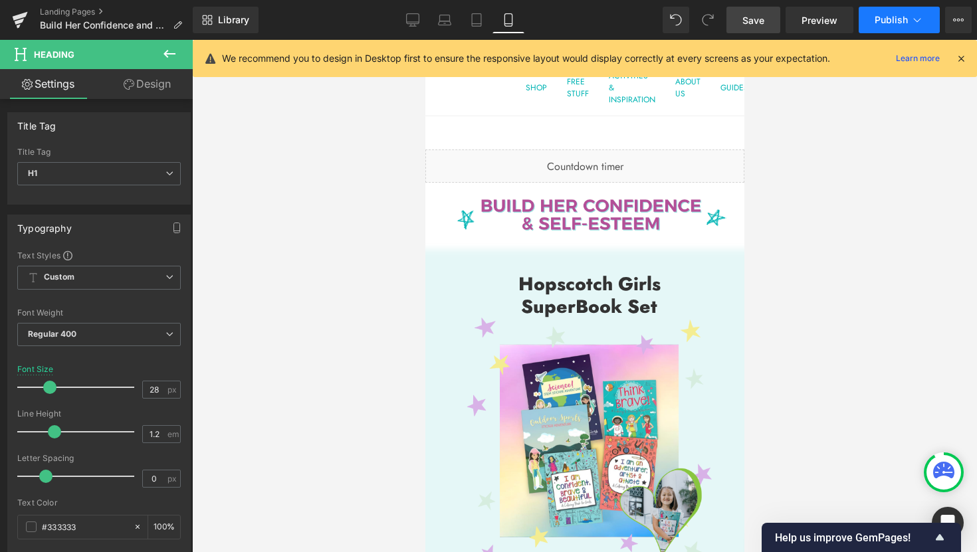
click at [883, 23] on span "Publish" at bounding box center [890, 20] width 33 height 11
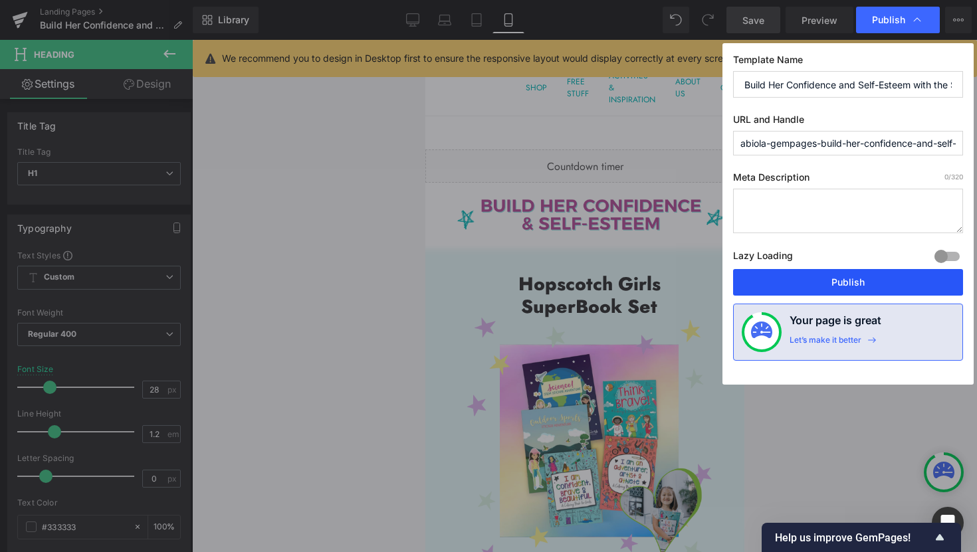
click at [862, 288] on button "Publish" at bounding box center [848, 282] width 230 height 27
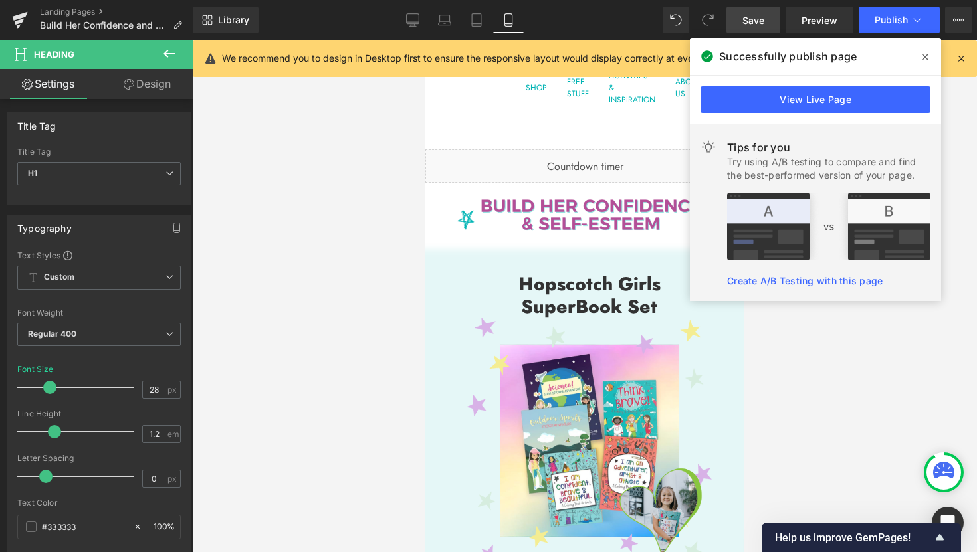
click at [923, 60] on icon at bounding box center [924, 57] width 7 height 11
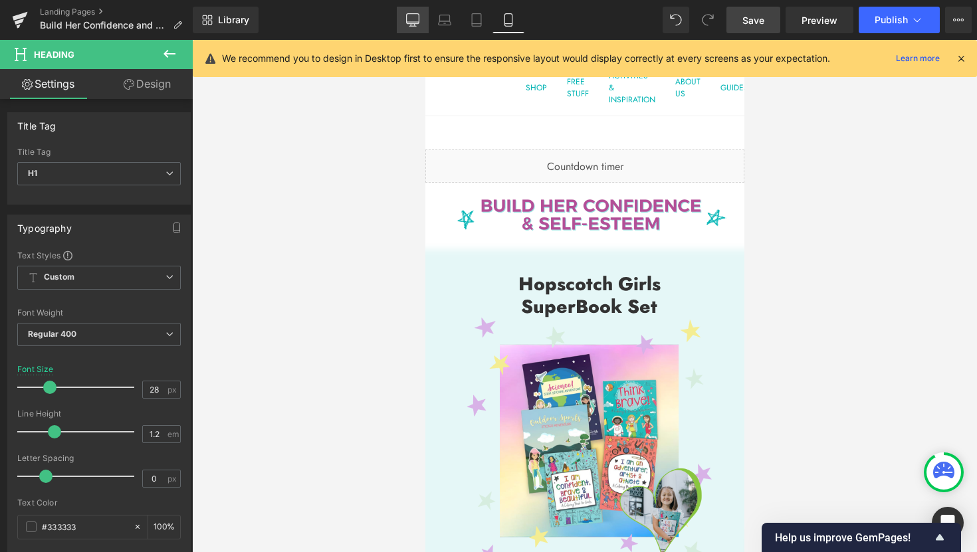
click at [400, 25] on link "Desktop" at bounding box center [413, 20] width 32 height 27
type input "33"
type input "100"
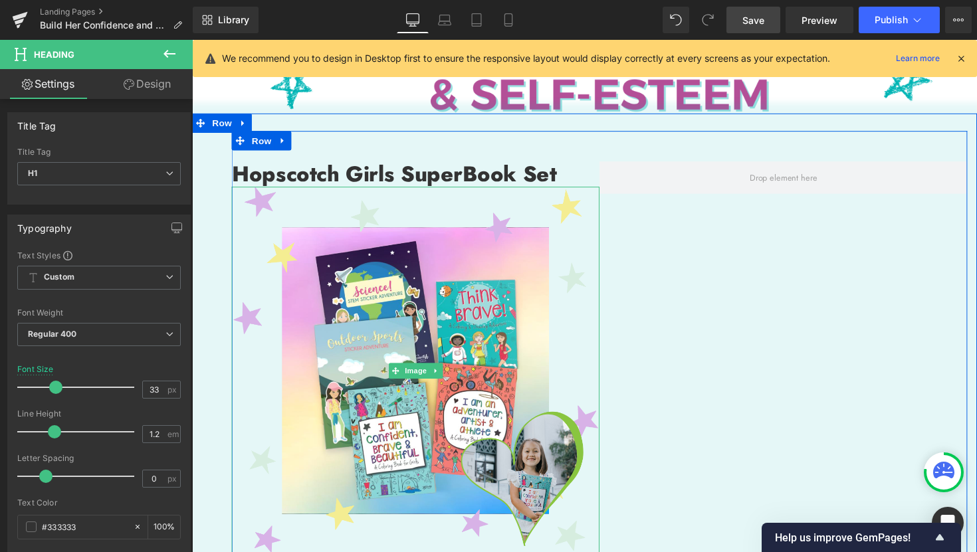
scroll to position [92, 0]
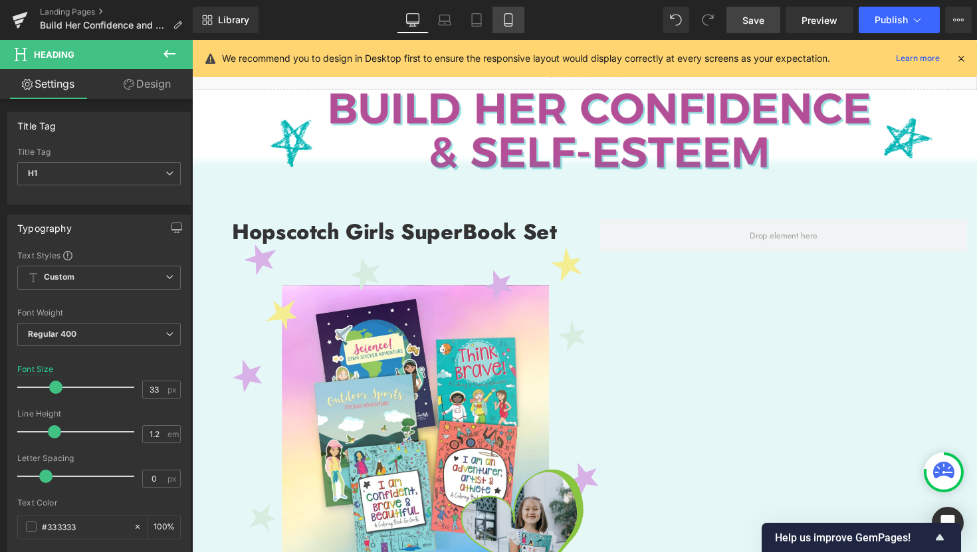
click at [510, 29] on link "Mobile" at bounding box center [508, 20] width 32 height 27
type input "28"
type input "100"
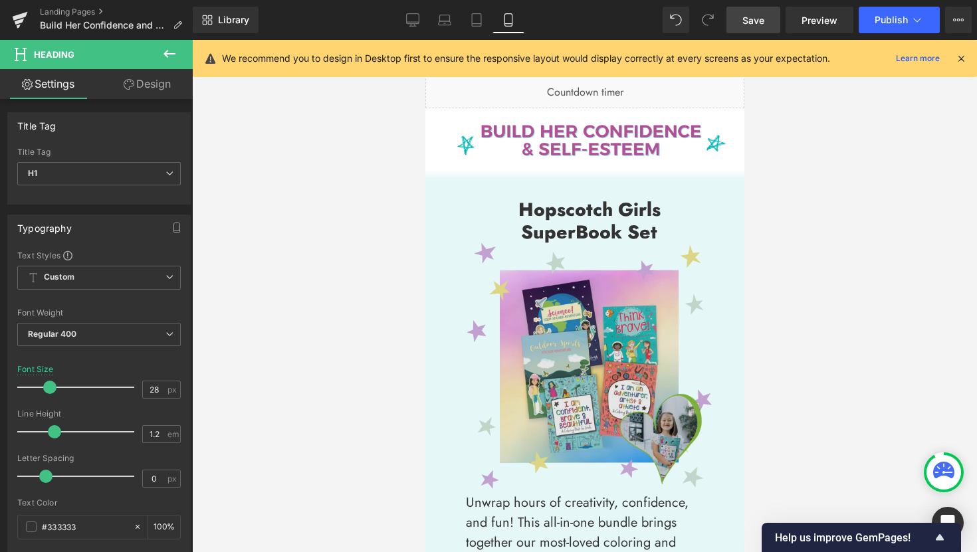
scroll to position [75, 0]
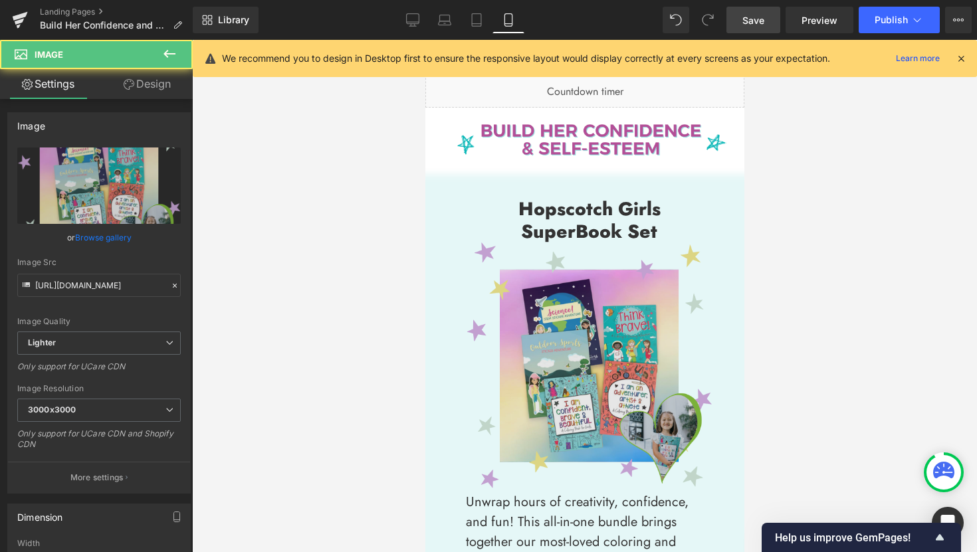
click at [587, 361] on div "Image" at bounding box center [588, 365] width 246 height 246
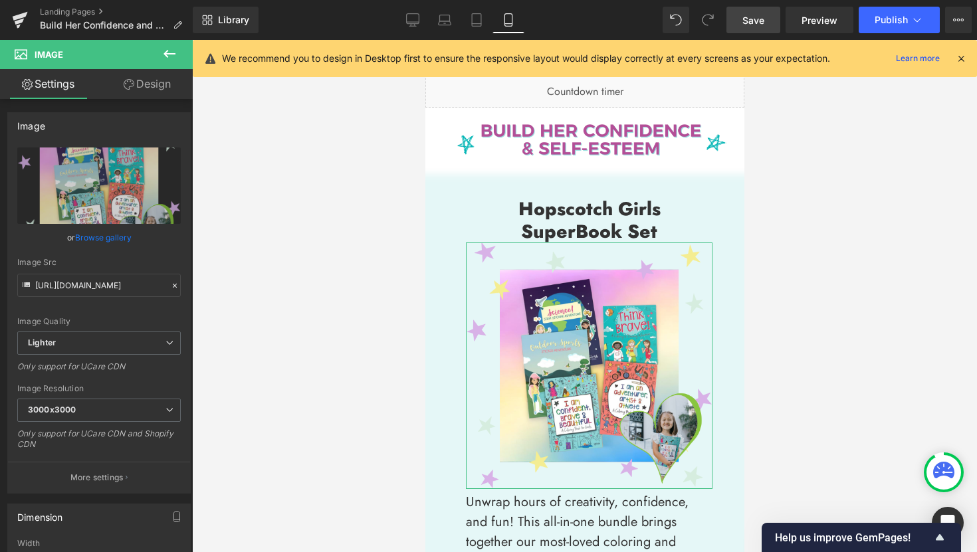
click at [152, 81] on link "Design" at bounding box center [147, 84] width 96 height 30
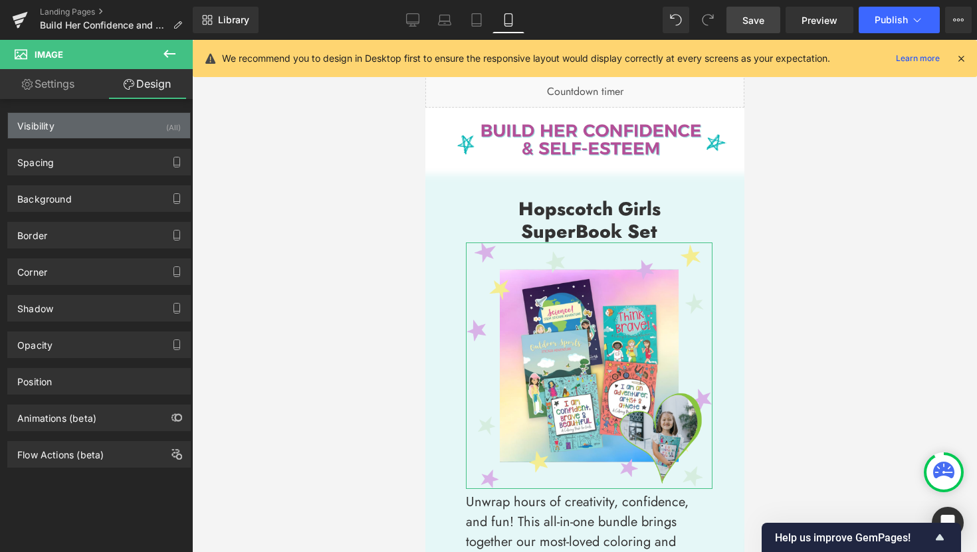
click at [166, 124] on div "(All)" at bounding box center [173, 124] width 15 height 22
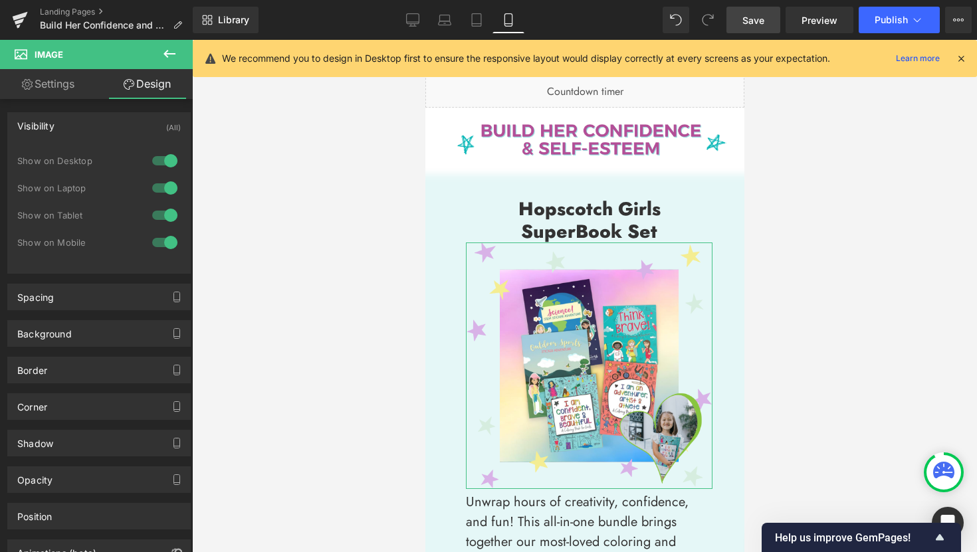
click at [169, 154] on div at bounding box center [165, 160] width 32 height 21
click at [163, 181] on div at bounding box center [165, 187] width 32 height 21
click at [173, 212] on div at bounding box center [165, 215] width 32 height 21
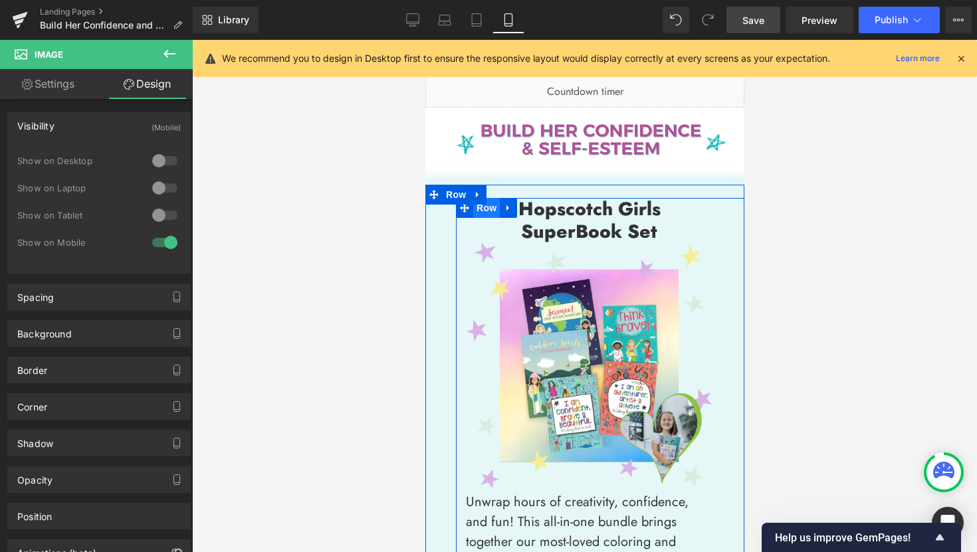
click at [483, 209] on span "Row" at bounding box center [485, 208] width 27 height 20
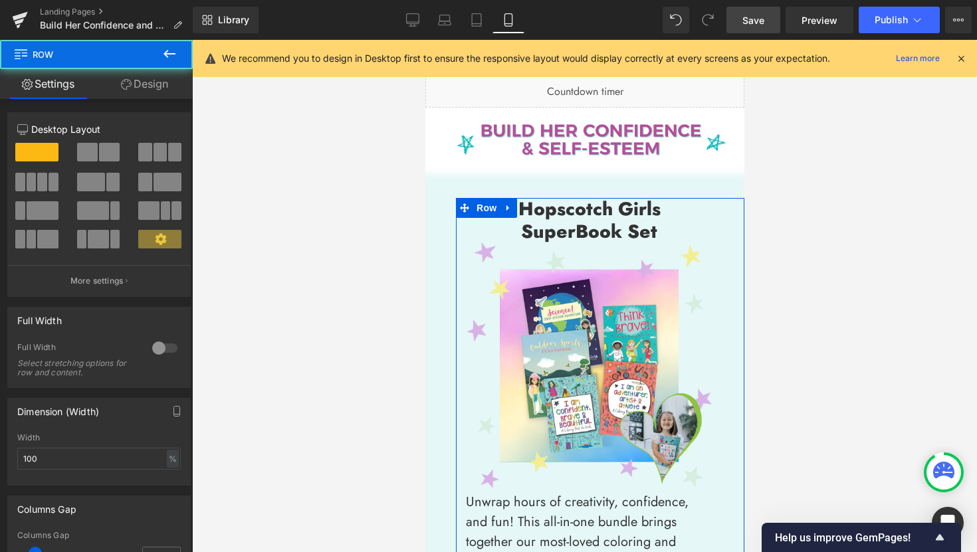
click at [166, 88] on link "Design" at bounding box center [144, 84] width 96 height 30
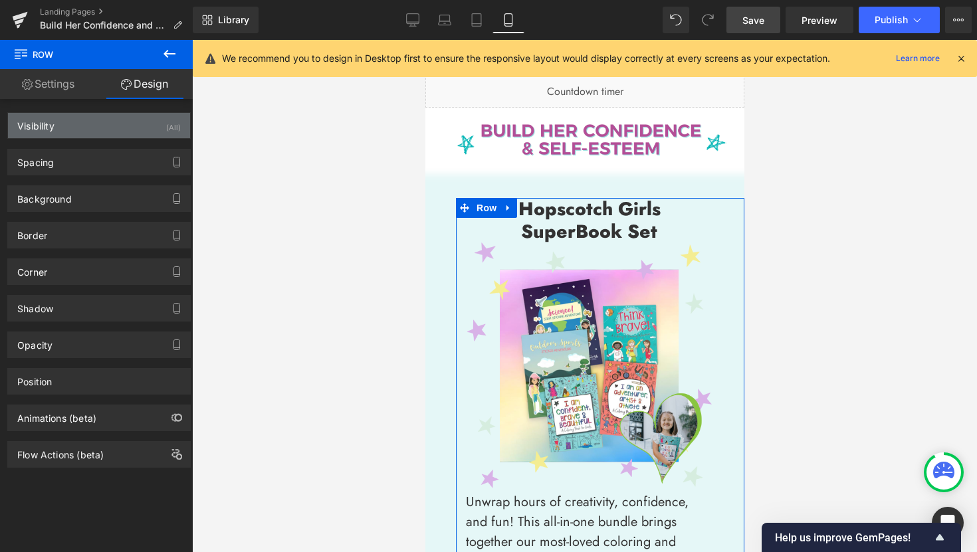
click at [166, 126] on div "(All)" at bounding box center [173, 124] width 15 height 22
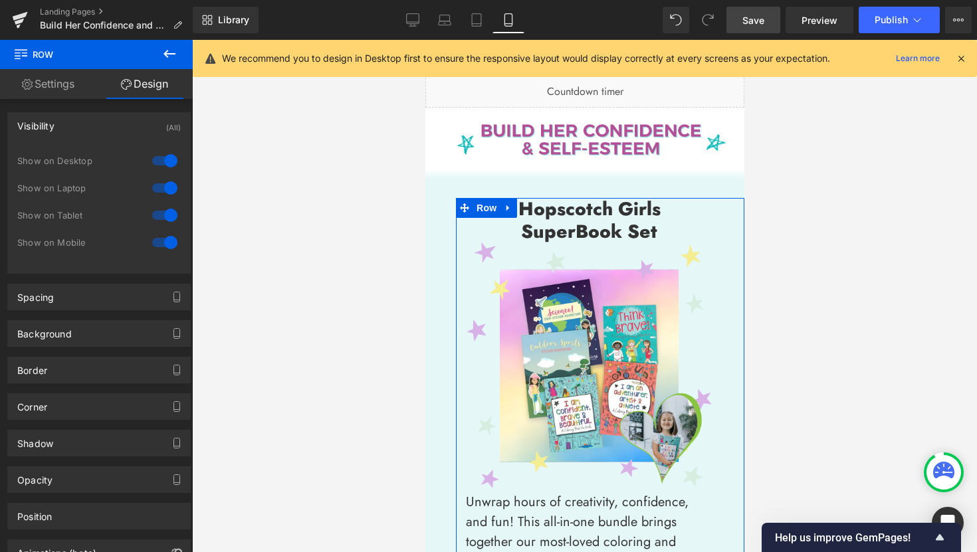
click at [165, 163] on div at bounding box center [165, 160] width 32 height 21
click at [163, 183] on div at bounding box center [165, 187] width 32 height 21
click at [165, 212] on div at bounding box center [165, 215] width 32 height 21
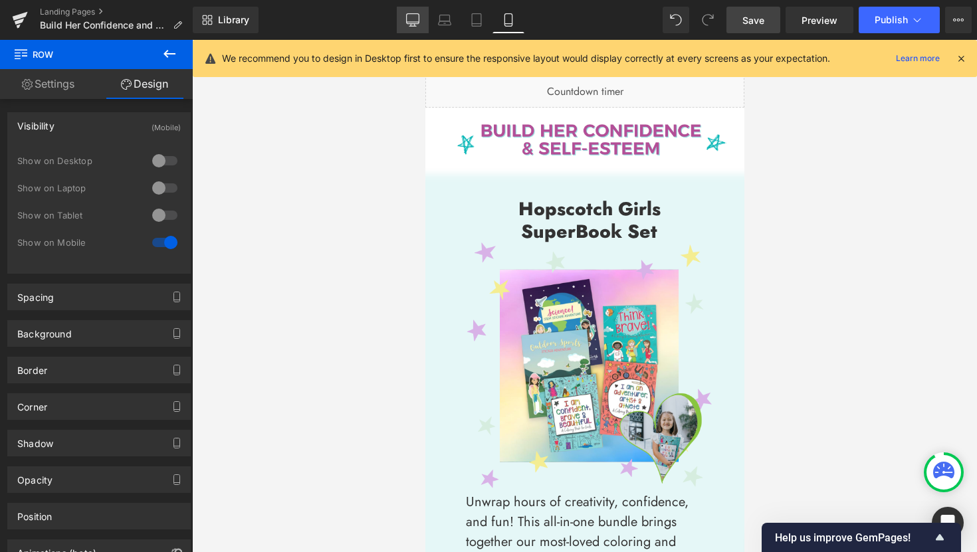
click at [419, 23] on icon at bounding box center [413, 19] width 13 height 10
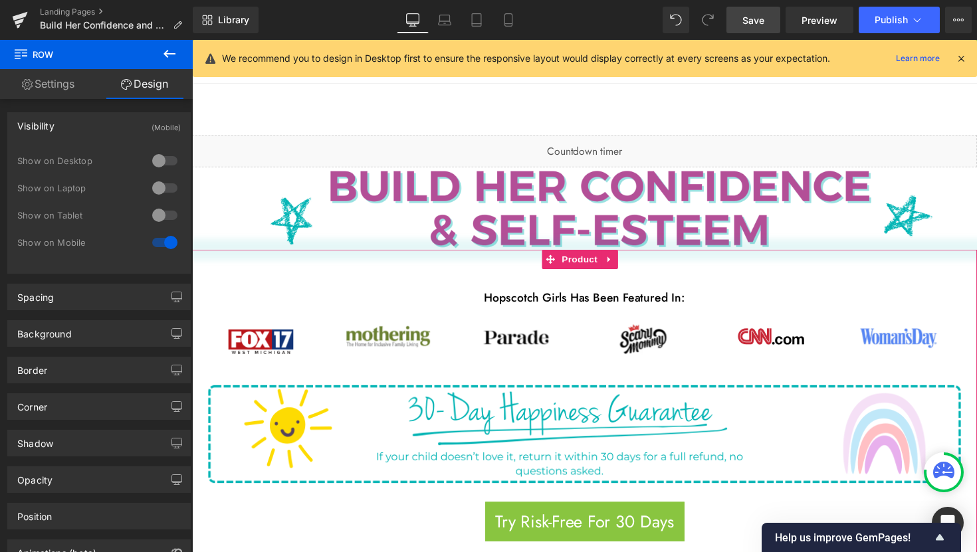
scroll to position [0, 0]
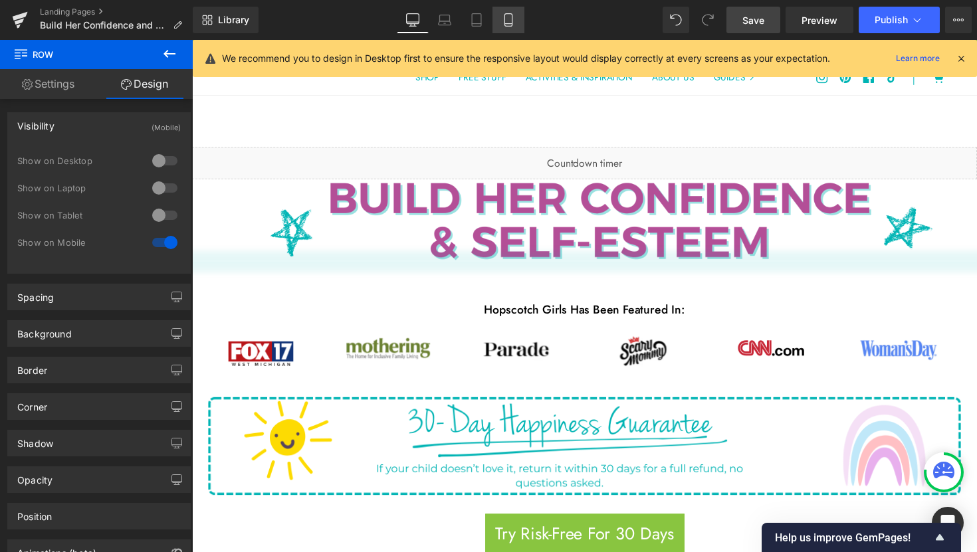
click at [506, 20] on icon at bounding box center [508, 19] width 13 height 13
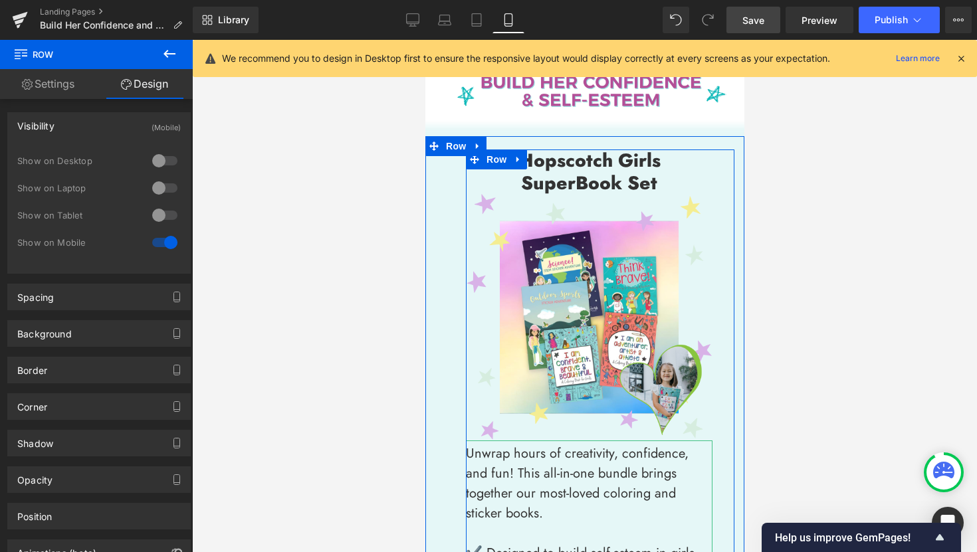
scroll to position [57, 0]
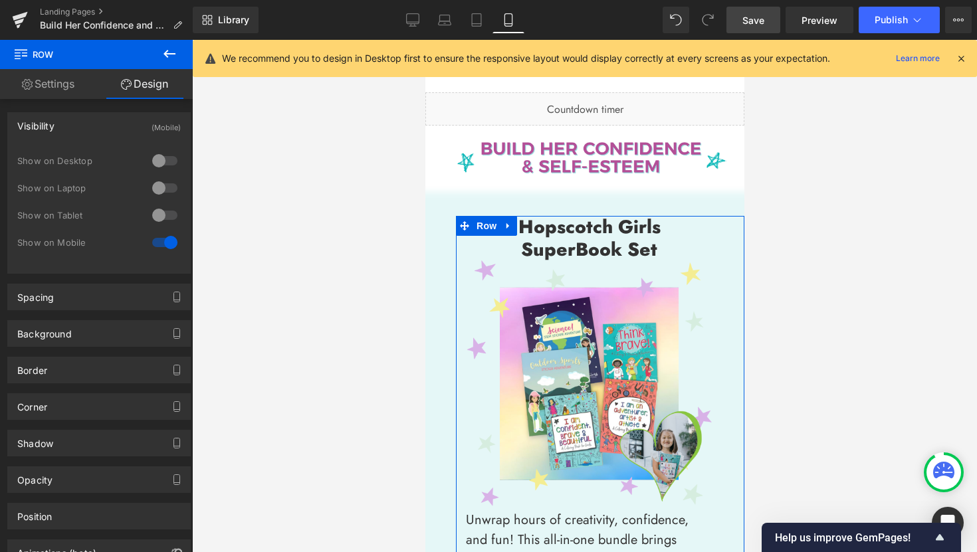
click at [161, 161] on div at bounding box center [165, 160] width 32 height 21
click at [157, 186] on div at bounding box center [165, 187] width 32 height 21
click at [155, 210] on div at bounding box center [165, 215] width 32 height 21
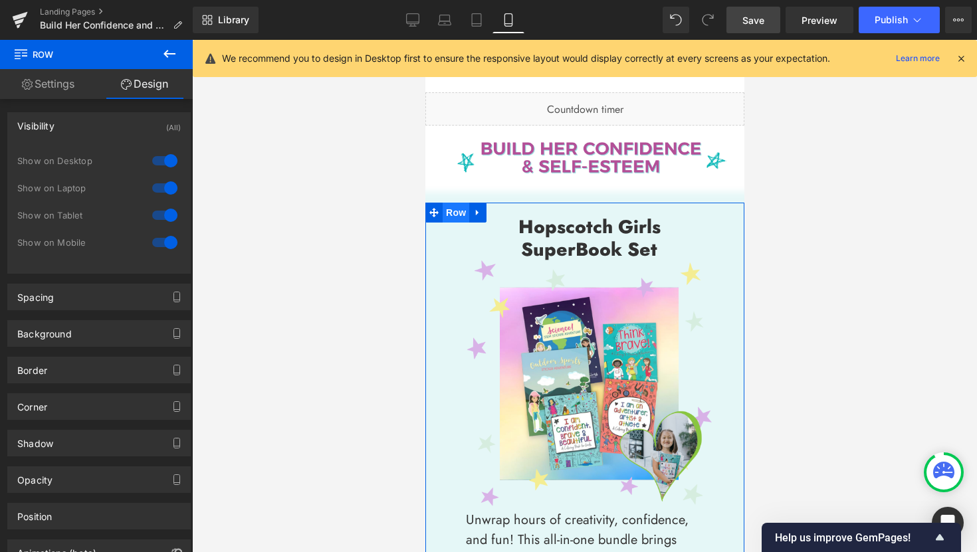
click at [448, 209] on span "Row" at bounding box center [455, 213] width 27 height 20
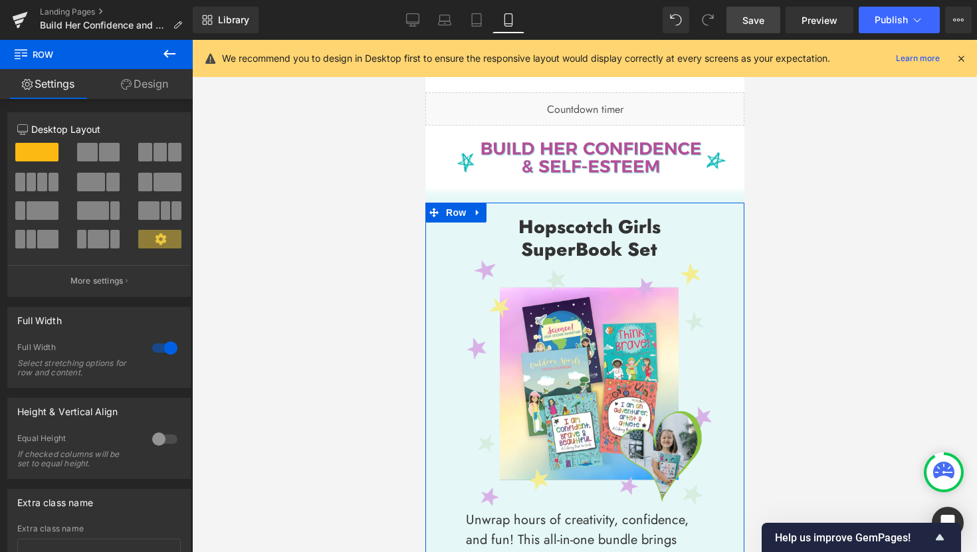
click at [153, 94] on link "Design" at bounding box center [144, 84] width 96 height 30
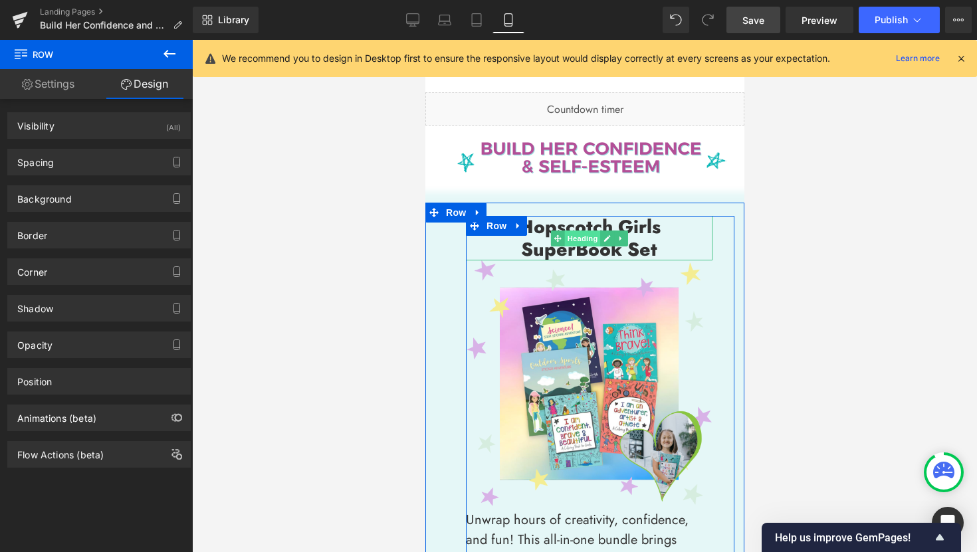
click at [578, 238] on span "Heading" at bounding box center [581, 239] width 36 height 16
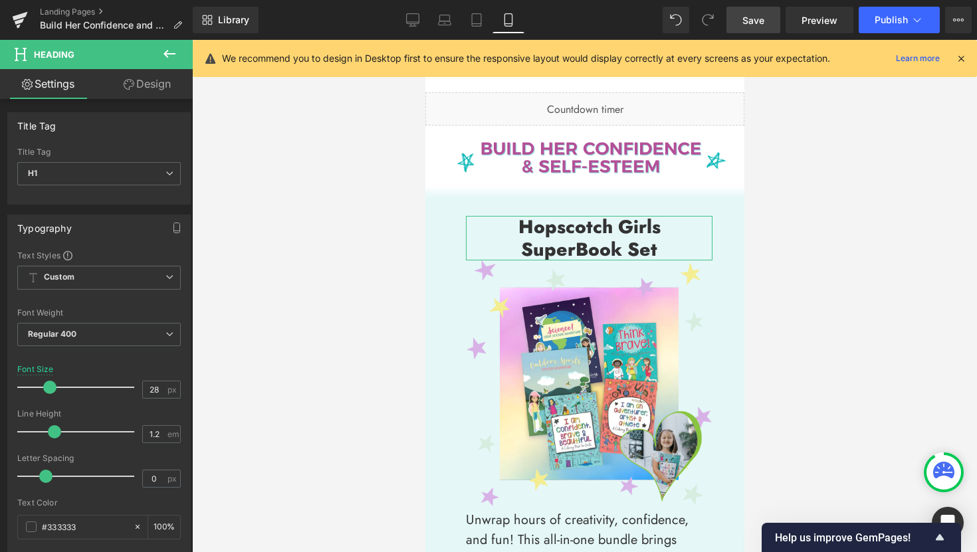
click at [153, 91] on link "Design" at bounding box center [147, 84] width 96 height 30
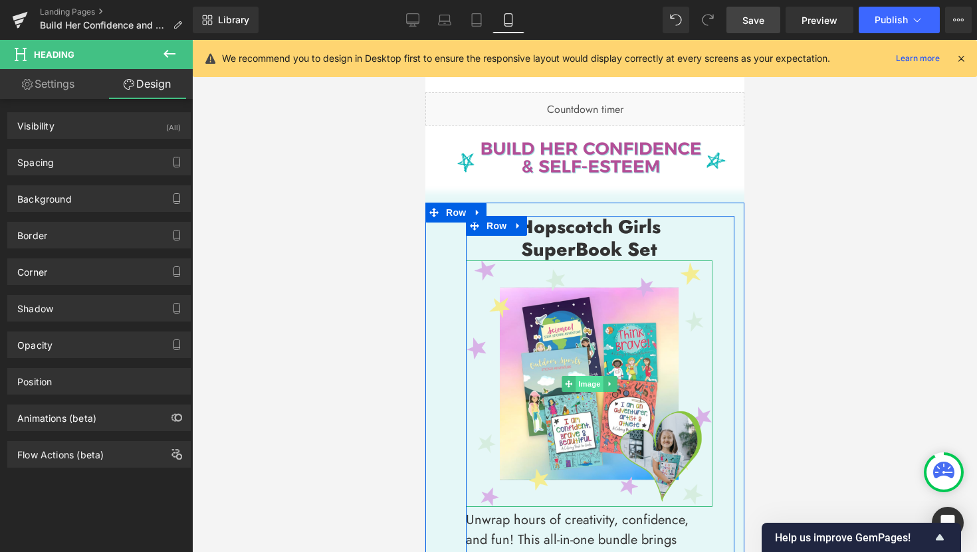
click at [588, 383] on span "Image" at bounding box center [589, 384] width 28 height 16
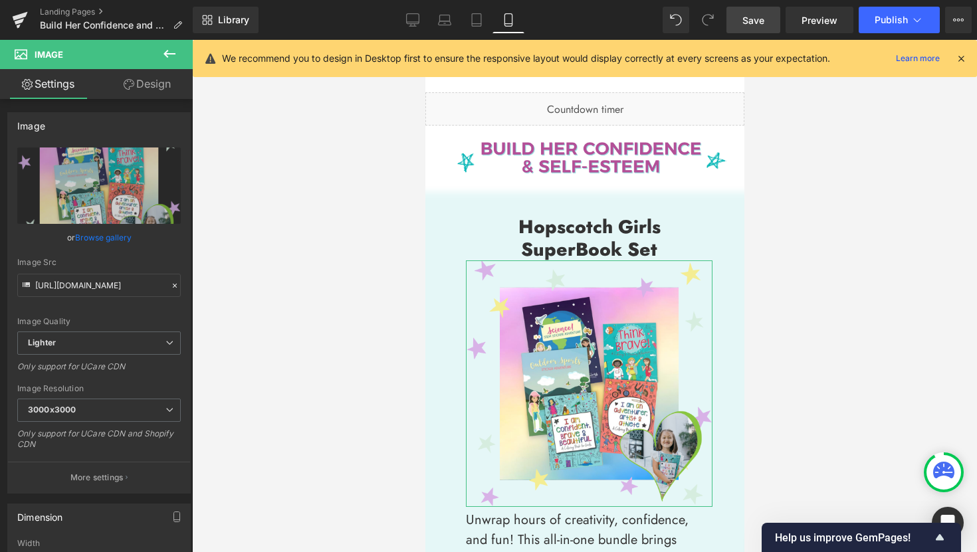
click at [152, 86] on link "Design" at bounding box center [147, 84] width 96 height 30
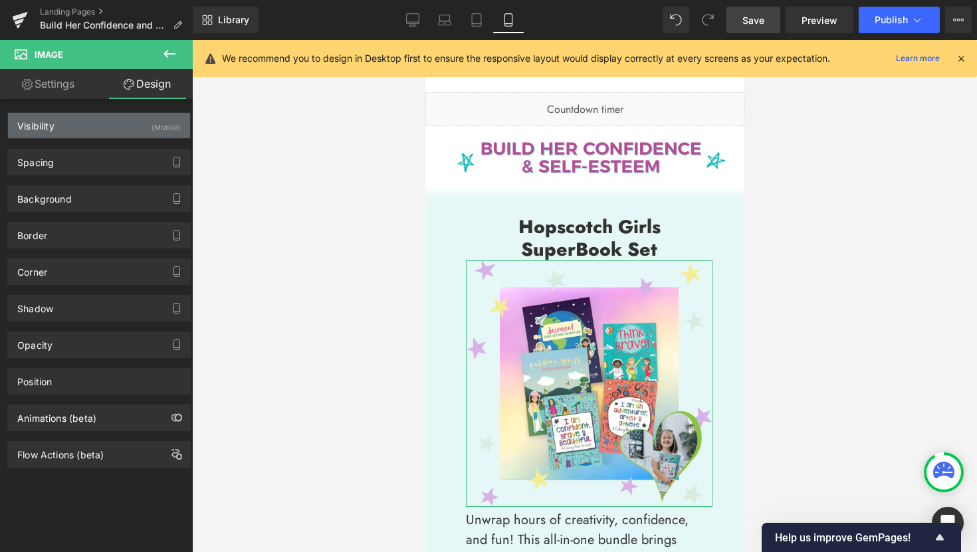
click at [156, 132] on div "(Mobile)" at bounding box center [165, 124] width 29 height 22
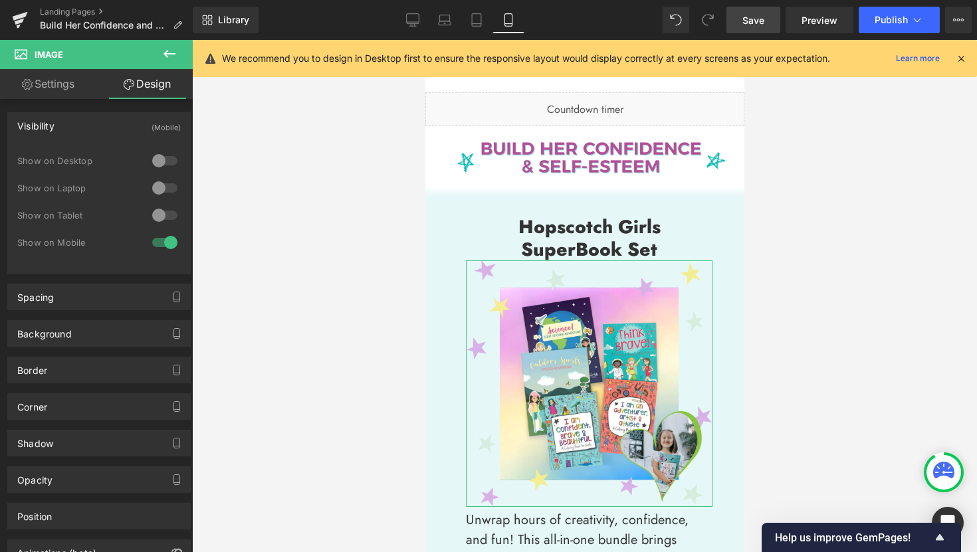
click at [155, 154] on div at bounding box center [165, 160] width 32 height 21
click at [159, 189] on div at bounding box center [165, 187] width 32 height 21
click at [159, 213] on div at bounding box center [165, 215] width 32 height 21
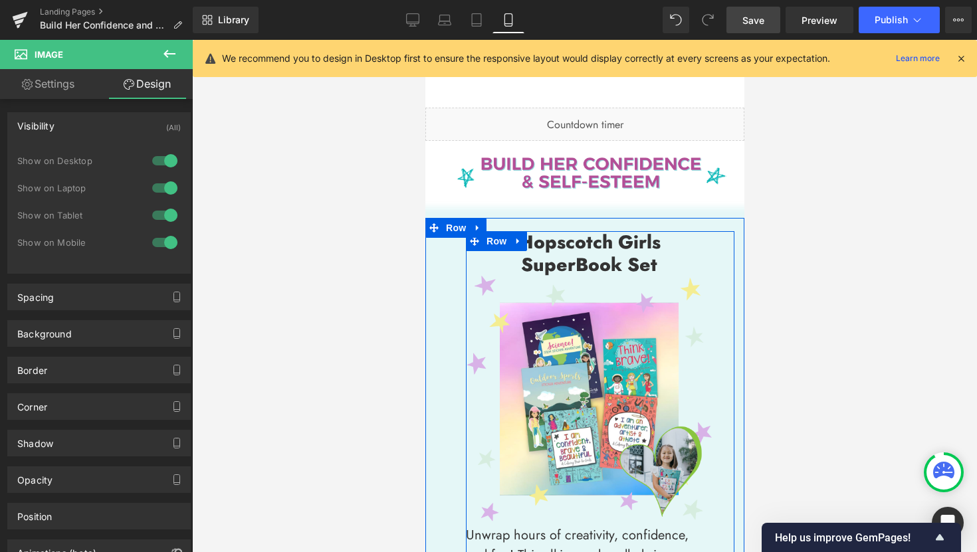
scroll to position [0, 0]
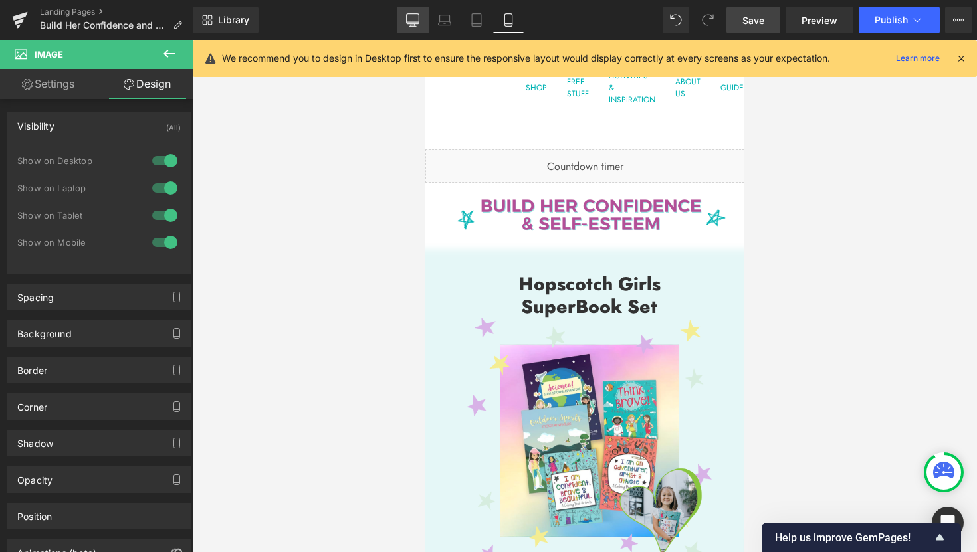
click at [407, 20] on icon at bounding box center [413, 19] width 13 height 10
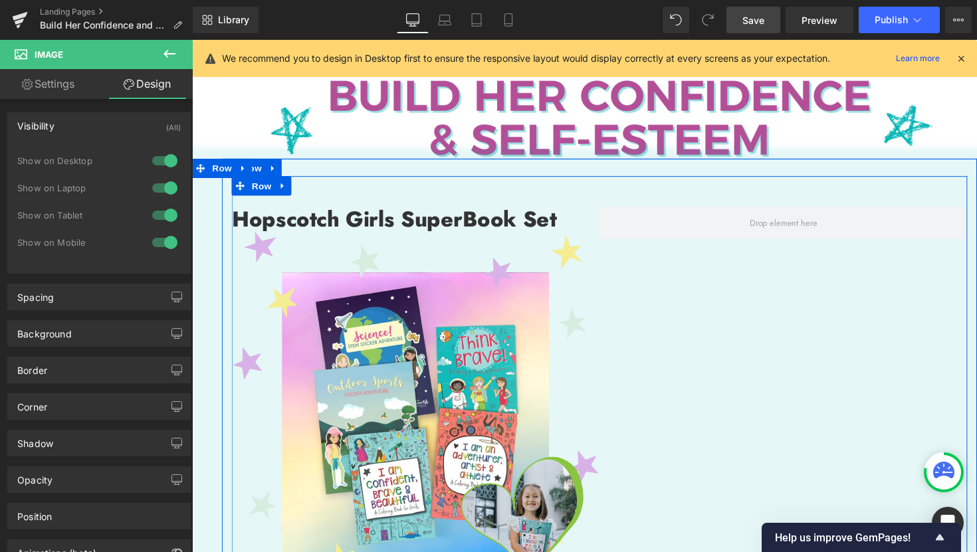
scroll to position [3, 0]
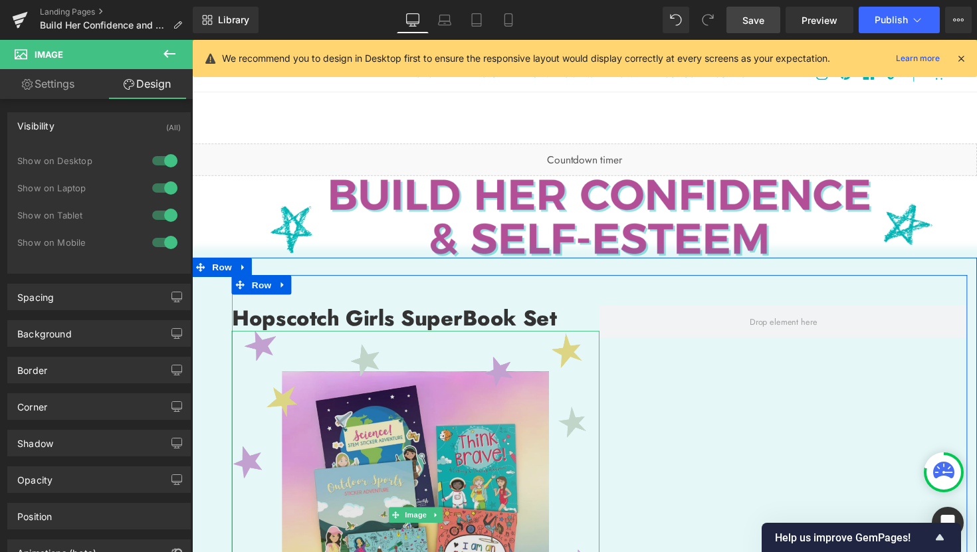
click at [445, 478] on img at bounding box center [421, 526] width 377 height 377
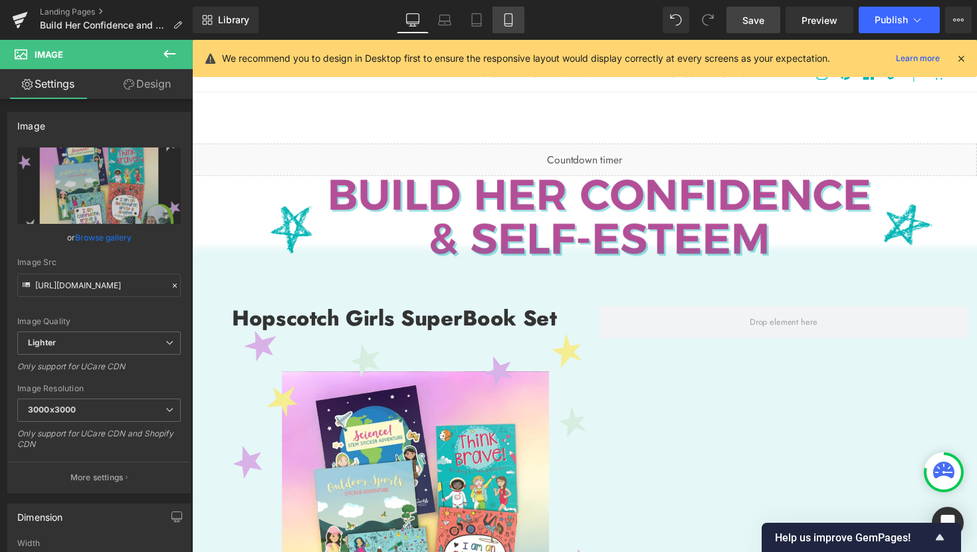
click at [509, 27] on link "Mobile" at bounding box center [508, 20] width 32 height 27
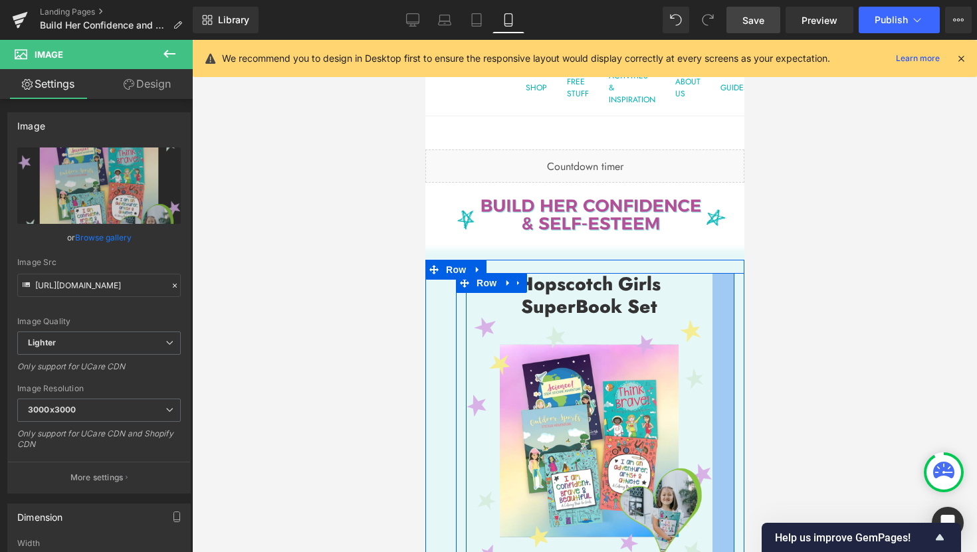
scroll to position [268, 0]
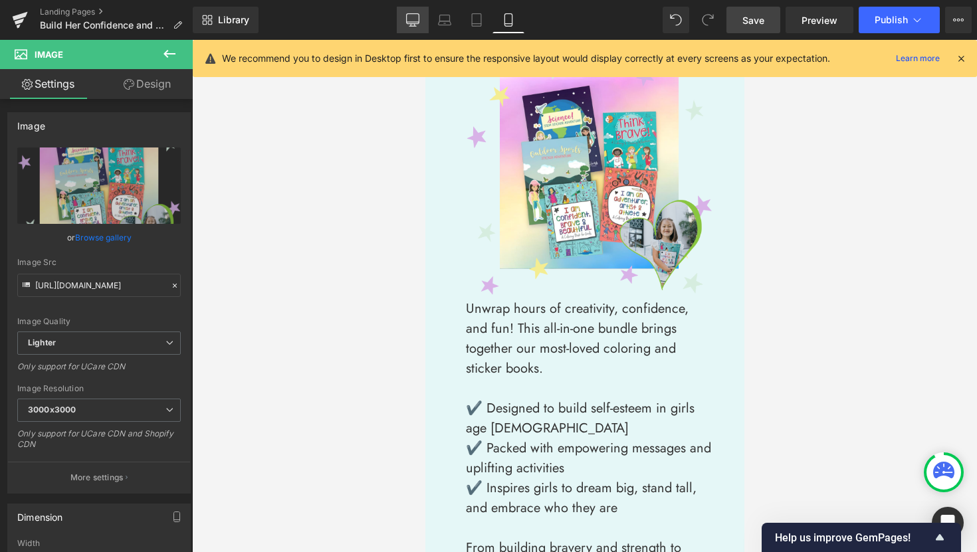
click at [415, 30] on link "Desktop" at bounding box center [413, 20] width 32 height 27
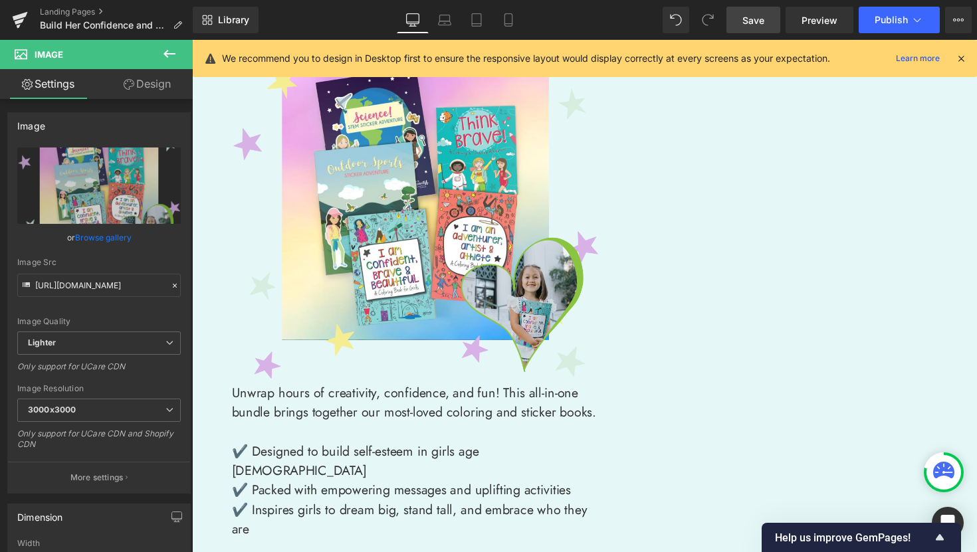
scroll to position [0, 0]
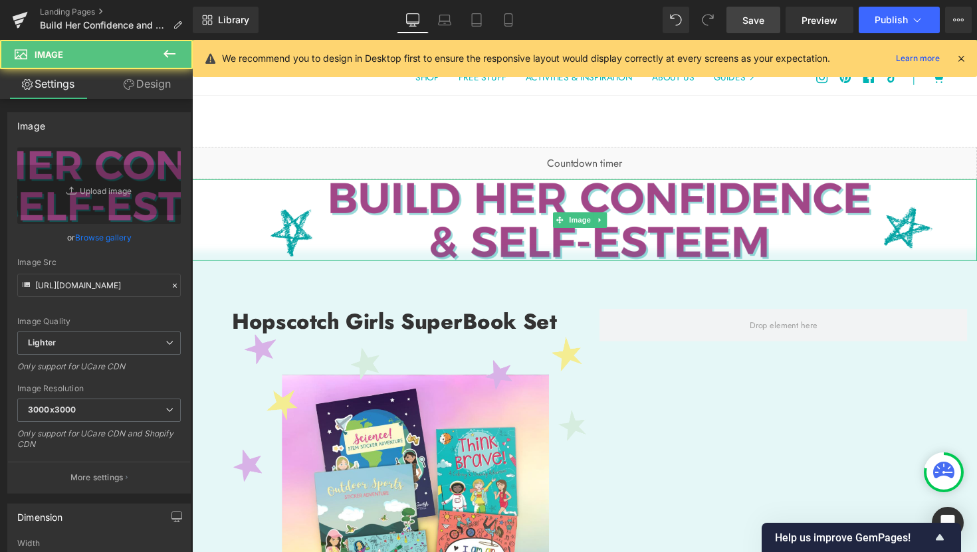
drag, startPoint x: 550, startPoint y: 187, endPoint x: 550, endPoint y: 202, distance: 15.3
click at [547, 207] on img at bounding box center [594, 225] width 804 height 84
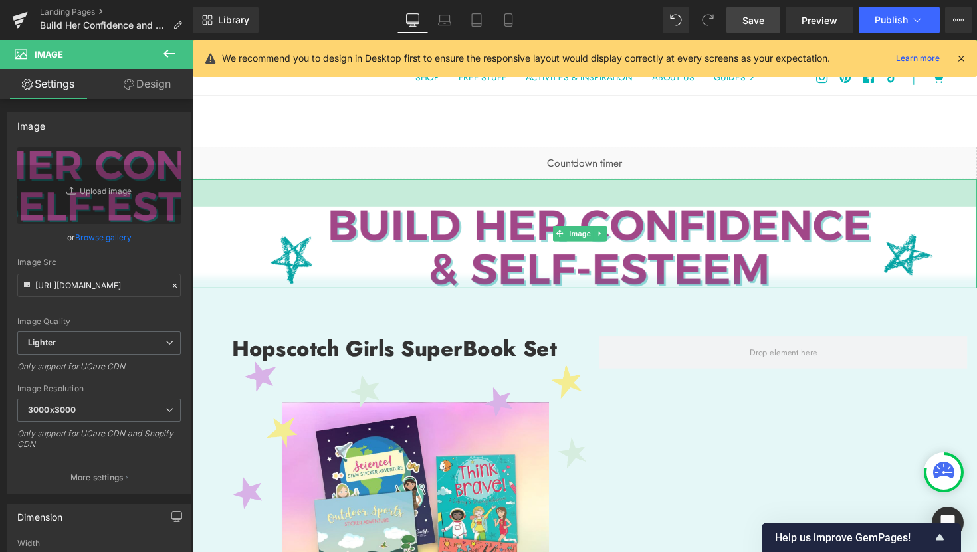
drag, startPoint x: 562, startPoint y: 183, endPoint x: 562, endPoint y: 211, distance: 27.9
click at [562, 211] on div "Image 42px NaNpx NaNpx" at bounding box center [594, 239] width 804 height 112
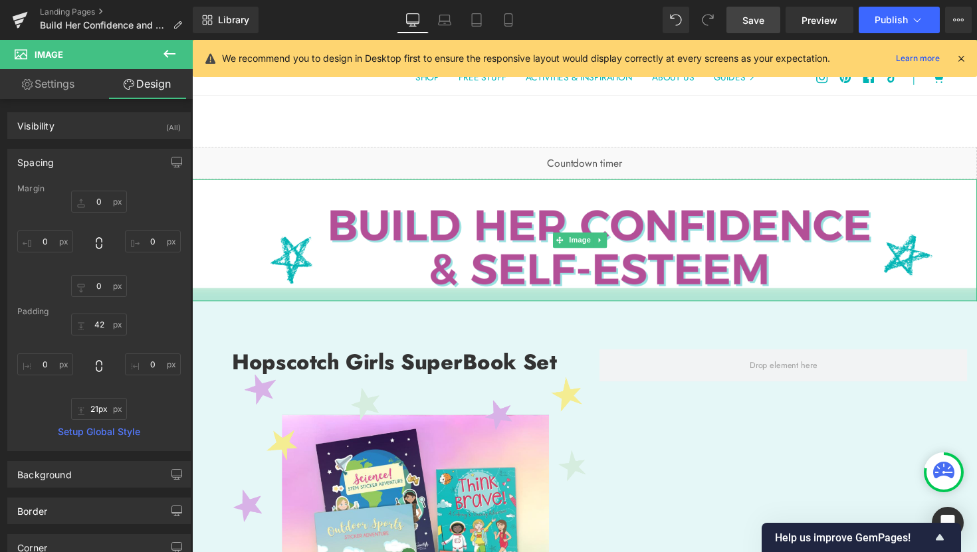
type input "22px"
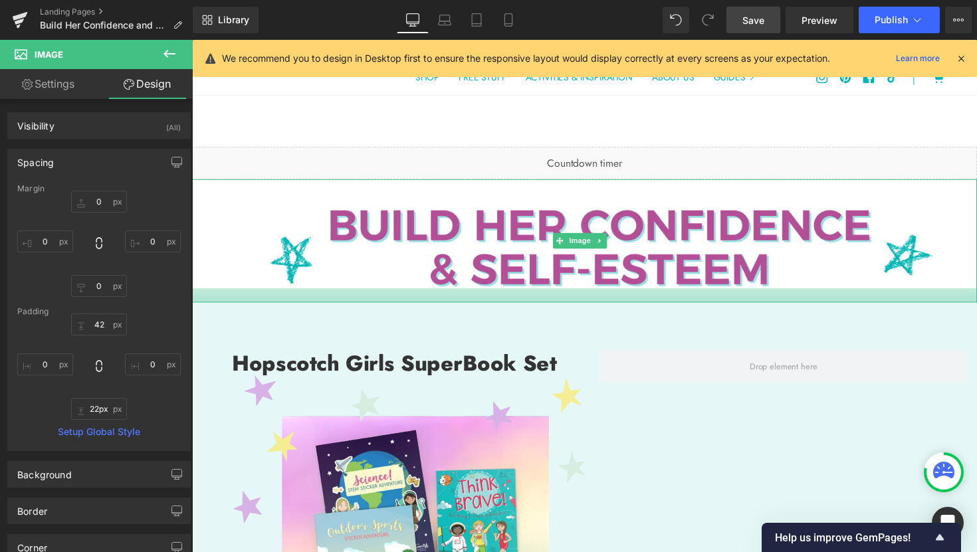
drag, startPoint x: 828, startPoint y: 291, endPoint x: 828, endPoint y: 304, distance: 13.3
click at [828, 304] on div at bounding box center [594, 301] width 804 height 15
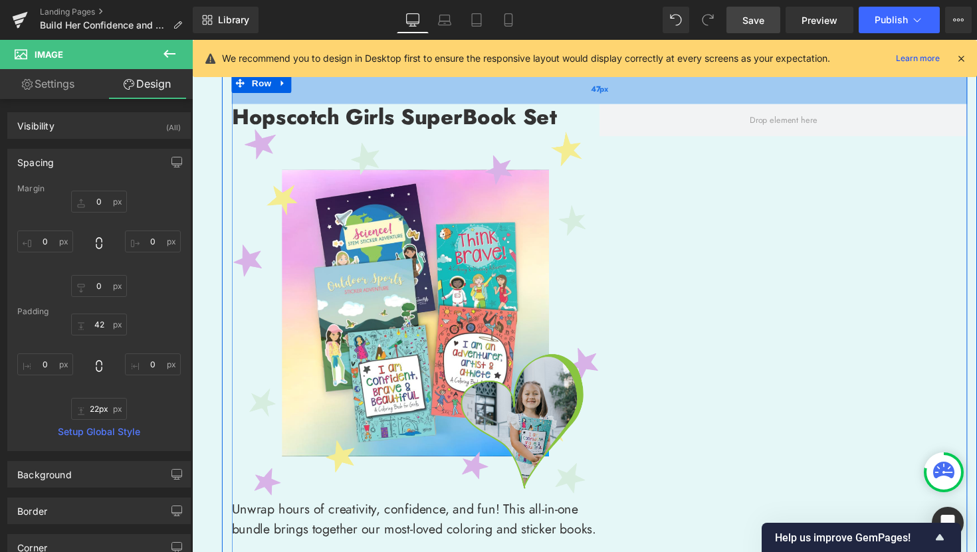
scroll to position [253, 0]
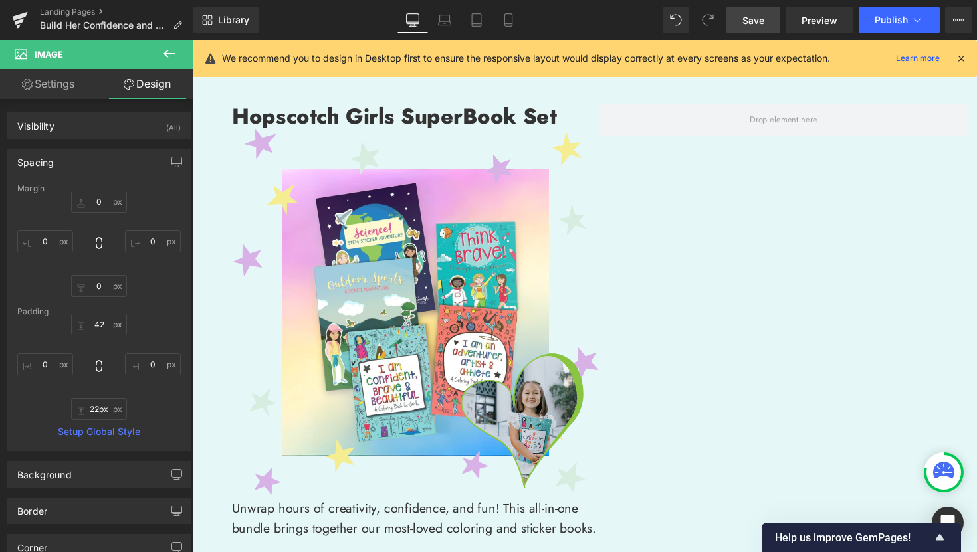
click at [755, 25] on span "Save" at bounding box center [753, 20] width 22 height 14
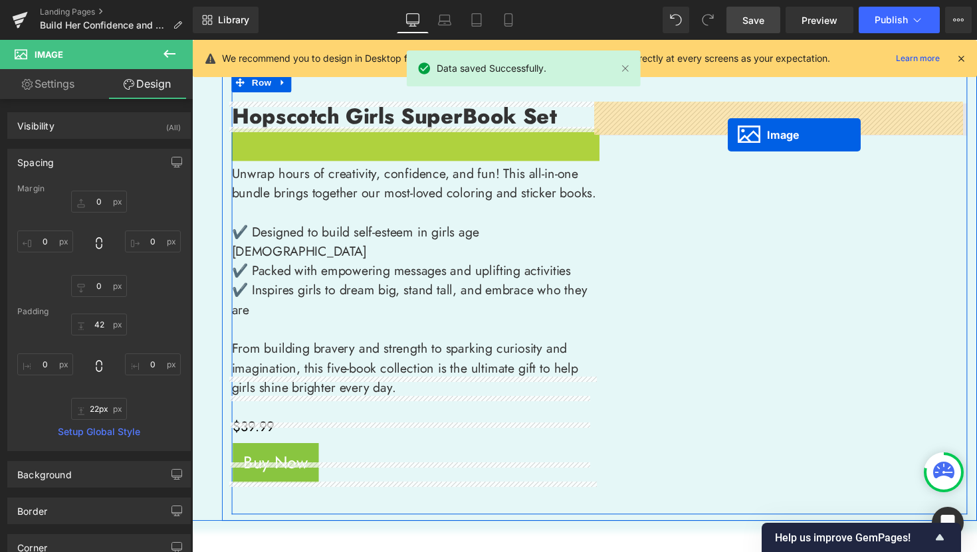
drag, startPoint x: 403, startPoint y: 316, endPoint x: 742, endPoint y: 135, distance: 384.0
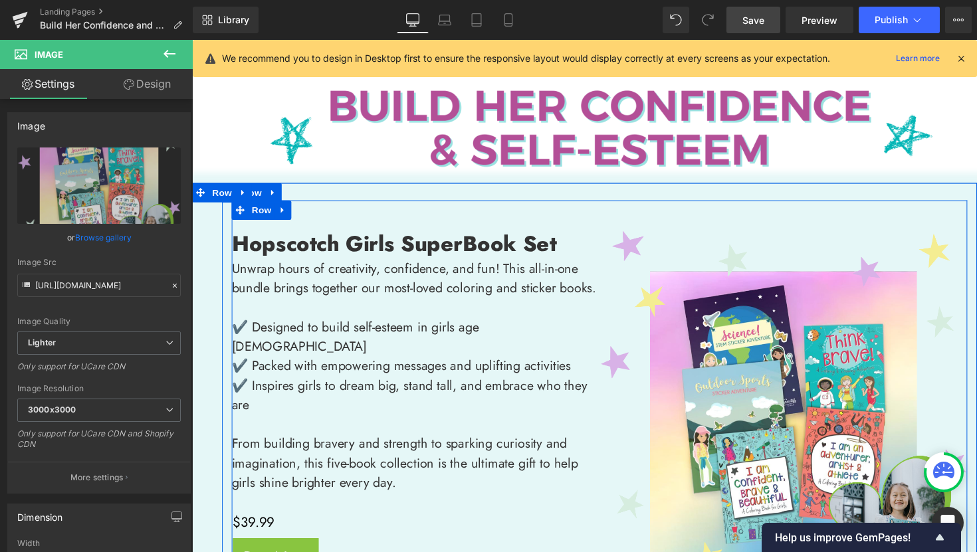
scroll to position [114, 0]
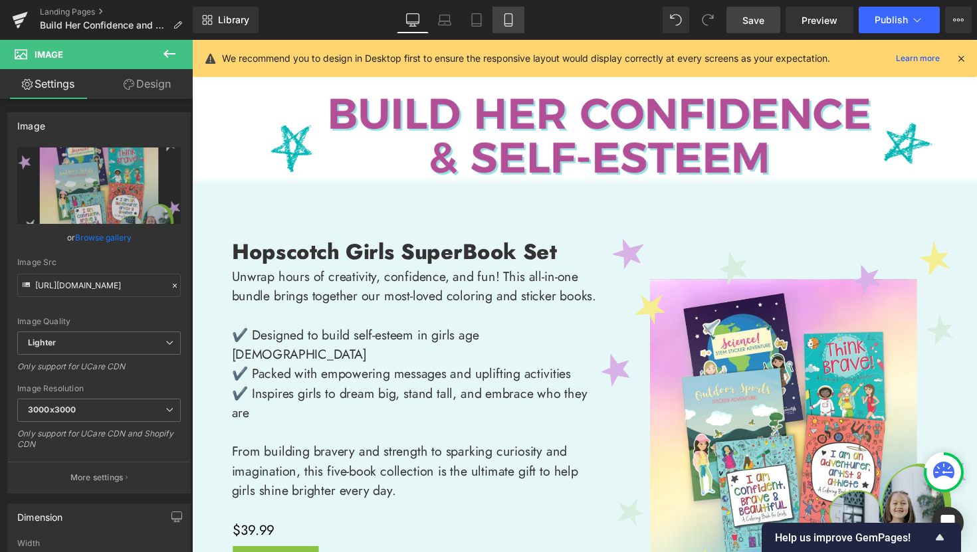
click at [506, 12] on link "Mobile" at bounding box center [508, 20] width 32 height 27
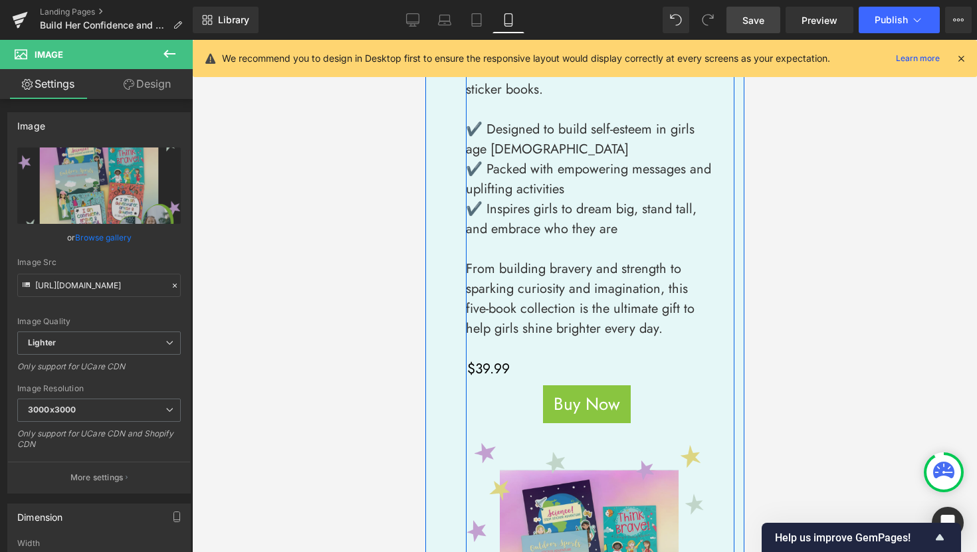
scroll to position [295, 0]
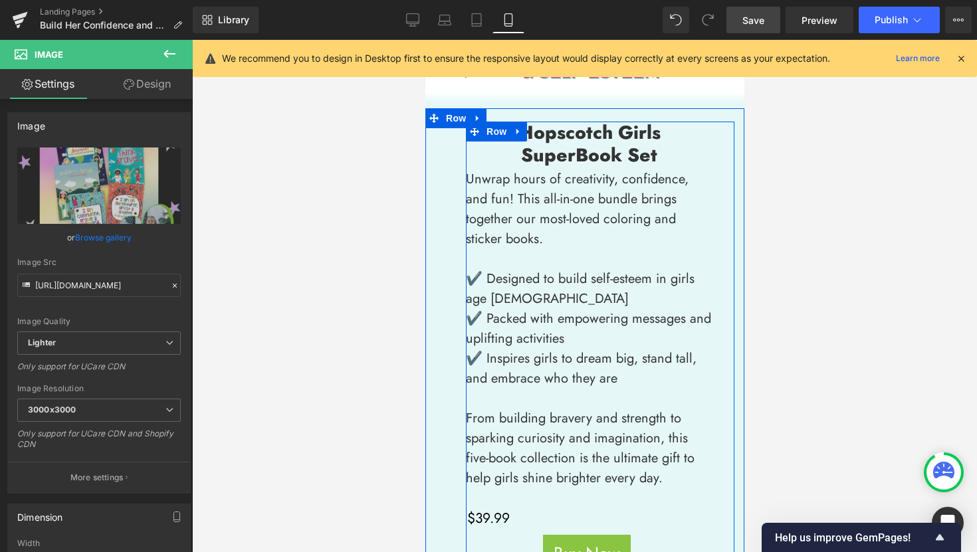
scroll to position [151, 0]
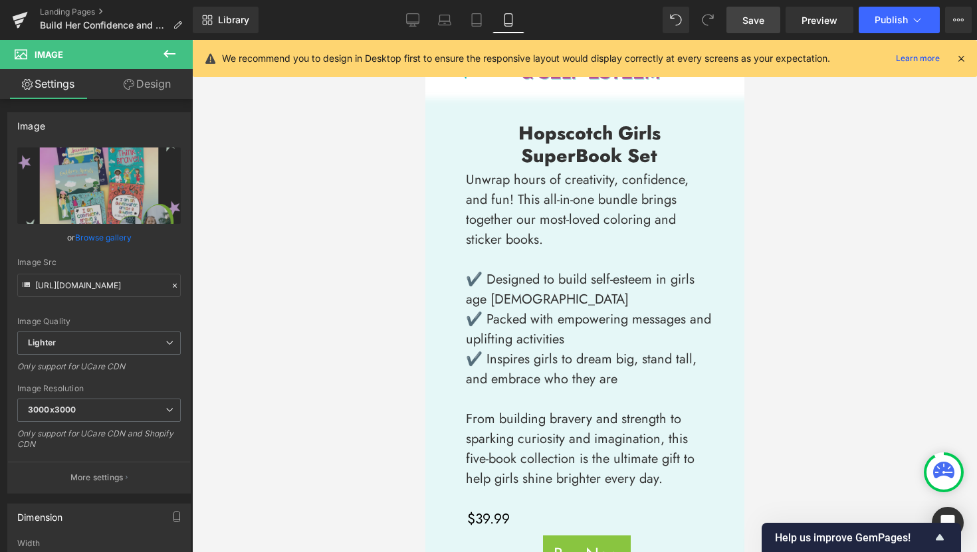
click at [168, 54] on icon at bounding box center [169, 54] width 16 height 16
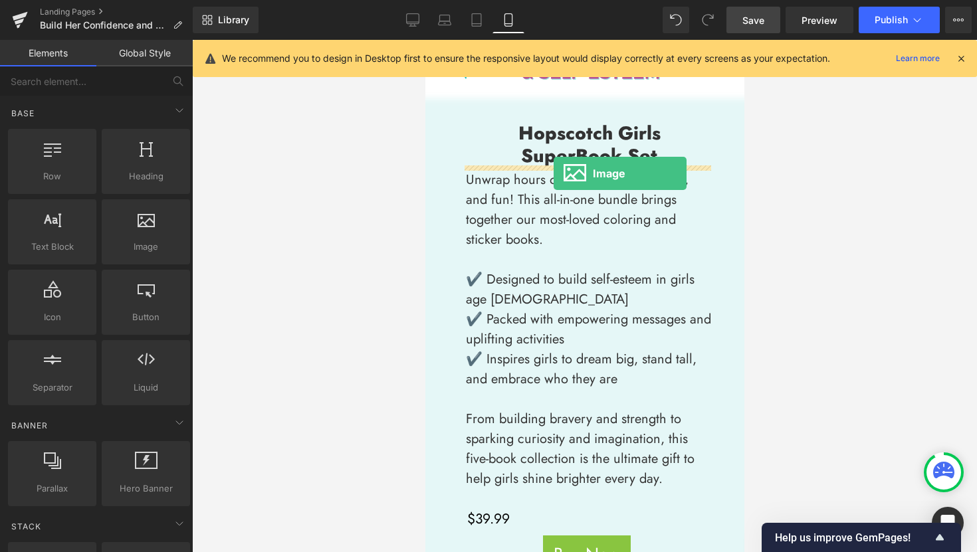
drag, startPoint x: 567, startPoint y: 277, endPoint x: 553, endPoint y: 173, distance: 104.7
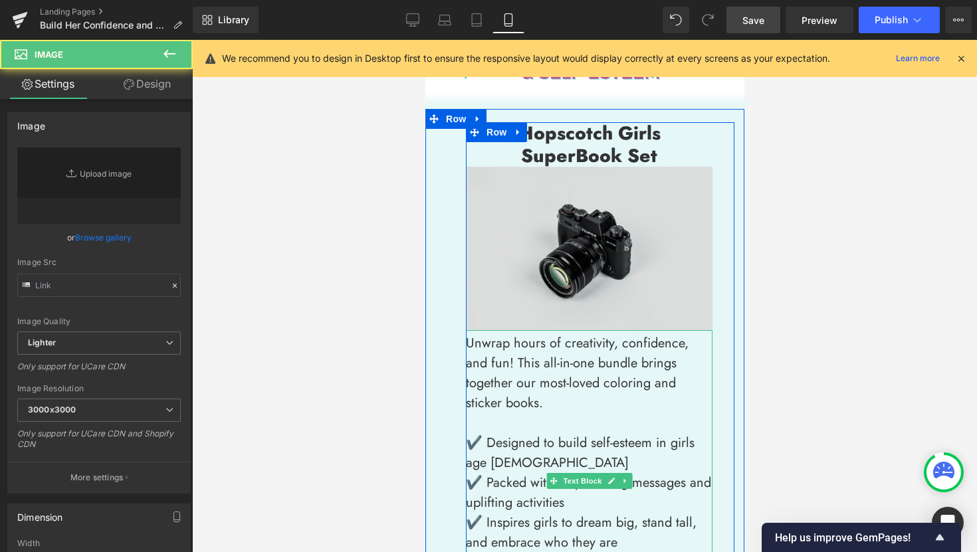
type input "//[DOMAIN_NAME][URL]"
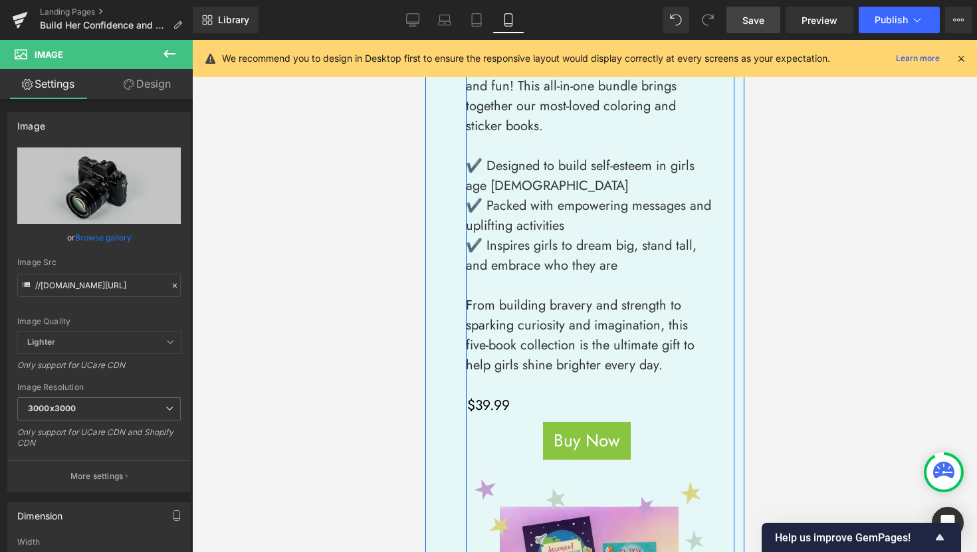
scroll to position [608, 0]
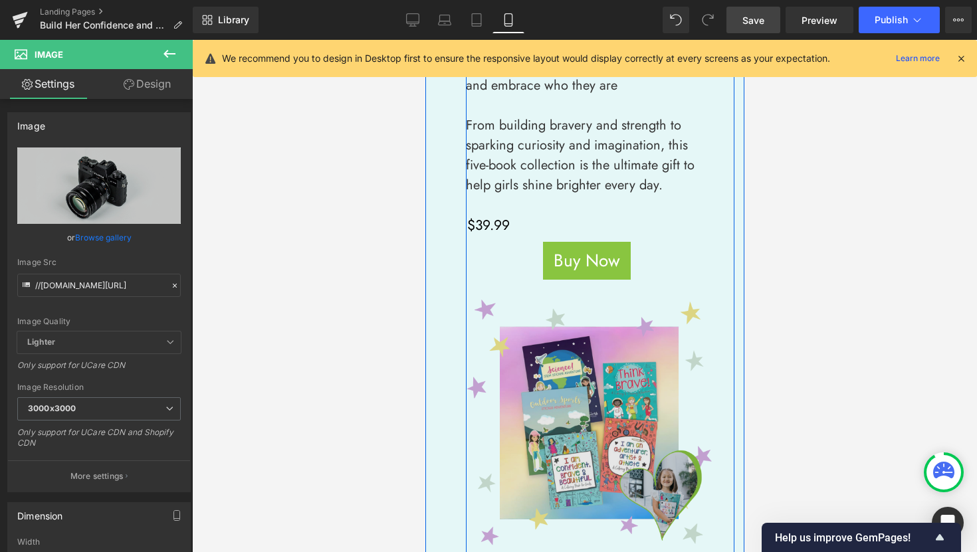
click at [583, 406] on div "Image" at bounding box center [588, 423] width 246 height 246
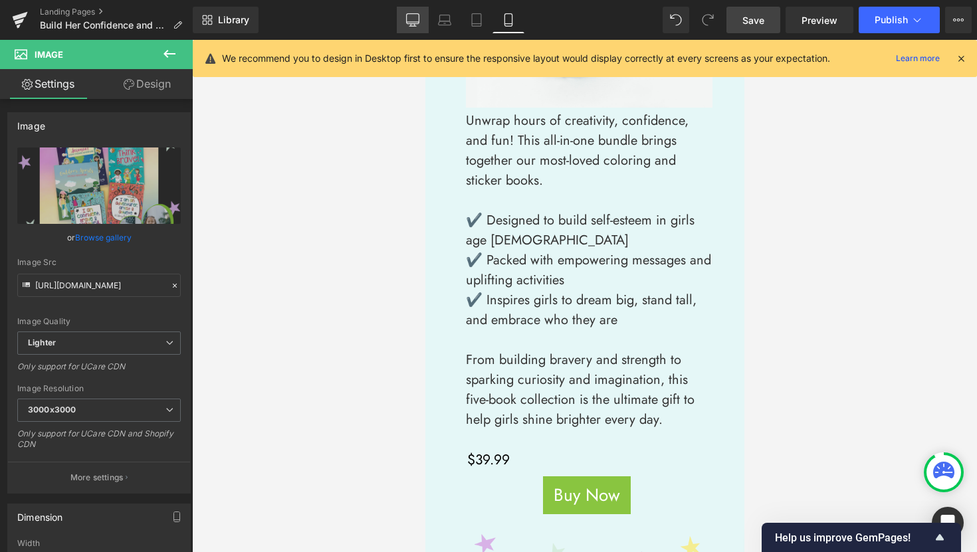
click at [417, 24] on icon at bounding box center [413, 19] width 13 height 10
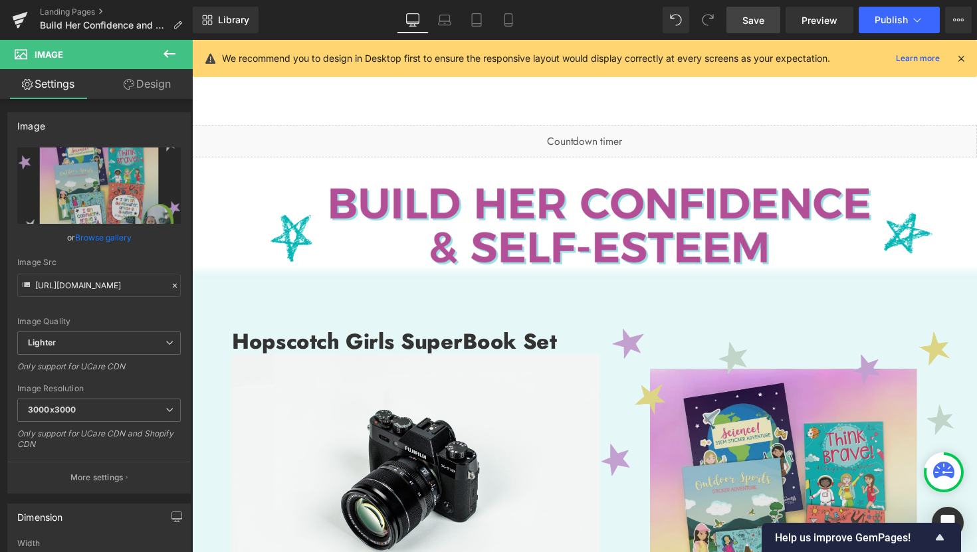
scroll to position [74, 0]
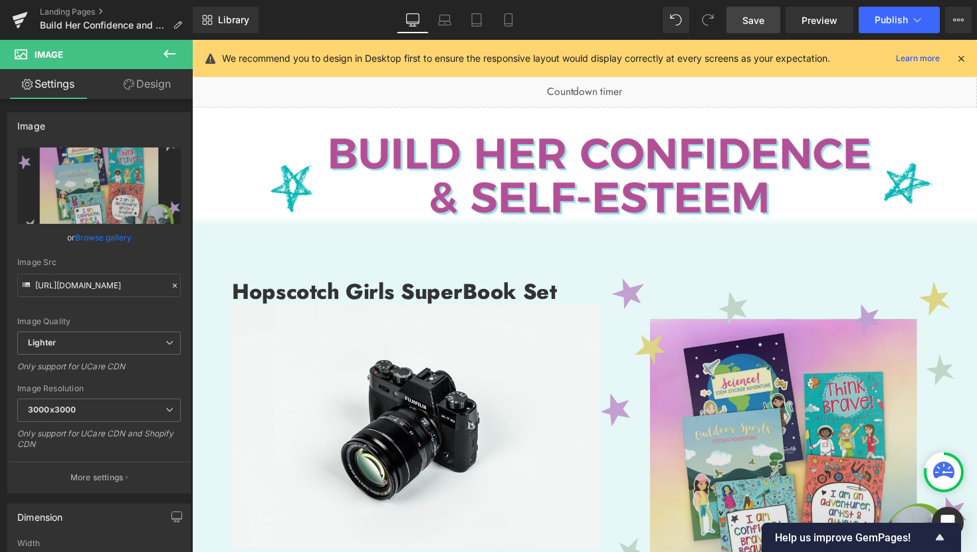
click at [819, 451] on img at bounding box center [797, 472] width 377 height 377
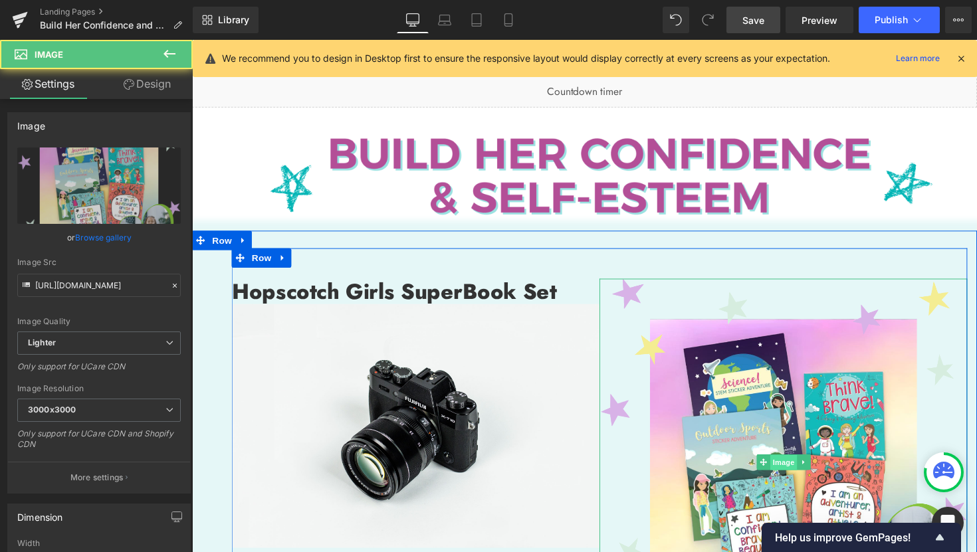
click at [790, 468] on span "Image" at bounding box center [798, 473] width 28 height 16
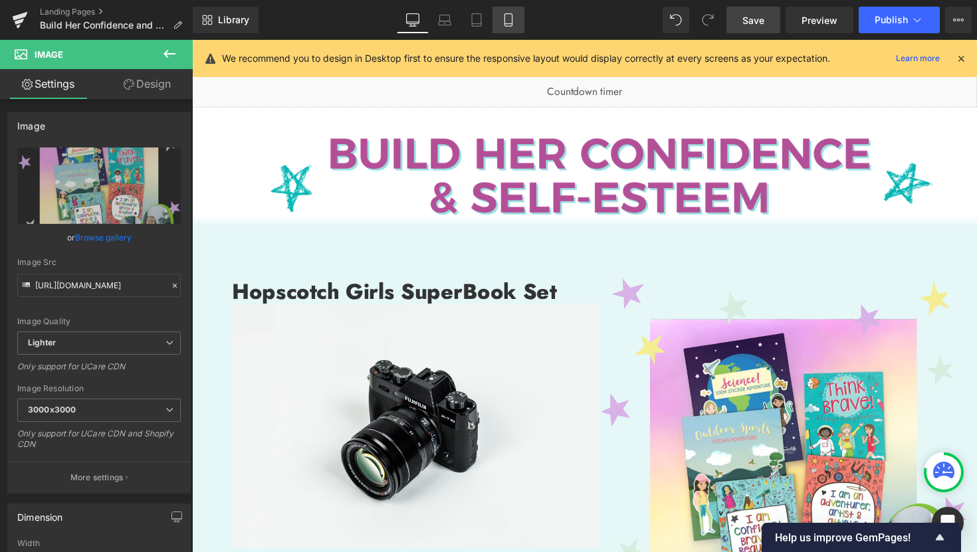
click at [505, 18] on icon at bounding box center [507, 20] width 7 height 13
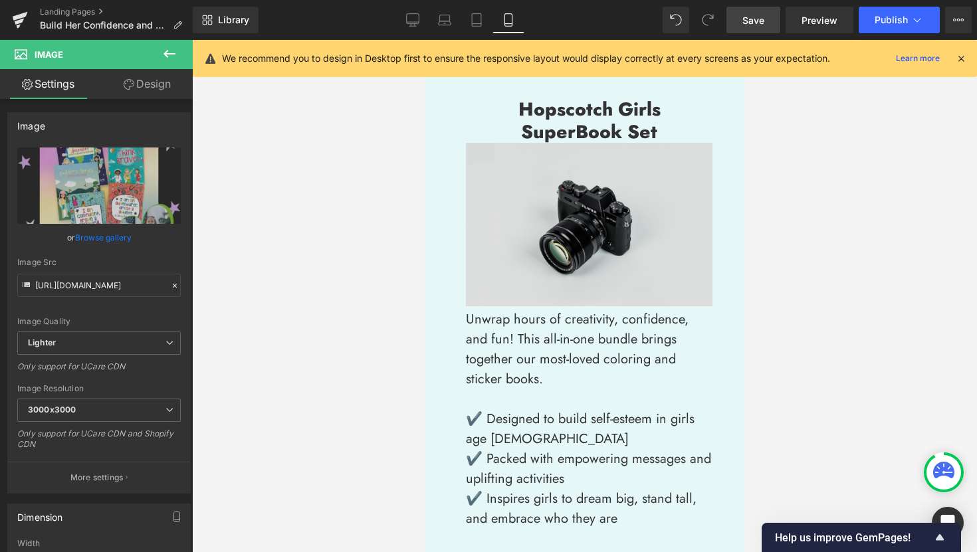
scroll to position [72, 0]
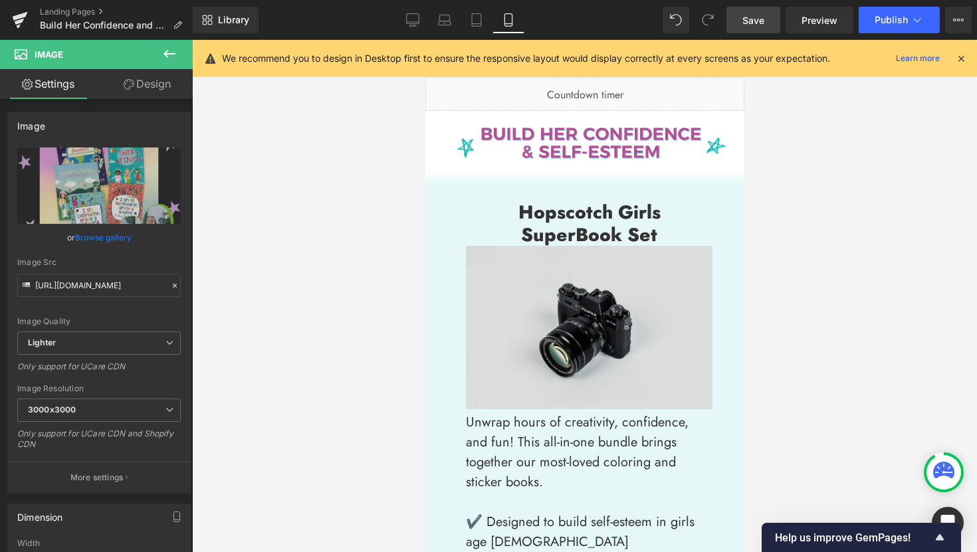
click at [584, 322] on div "Image" at bounding box center [588, 327] width 246 height 163
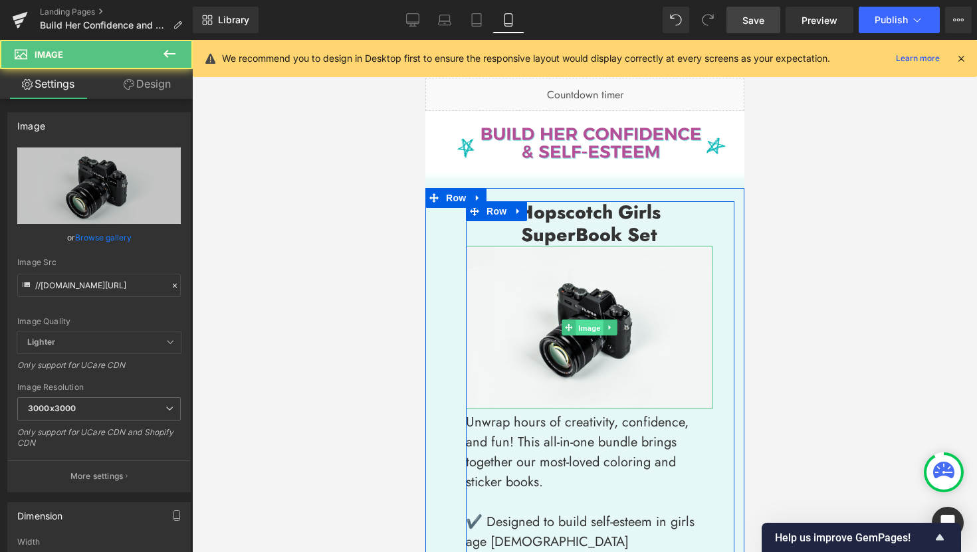
click at [583, 325] on span "Image" at bounding box center [589, 328] width 28 height 16
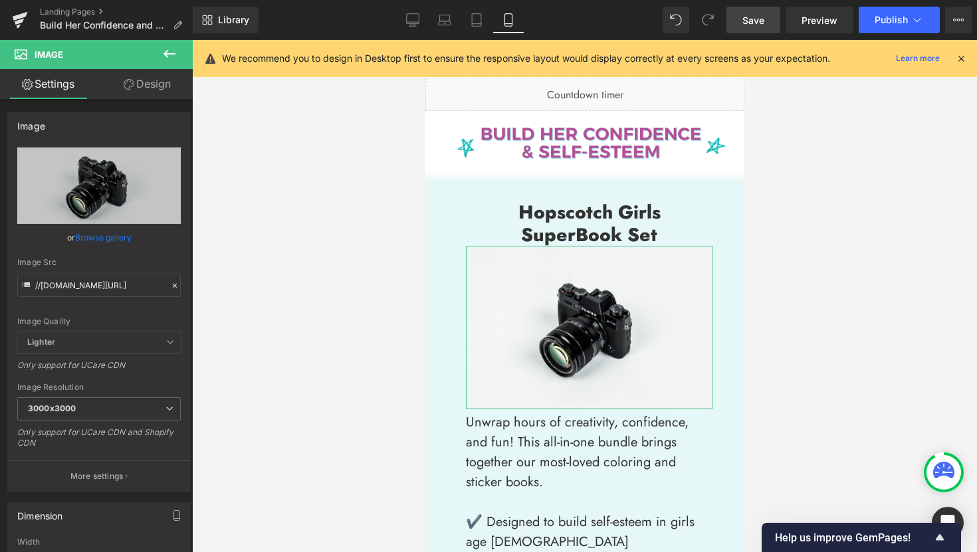
click at [155, 84] on link "Design" at bounding box center [147, 84] width 96 height 30
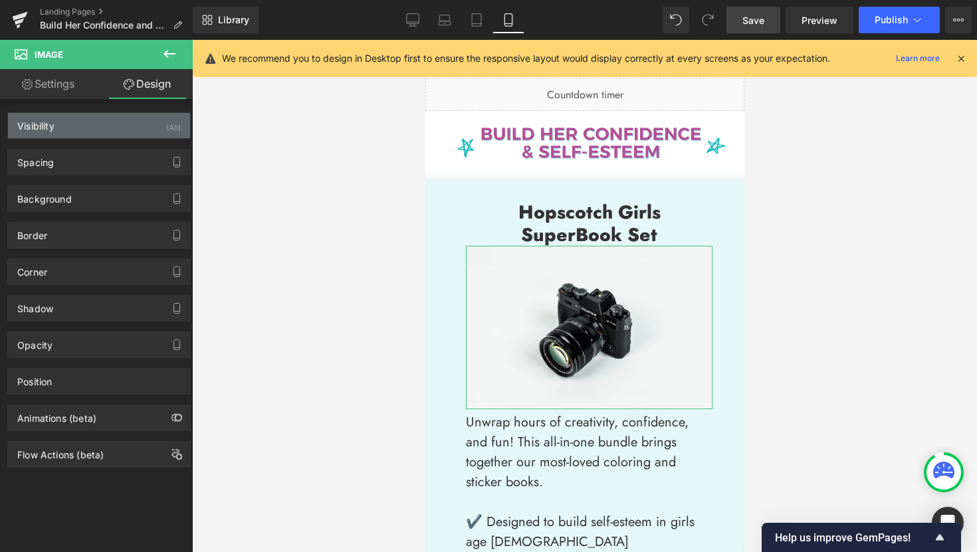
click at [149, 119] on div "Visibility (All)" at bounding box center [99, 125] width 182 height 25
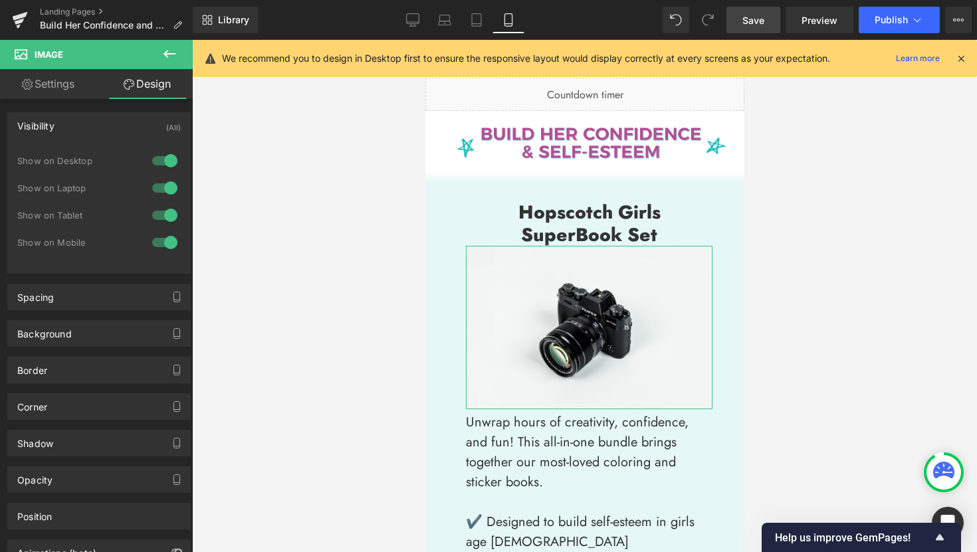
click at [166, 163] on div at bounding box center [165, 160] width 32 height 21
click at [166, 178] on div at bounding box center [165, 187] width 32 height 21
click at [168, 215] on div at bounding box center [165, 215] width 32 height 21
click at [419, 29] on link "Desktop" at bounding box center [413, 20] width 32 height 27
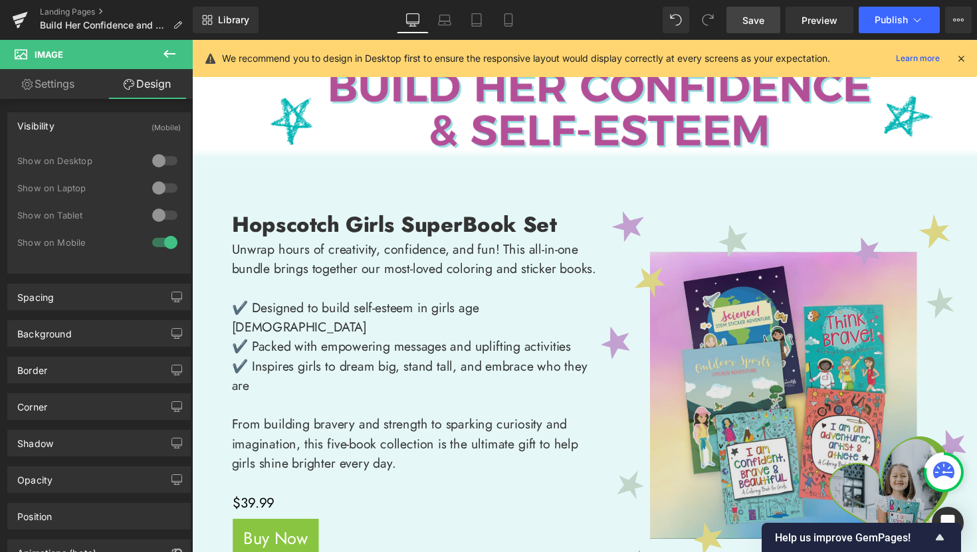
scroll to position [168, 0]
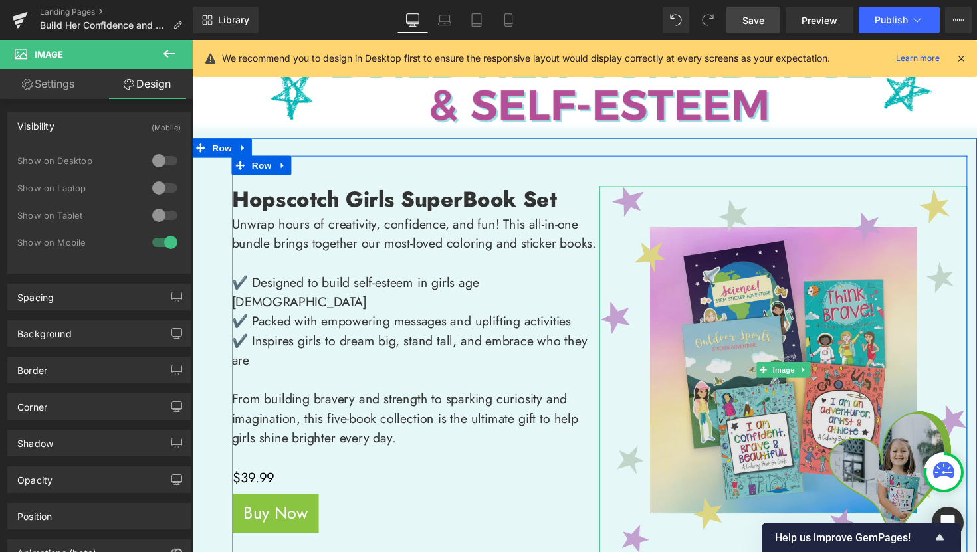
click at [800, 394] on img at bounding box center [797, 378] width 377 height 377
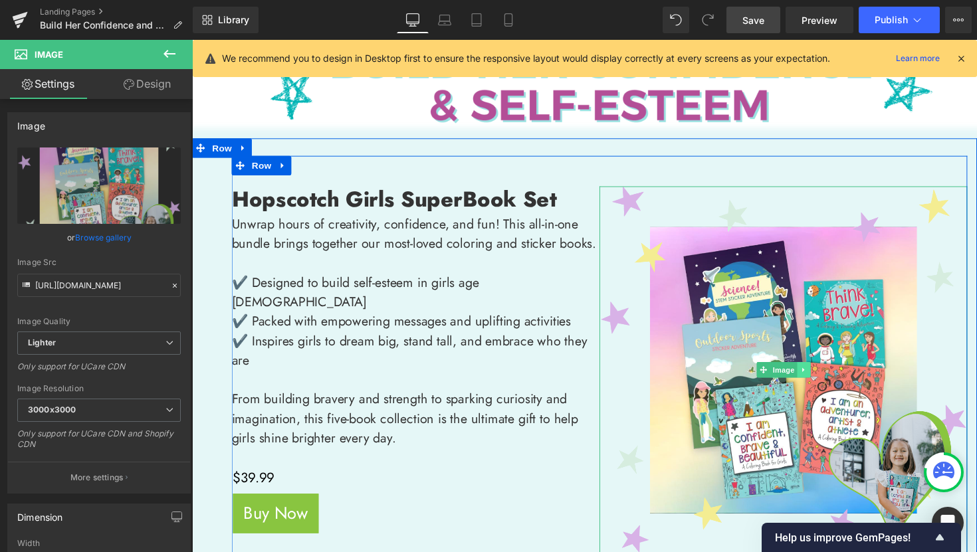
click at [816, 380] on icon at bounding box center [817, 378] width 7 height 8
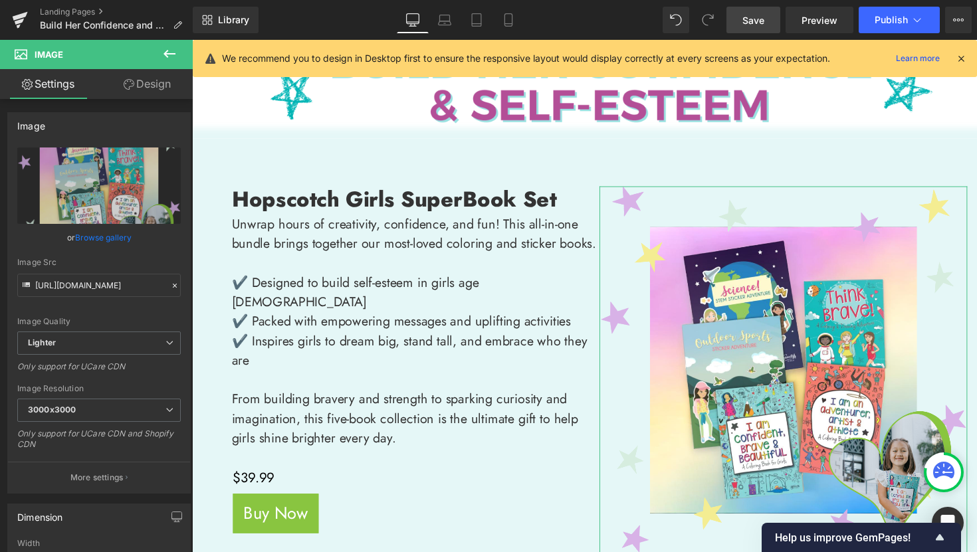
click at [157, 88] on link "Design" at bounding box center [147, 84] width 96 height 30
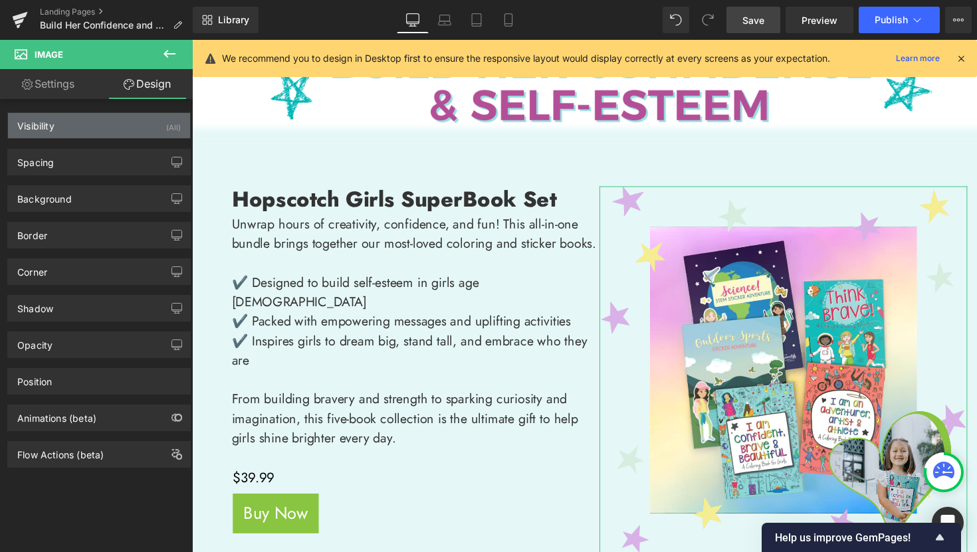
click at [169, 126] on div "(All)" at bounding box center [173, 124] width 15 height 22
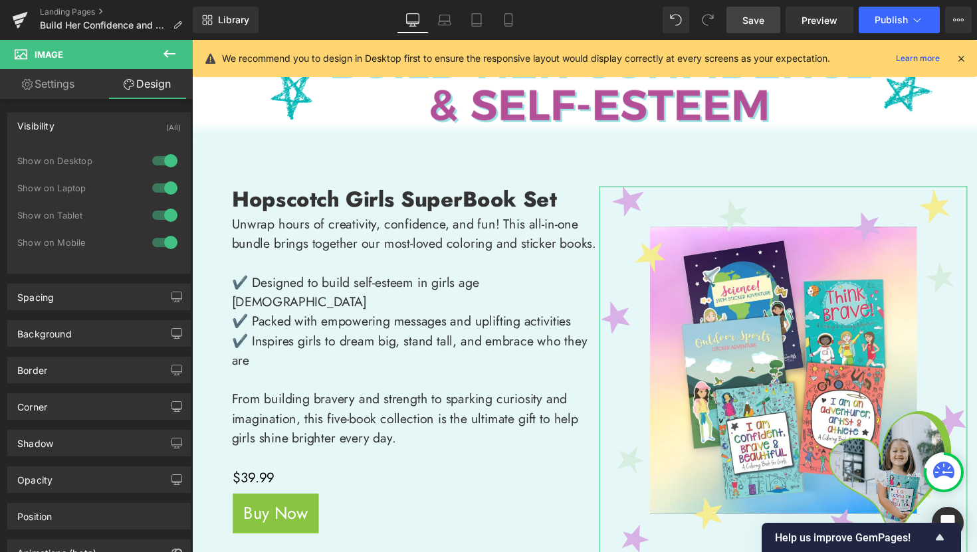
click at [165, 242] on div at bounding box center [165, 242] width 32 height 21
click at [506, 24] on icon at bounding box center [508, 19] width 13 height 13
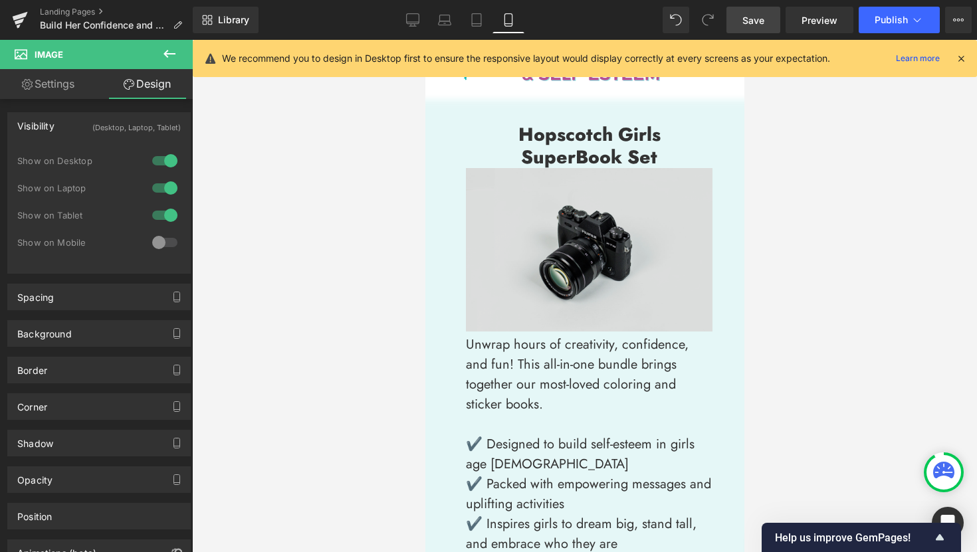
scroll to position [282, 0]
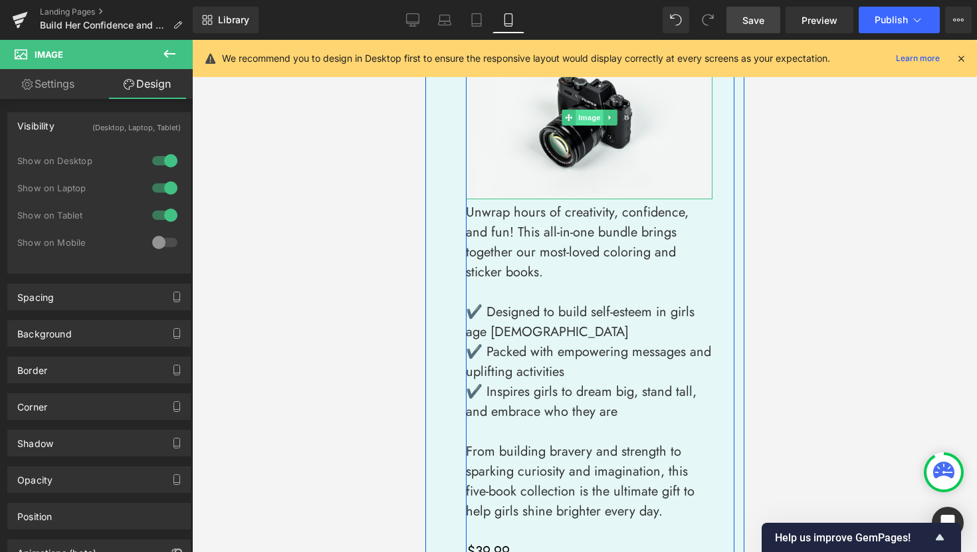
click at [582, 120] on span "Image" at bounding box center [589, 118] width 28 height 16
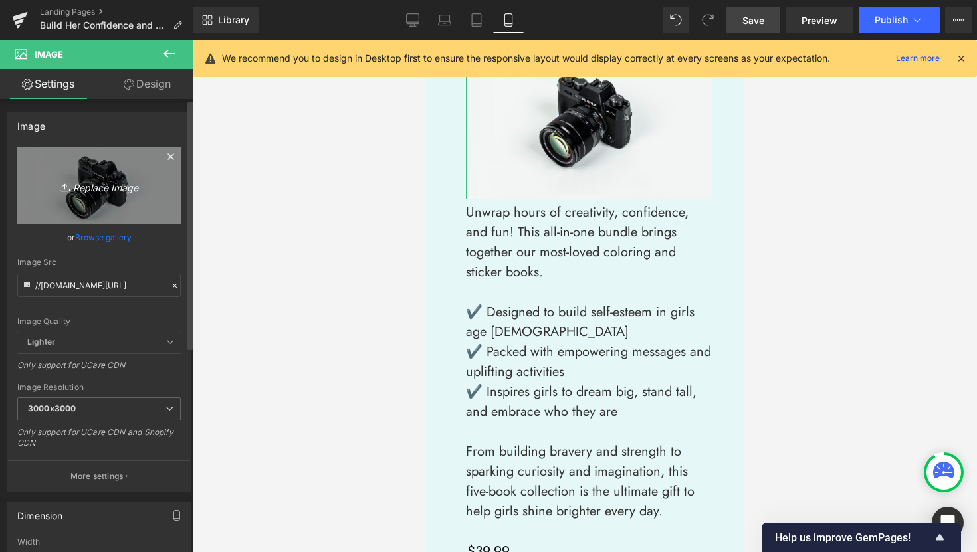
click at [108, 183] on icon "Replace Image" at bounding box center [99, 185] width 106 height 17
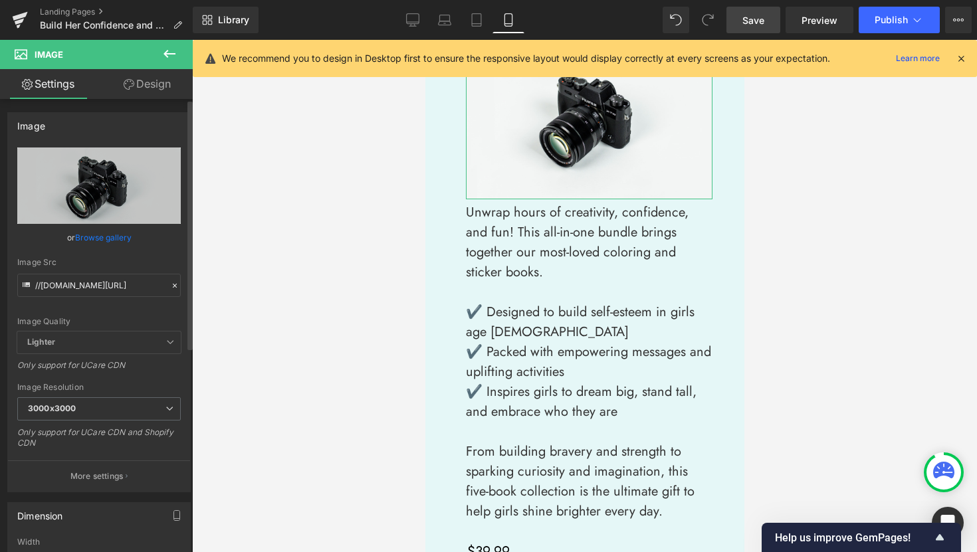
click at [106, 240] on link "Browse gallery" at bounding box center [103, 237] width 56 height 23
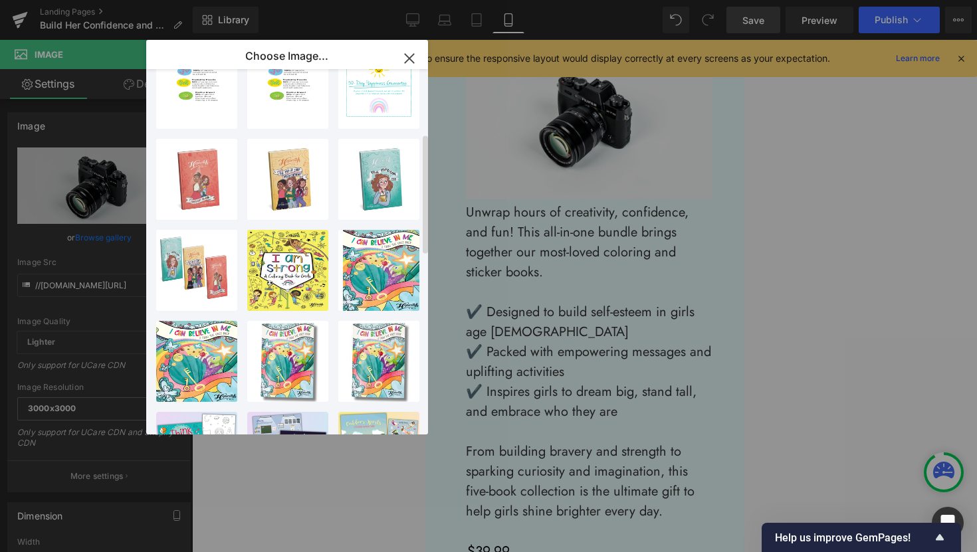
scroll to position [0, 0]
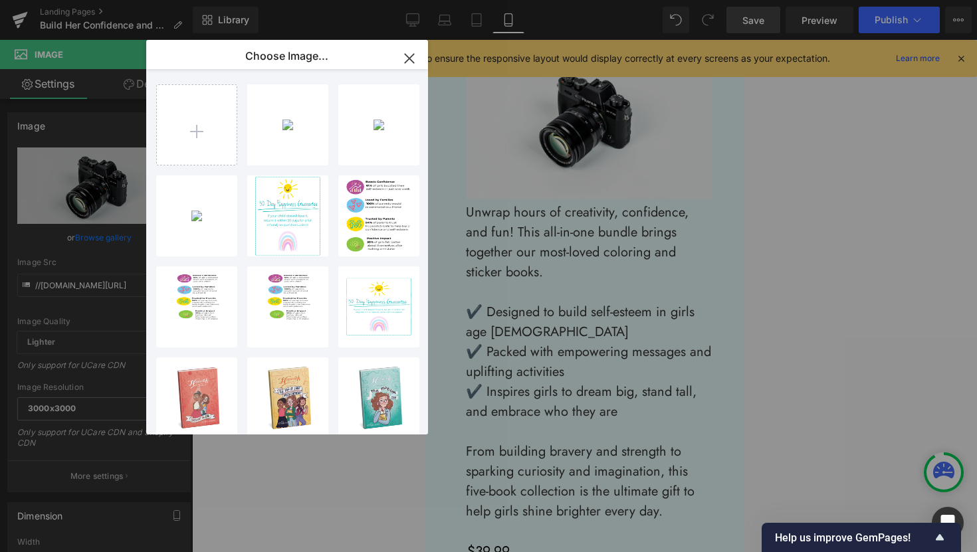
click at [868, 0] on div "Image You are previewing how the will restyle your page. You can not edit Eleme…" at bounding box center [488, 0] width 977 height 0
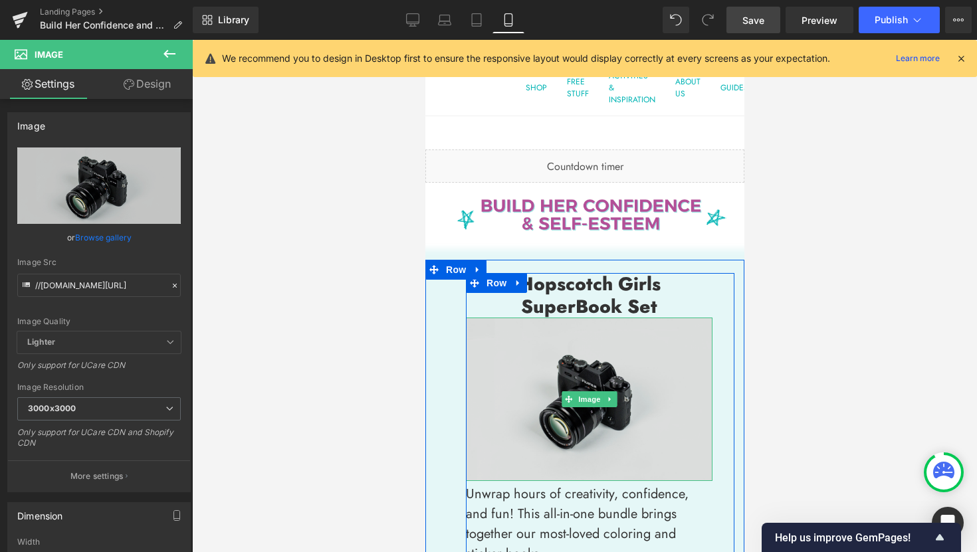
click at [620, 371] on img at bounding box center [588, 399] width 246 height 163
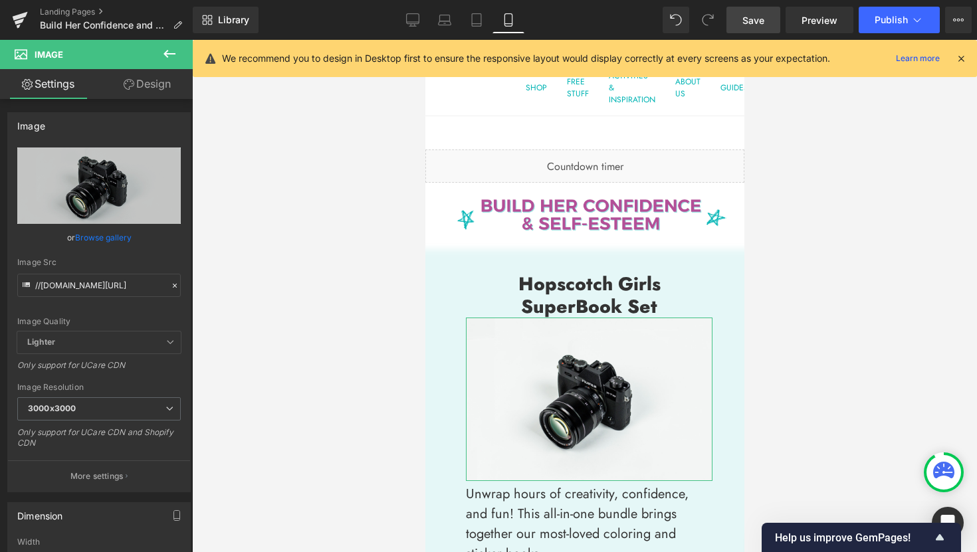
click at [163, 84] on link "Design" at bounding box center [147, 84] width 96 height 30
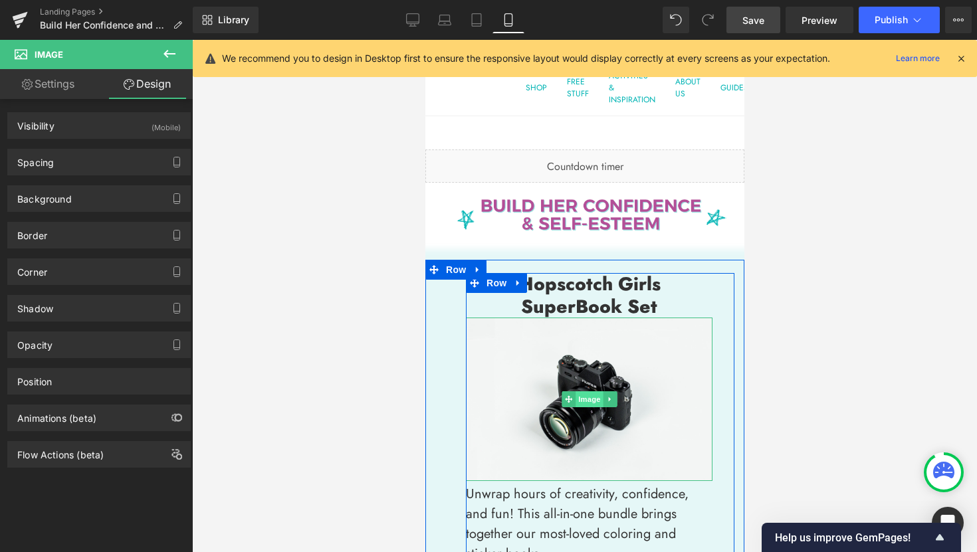
click at [583, 401] on span "Image" at bounding box center [589, 399] width 28 height 16
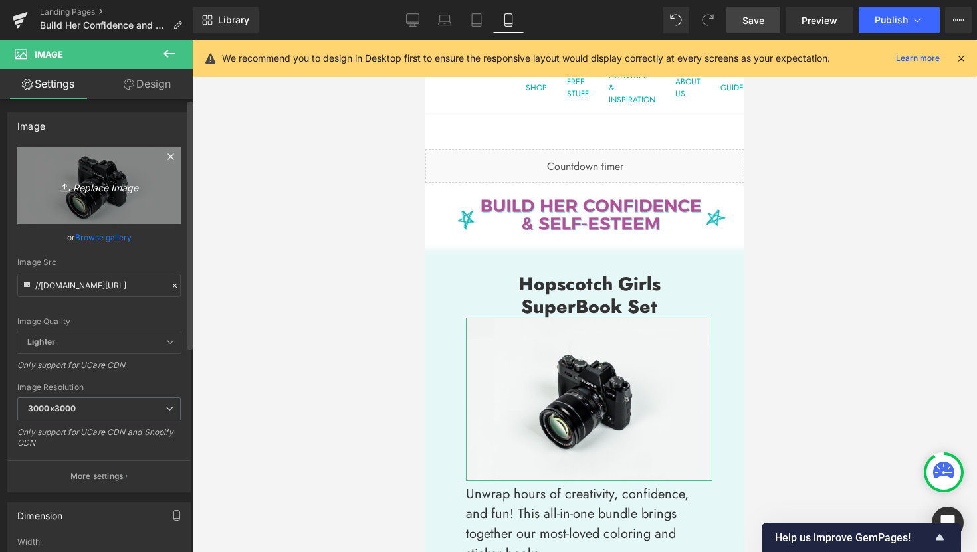
click at [99, 191] on icon "Replace Image" at bounding box center [99, 185] width 106 height 17
type input "C:\fakepath\Super Book Set (1).png"
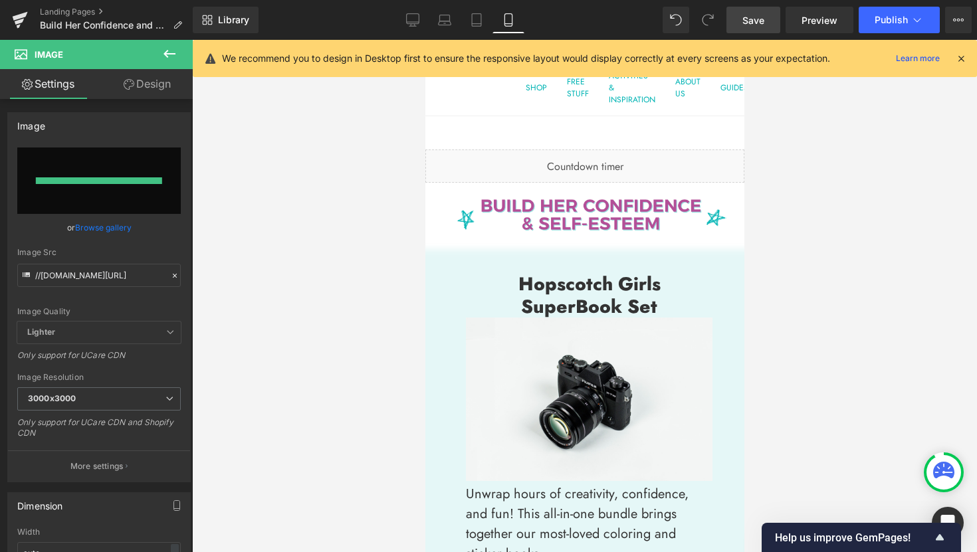
type input "https://ucarecdn.com/e0d28a98-a08e-4edf-9855-d771ff246e26/-/format/auto/-/previ…"
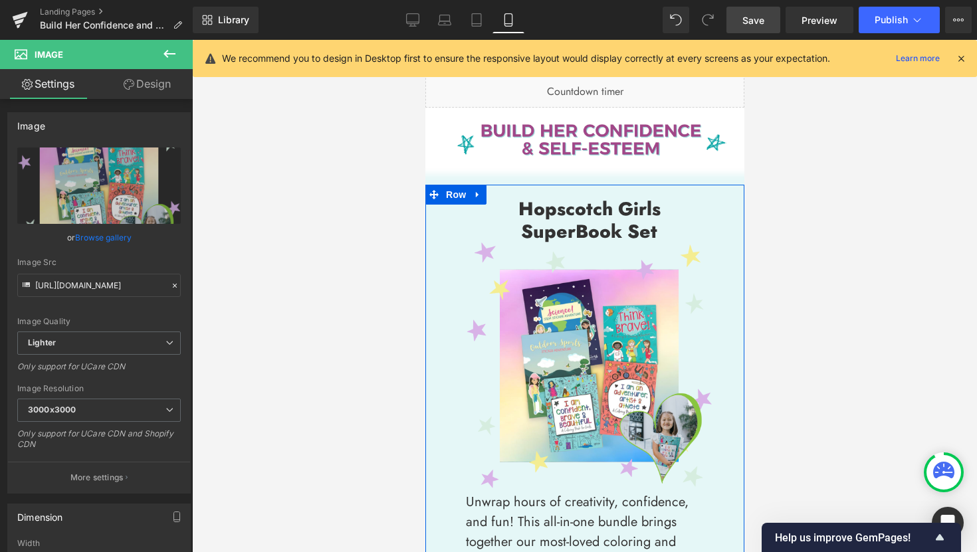
scroll to position [19, 0]
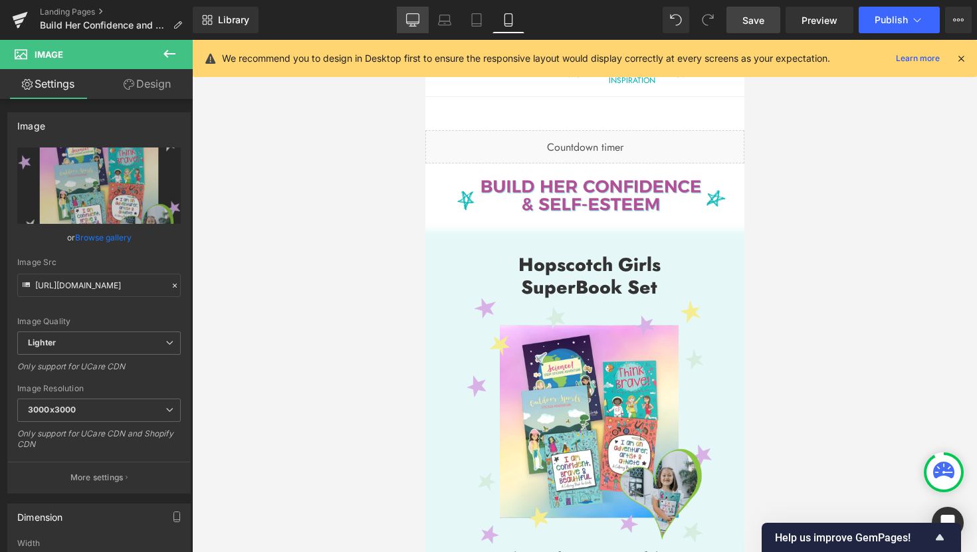
click at [413, 19] on icon at bounding box center [412, 19] width 13 height 13
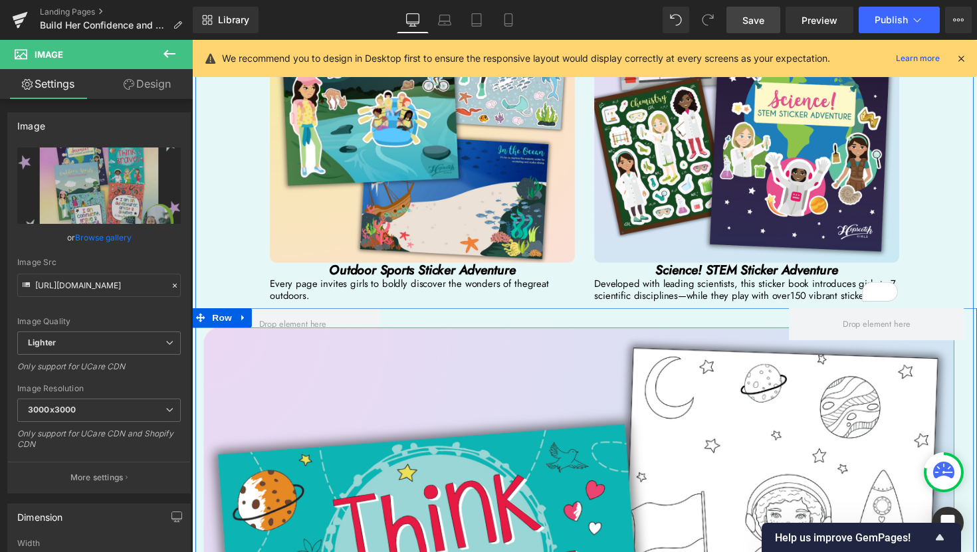
scroll to position [3066, 0]
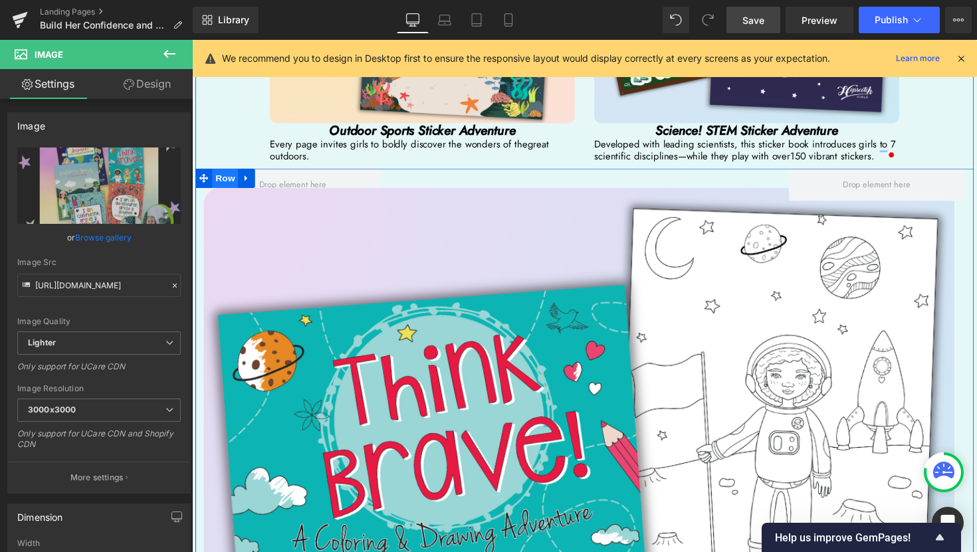
click at [217, 173] on span "Row" at bounding box center [226, 181] width 27 height 20
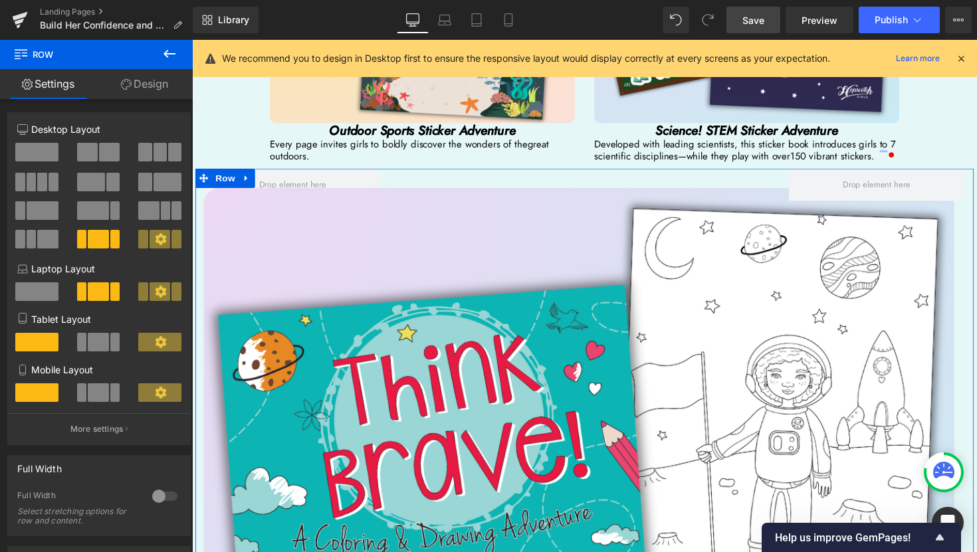
click at [159, 88] on link "Design" at bounding box center [144, 84] width 96 height 30
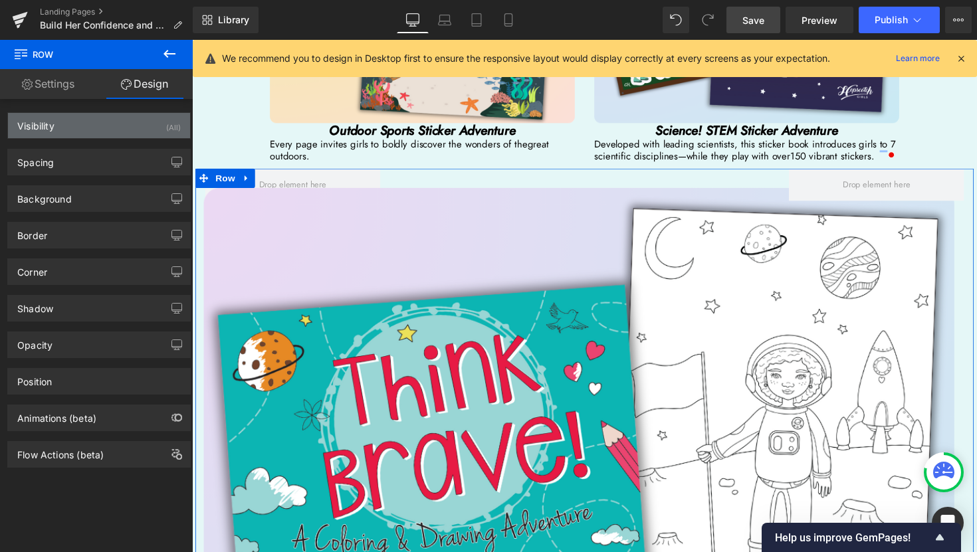
click at [166, 130] on div "(All)" at bounding box center [173, 124] width 15 height 22
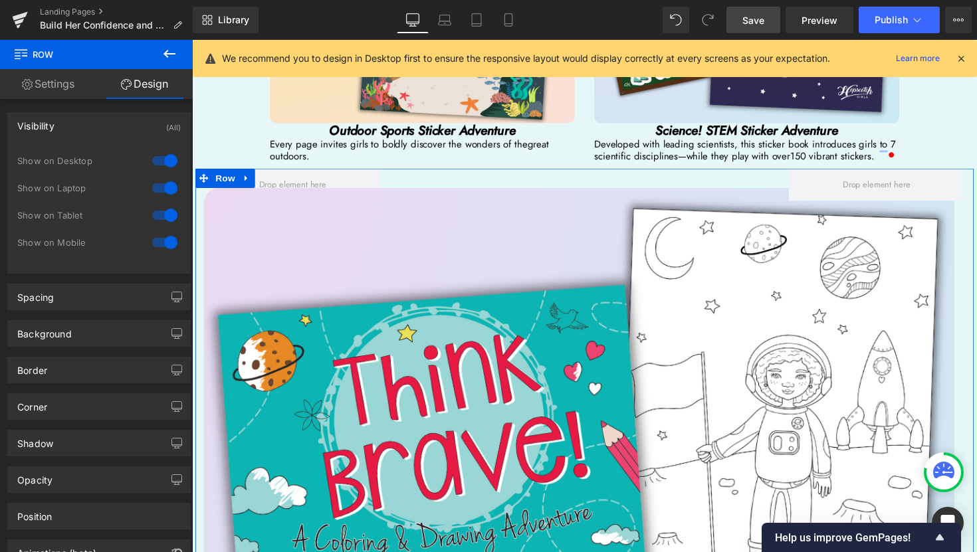
click at [168, 244] on div at bounding box center [165, 242] width 32 height 21
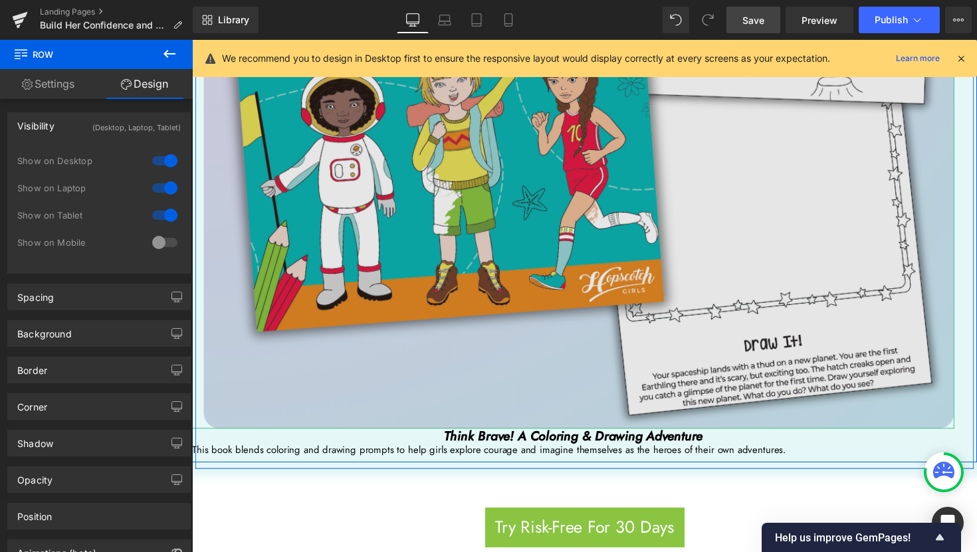
scroll to position [3425, 0]
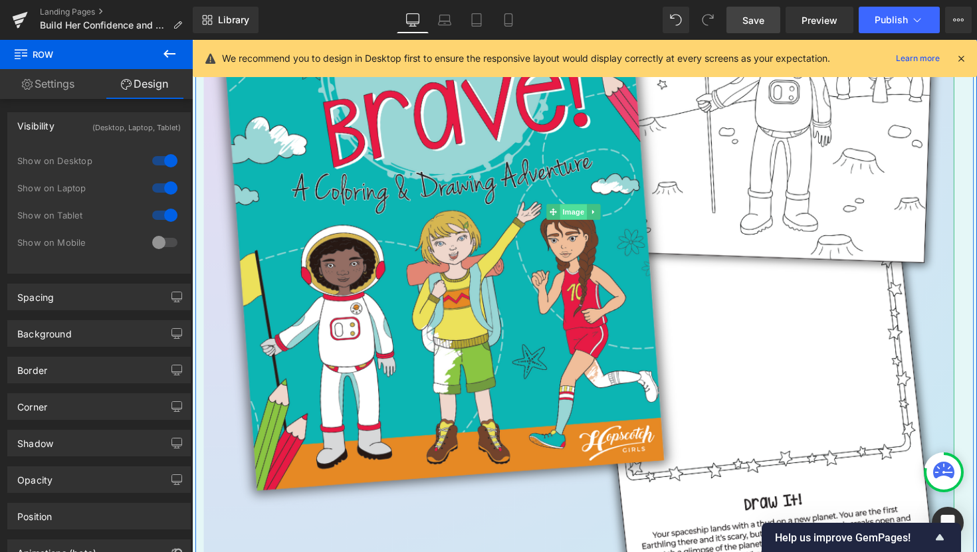
click at [575, 211] on span "Image" at bounding box center [583, 216] width 28 height 16
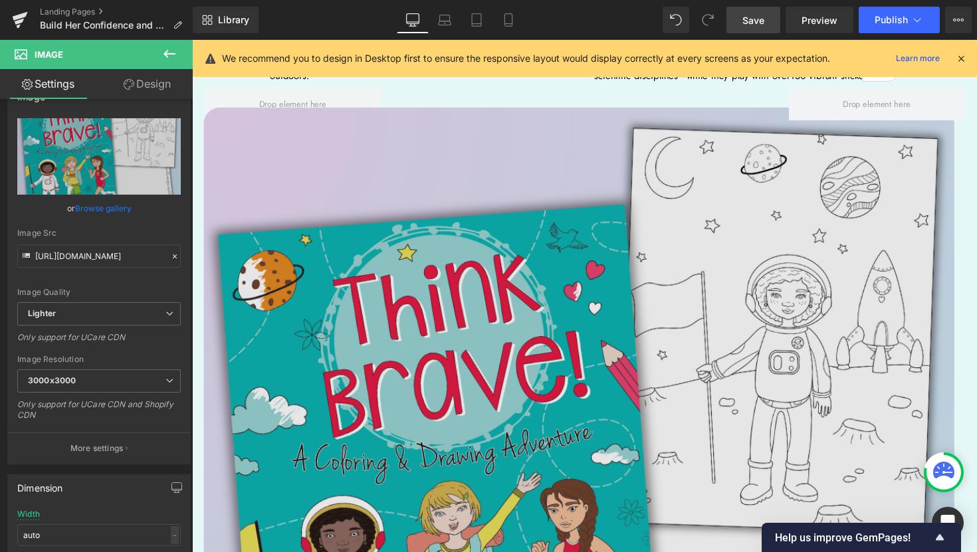
scroll to position [2973, 0]
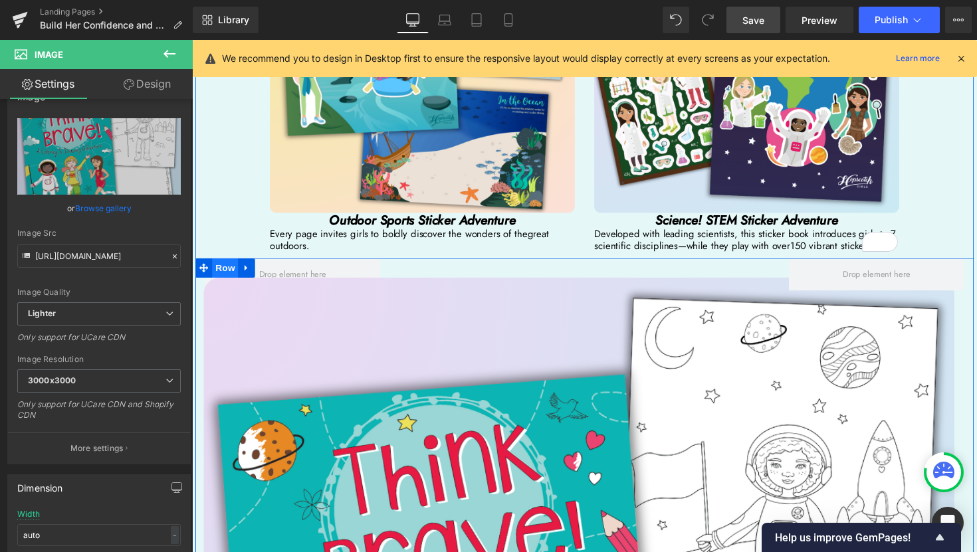
click at [219, 264] on span "Row" at bounding box center [226, 274] width 27 height 20
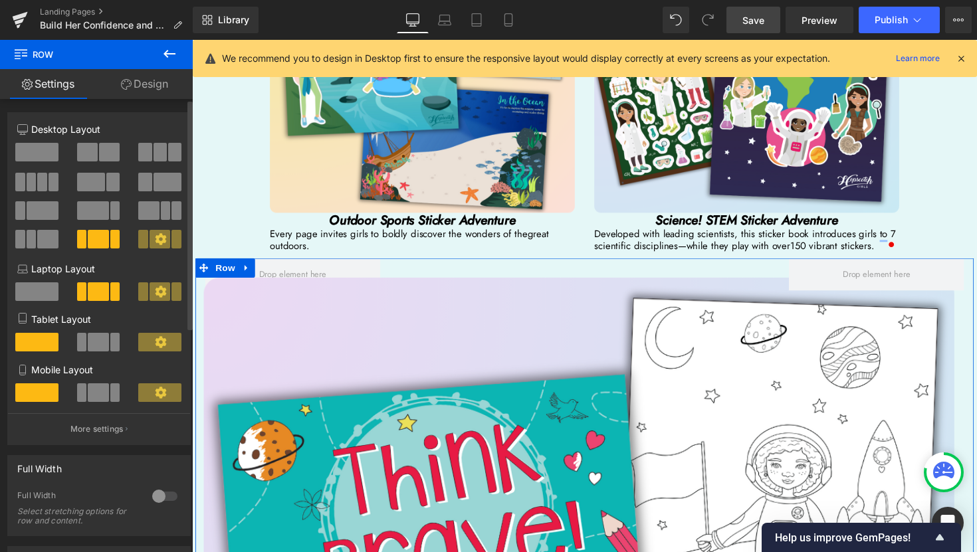
click at [155, 498] on div at bounding box center [165, 496] width 32 height 21
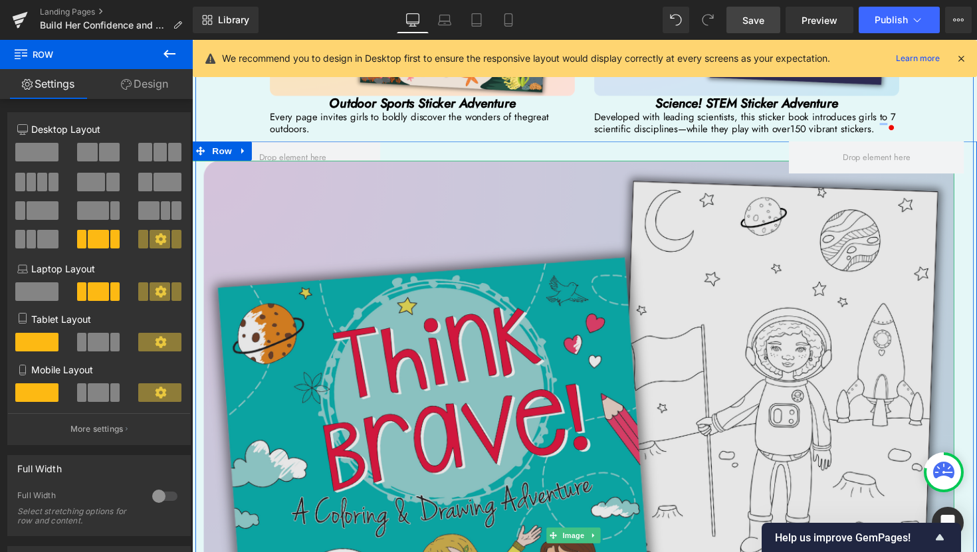
scroll to position [3116, 0]
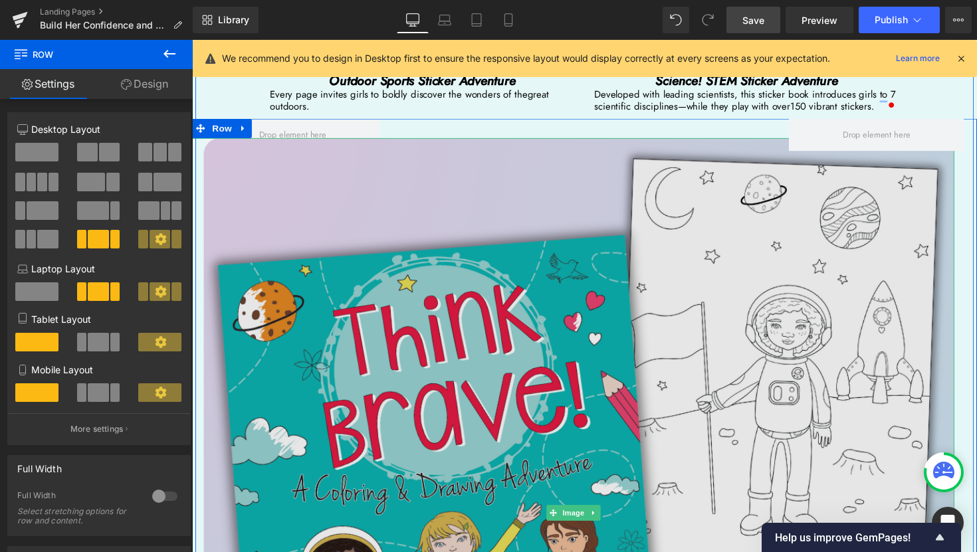
click at [573, 525] on img at bounding box center [582, 525] width 781 height 769
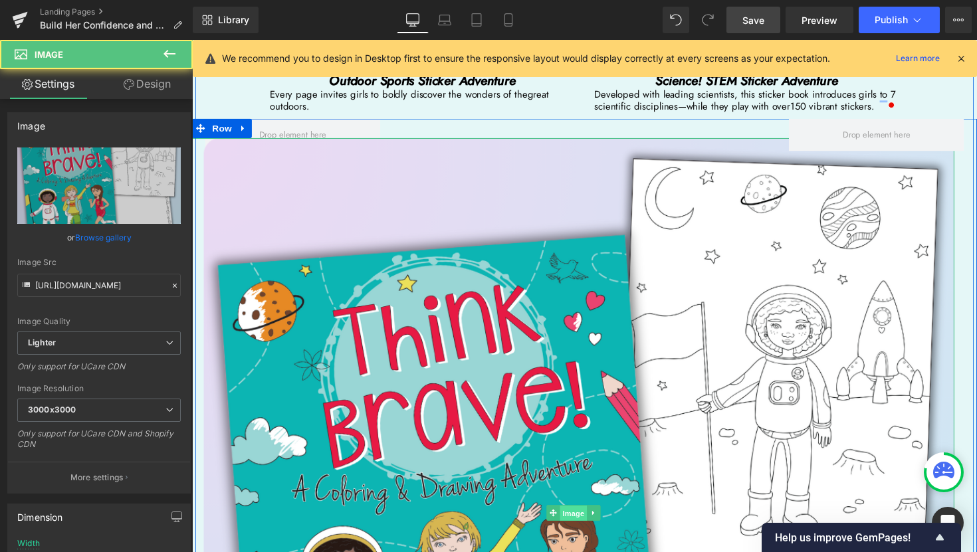
click at [575, 517] on span "Image" at bounding box center [583, 525] width 28 height 16
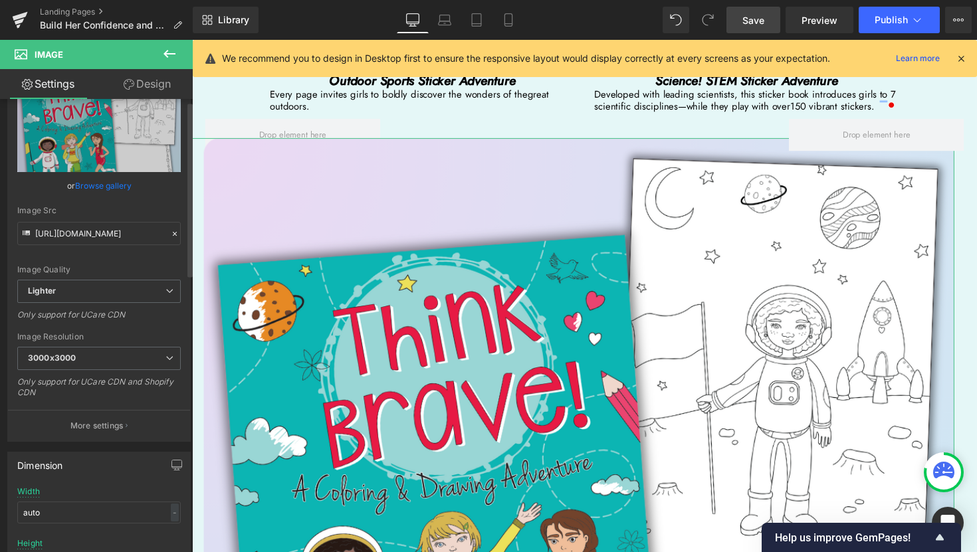
scroll to position [0, 0]
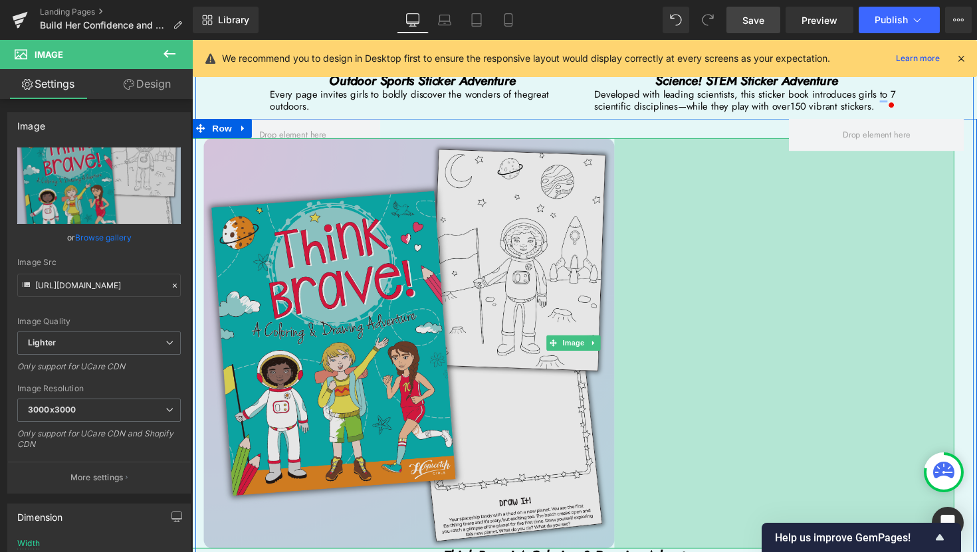
drag, startPoint x: 966, startPoint y: 413, endPoint x: 618, endPoint y: 298, distance: 366.8
click at [618, 298] on div "Image 524px" at bounding box center [582, 351] width 781 height 421
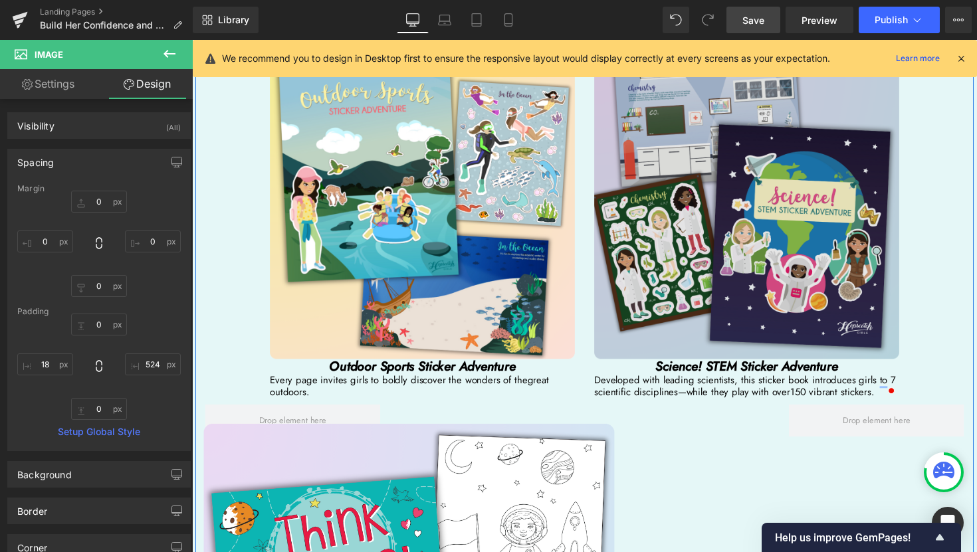
scroll to position [2716, 0]
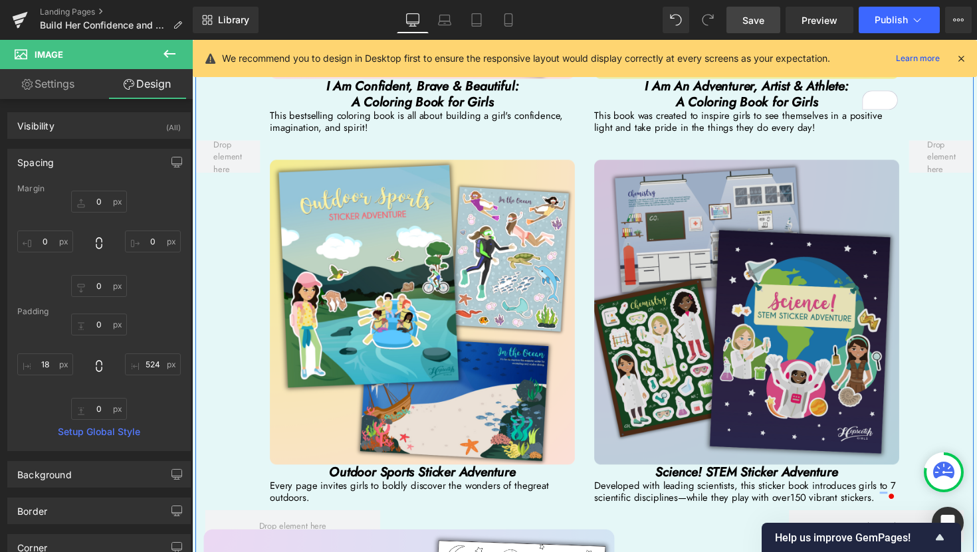
click at [810, 318] on img at bounding box center [760, 319] width 312 height 312
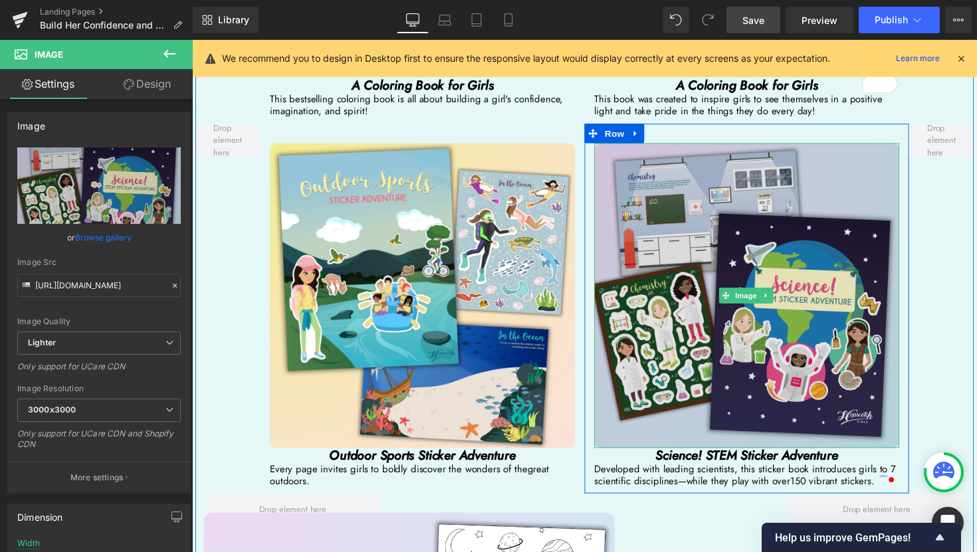
scroll to position [2749, 0]
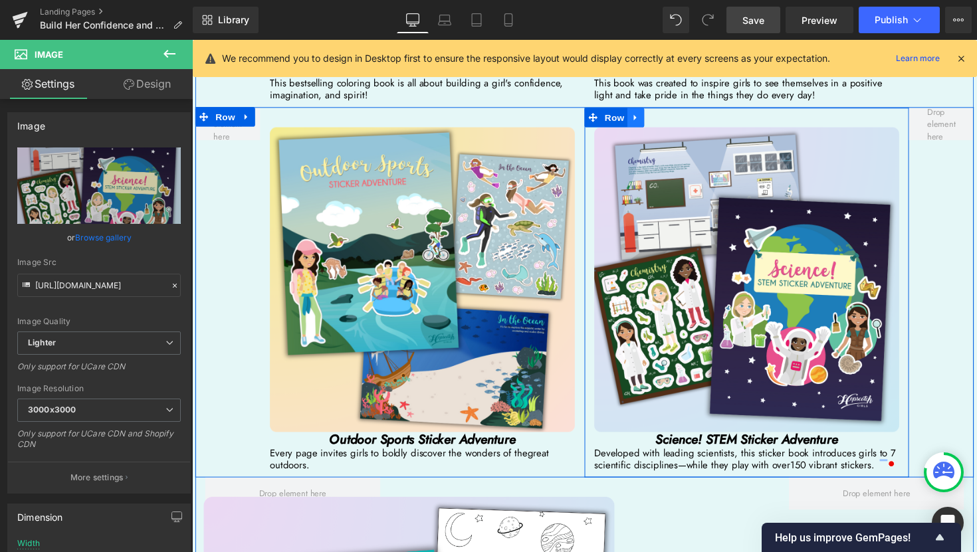
click at [642, 116] on icon at bounding box center [646, 119] width 9 height 10
click at [661, 116] on icon at bounding box center [663, 119] width 9 height 9
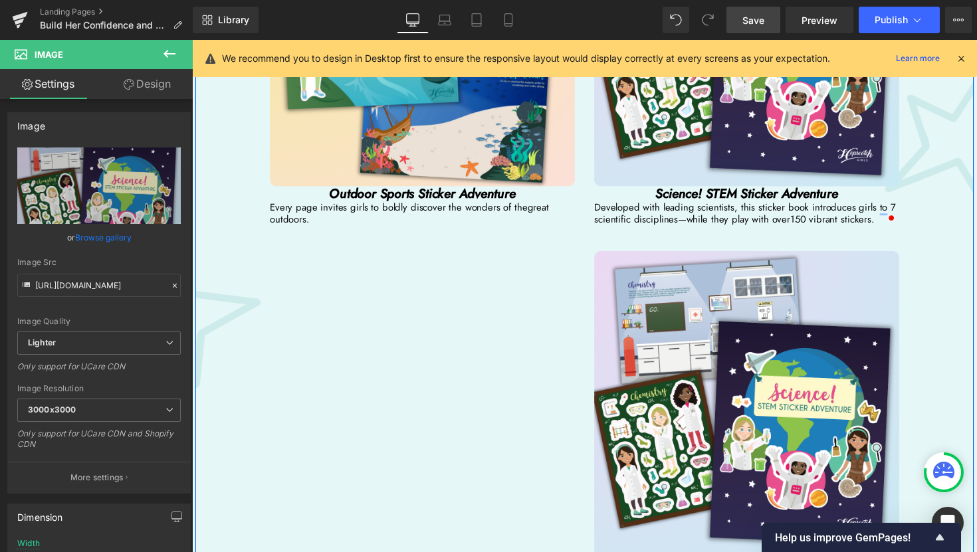
scroll to position [2999, 0]
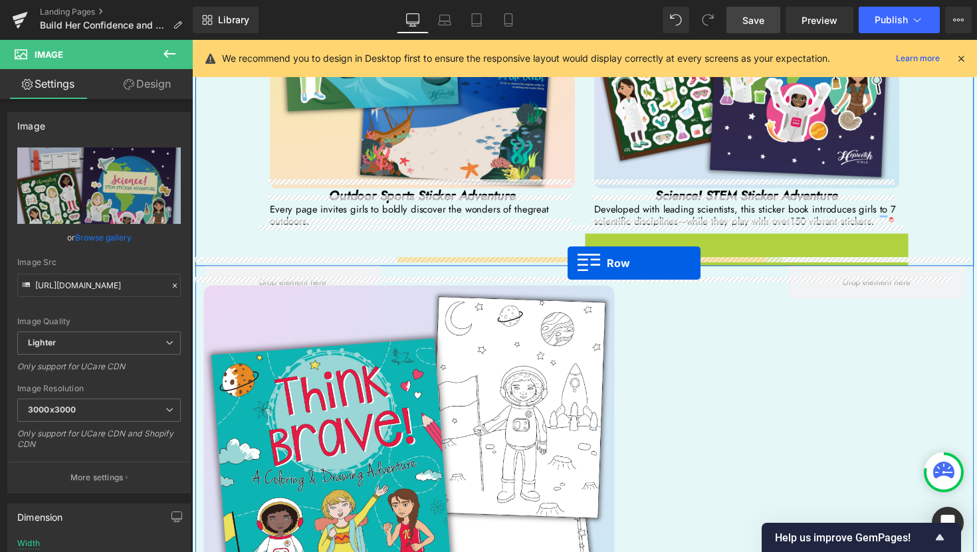
drag, startPoint x: 597, startPoint y: 241, endPoint x: 577, endPoint y: 269, distance: 34.7
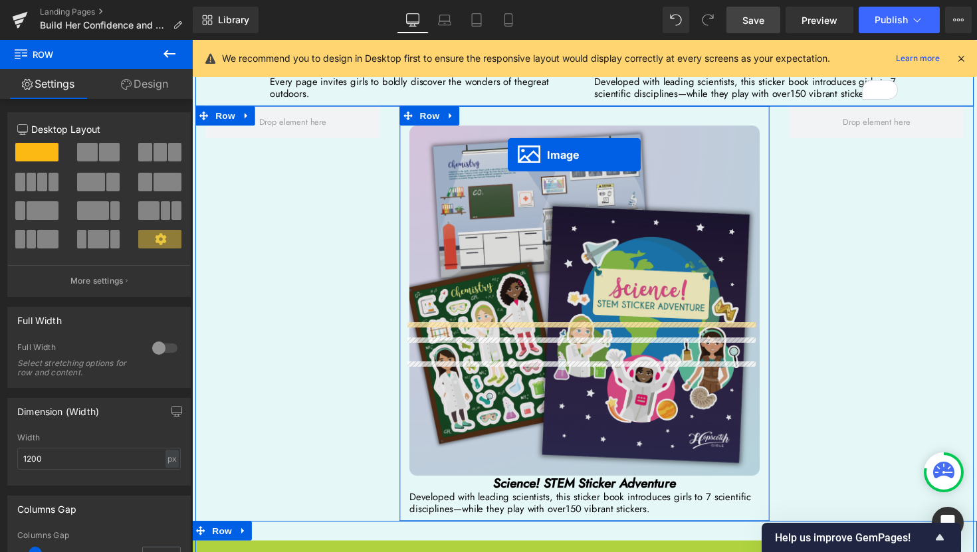
scroll to position [2919, 0]
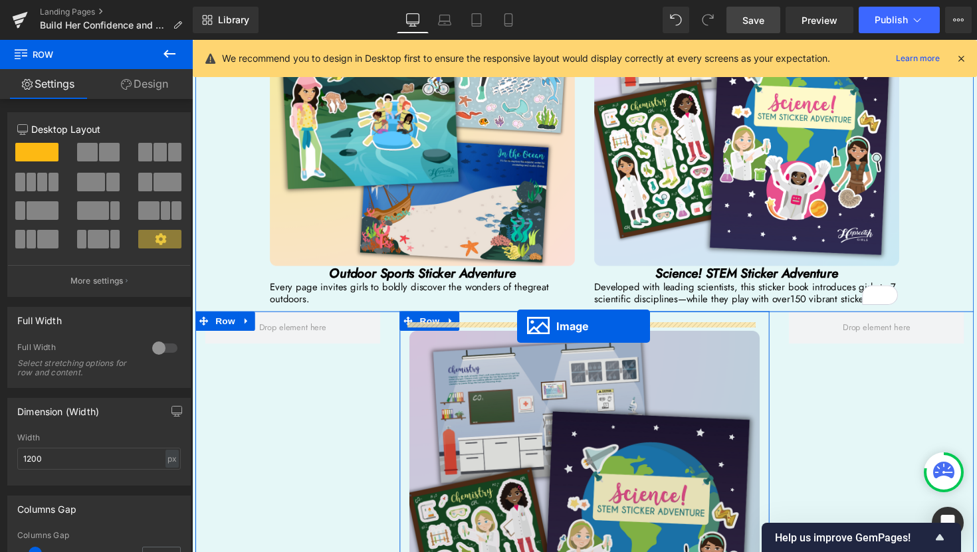
drag, startPoint x: 575, startPoint y: 466, endPoint x: 525, endPoint y: 333, distance: 142.5
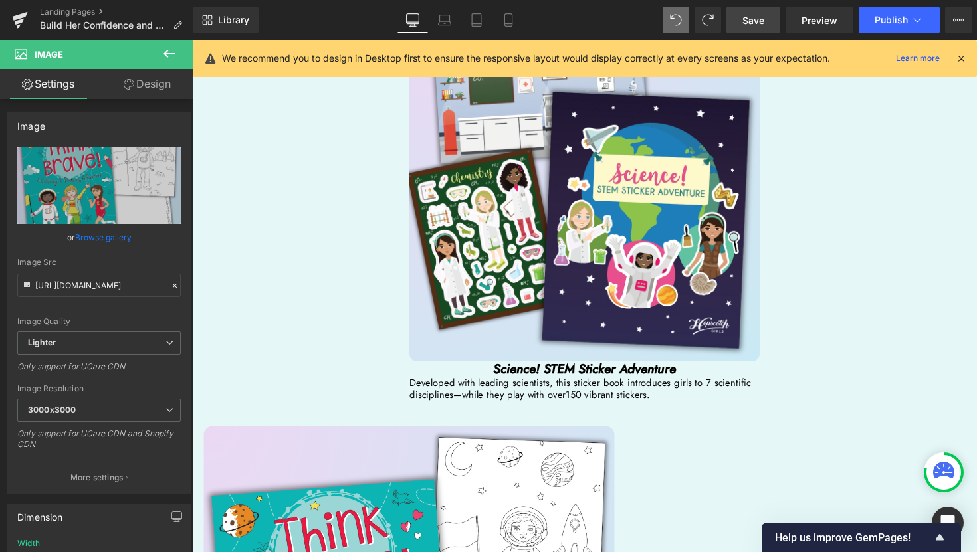
scroll to position [3195, 0]
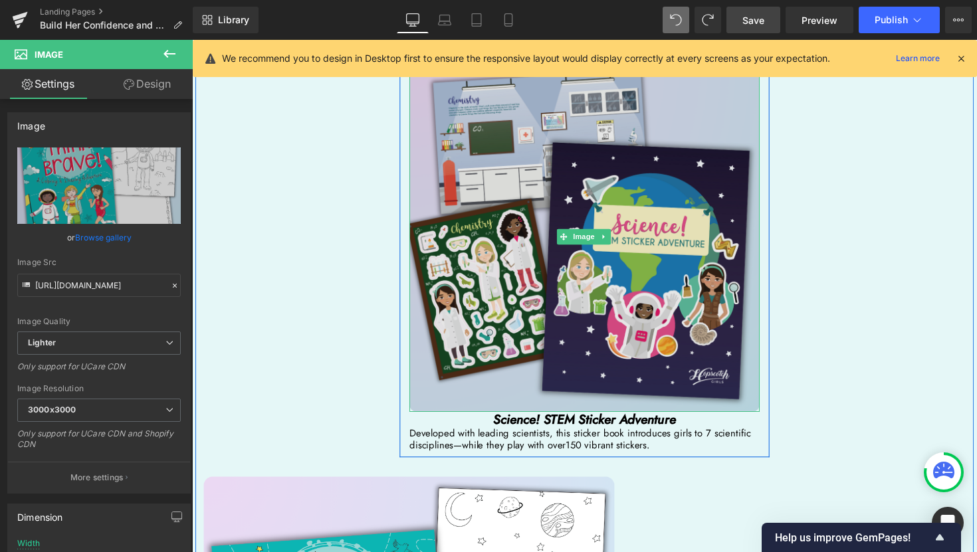
click at [591, 256] on img at bounding box center [594, 241] width 359 height 359
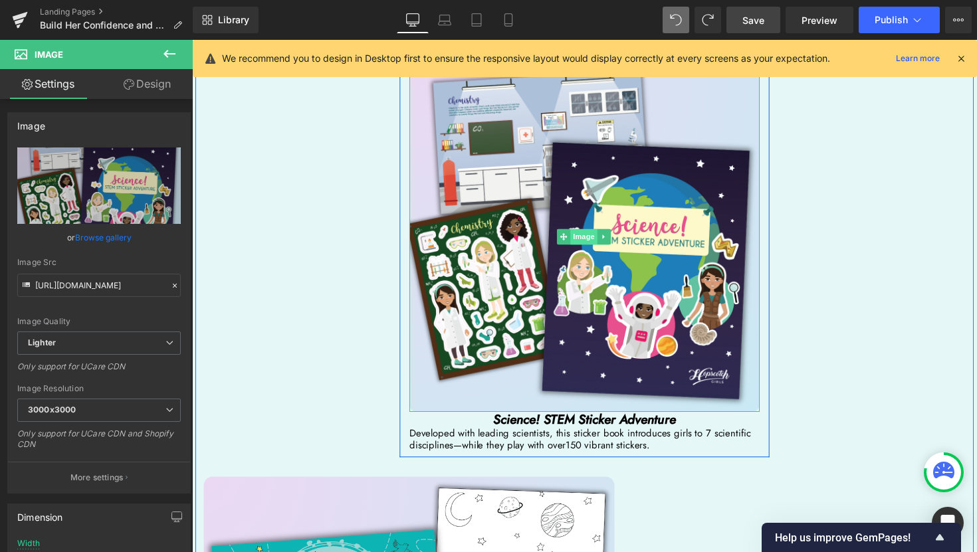
click at [586, 234] on span "Image" at bounding box center [593, 242] width 28 height 16
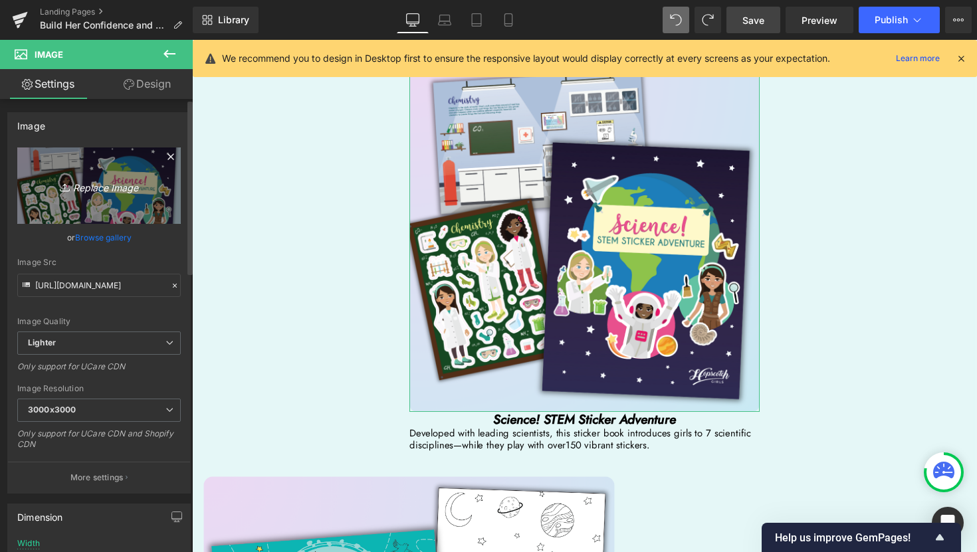
click at [90, 190] on icon "Replace Image" at bounding box center [99, 185] width 106 height 17
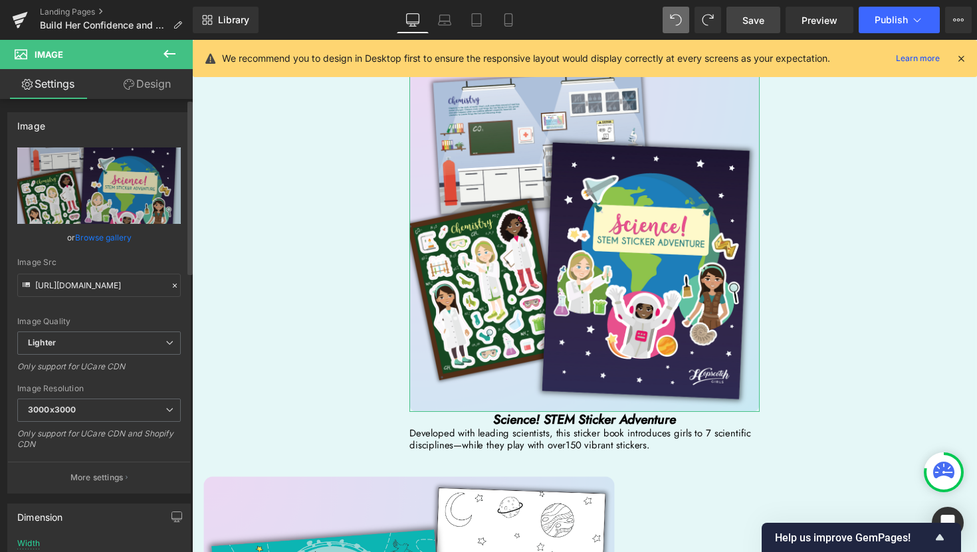
click at [112, 237] on link "Browse gallery" at bounding box center [103, 237] width 56 height 23
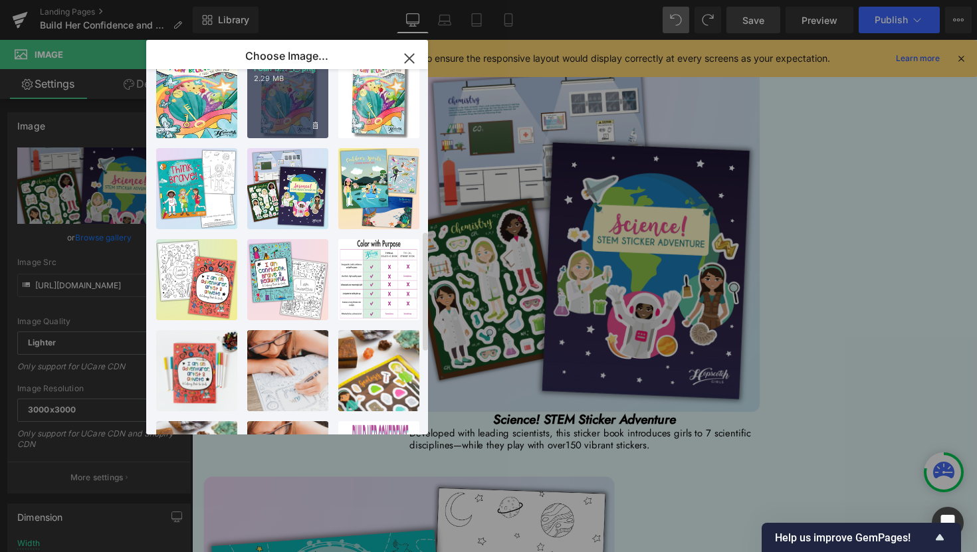
scroll to position [496, 0]
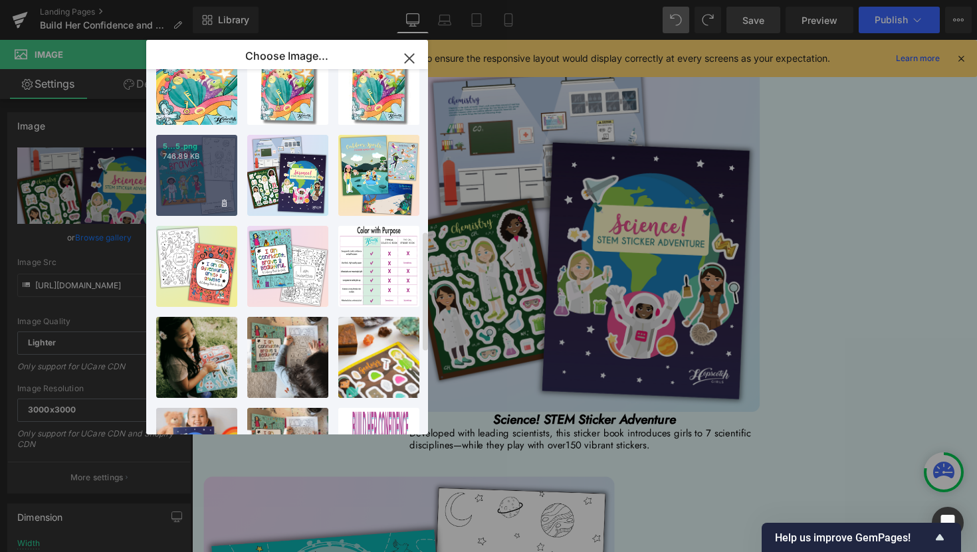
click at [197, 184] on div "5...5.png 746.89 KB" at bounding box center [196, 175] width 81 height 81
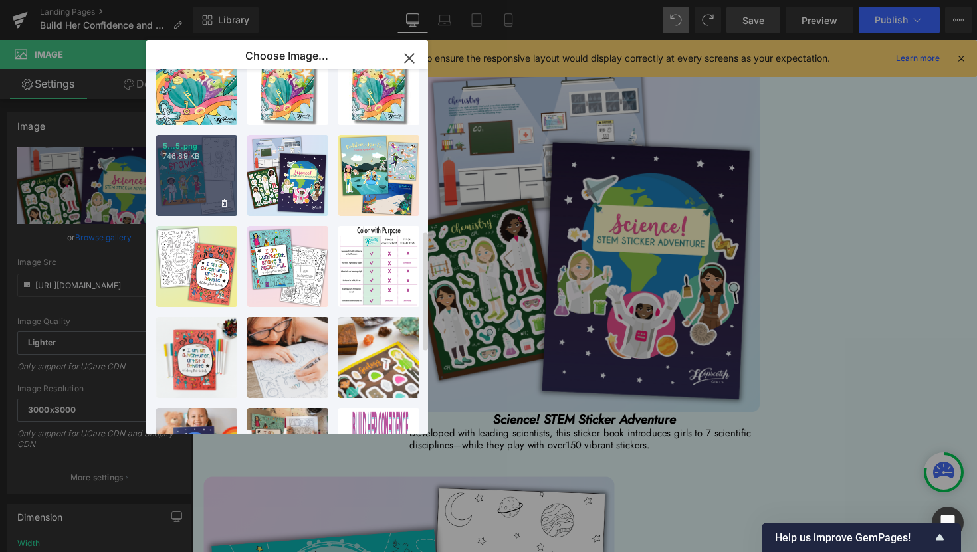
type input "[URL][DOMAIN_NAME]"
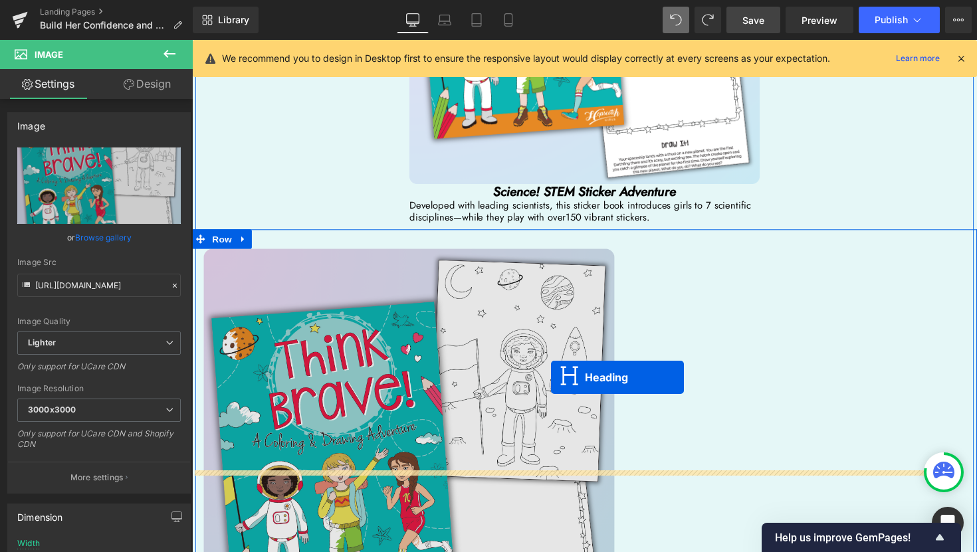
scroll to position [3350, 0]
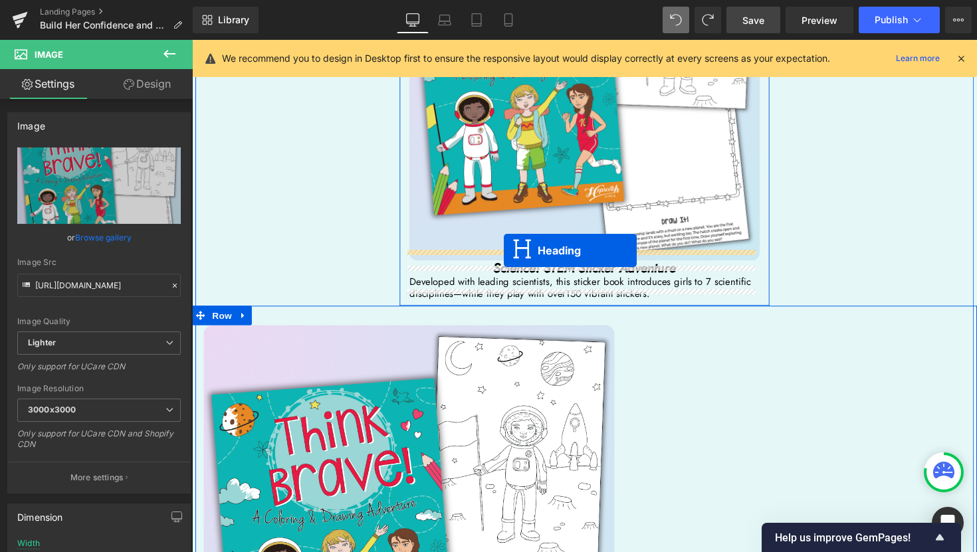
drag, startPoint x: 545, startPoint y: 488, endPoint x: 512, endPoint y: 256, distance: 234.3
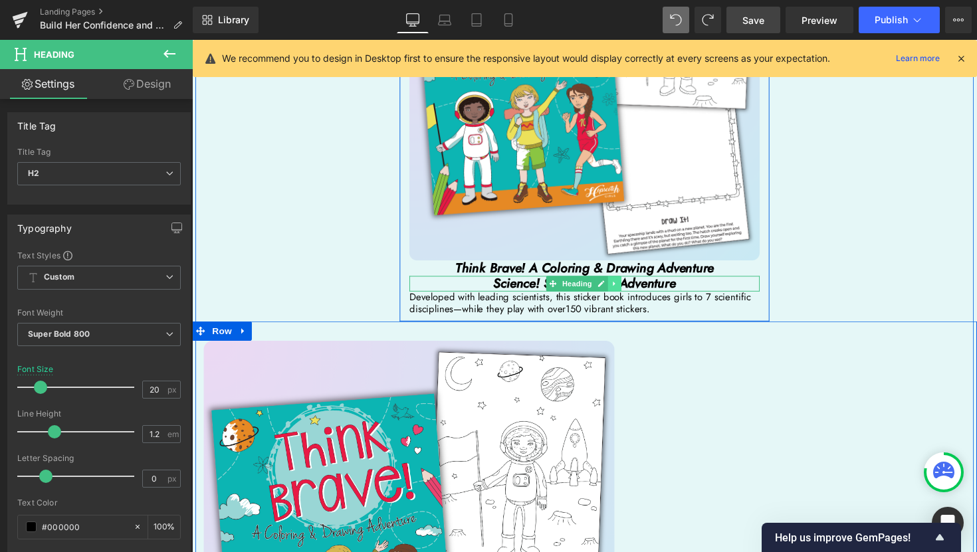
click at [625, 282] on link at bounding box center [625, 290] width 14 height 16
click at [629, 286] on icon at bounding box center [631, 289] width 7 height 7
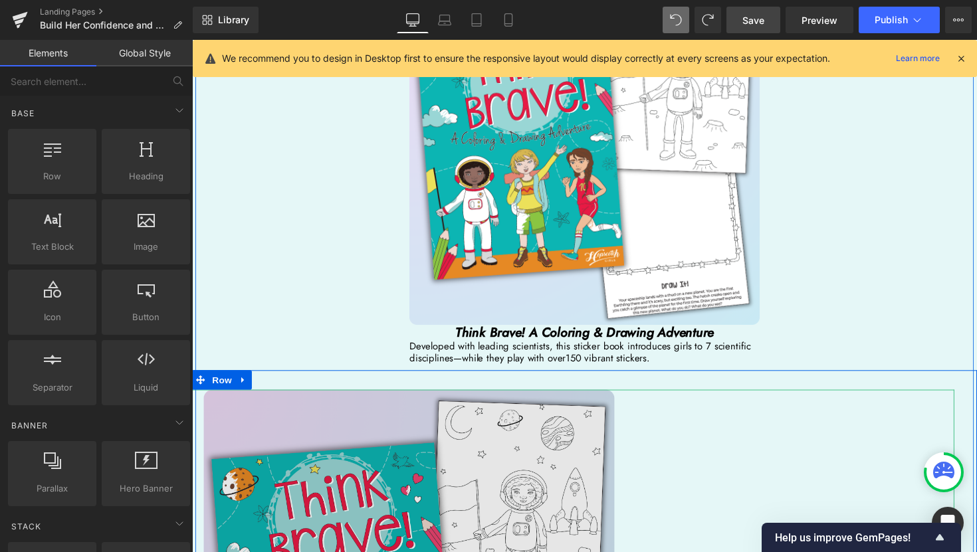
scroll to position [3118, 0]
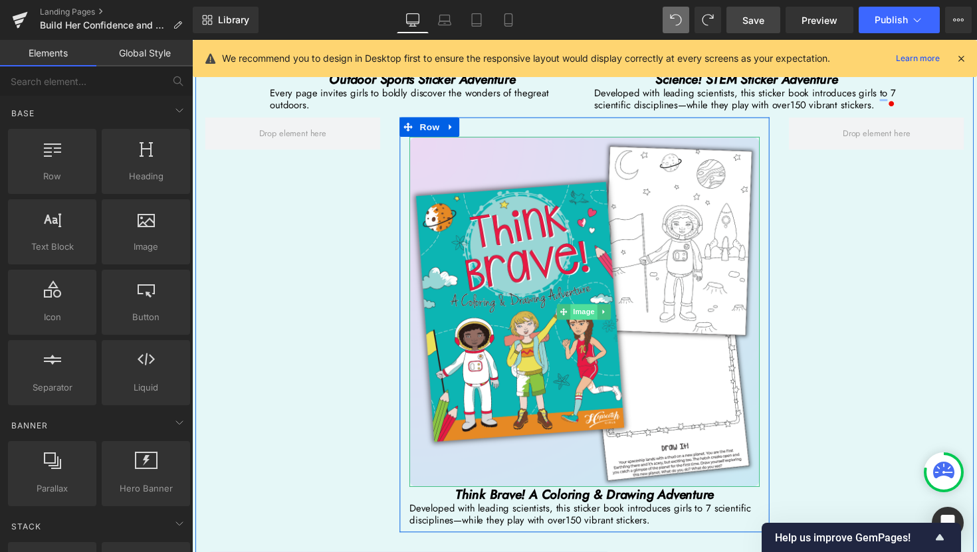
click at [590, 311] on span "Image" at bounding box center [593, 319] width 28 height 16
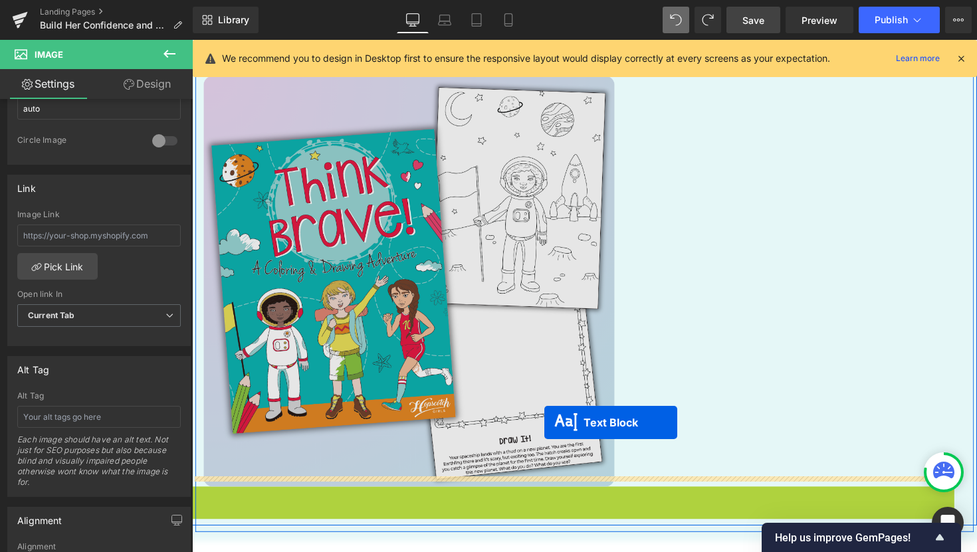
scroll to position [3335, 0]
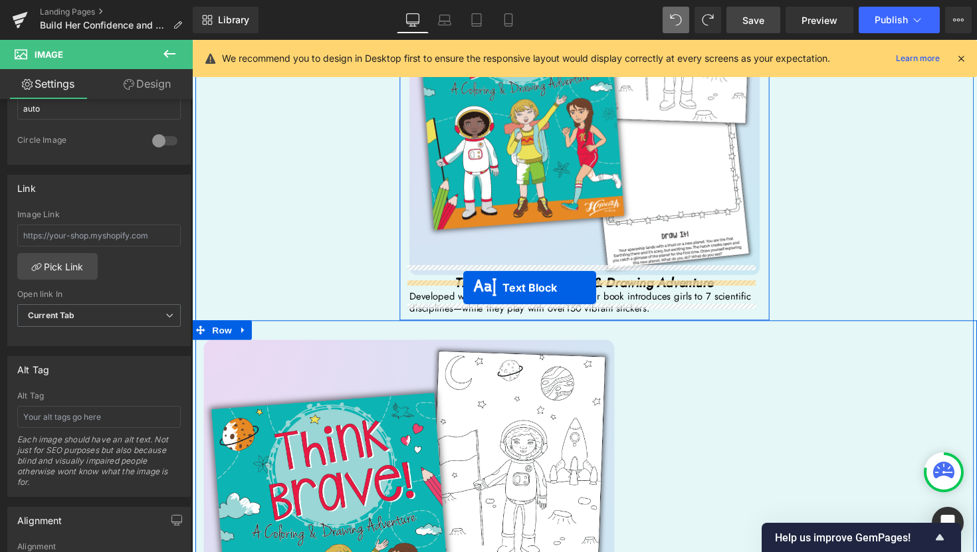
drag, startPoint x: 541, startPoint y: 493, endPoint x: 470, endPoint y: 294, distance: 211.6
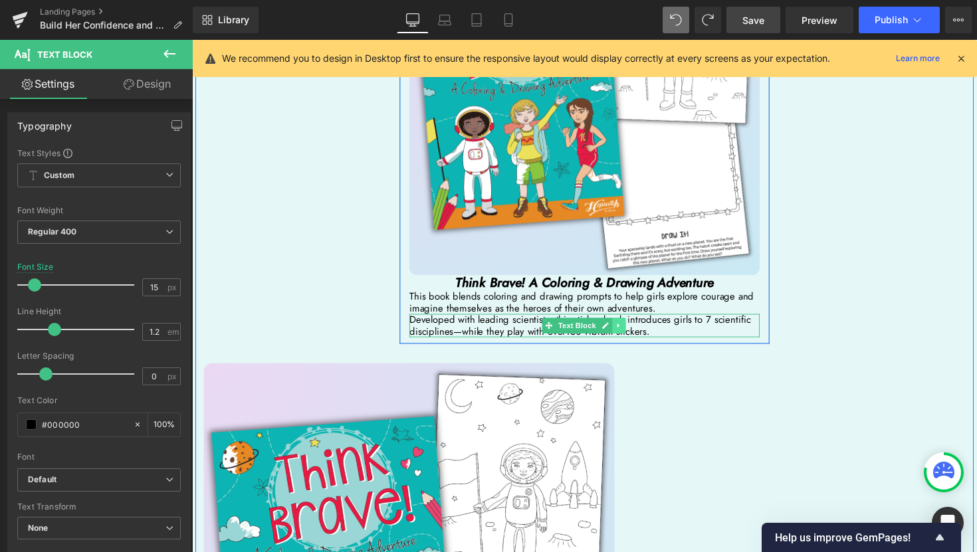
click at [625, 329] on icon at bounding box center [628, 333] width 7 height 8
click at [632, 329] on icon at bounding box center [635, 332] width 7 height 7
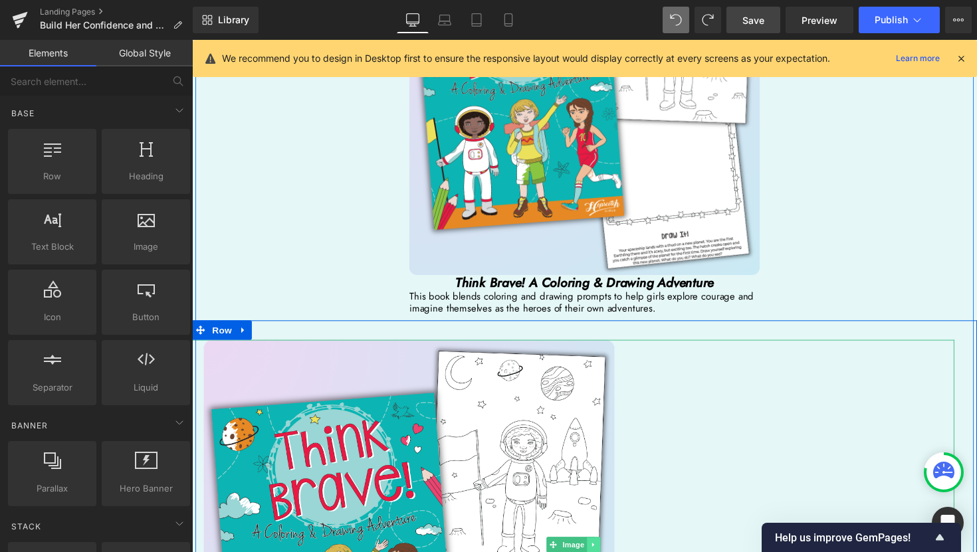
click at [600, 551] on link at bounding box center [603, 557] width 14 height 16
click at [606, 551] on icon at bounding box center [609, 557] width 7 height 7
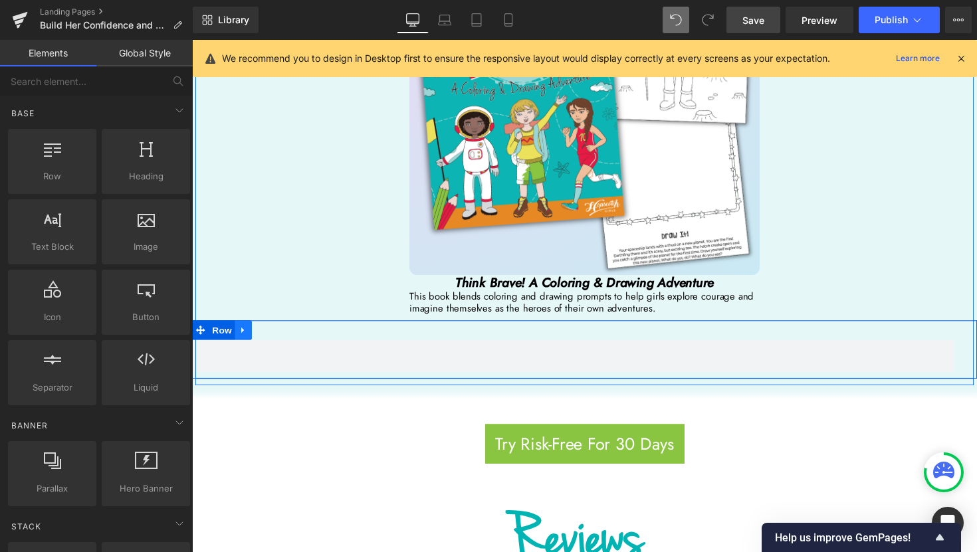
click at [246, 328] on link at bounding box center [244, 338] width 17 height 20
click at [277, 332] on link at bounding box center [278, 338] width 17 height 20
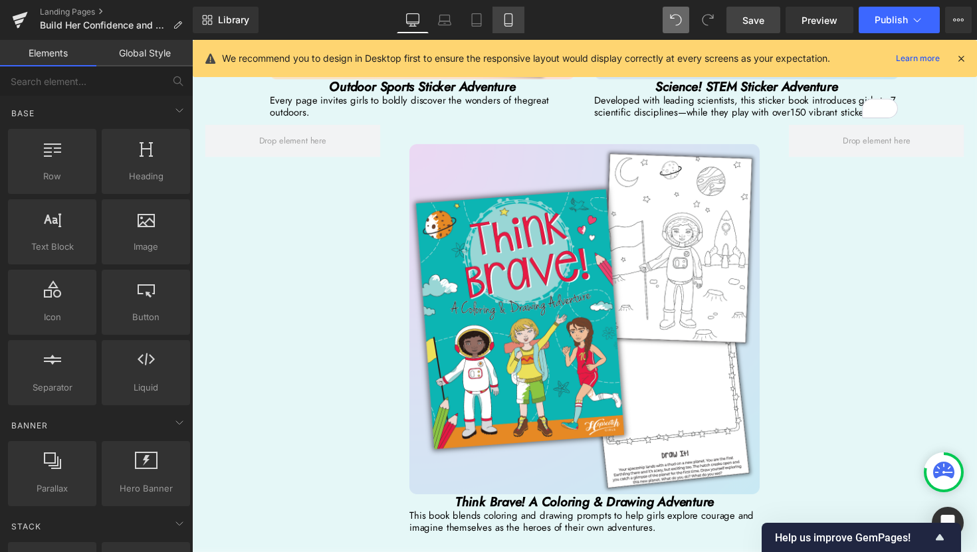
click at [503, 25] on icon at bounding box center [508, 19] width 13 height 13
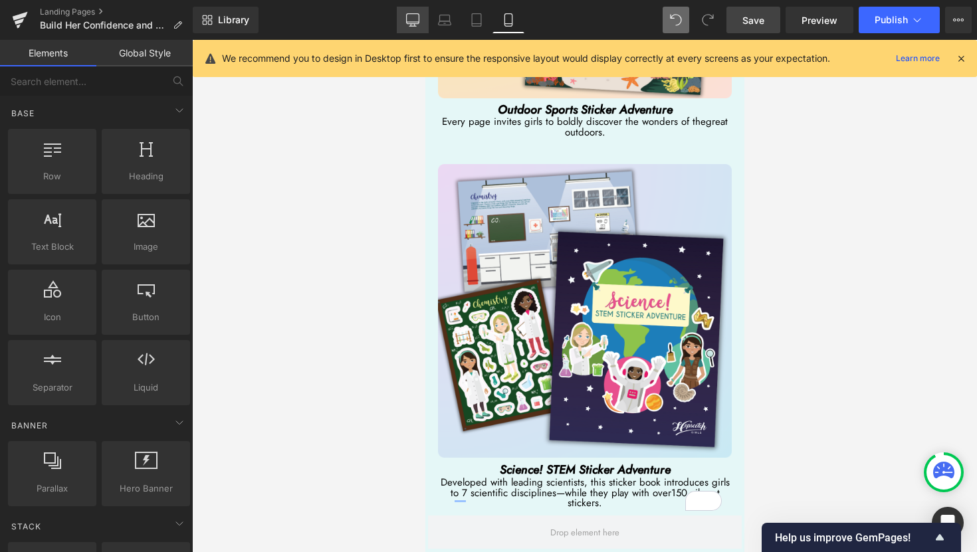
click at [405, 9] on link "Desktop" at bounding box center [413, 20] width 32 height 27
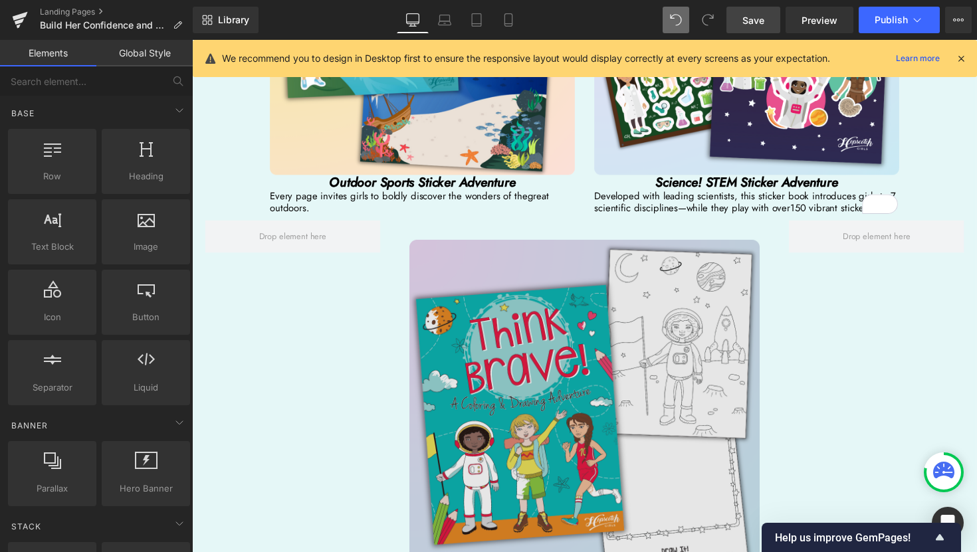
scroll to position [3086, 0]
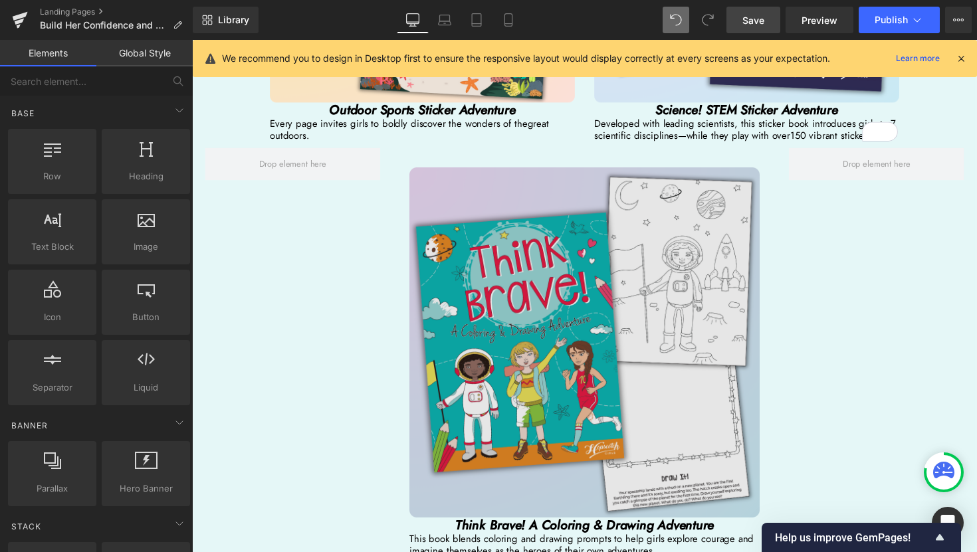
click at [593, 347] on div "Image" at bounding box center [594, 350] width 359 height 359
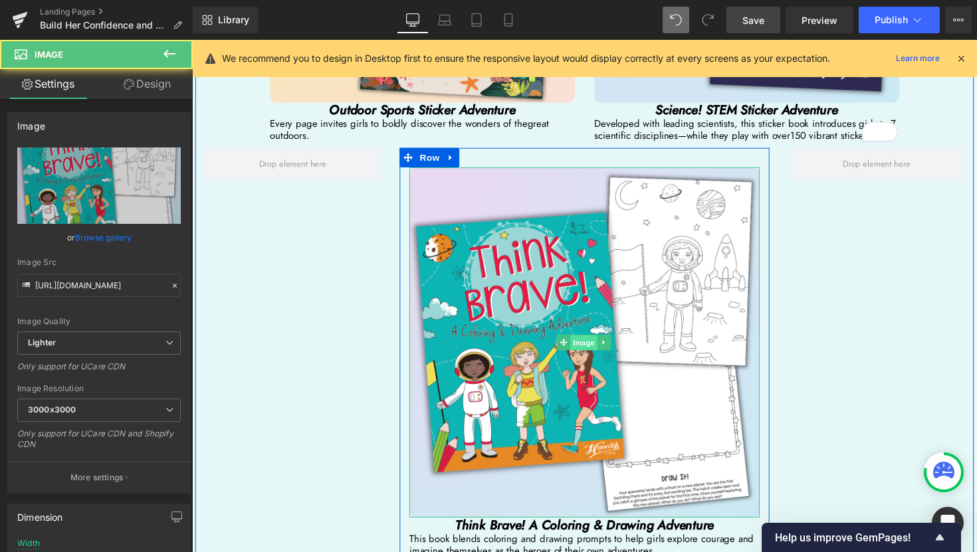
click at [593, 343] on span "Image" at bounding box center [593, 351] width 28 height 16
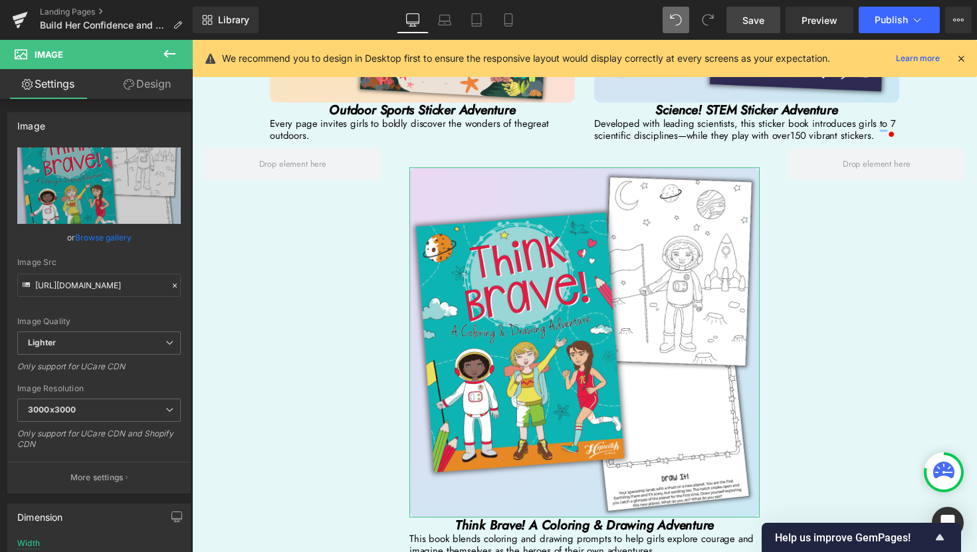
click at [152, 91] on link "Design" at bounding box center [147, 84] width 96 height 30
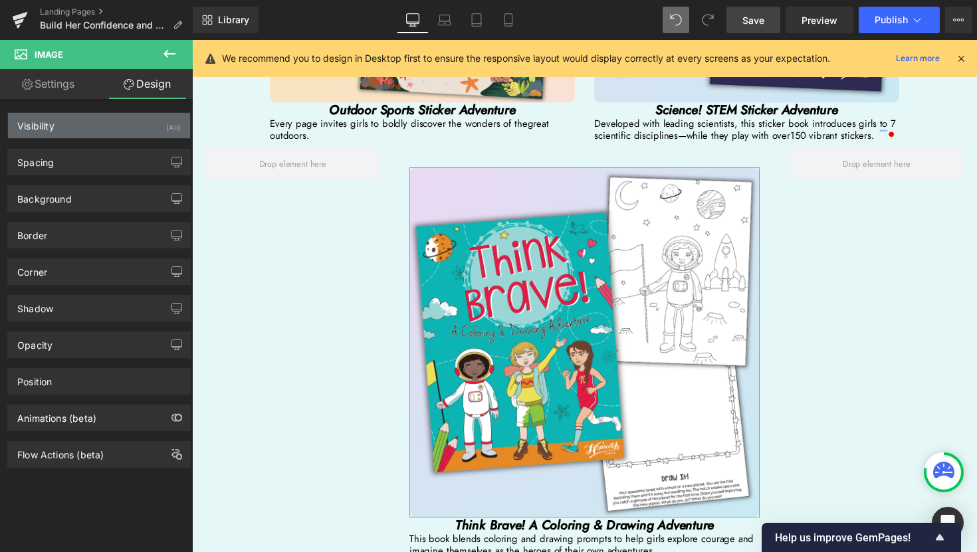
click at [140, 124] on div "Visibility (All)" at bounding box center [99, 125] width 182 height 25
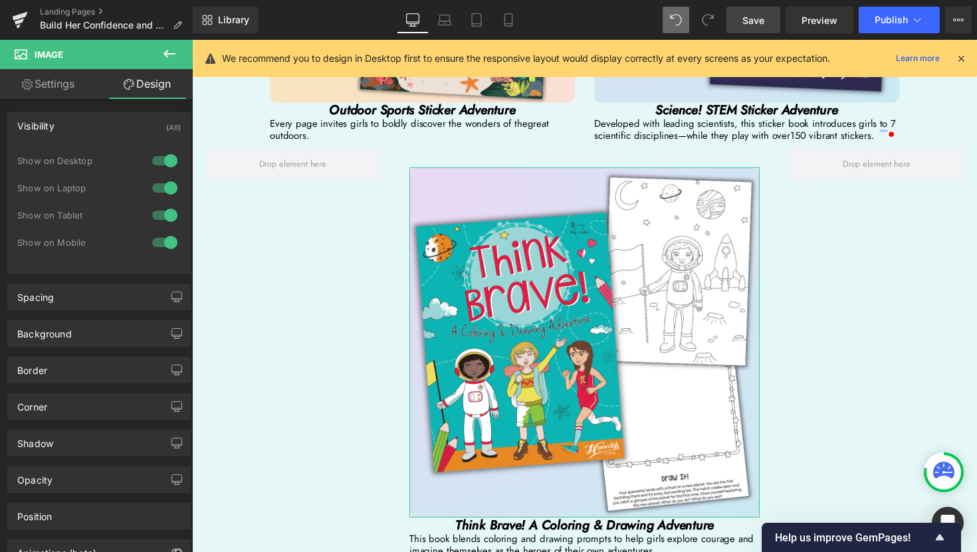
click at [172, 242] on div at bounding box center [165, 242] width 32 height 21
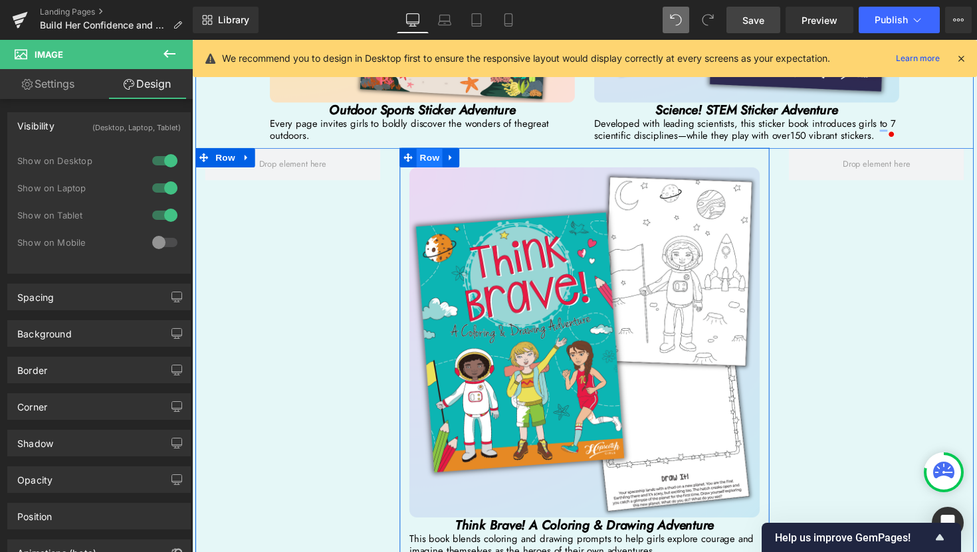
click at [429, 151] on span "Row" at bounding box center [435, 161] width 27 height 20
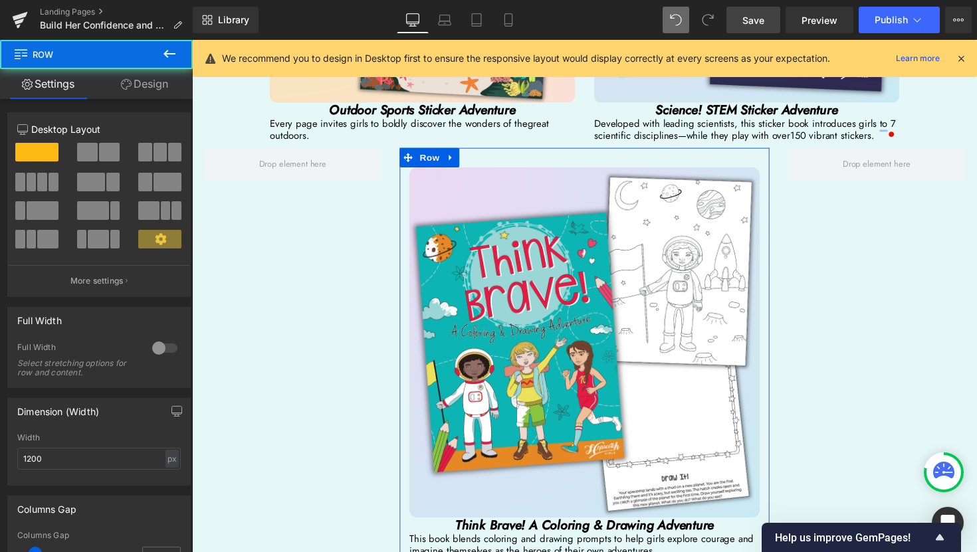
click at [164, 82] on link "Design" at bounding box center [144, 84] width 96 height 30
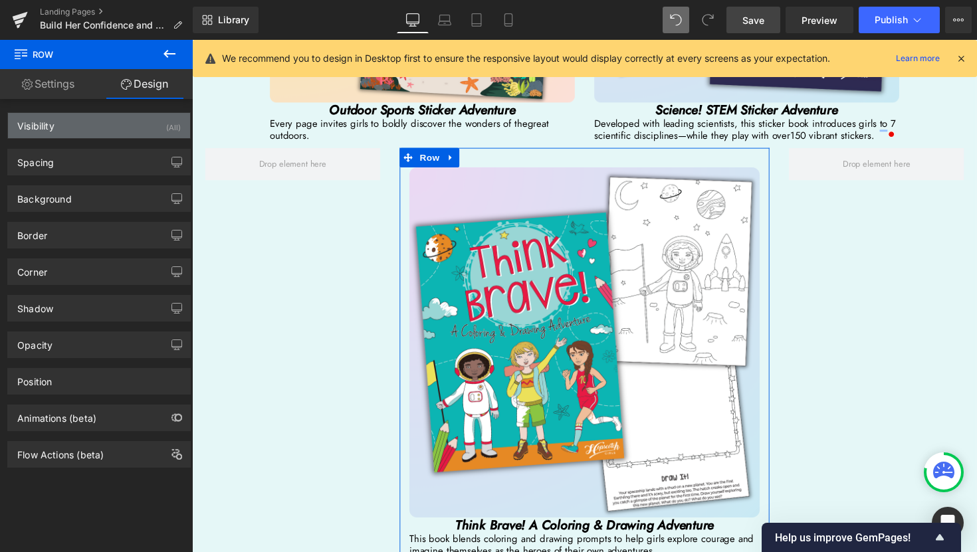
click at [167, 128] on div "(All)" at bounding box center [173, 124] width 15 height 22
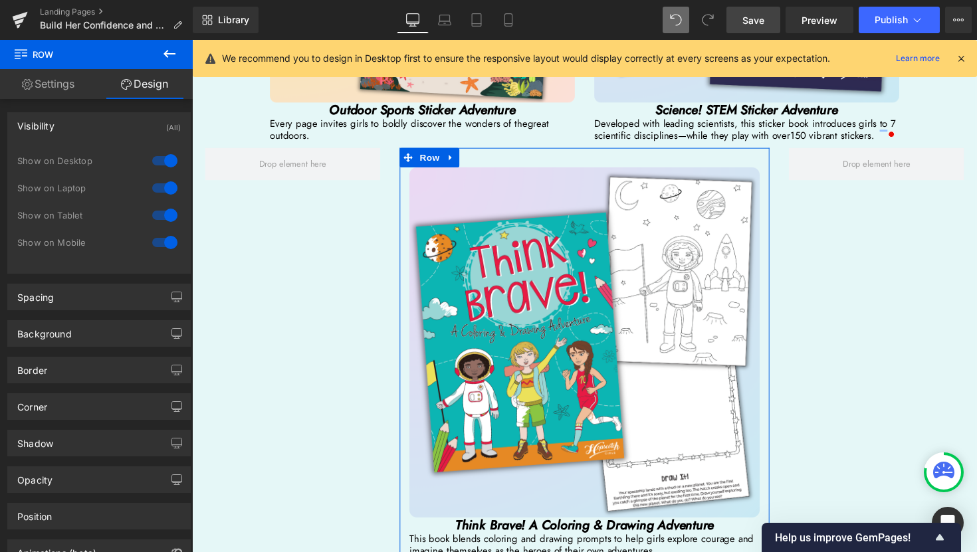
click at [163, 243] on div at bounding box center [165, 242] width 32 height 21
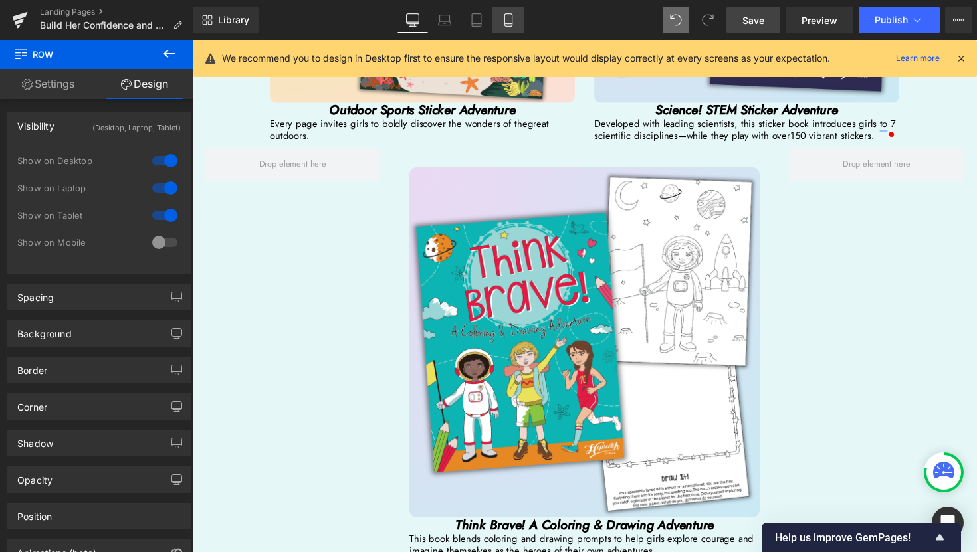
click at [507, 23] on icon at bounding box center [508, 19] width 13 height 13
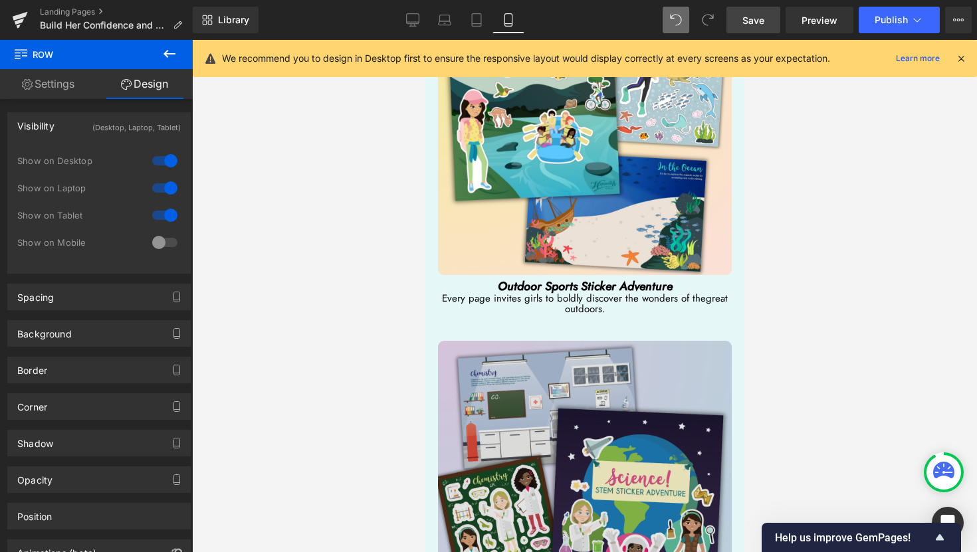
scroll to position [4746, 0]
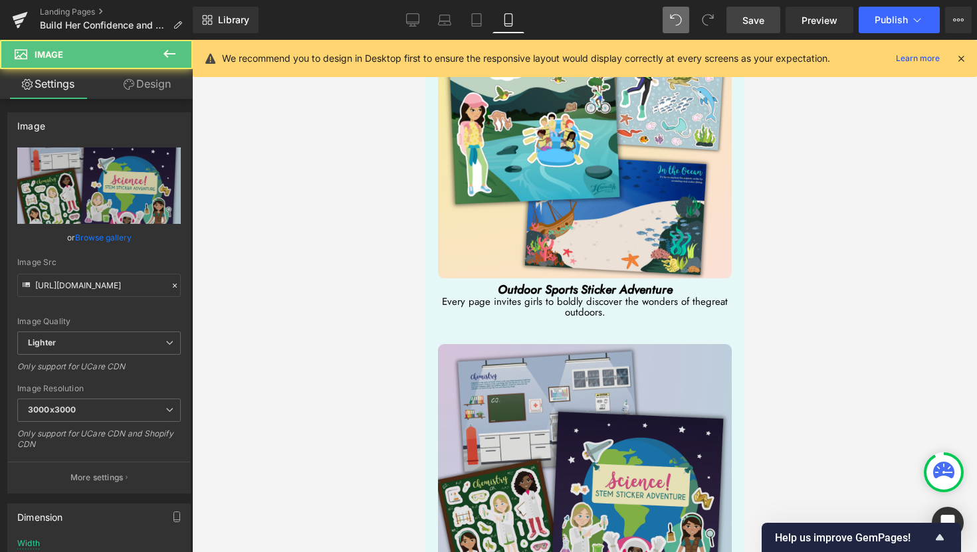
click at [593, 356] on img at bounding box center [584, 491] width 294 height 294
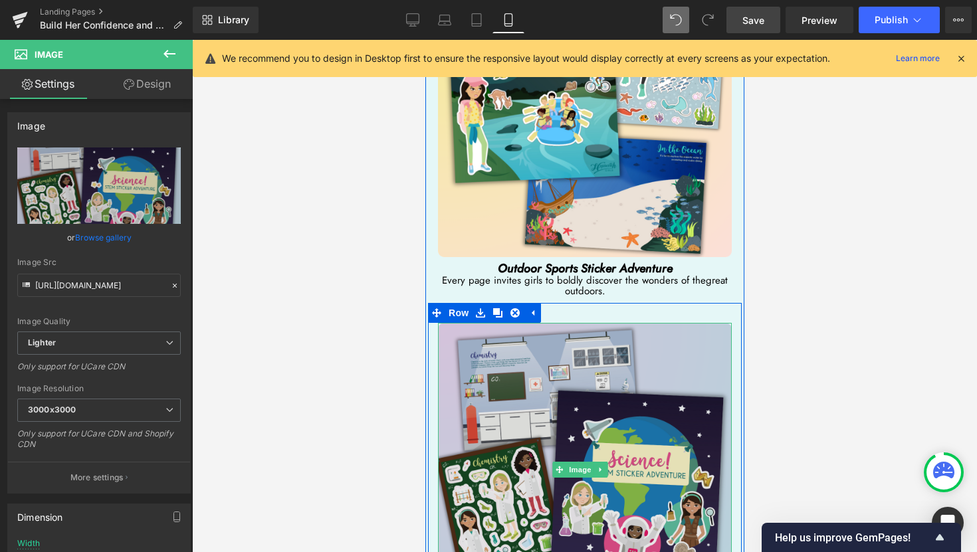
scroll to position [4889, 0]
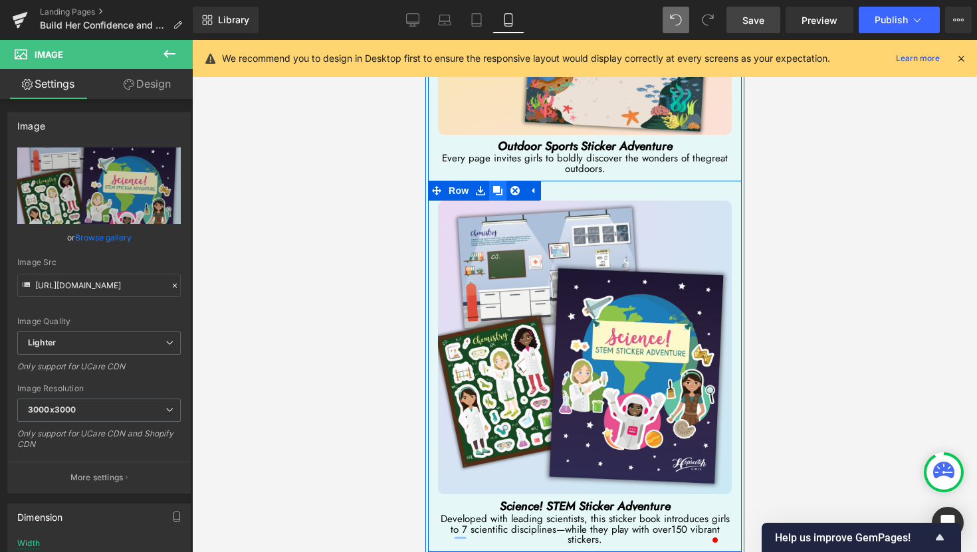
click at [500, 186] on icon at bounding box center [496, 190] width 9 height 9
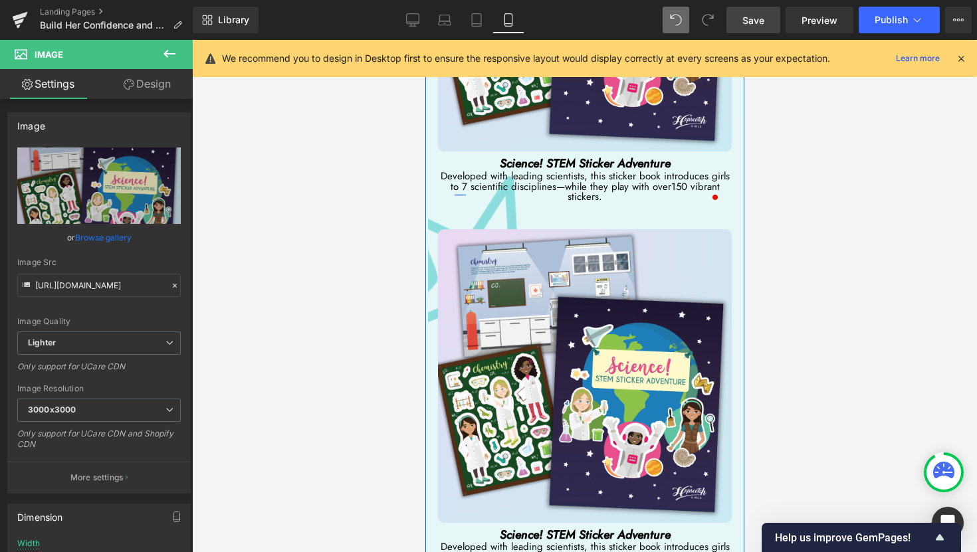
scroll to position [5234, 0]
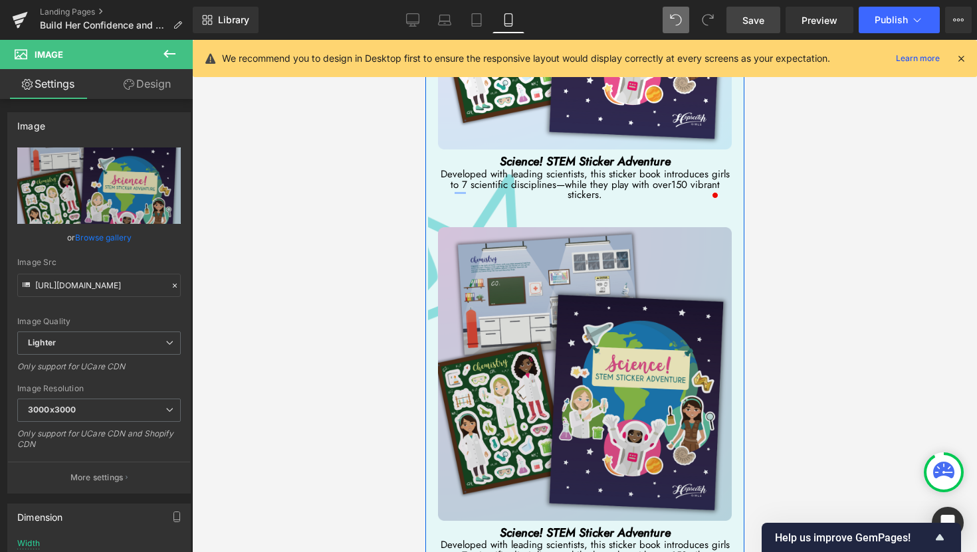
click at [583, 269] on img at bounding box center [584, 374] width 294 height 294
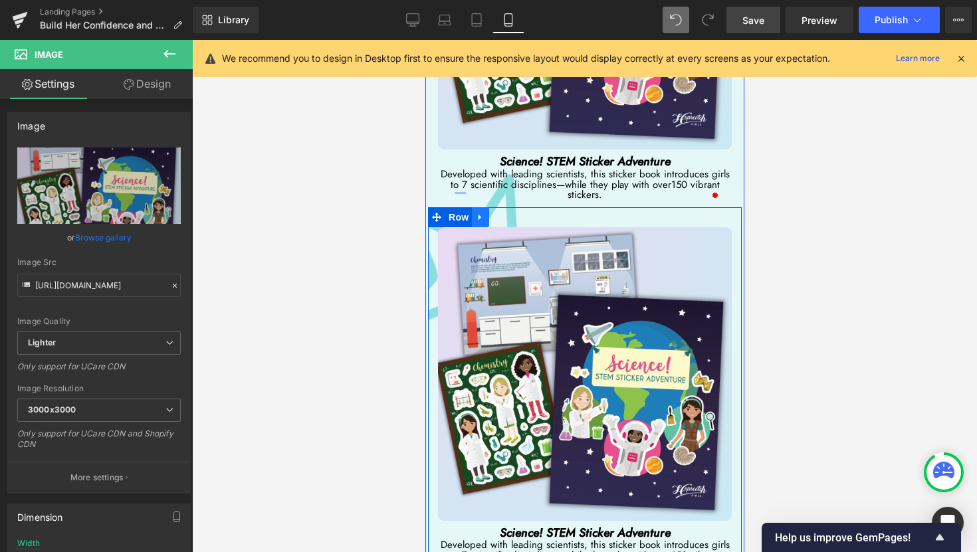
click at [478, 212] on icon at bounding box center [479, 217] width 9 height 10
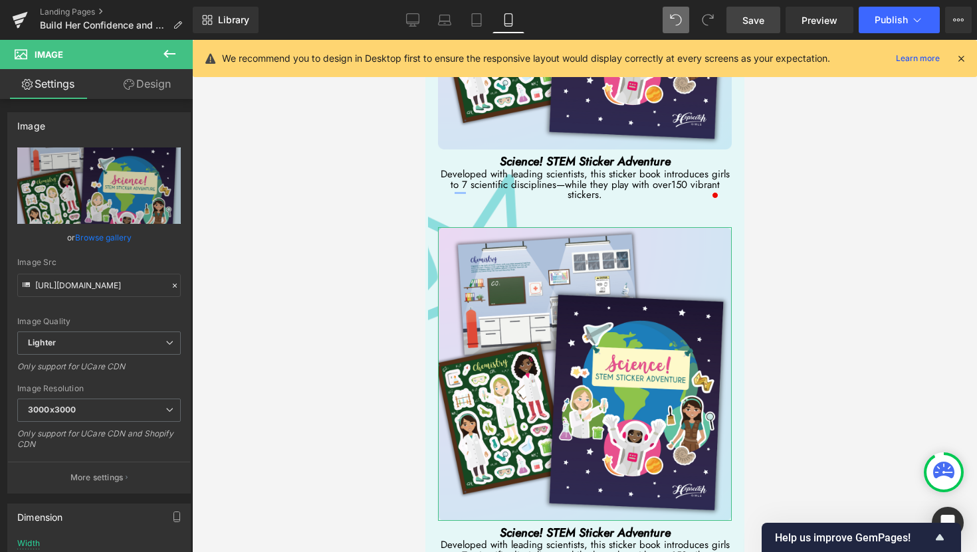
click at [159, 88] on link "Design" at bounding box center [147, 84] width 96 height 30
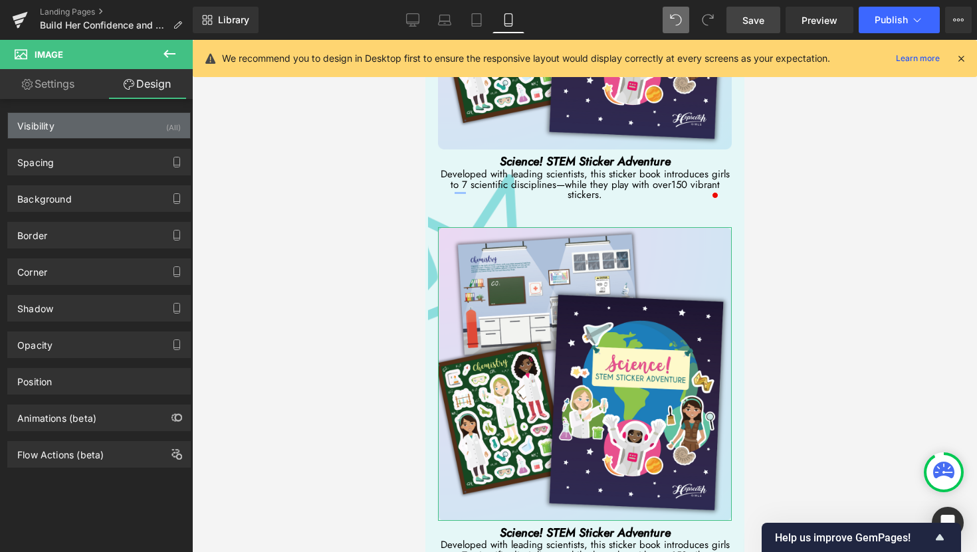
click at [169, 137] on div "Visibility (All)" at bounding box center [99, 125] width 182 height 25
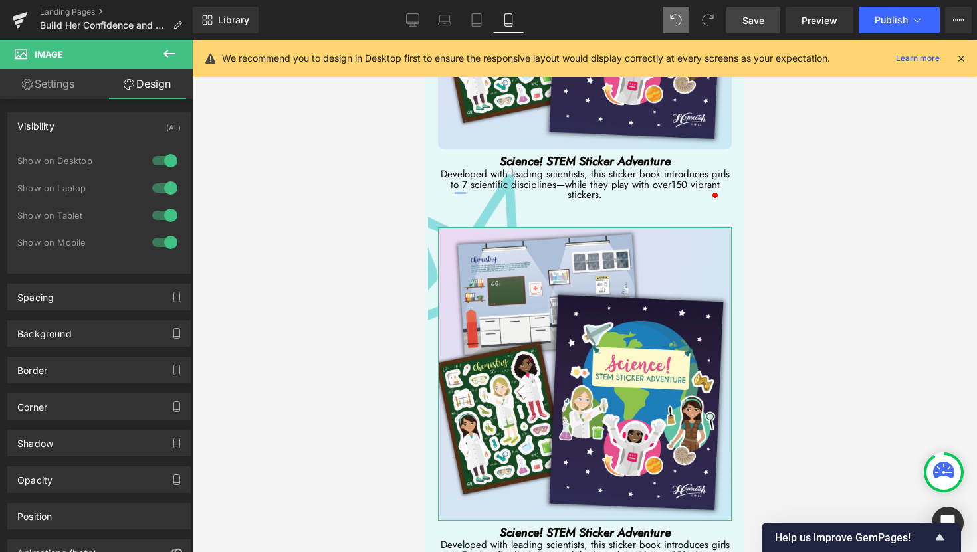
click at [167, 159] on div at bounding box center [165, 160] width 32 height 21
click at [167, 193] on div at bounding box center [165, 187] width 32 height 21
click at [167, 215] on div at bounding box center [165, 215] width 32 height 21
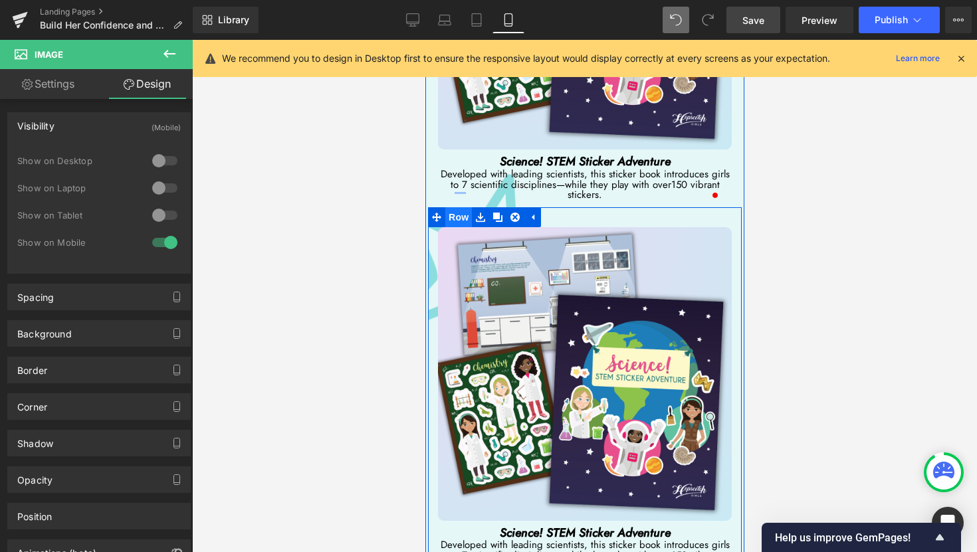
click at [453, 207] on span "Row" at bounding box center [457, 217] width 27 height 20
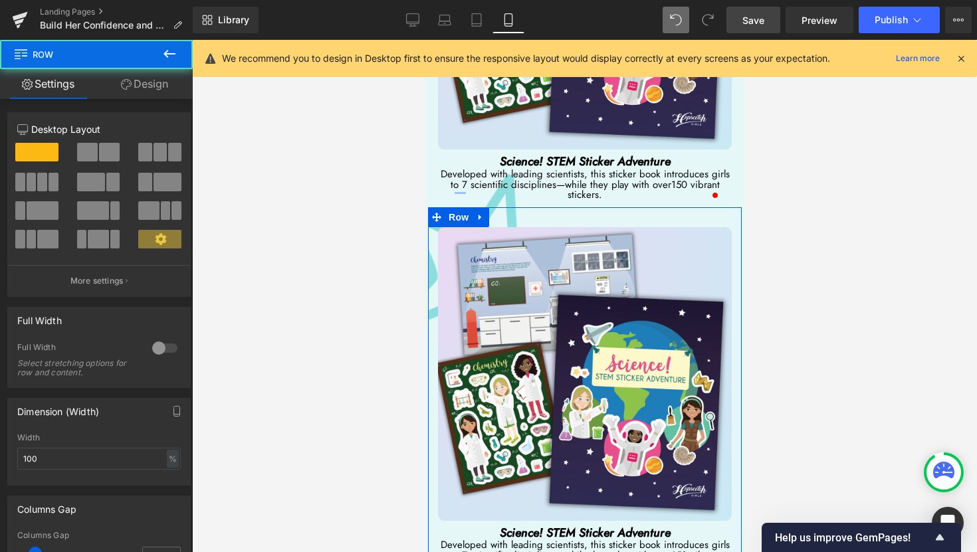
click at [142, 90] on link "Design" at bounding box center [144, 84] width 96 height 30
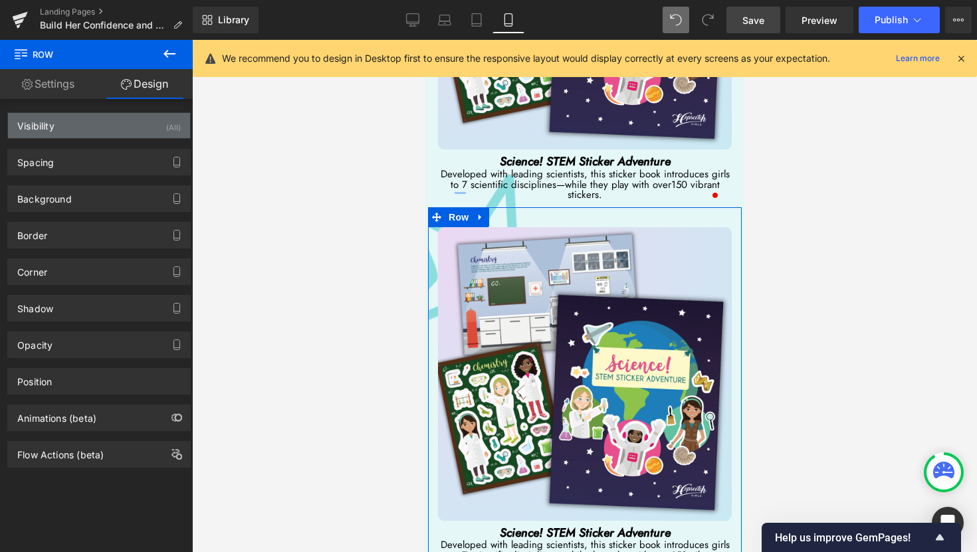
click at [168, 132] on div "(All)" at bounding box center [173, 124] width 15 height 22
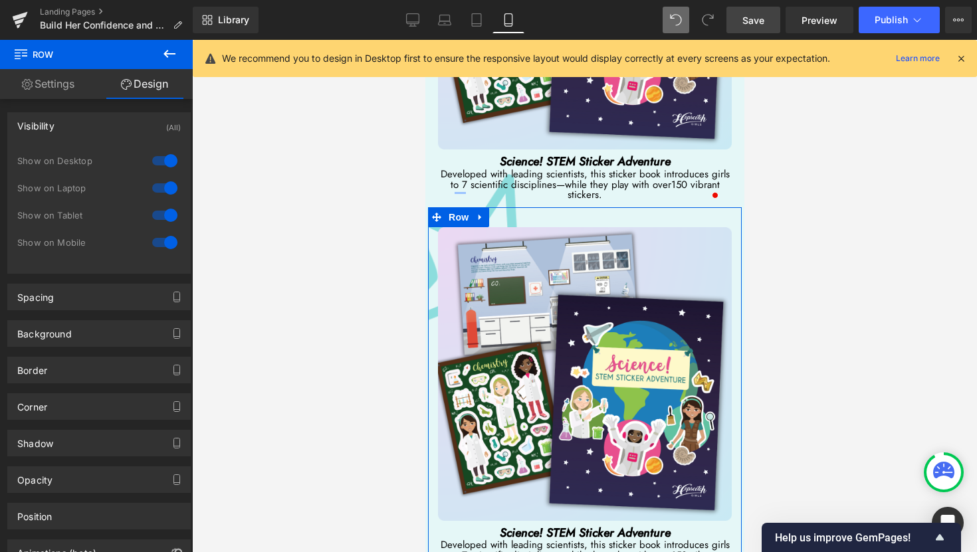
click at [167, 158] on div at bounding box center [165, 160] width 32 height 21
click at [163, 188] on div at bounding box center [165, 187] width 32 height 21
click at [165, 211] on div at bounding box center [165, 215] width 32 height 21
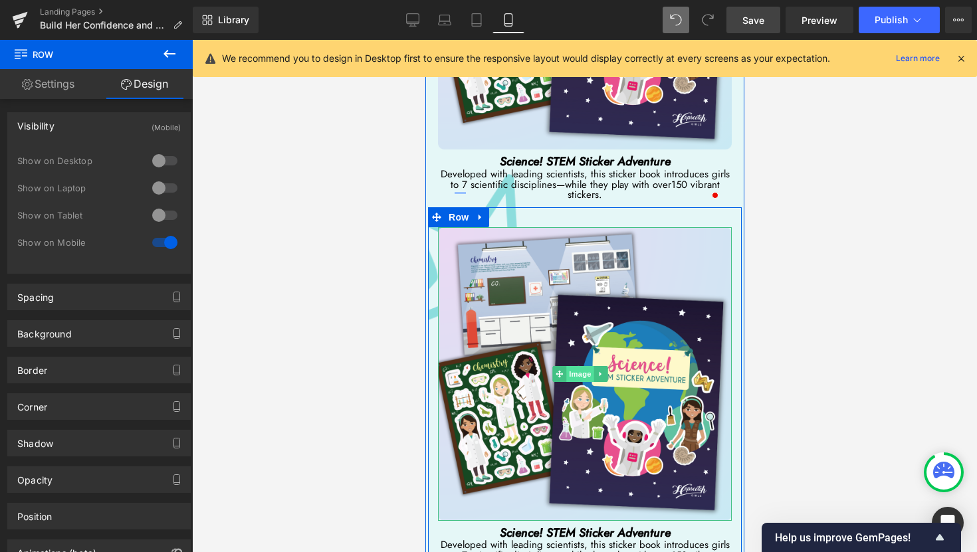
click at [578, 366] on span "Image" at bounding box center [579, 374] width 28 height 16
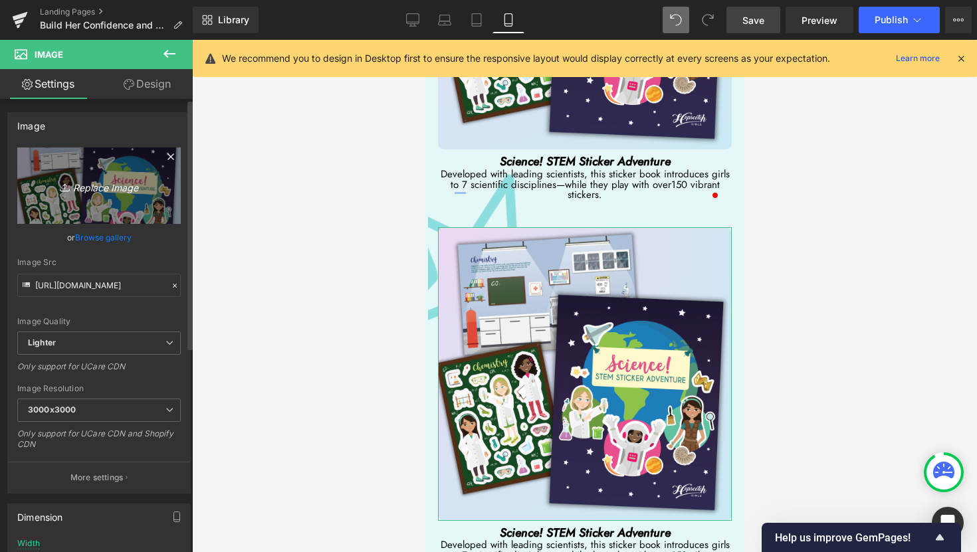
click at [95, 189] on icon "Replace Image" at bounding box center [99, 185] width 106 height 17
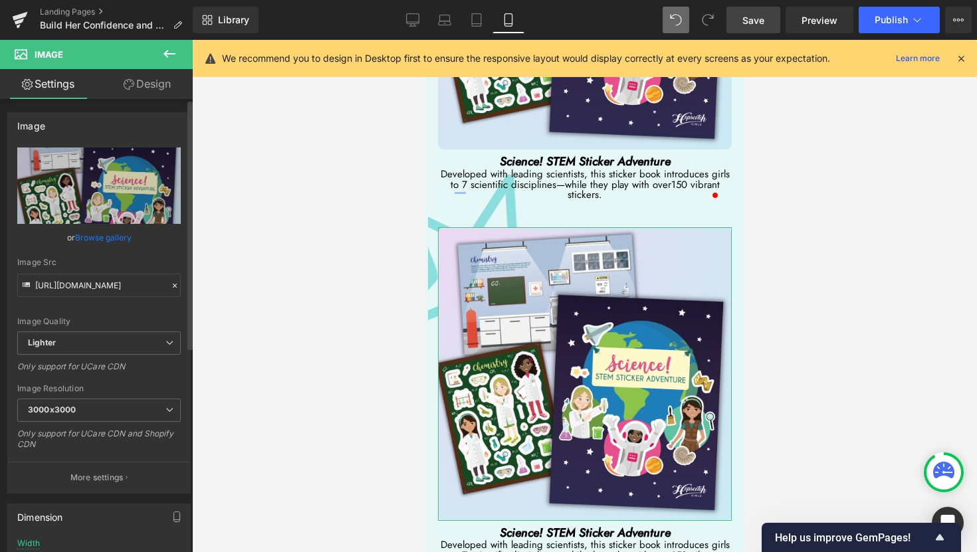
click at [109, 225] on div "Image Quality Lighter Lightest Lighter Lighter Lightest Only support for UCare …" at bounding box center [98, 239] width 163 height 184
click at [107, 234] on link "Browse gallery" at bounding box center [103, 237] width 56 height 23
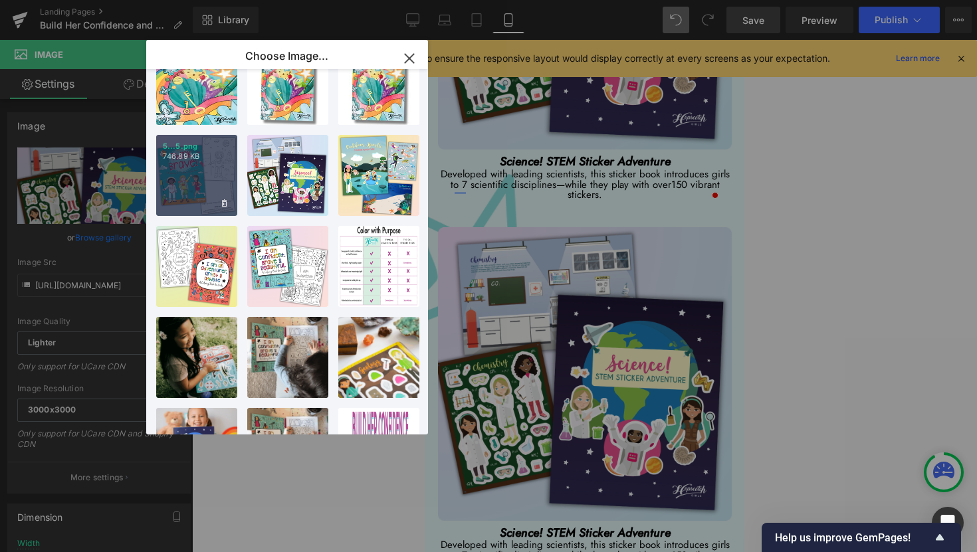
click at [207, 188] on div "5...5.png 746.89 KB" at bounding box center [196, 175] width 81 height 81
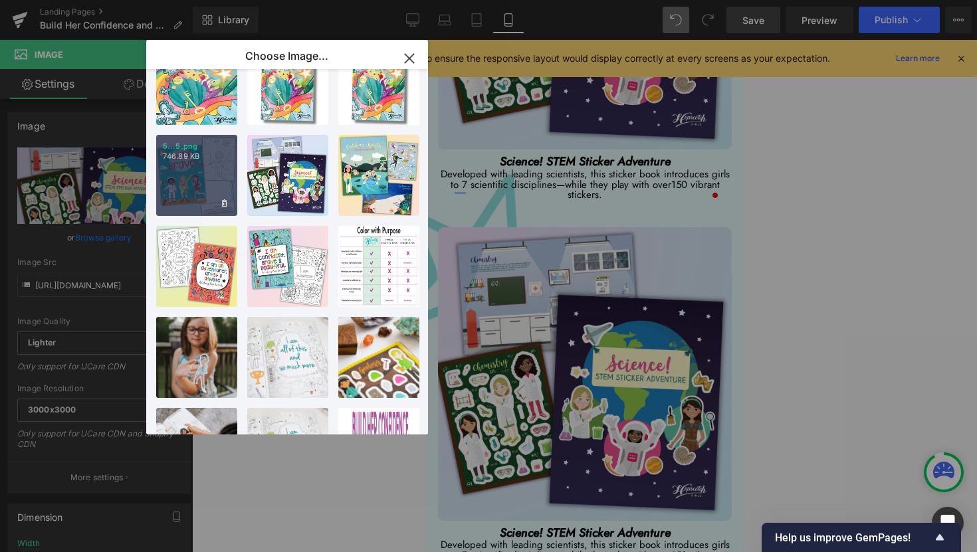
type input "[URL][DOMAIN_NAME]"
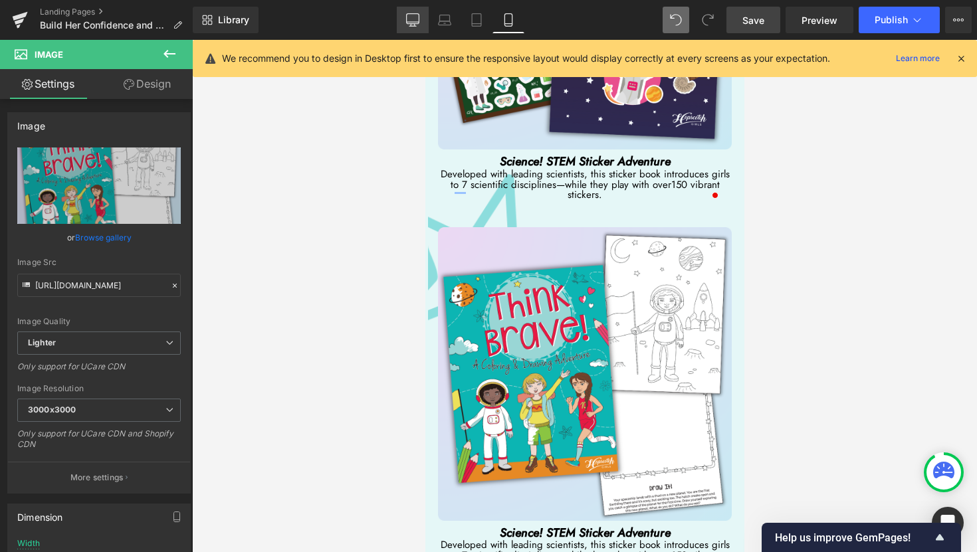
click at [411, 23] on icon at bounding box center [412, 19] width 13 height 13
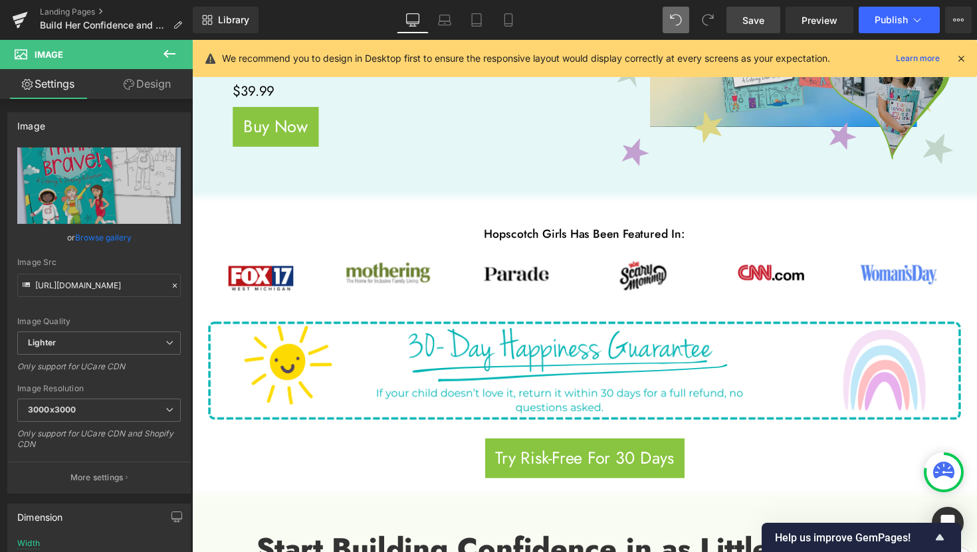
scroll to position [214, 0]
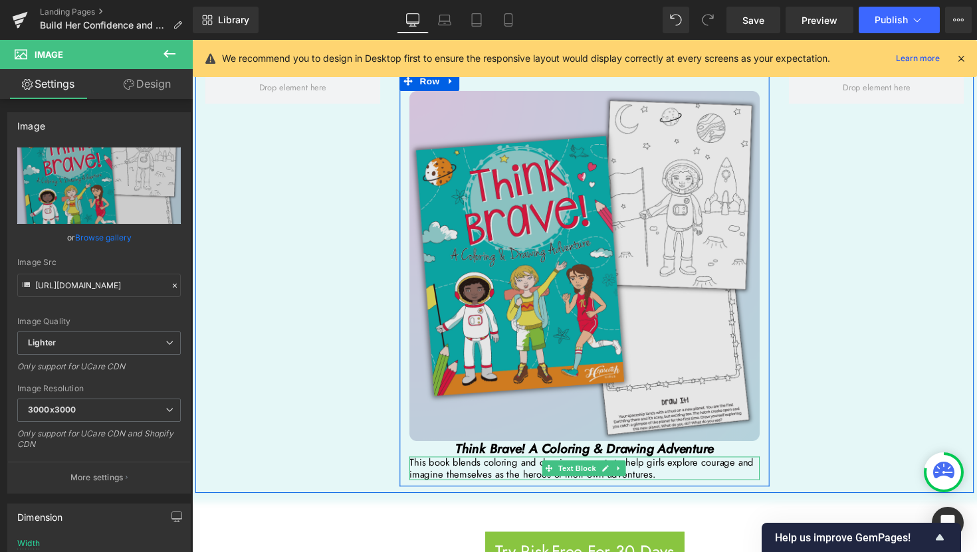
scroll to position [3164, 0]
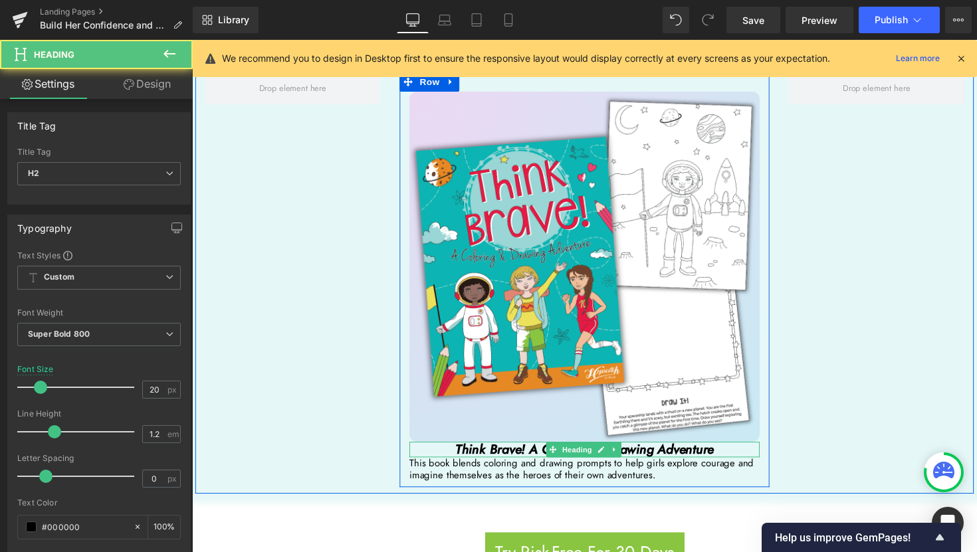
click at [677, 453] on icon "Think Brave! A Coloring & Drawing Adventure" at bounding box center [594, 459] width 265 height 19
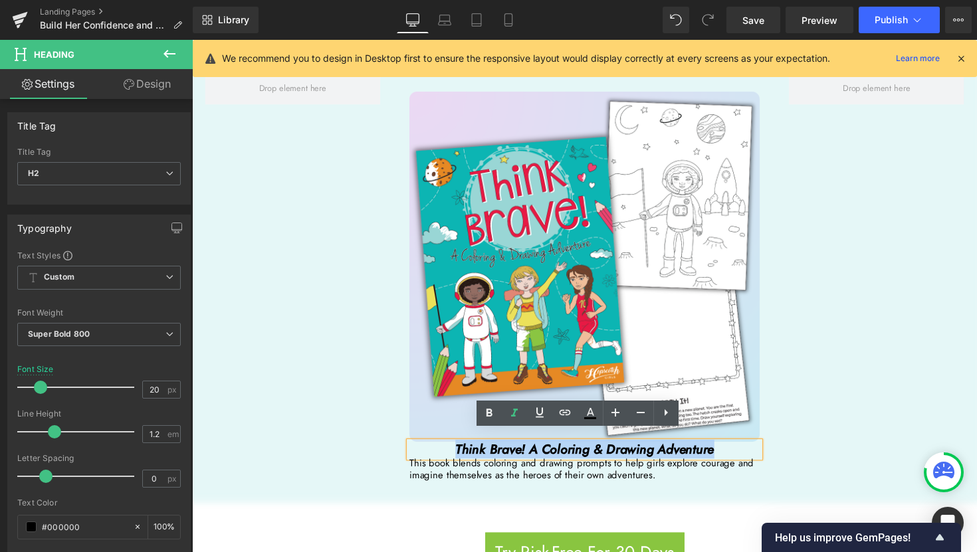
drag, startPoint x: 729, startPoint y: 450, endPoint x: 458, endPoint y: 448, distance: 271.0
click at [458, 452] on h2 "Think Brave! A Coloring & Drawing Adventure" at bounding box center [594, 460] width 359 height 16
copy icon "Think Brave! A Coloring & Drawing Adventure"
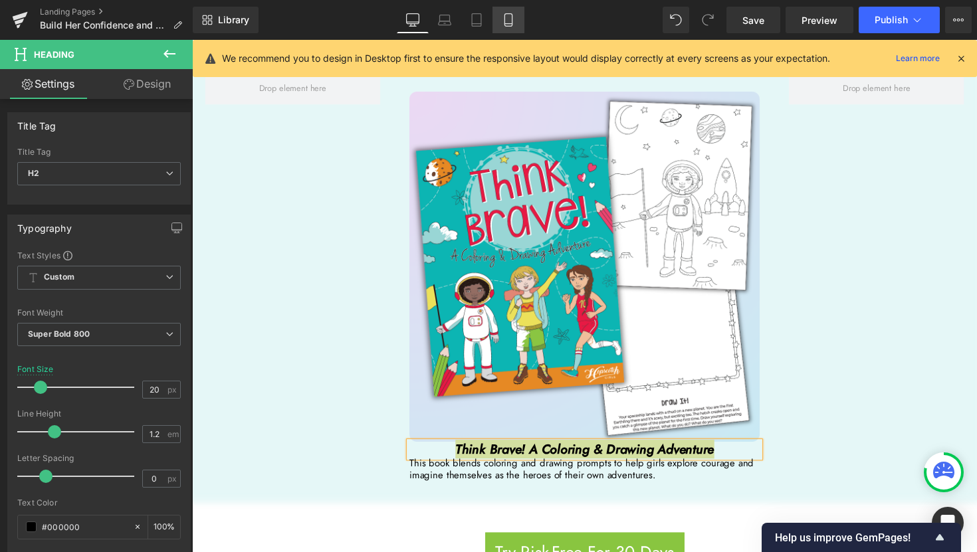
click at [511, 23] on icon at bounding box center [508, 19] width 13 height 13
type input "17"
type input "100"
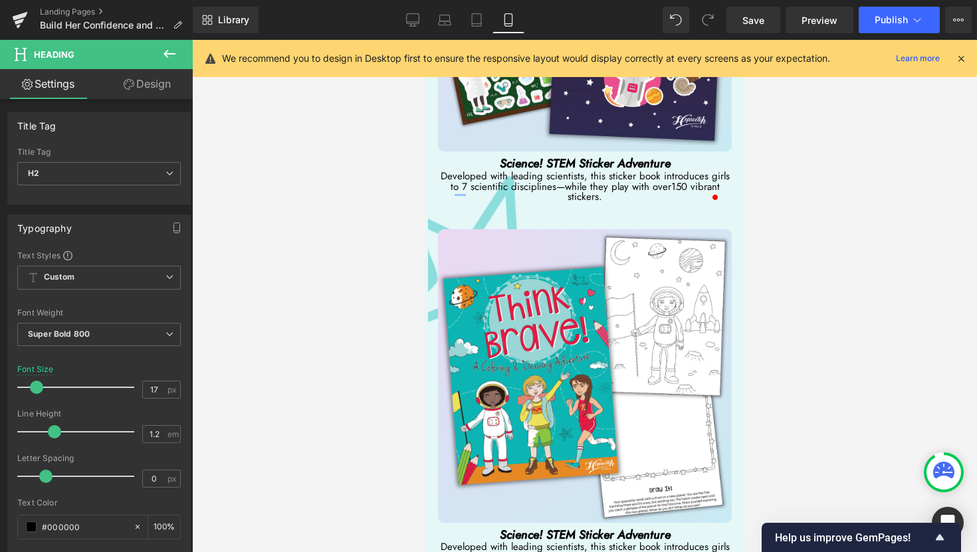
scroll to position [5283, 0]
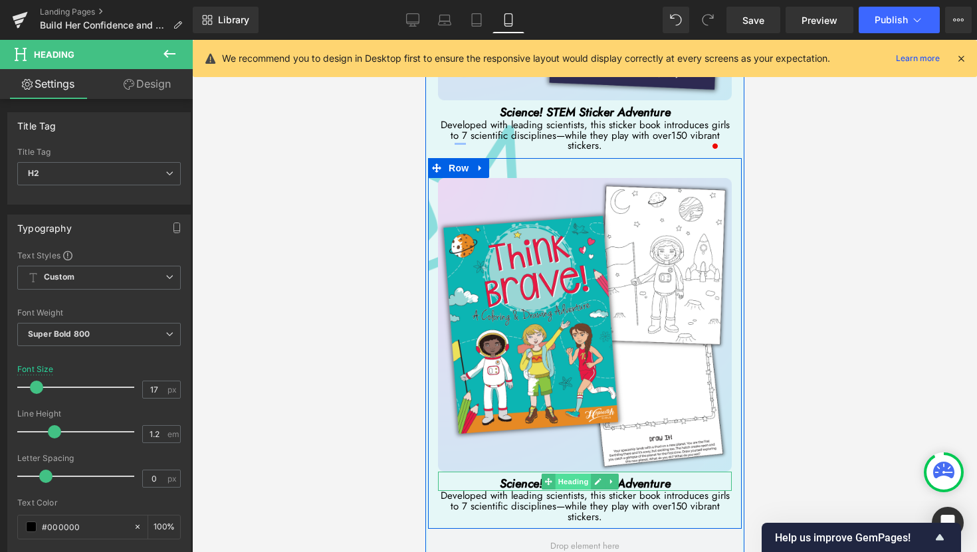
click at [567, 474] on span "Heading" at bounding box center [572, 482] width 36 height 16
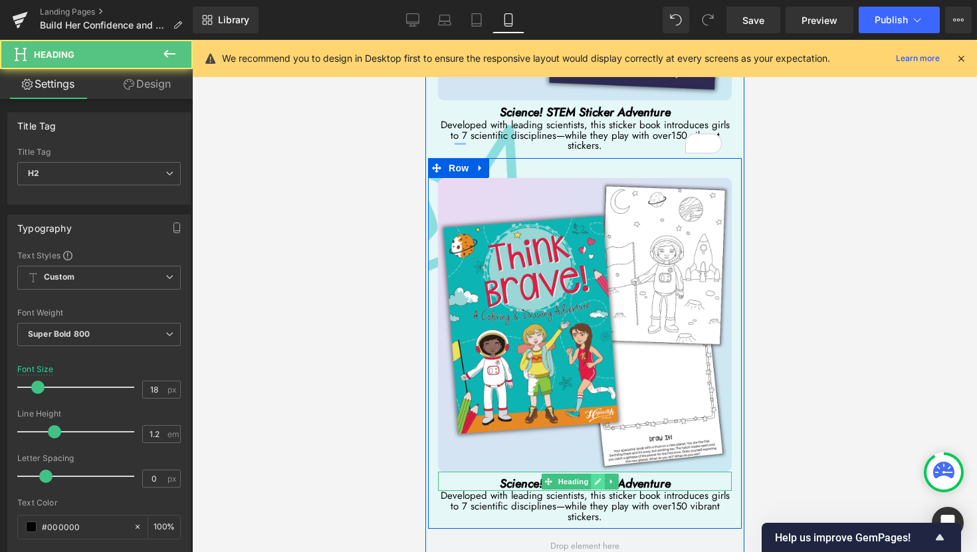
click at [593, 478] on icon at bounding box center [596, 482] width 7 height 8
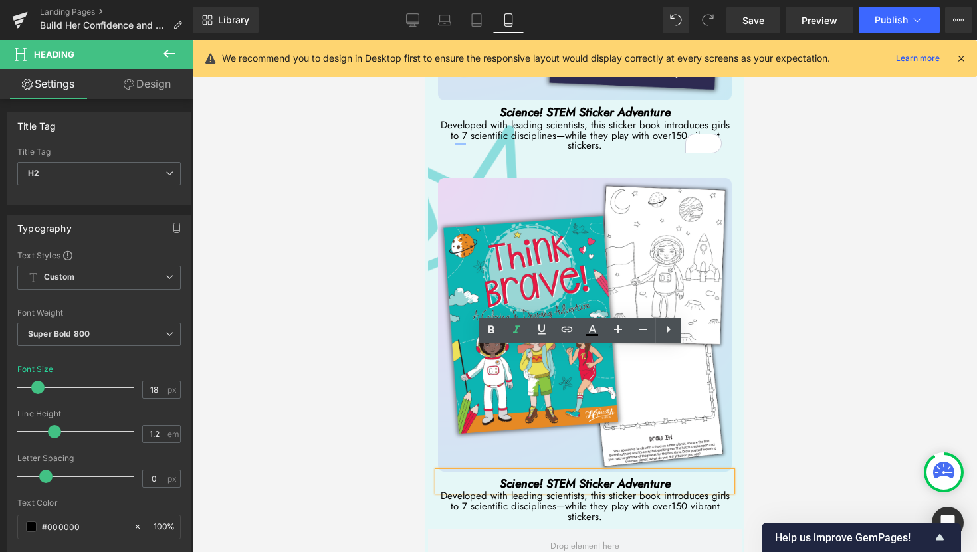
click at [647, 475] on icon "Science! STEM Sticker Adventure" at bounding box center [584, 483] width 171 height 17
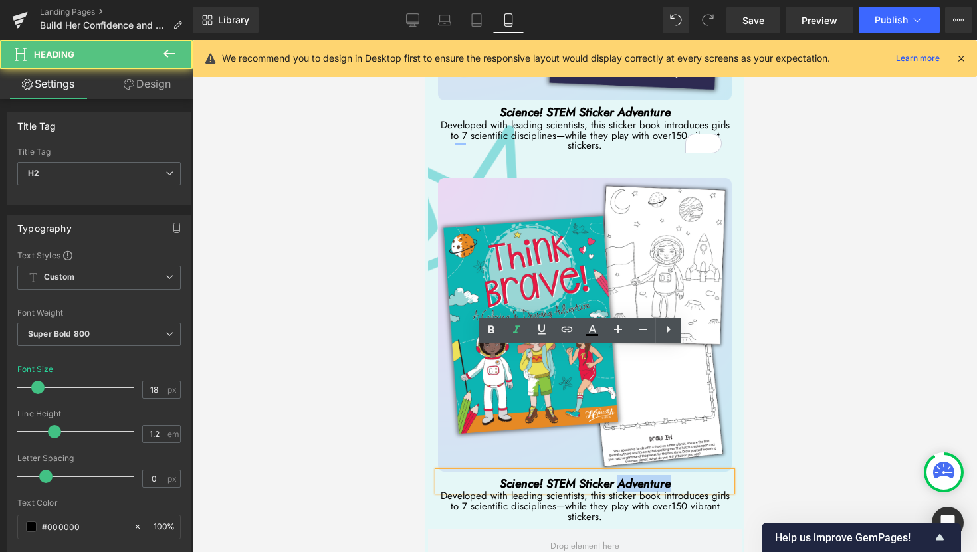
click at [647, 475] on icon "Science! STEM Sticker Adventure" at bounding box center [584, 483] width 171 height 17
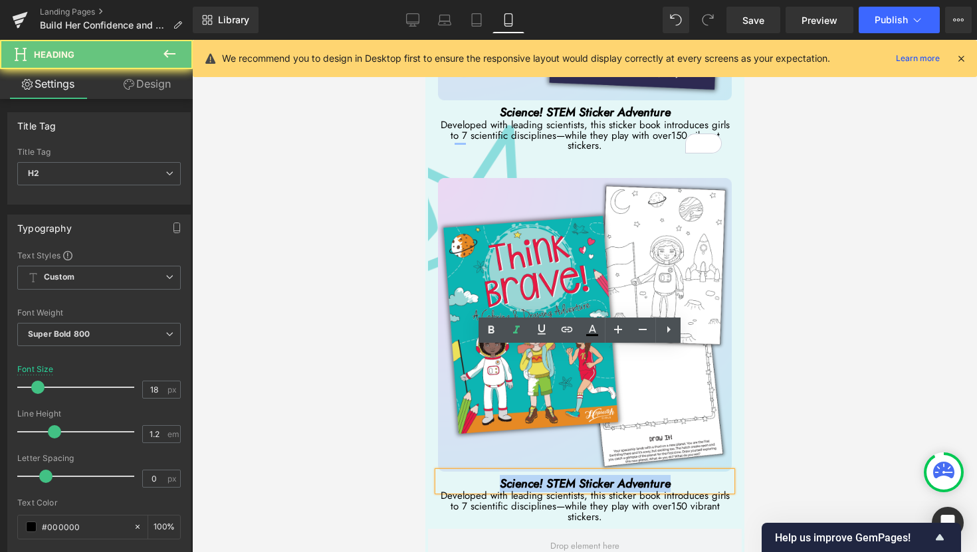
click at [647, 475] on icon "Science! STEM Sticker Adventure" at bounding box center [584, 483] width 171 height 17
paste div
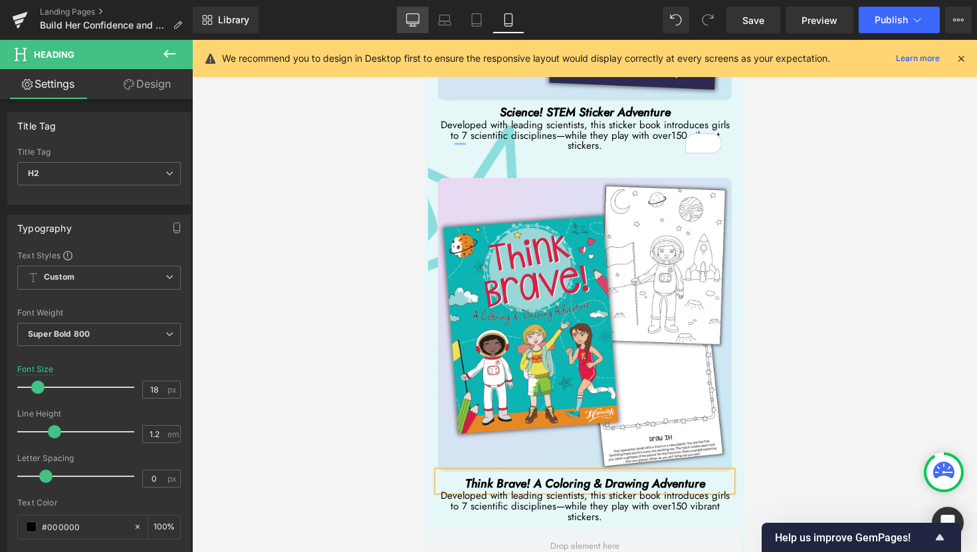
click at [411, 23] on icon at bounding box center [412, 19] width 13 height 13
type input "20"
type input "100"
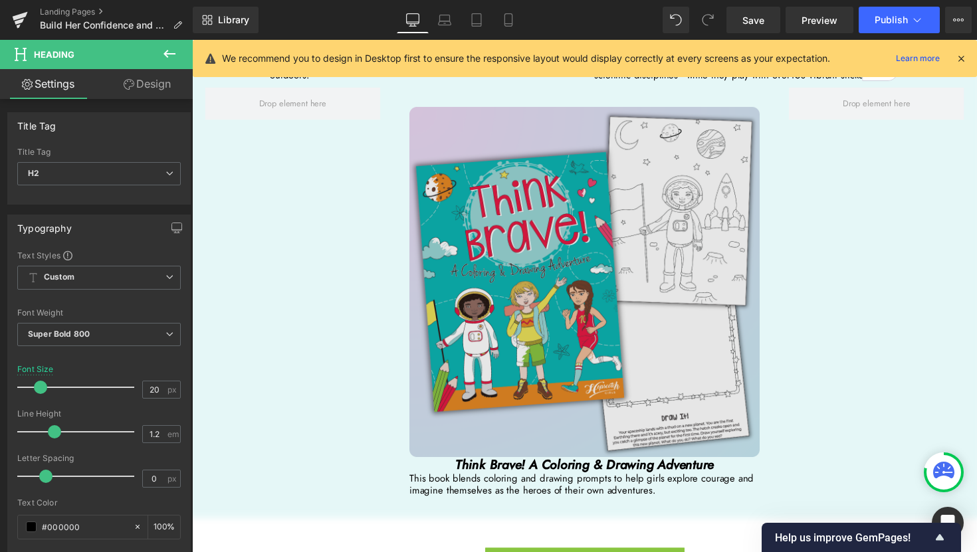
scroll to position [3274, 0]
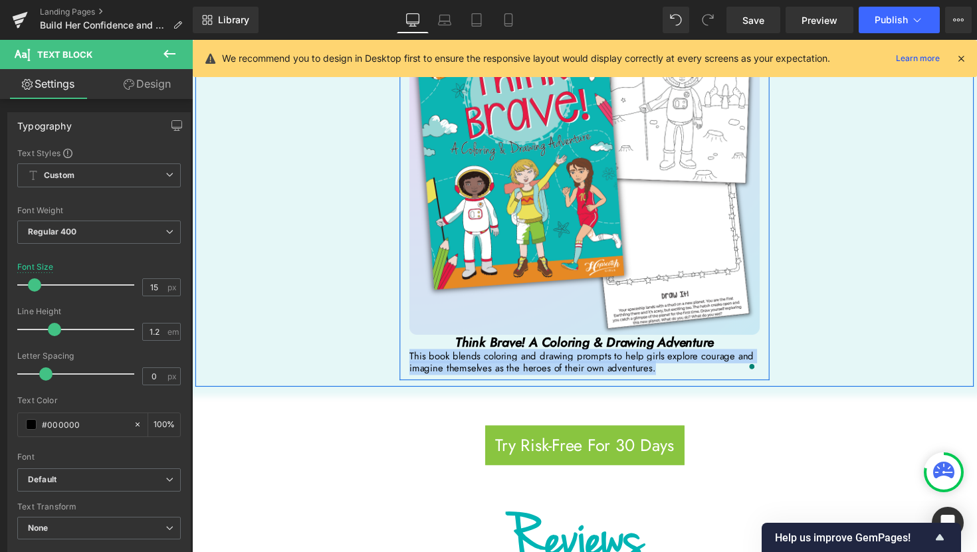
drag, startPoint x: 660, startPoint y: 366, endPoint x: 409, endPoint y: 351, distance: 251.6
click at [409, 351] on div "Image Think Brave! A Coloring & Drawing Adventure Heading This book blends colo…" at bounding box center [594, 182] width 379 height 399
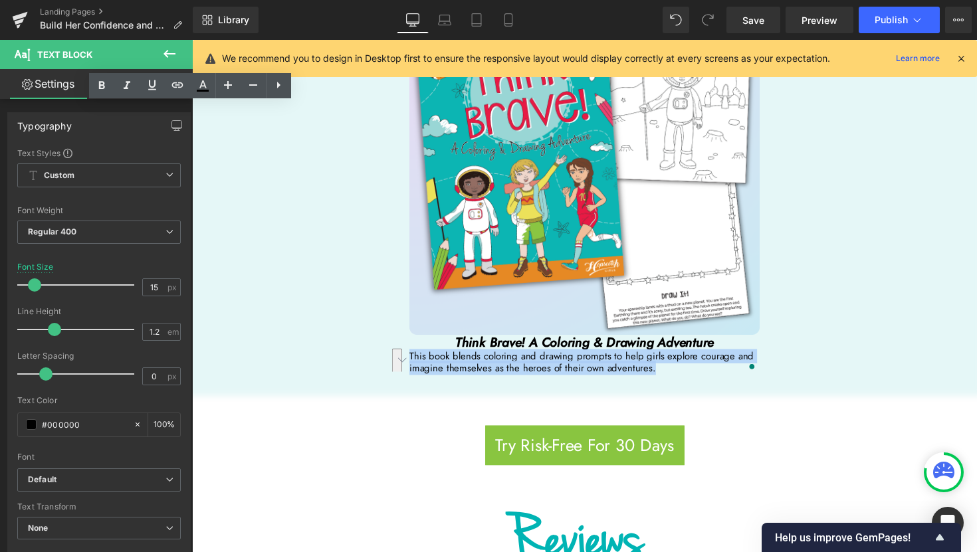
copy p "This book blends coloring and drawing prompts to help girls explore courage and…"
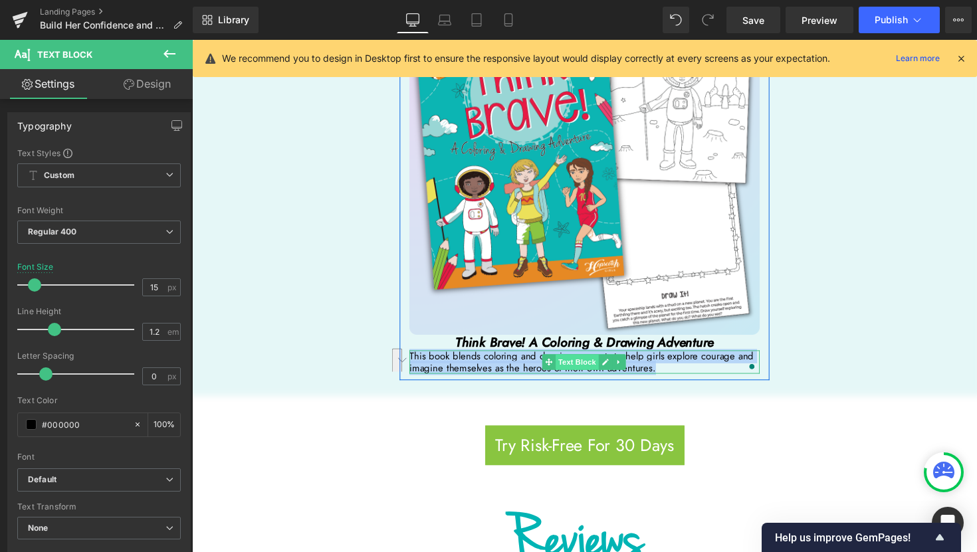
click at [583, 362] on span "Text Block" at bounding box center [586, 370] width 44 height 16
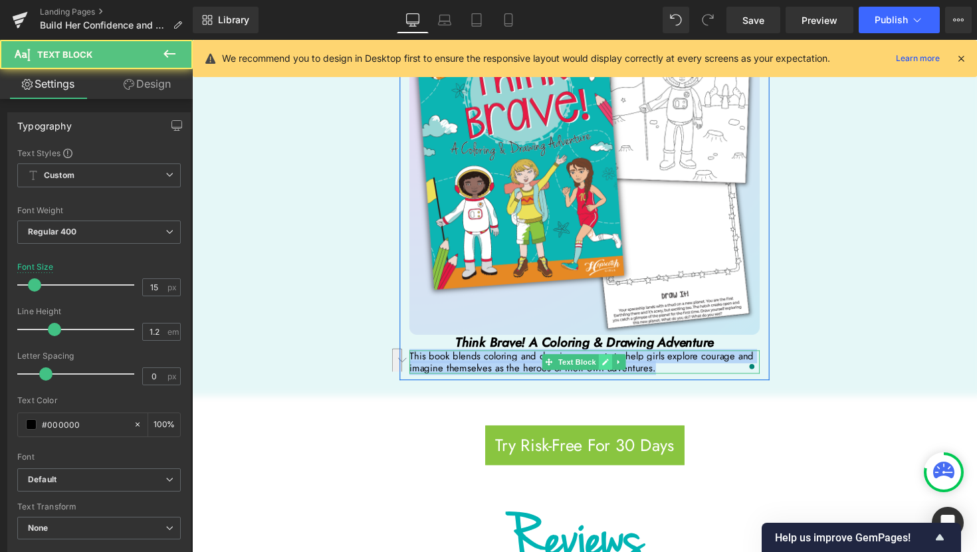
click at [611, 366] on icon at bounding box center [614, 370] width 7 height 8
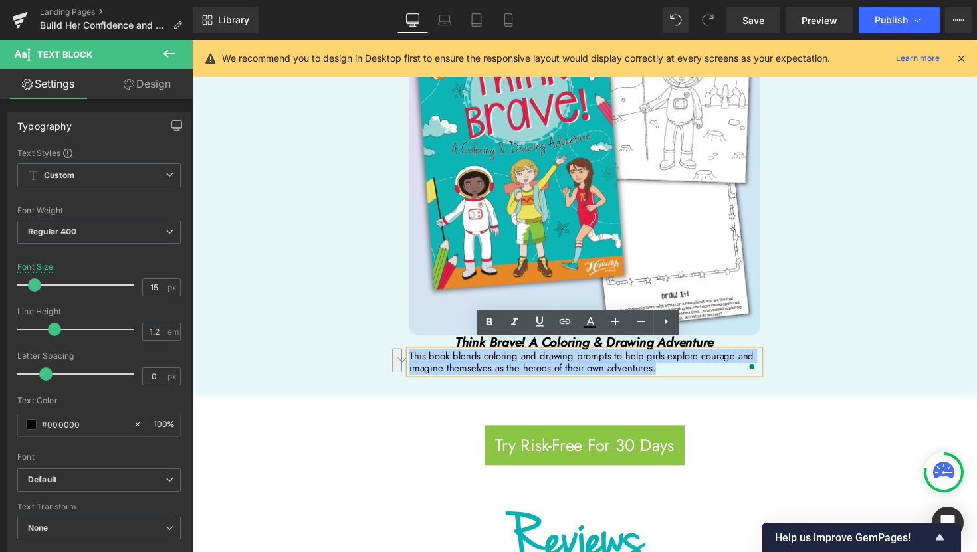
click at [669, 367] on p "This book blends coloring and drawing prompts to help girls explore courage and…" at bounding box center [594, 370] width 359 height 24
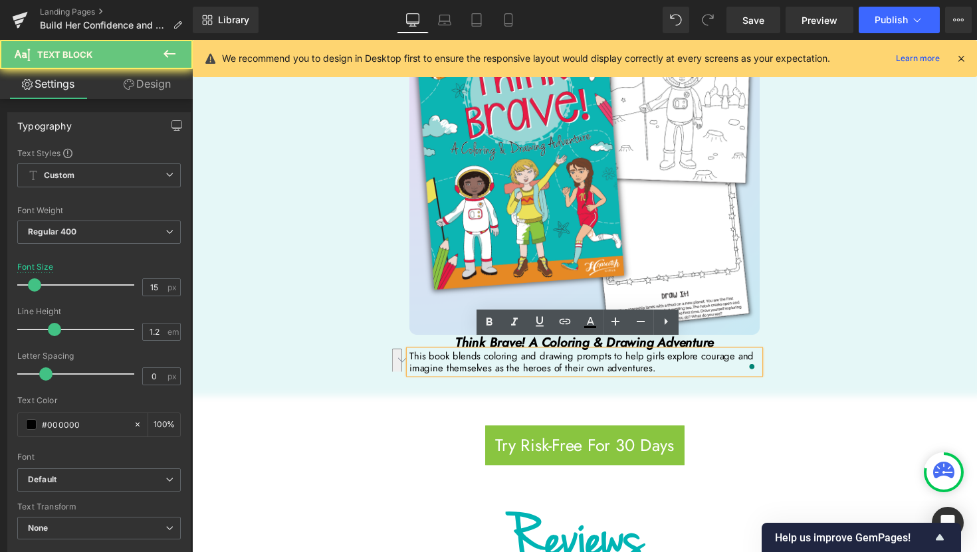
click at [669, 367] on p "This book blends coloring and drawing prompts to help girls explore courage and…" at bounding box center [594, 370] width 359 height 24
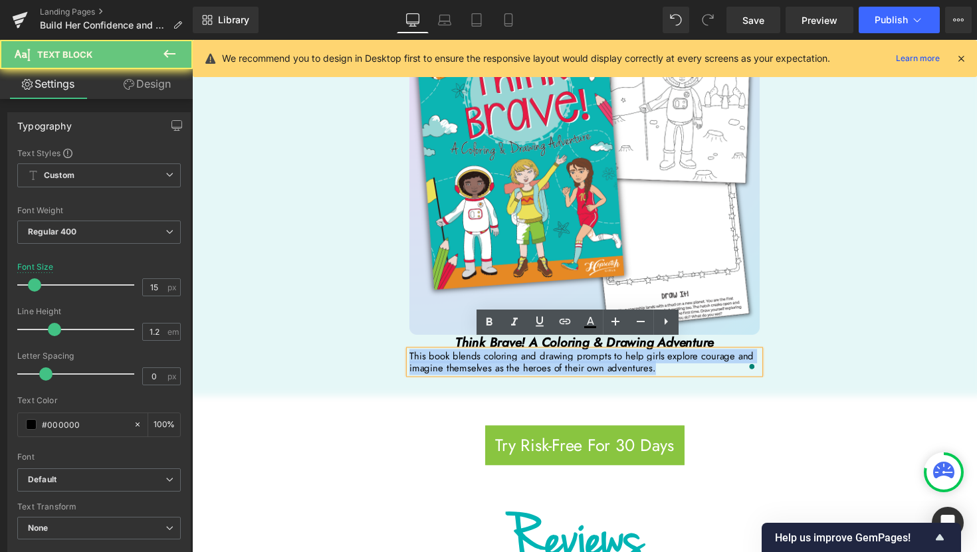
click at [669, 367] on p "This book blends coloring and drawing prompts to help girls explore courage and…" at bounding box center [594, 370] width 359 height 24
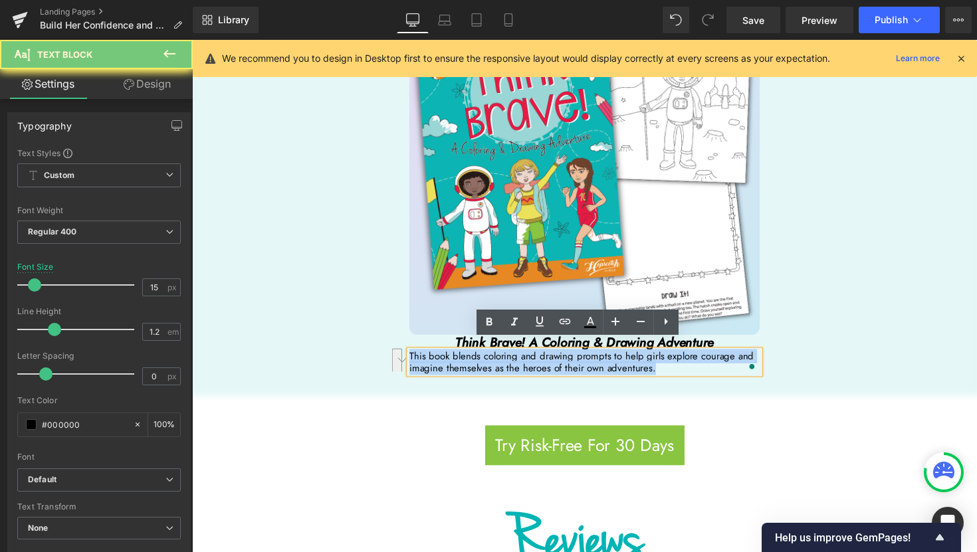
copy p "This book blends coloring and drawing prompts to help girls explore courage and…"
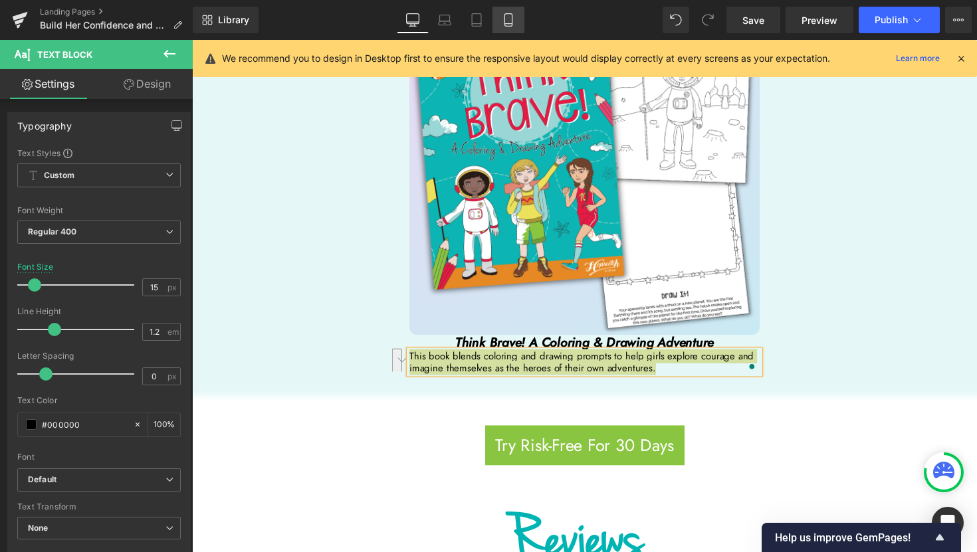
click at [506, 23] on icon at bounding box center [508, 19] width 13 height 13
type input "13"
type input "100"
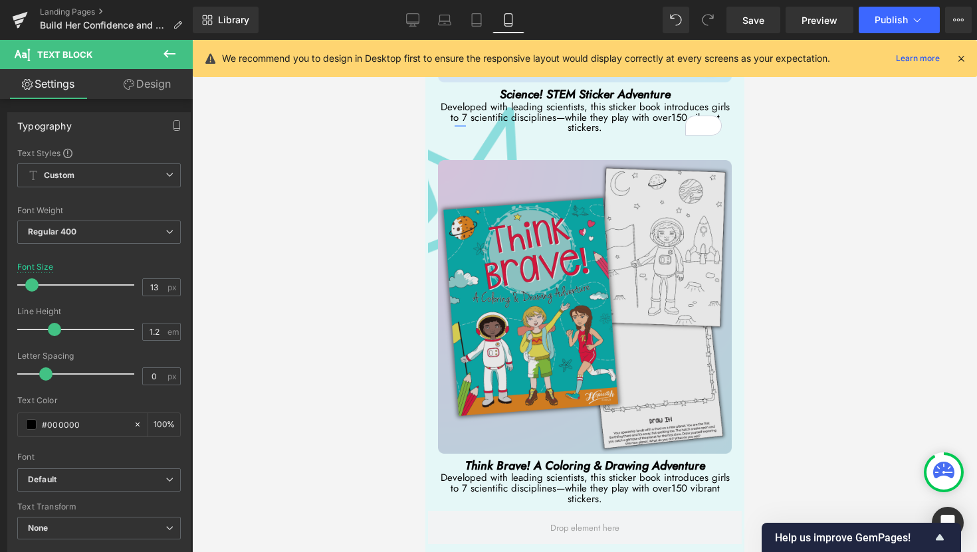
scroll to position [5404, 0]
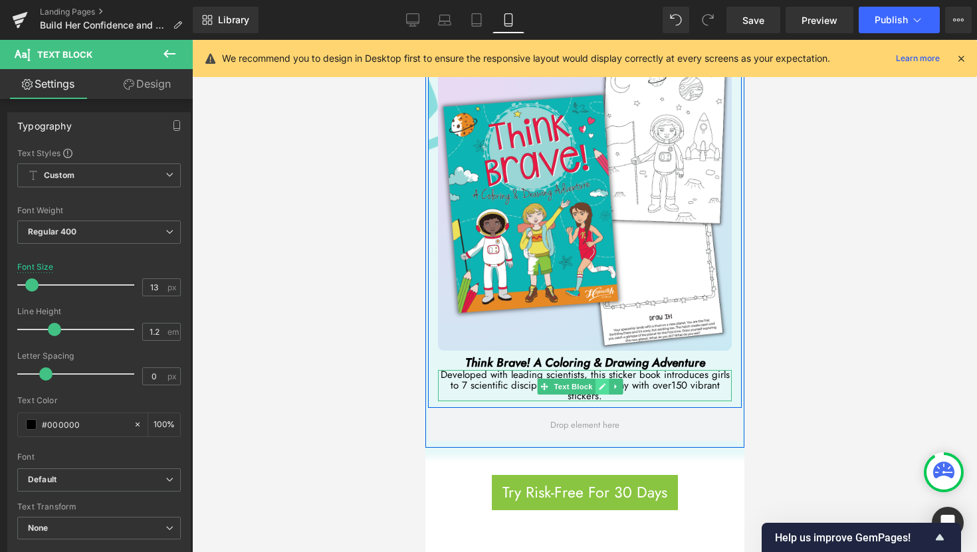
click at [597, 383] on icon at bounding box center [600, 387] width 7 height 8
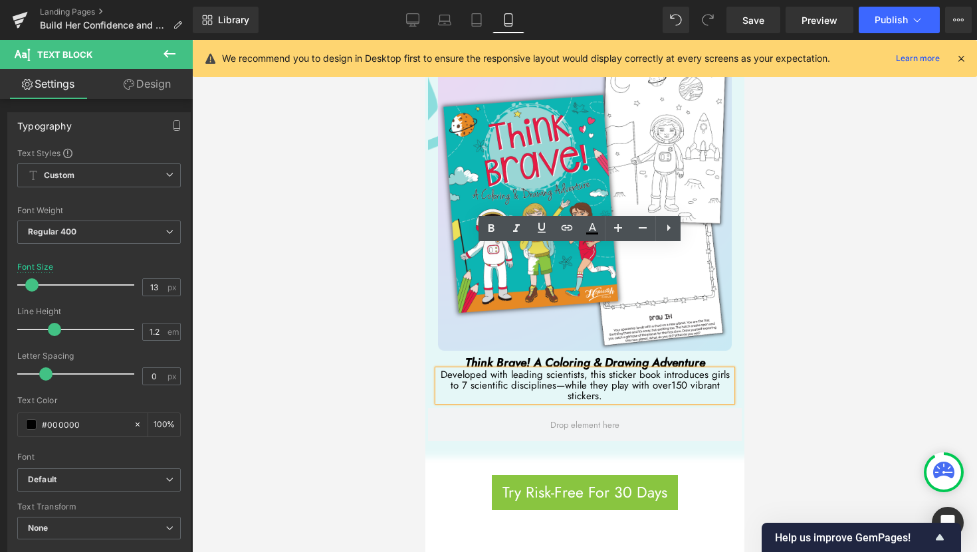
click at [616, 370] on p "Developed with leading scientists, this sticker book introduces girls to 7 scie…" at bounding box center [584, 385] width 294 height 31
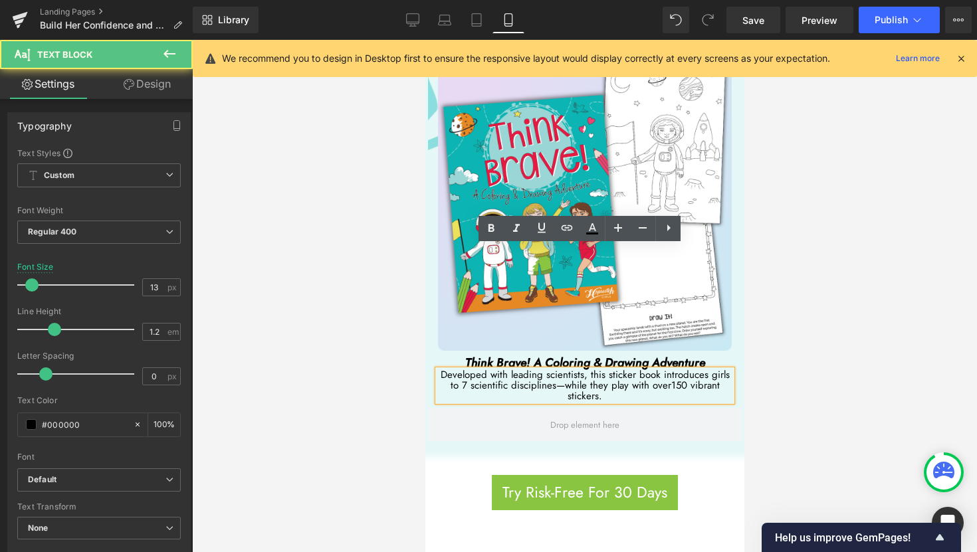
click at [616, 370] on p "Developed with leading scientists, this sticker book introduces girls to 7 scie…" at bounding box center [584, 385] width 294 height 31
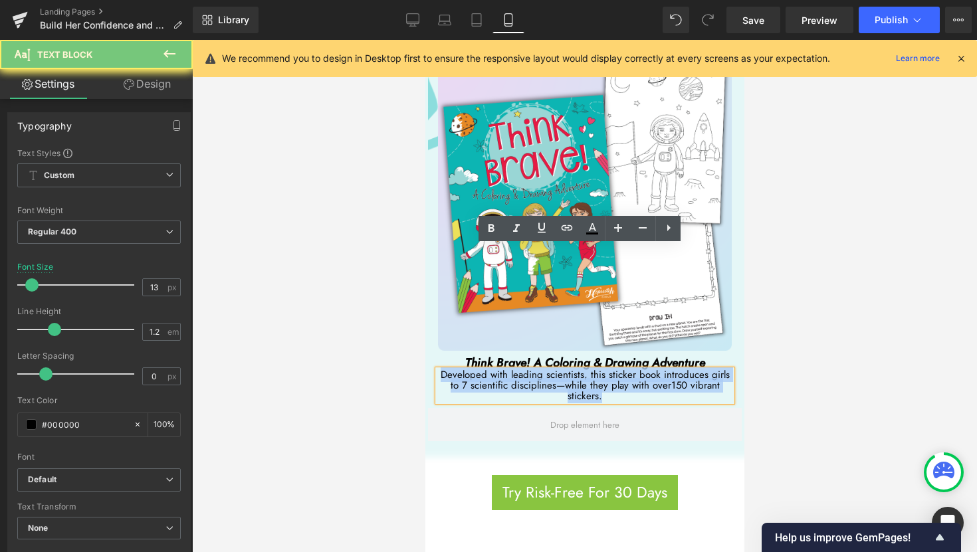
click at [616, 370] on p "Developed with leading scientists, this sticker book introduces girls to 7 scie…" at bounding box center [584, 385] width 294 height 31
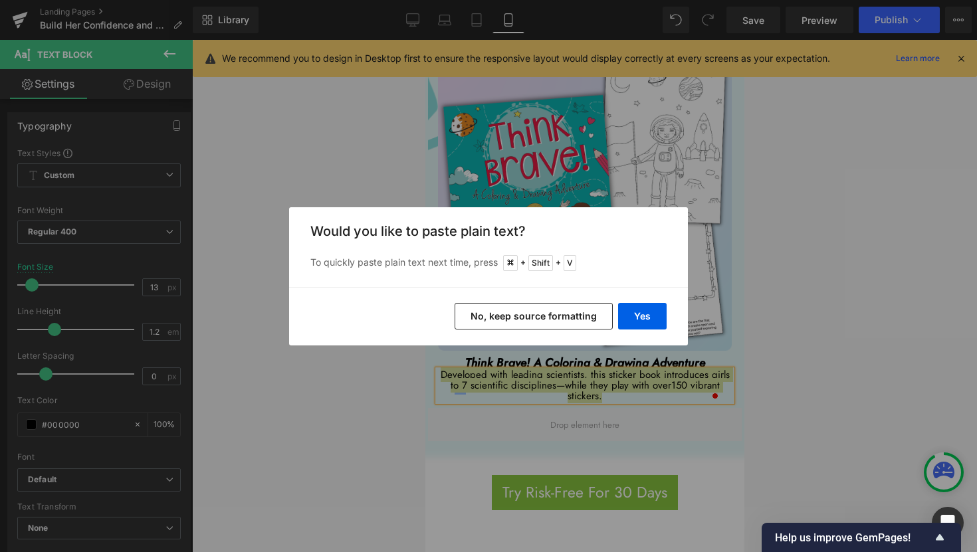
click at [569, 322] on button "No, keep source formatting" at bounding box center [533, 316] width 158 height 27
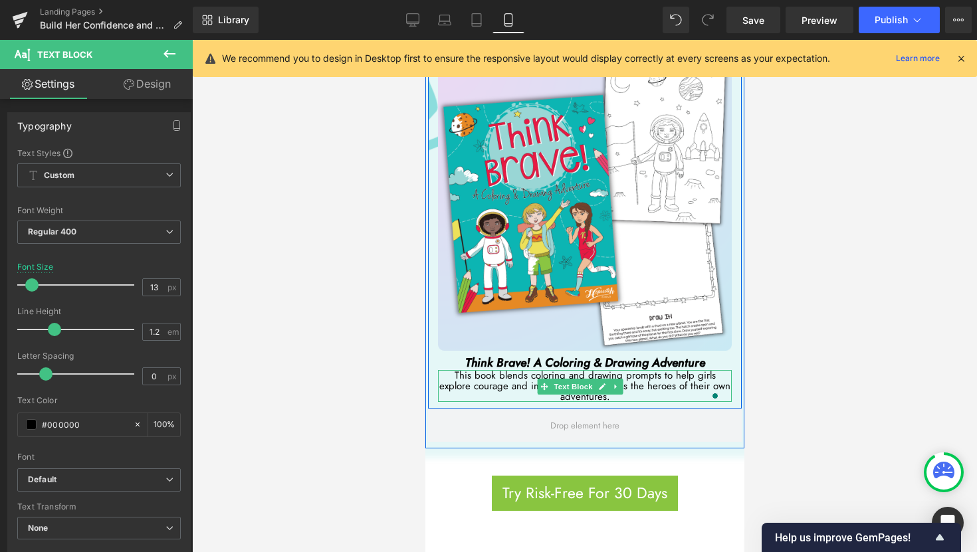
click at [635, 370] on div "This book blends coloring and drawing prompts to help girls explore courage and…" at bounding box center [584, 386] width 294 height 32
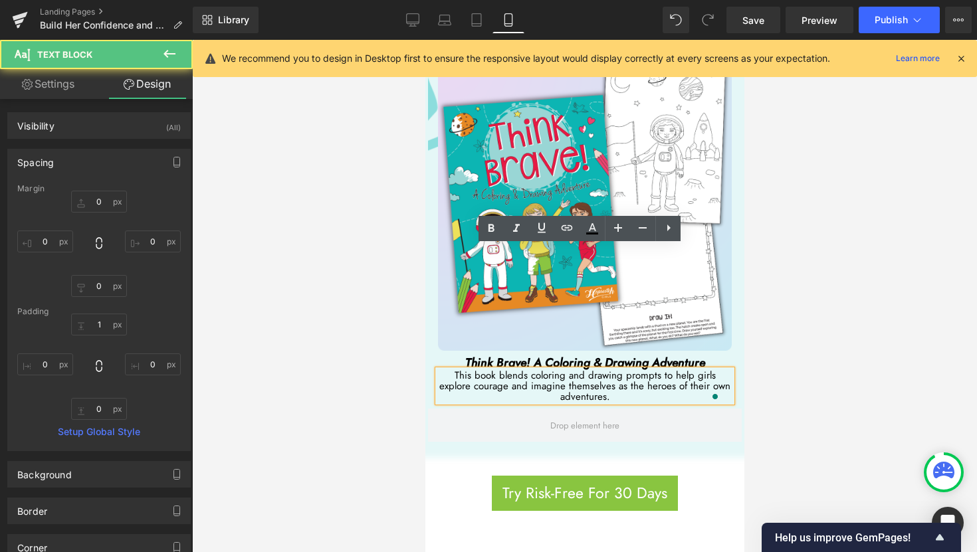
click at [833, 305] on div at bounding box center [584, 296] width 785 height 512
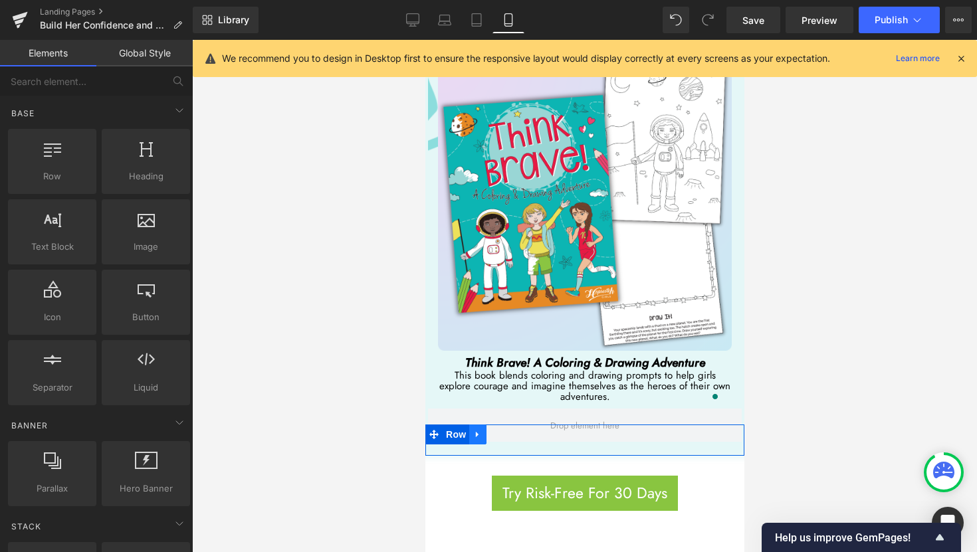
click at [475, 430] on icon at bounding box center [476, 435] width 9 height 10
click at [508, 430] on icon at bounding box center [511, 434] width 9 height 9
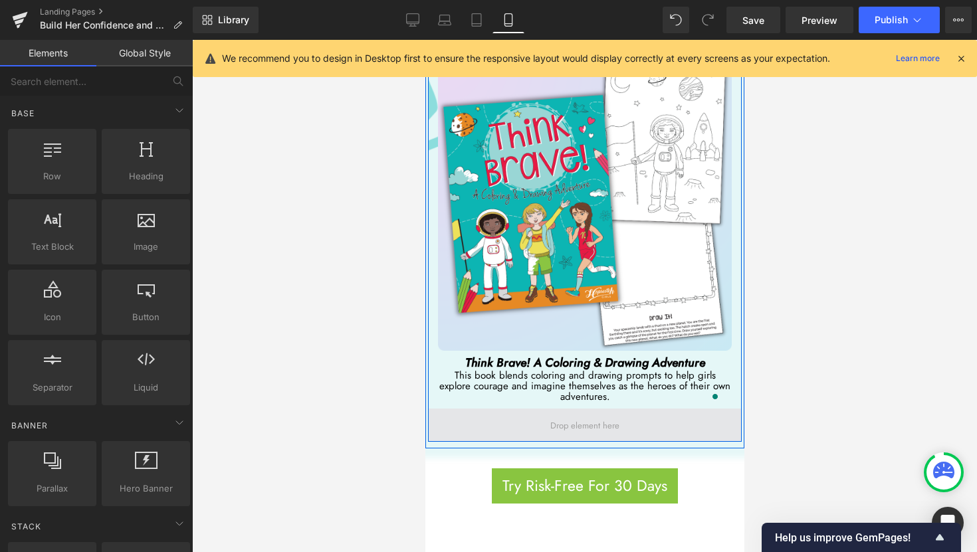
click at [657, 409] on span at bounding box center [584, 425] width 314 height 33
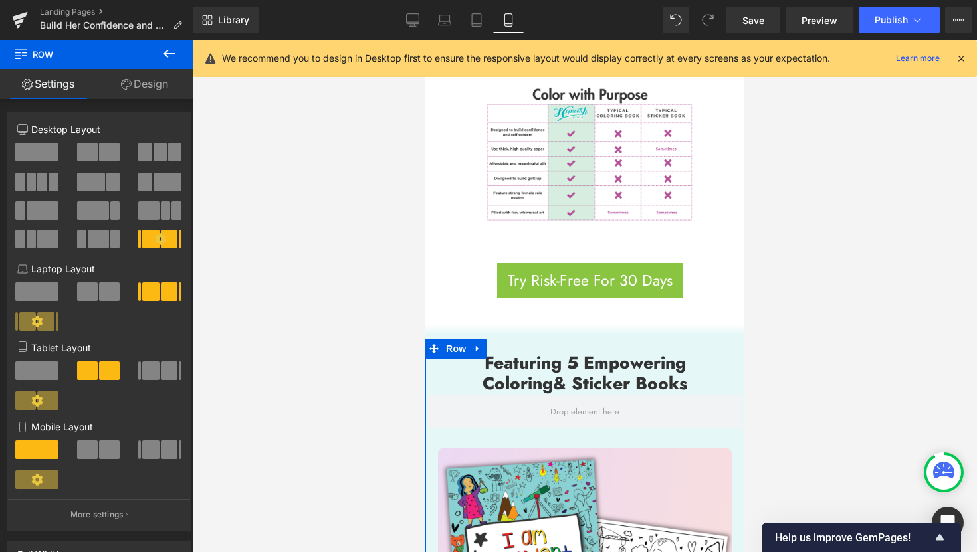
scroll to position [3395, 0]
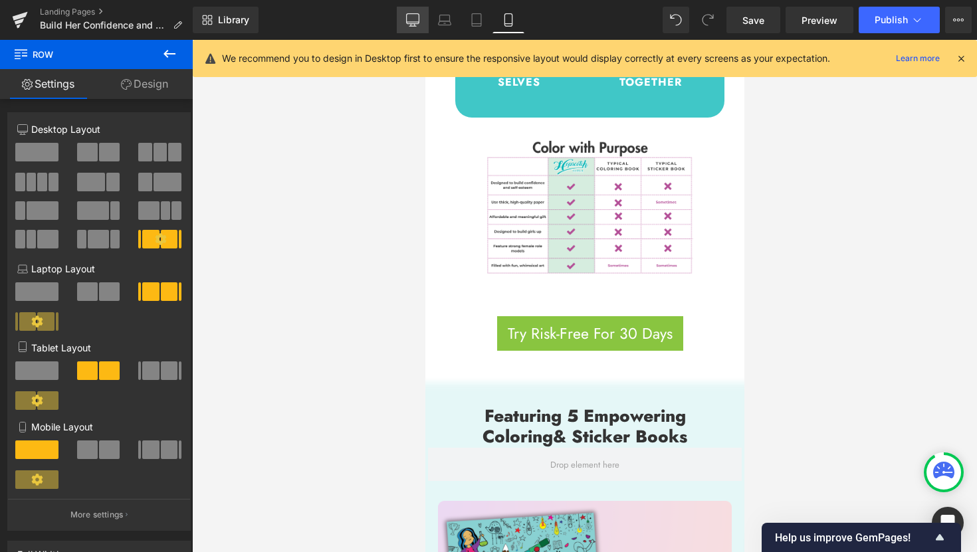
click at [405, 23] on link "Desktop" at bounding box center [413, 20] width 32 height 27
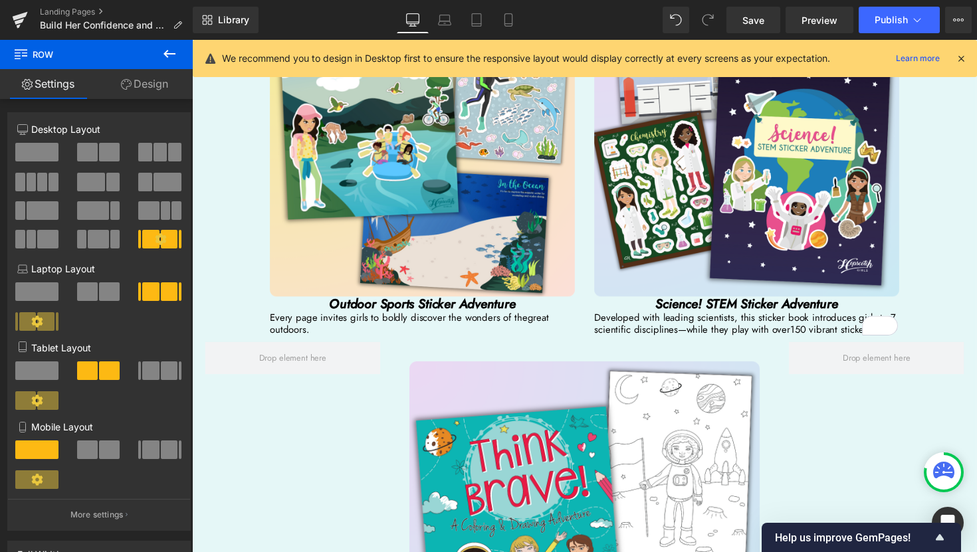
scroll to position [2761, 0]
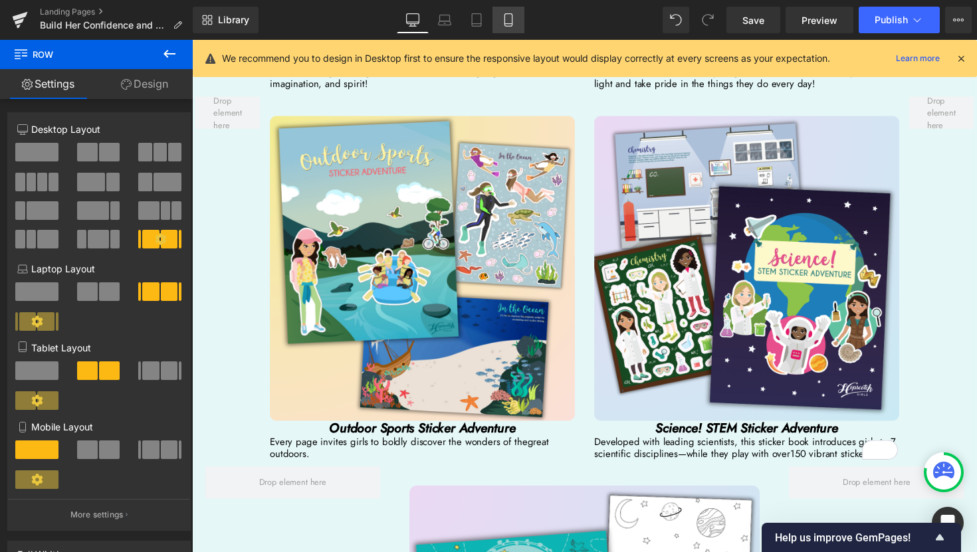
click at [516, 29] on link "Mobile" at bounding box center [508, 20] width 32 height 27
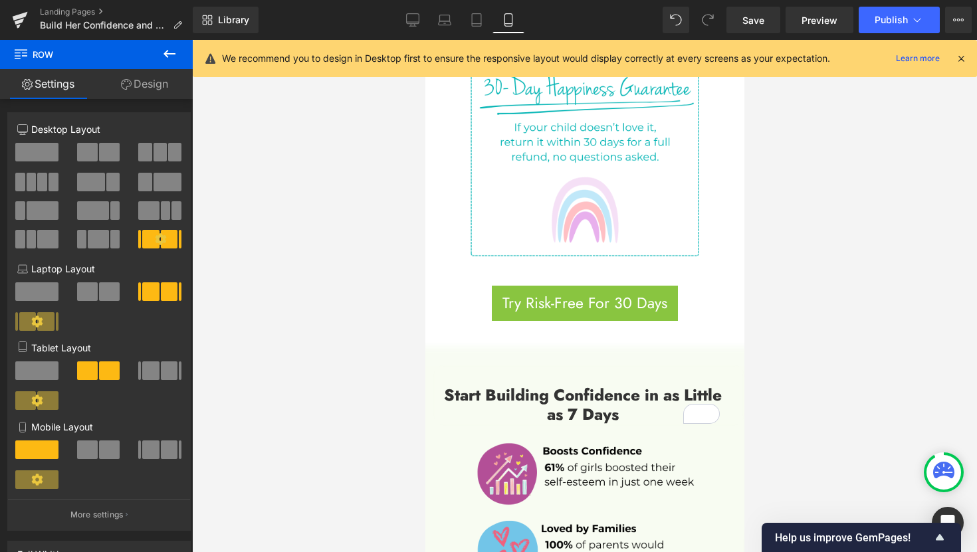
scroll to position [1043, 0]
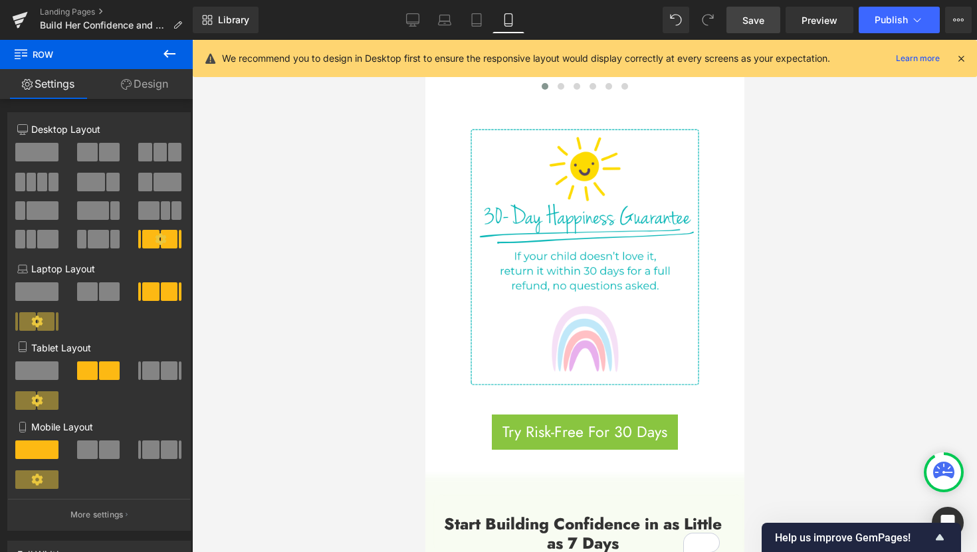
click at [743, 19] on span "Save" at bounding box center [753, 20] width 22 height 14
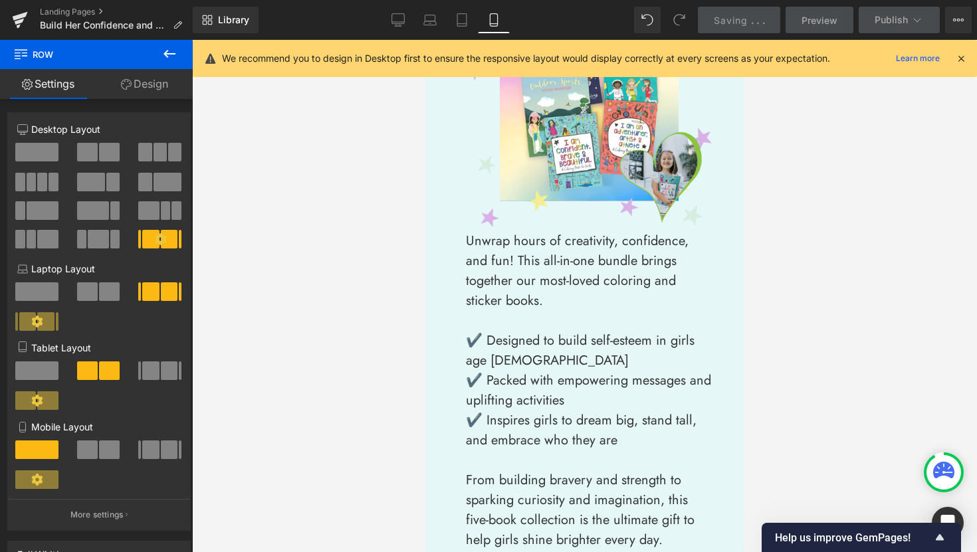
scroll to position [52, 0]
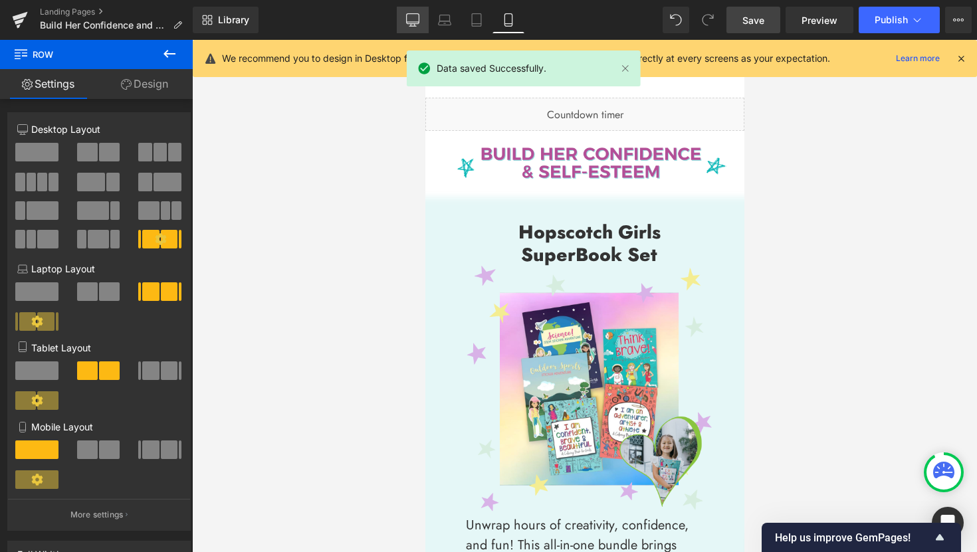
click at [404, 20] on link "Desktop" at bounding box center [413, 20] width 32 height 27
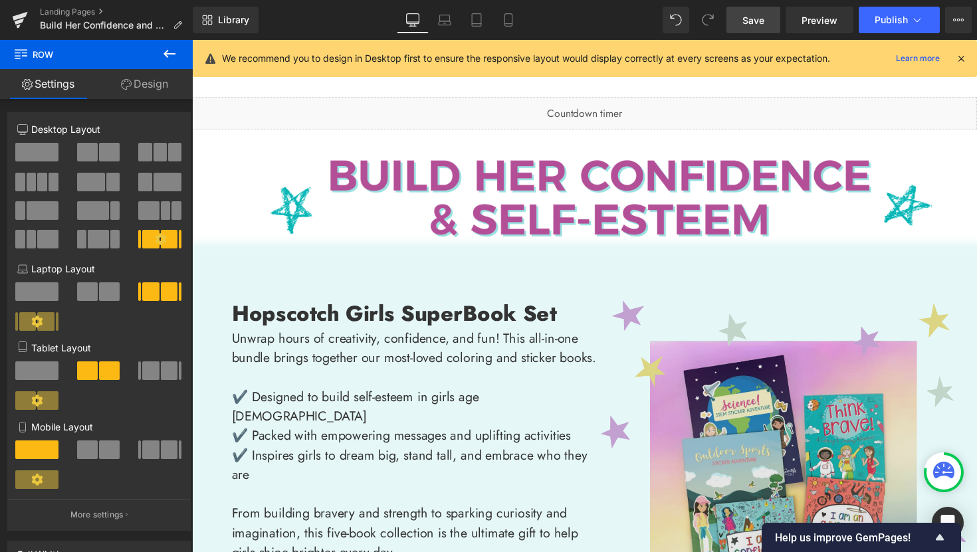
scroll to position [0, 0]
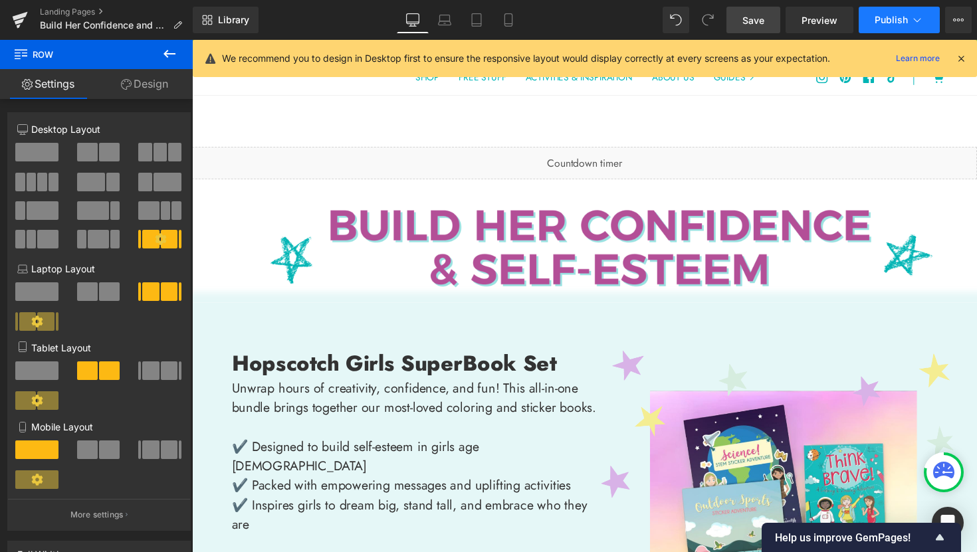
click at [891, 25] on span "Publish" at bounding box center [890, 20] width 33 height 11
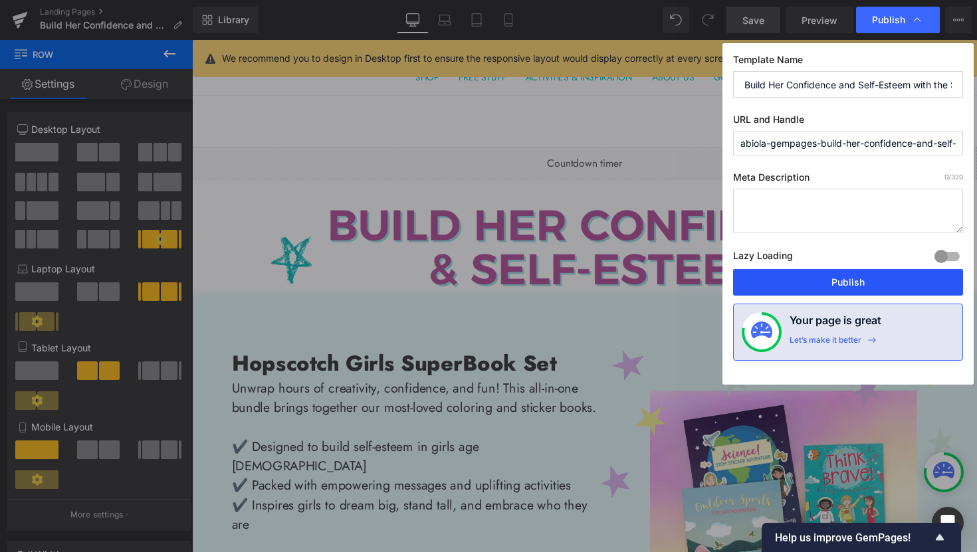
click at [877, 288] on button "Publish" at bounding box center [848, 282] width 230 height 27
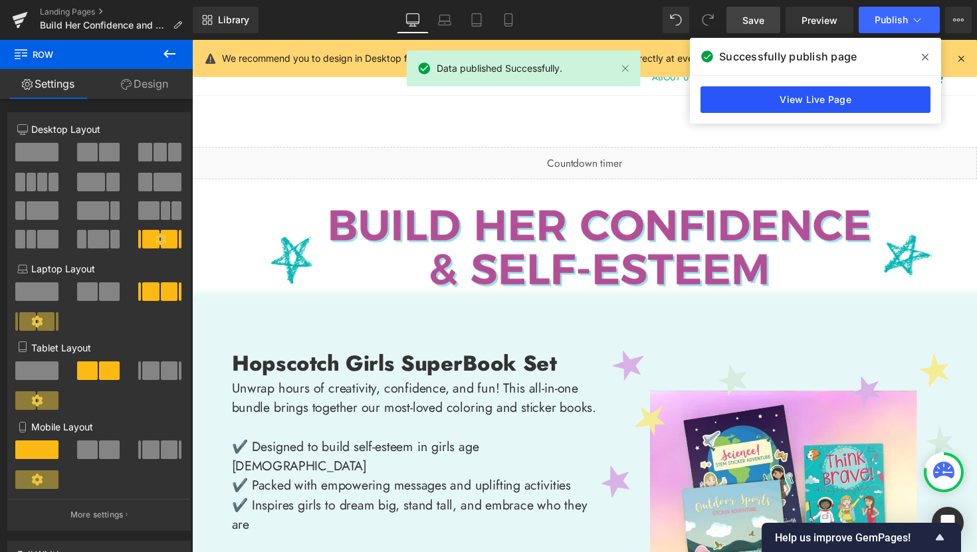
click at [795, 93] on link "View Live Page" at bounding box center [815, 99] width 230 height 27
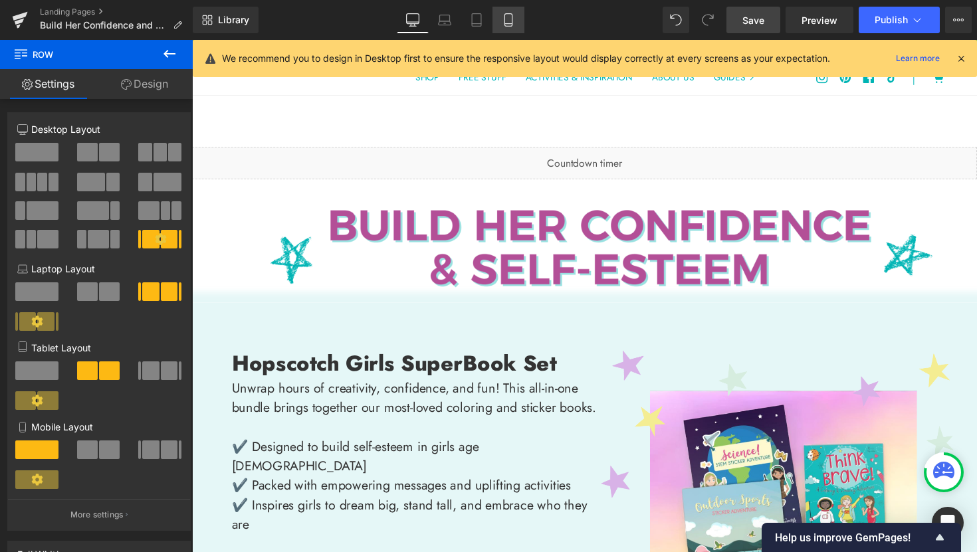
click at [516, 22] on link "Mobile" at bounding box center [508, 20] width 32 height 27
type input "100"
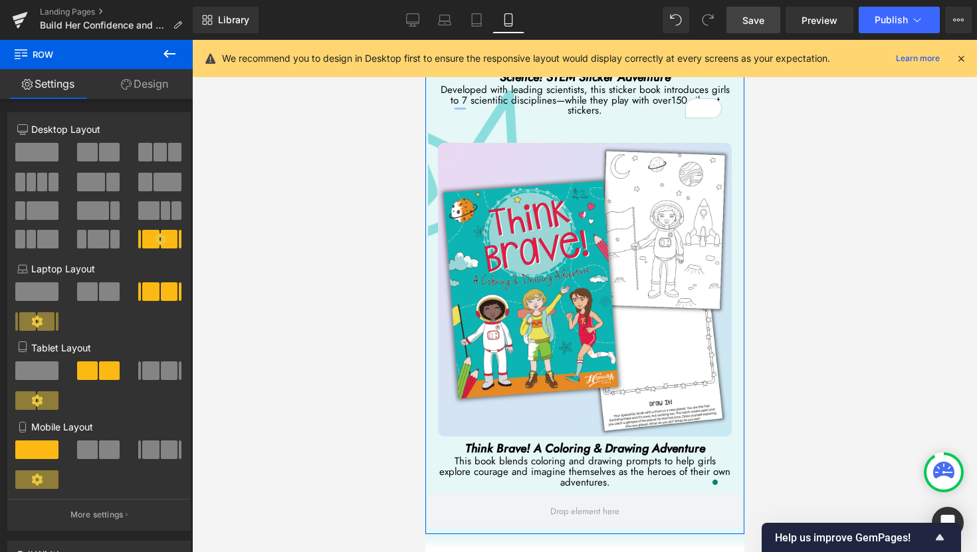
scroll to position [5397, 0]
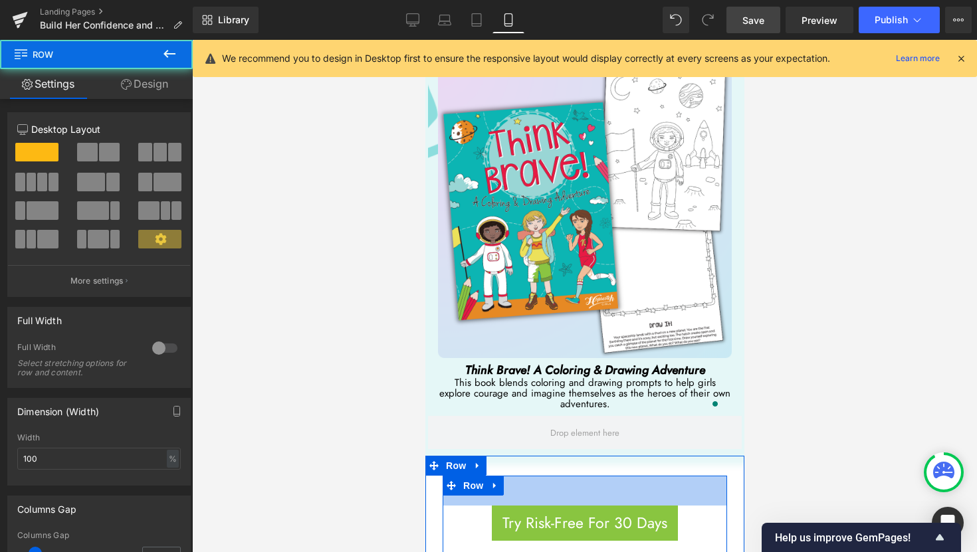
drag, startPoint x: 595, startPoint y: 354, endPoint x: 595, endPoint y: 384, distance: 29.9
click at [595, 476] on div "Try Risk-Free For 30 Days (P) Cart Button Product Row 45px" at bounding box center [584, 526] width 284 height 100
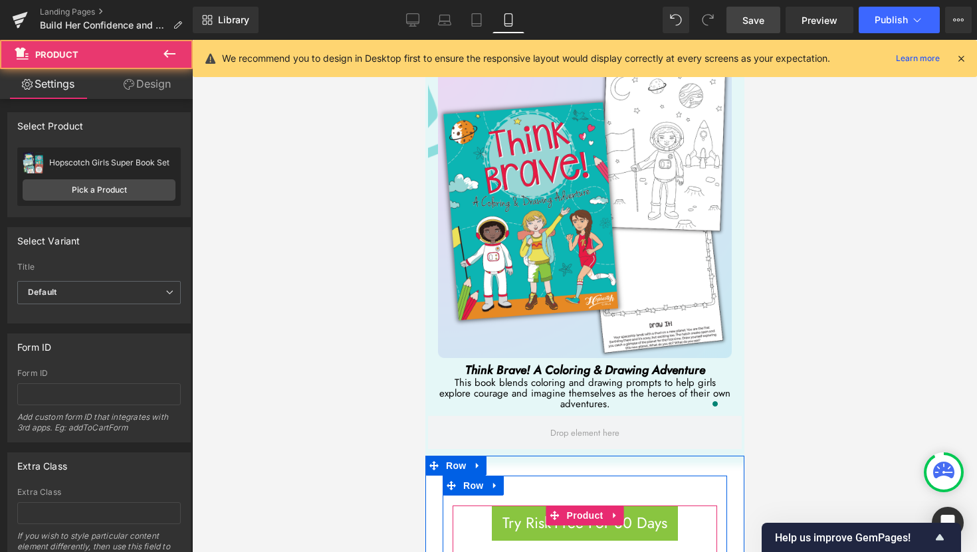
drag, startPoint x: 597, startPoint y: 447, endPoint x: 595, endPoint y: 440, distance: 7.4
click at [595, 506] on div "Try Risk-Free For 30 Days (P) Cart Button Product" at bounding box center [584, 541] width 264 height 70
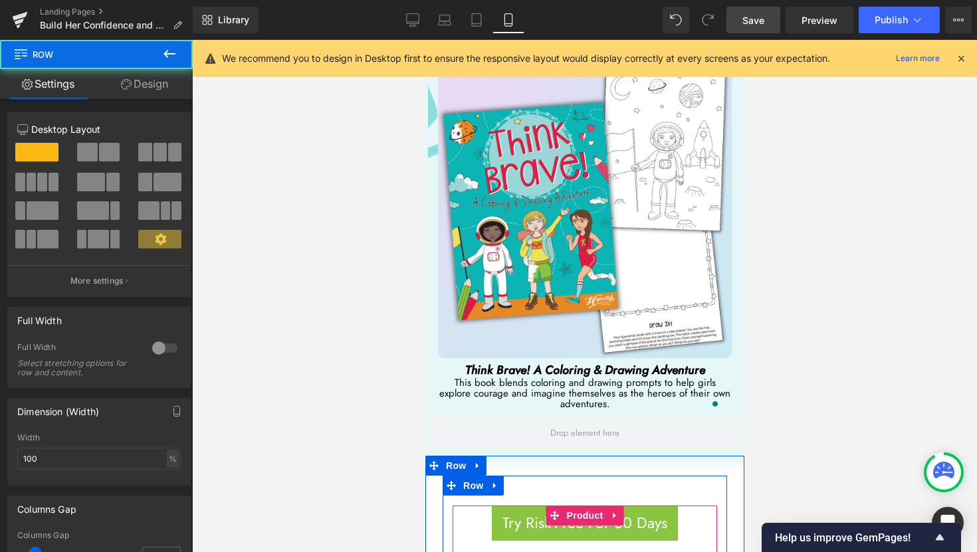
drag, startPoint x: 594, startPoint y: 452, endPoint x: 594, endPoint y: 442, distance: 10.0
click at [594, 476] on div "Try Risk-Free For 30 Days (P) Cart Button Product Row 45px" at bounding box center [584, 526] width 284 height 100
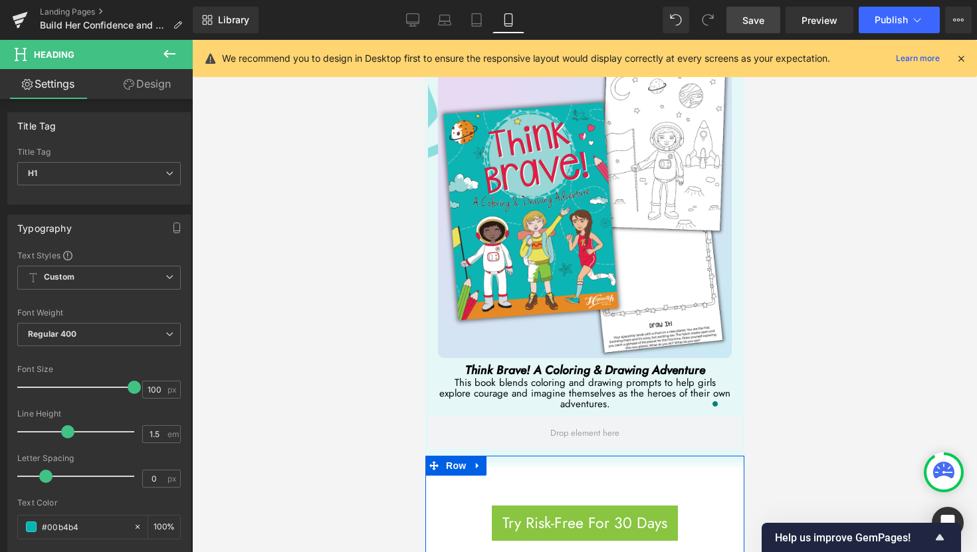
drag, startPoint x: 595, startPoint y: 454, endPoint x: 595, endPoint y: 434, distance: 19.9
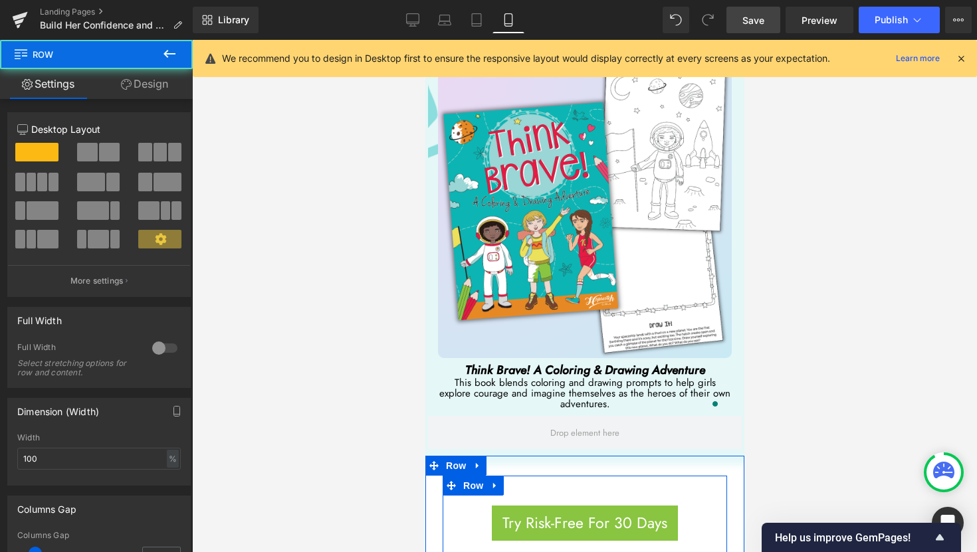
drag, startPoint x: 662, startPoint y: 449, endPoint x: 660, endPoint y: 433, distance: 16.0
click at [661, 476] on div "Try Risk-Free For 30 Days (P) Cart Button Product Row 45px" at bounding box center [584, 526] width 284 height 100
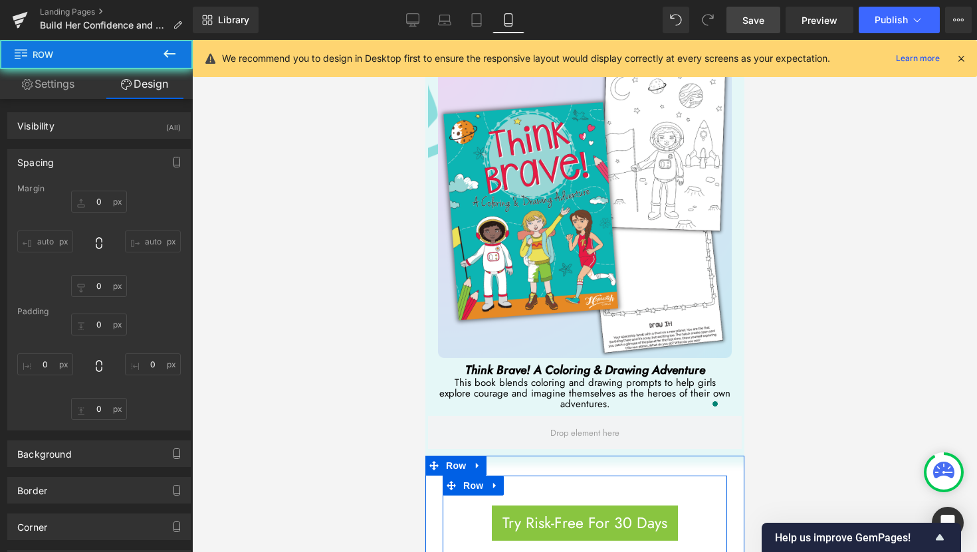
type input "0"
type input "45"
type input "0"
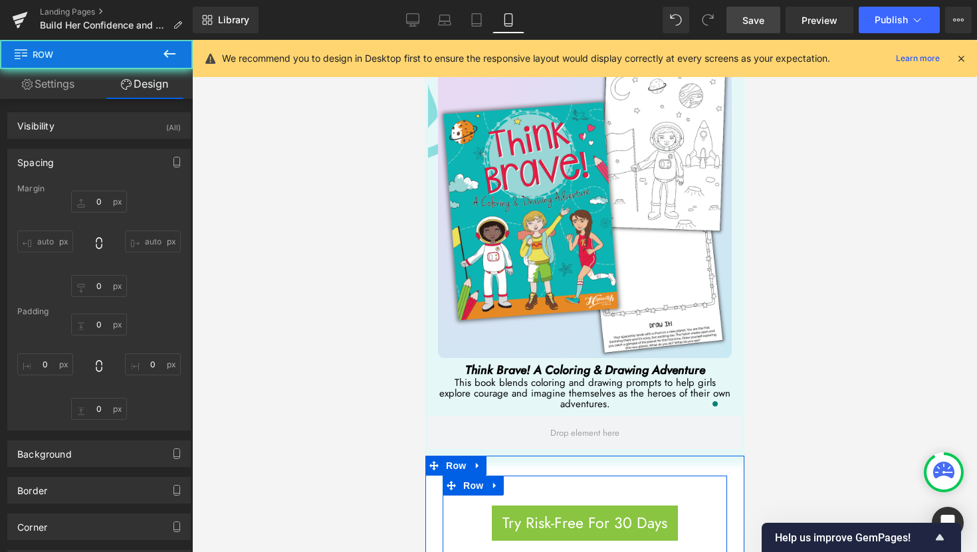
type input "0"
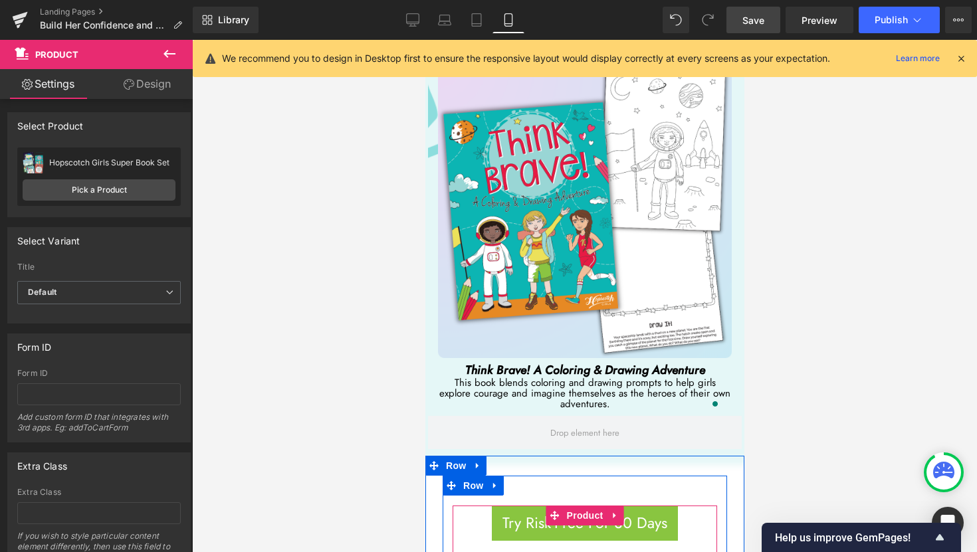
drag, startPoint x: 660, startPoint y: 428, endPoint x: 657, endPoint y: 439, distance: 11.6
click at [657, 506] on div "Try Risk-Free For 30 Days (P) Cart Button Product" at bounding box center [584, 541] width 264 height 70
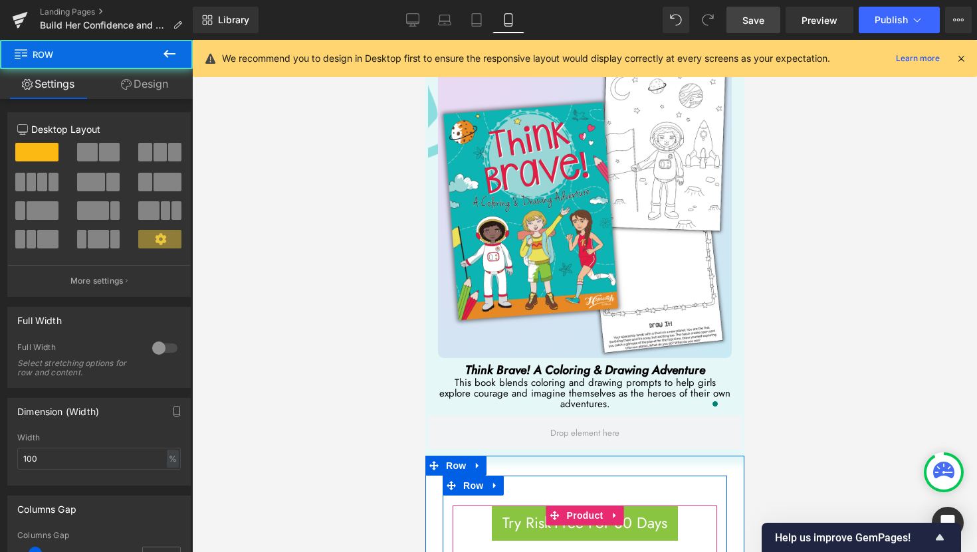
drag, startPoint x: 702, startPoint y: 450, endPoint x: 700, endPoint y: 436, distance: 13.4
click at [700, 476] on div "Try Risk-Free For 30 Days (P) Cart Button Product Row 45px" at bounding box center [584, 526] width 284 height 100
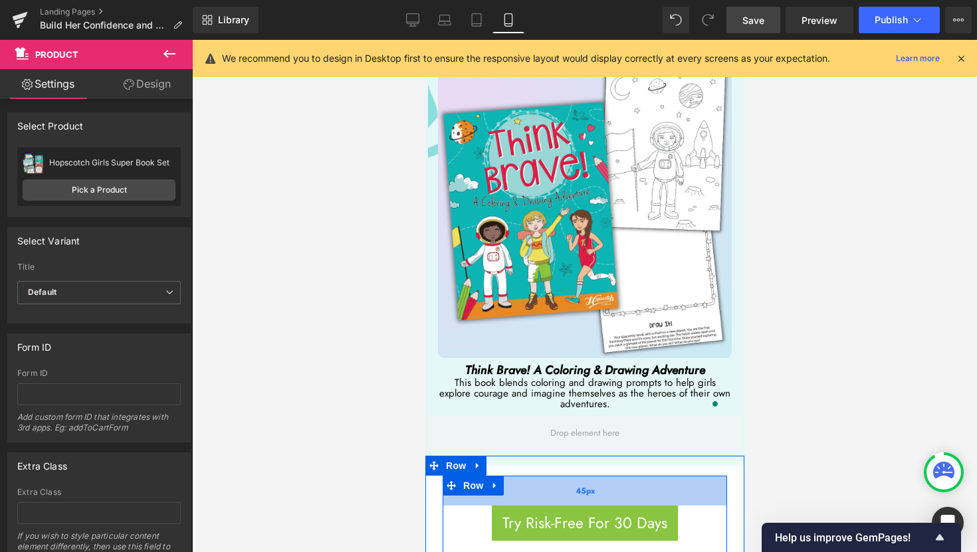
click at [674, 476] on div "Try Risk-Free For 30 Days (P) Cart Button Product Row 45px" at bounding box center [584, 526] width 284 height 100
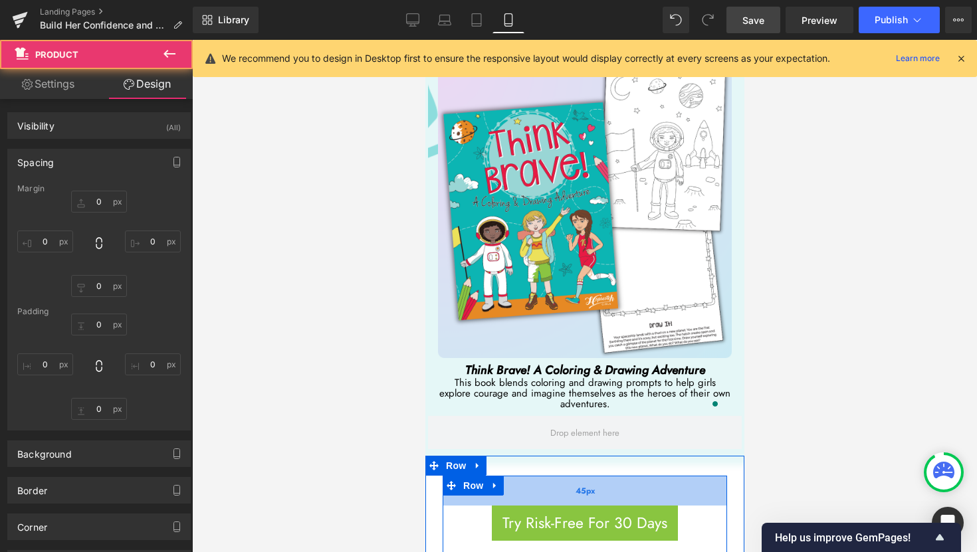
type input "0"
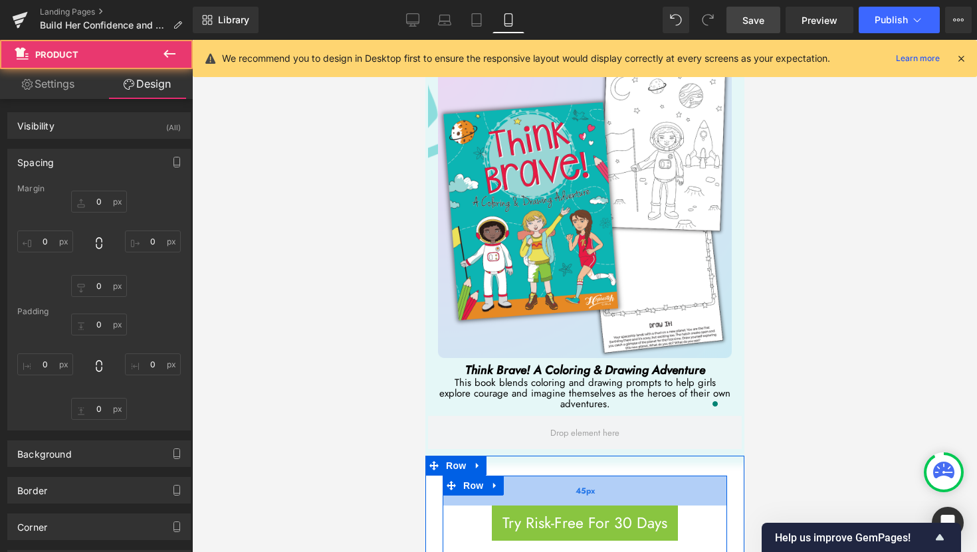
type input "10"
type input "52"
type input "10"
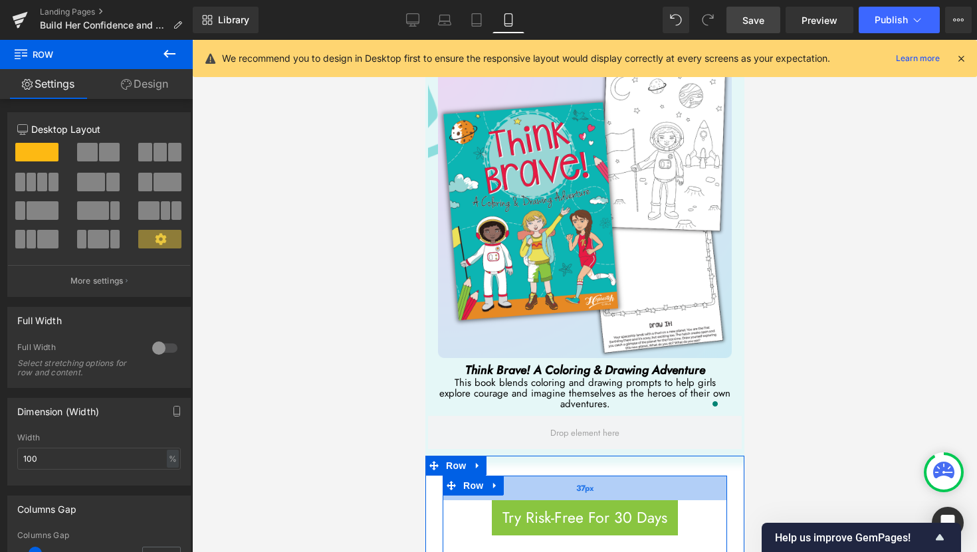
click at [676, 476] on div "37px" at bounding box center [584, 488] width 284 height 25
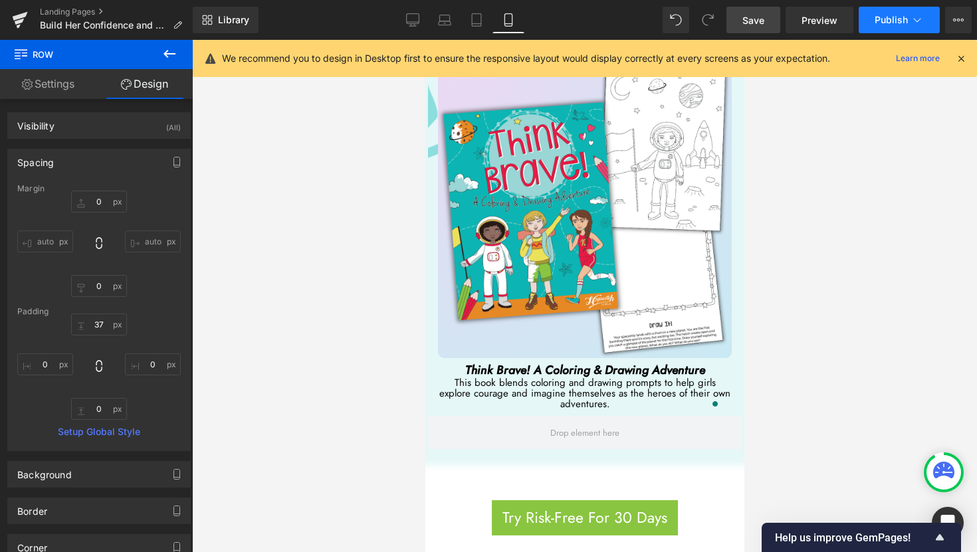
click at [896, 18] on span "Publish" at bounding box center [890, 20] width 33 height 11
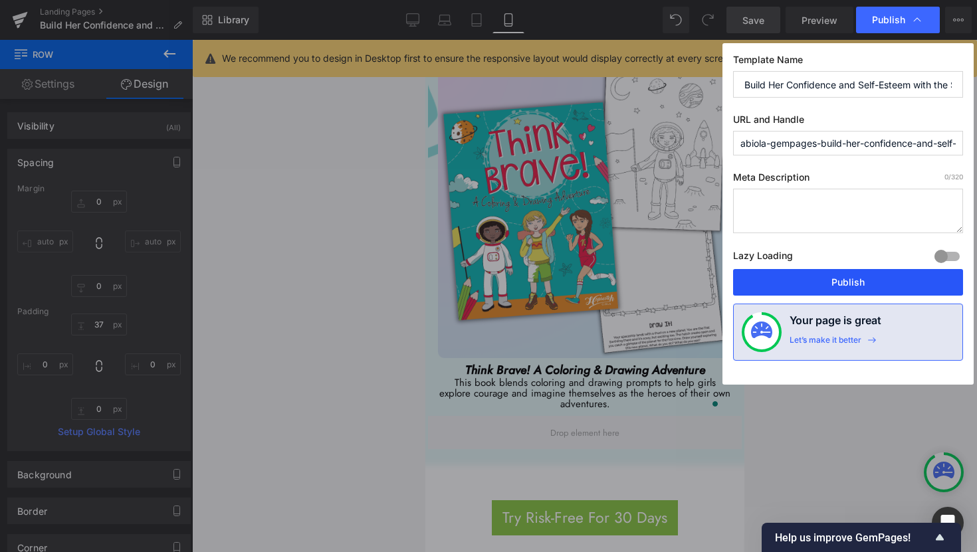
click at [876, 288] on button "Publish" at bounding box center [848, 282] width 230 height 27
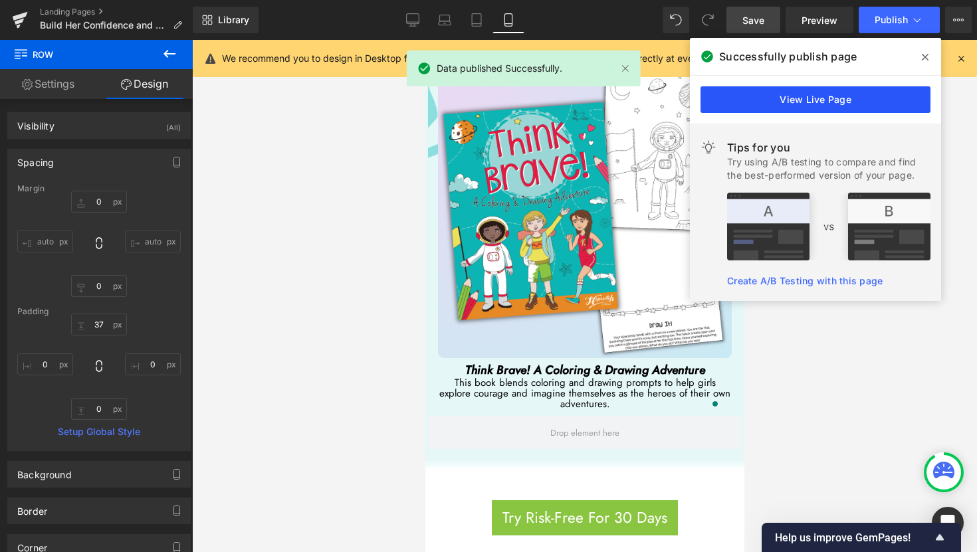
click at [865, 100] on link "View Live Page" at bounding box center [815, 99] width 230 height 27
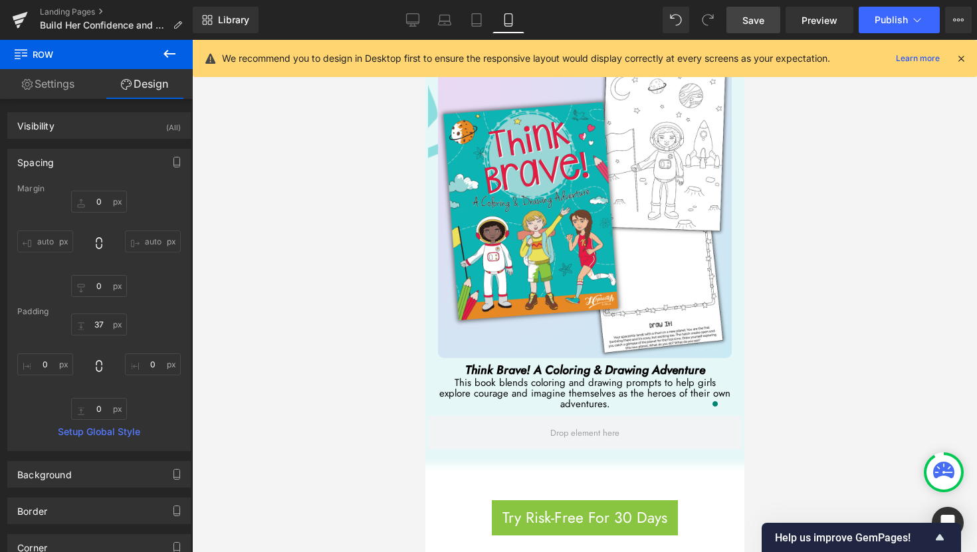
click at [759, 19] on span "Save" at bounding box center [753, 20] width 22 height 14
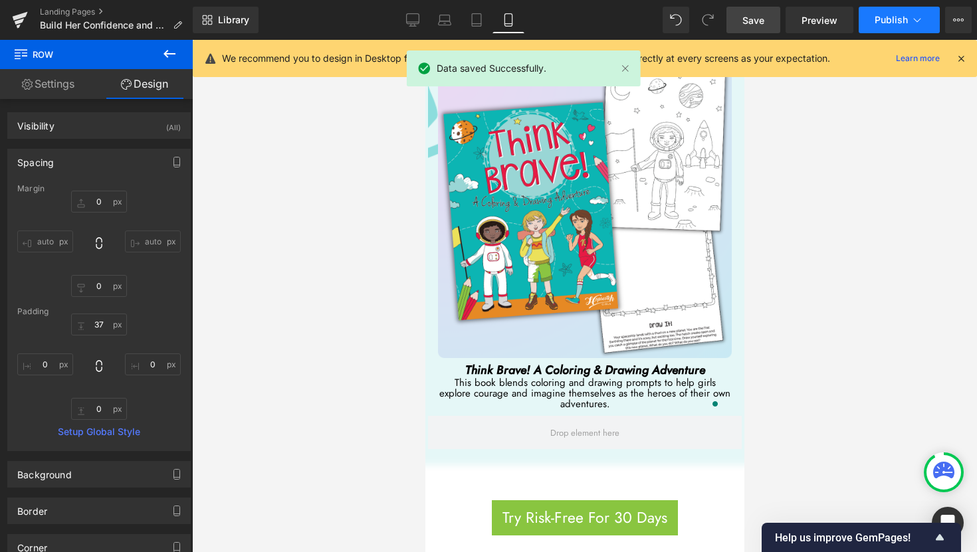
click at [895, 29] on button "Publish" at bounding box center [898, 20] width 81 height 27
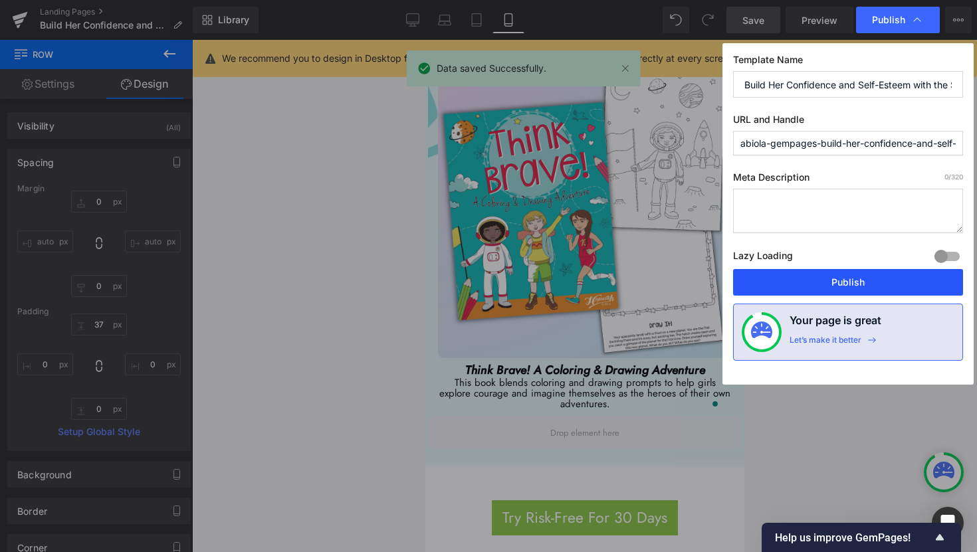
click at [848, 288] on button "Publish" at bounding box center [848, 282] width 230 height 27
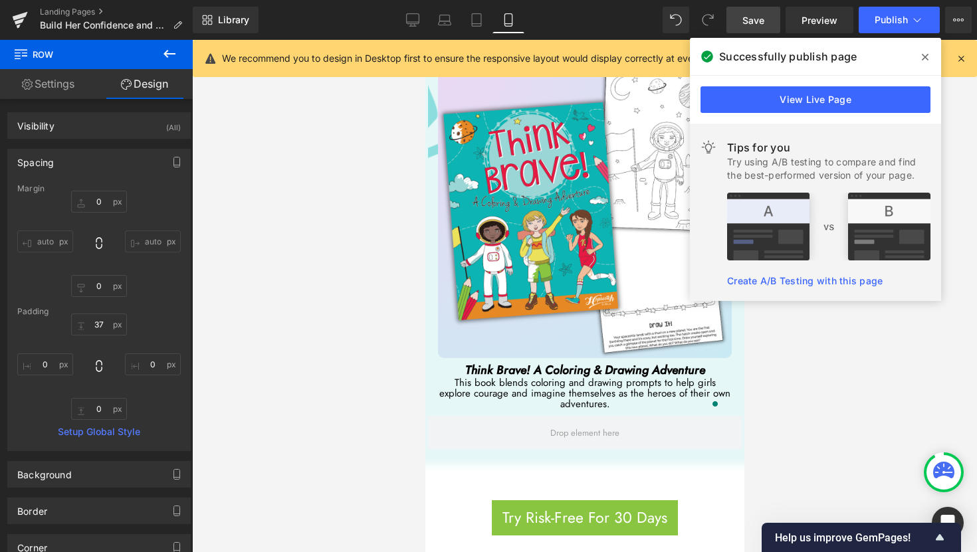
click at [925, 58] on icon at bounding box center [924, 57] width 7 height 7
